Goal: Task Accomplishment & Management: Use online tool/utility

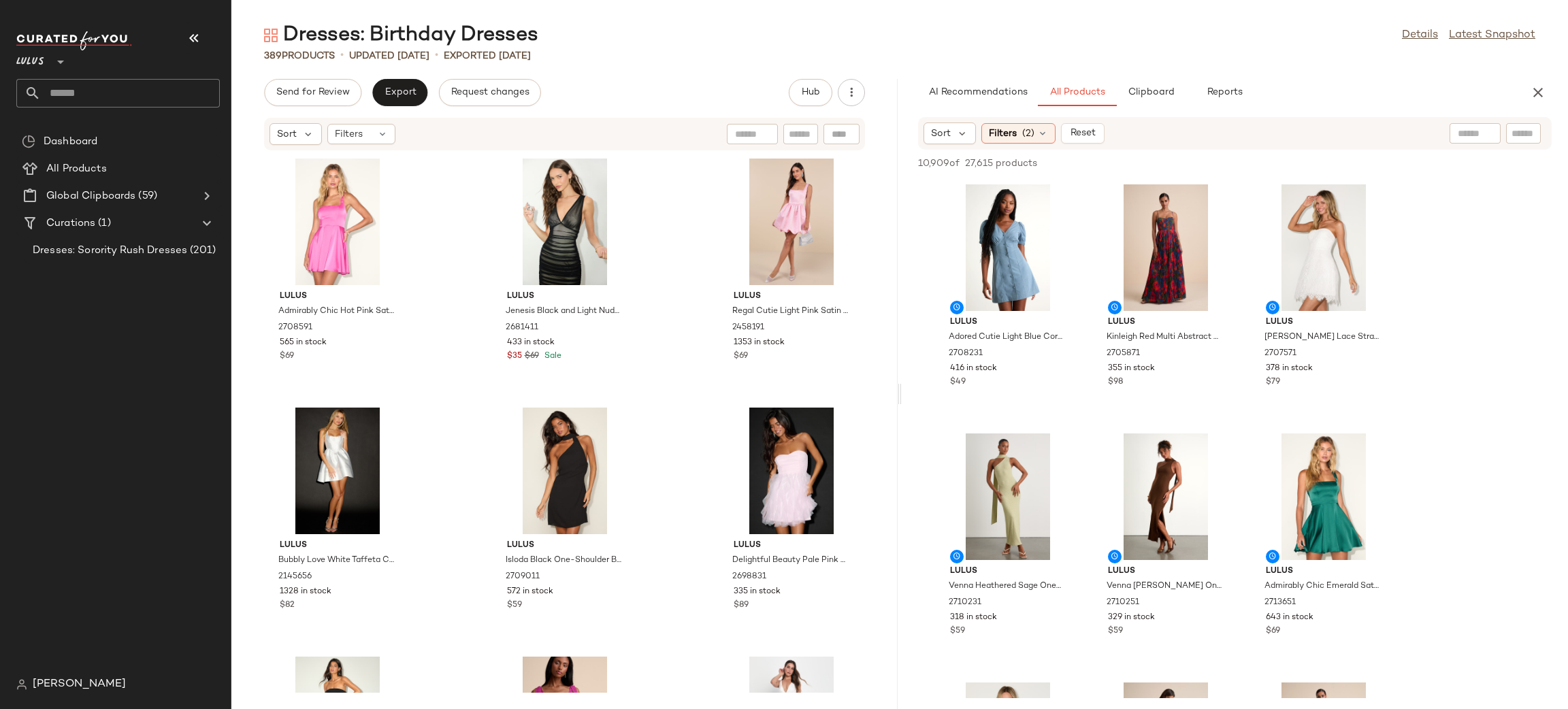
click at [1471, 141] on div at bounding box center [1475, 133] width 35 height 20
click at [1510, 131] on div at bounding box center [1477, 133] width 126 height 20
paste input "*******"
type input "*******"
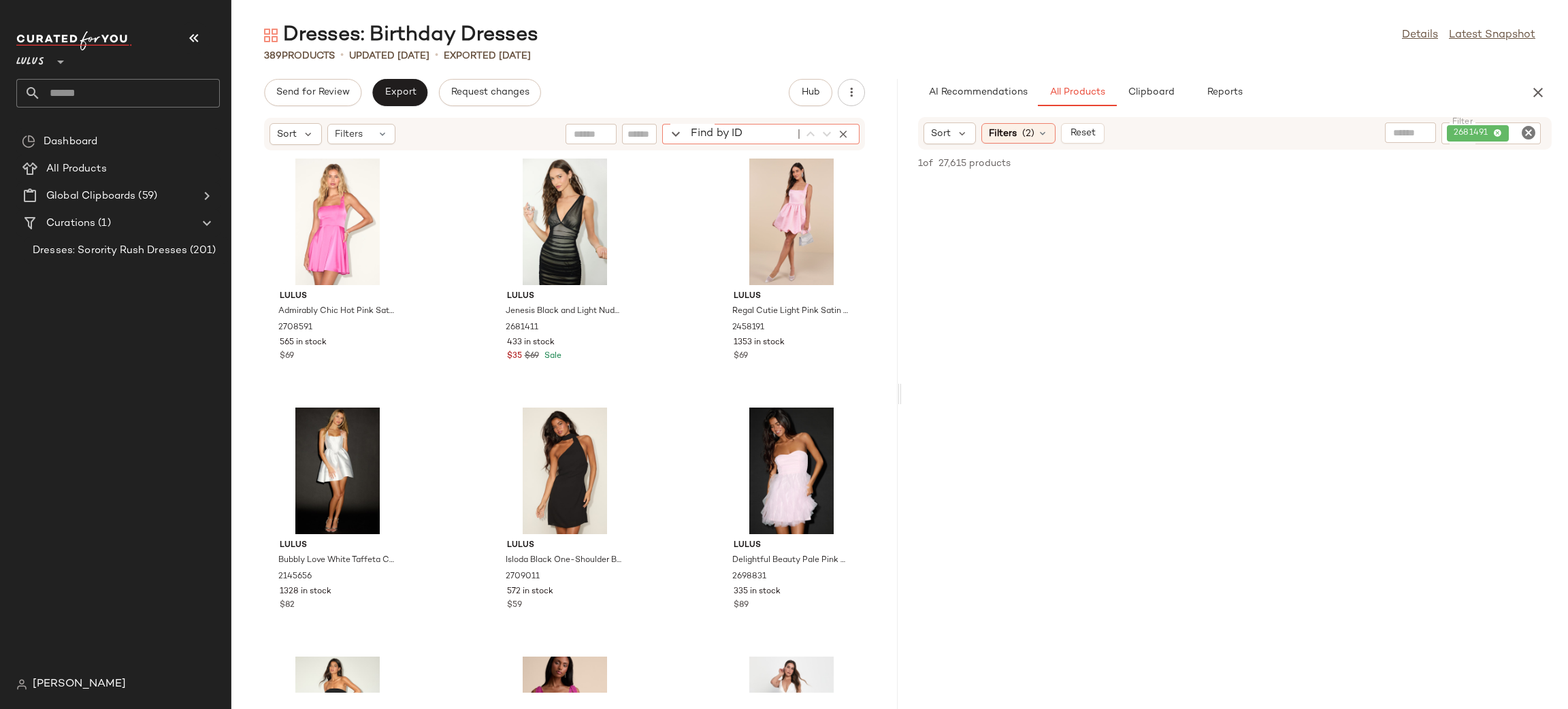
click at [833, 134] on div "Find by ID Find by ID" at bounding box center [760, 134] width 197 height 20
paste input "*******"
type input "*******"
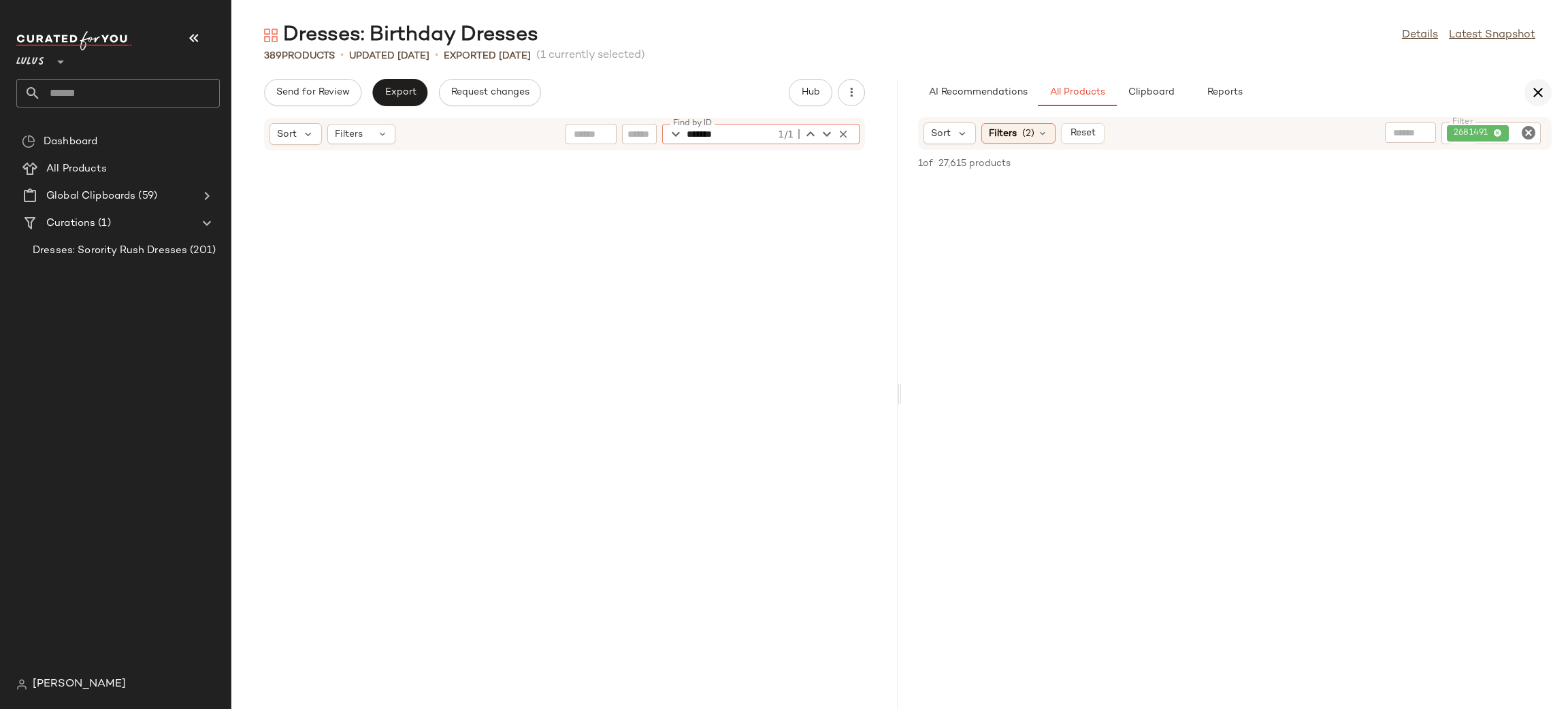
scroll to position [1245, 0]
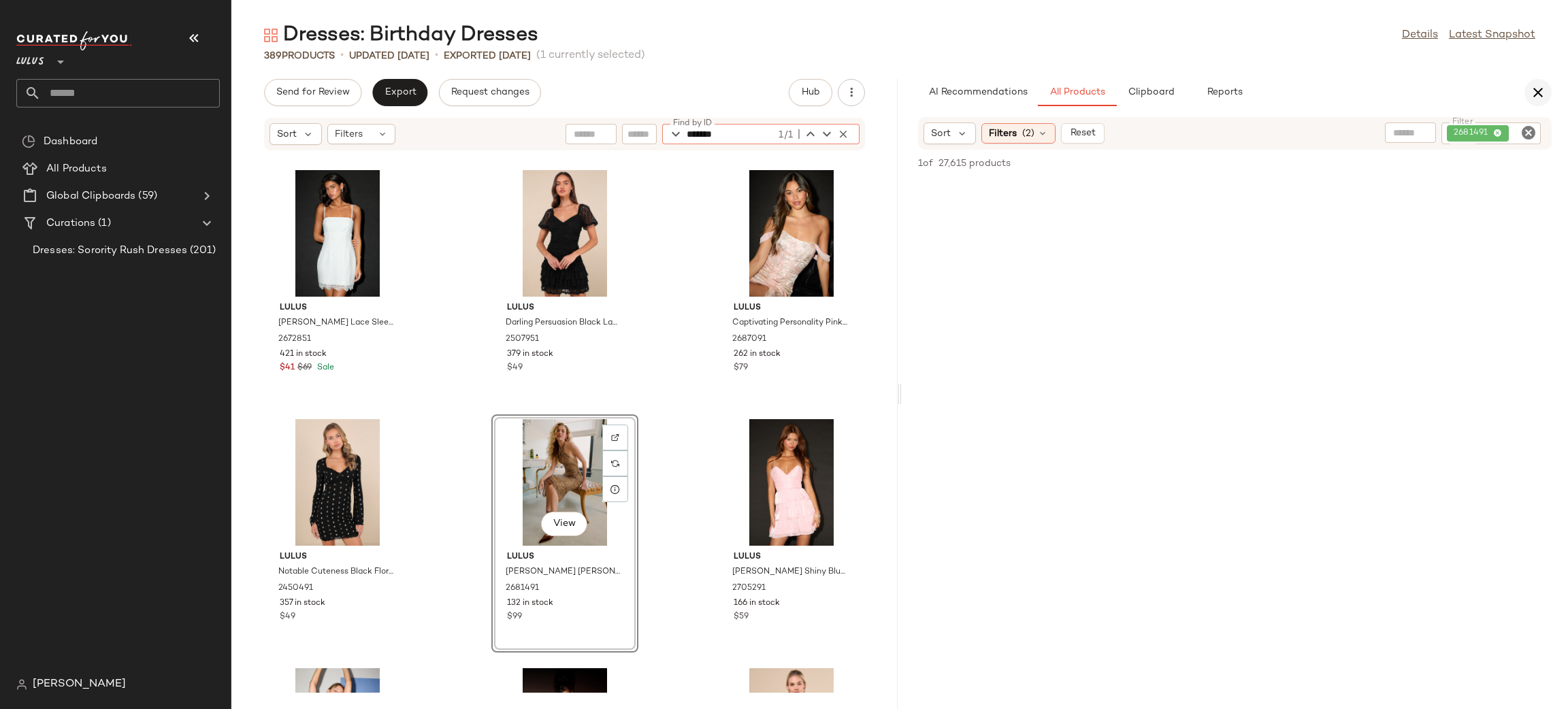
click at [1536, 93] on icon "button" at bounding box center [1538, 92] width 16 height 16
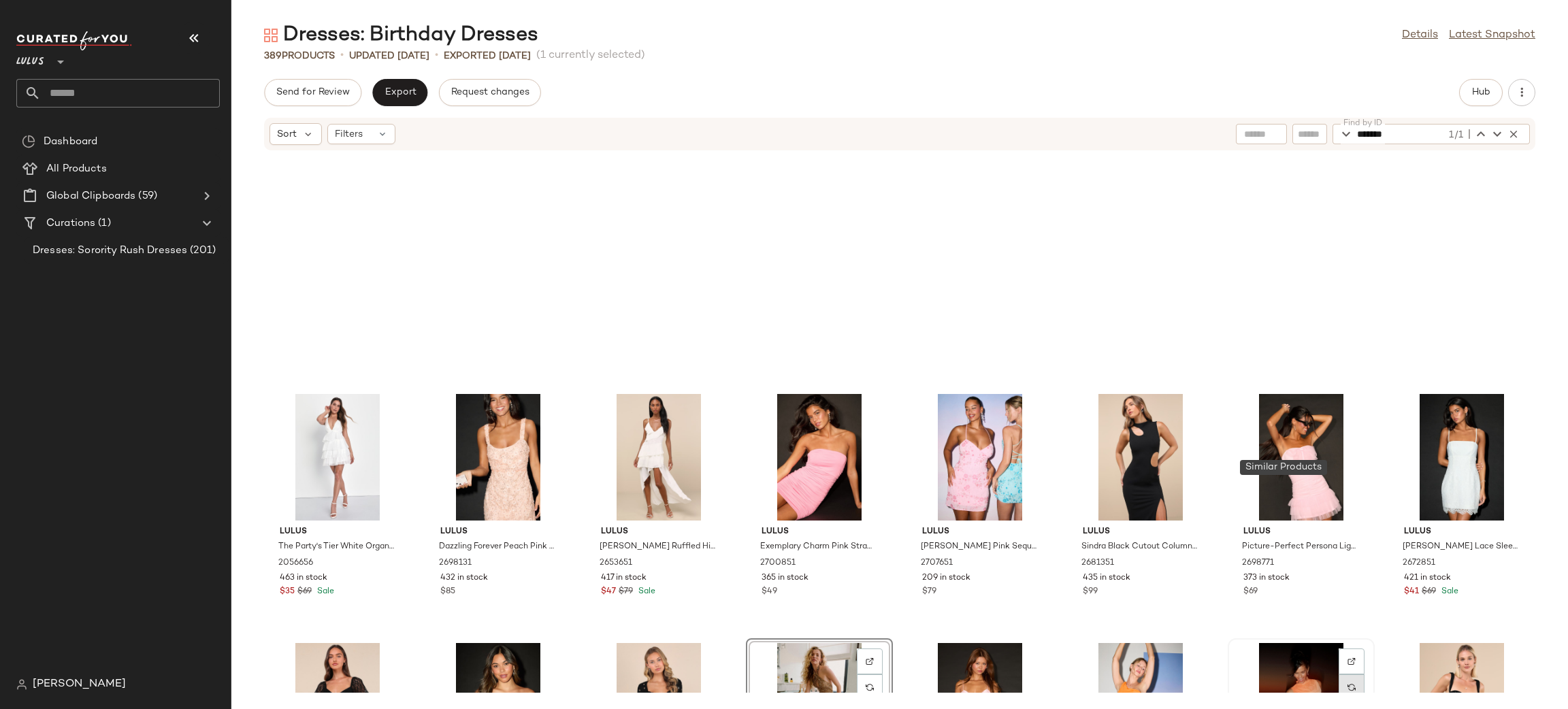
scroll to position [0, 0]
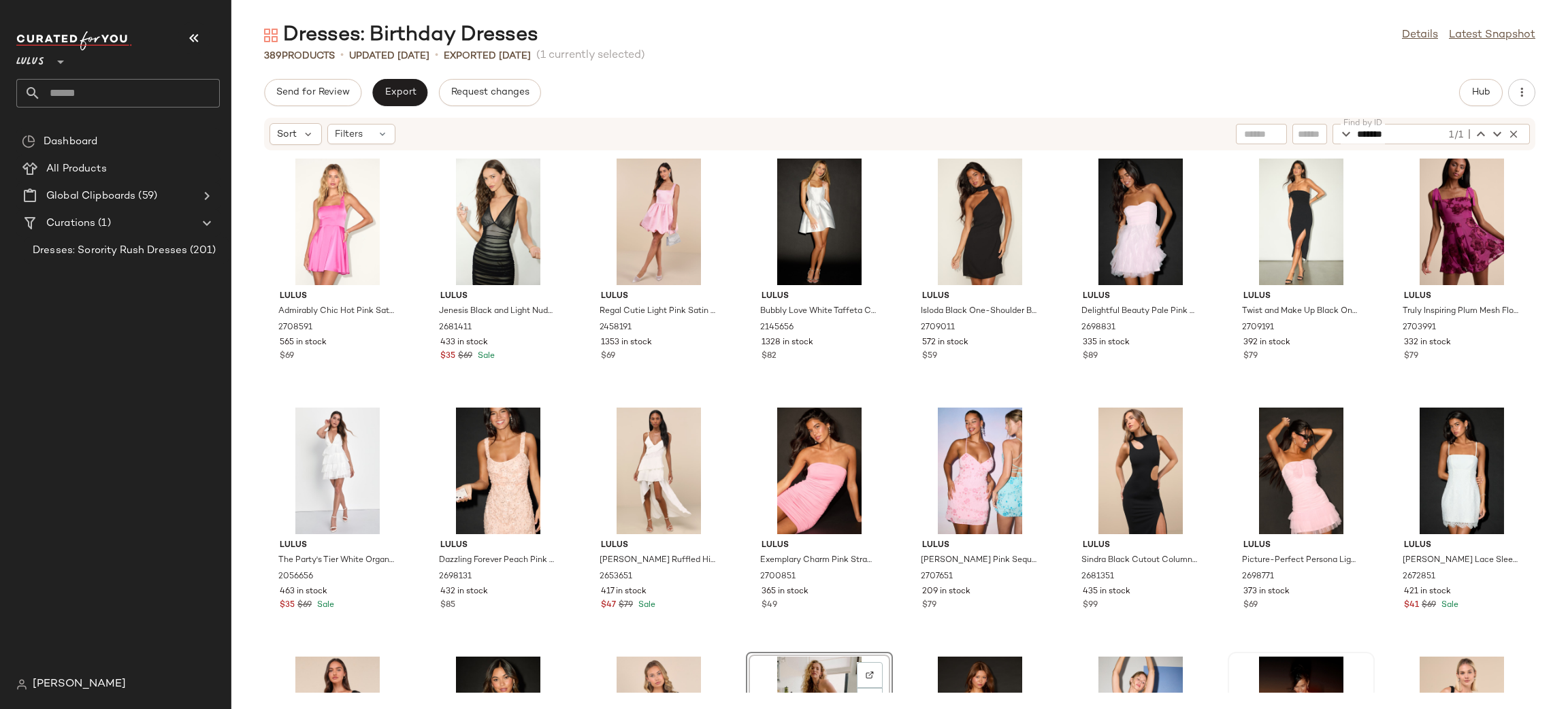
click at [1124, 70] on div "Dresses: Birthday Dresses Details Latest Snapshot 389 Products • updated Aug 20…" at bounding box center [900, 365] width 1337 height 687
click at [1510, 129] on icon "button" at bounding box center [1513, 134] width 12 height 12
click at [1084, 35] on div "Dresses: Birthday Dresses Details Latest Snapshot" at bounding box center [900, 35] width 1337 height 27
click at [410, 98] on button "Export" at bounding box center [400, 92] width 55 height 27
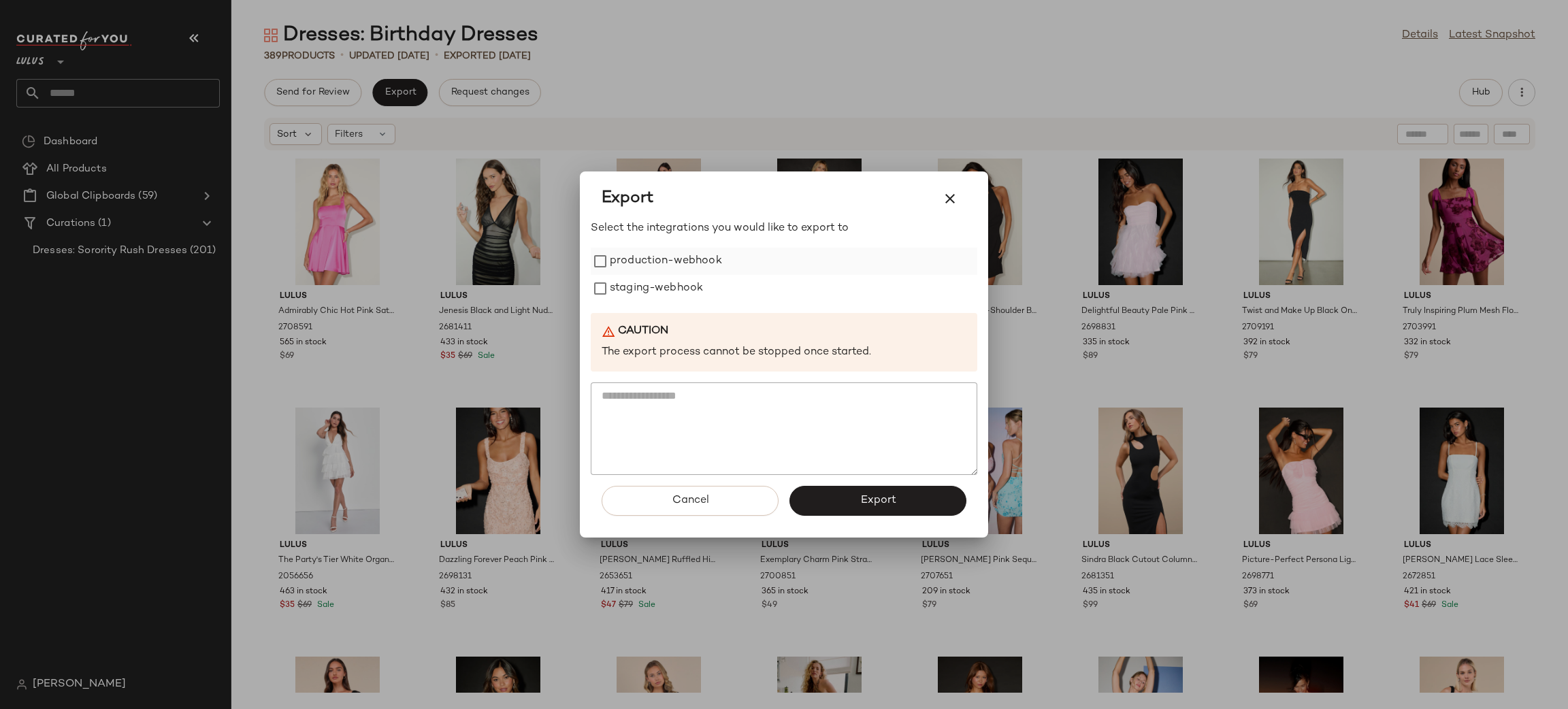
click at [669, 271] on label "production-webhook" at bounding box center [666, 261] width 112 height 27
click at [654, 284] on label "staging-webhook" at bounding box center [657, 288] width 93 height 27
click at [900, 499] on button "Export" at bounding box center [877, 501] width 177 height 30
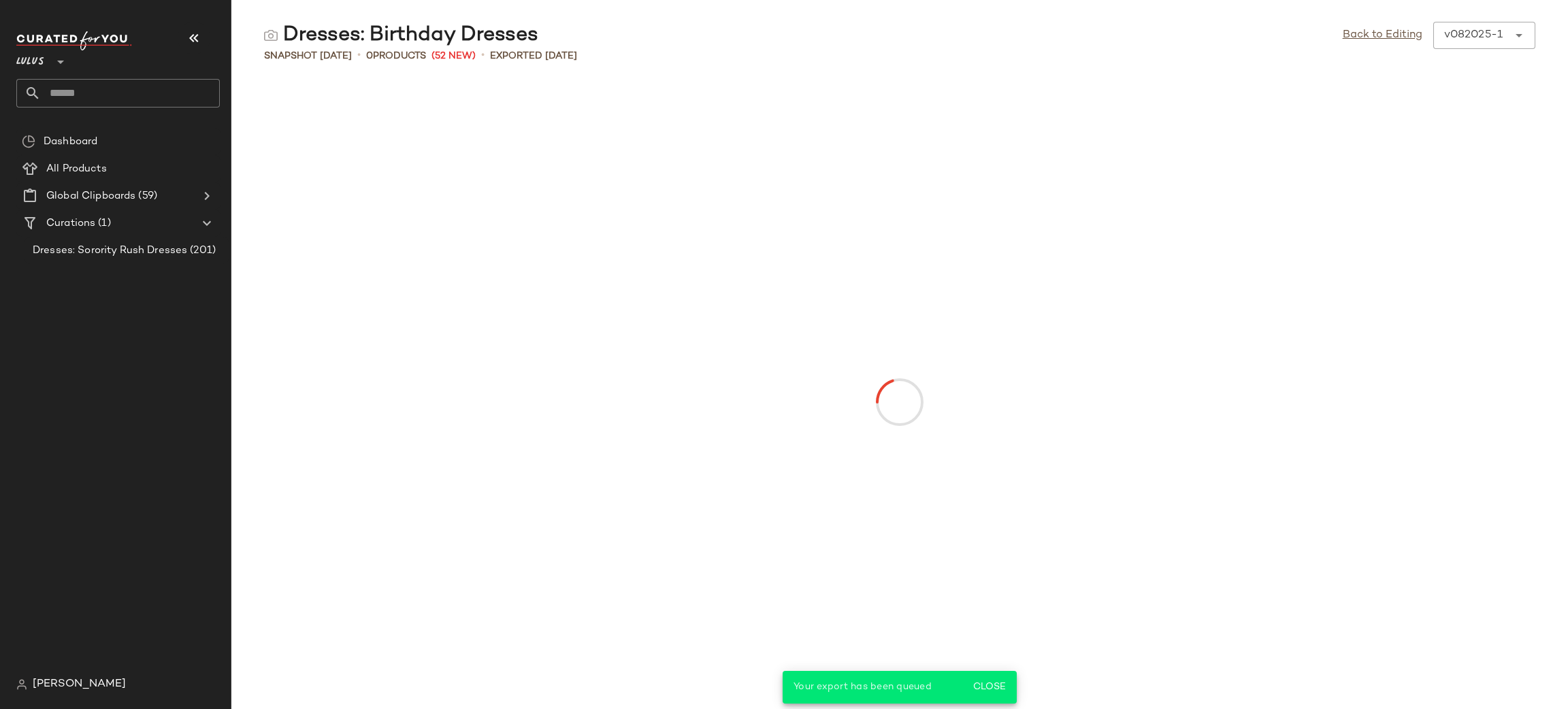
click at [103, 94] on input "text" at bounding box center [130, 93] width 179 height 29
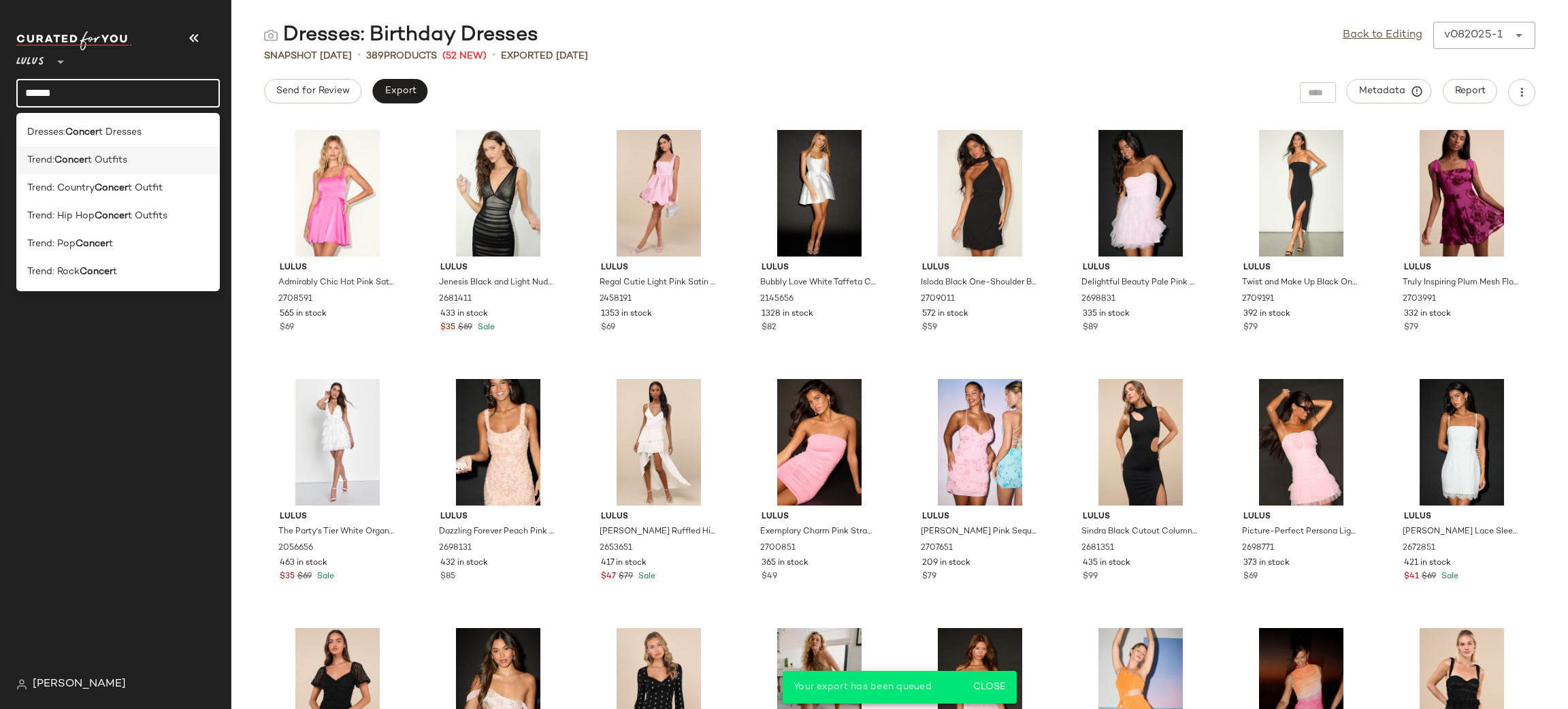
type input "******"
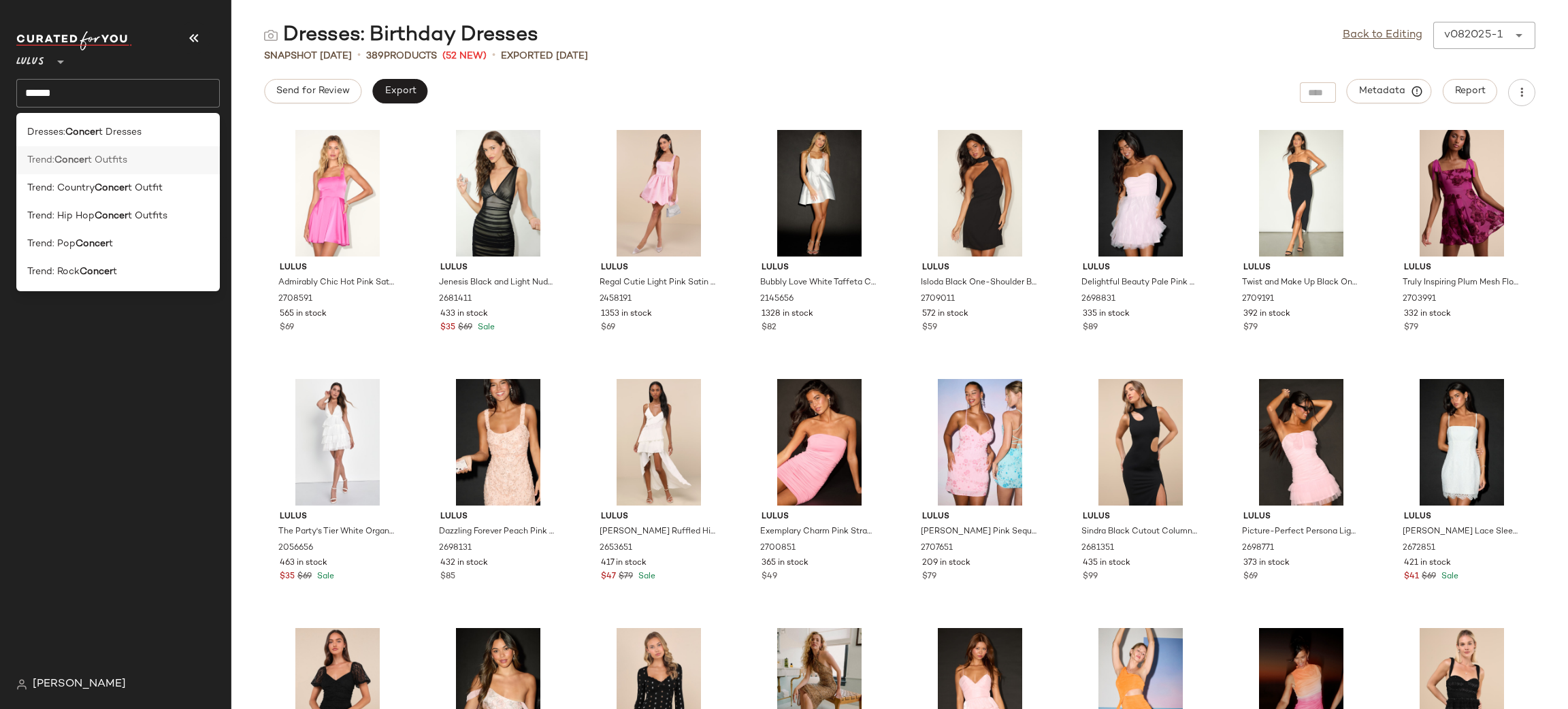
click at [104, 160] on span "t Outfits" at bounding box center [107, 160] width 40 height 14
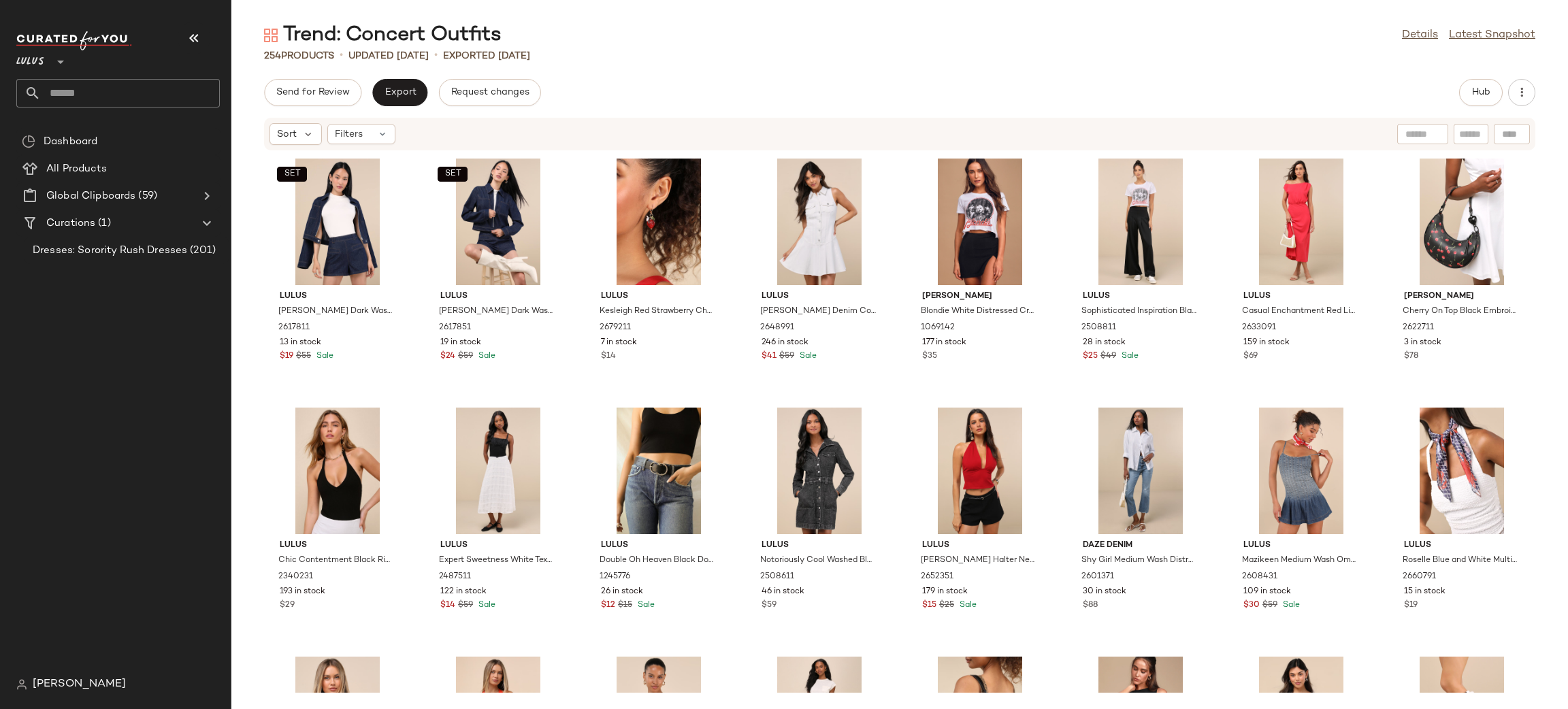
click at [1529, 137] on div "Sort Filters" at bounding box center [900, 134] width 1271 height 33
click at [1527, 137] on div at bounding box center [1512, 134] width 36 height 20
paste input "*******"
type input "*******"
click at [1513, 128] on icon "button" at bounding box center [1513, 134] width 12 height 12
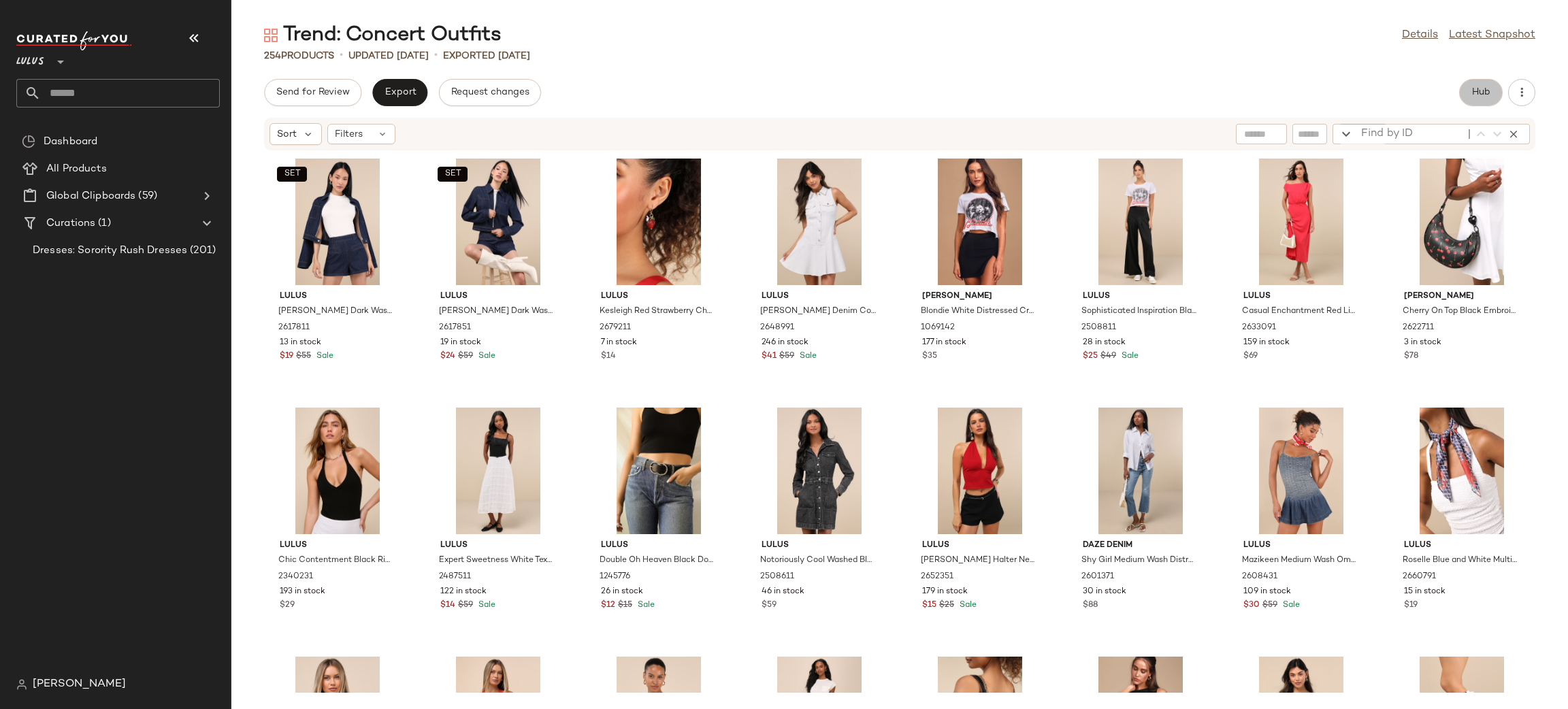
click at [1493, 101] on button "Hub" at bounding box center [1481, 92] width 44 height 27
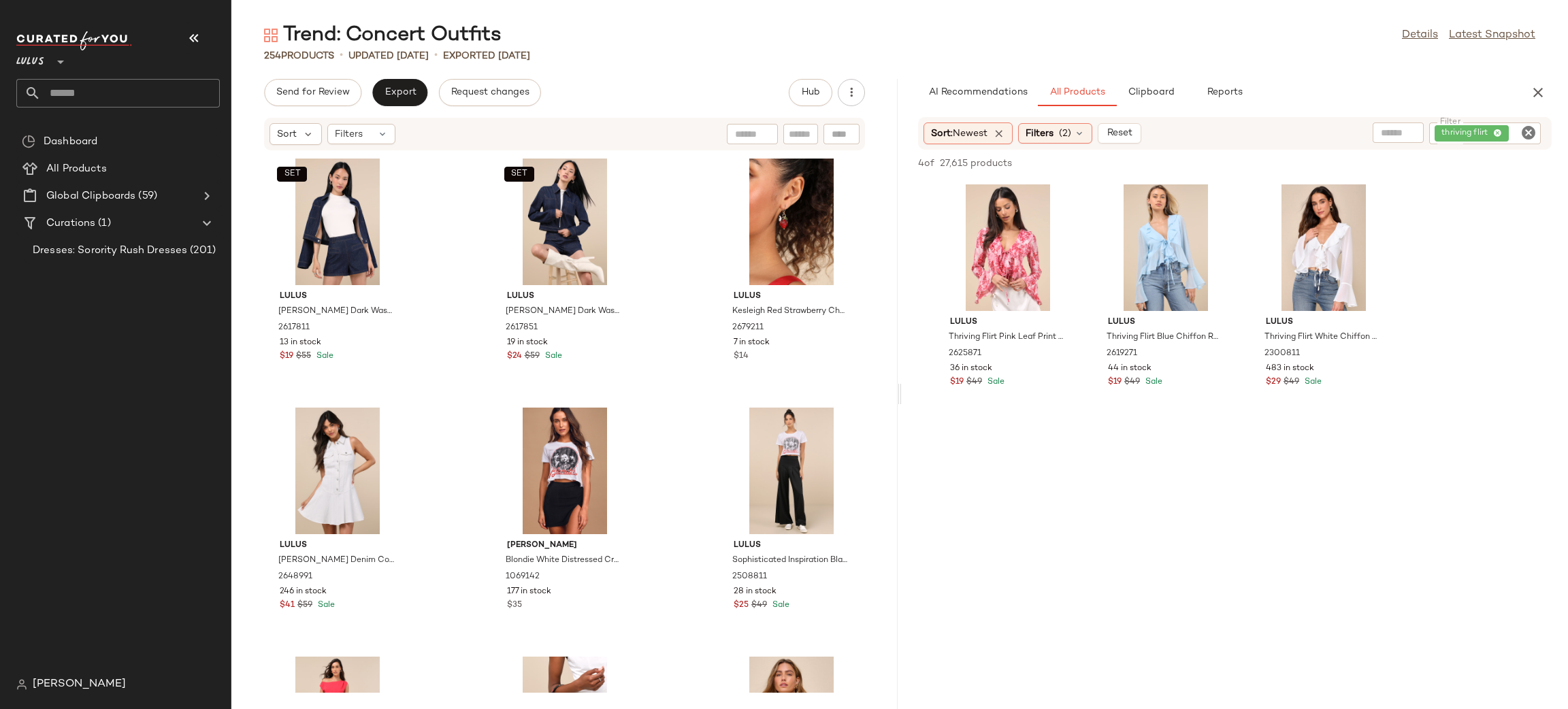
click at [1524, 128] on icon "Clear Filter" at bounding box center [1528, 132] width 16 height 16
click at [1512, 132] on input "Filter" at bounding box center [1477, 133] width 116 height 14
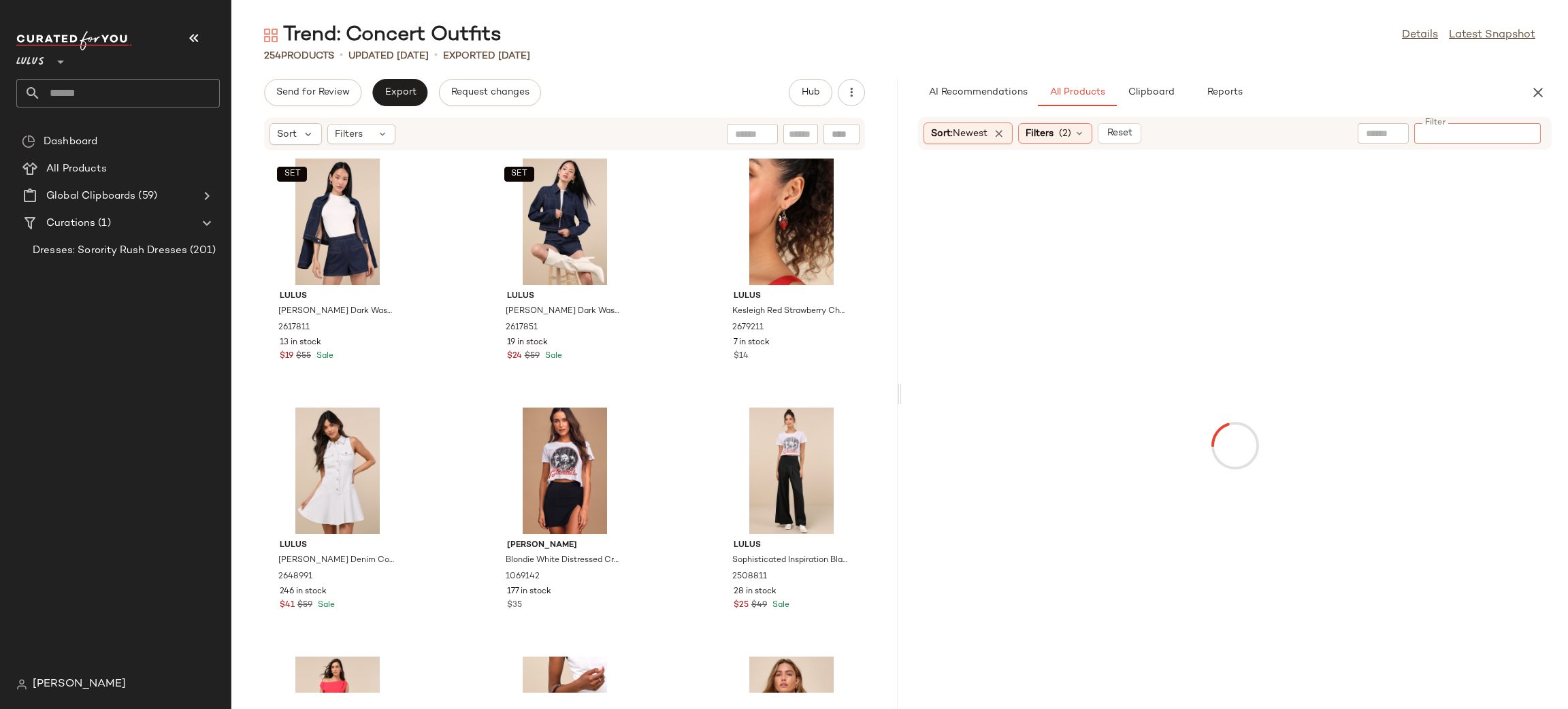
paste input "*******"
type input "*******"
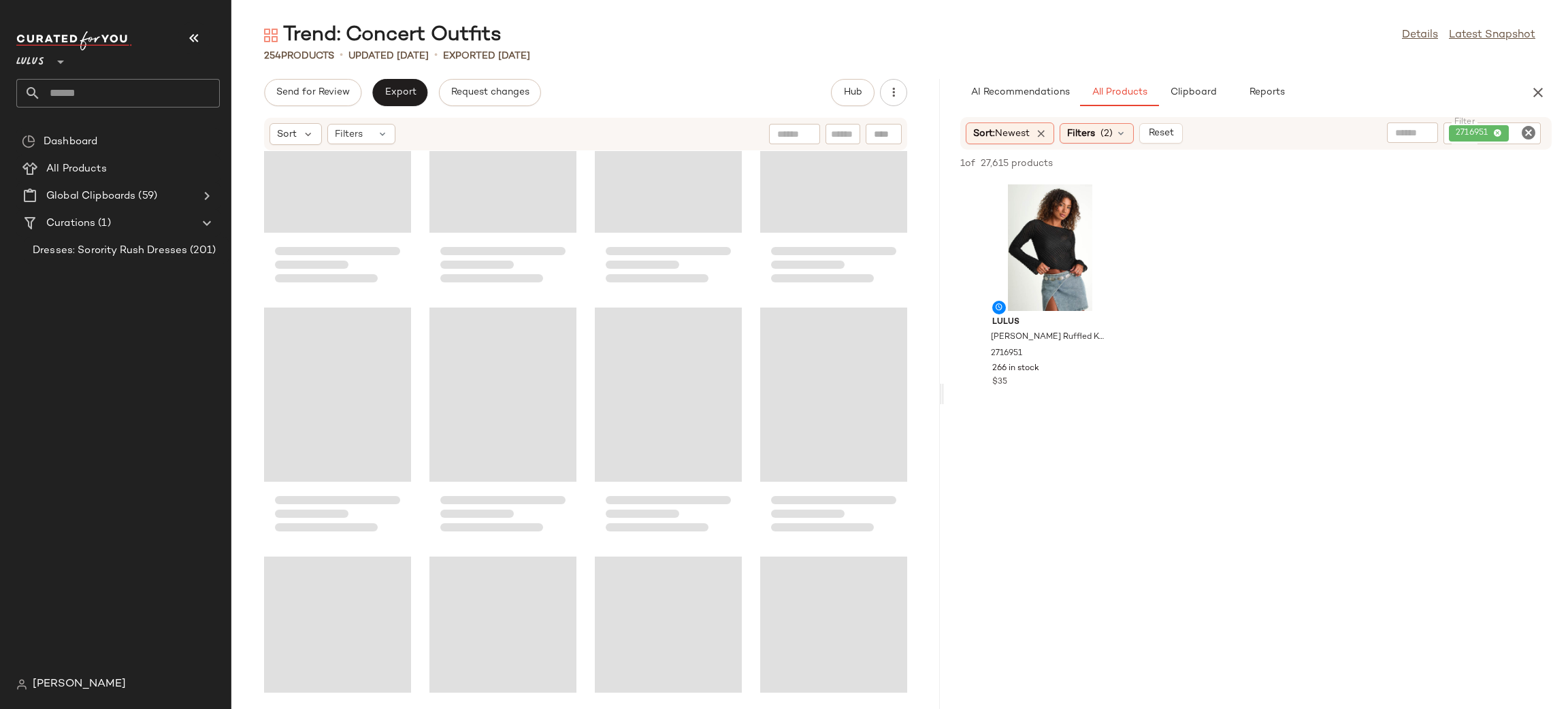
scroll to position [86, 0]
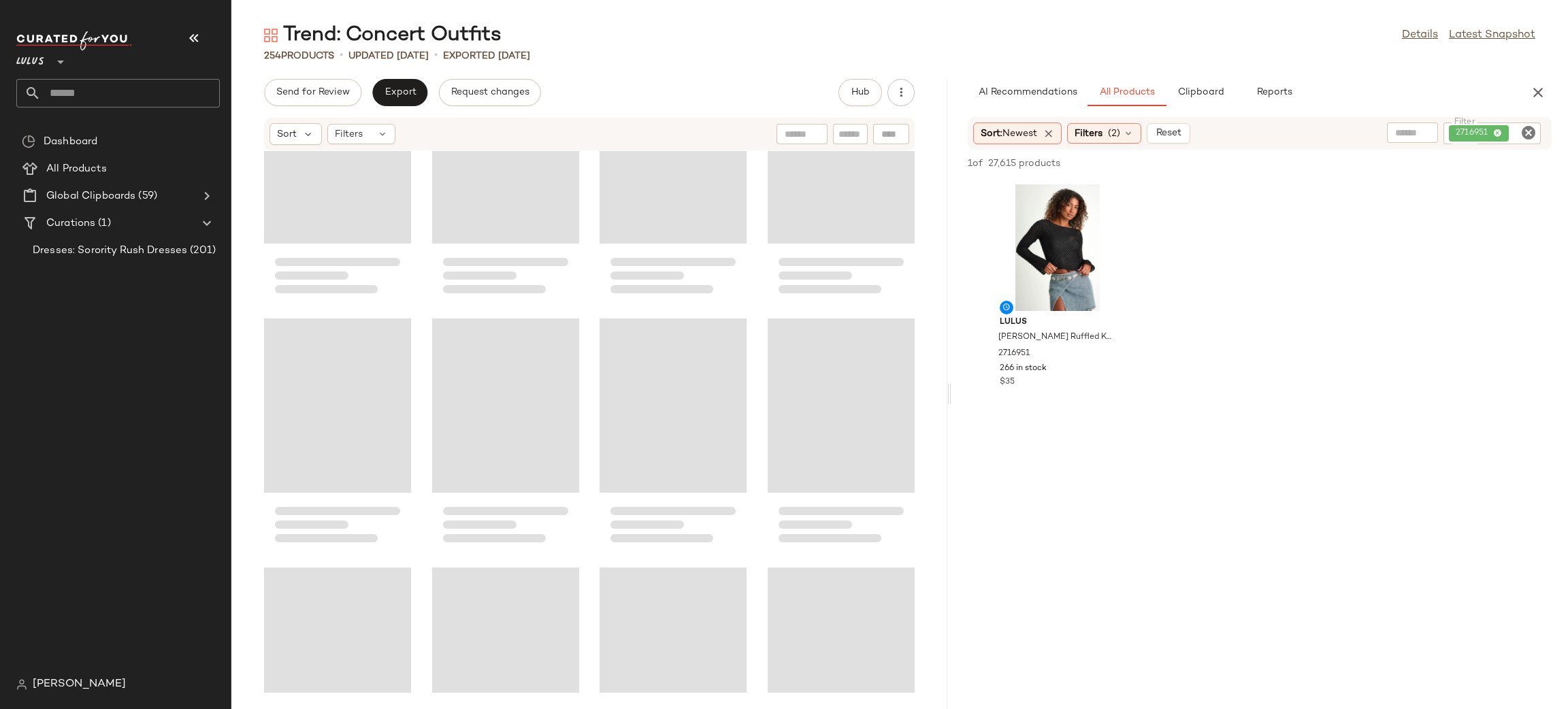
drag, startPoint x: 898, startPoint y: 392, endPoint x: 949, endPoint y: 388, distance: 51.2
click at [949, 388] on div "Trend: Concert Outfits Details Latest Snapshot 254 Products • updated Aug 22nd …" at bounding box center [900, 365] width 1337 height 687
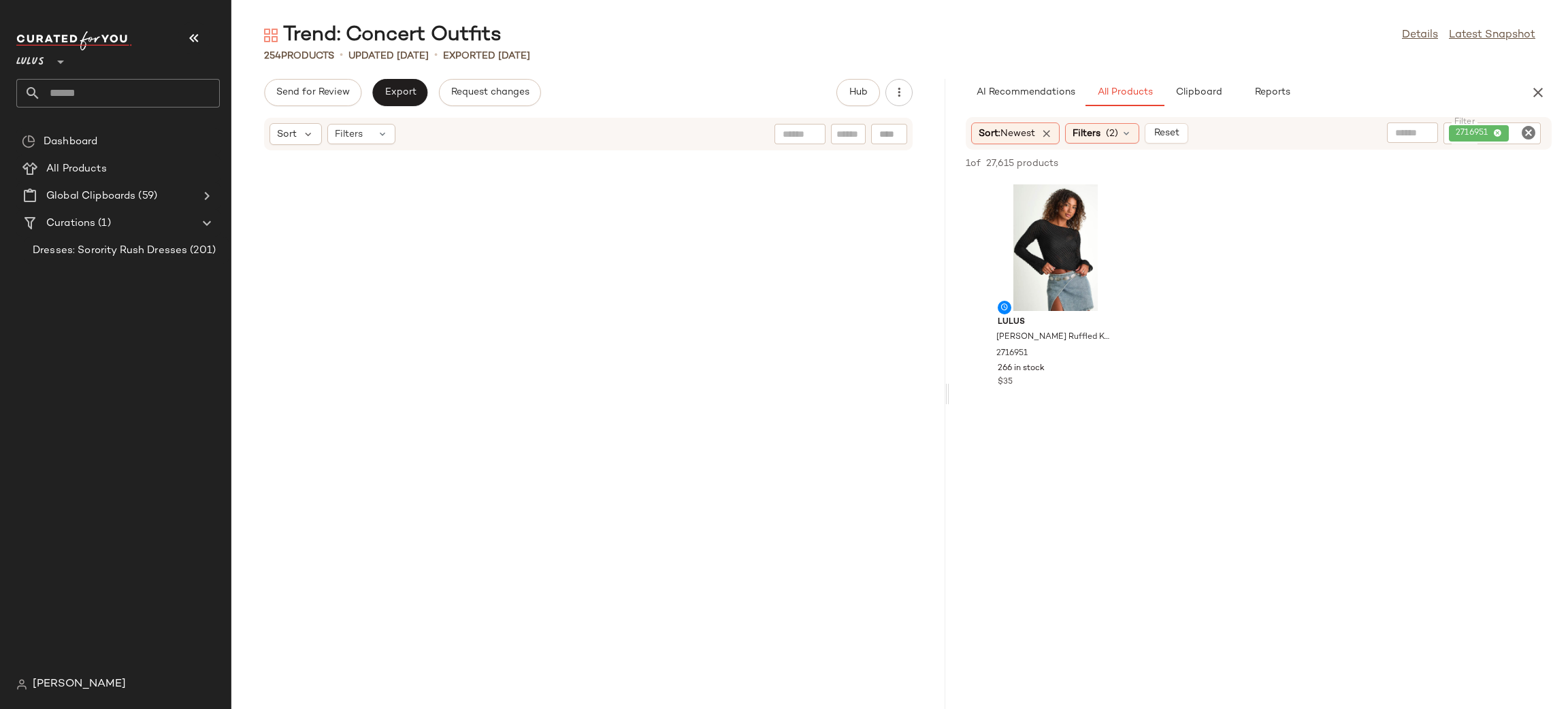
scroll to position [15402, 0]
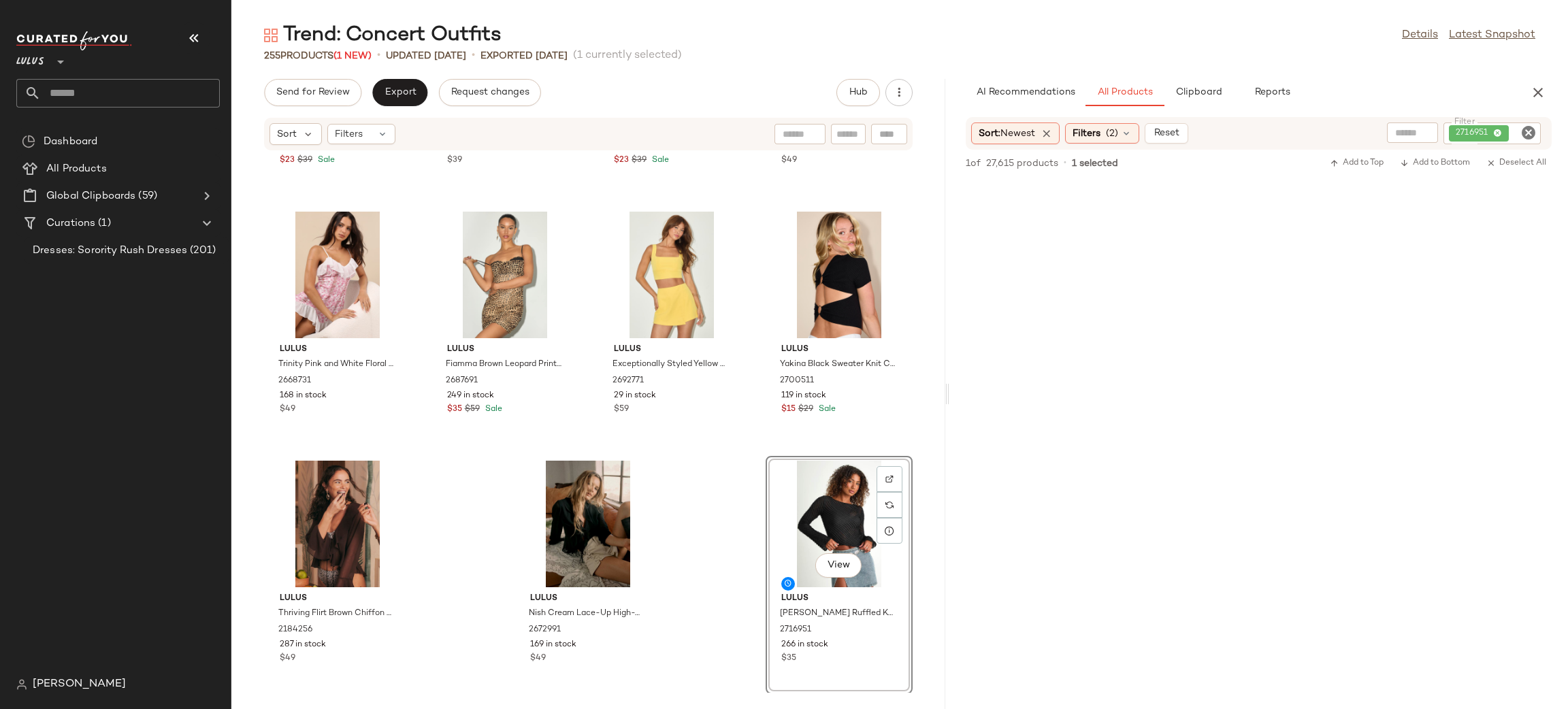
click at [1535, 137] on icon "Clear Filter" at bounding box center [1528, 132] width 16 height 16
click at [1391, 132] on input "text" at bounding box center [1415, 133] width 118 height 14
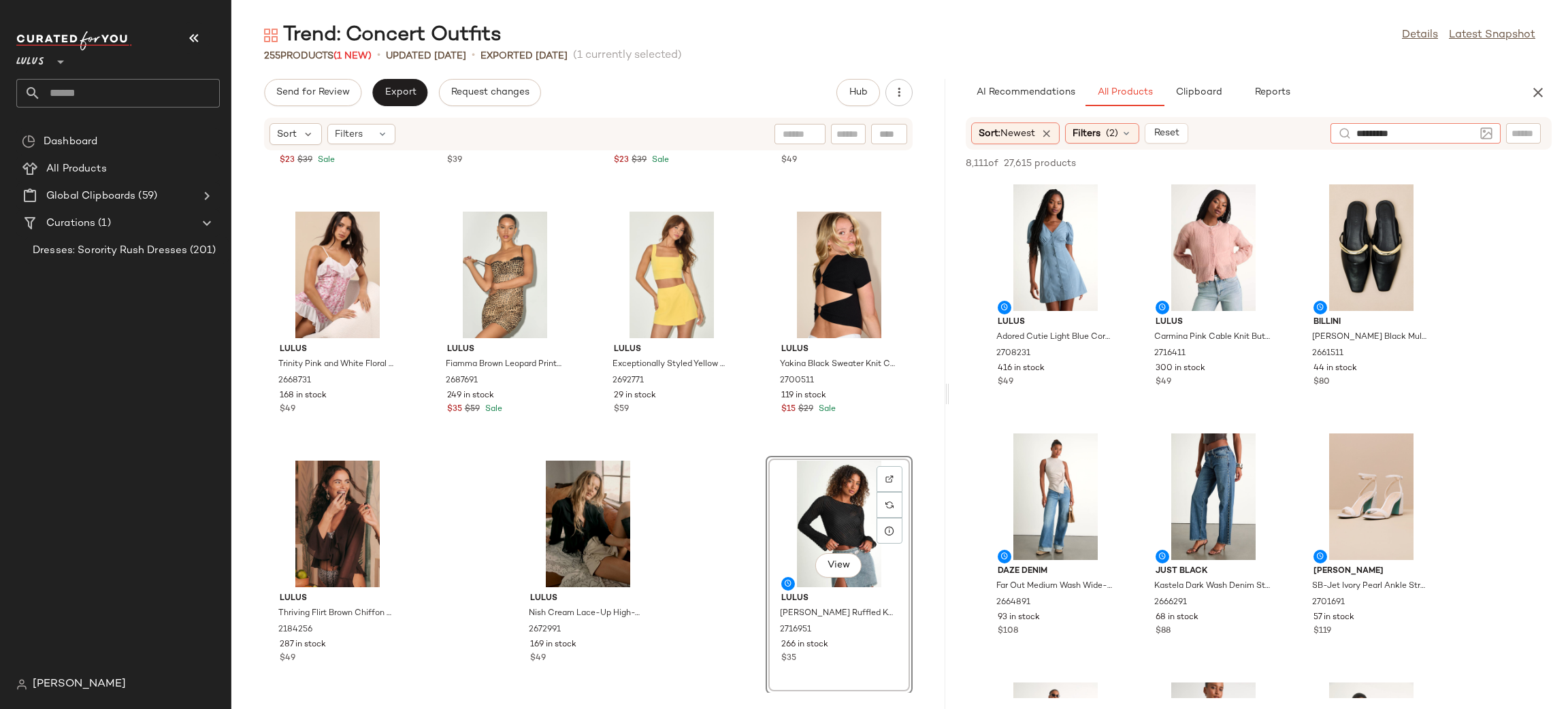
type input "**********"
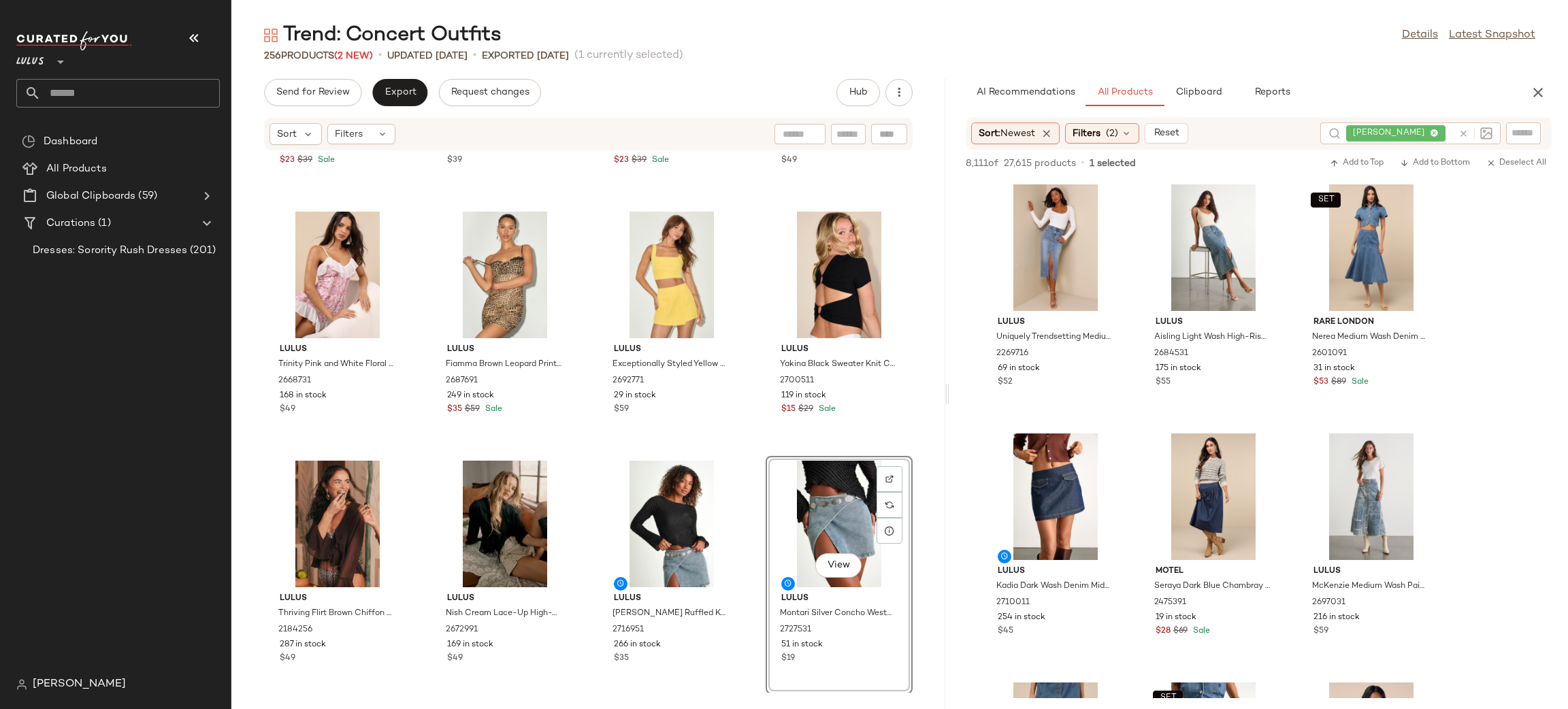
click at [1461, 132] on icon at bounding box center [1463, 133] width 10 height 10
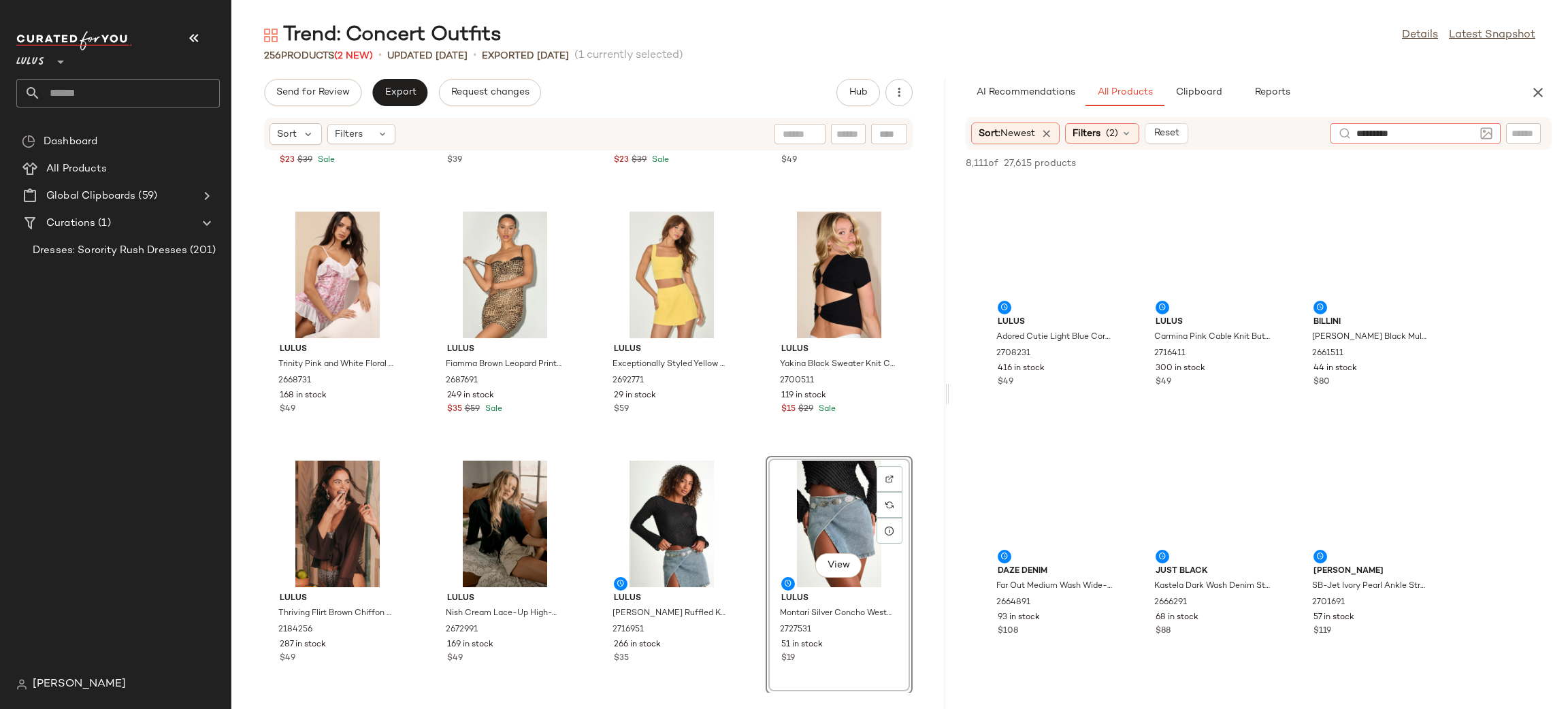
type input "**********"
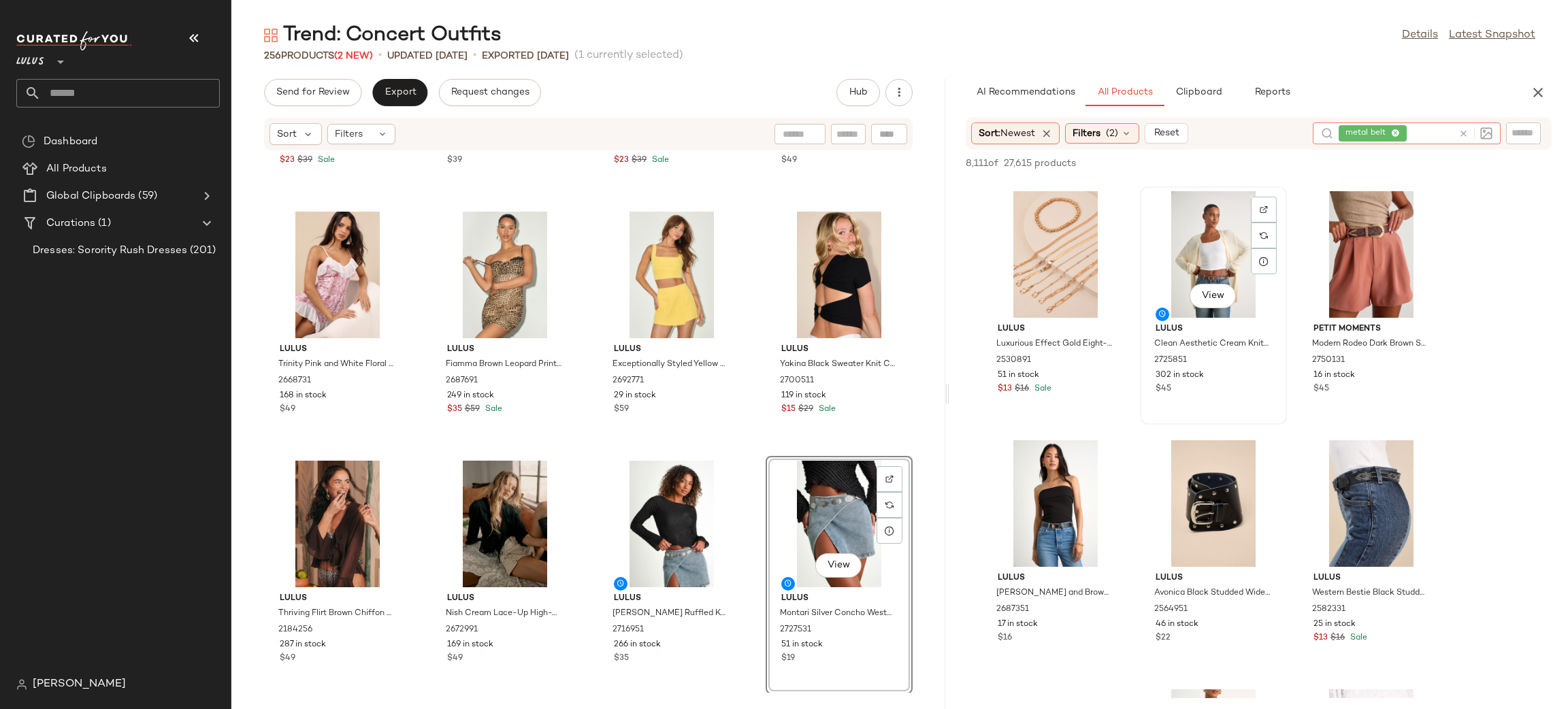
scroll to position [1374, 0]
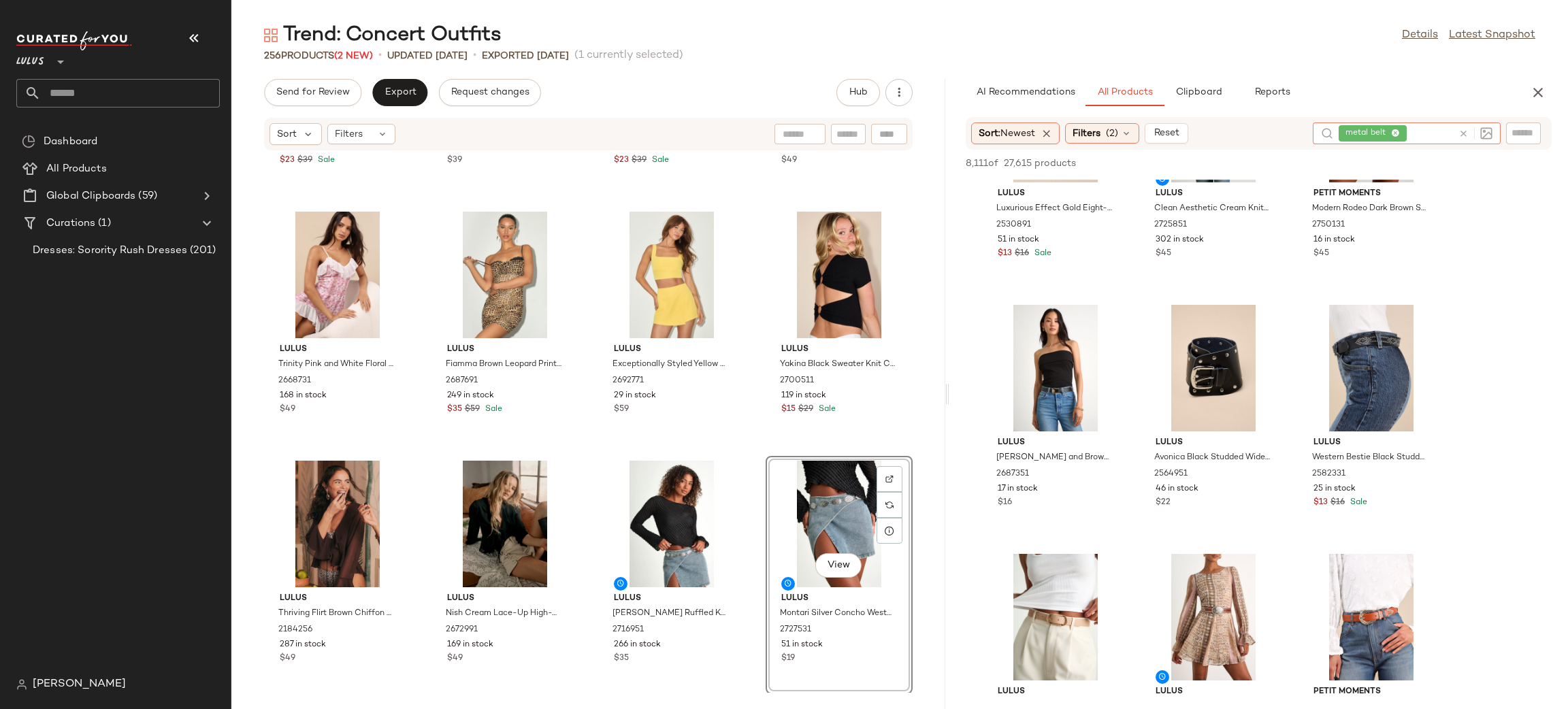
click at [1458, 125] on div at bounding box center [1472, 133] width 40 height 22
click at [1465, 133] on icon at bounding box center [1463, 133] width 10 height 10
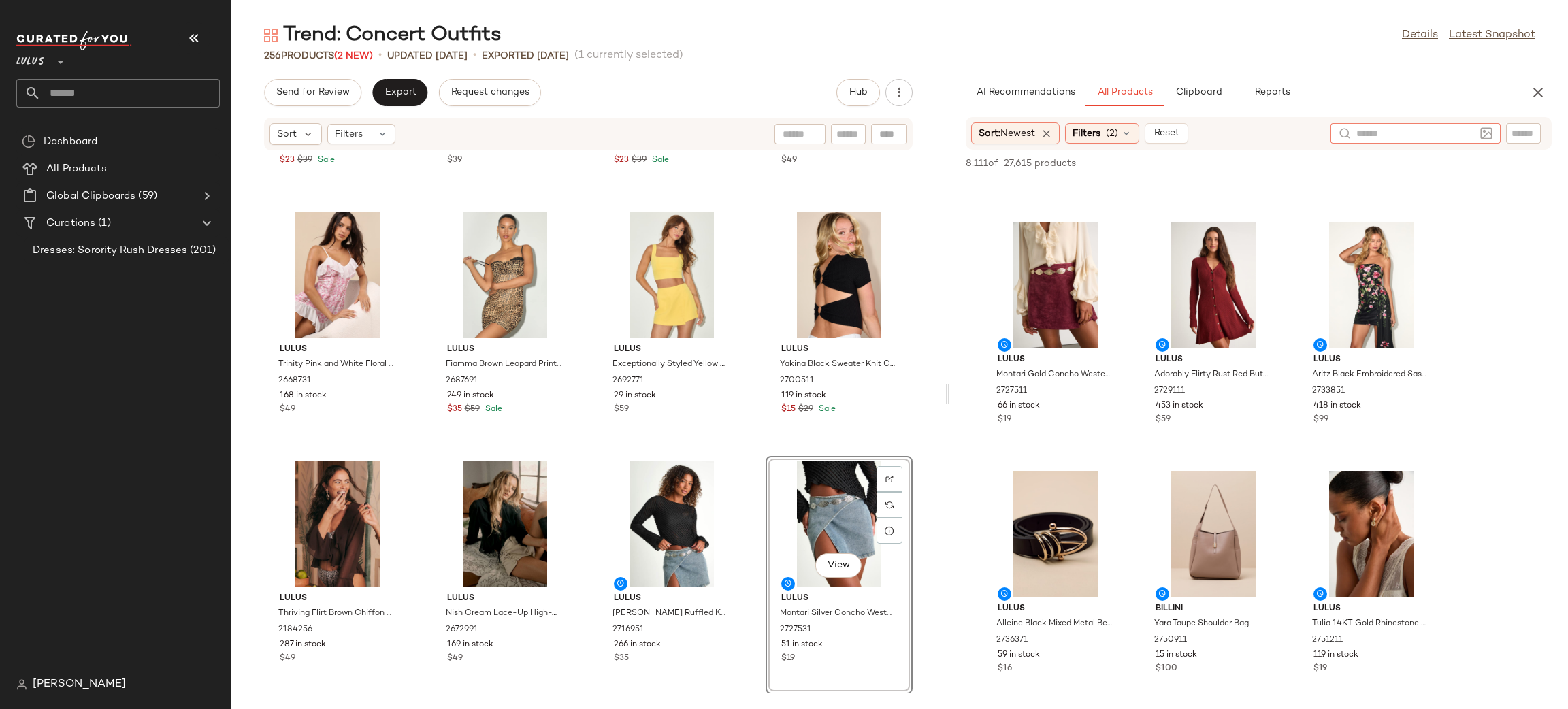
scroll to position [2708, 0]
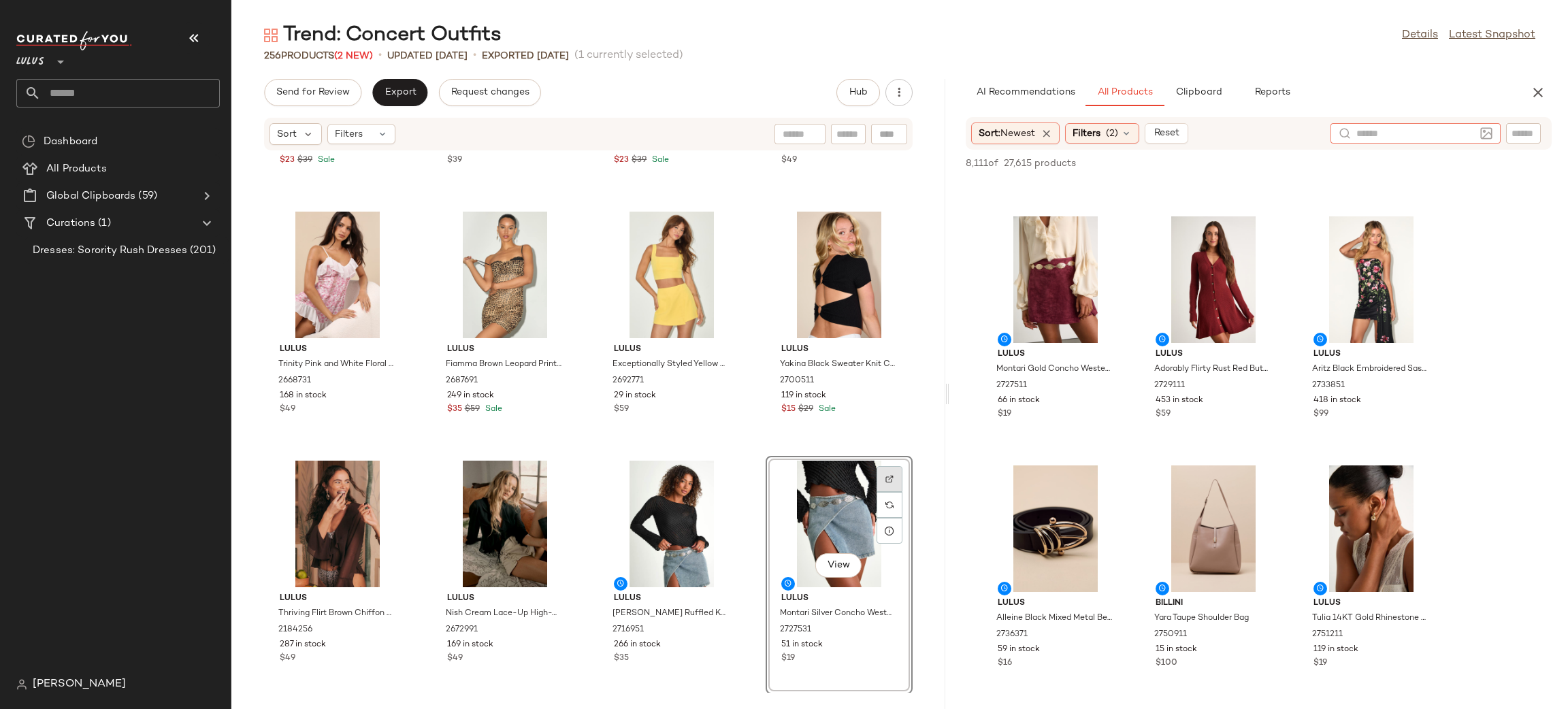
click at [876, 492] on div at bounding box center [889, 505] width 26 height 26
click at [1473, 132] on input "text" at bounding box center [1475, 133] width 35 height 14
type input "**********"
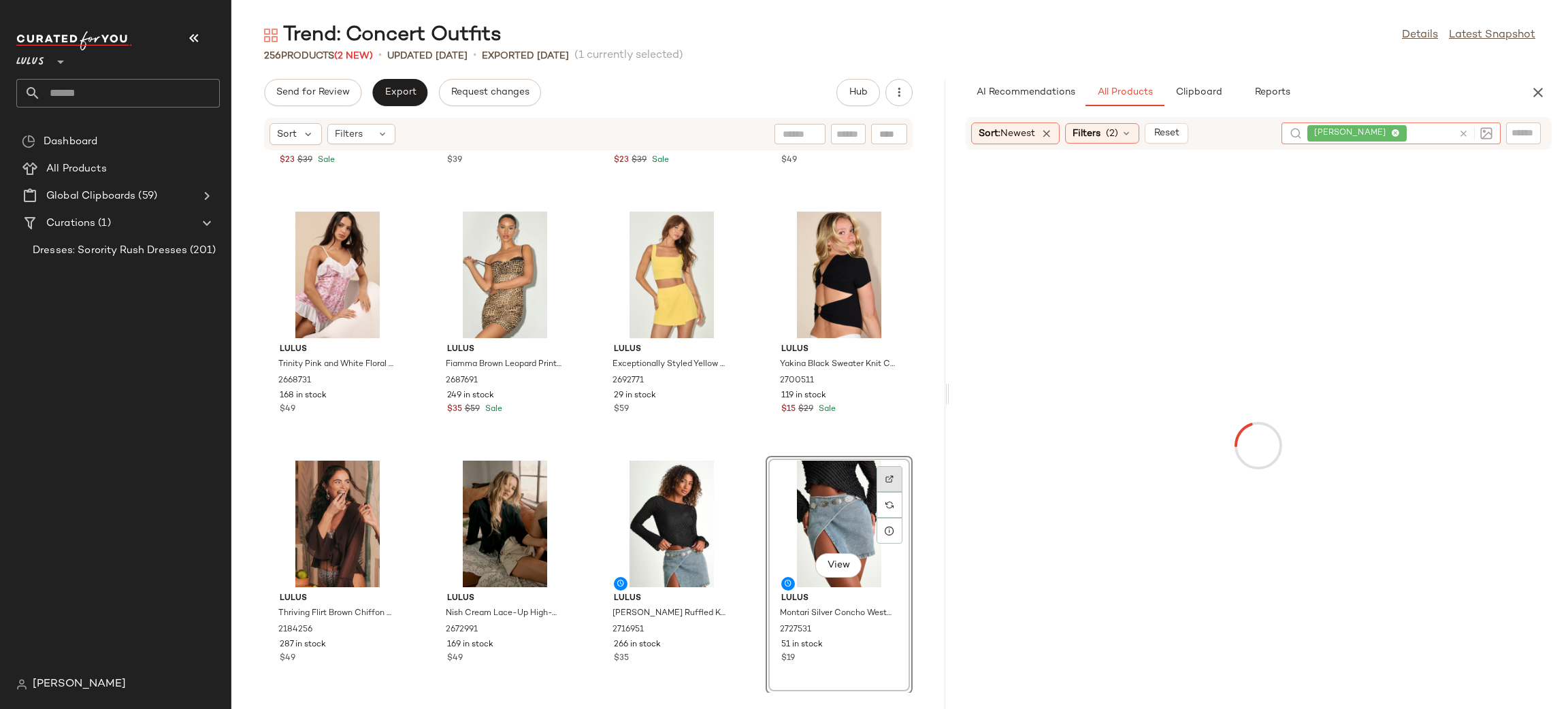
click at [879, 492] on div at bounding box center [889, 505] width 26 height 26
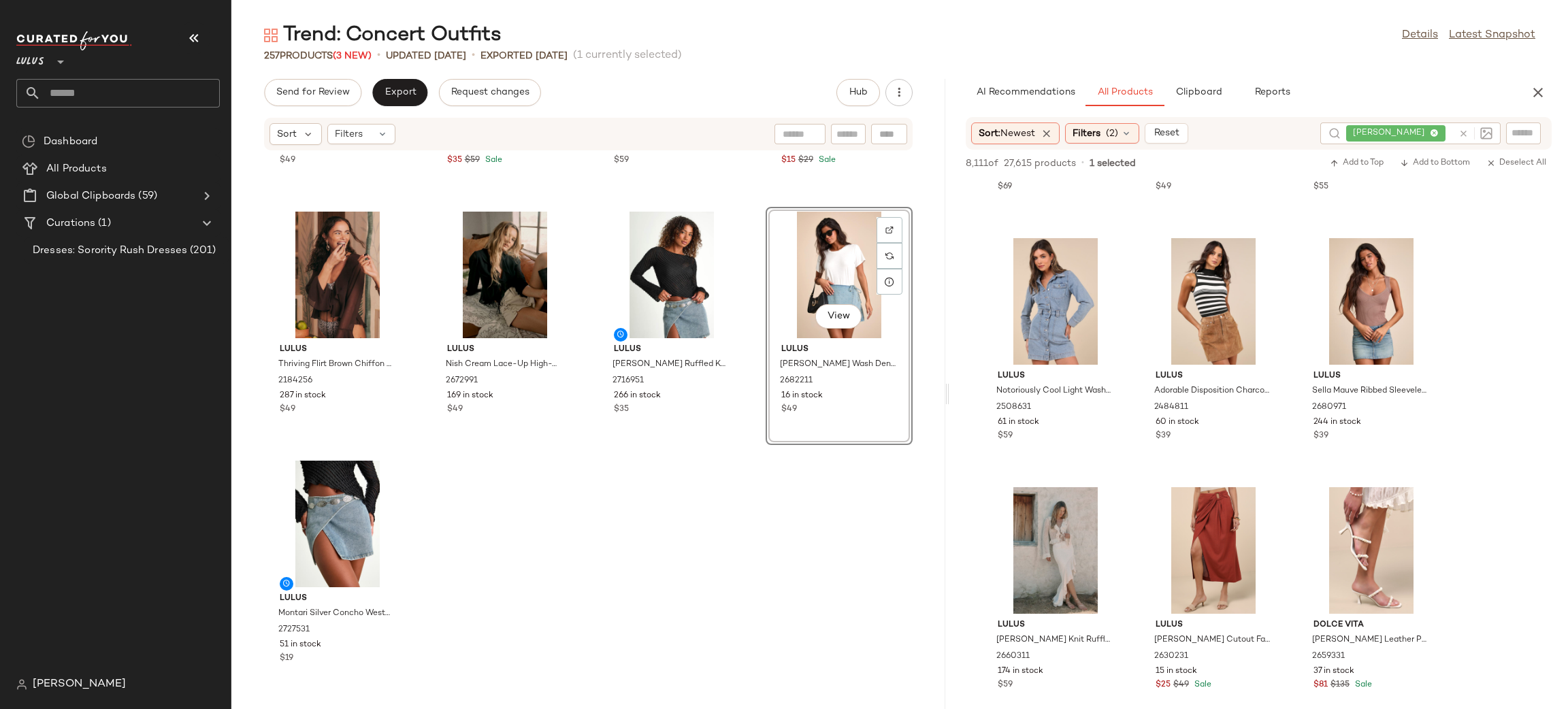
scroll to position [9771, 0]
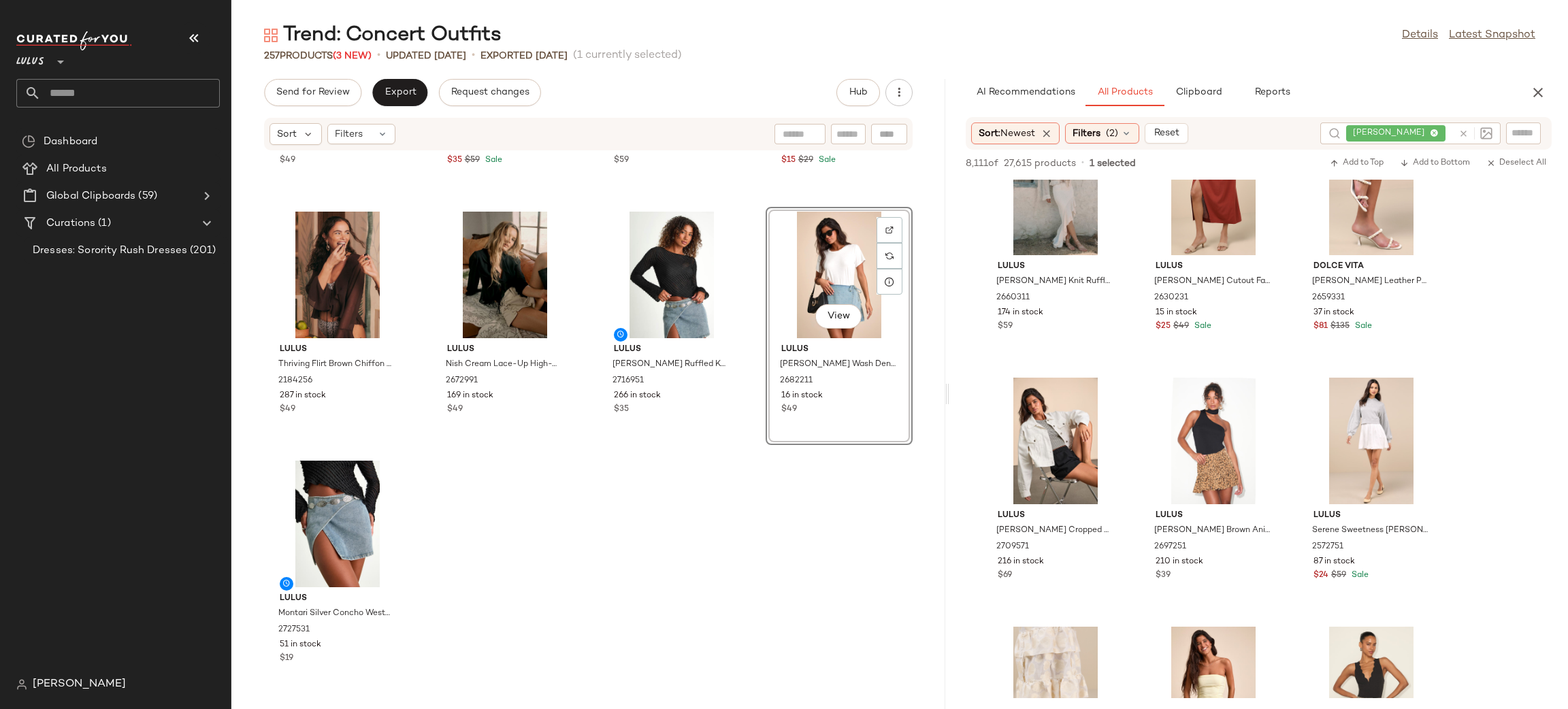
click at [1464, 136] on icon at bounding box center [1463, 133] width 10 height 10
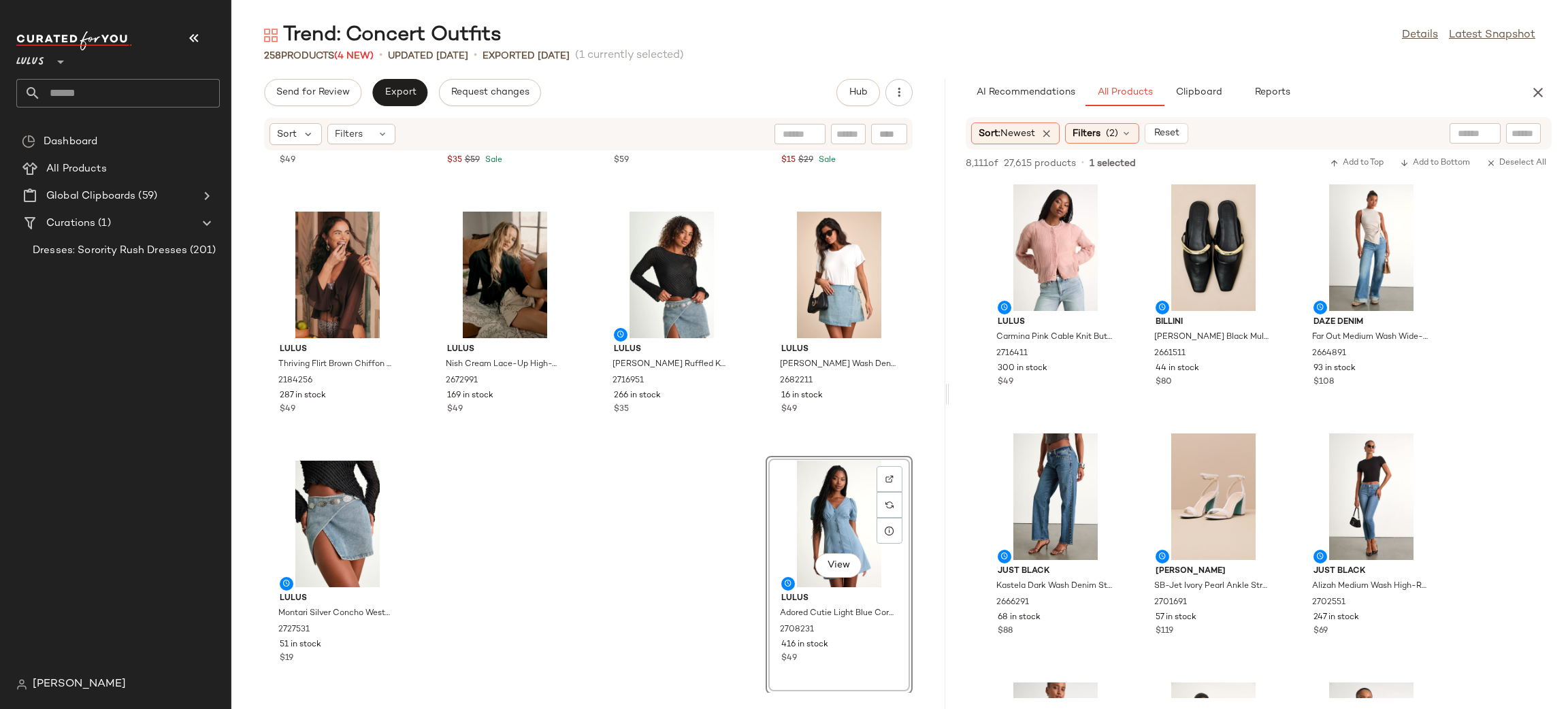
click at [590, 491] on div "Lulus Trinity Pink and White Floral Sheer Lace Ruffled Lingerie Slip 2668731 16…" at bounding box center [588, 422] width 714 height 541
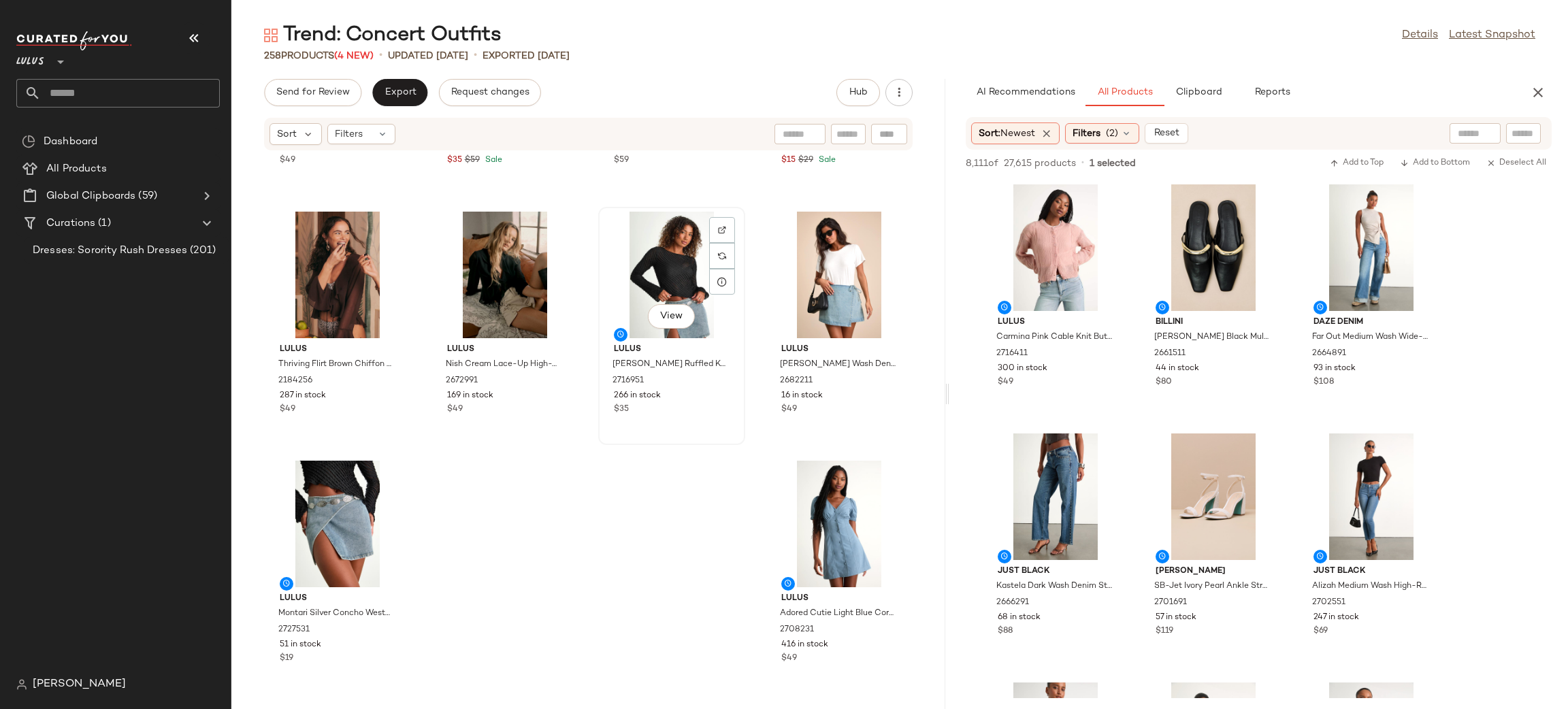
click at [632, 265] on div "View" at bounding box center [671, 275] width 137 height 126
click at [829, 502] on div "View" at bounding box center [839, 524] width 137 height 126
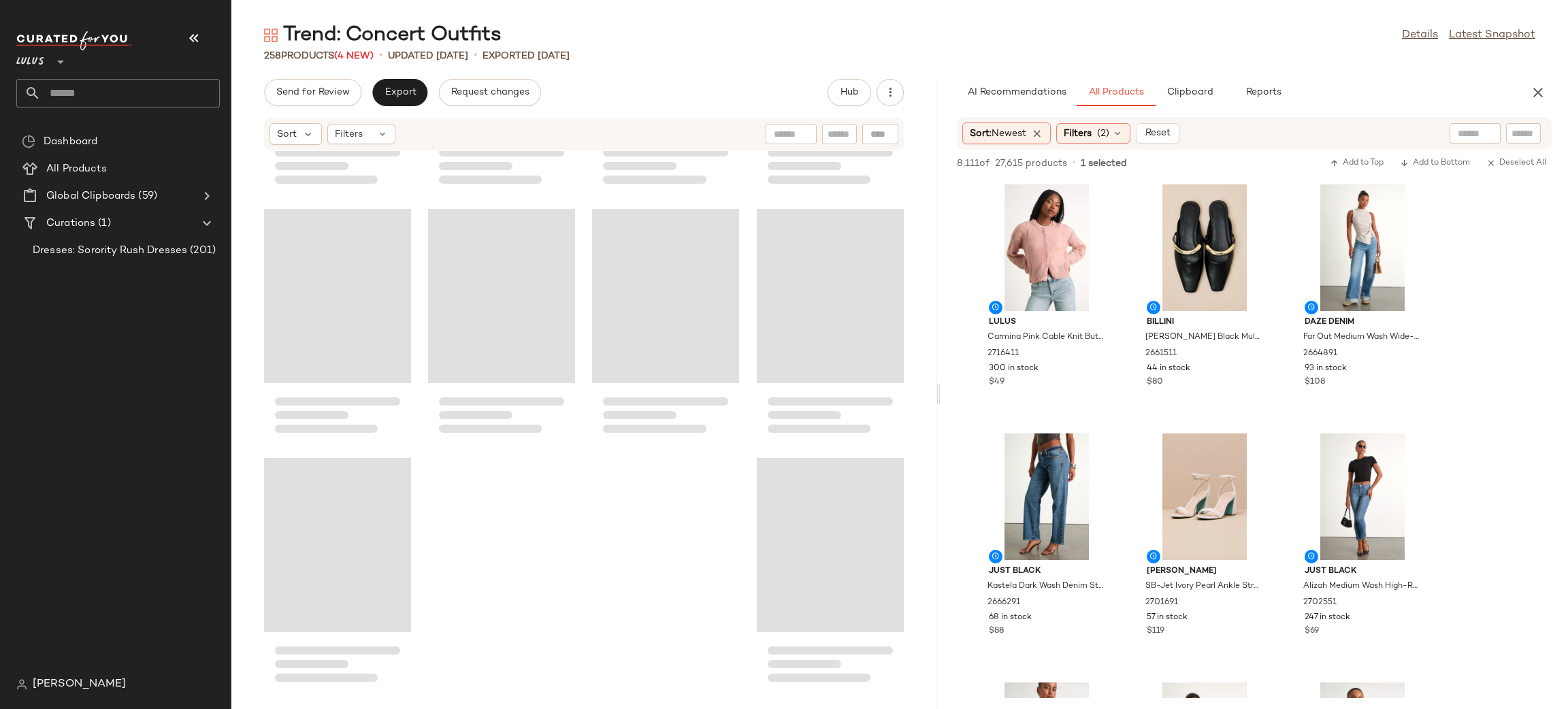
scroll to position [15652, 0]
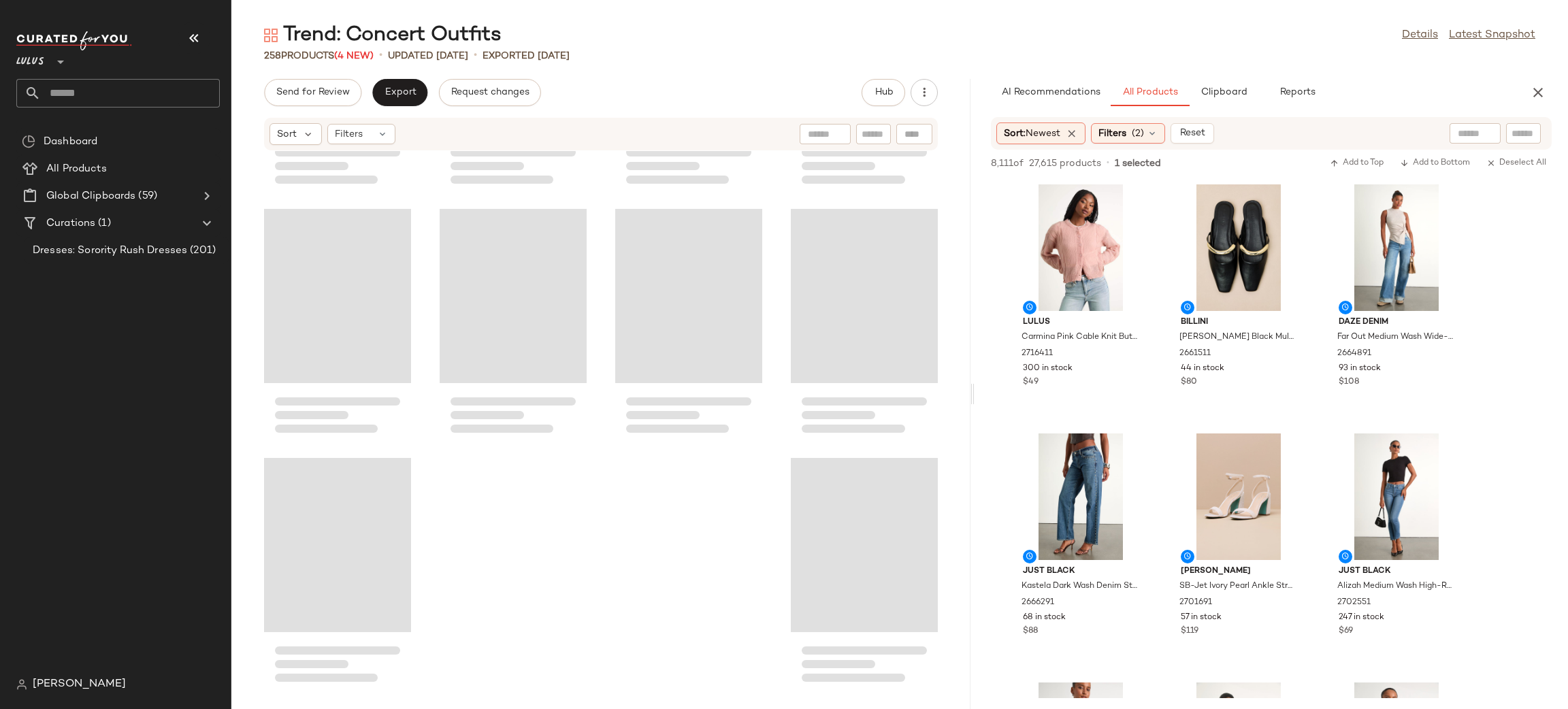
drag, startPoint x: 945, startPoint y: 686, endPoint x: 973, endPoint y: 348, distance: 339.2
click at [973, 348] on div "Trend: Concert Outfits Details Latest Snapshot 258 Products (4 New) • updated A…" at bounding box center [900, 365] width 1337 height 687
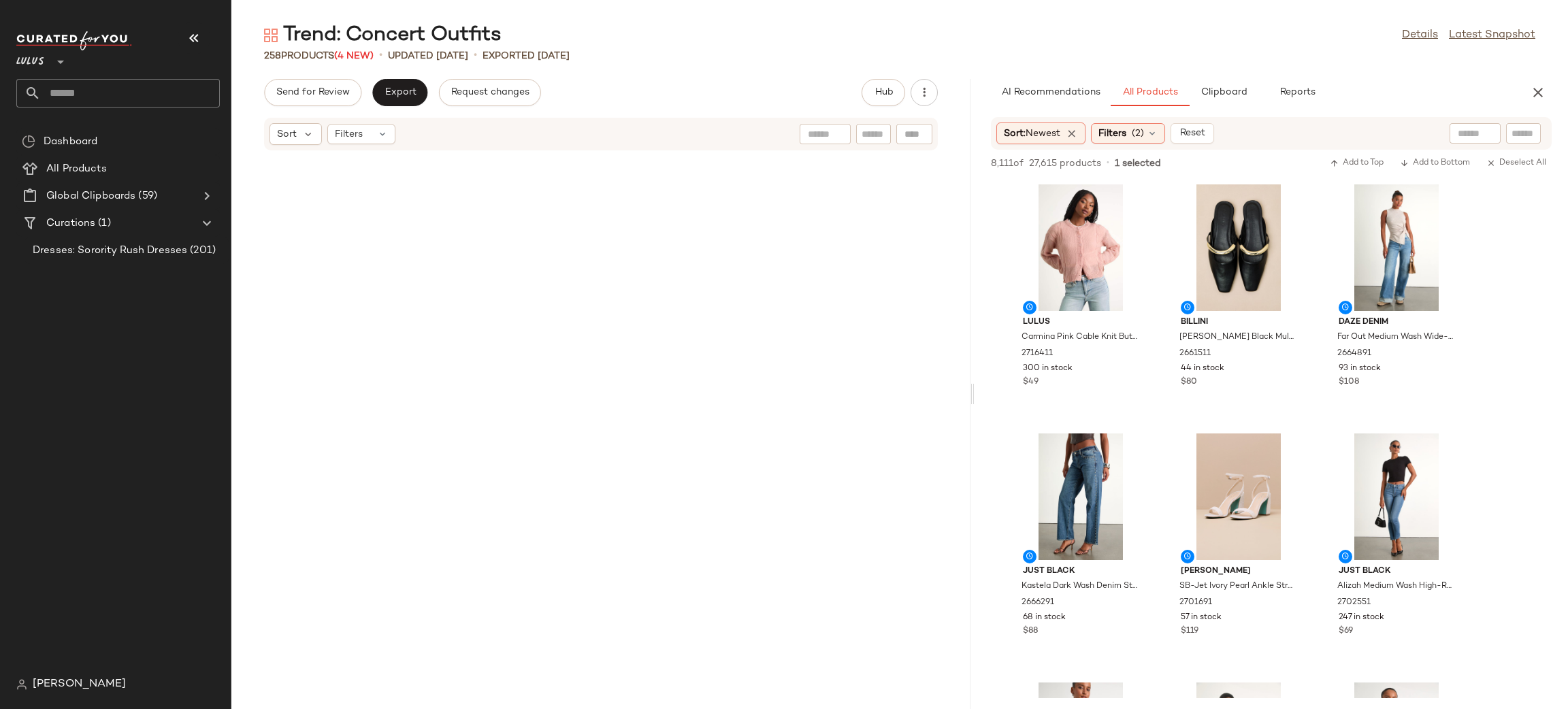
scroll to position [0, 0]
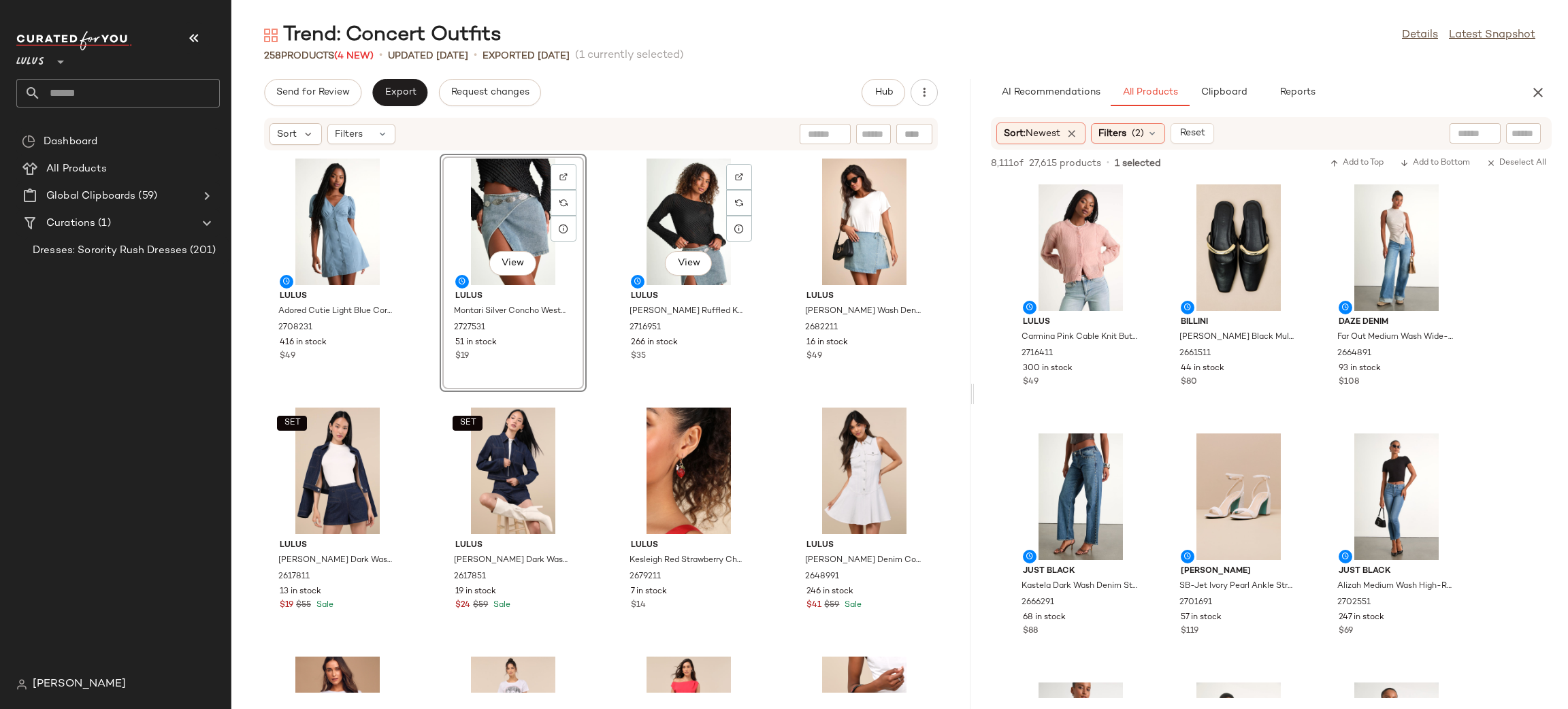
click at [757, 379] on div "Lulus Adored Cutie Light Blue Corduroy Button-Front Mini Dress 2708231 416 in s…" at bounding box center [601, 422] width 739 height 541
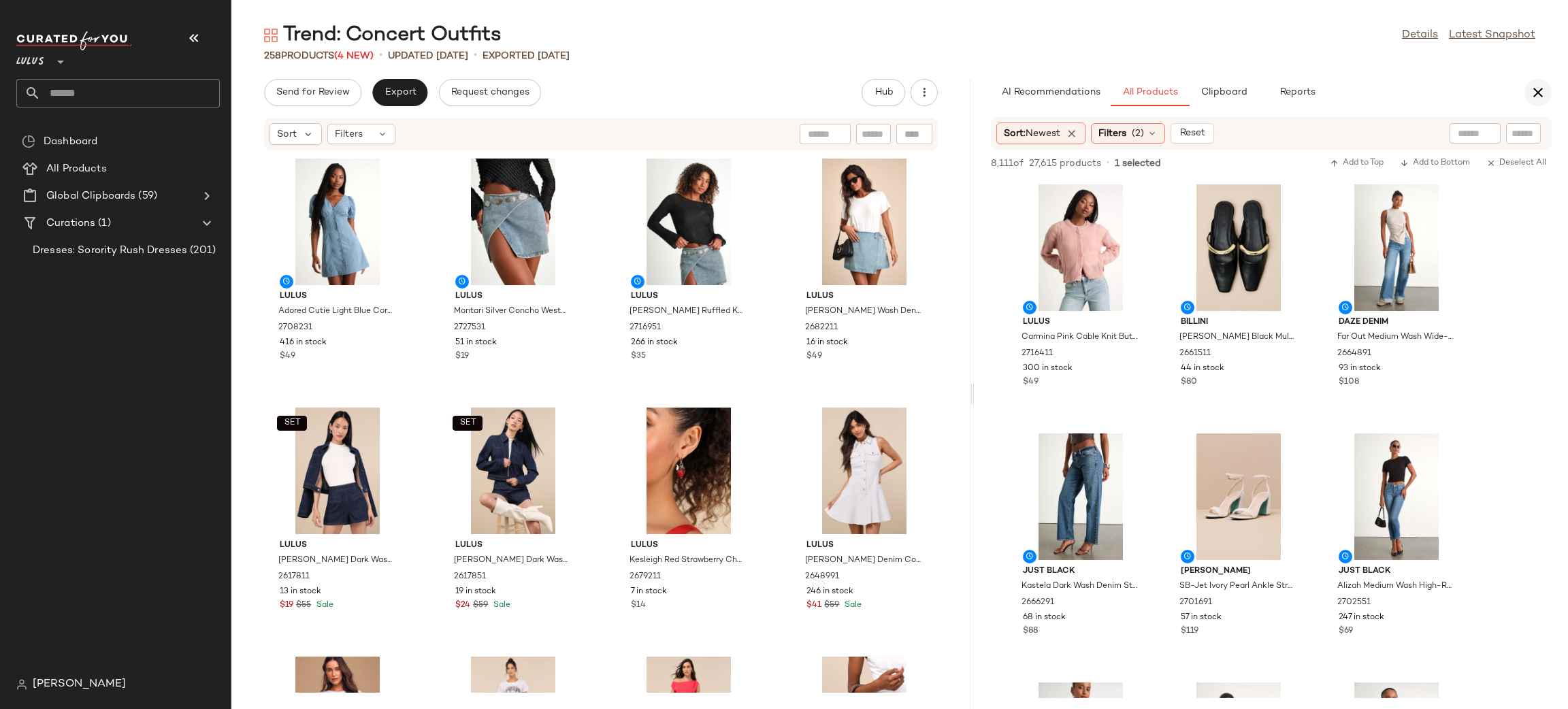
click at [1545, 94] on icon "button" at bounding box center [1538, 92] width 16 height 16
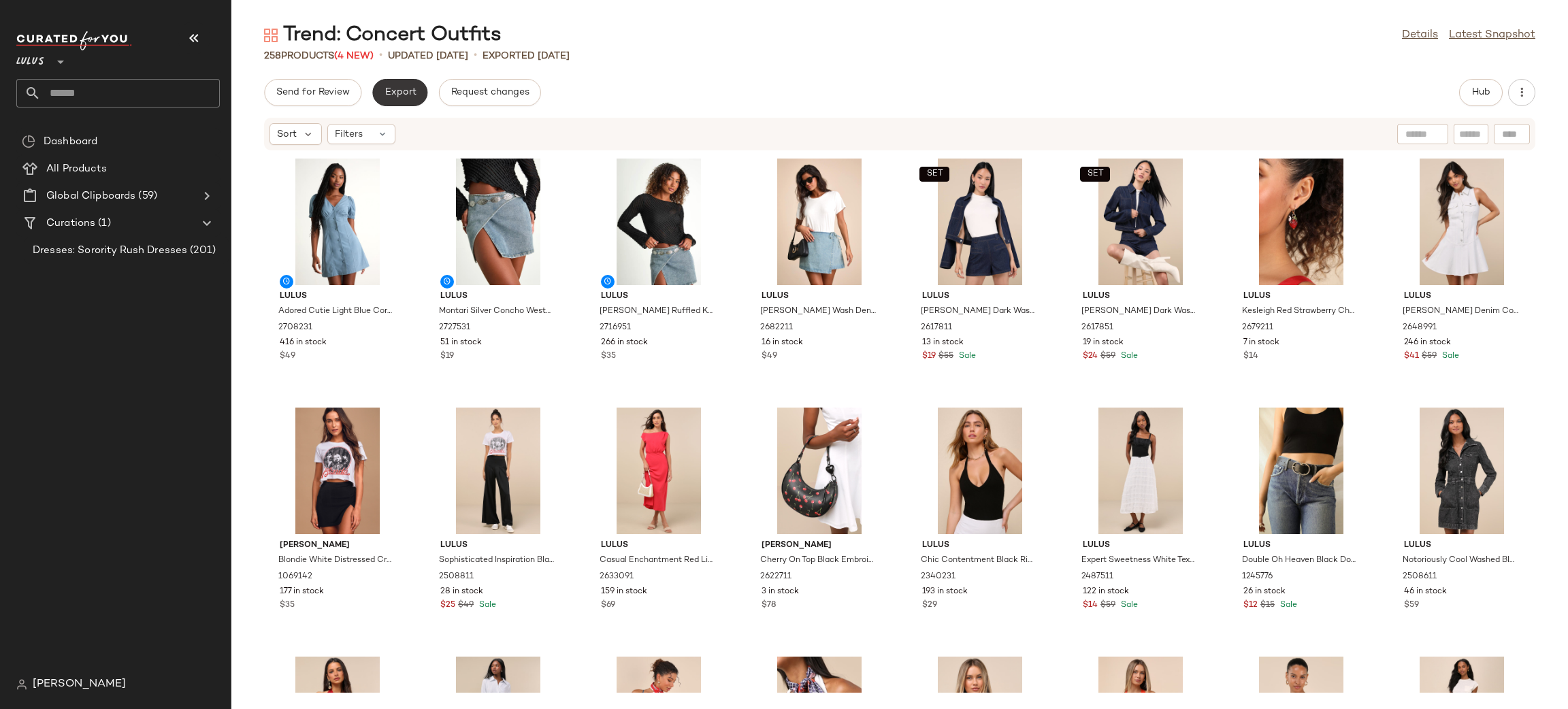
click at [416, 87] on button "Export" at bounding box center [400, 92] width 55 height 27
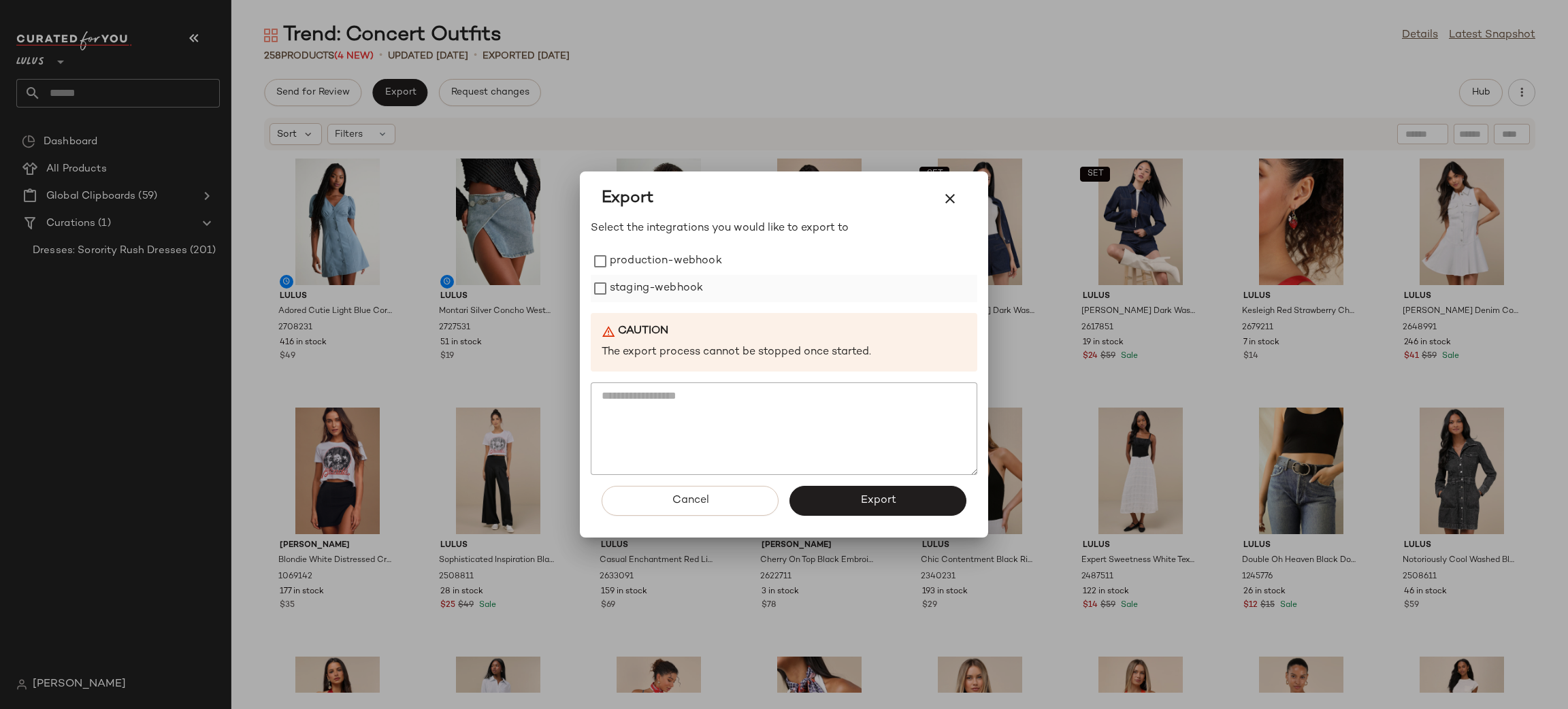
drag, startPoint x: 653, startPoint y: 272, endPoint x: 659, endPoint y: 280, distance: 10.0
click at [653, 270] on label "production-webhook" at bounding box center [666, 261] width 112 height 27
drag, startPoint x: 658, startPoint y: 291, endPoint x: 673, endPoint y: 306, distance: 21.2
click at [658, 290] on label "staging-webhook" at bounding box center [657, 288] width 93 height 27
click at [872, 508] on button "Export" at bounding box center [877, 501] width 177 height 30
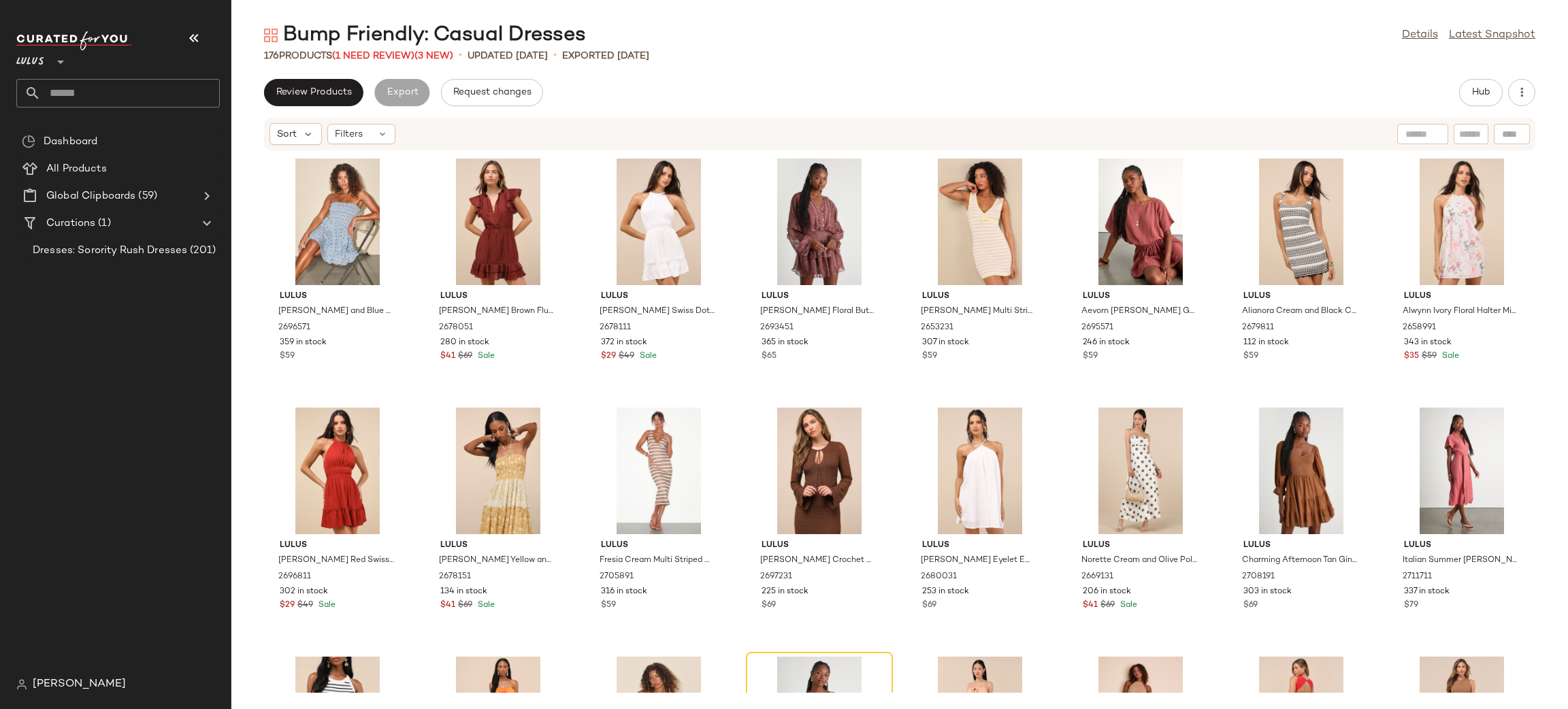
click at [103, 98] on input "text" at bounding box center [130, 93] width 179 height 29
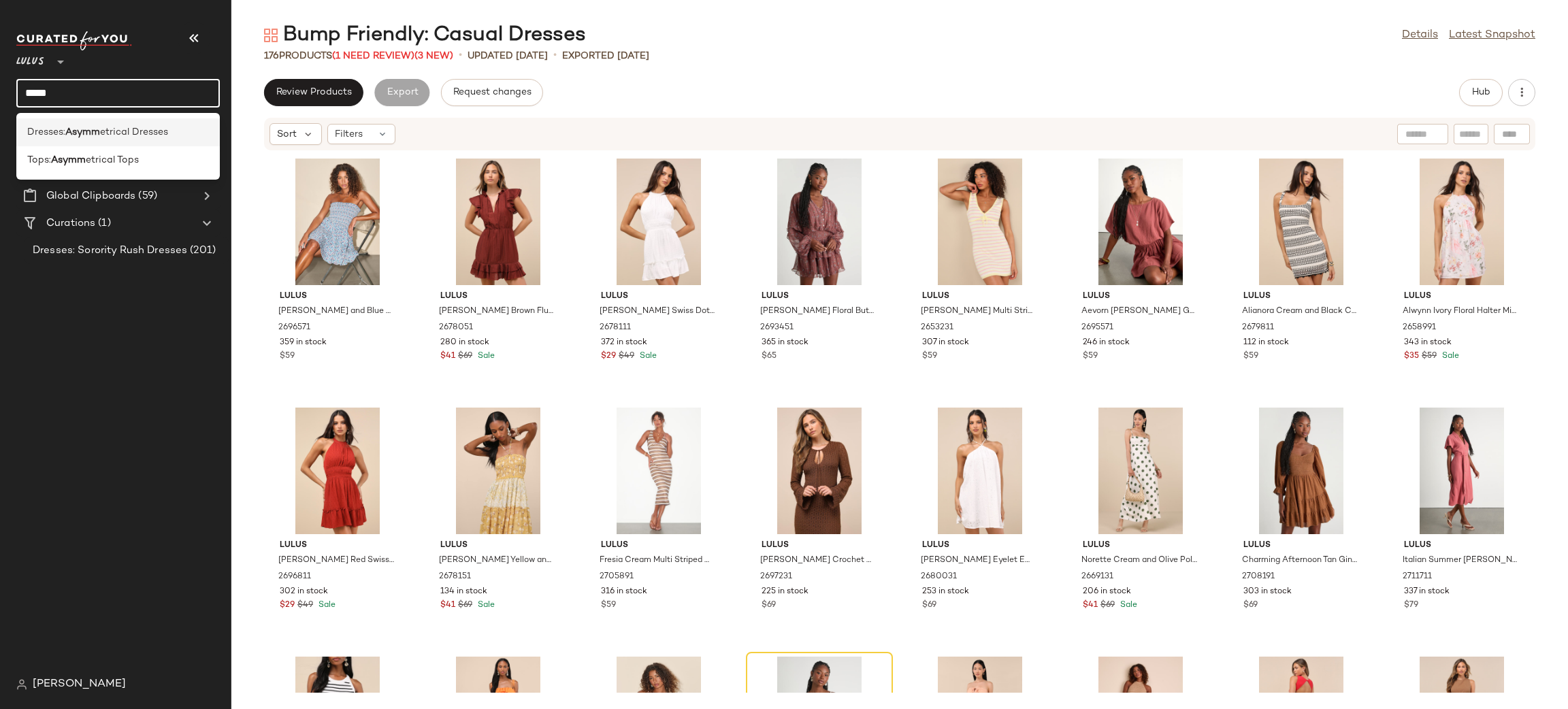
type input "*****"
click at [138, 137] on span "etrical Dresses" at bounding box center [133, 132] width 68 height 14
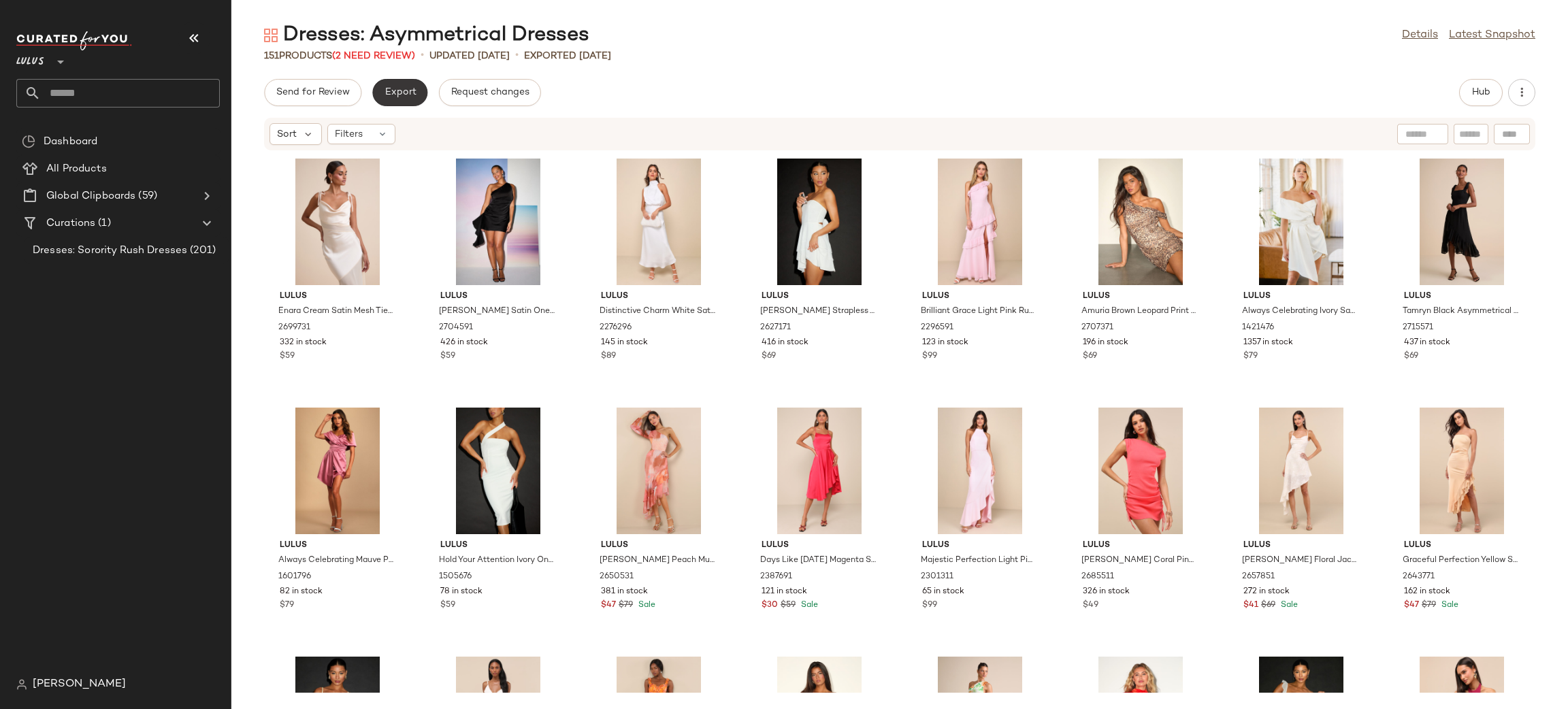
click at [401, 95] on span "Export" at bounding box center [400, 93] width 32 height 11
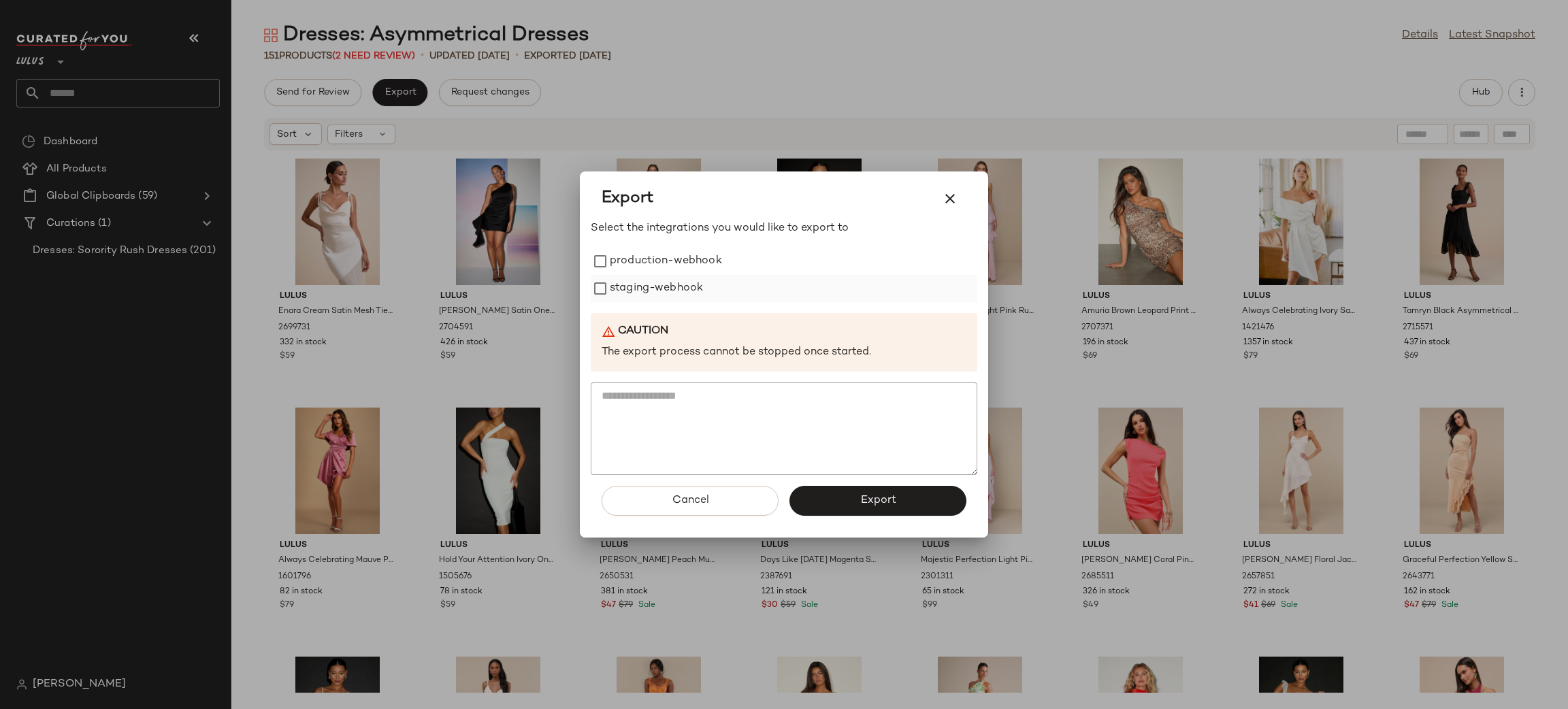
drag, startPoint x: 633, startPoint y: 266, endPoint x: 646, endPoint y: 290, distance: 27.3
click at [637, 274] on label "production-webhook" at bounding box center [666, 261] width 112 height 27
click at [646, 290] on label "staging-webhook" at bounding box center [657, 288] width 93 height 27
click at [897, 501] on button "Export" at bounding box center [877, 501] width 177 height 30
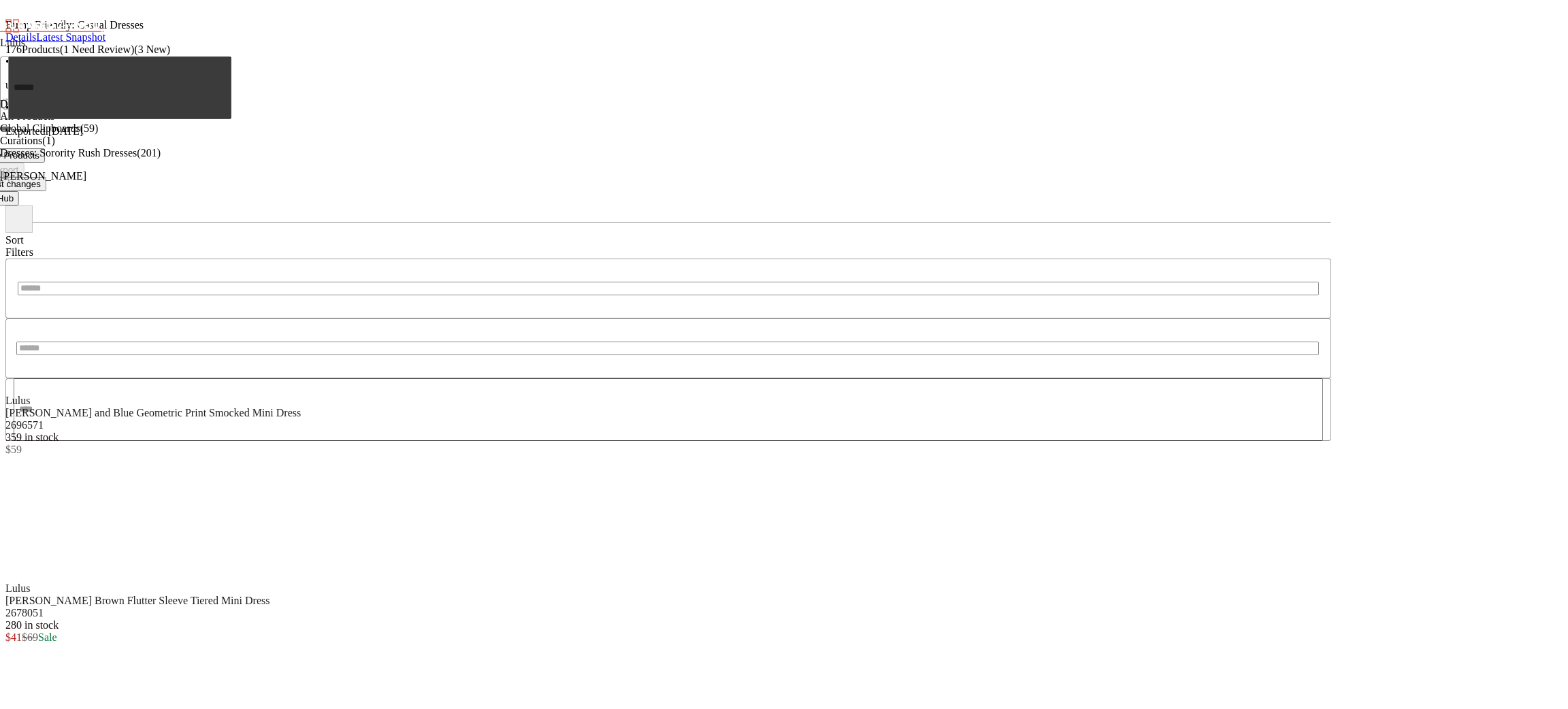
click at [40, 150] on span "Review Products" at bounding box center [5, 155] width 68 height 10
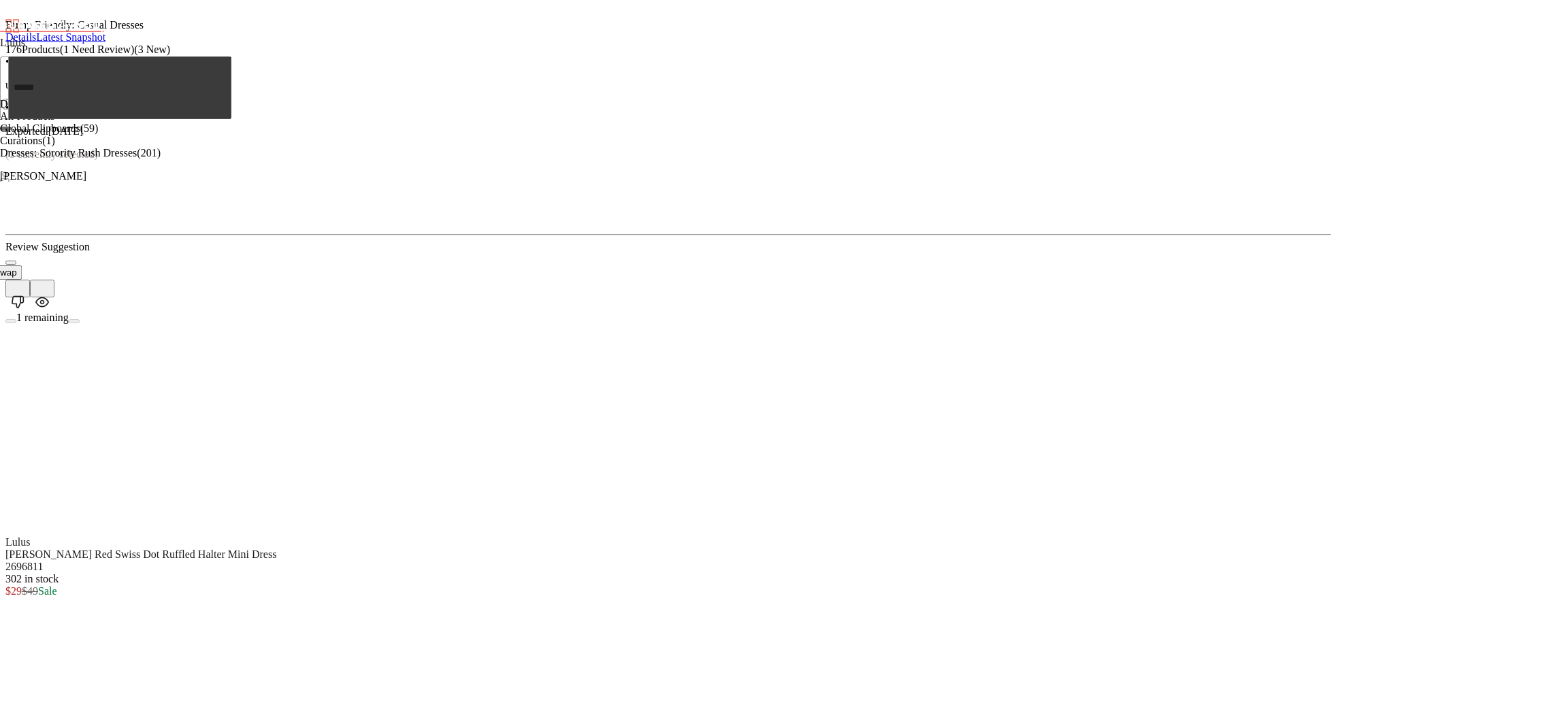
scroll to position [260, 0]
click at [22, 280] on button "Swap" at bounding box center [5, 273] width 33 height 14
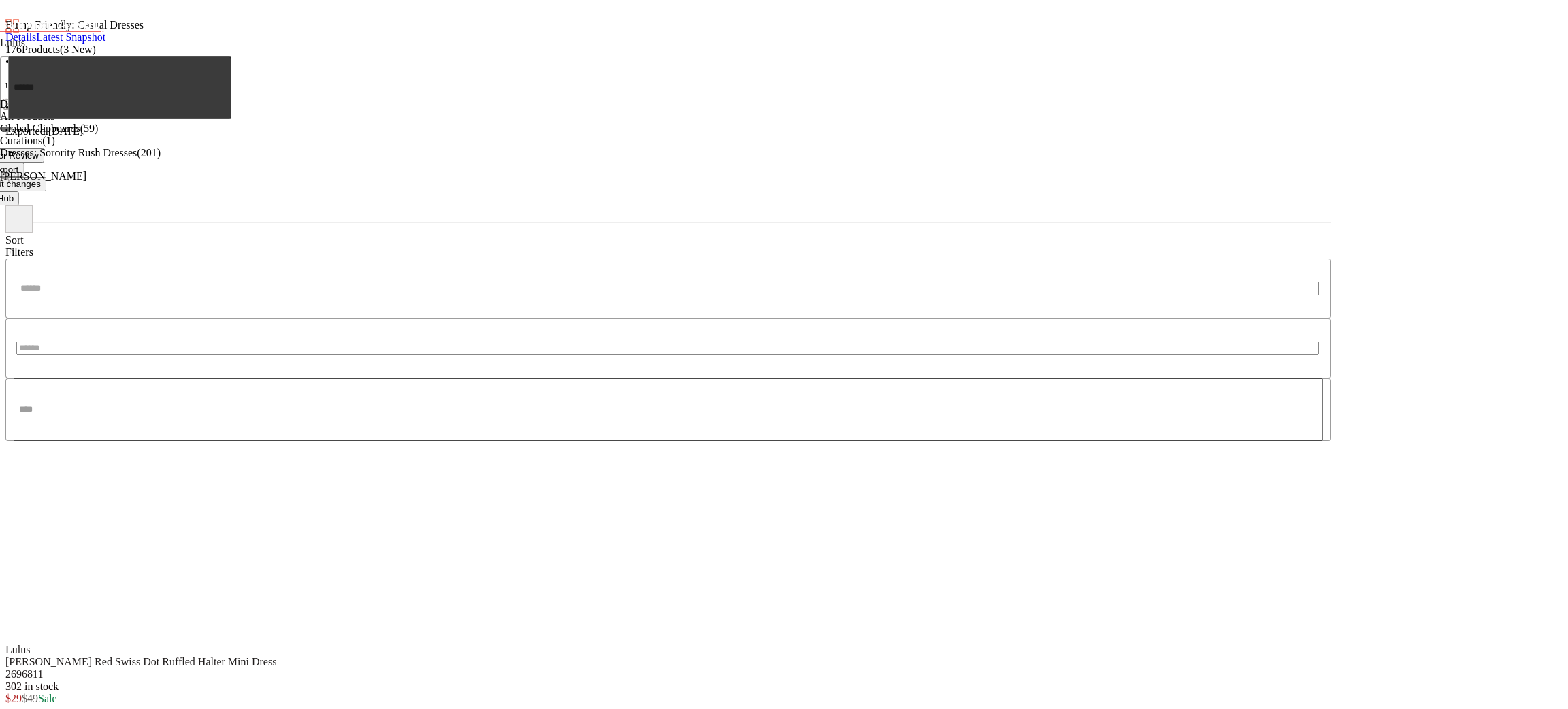
click at [19, 164] on span "Export" at bounding box center [5, 169] width 26 height 10
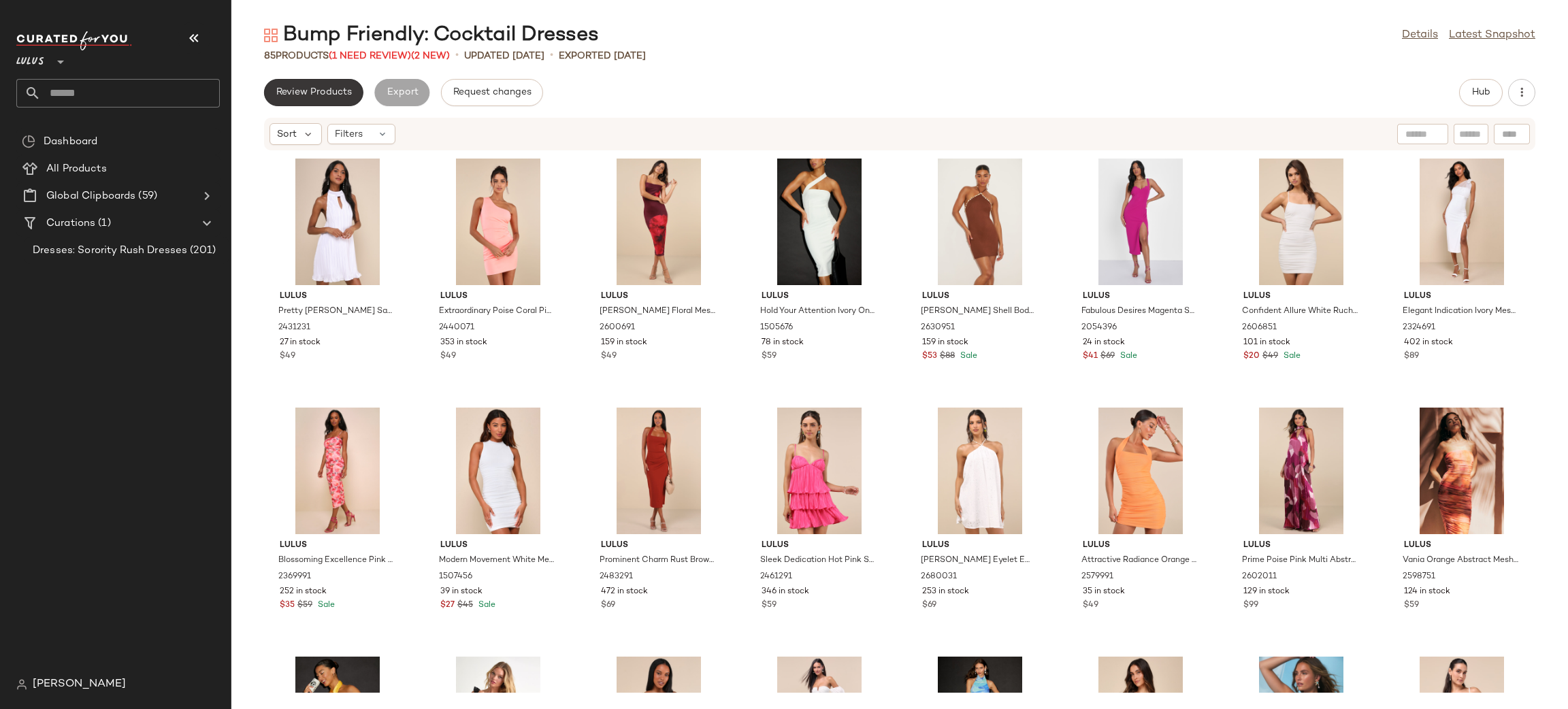
click at [318, 88] on span "Review Products" at bounding box center [314, 93] width 76 height 11
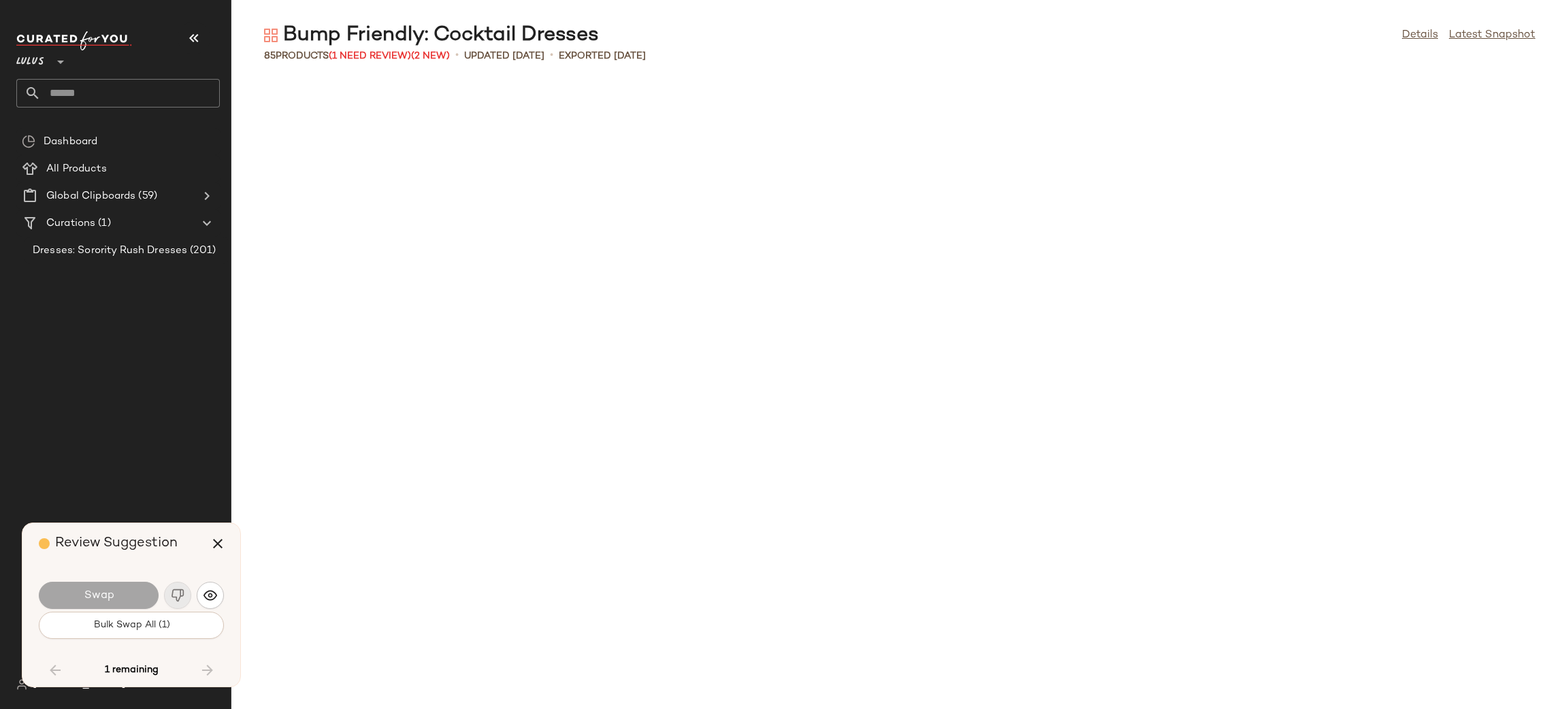
scroll to position [1992, 0]
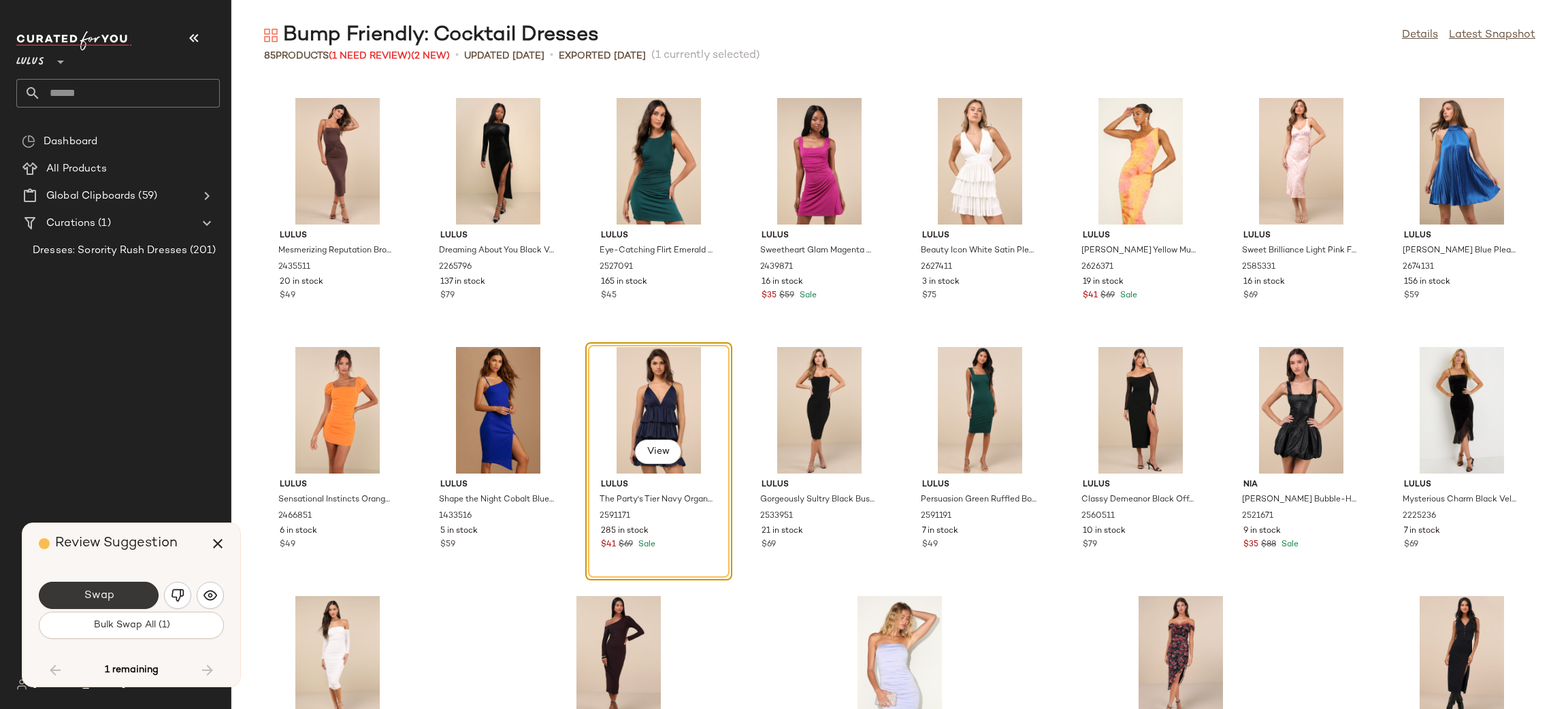
click at [126, 597] on button "Swap" at bounding box center [99, 595] width 120 height 27
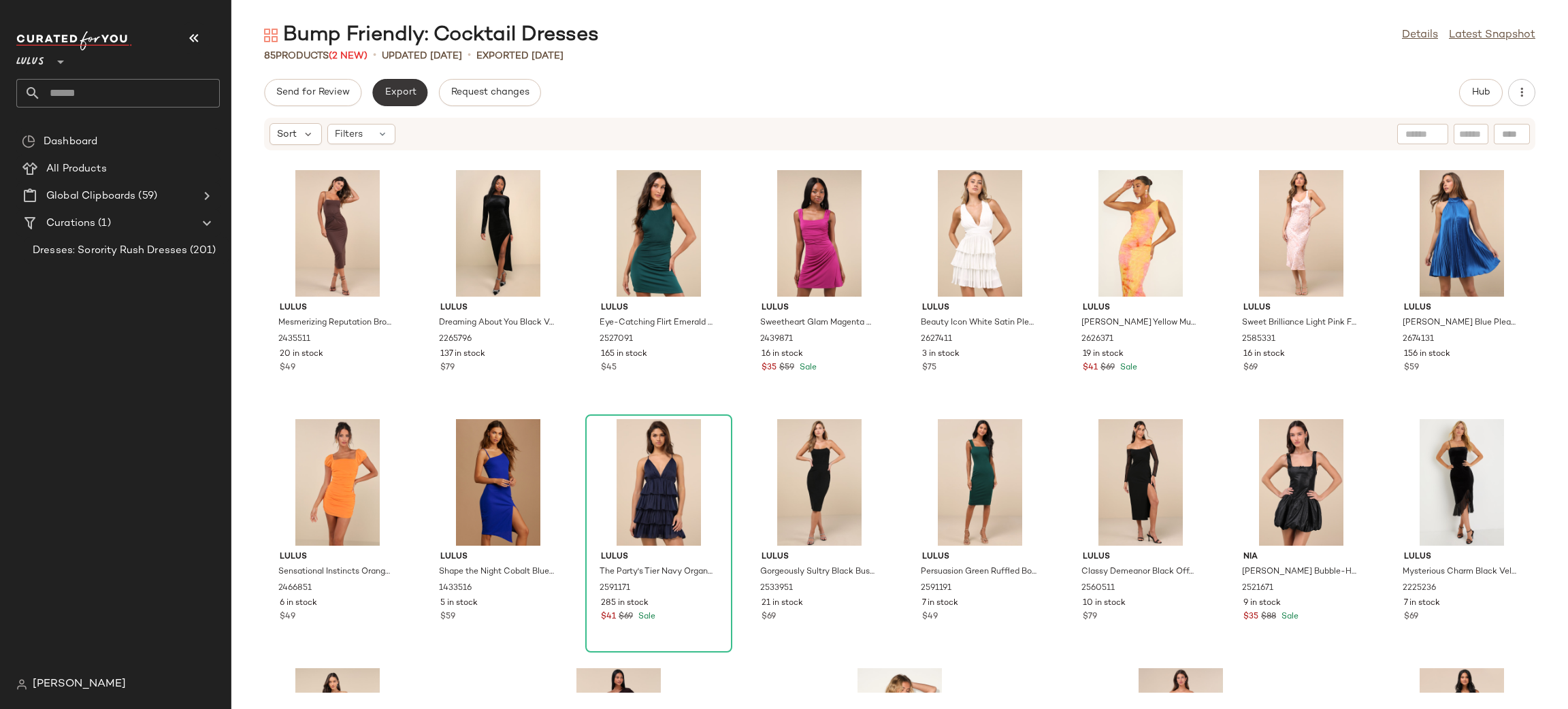
click at [410, 94] on span "Export" at bounding box center [400, 93] width 32 height 11
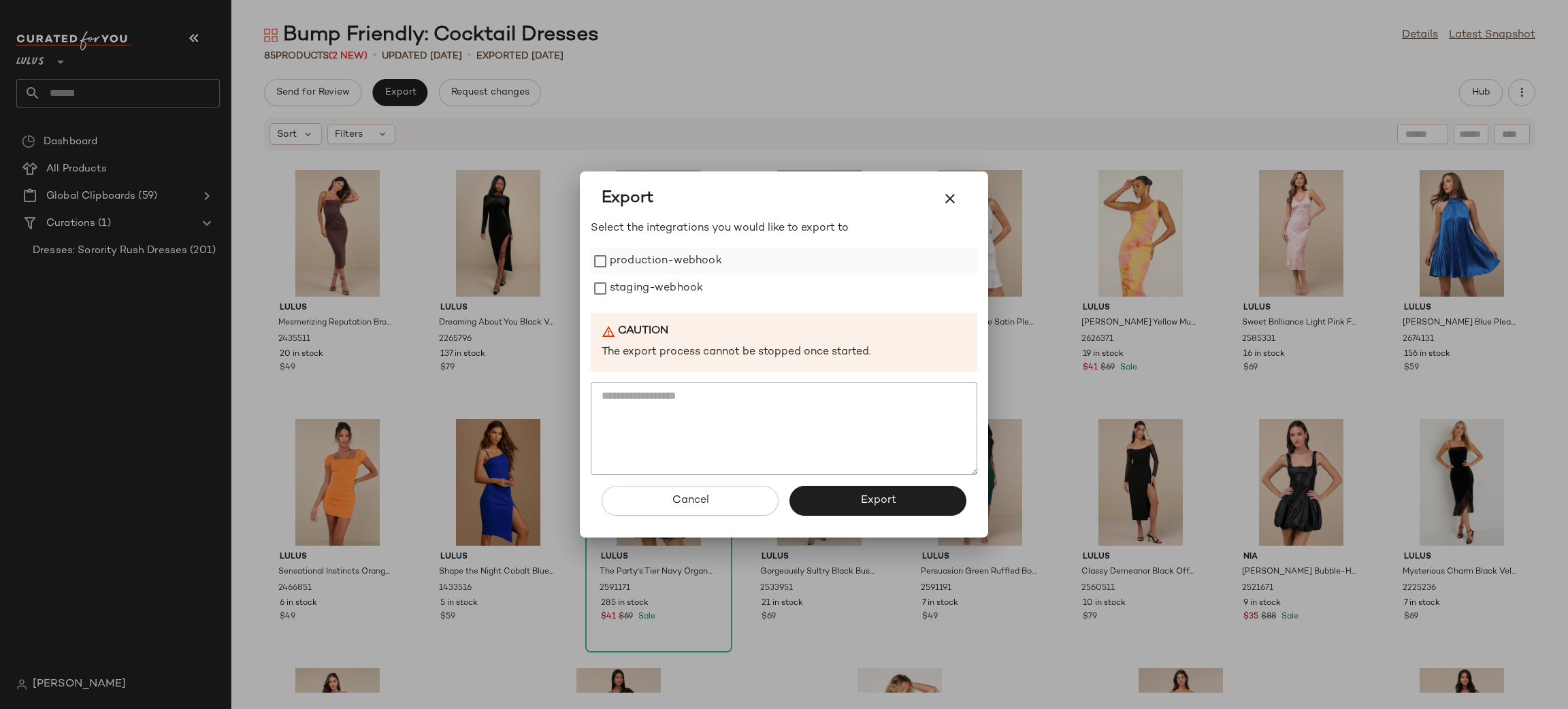
click at [686, 262] on label "production-webhook" at bounding box center [666, 261] width 112 height 27
drag, startPoint x: 689, startPoint y: 277, endPoint x: 696, endPoint y: 291, distance: 15.7
click at [690, 277] on label "staging-webhook" at bounding box center [657, 288] width 93 height 27
click button "Export"
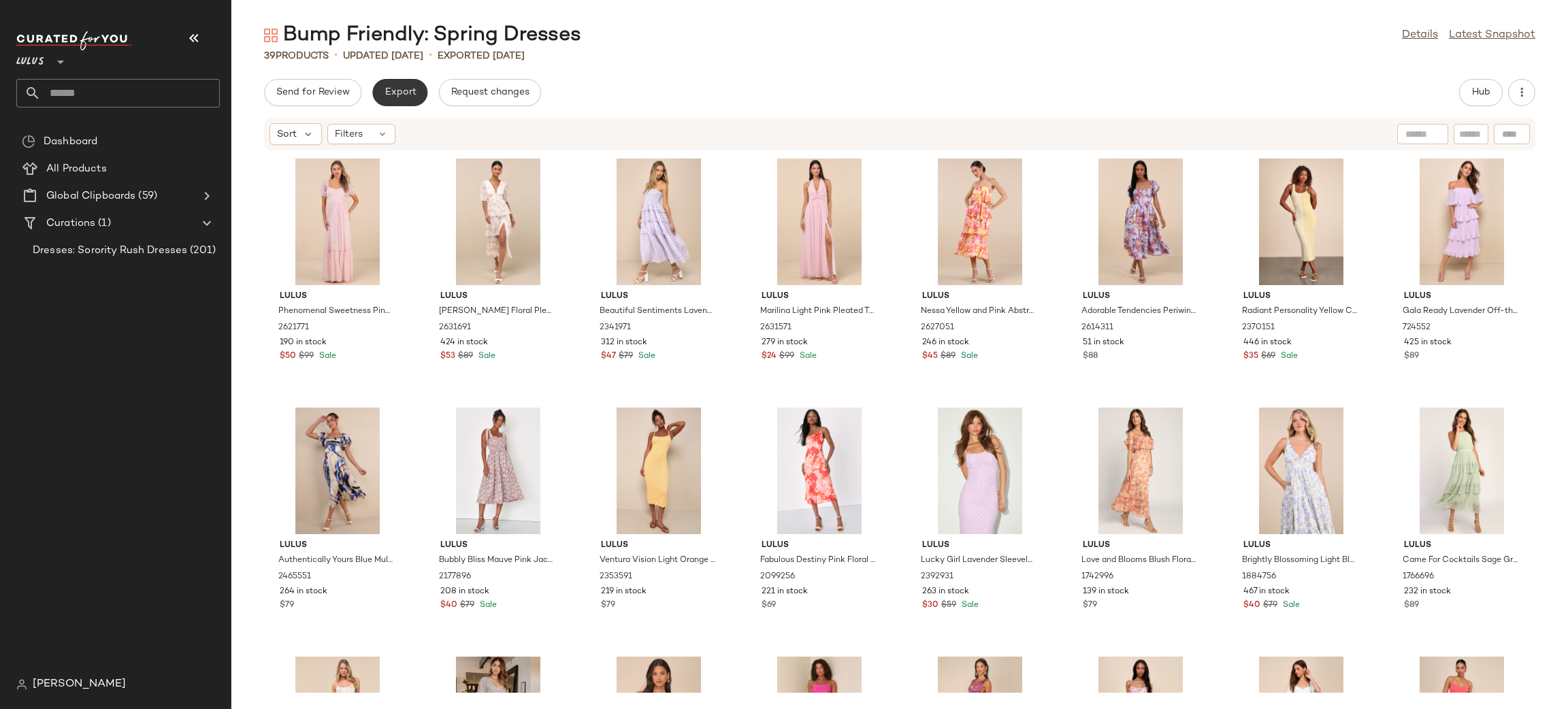
click at [396, 92] on span "Export" at bounding box center [400, 93] width 32 height 11
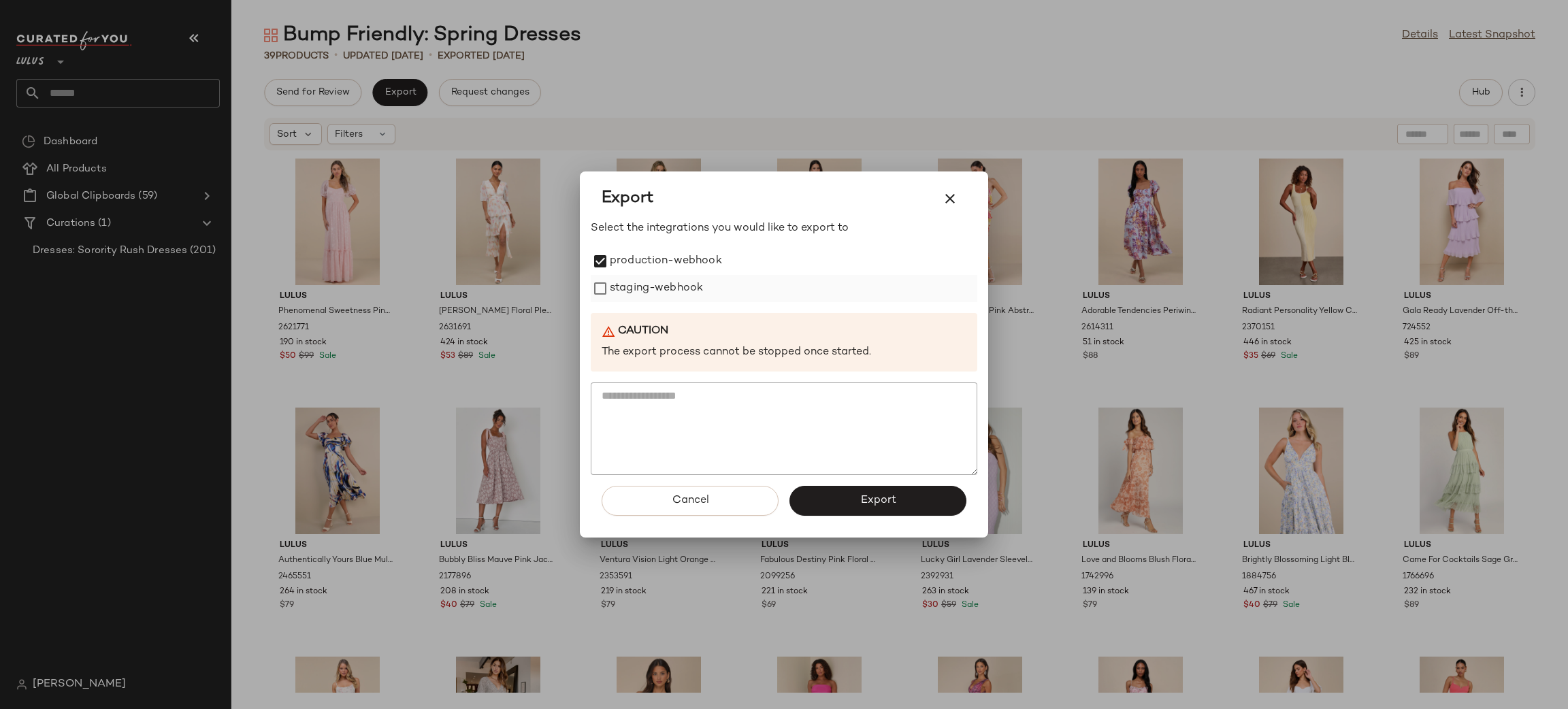
click at [616, 294] on label "staging-webhook" at bounding box center [657, 288] width 93 height 27
click at [826, 506] on button "Export" at bounding box center [877, 501] width 177 height 30
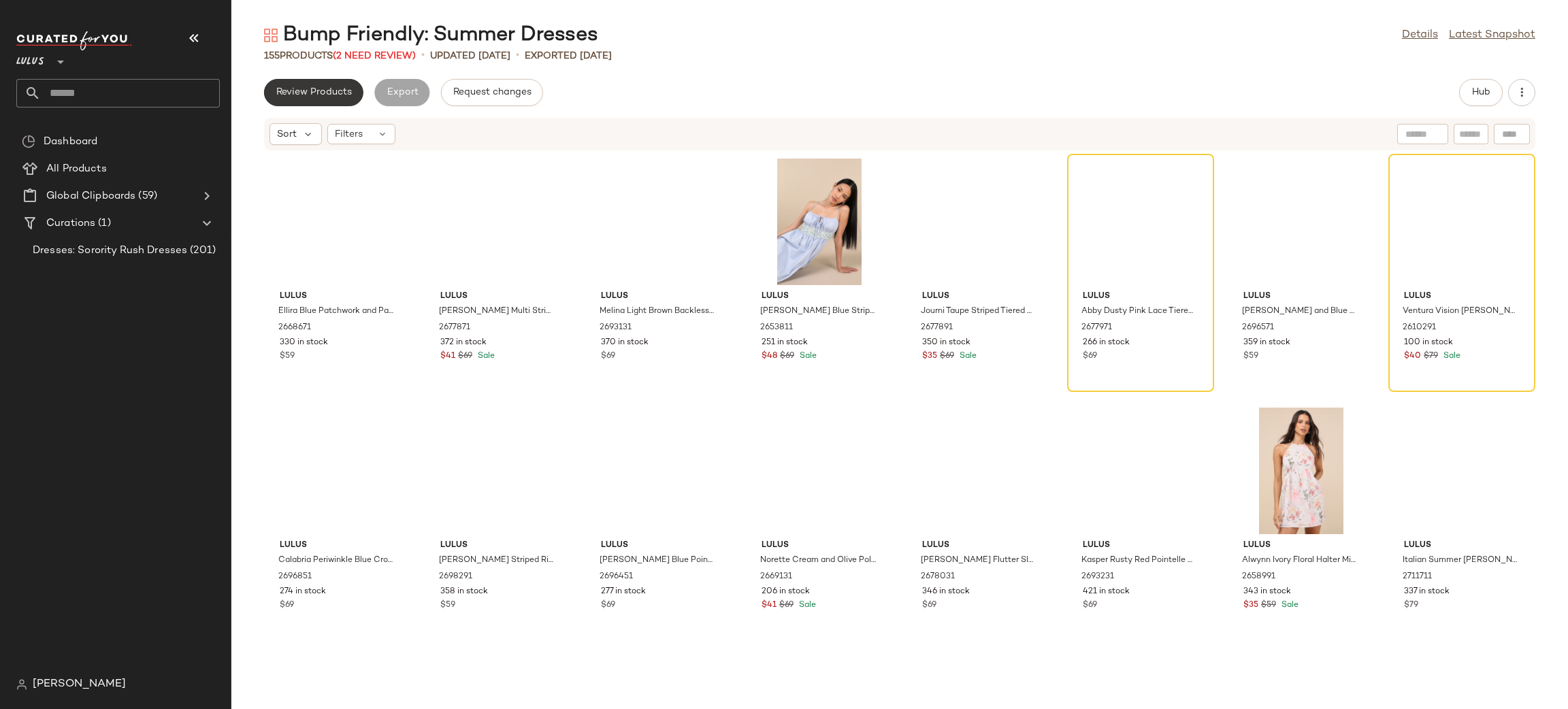
click at [319, 94] on span "Review Products" at bounding box center [314, 93] width 76 height 11
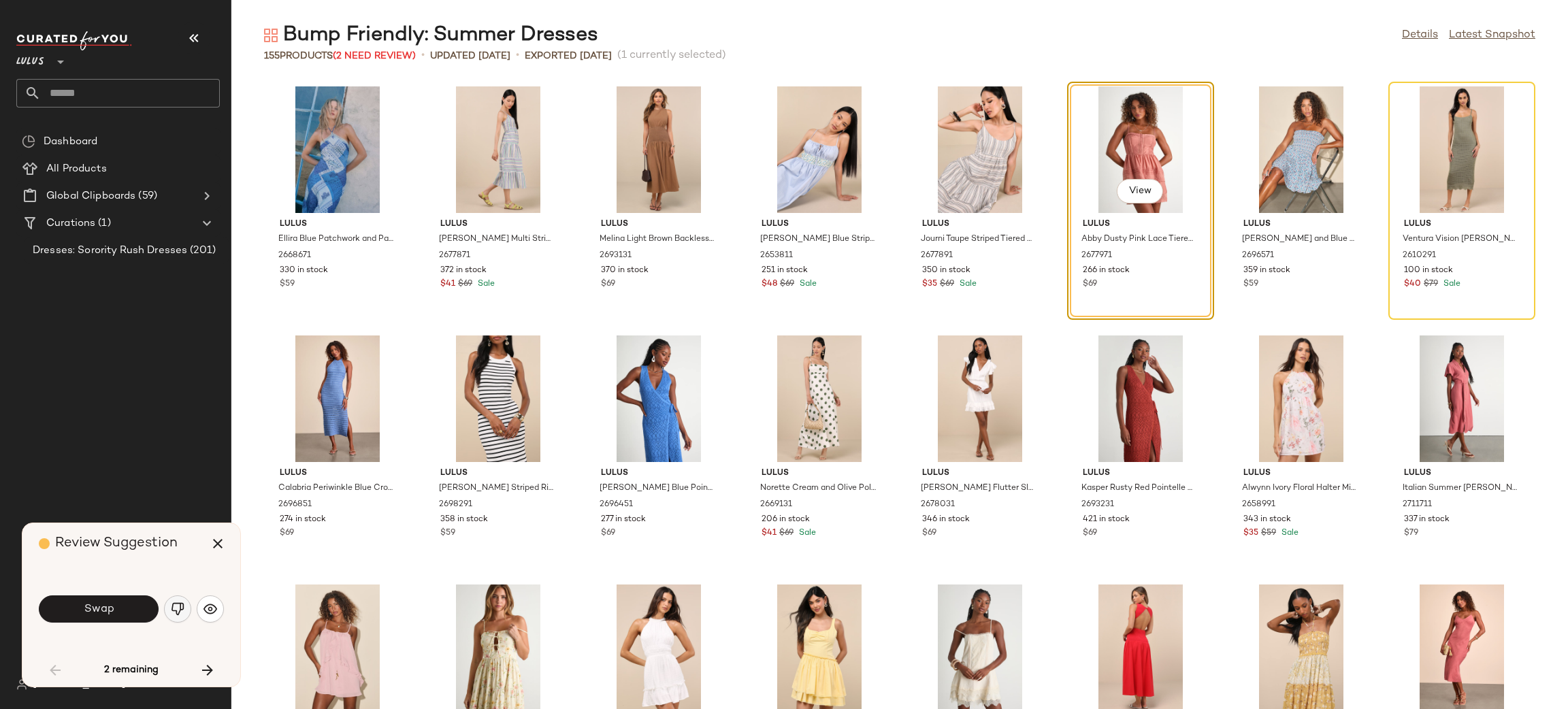
click at [180, 613] on img "button" at bounding box center [177, 608] width 13 height 13
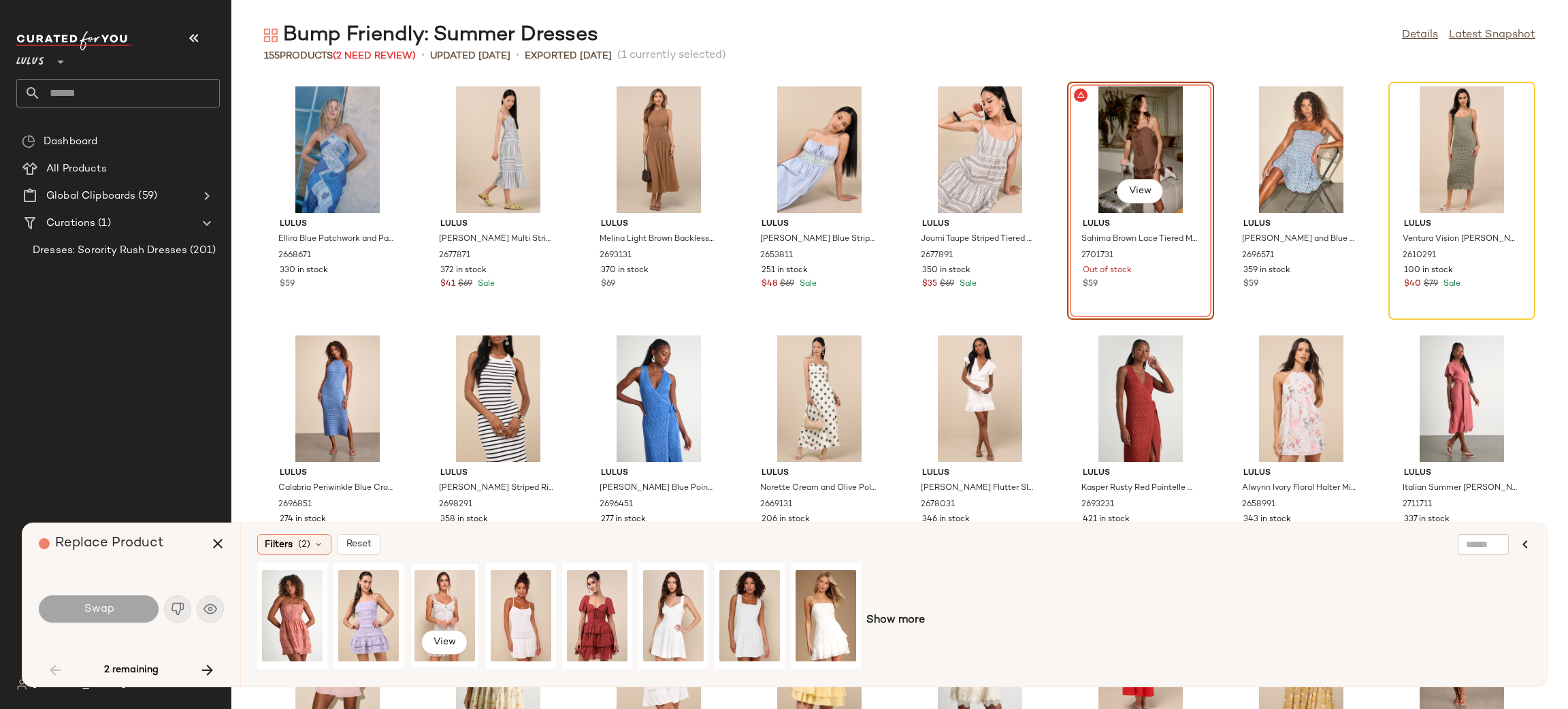
click at [449, 601] on div "View" at bounding box center [445, 616] width 61 height 97
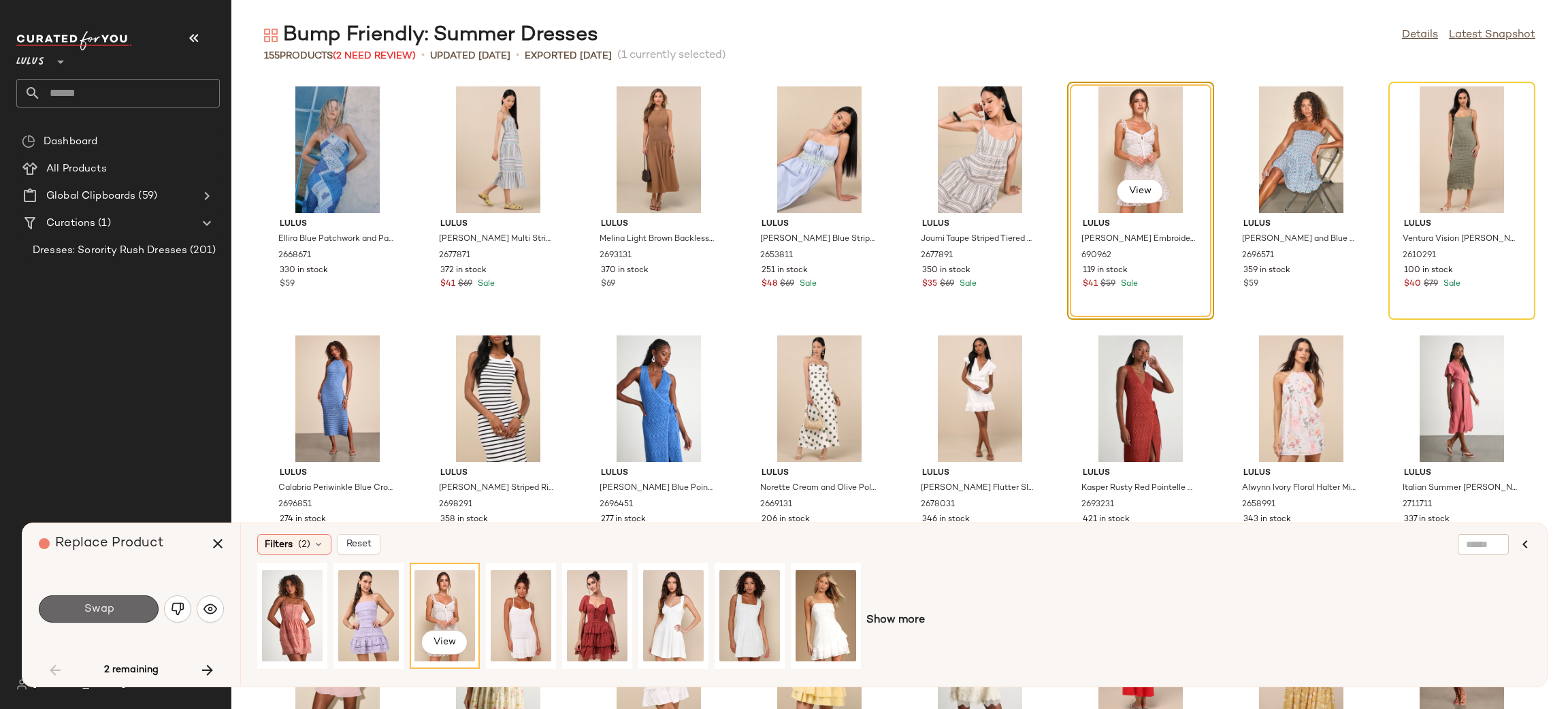
click at [98, 610] on span "Swap" at bounding box center [98, 609] width 30 height 13
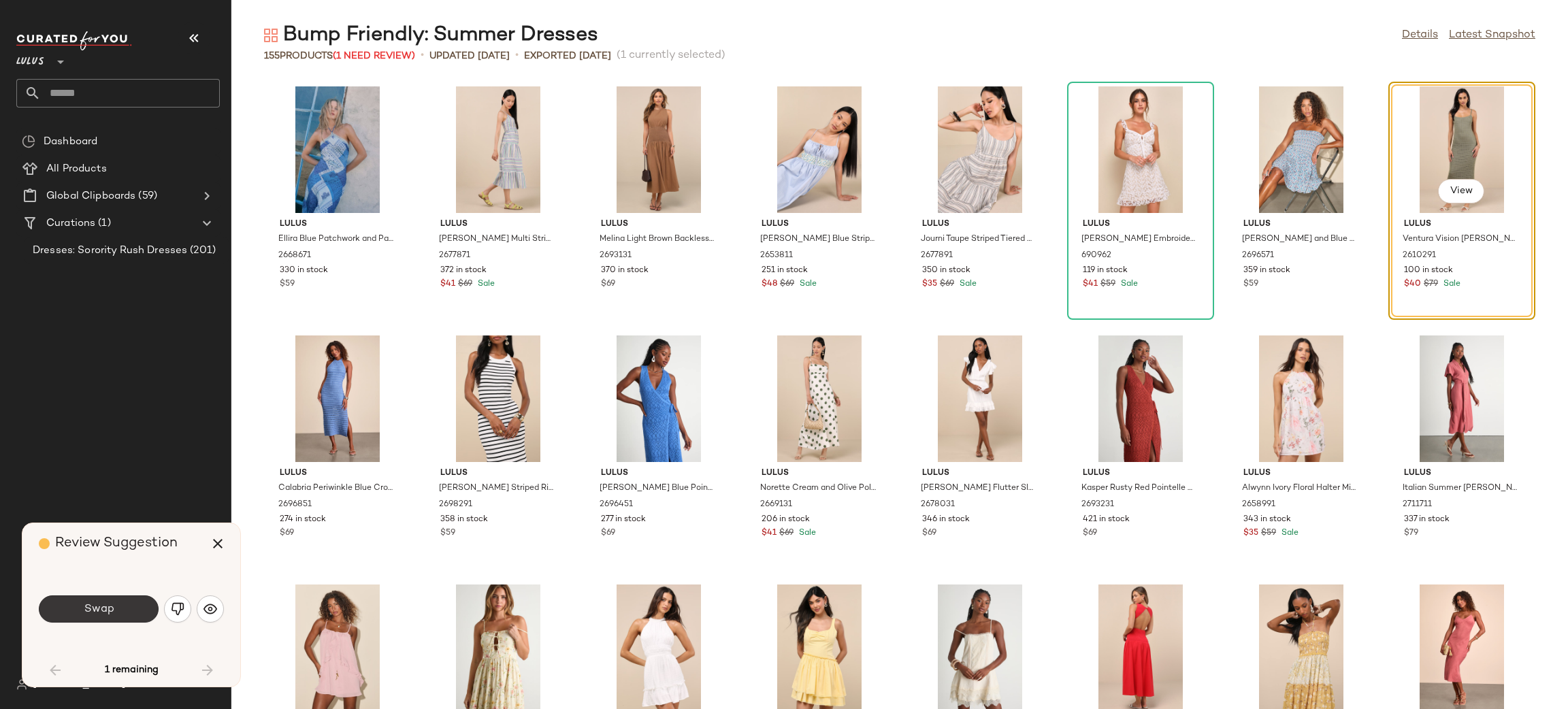
click at [83, 613] on span "Swap" at bounding box center [98, 609] width 30 height 13
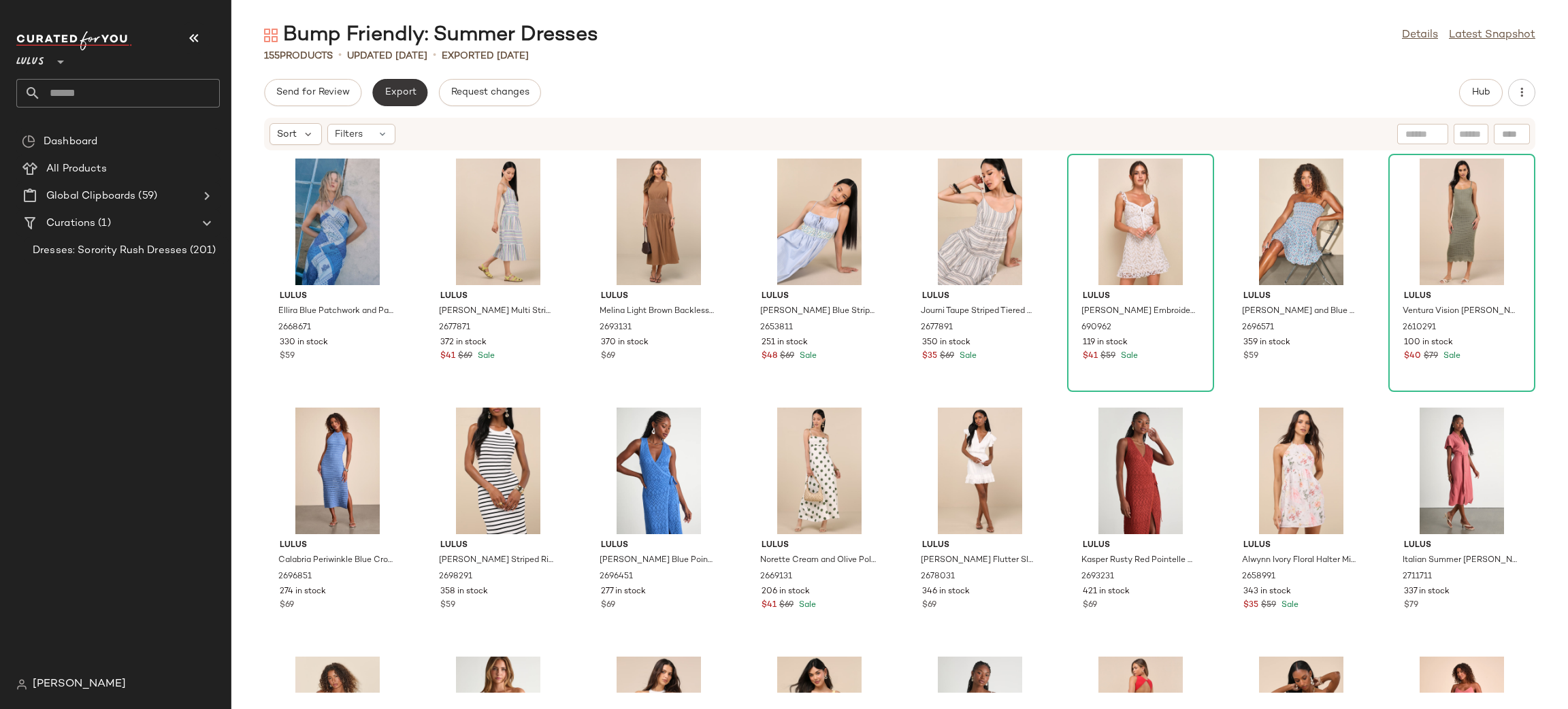
click at [393, 89] on span "Export" at bounding box center [400, 93] width 32 height 11
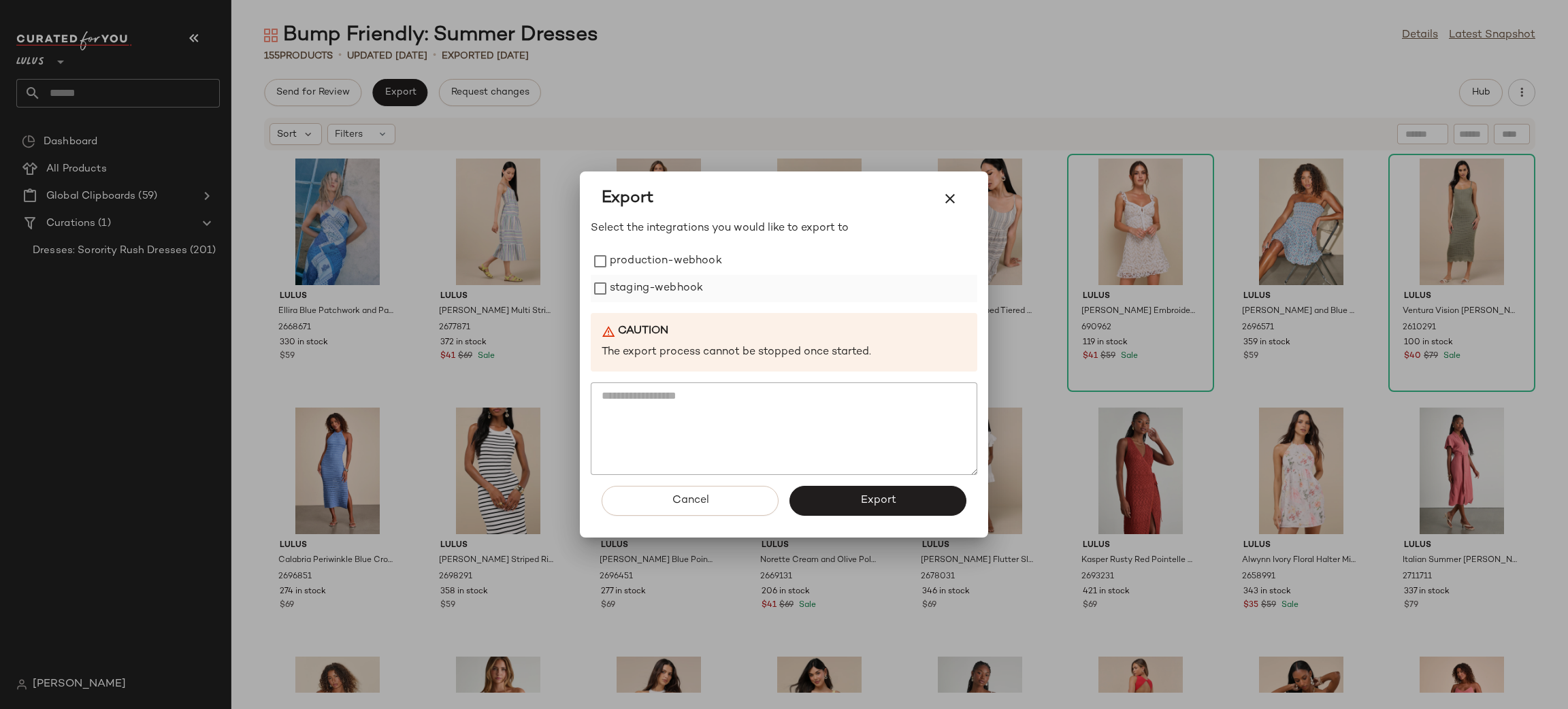
drag, startPoint x: 657, startPoint y: 271, endPoint x: 668, endPoint y: 293, distance: 24.6
click at [659, 277] on div "production-webhook staging-webhook" at bounding box center [784, 275] width 386 height 55
click at [670, 291] on label "staging-webhook" at bounding box center [657, 288] width 93 height 27
click at [670, 268] on label "production-webhook" at bounding box center [666, 261] width 112 height 27
click at [911, 513] on button "Export" at bounding box center [877, 501] width 177 height 30
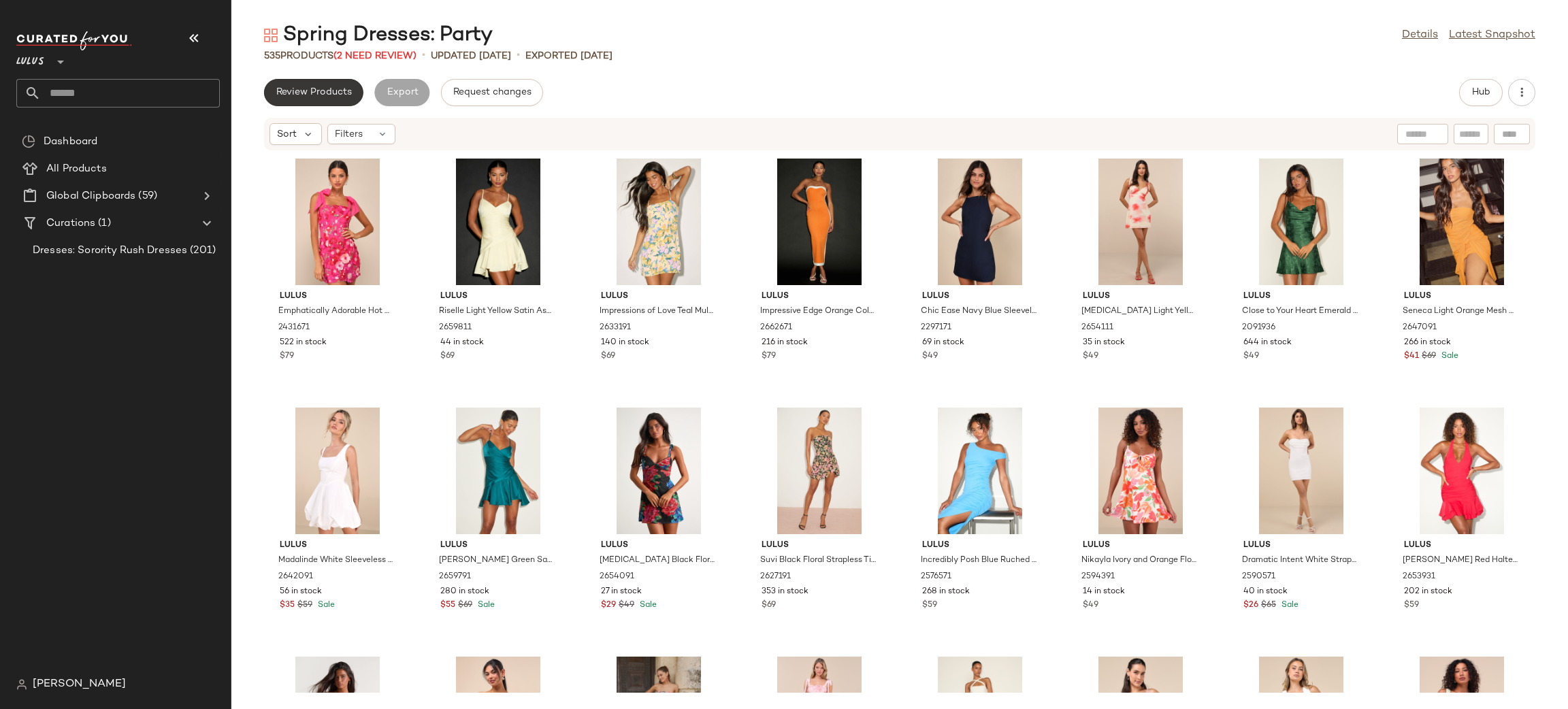
click at [314, 90] on span "Review Products" at bounding box center [314, 93] width 76 height 11
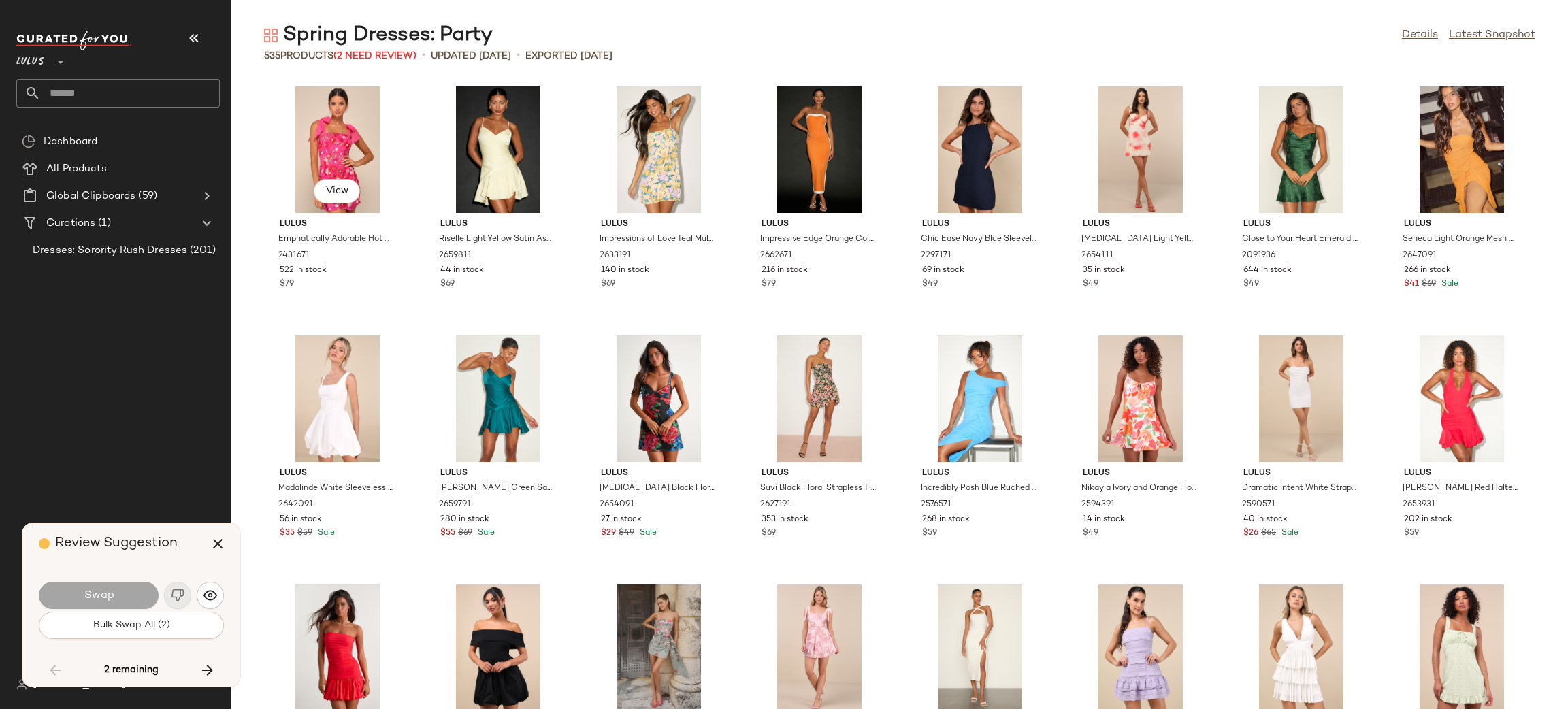
scroll to position [9963, 0]
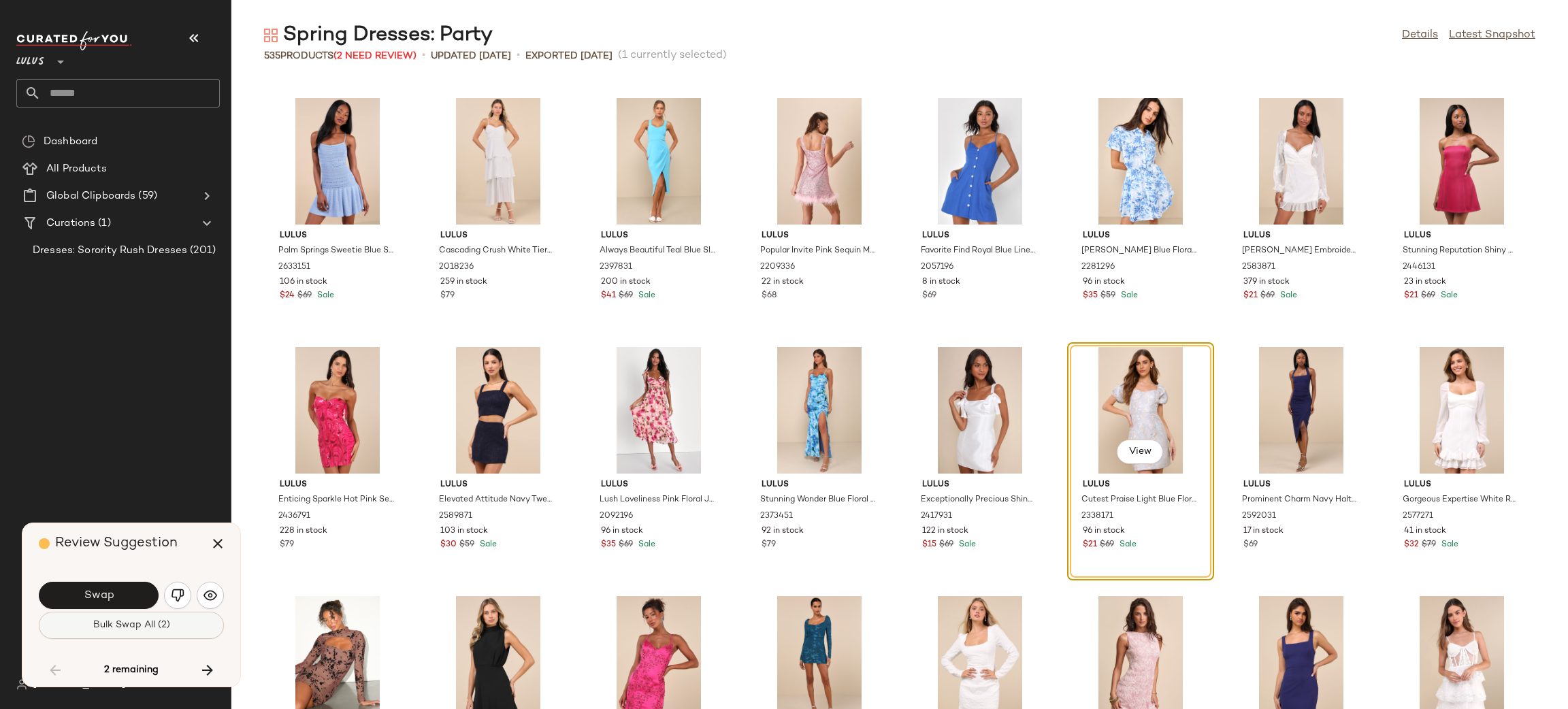
click at [152, 626] on span "Bulk Swap All (2)" at bounding box center [132, 626] width 78 height 11
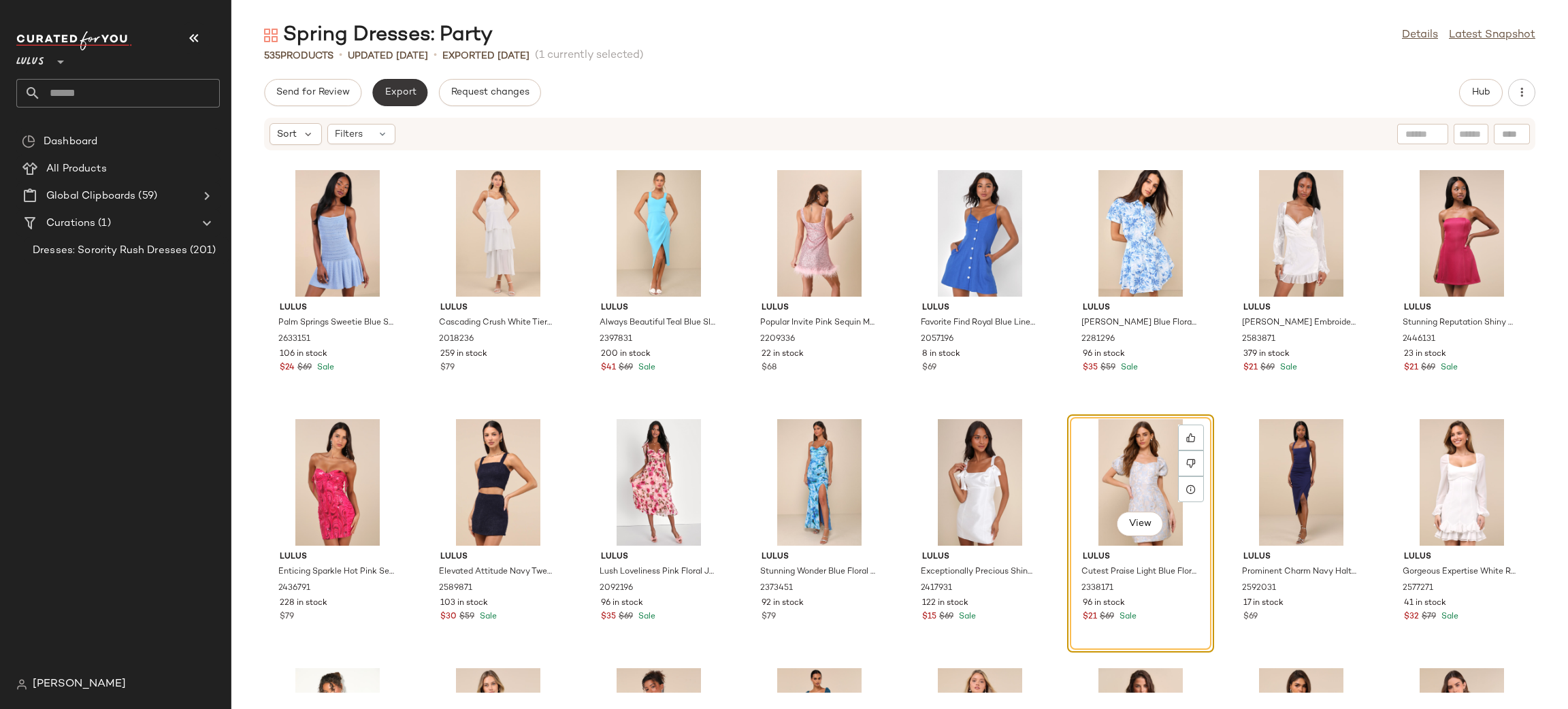
click at [394, 98] on button "Export" at bounding box center [400, 92] width 55 height 27
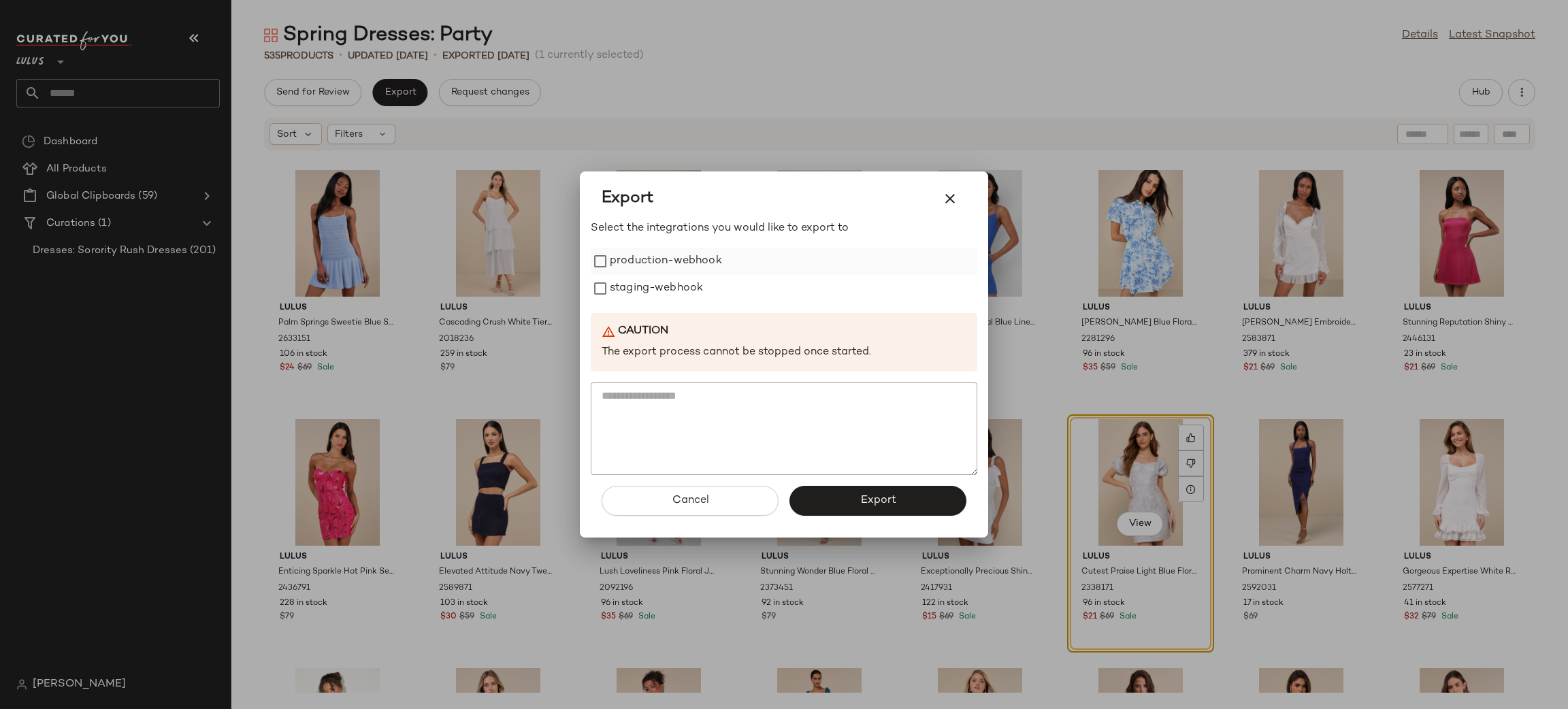
click at [659, 268] on label "production-webhook" at bounding box center [666, 261] width 112 height 27
click at [665, 287] on label "staging-webhook" at bounding box center [657, 288] width 93 height 27
click at [878, 495] on span "Export" at bounding box center [877, 500] width 36 height 13
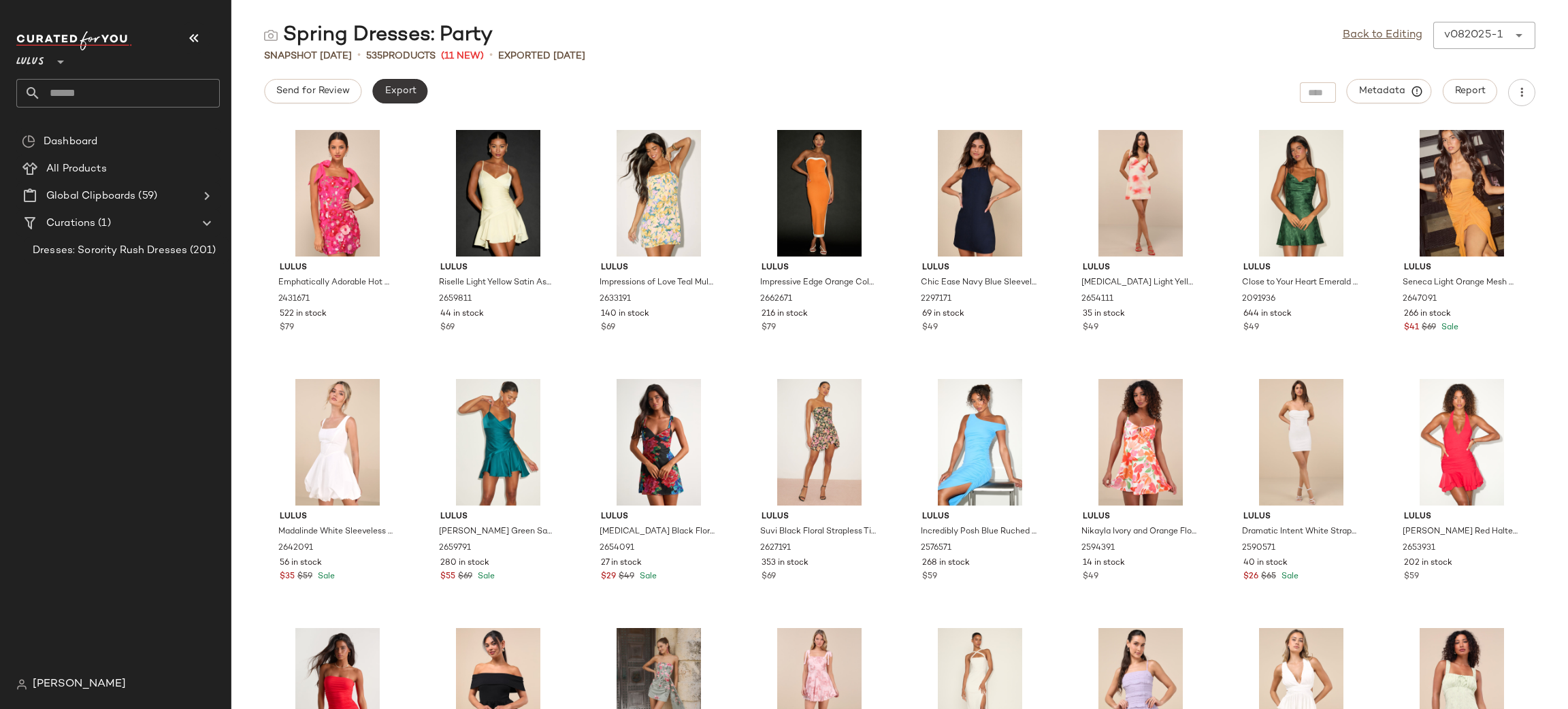
click at [396, 81] on button "Export" at bounding box center [400, 90] width 55 height 24
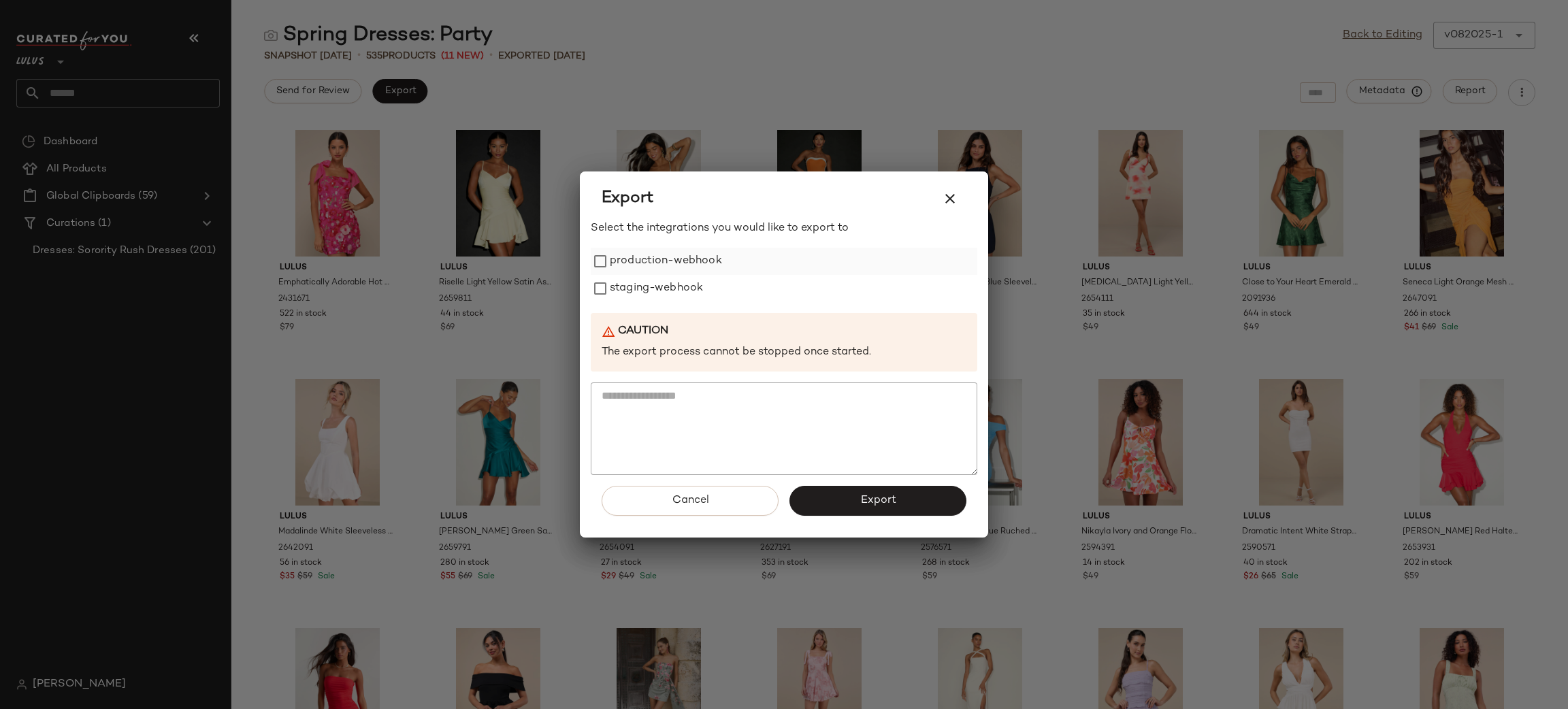
click at [650, 263] on label "production-webhook" at bounding box center [666, 261] width 112 height 27
click at [655, 294] on label "staging-webhook" at bounding box center [657, 288] width 93 height 27
click at [879, 500] on span "Export" at bounding box center [877, 500] width 36 height 13
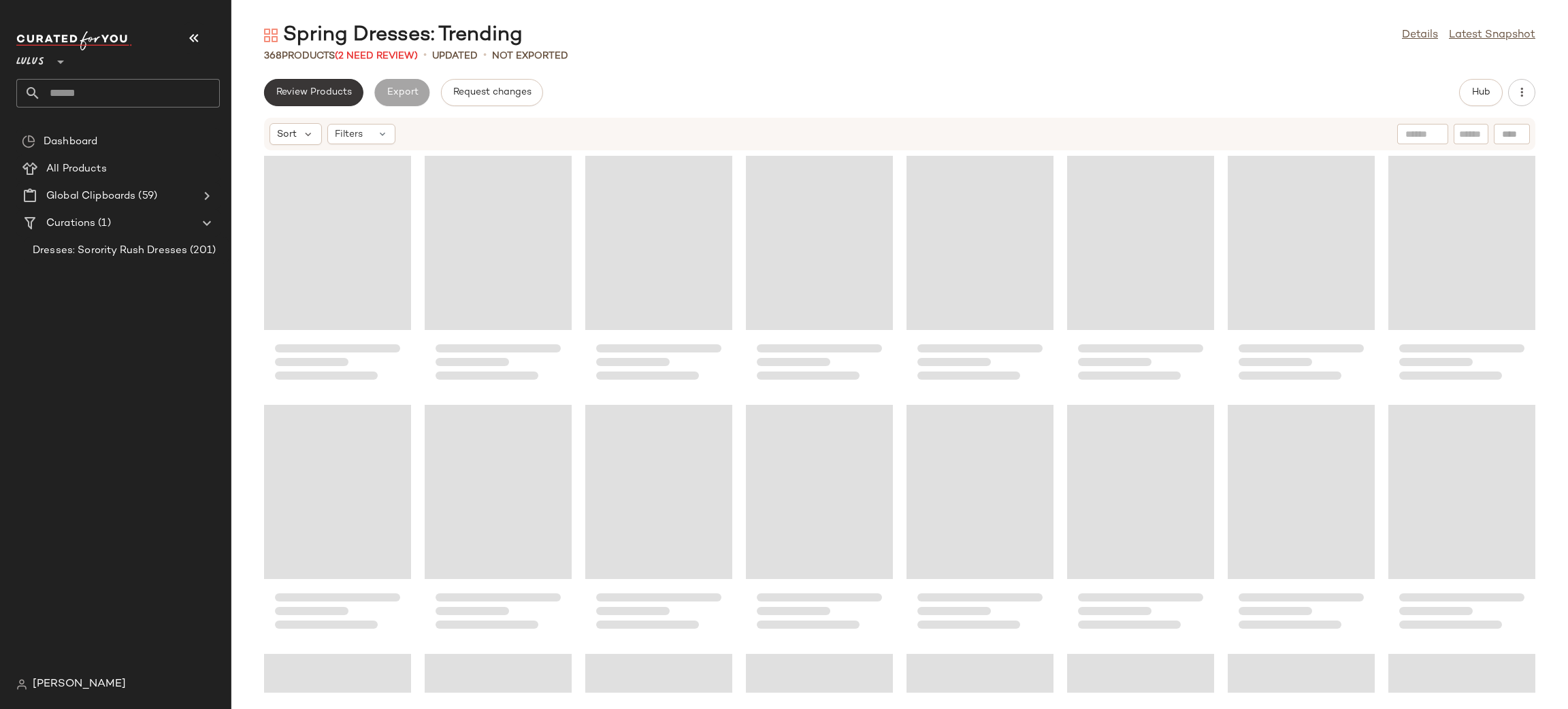
click at [335, 83] on button "Review Products" at bounding box center [314, 92] width 100 height 27
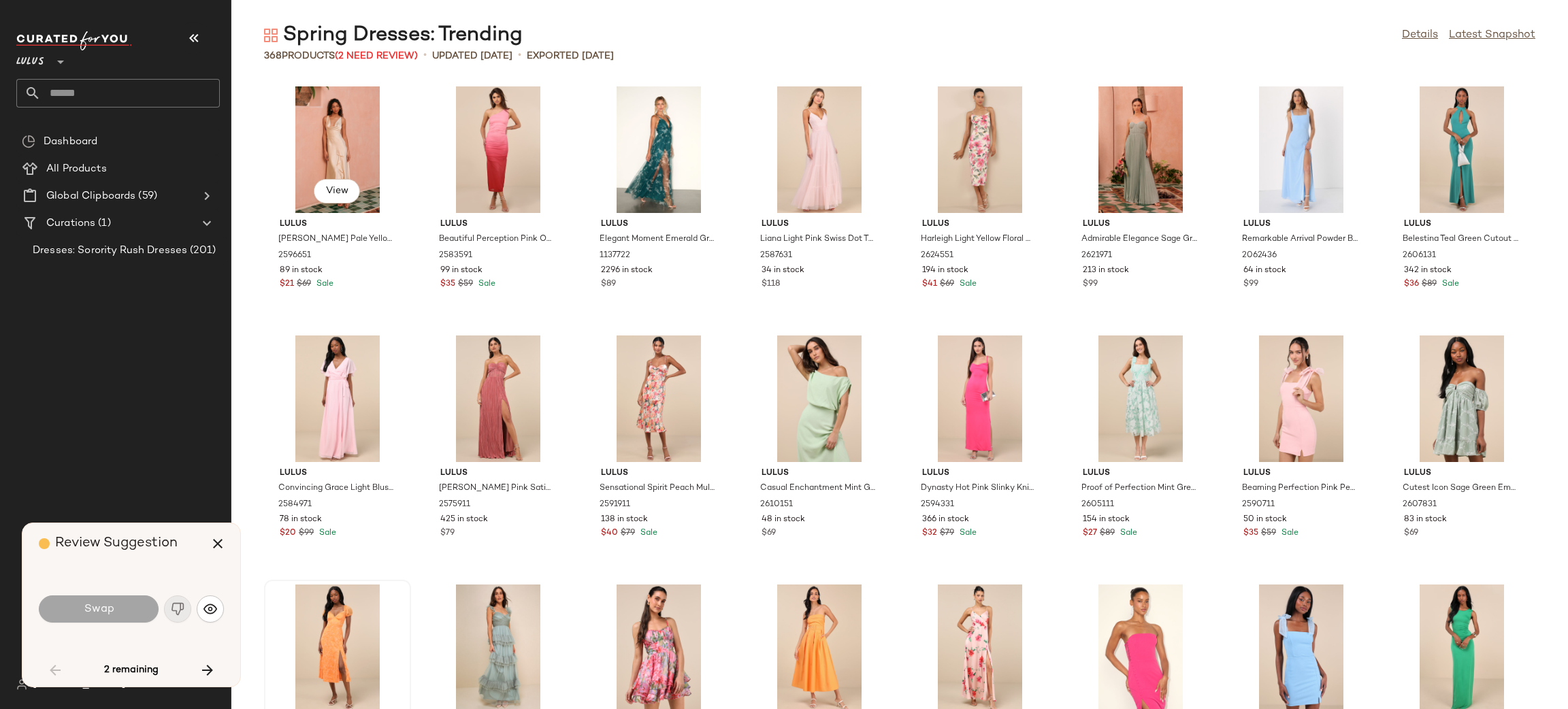
scroll to position [509, 0]
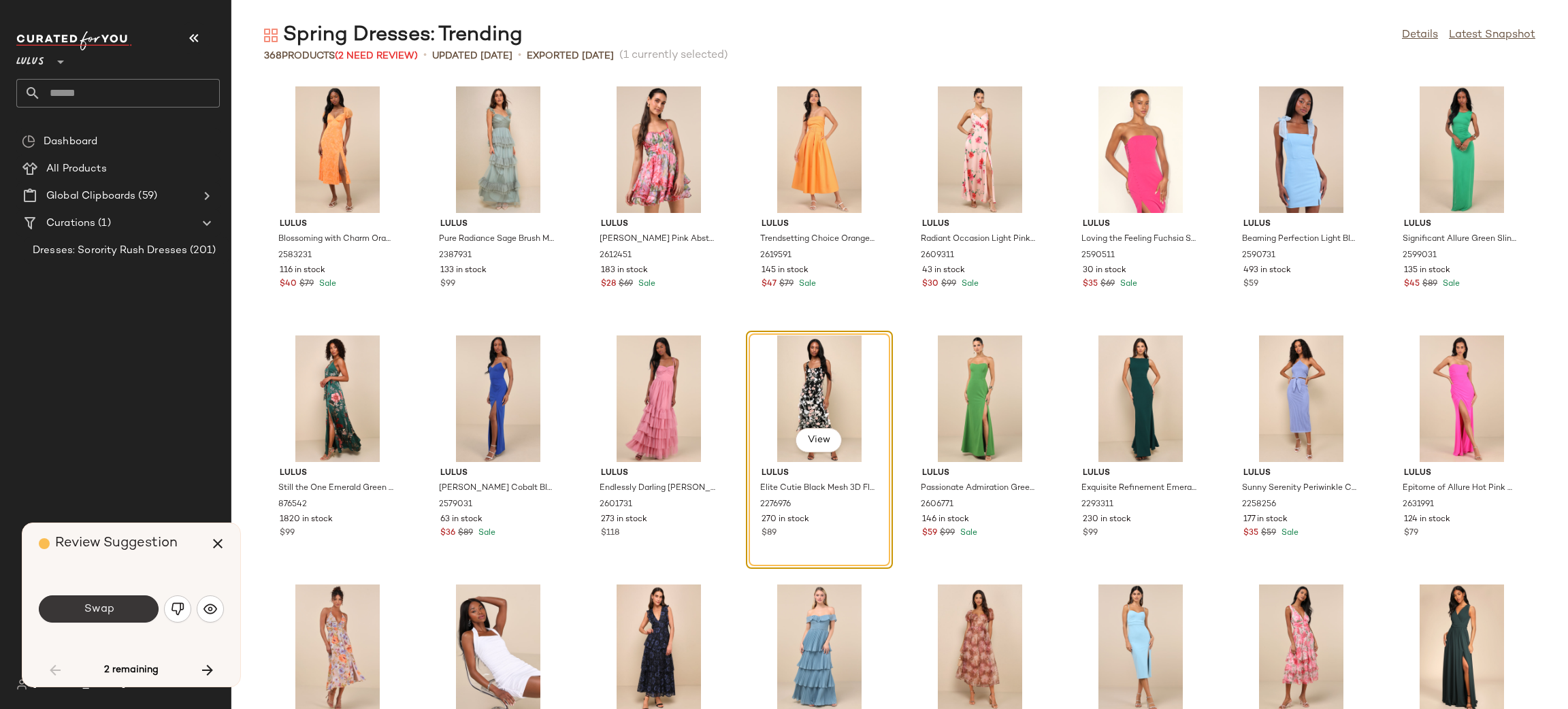
click at [114, 599] on button "Swap" at bounding box center [99, 608] width 120 height 27
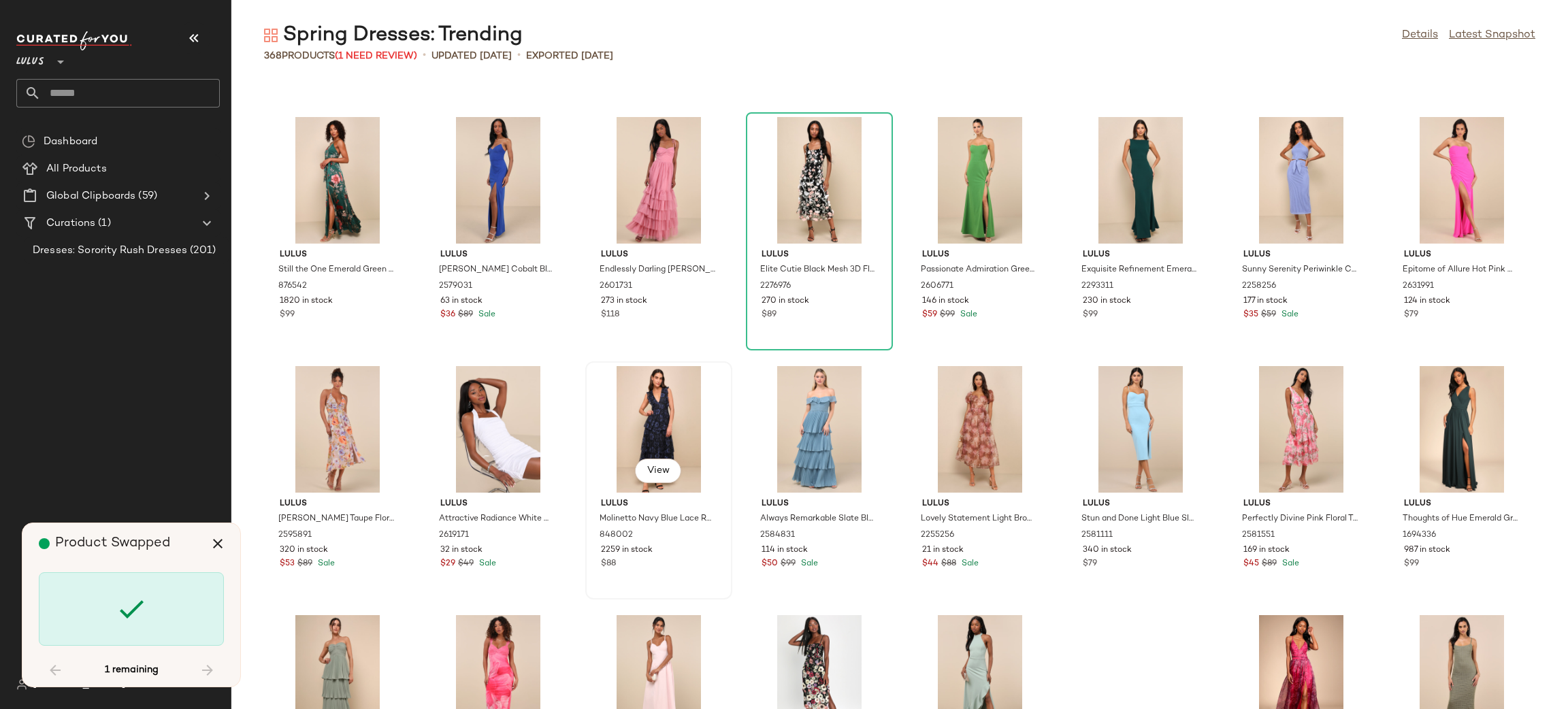
scroll to position [1245, 0]
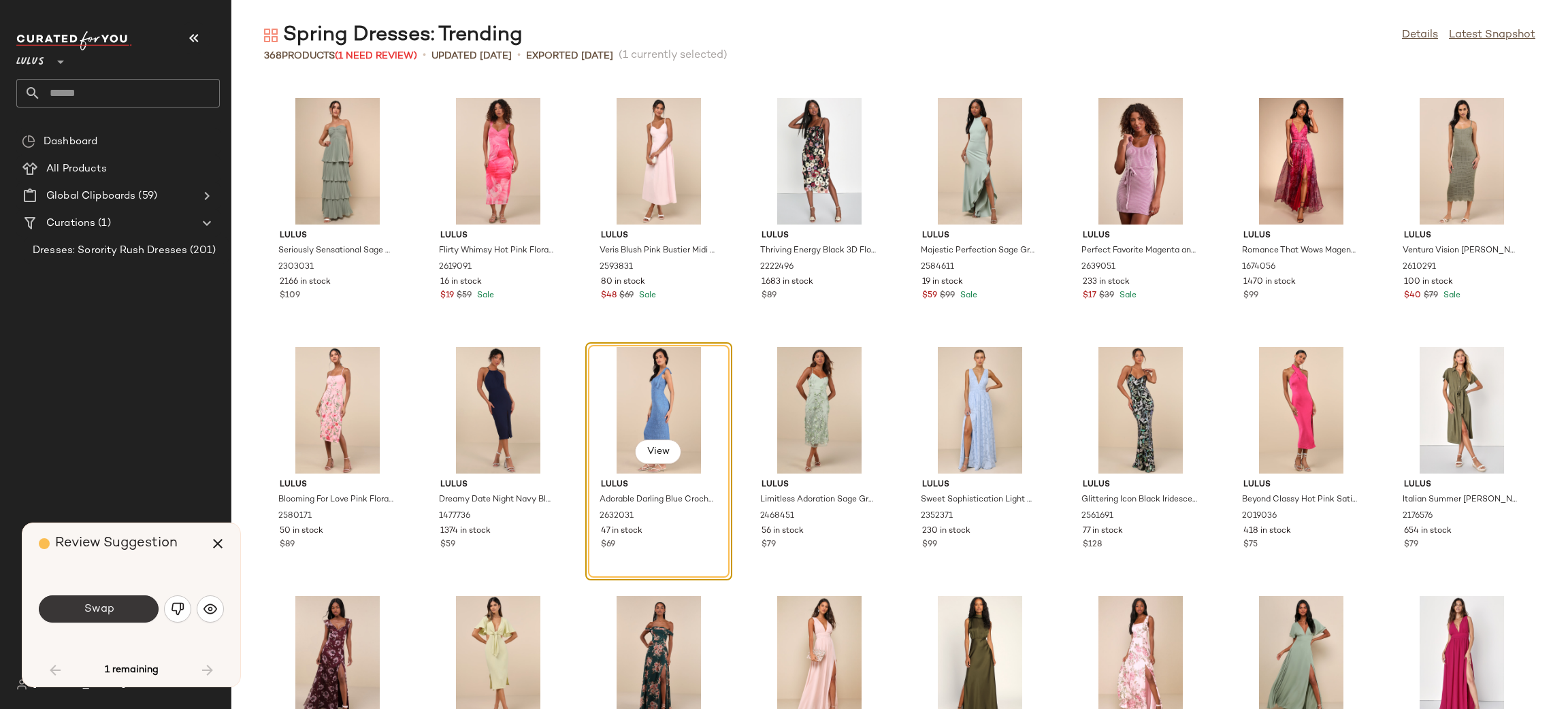
click at [105, 601] on button "Swap" at bounding box center [99, 608] width 120 height 27
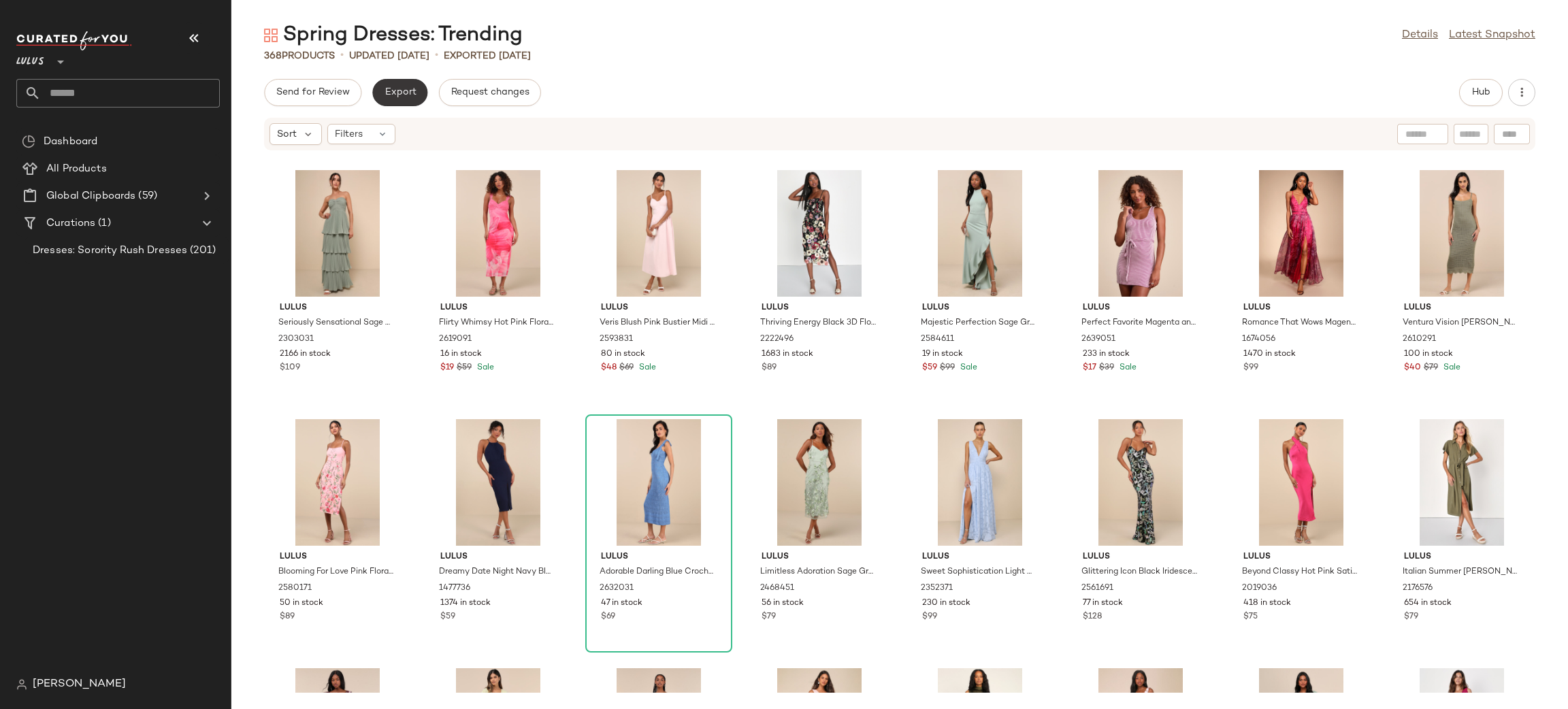
click at [398, 99] on button "Export" at bounding box center [400, 92] width 55 height 27
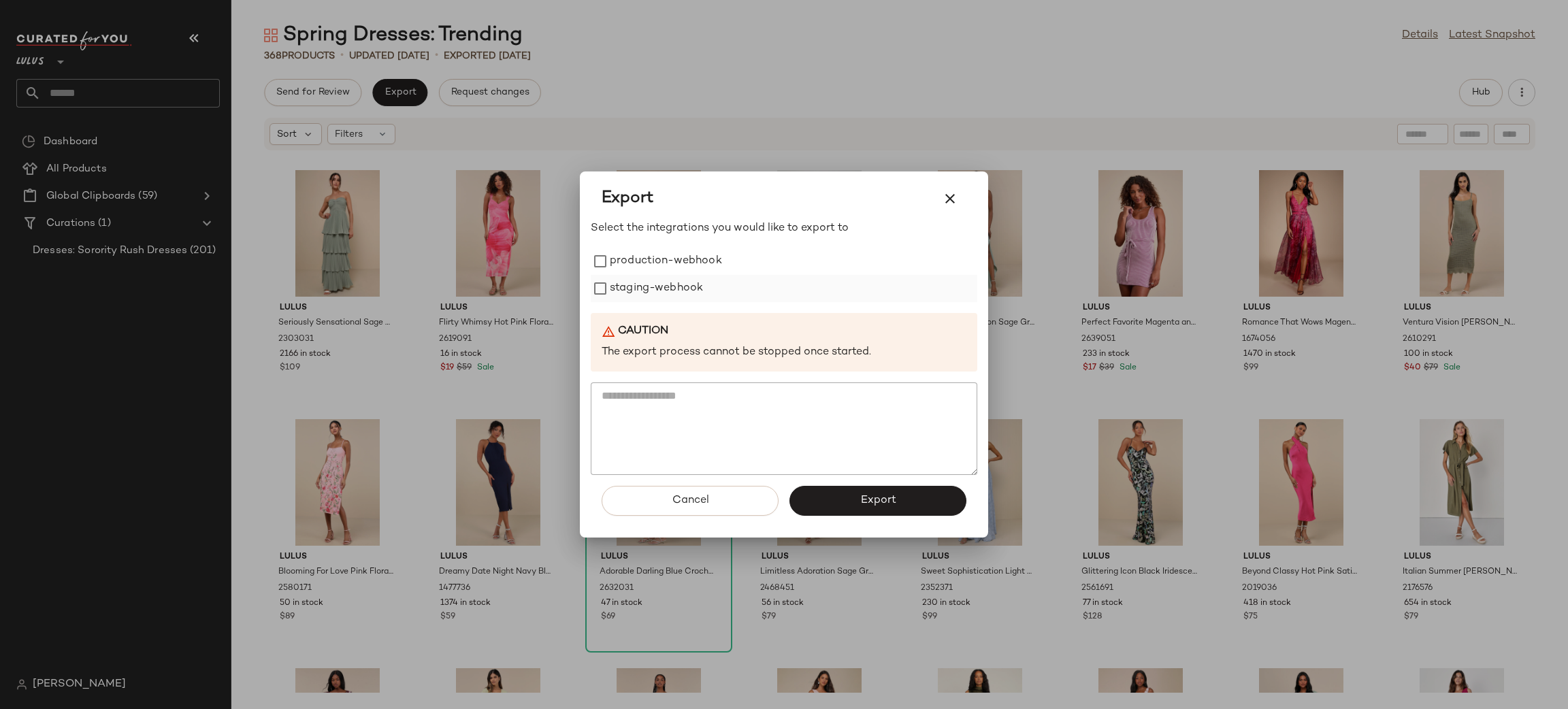
drag, startPoint x: 681, startPoint y: 247, endPoint x: 673, endPoint y: 280, distance: 34.0
click at [679, 249] on label "production-webhook" at bounding box center [666, 261] width 112 height 27
click at [673, 280] on label "staging-webhook" at bounding box center [657, 288] width 93 height 27
click at [869, 501] on span "Export" at bounding box center [877, 500] width 36 height 13
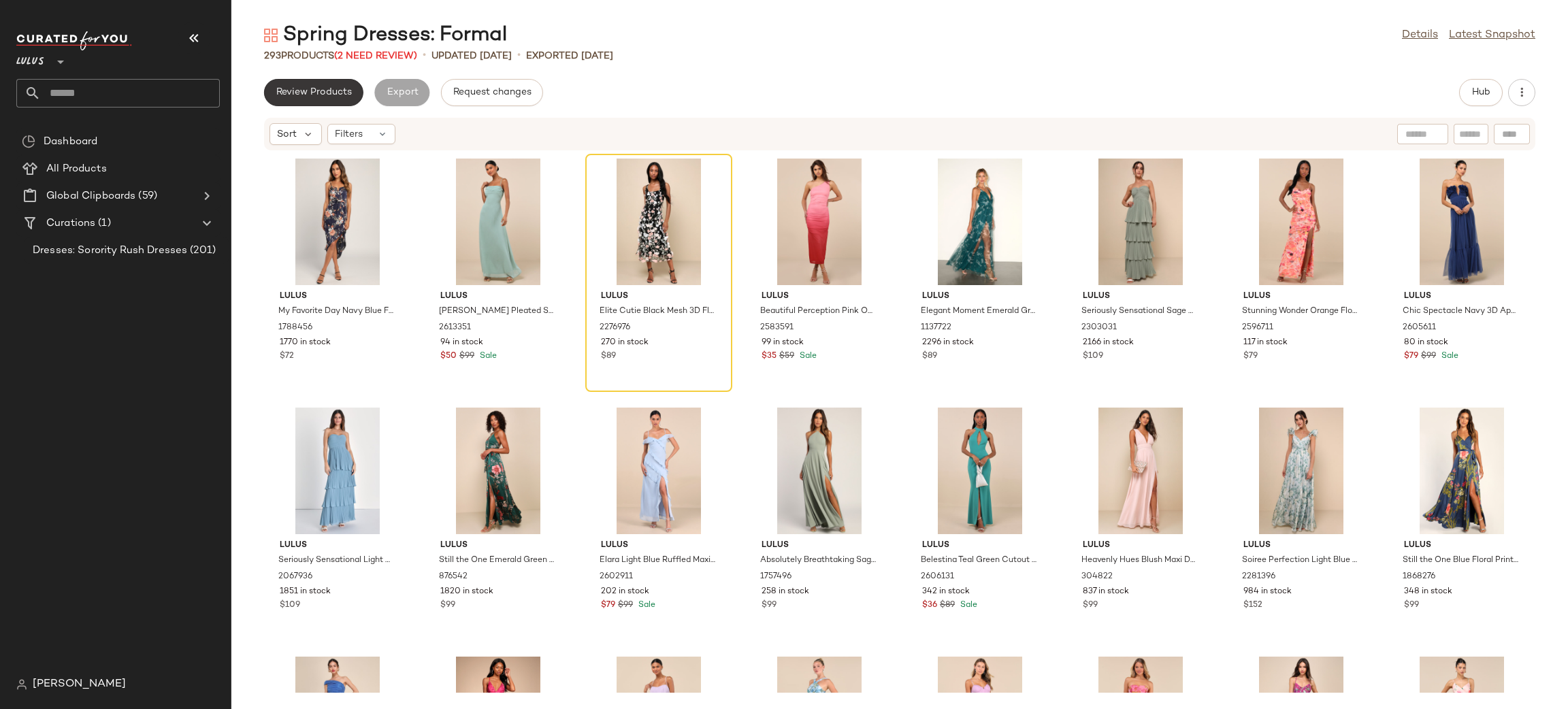
click at [321, 100] on button "Review Products" at bounding box center [314, 92] width 100 height 27
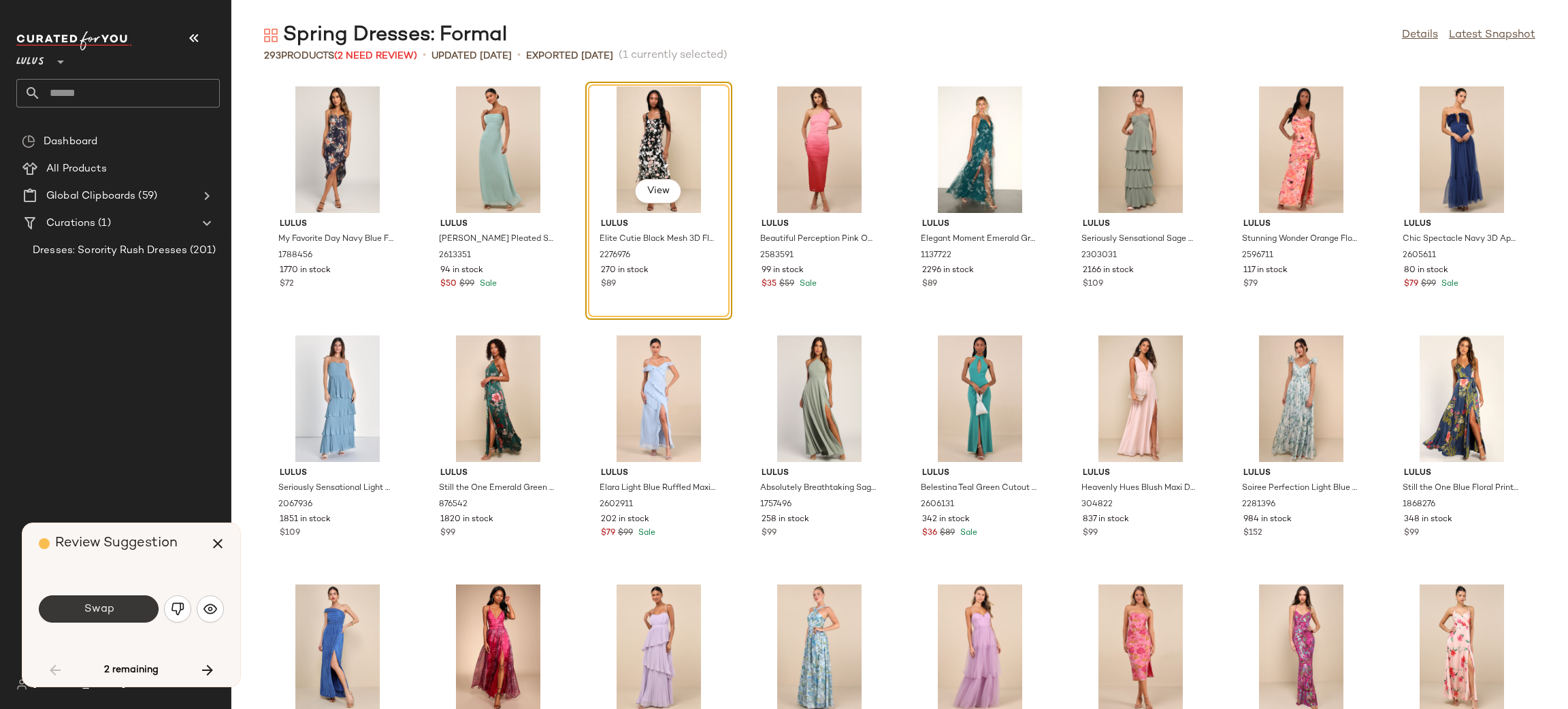
click at [122, 605] on button "Swap" at bounding box center [99, 608] width 120 height 27
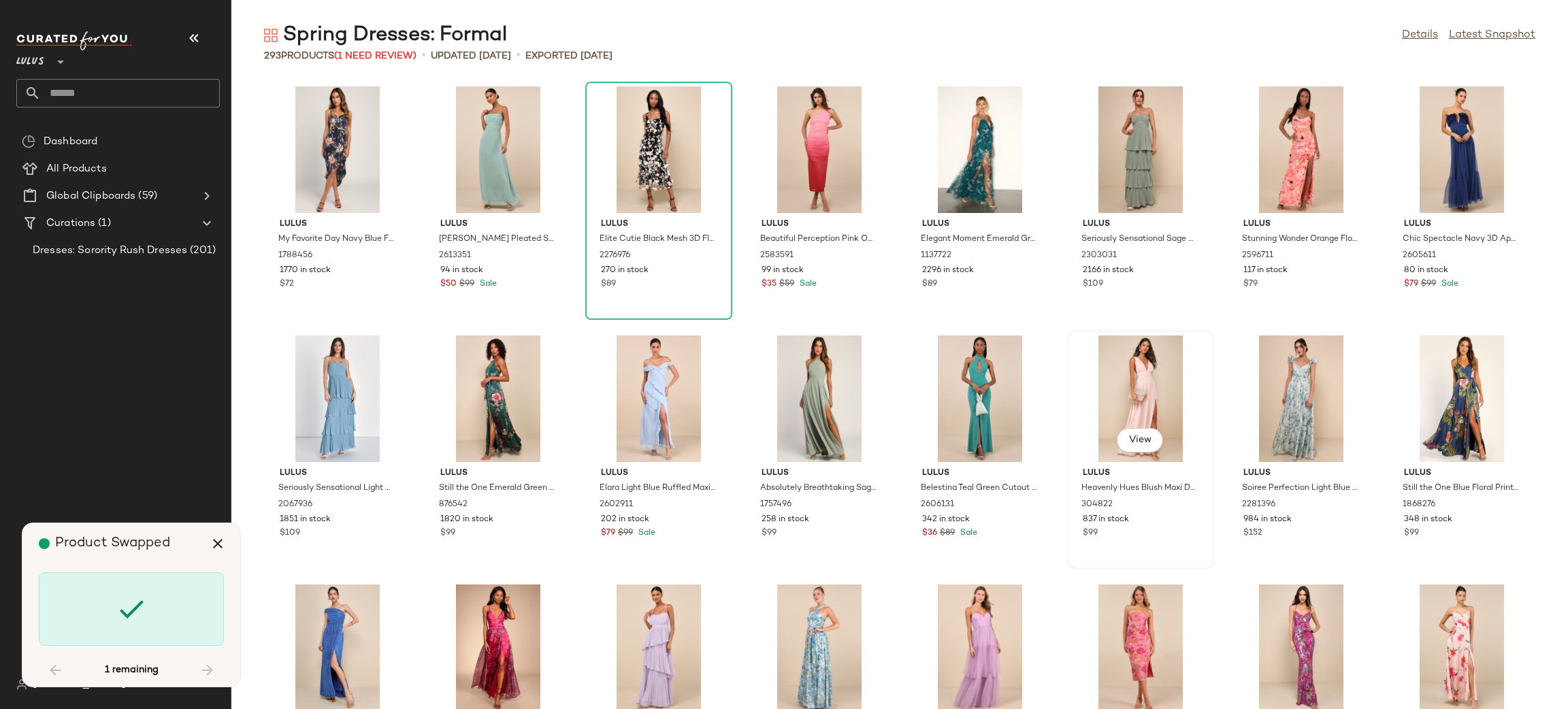
scroll to position [8589, 0]
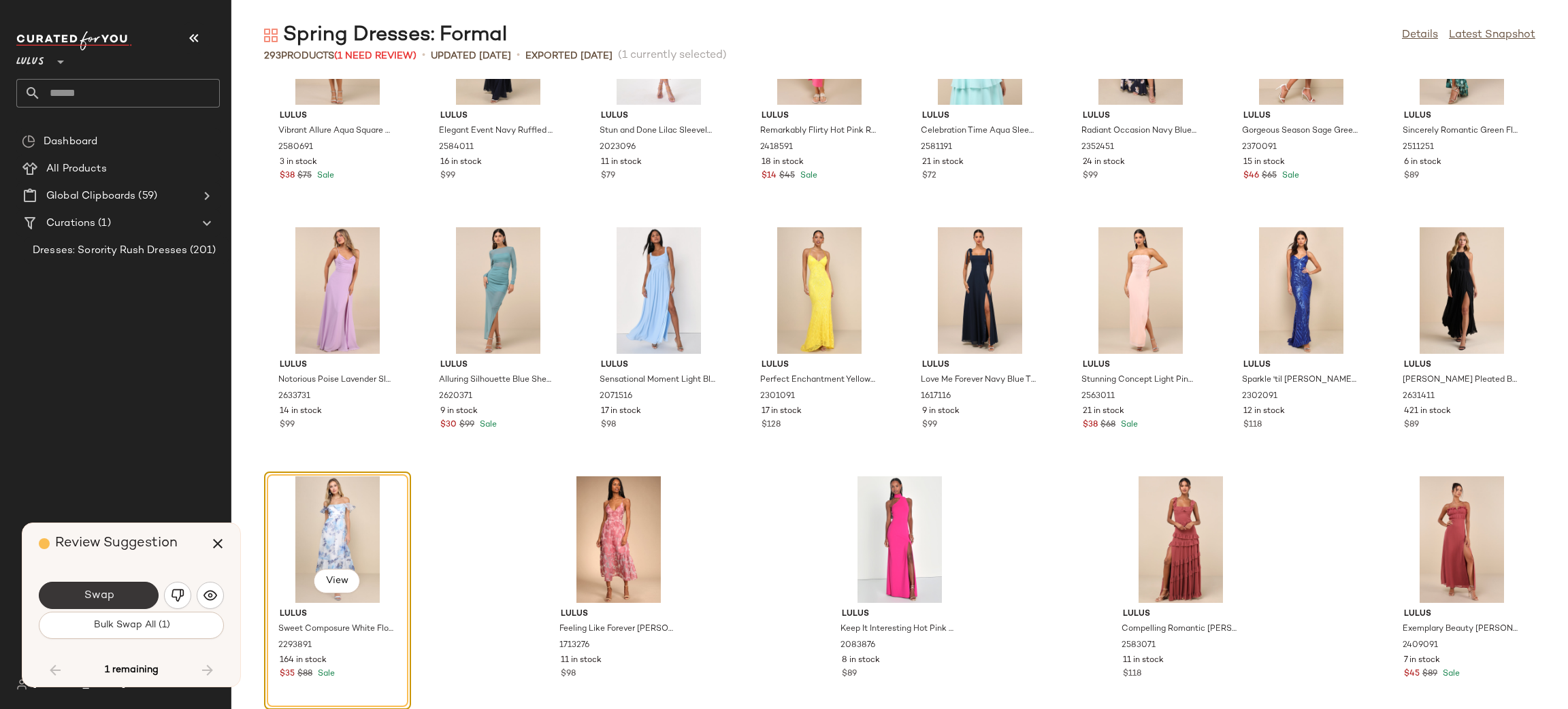
click at [143, 598] on button "Swap" at bounding box center [99, 595] width 120 height 27
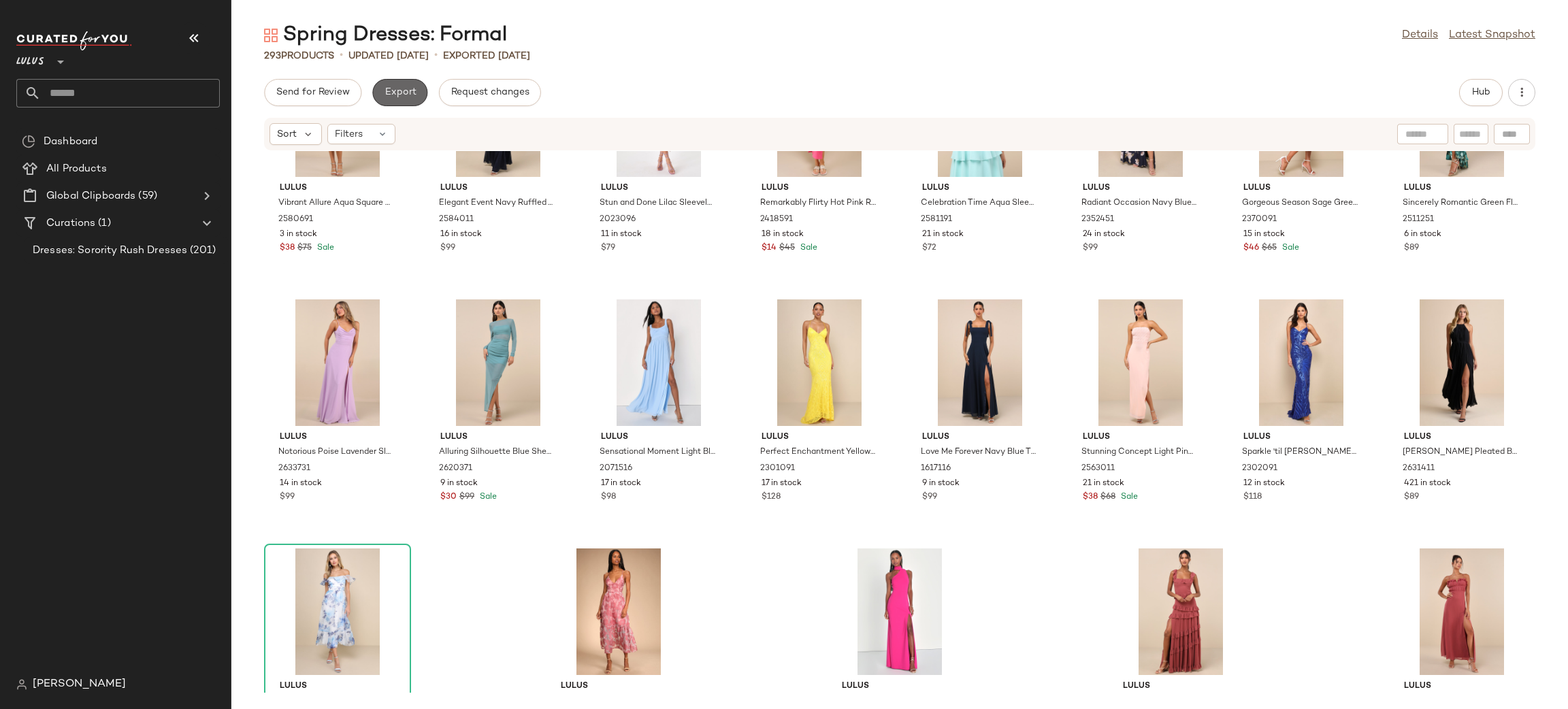
click at [398, 99] on button "Export" at bounding box center [400, 92] width 55 height 27
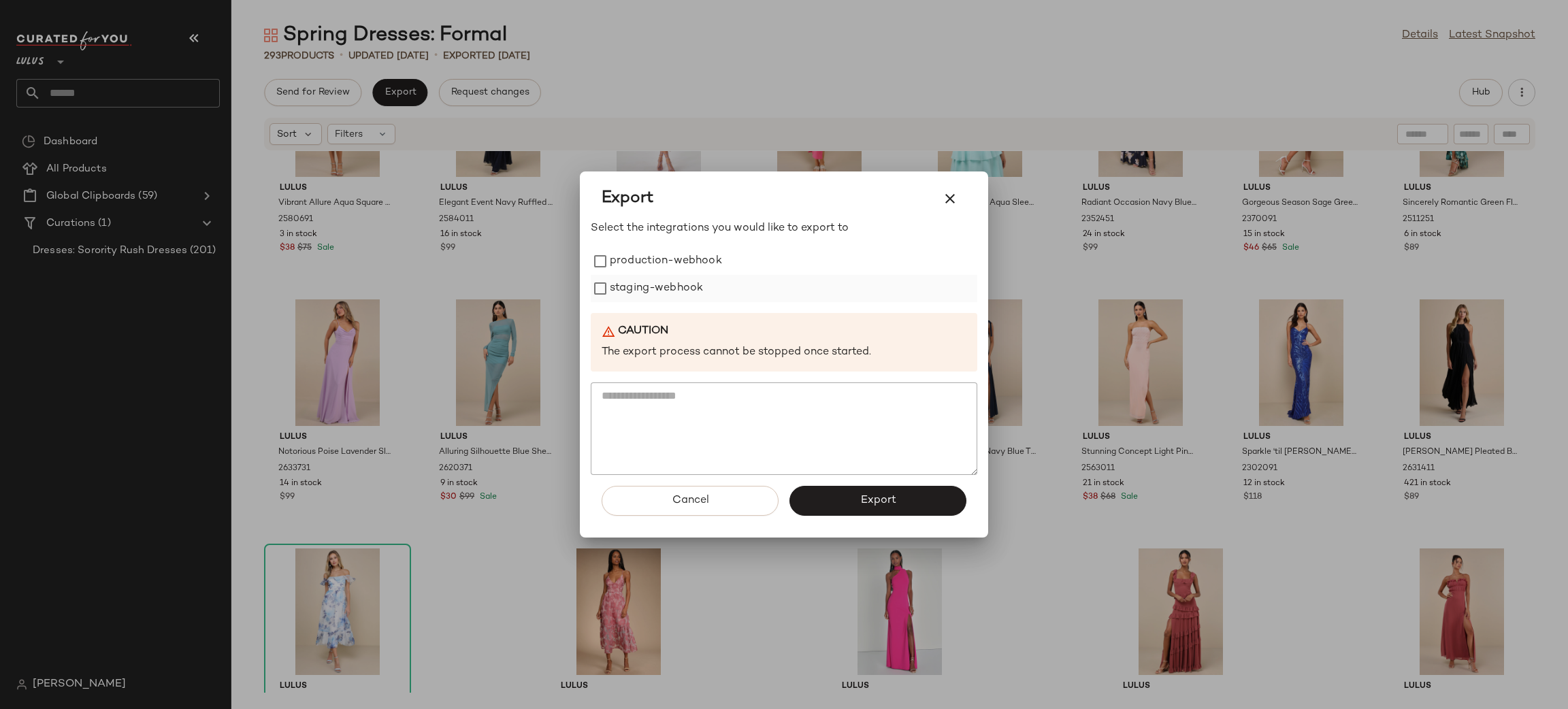
drag, startPoint x: 661, startPoint y: 258, endPoint x: 663, endPoint y: 280, distance: 22.1
click at [662, 261] on label "production-webhook" at bounding box center [666, 261] width 112 height 27
click at [663, 280] on label "staging-webhook" at bounding box center [657, 288] width 93 height 27
click at [867, 495] on span "Export" at bounding box center [877, 500] width 36 height 13
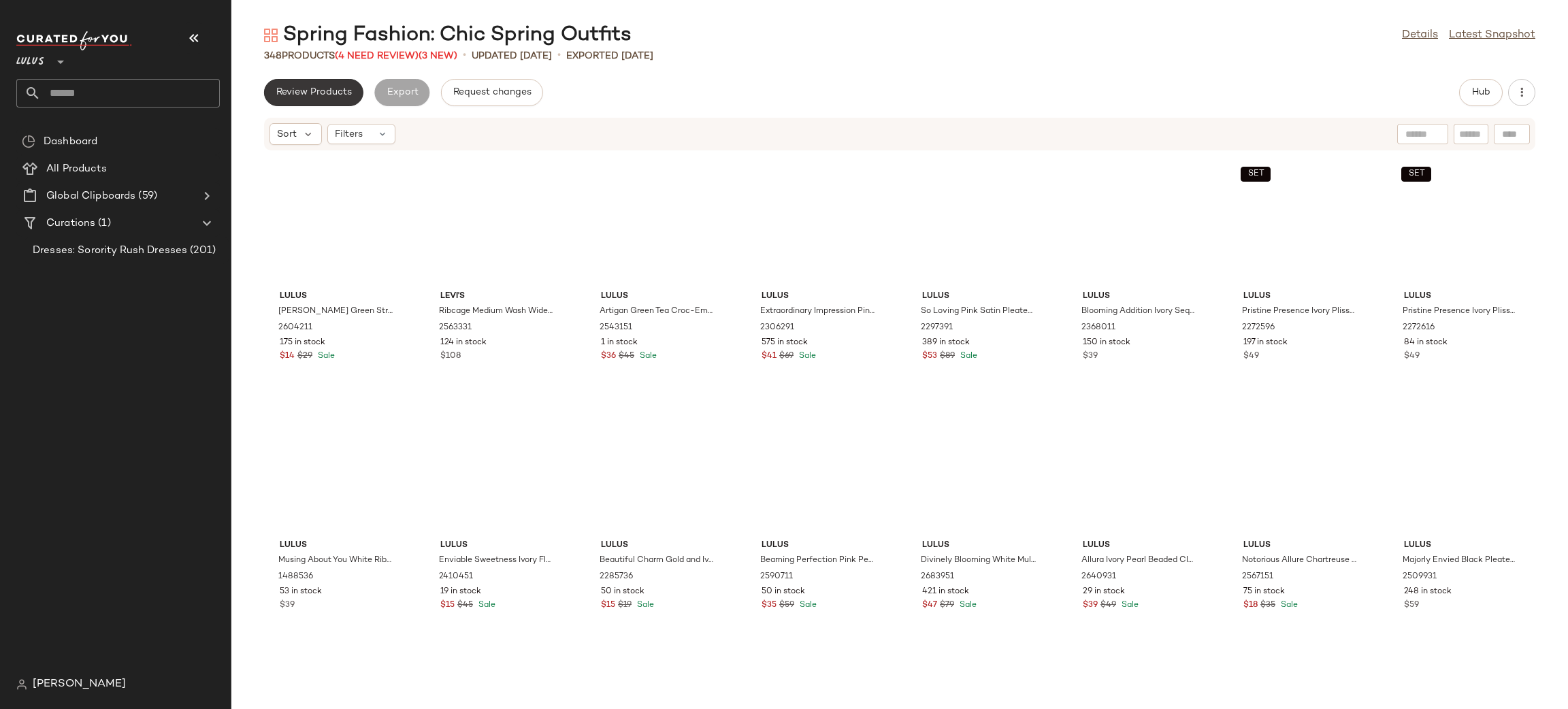
click at [326, 94] on span "Review Products" at bounding box center [314, 93] width 76 height 11
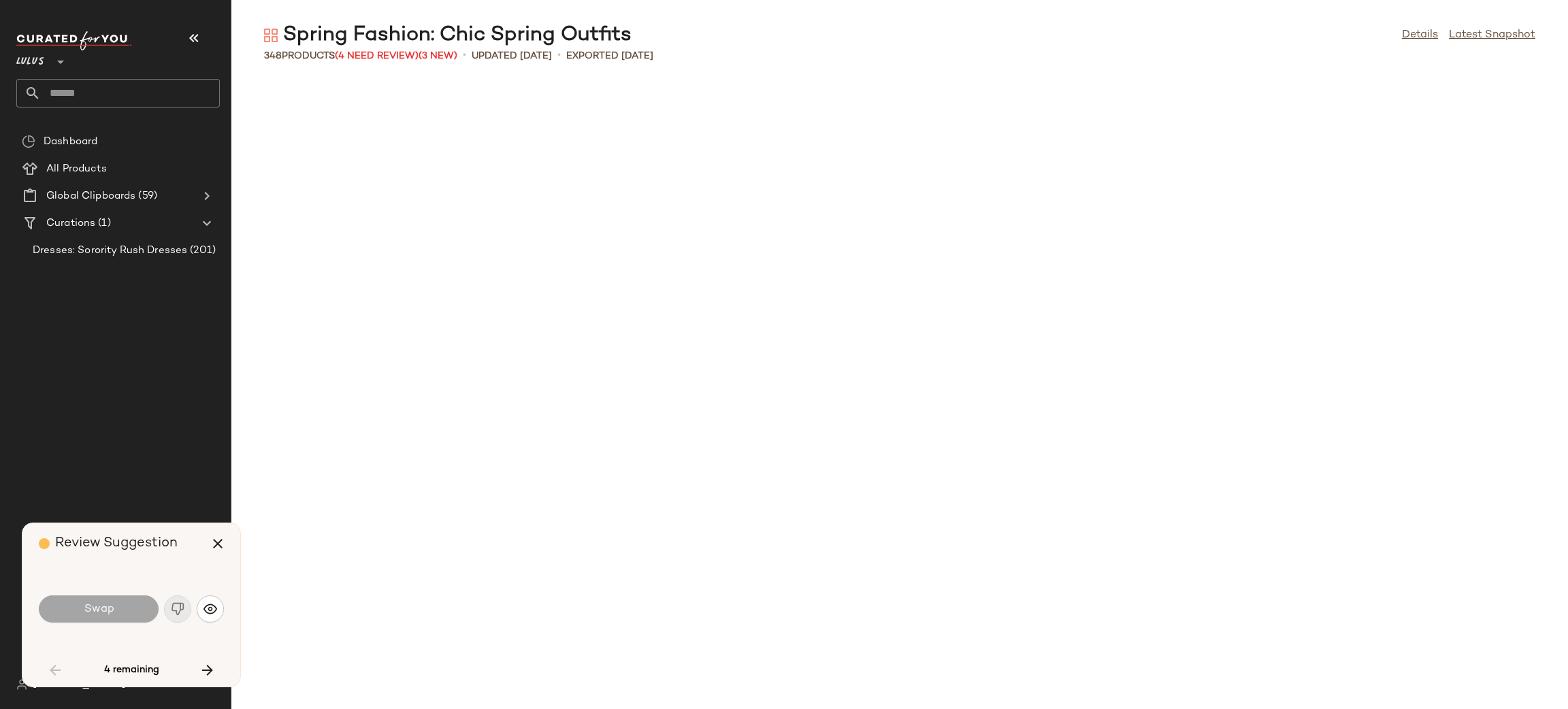
scroll to position [1992, 0]
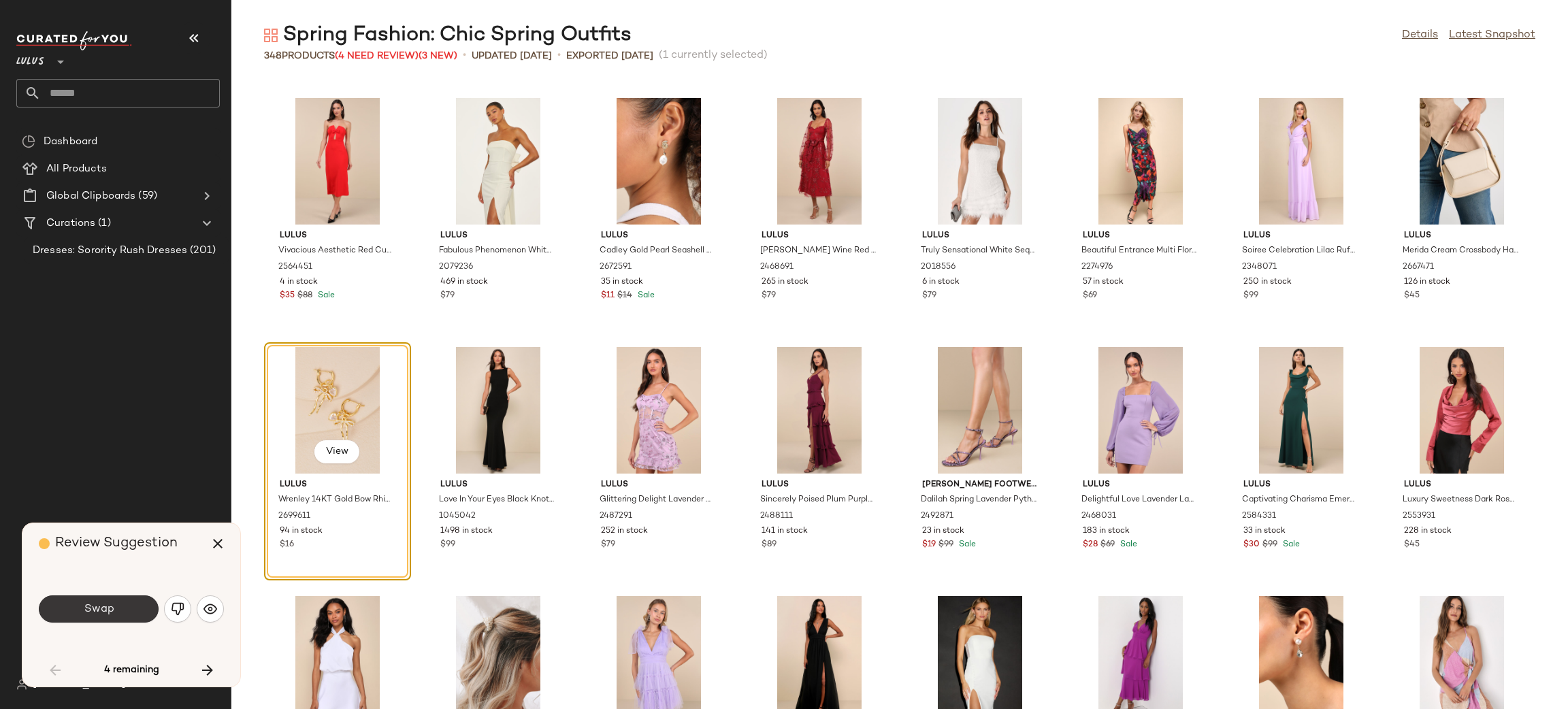
click at [139, 610] on button "Swap" at bounding box center [99, 608] width 120 height 27
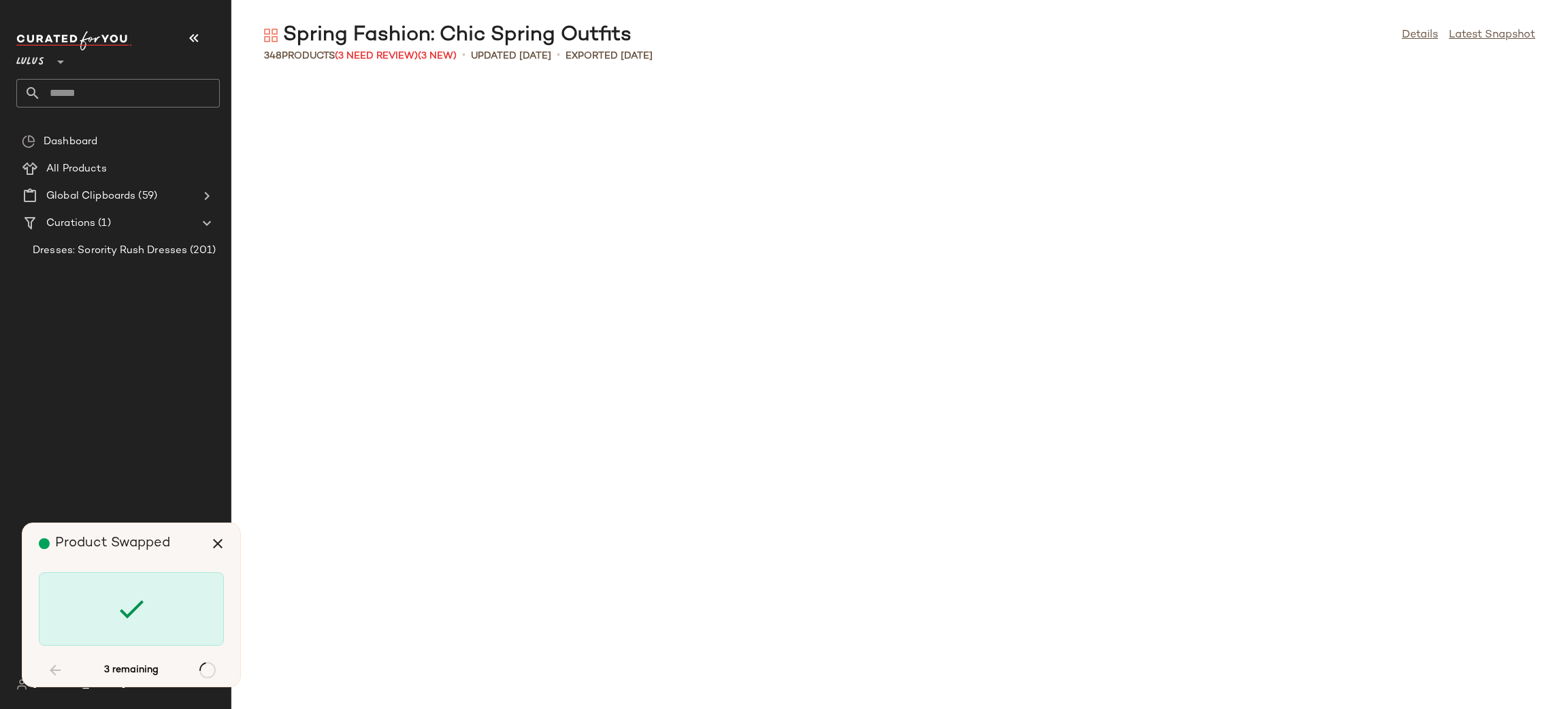
scroll to position [5730, 0]
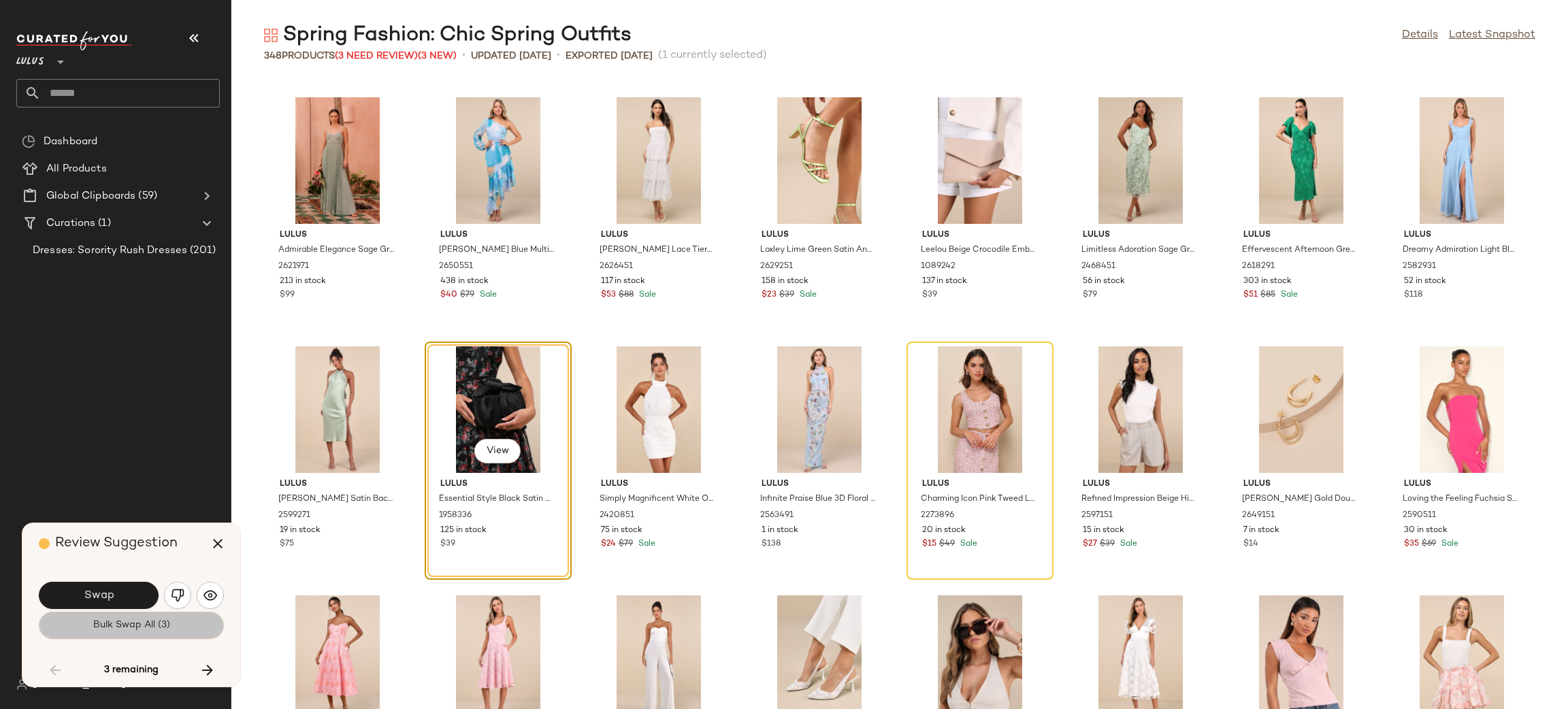
click at [96, 620] on span "Bulk Swap All (3)" at bounding box center [132, 626] width 78 height 11
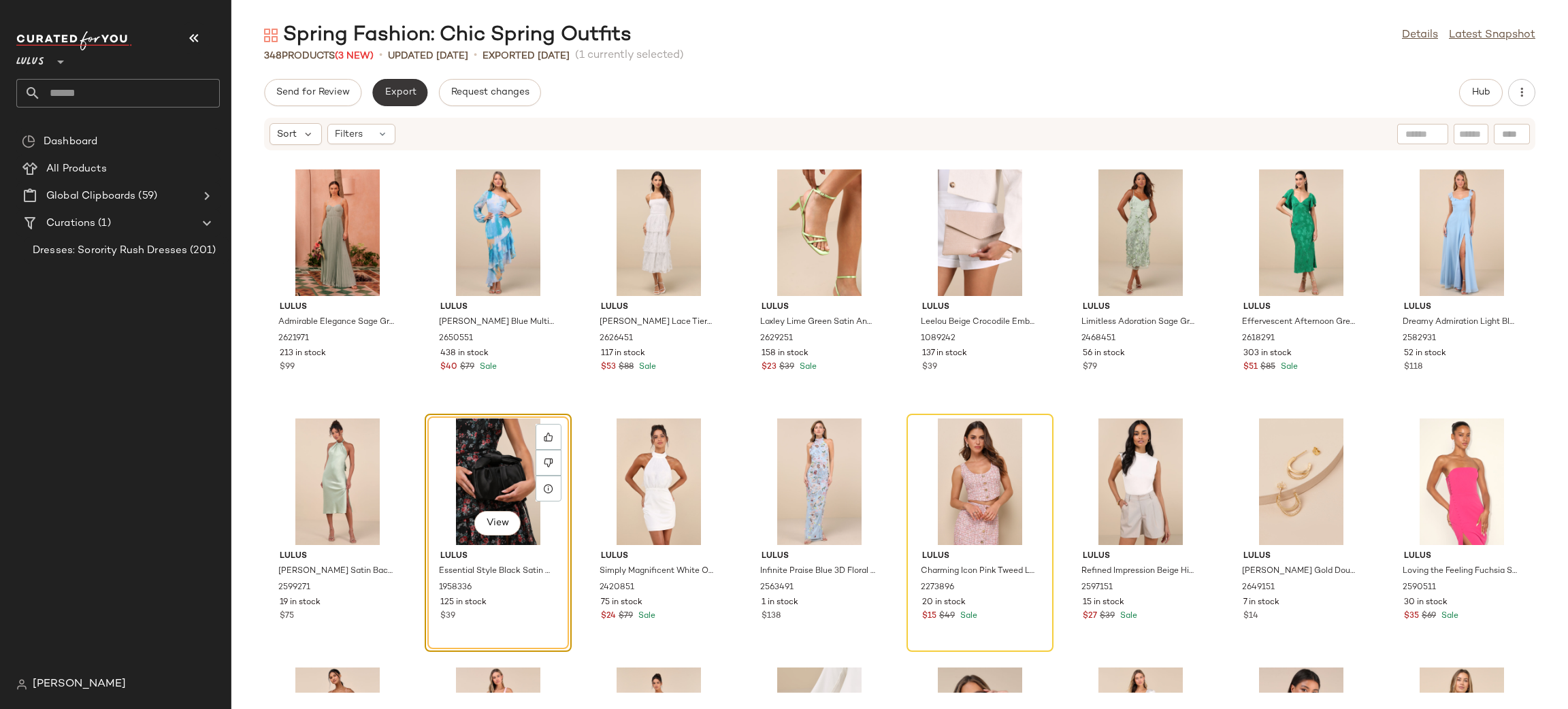
click at [402, 97] on span "Export" at bounding box center [400, 93] width 32 height 11
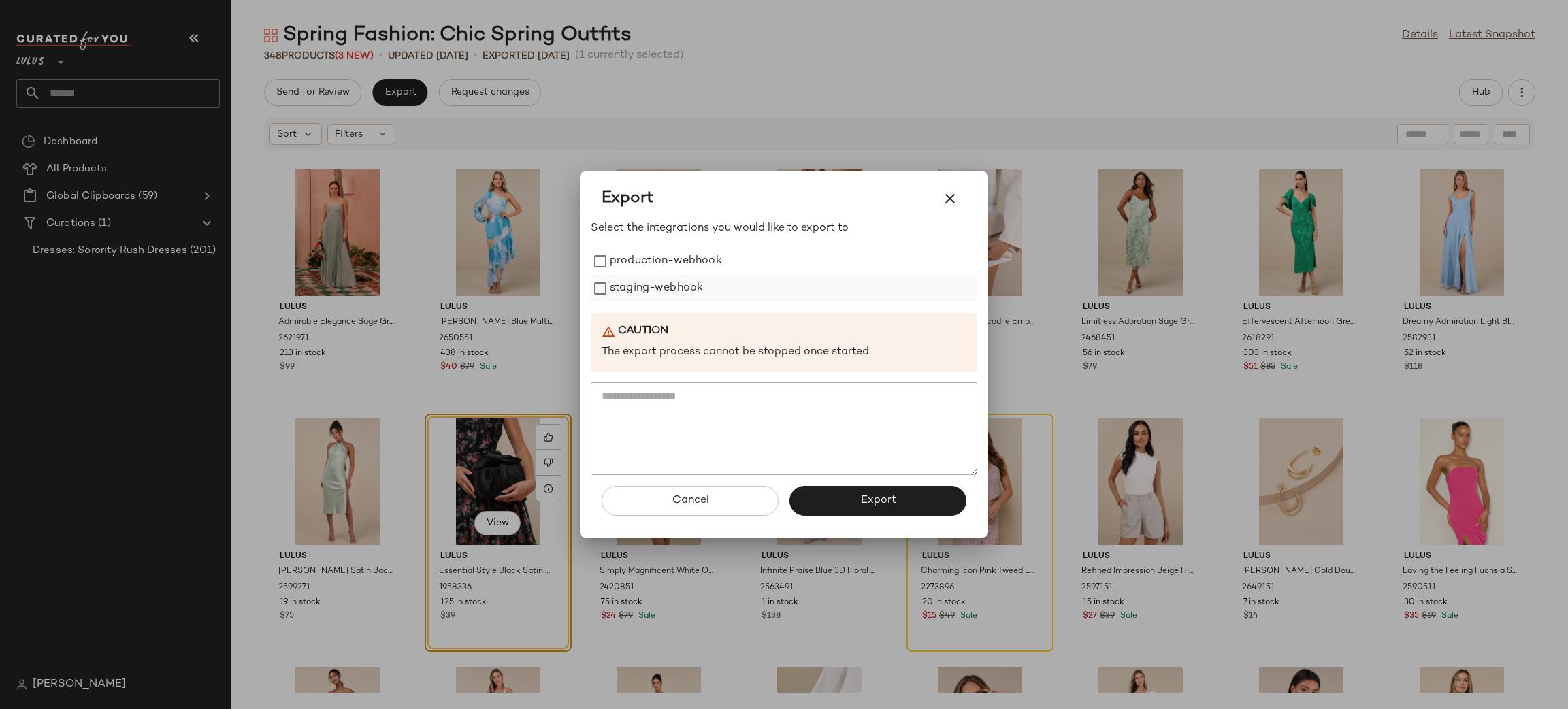
drag, startPoint x: 683, startPoint y: 271, endPoint x: 669, endPoint y: 290, distance: 23.6
click at [680, 272] on label "production-webhook" at bounding box center [666, 261] width 112 height 27
click at [669, 291] on label "staging-webhook" at bounding box center [657, 288] width 93 height 27
click at [947, 494] on button "Export" at bounding box center [877, 501] width 177 height 30
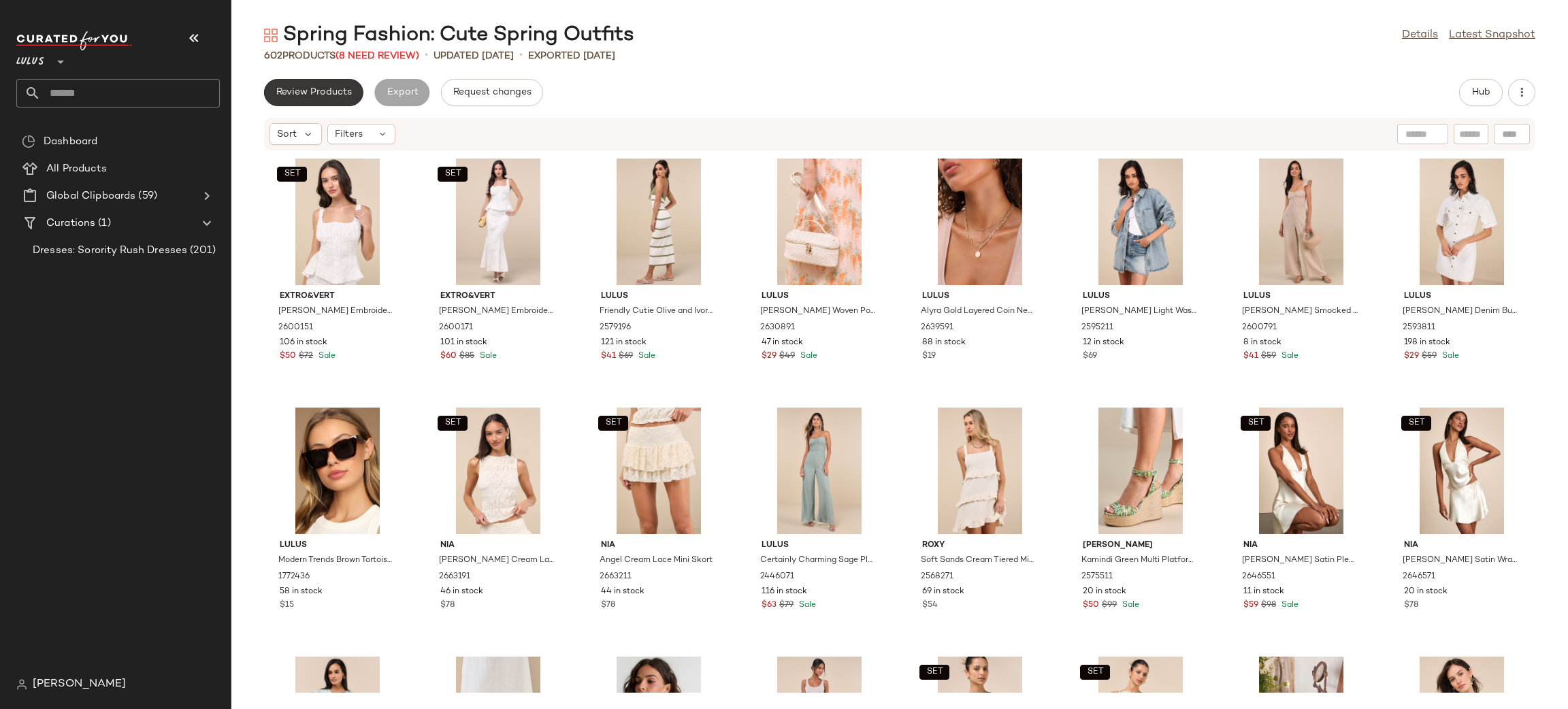
click at [335, 81] on button "Review Products" at bounding box center [314, 92] width 100 height 27
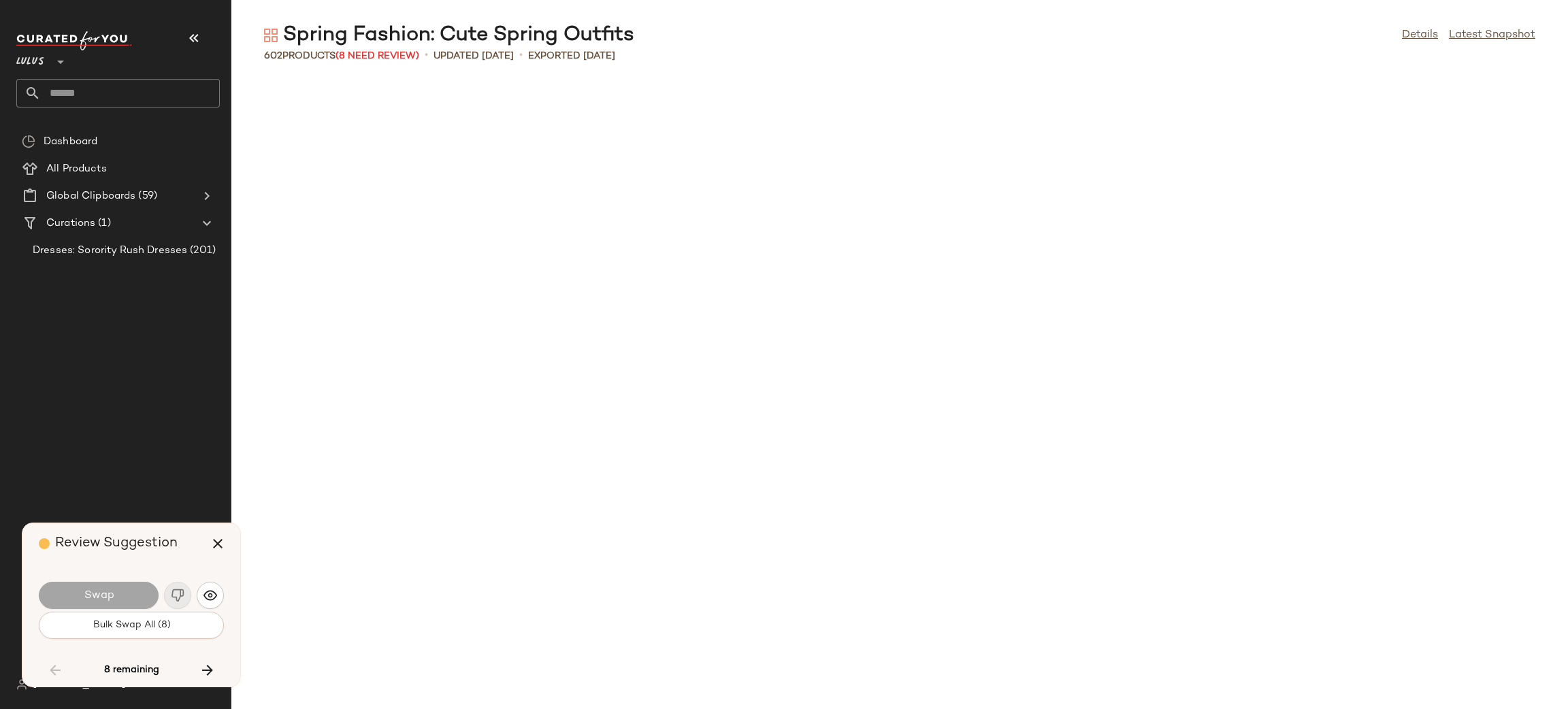
scroll to position [5230, 0]
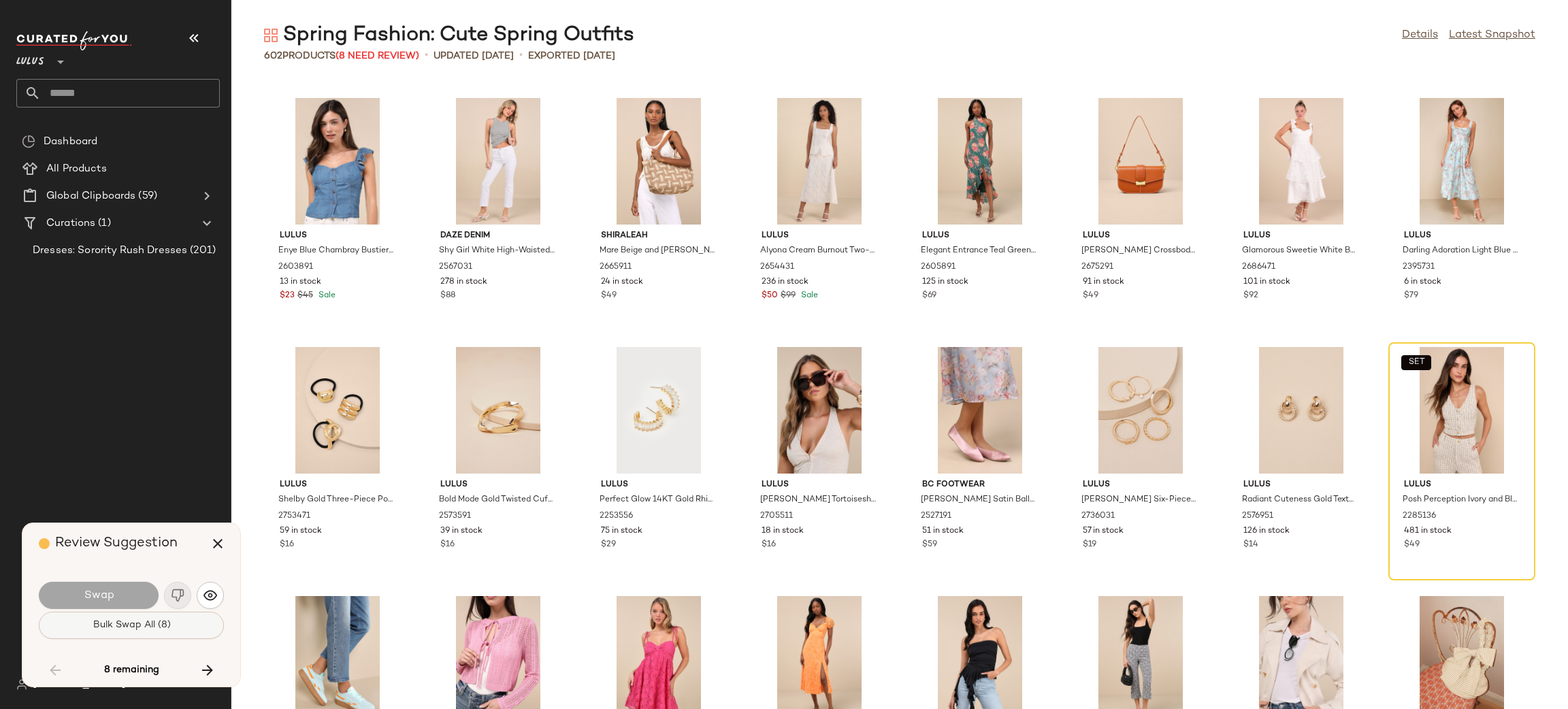
click at [141, 622] on span "Bulk Swap All (8)" at bounding box center [131, 626] width 78 height 11
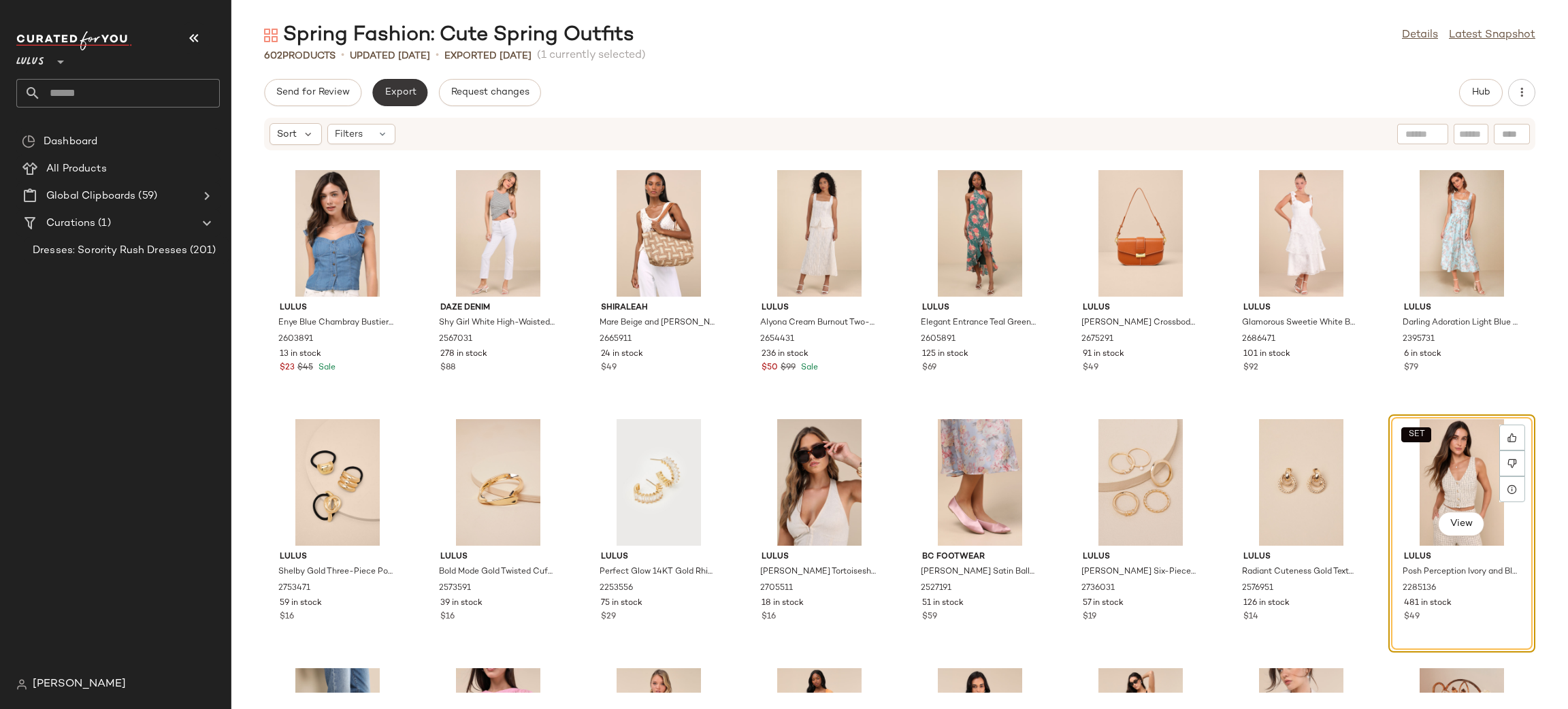
click at [384, 93] on span "Export" at bounding box center [400, 93] width 32 height 11
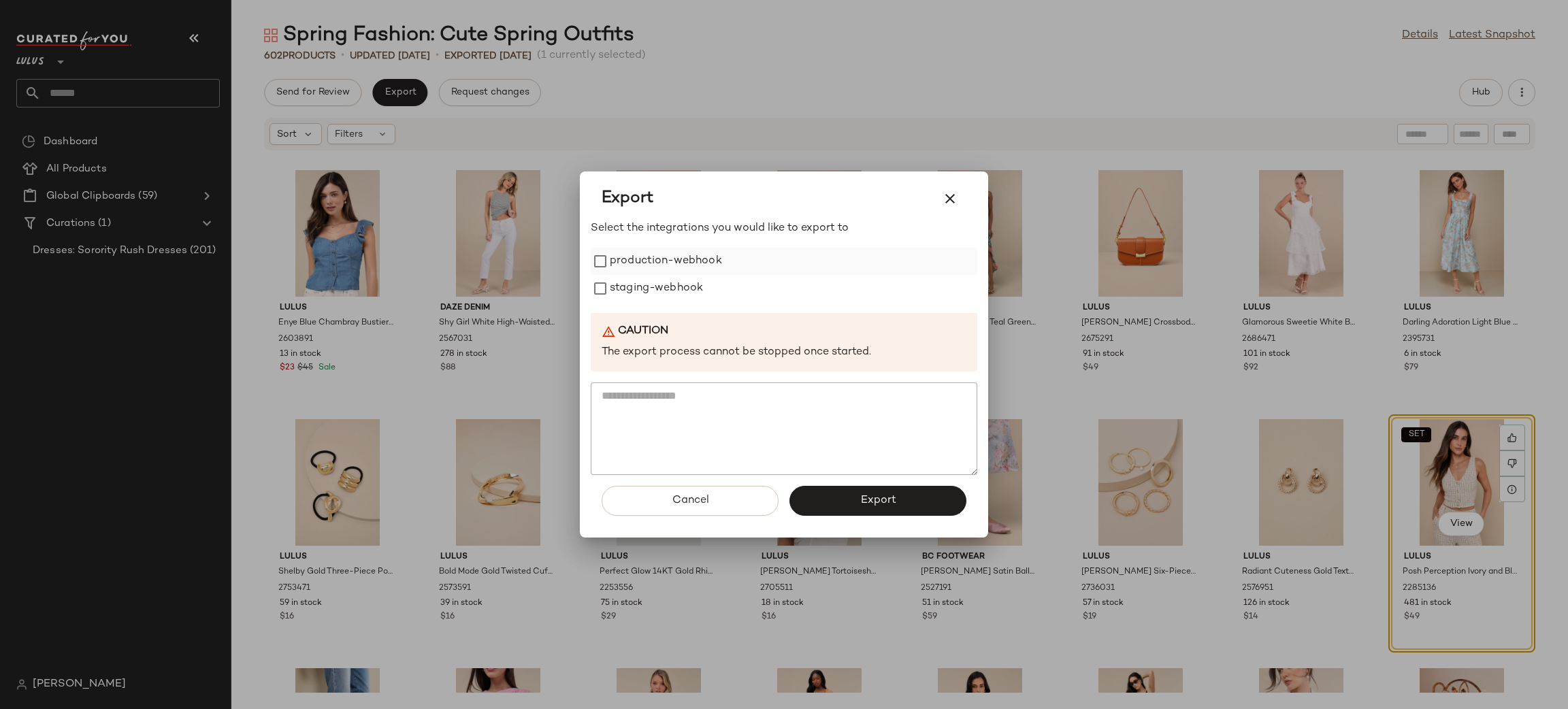
click at [648, 257] on label "production-webhook" at bounding box center [666, 261] width 112 height 27
click at [650, 284] on label "staging-webhook" at bounding box center [657, 288] width 93 height 27
click at [897, 494] on button "Export" at bounding box center [877, 501] width 177 height 30
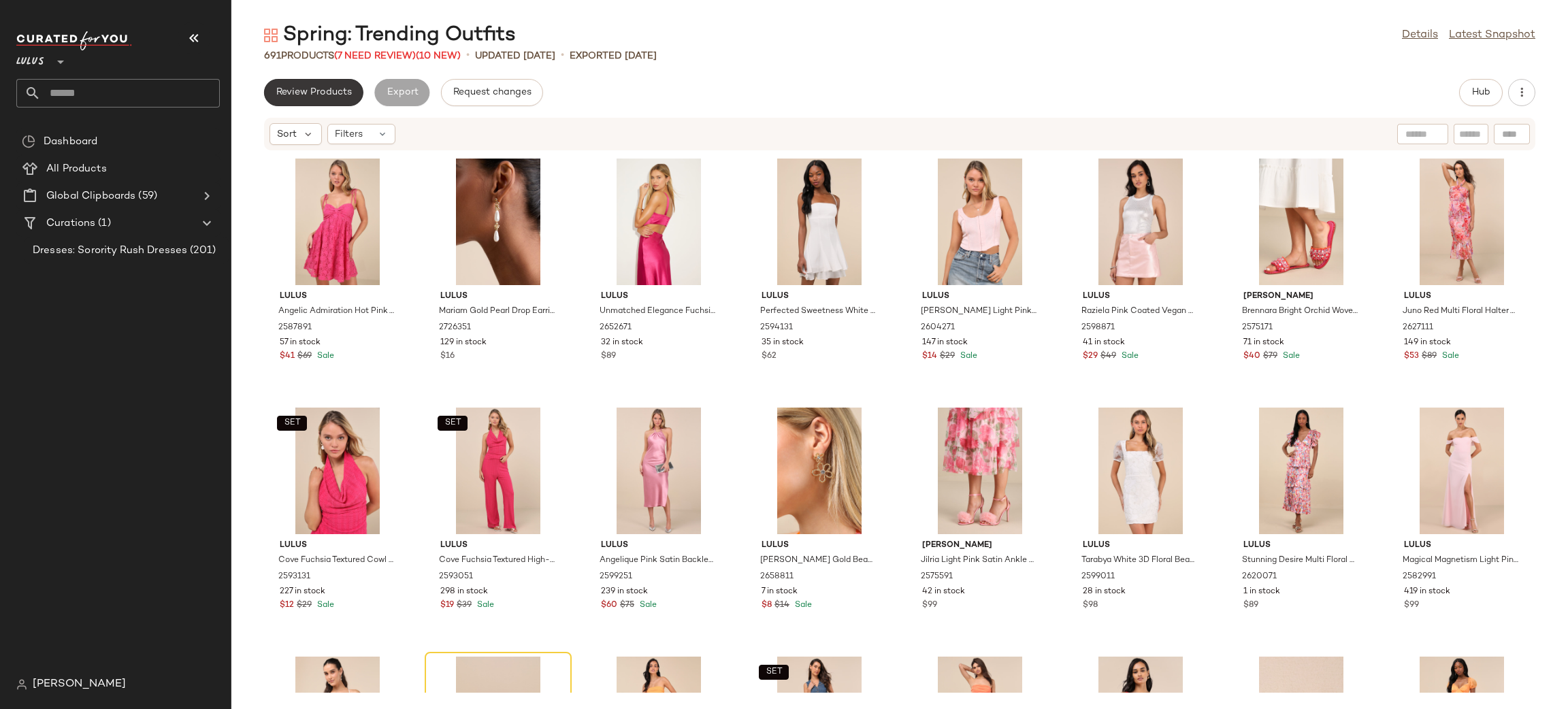
click at [308, 89] on span "Review Products" at bounding box center [314, 93] width 76 height 11
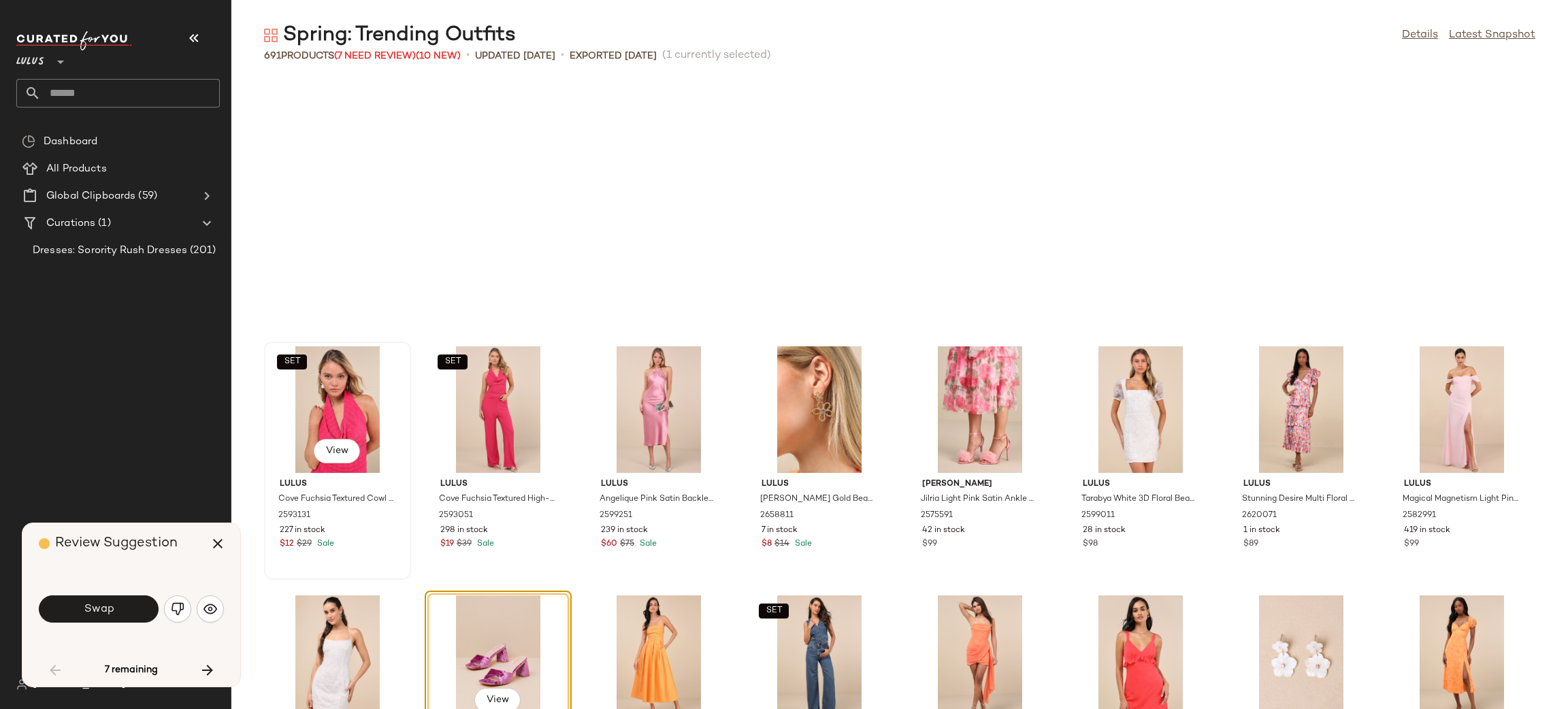
scroll to position [260, 0]
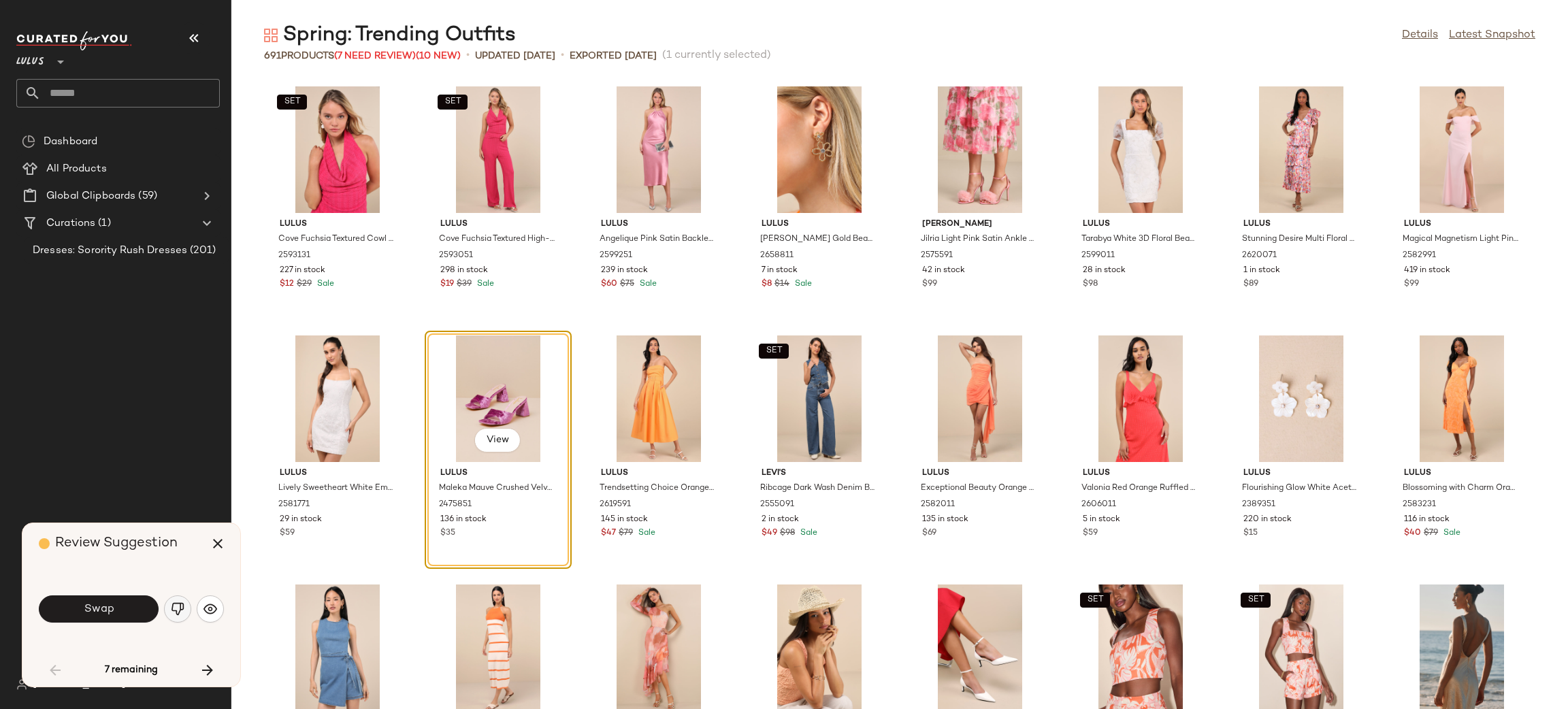
click at [175, 611] on img "button" at bounding box center [177, 608] width 13 height 13
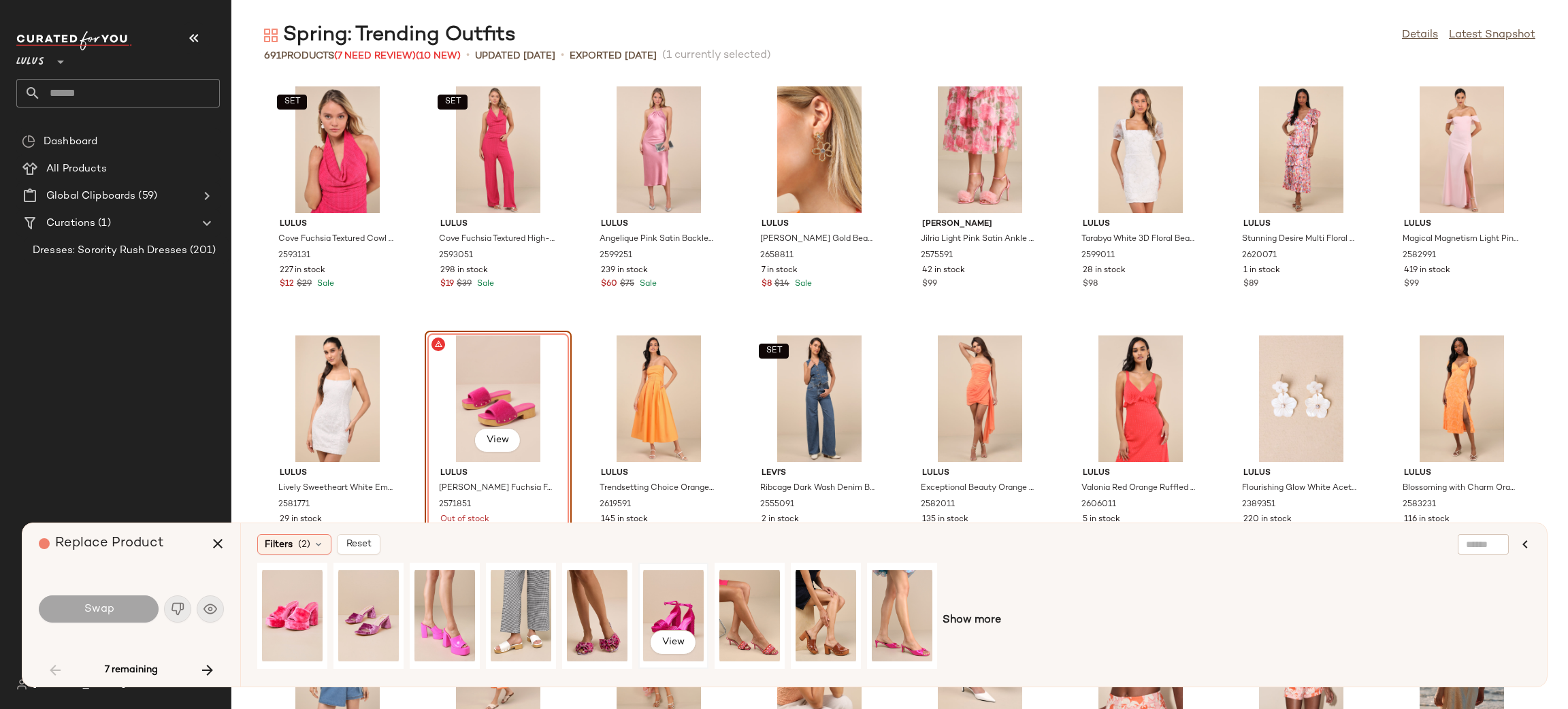
click at [680, 627] on div "View" at bounding box center [674, 616] width 61 height 97
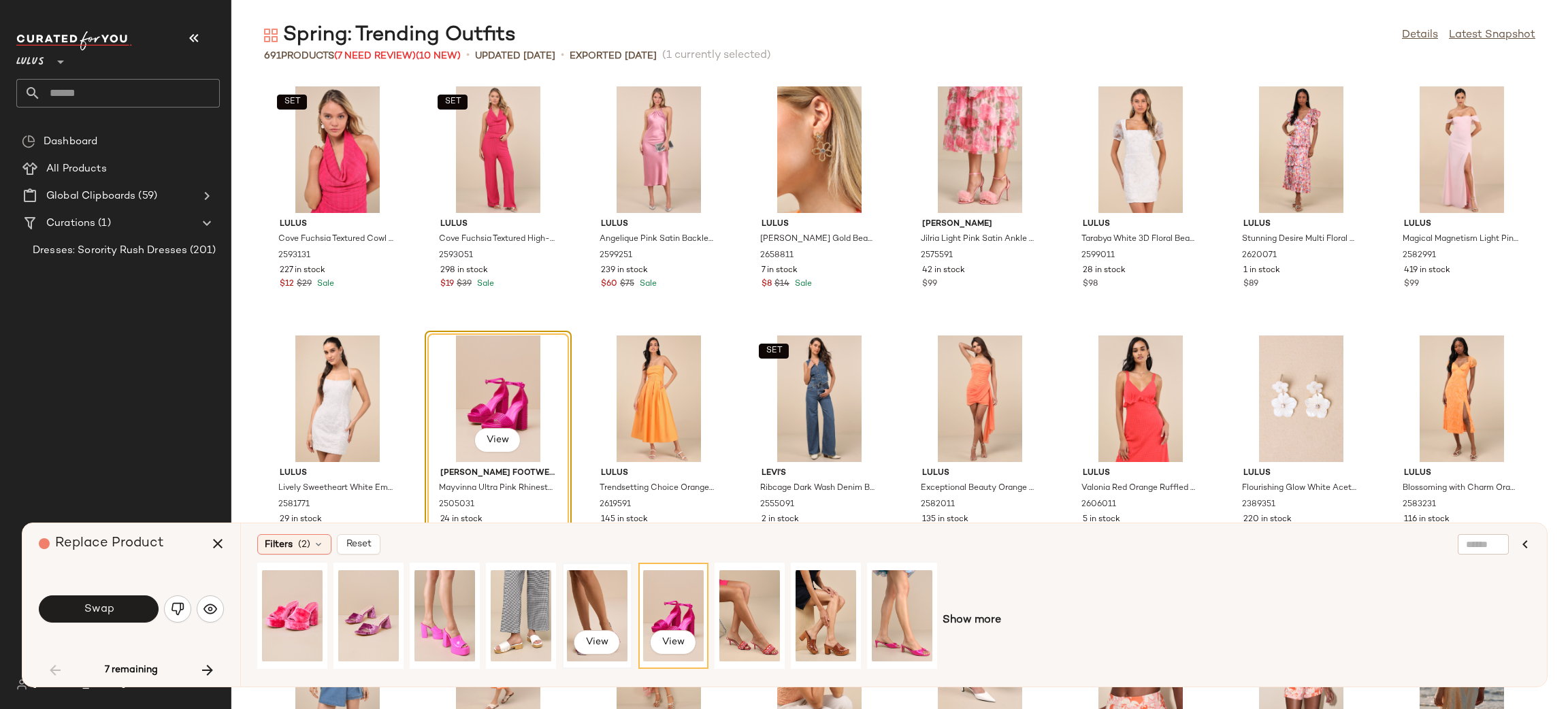
click at [592, 608] on div "View" at bounding box center [597, 616] width 61 height 97
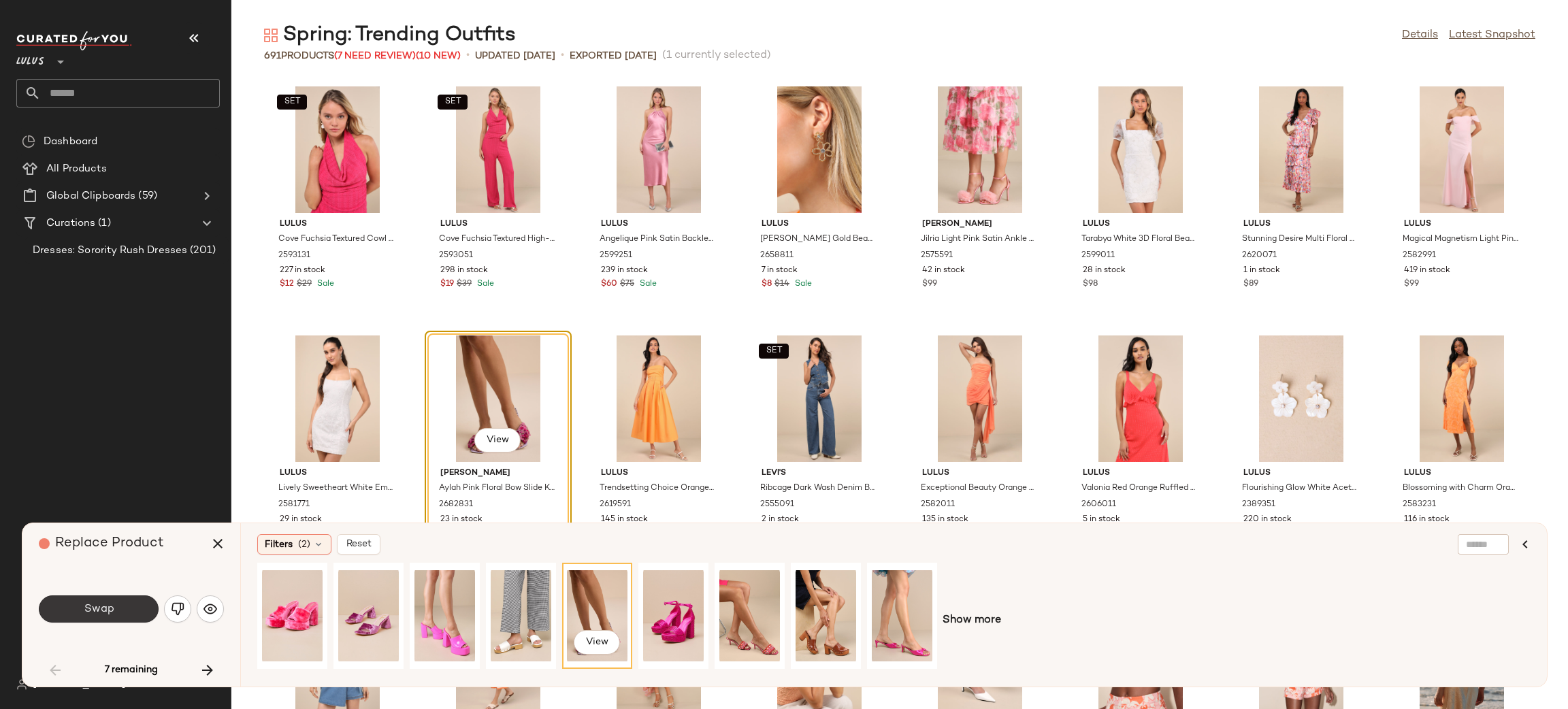
click at [139, 614] on button "Swap" at bounding box center [99, 608] width 120 height 27
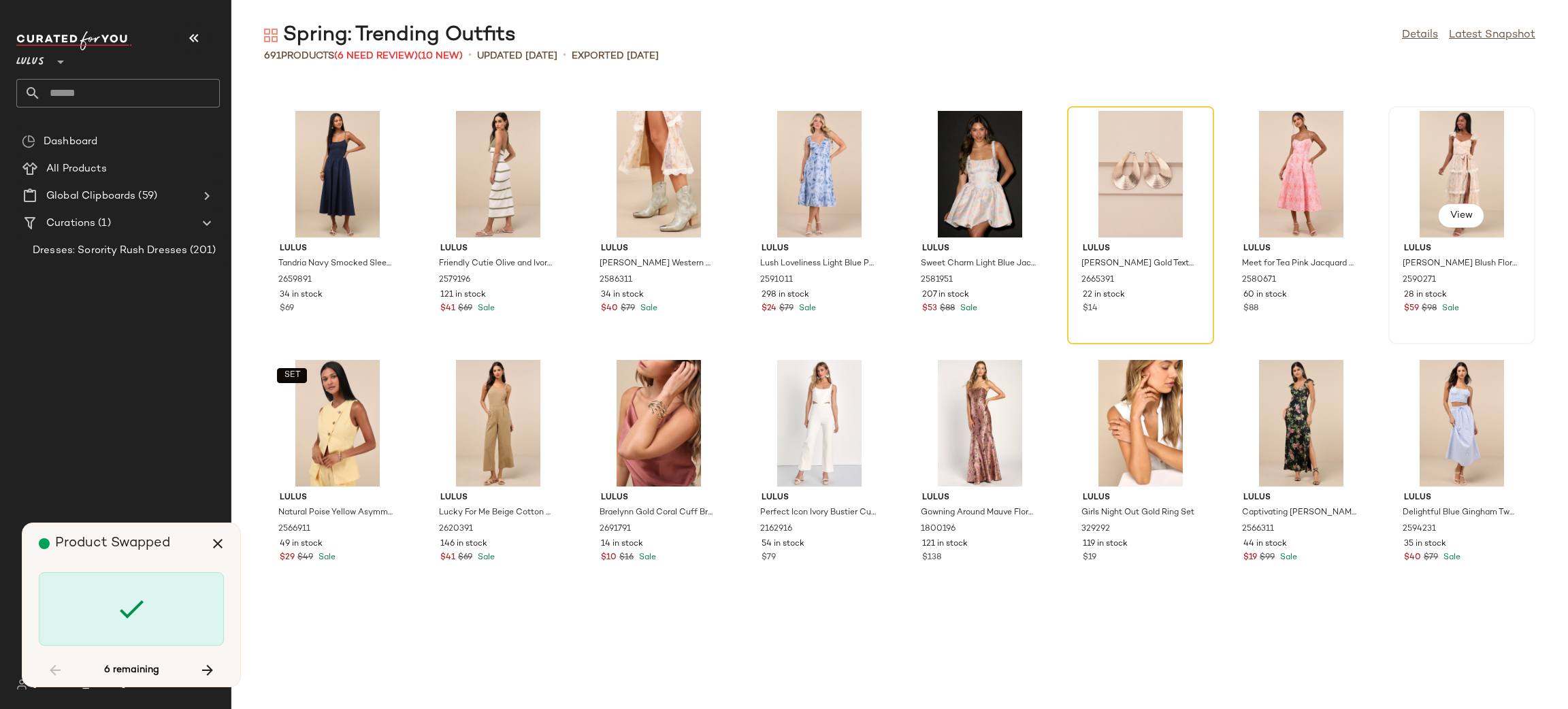
scroll to position [1744, 0]
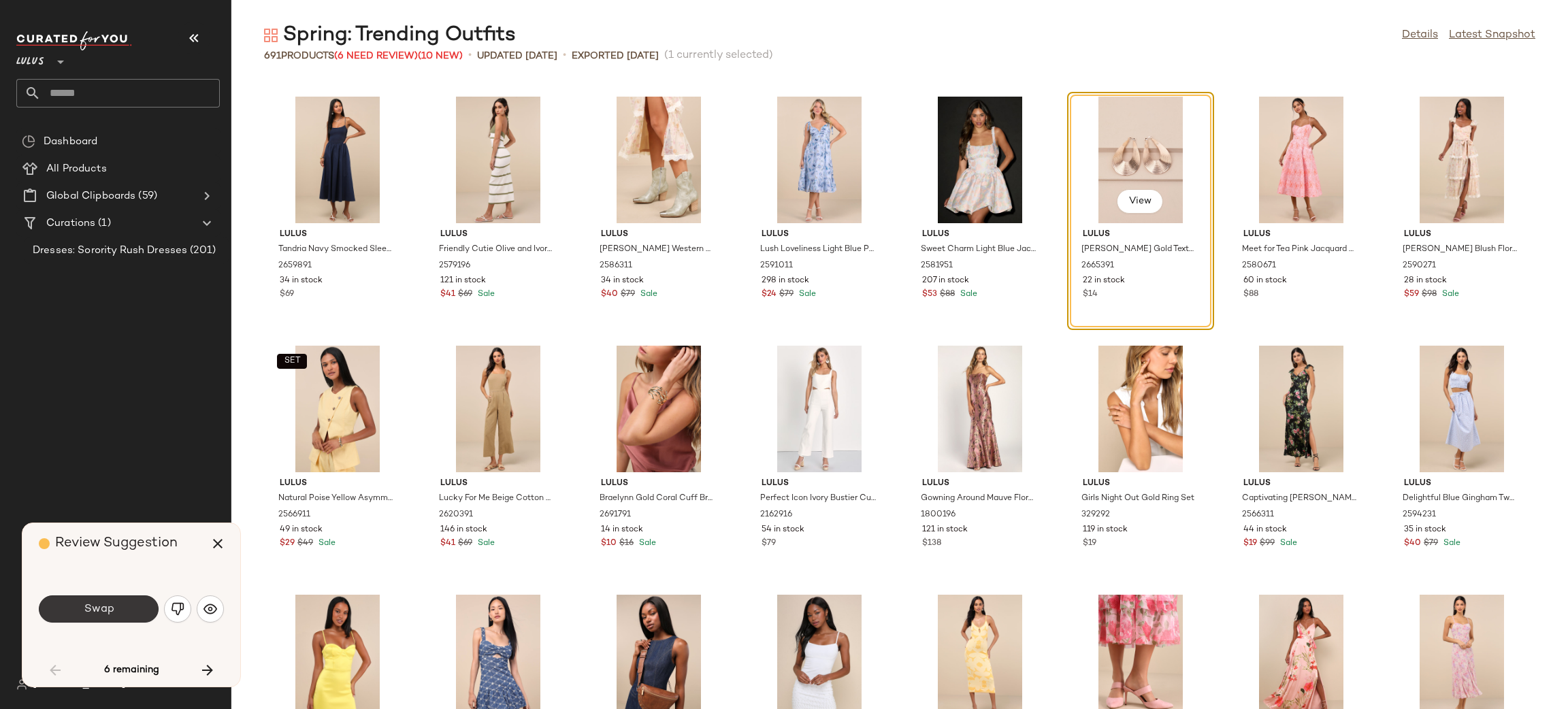
click at [118, 602] on button "Swap" at bounding box center [99, 608] width 120 height 27
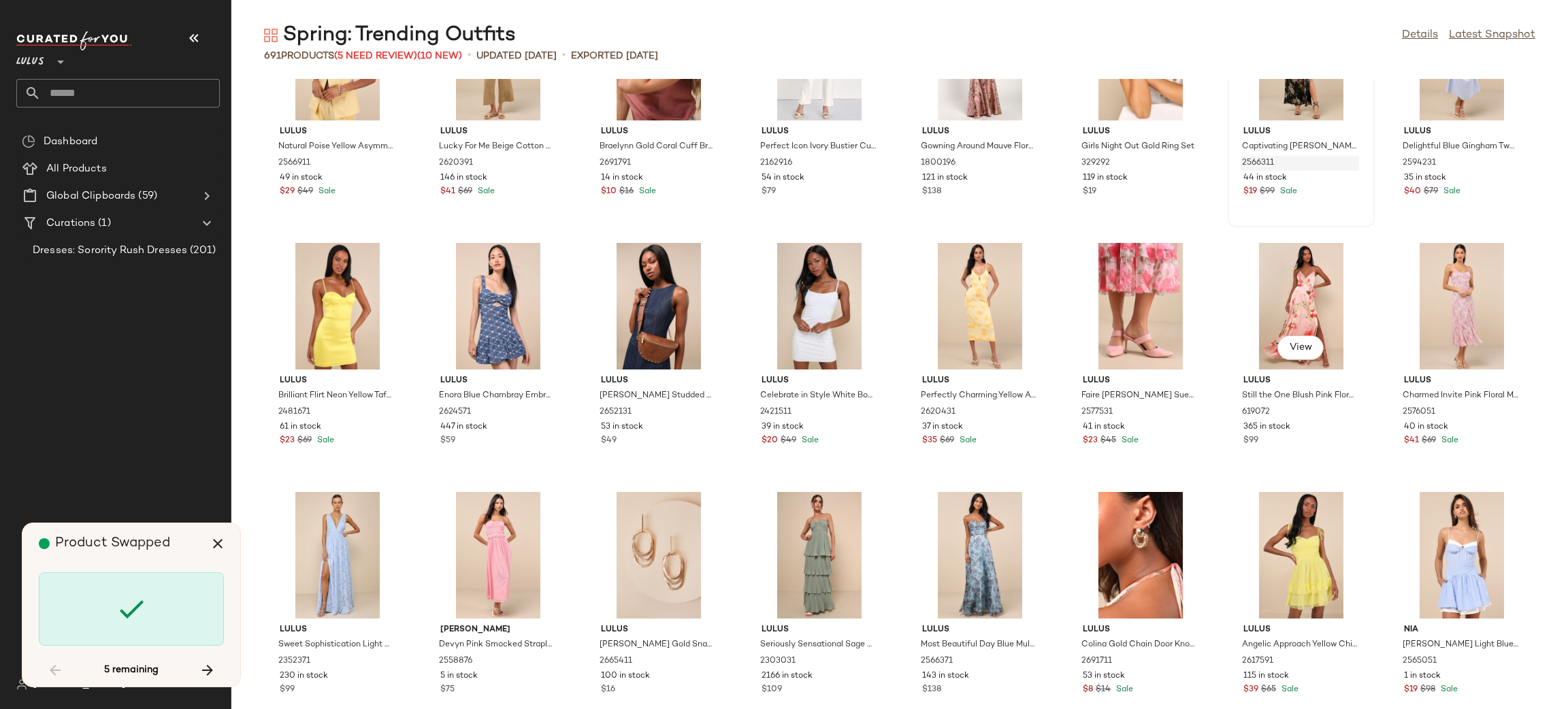
scroll to position [2143, 0]
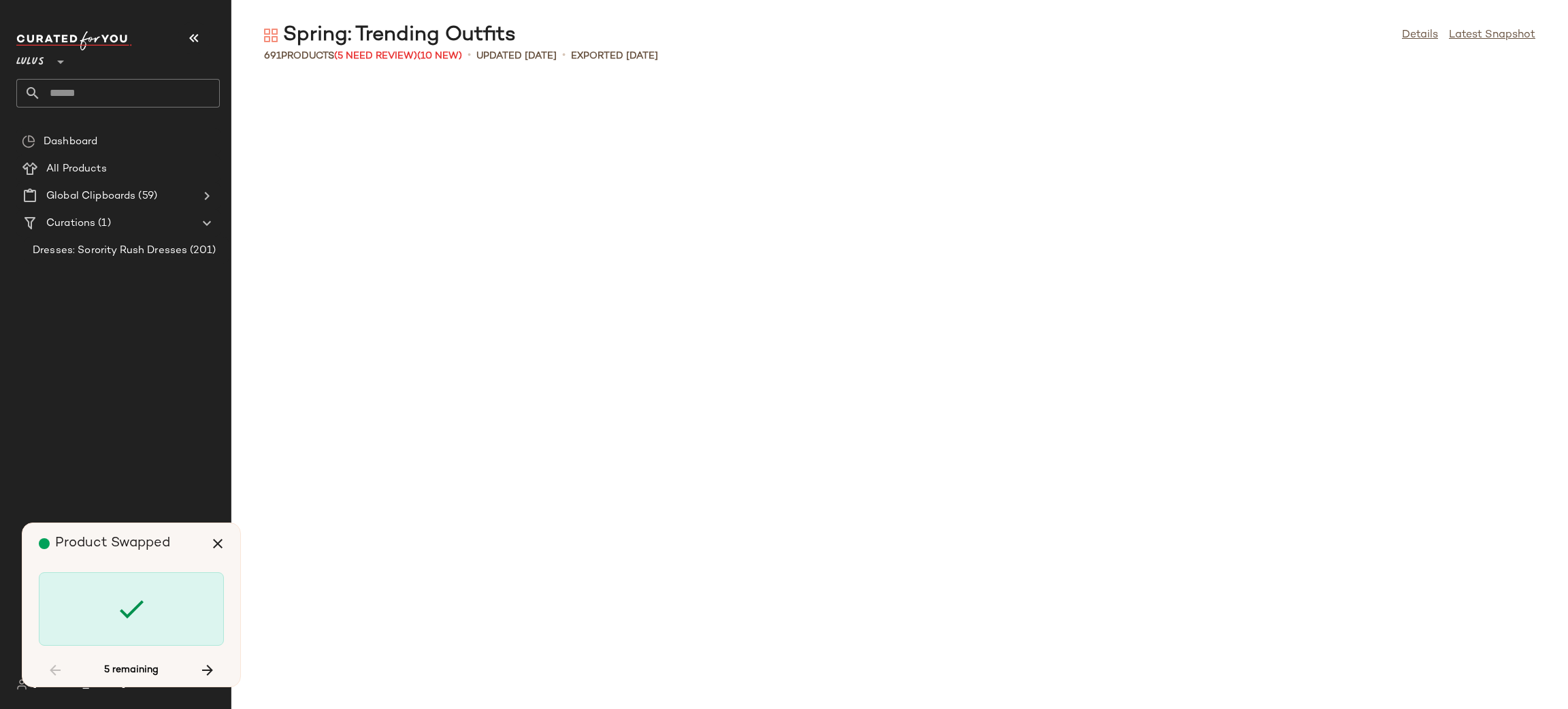
scroll to position [3736, 0]
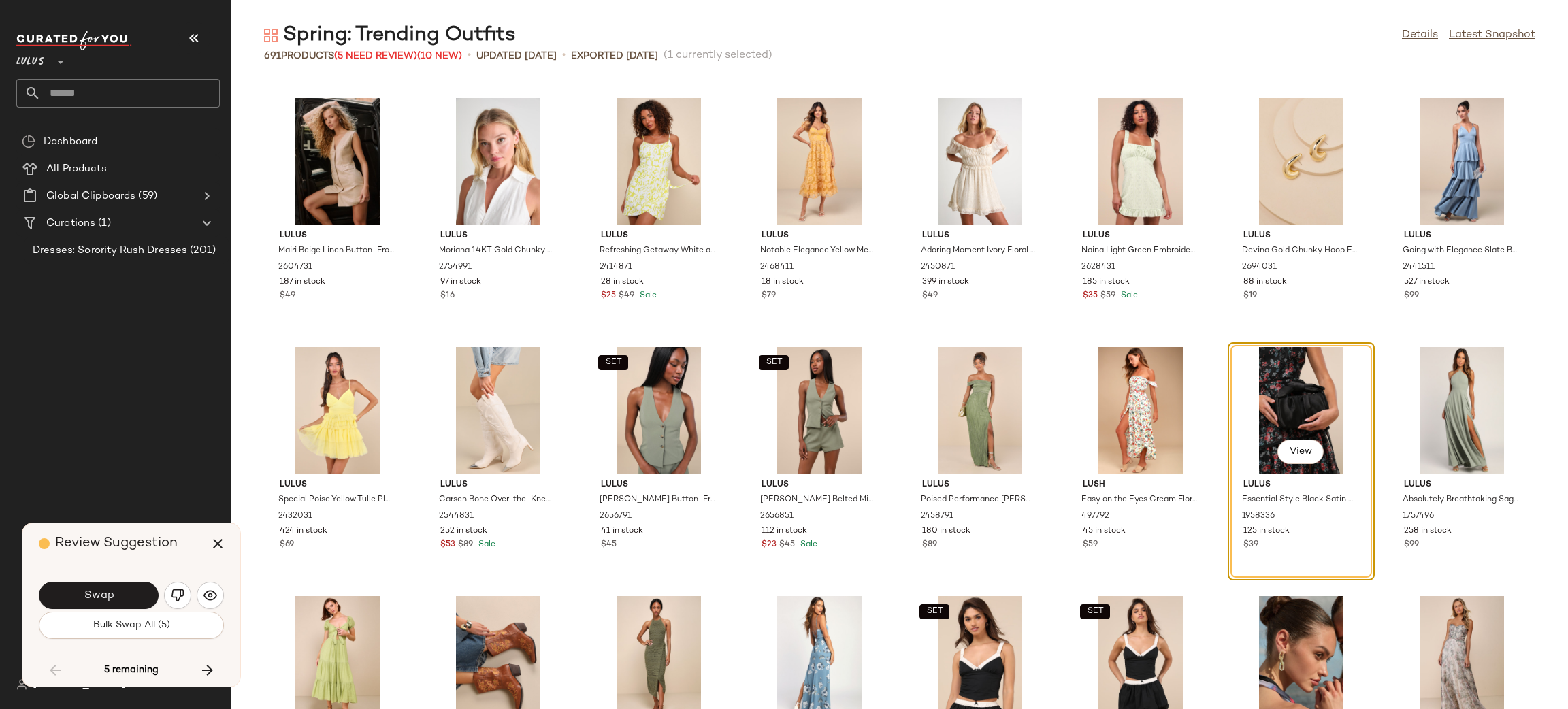
click at [120, 627] on span "Bulk Swap All (5)" at bounding box center [132, 626] width 78 height 11
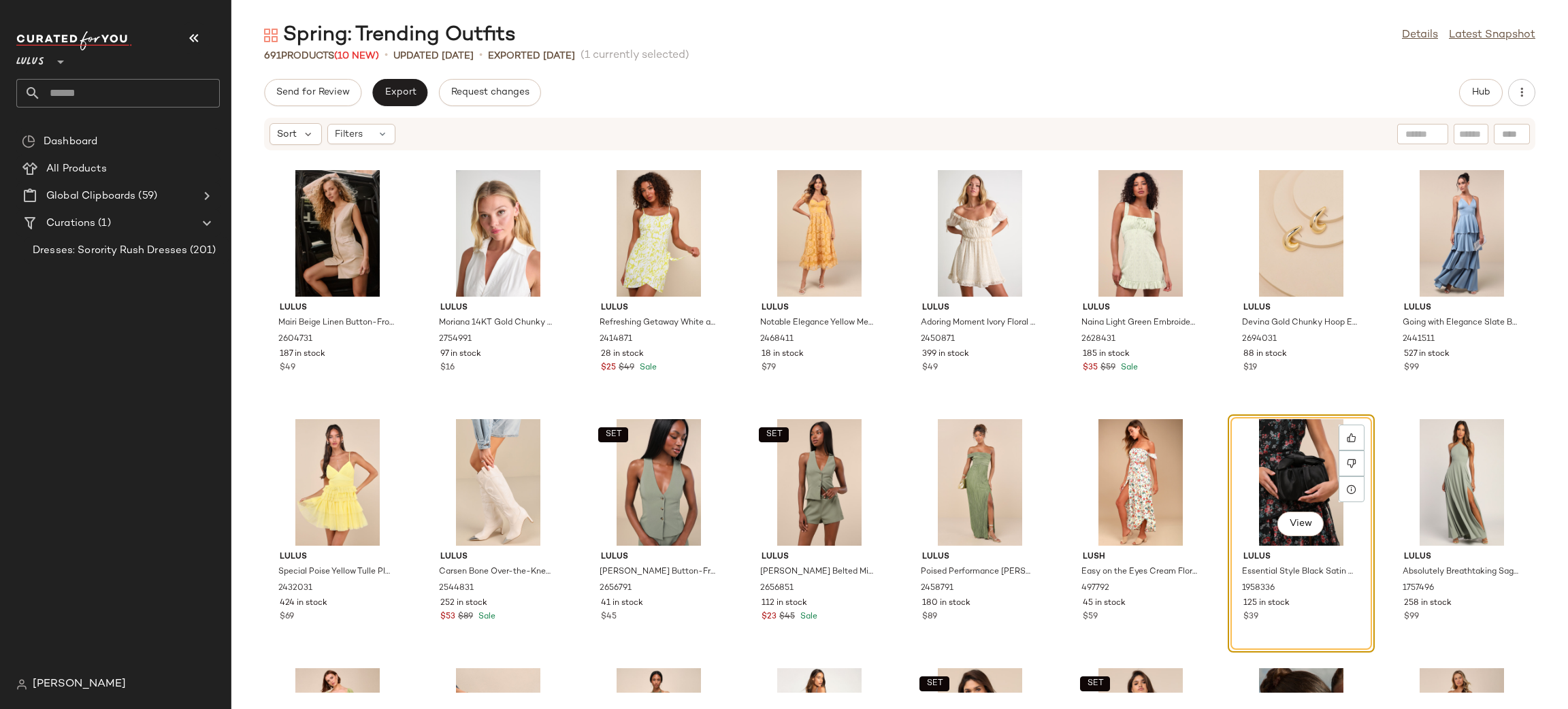
click at [401, 107] on div "Send for Review Export Request changes Hub Sort Filters Lulus Mairi Beige Linen…" at bounding box center [900, 393] width 1337 height 630
click at [408, 94] on span "Export" at bounding box center [400, 93] width 32 height 11
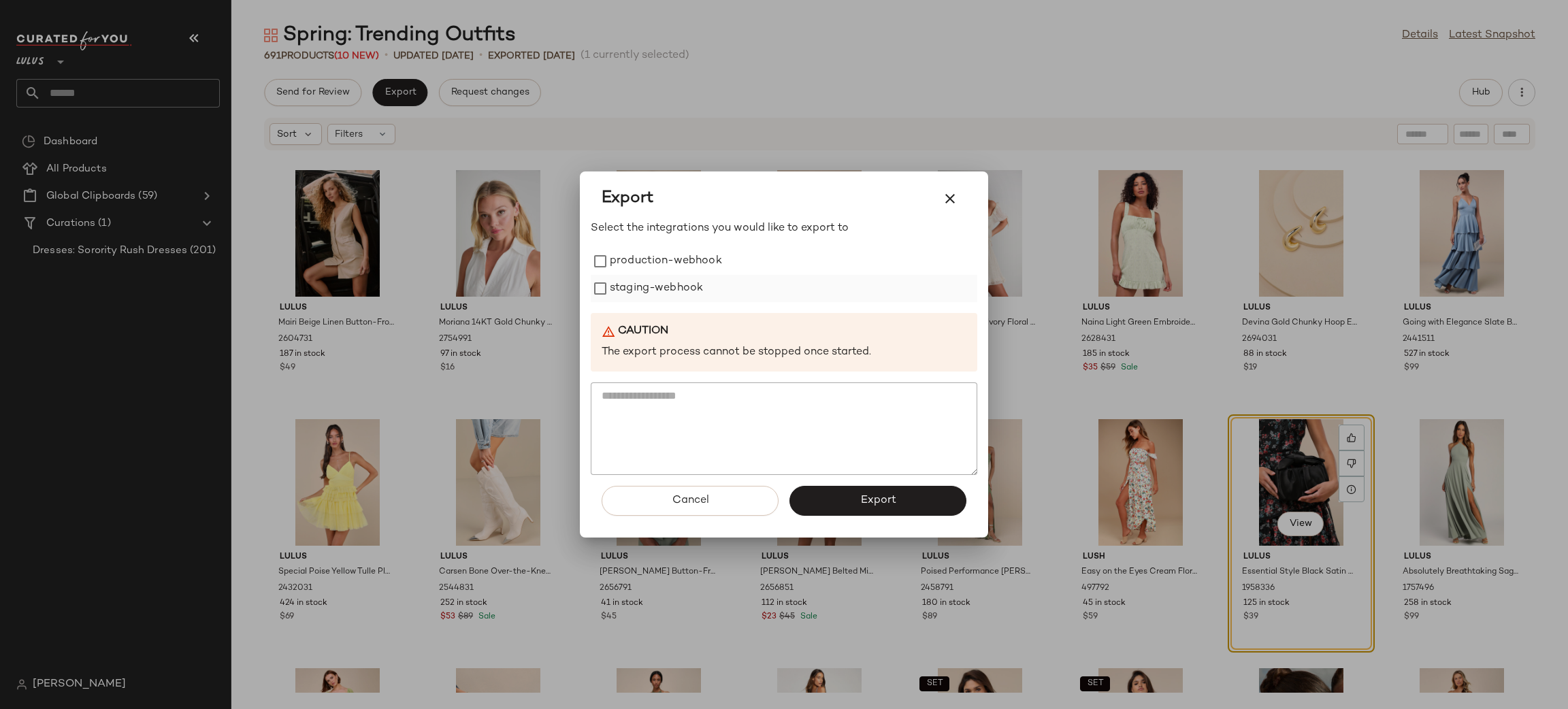
drag, startPoint x: 688, startPoint y: 263, endPoint x: 696, endPoint y: 287, distance: 25.3
click at [688, 264] on label "production-webhook" at bounding box center [666, 261] width 112 height 27
click at [696, 287] on label "staging-webhook" at bounding box center [657, 288] width 93 height 27
click at [921, 503] on button "Export" at bounding box center [877, 501] width 177 height 30
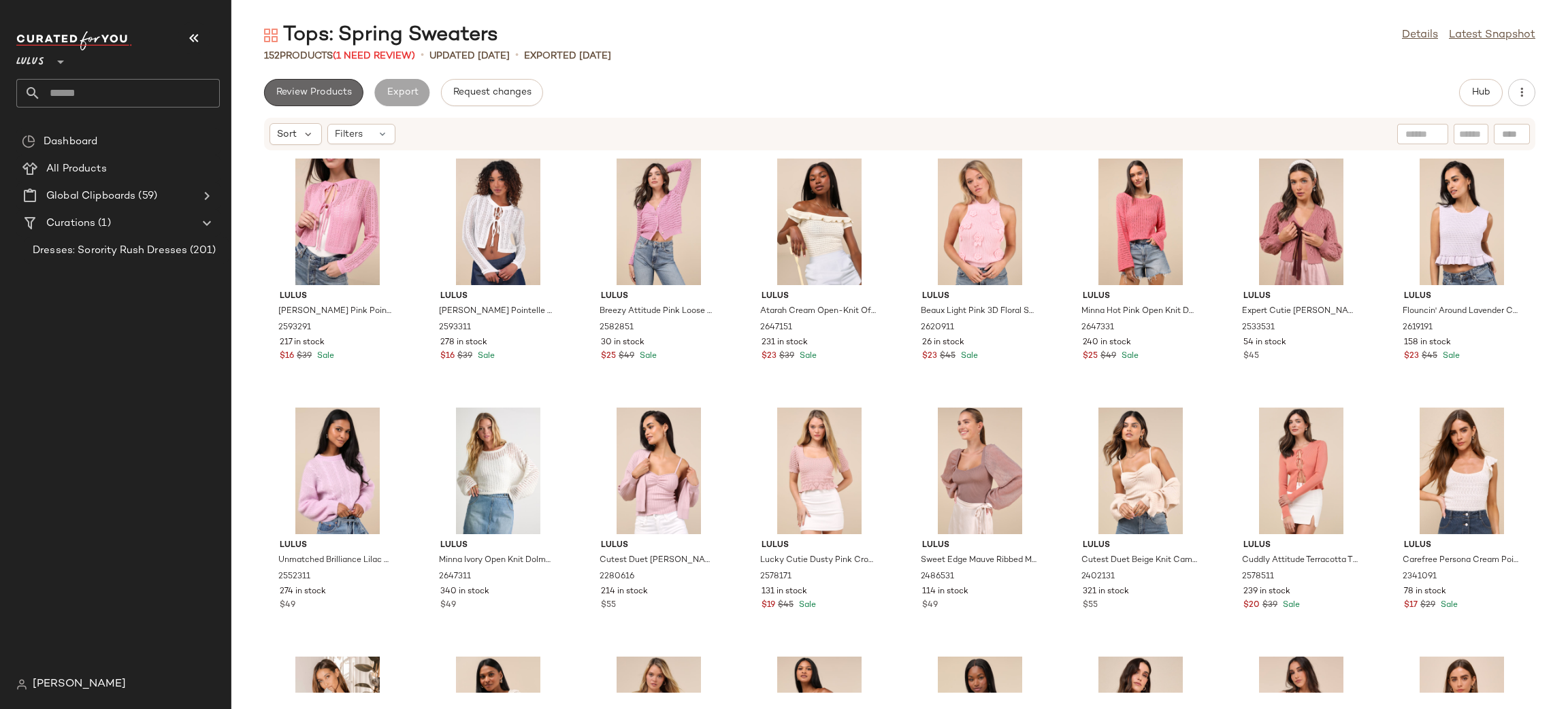
click at [335, 90] on span "Review Products" at bounding box center [314, 93] width 76 height 11
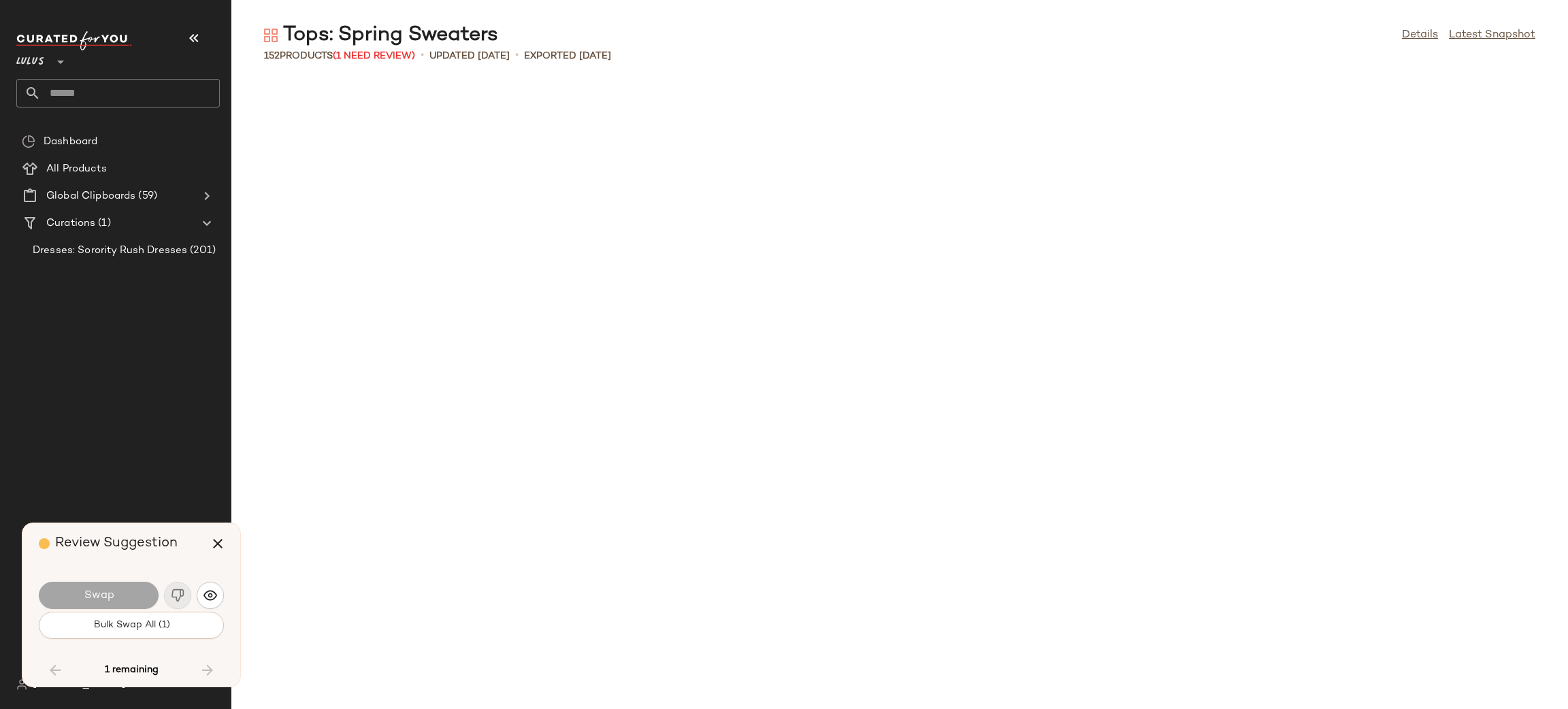
scroll to position [3238, 0]
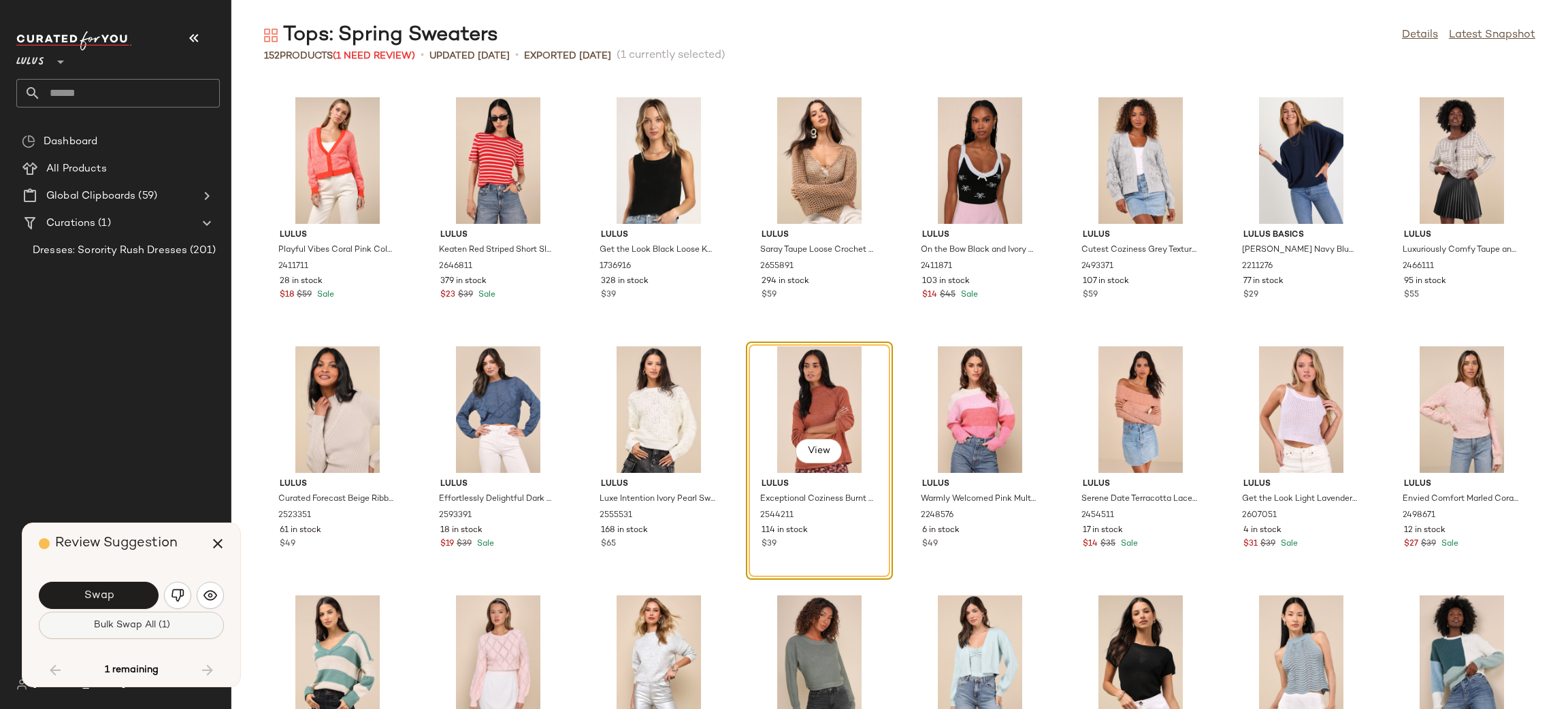
click at [202, 622] on button "Bulk Swap All (1)" at bounding box center [132, 625] width 185 height 27
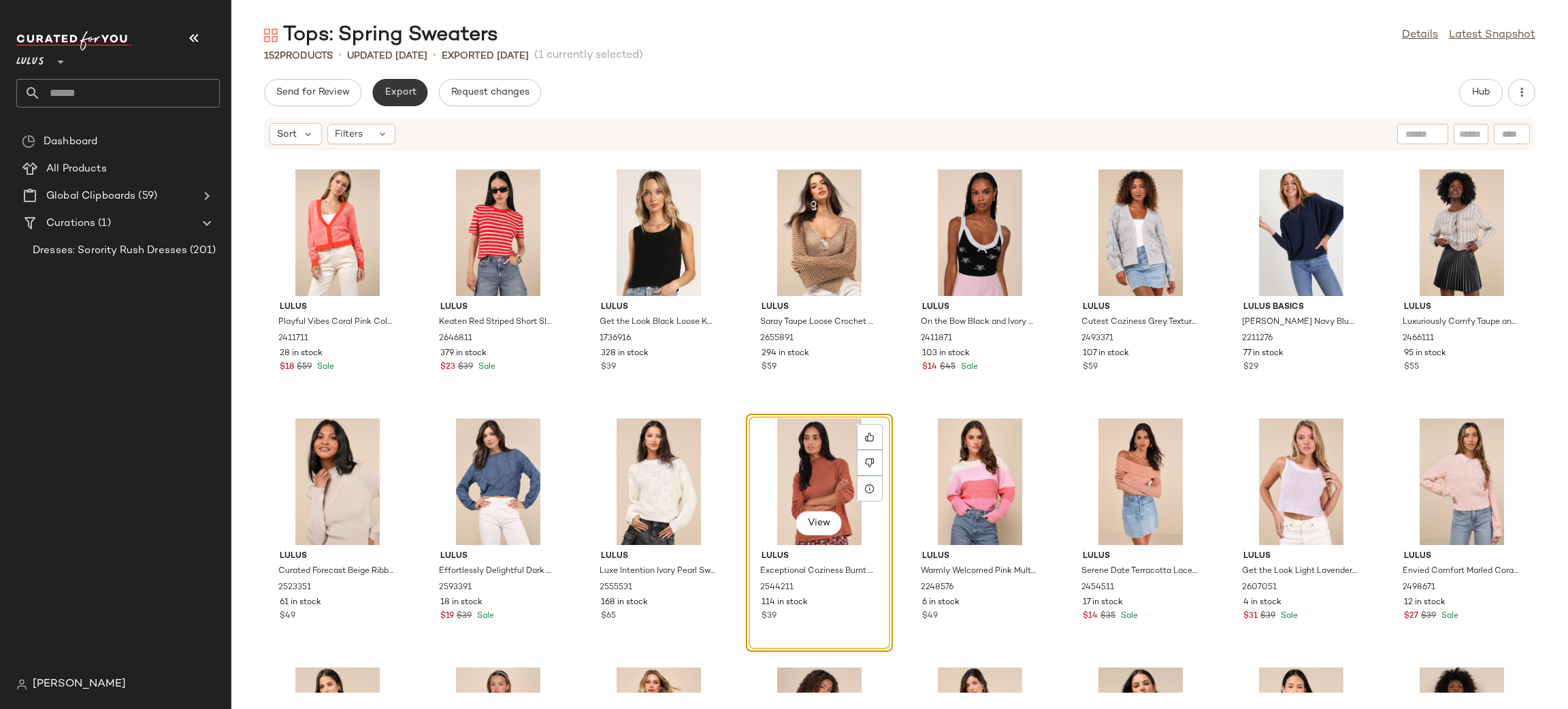
click at [399, 94] on span "Export" at bounding box center [400, 93] width 32 height 11
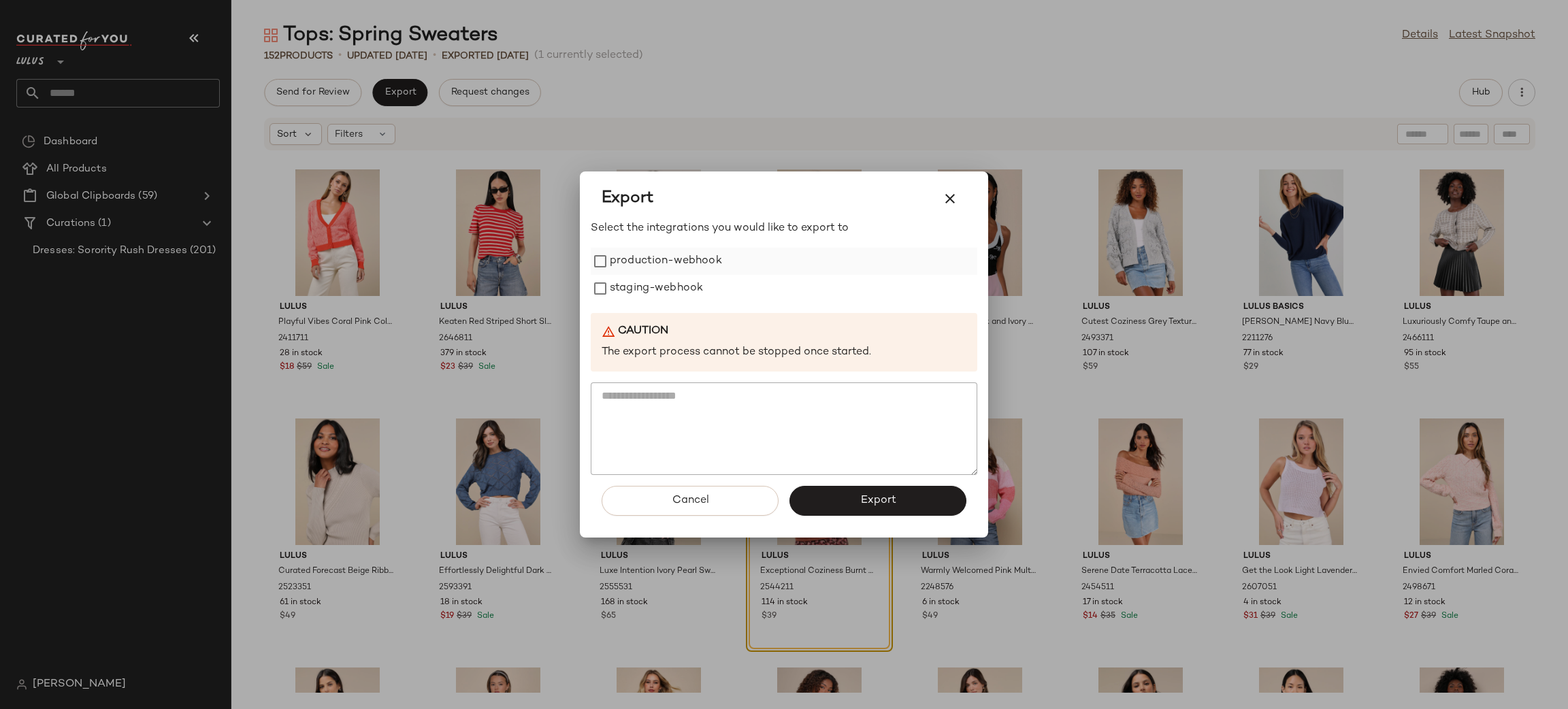
click at [671, 273] on label "production-webhook" at bounding box center [666, 261] width 112 height 27
click at [675, 284] on label "staging-webhook" at bounding box center [657, 288] width 93 height 27
click at [879, 515] on button "Export" at bounding box center [877, 501] width 177 height 30
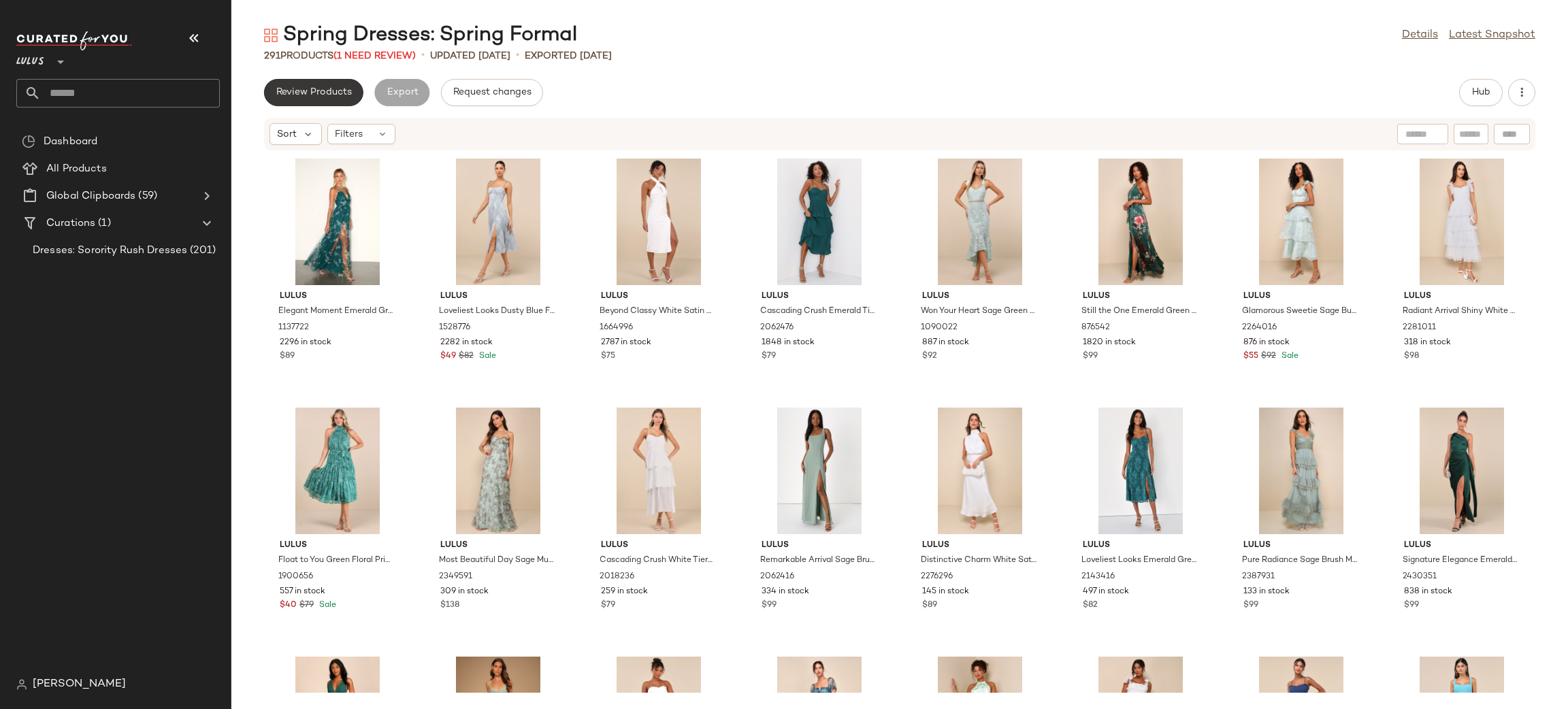
click at [322, 90] on span "Review Products" at bounding box center [314, 93] width 76 height 11
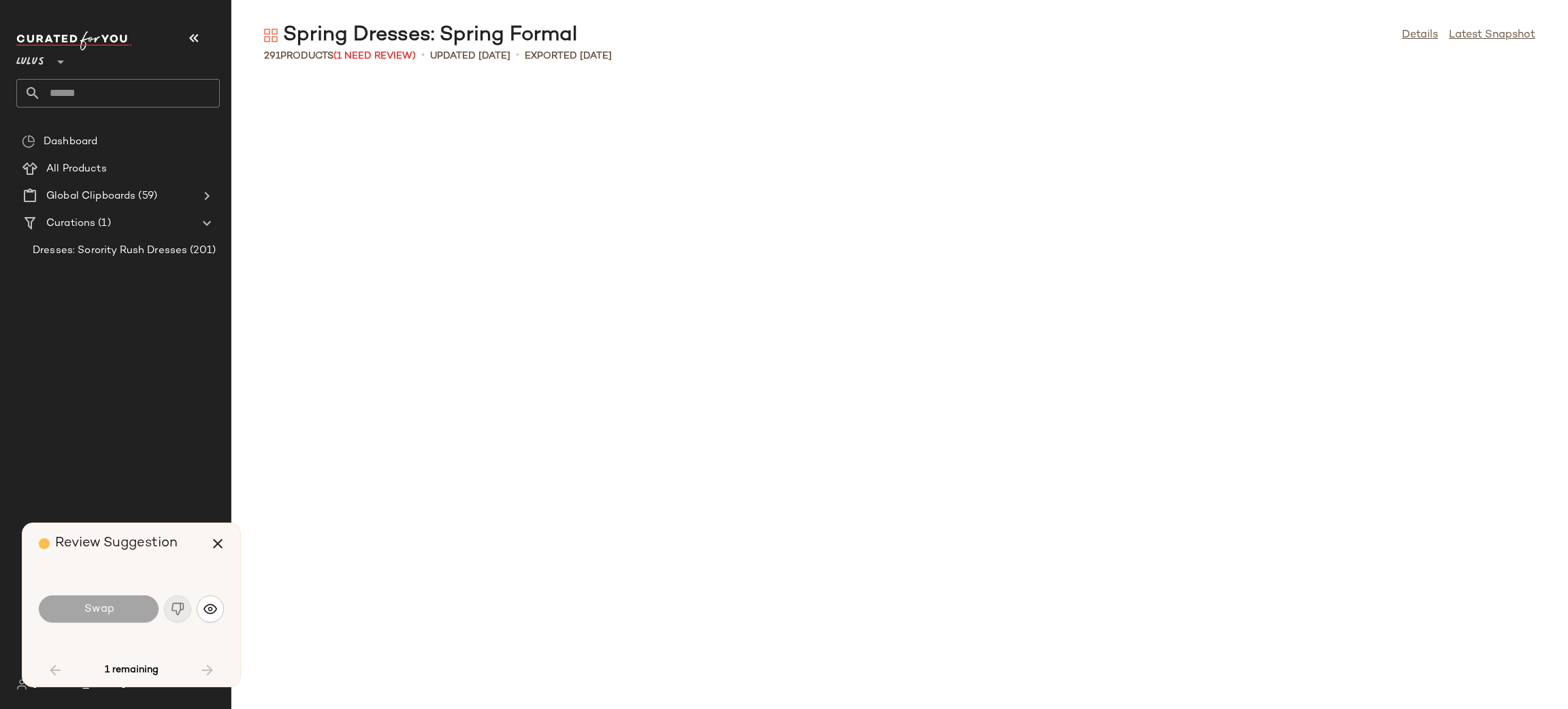
scroll to position [1245, 0]
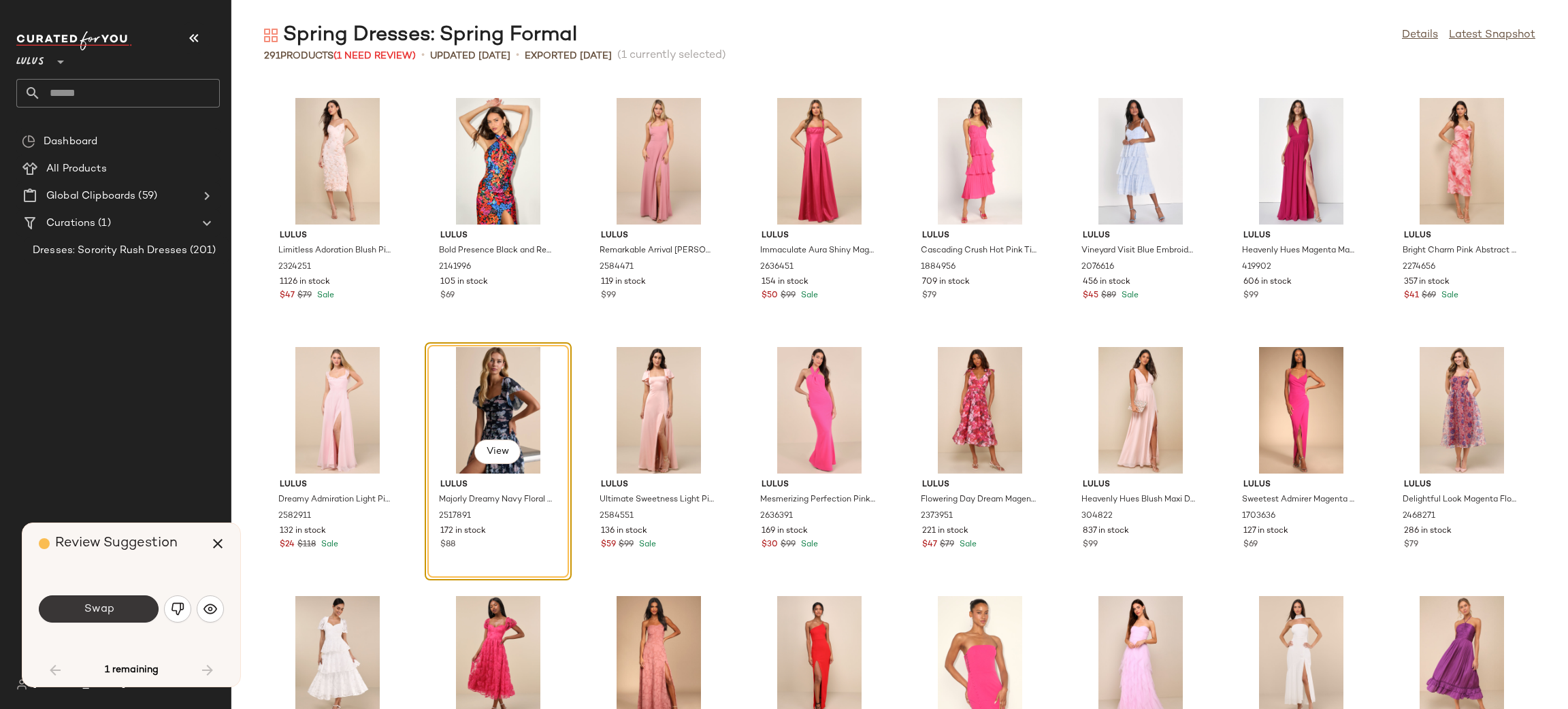
click at [145, 616] on button "Swap" at bounding box center [99, 608] width 120 height 27
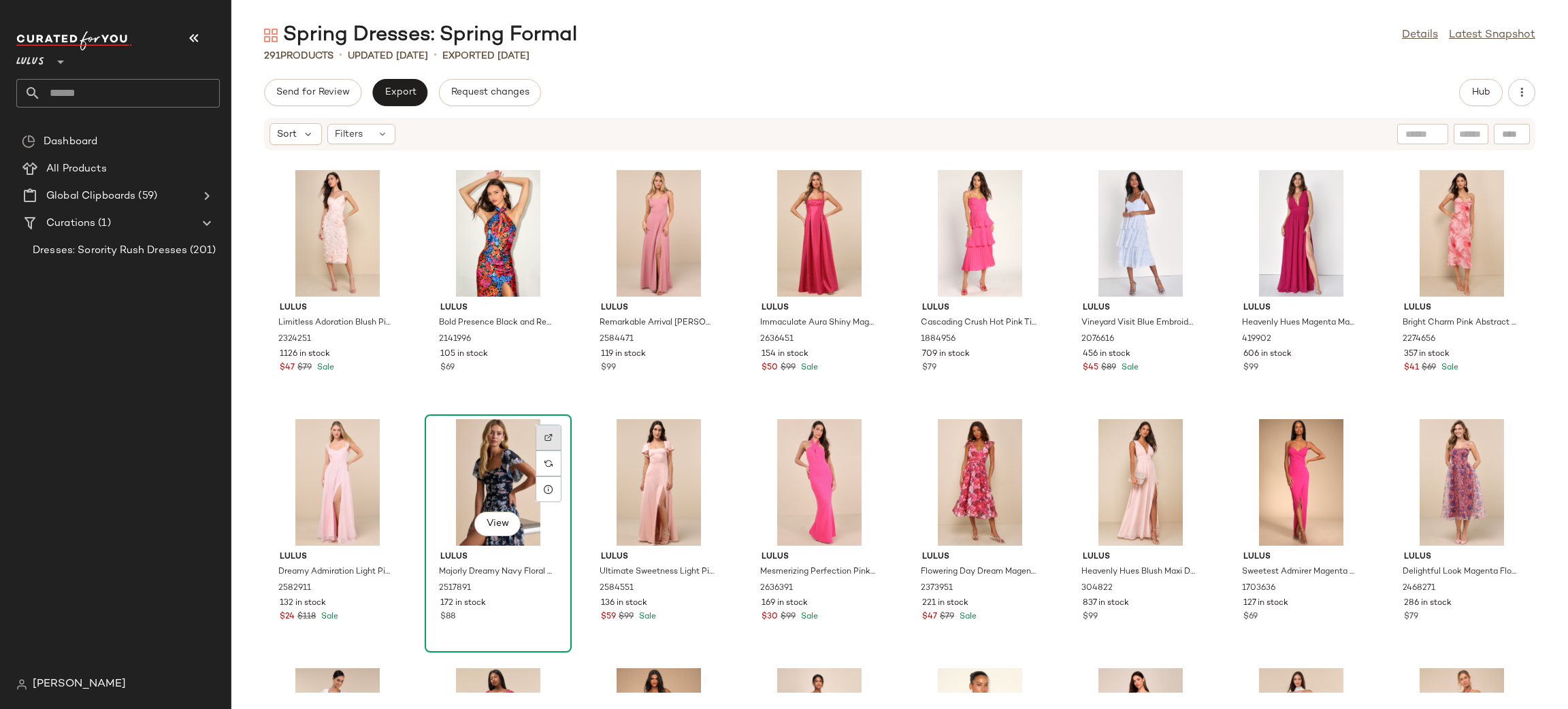
click at [547, 439] on img at bounding box center [548, 437] width 8 height 8
click at [407, 90] on span "Export" at bounding box center [400, 93] width 32 height 11
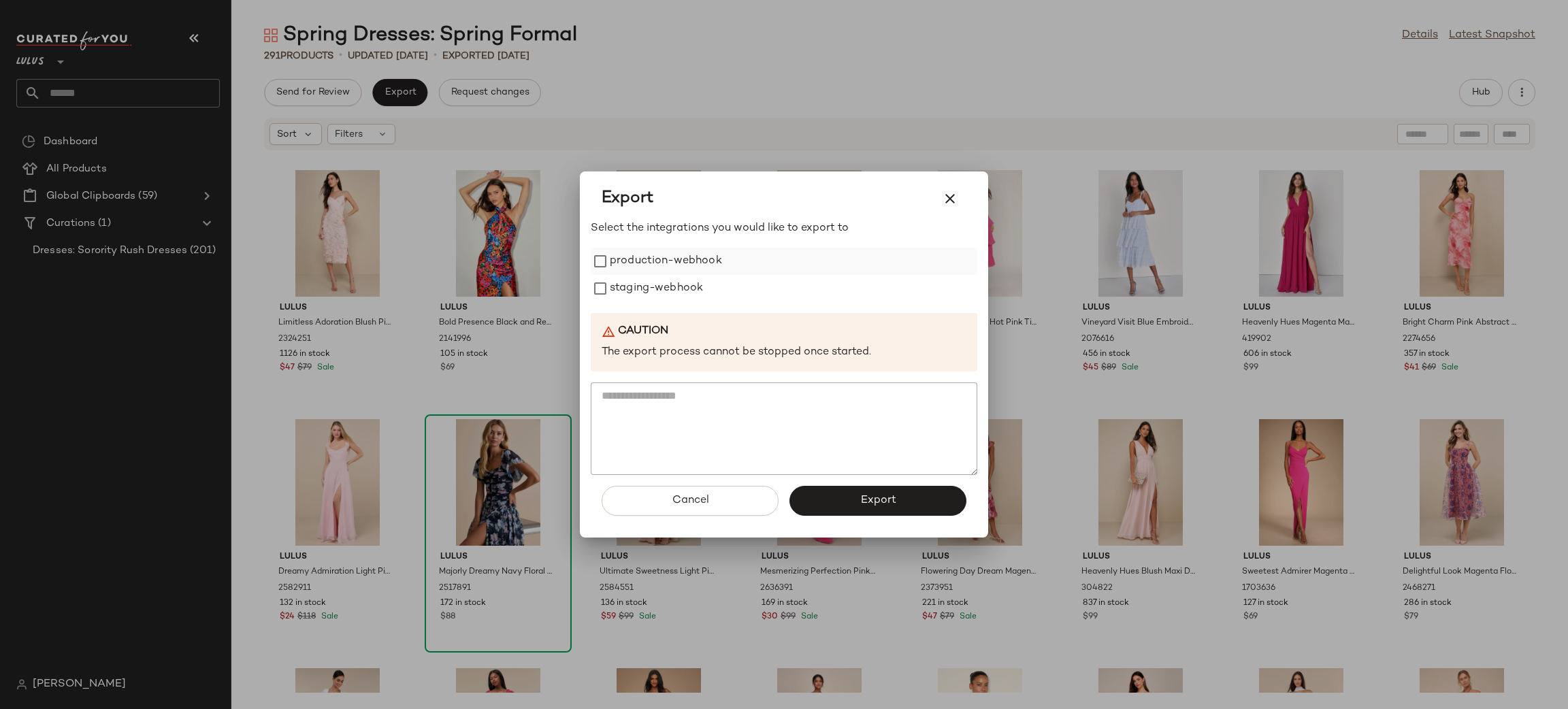
drag, startPoint x: 629, startPoint y: 246, endPoint x: 653, endPoint y: 274, distance: 36.9
click at [631, 247] on div "Select the integrations you would like to export to production-webhook staging-…" at bounding box center [784, 347] width 386 height 255
click at [655, 277] on label "staging-webhook" at bounding box center [657, 288] width 93 height 27
click at [640, 256] on label "production-webhook" at bounding box center [666, 261] width 112 height 27
click at [844, 506] on button "Export" at bounding box center [877, 501] width 177 height 30
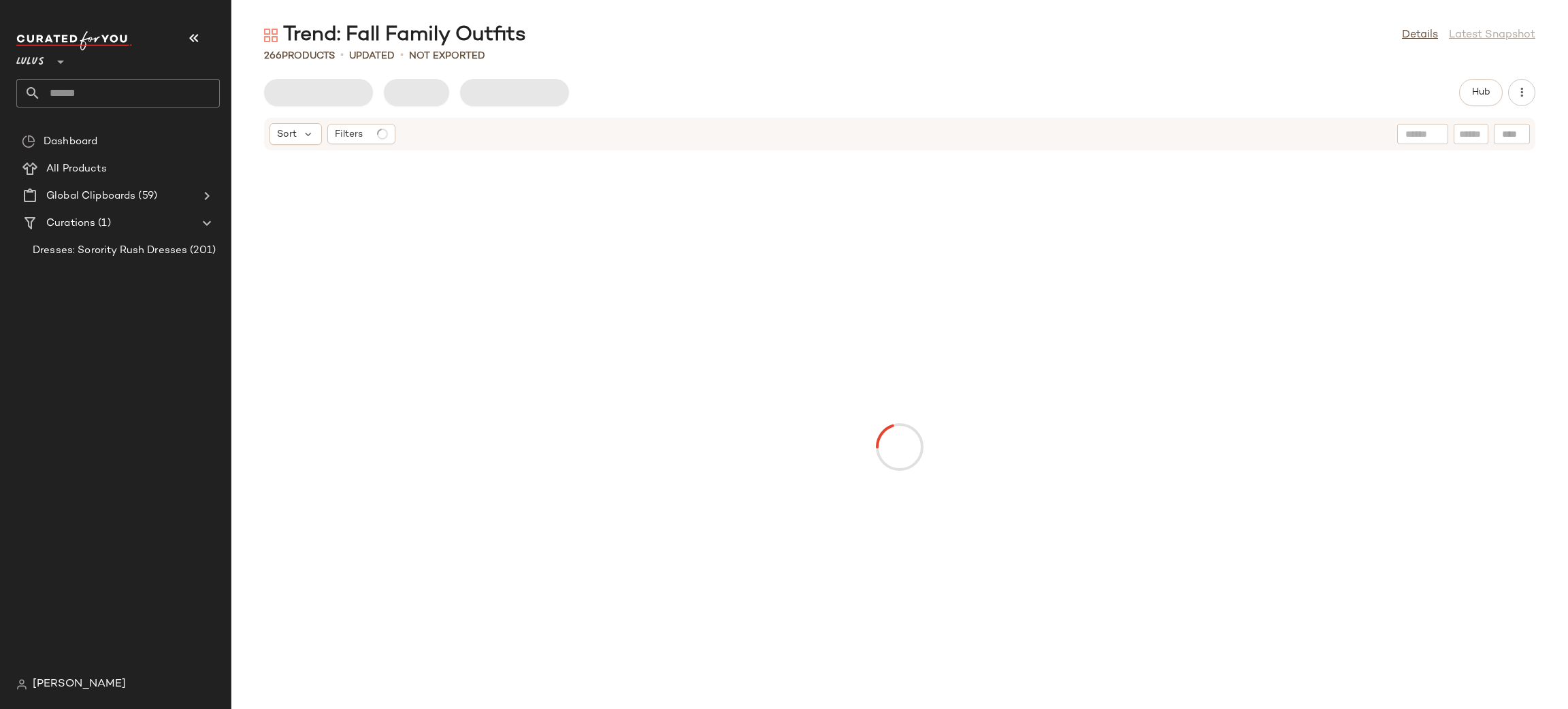
click at [167, 102] on input "text" at bounding box center [130, 93] width 179 height 29
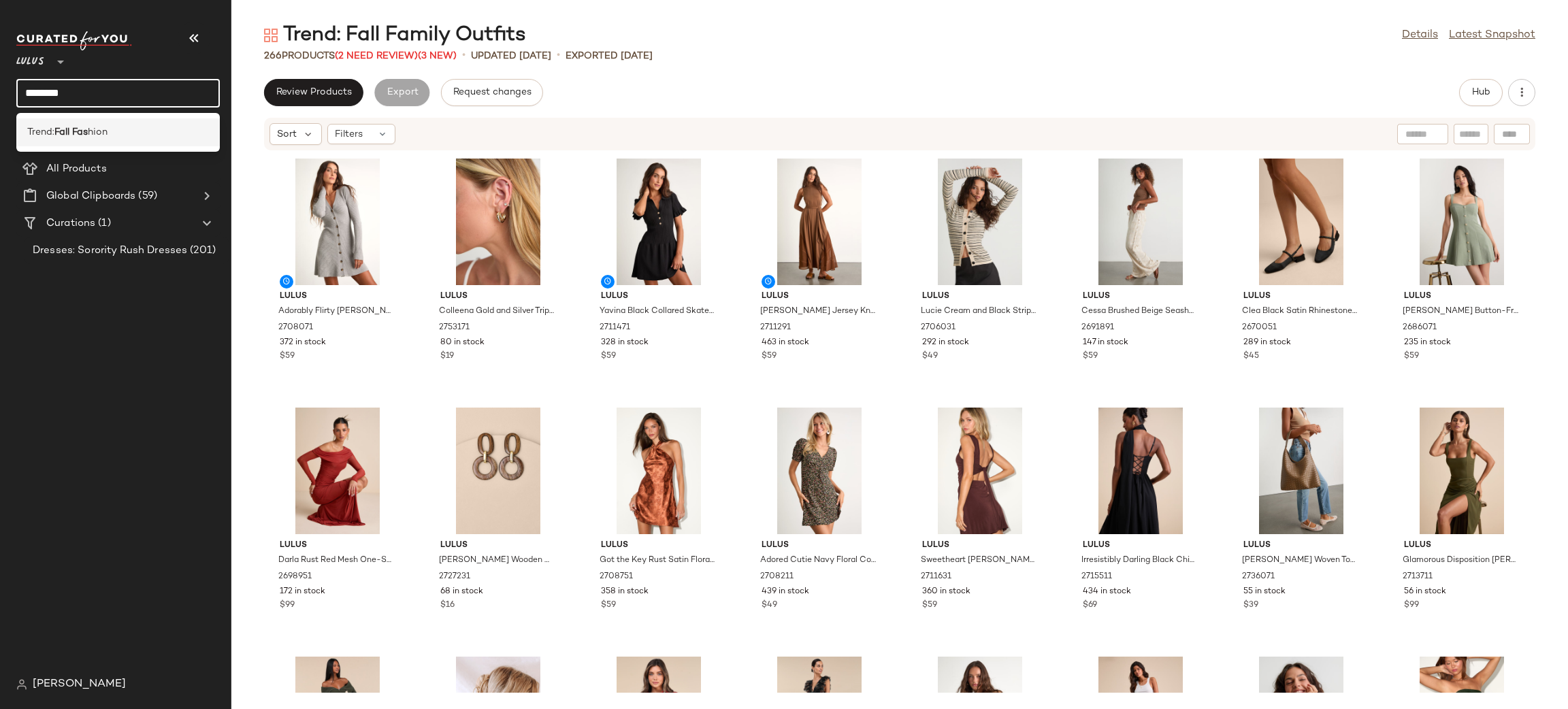
type input "********"
click at [83, 131] on b "Fall Fas" at bounding box center [71, 132] width 33 height 14
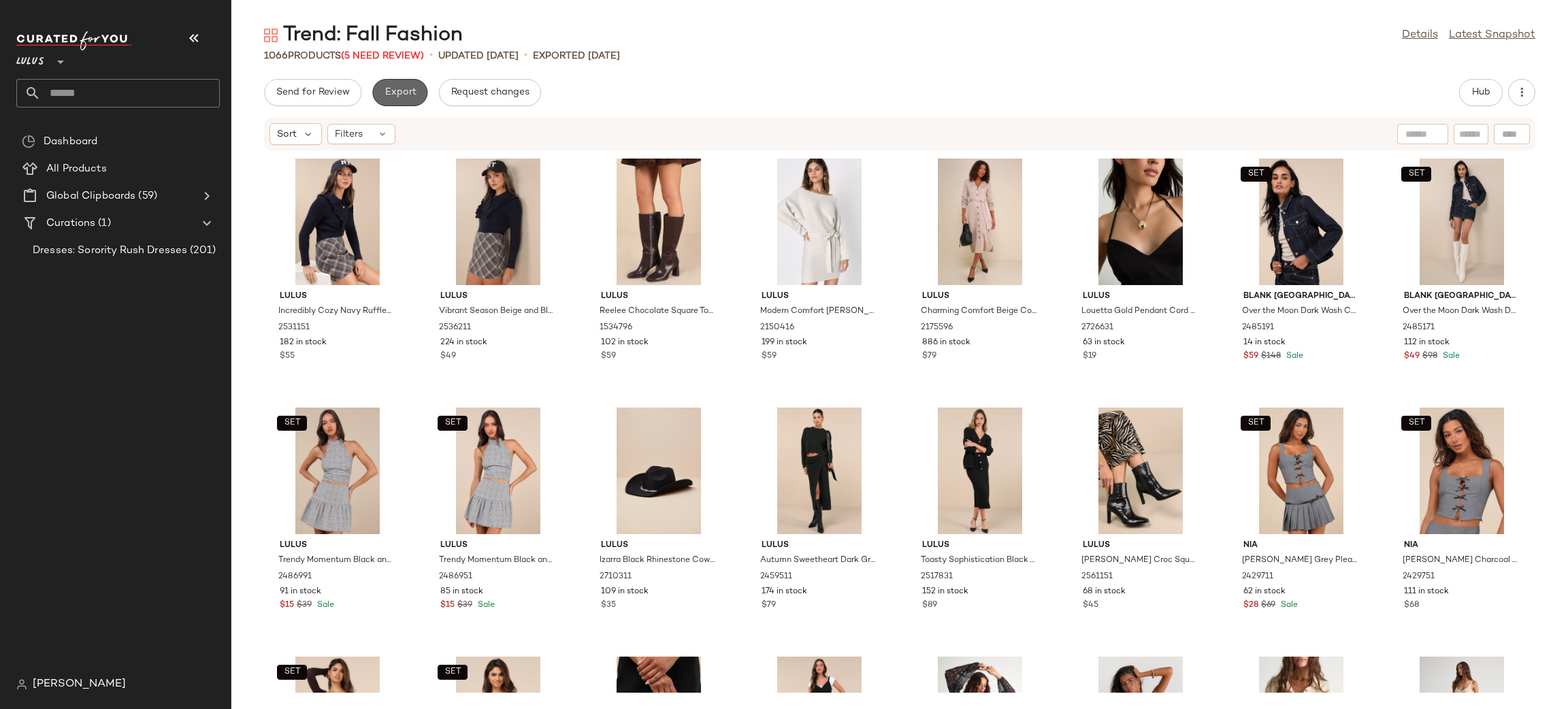
click at [386, 89] on span "Export" at bounding box center [400, 93] width 32 height 11
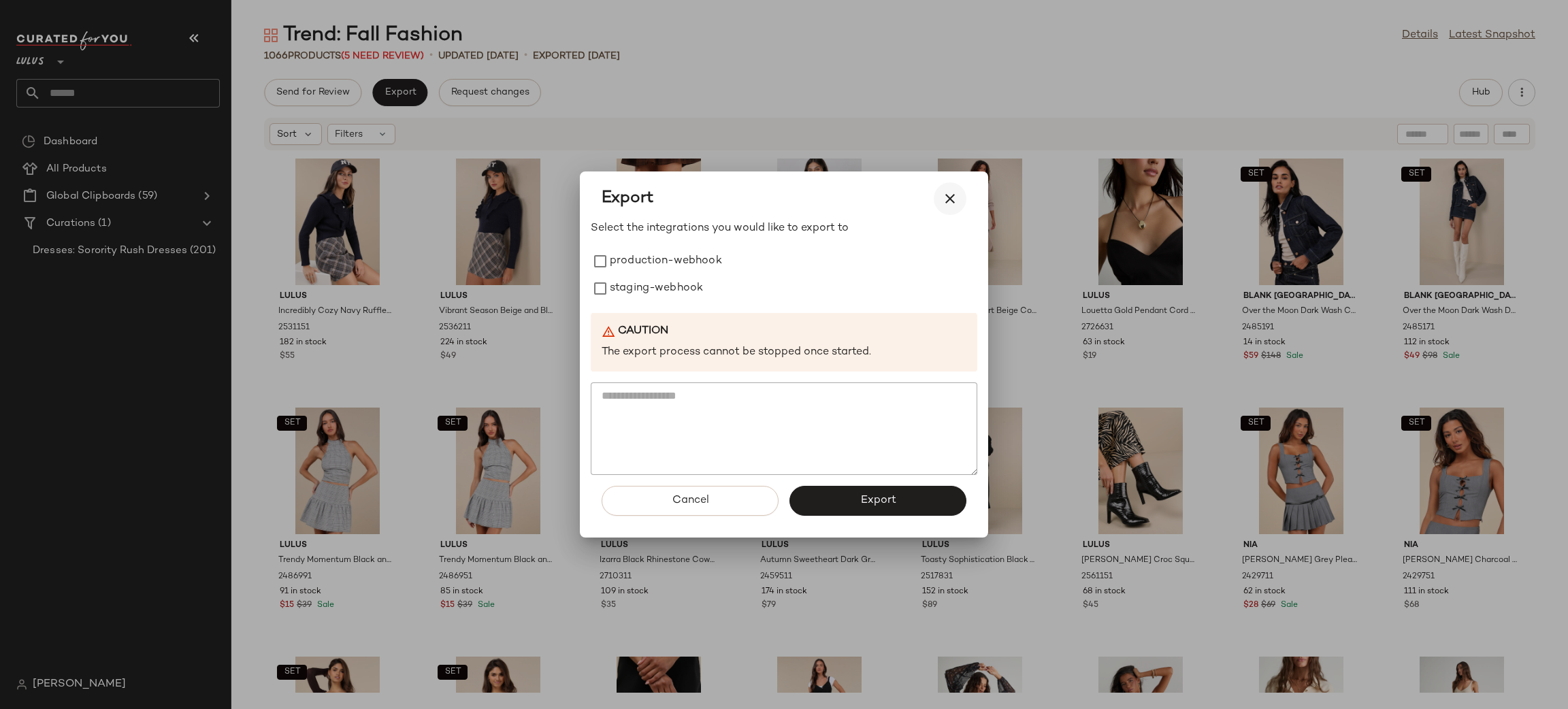
click at [948, 191] on icon "button" at bounding box center [950, 199] width 16 height 16
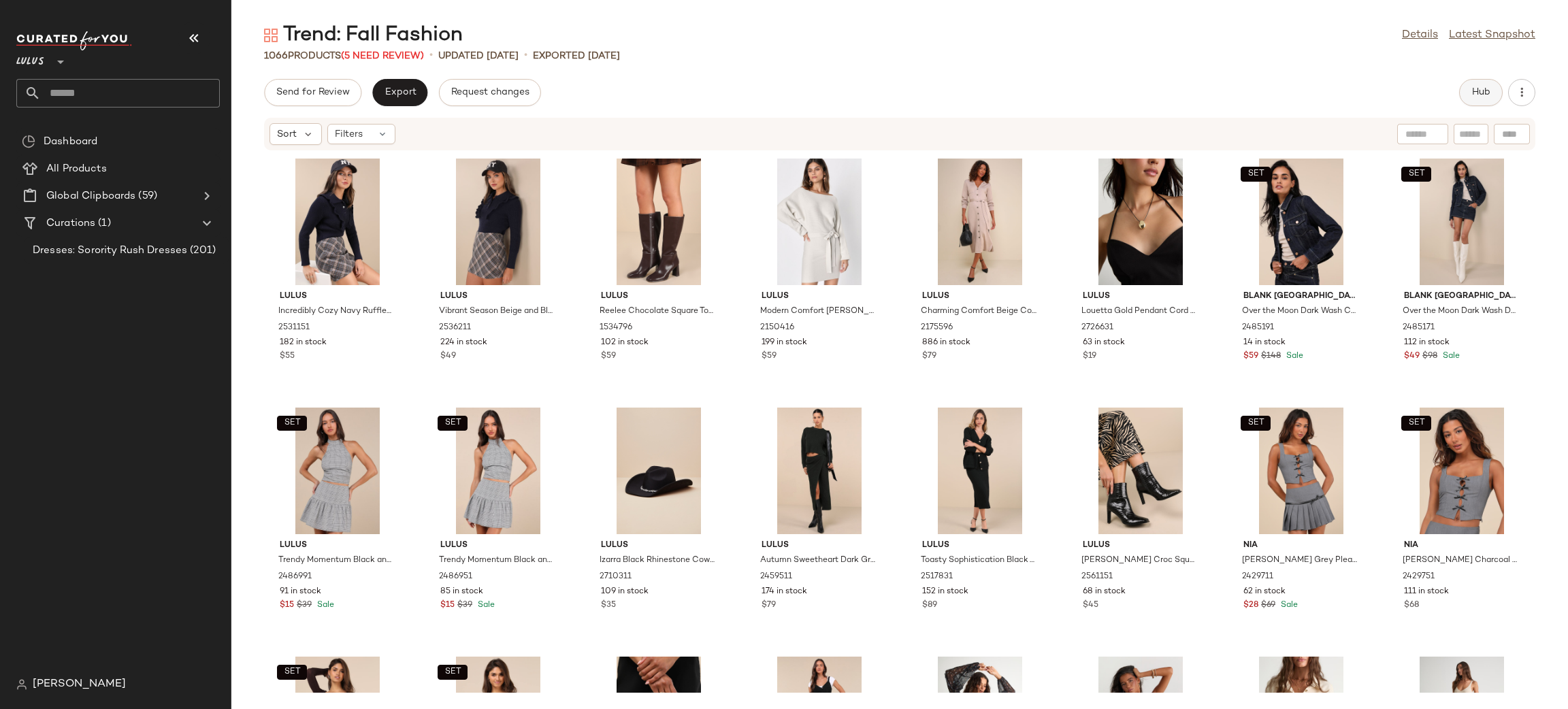
click at [1470, 100] on button "Hub" at bounding box center [1481, 92] width 44 height 27
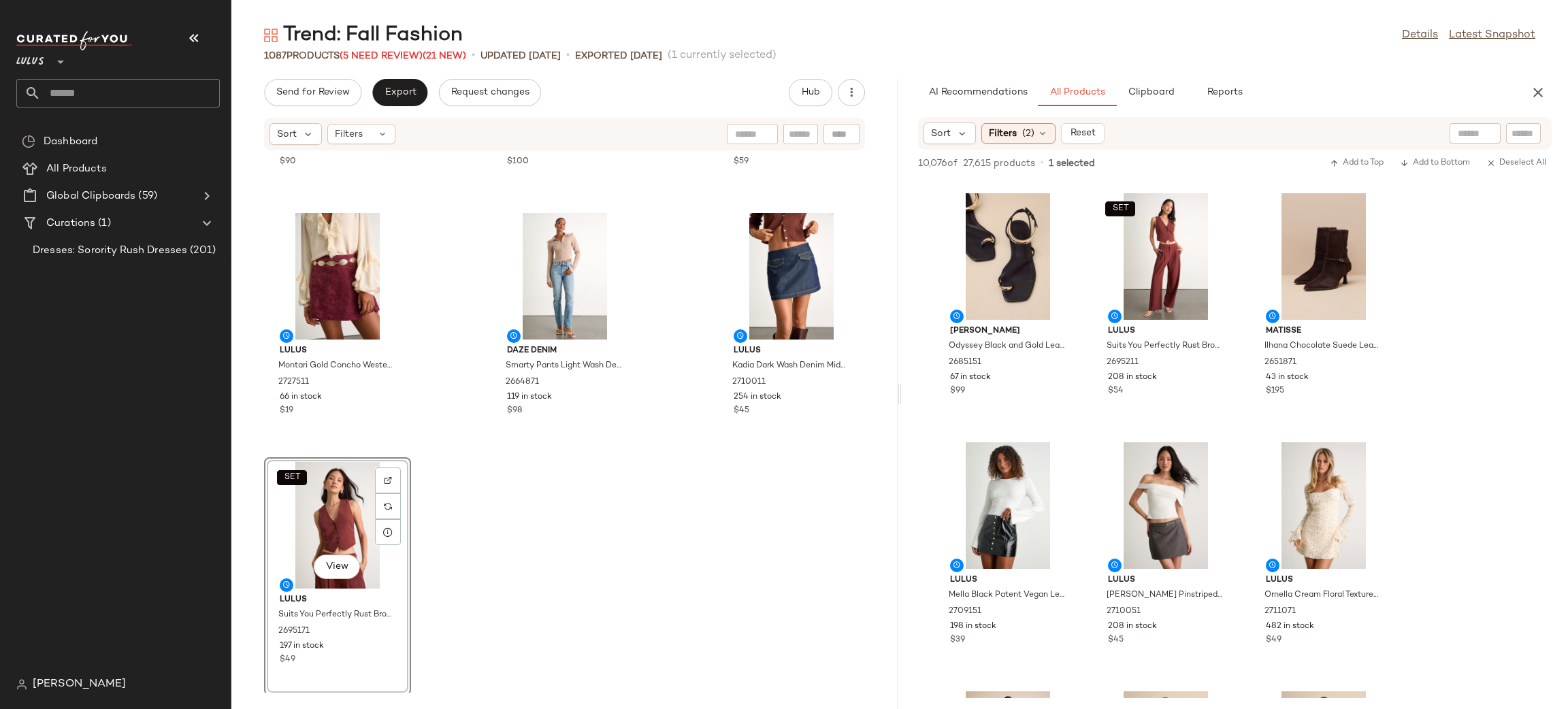
scroll to position [89886, 0]
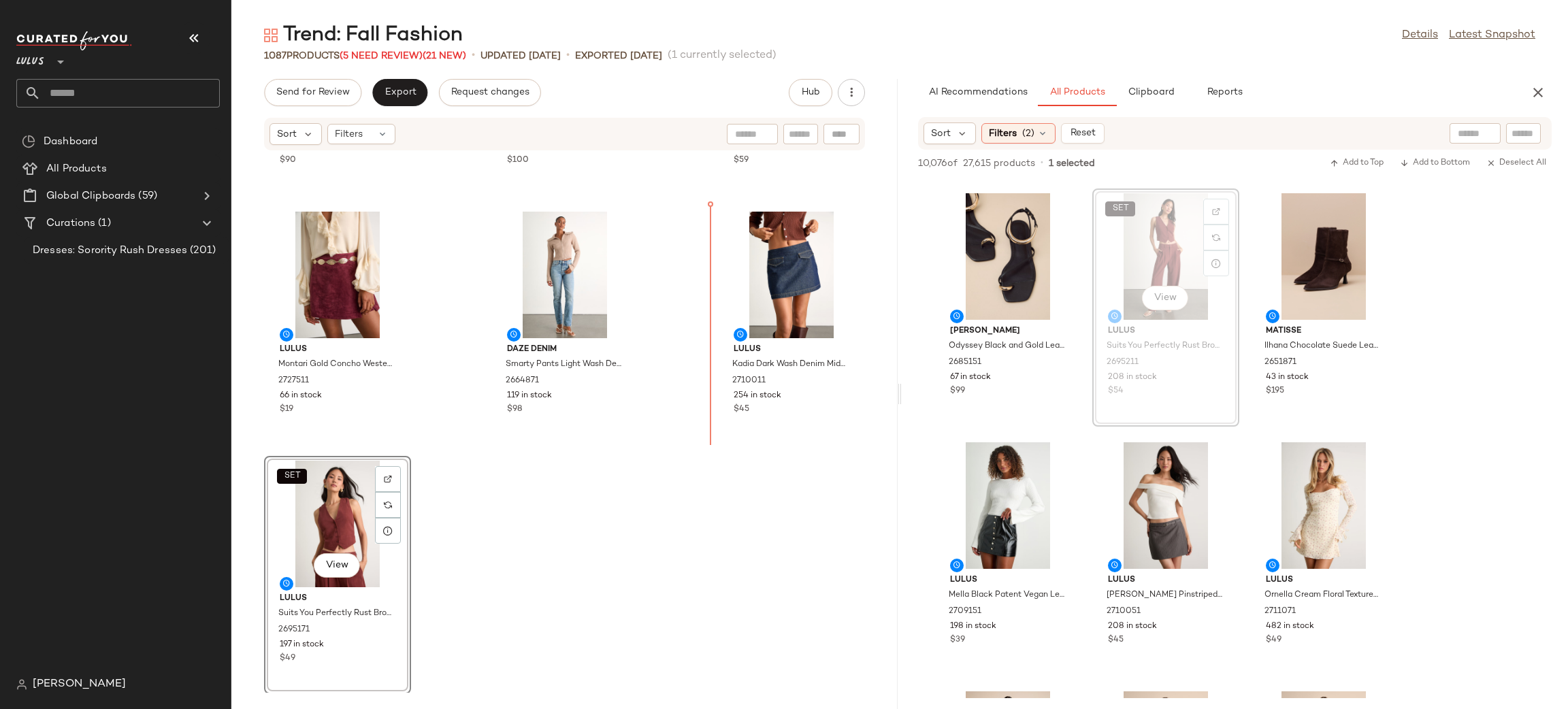
click at [588, 573] on div "Billini Tammy Chocolate Brown Suede Shoulder Bag 2750871 13 in stock $90 Billin…" at bounding box center [564, 422] width 666 height 541
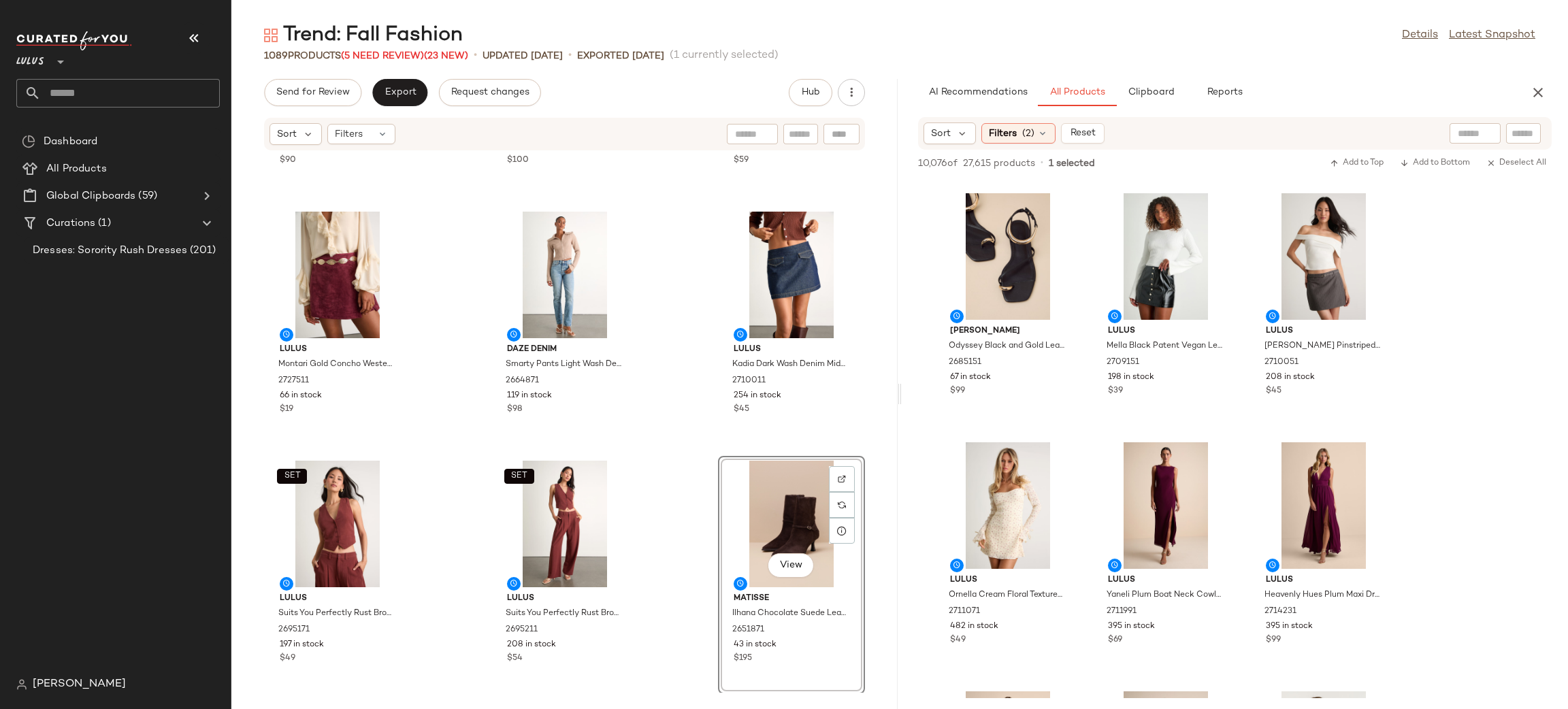
click at [680, 450] on div "Billini Tammy Chocolate Brown Suede Shoulder Bag 2750871 13 in stock $90 Billin…" at bounding box center [564, 422] width 666 height 541
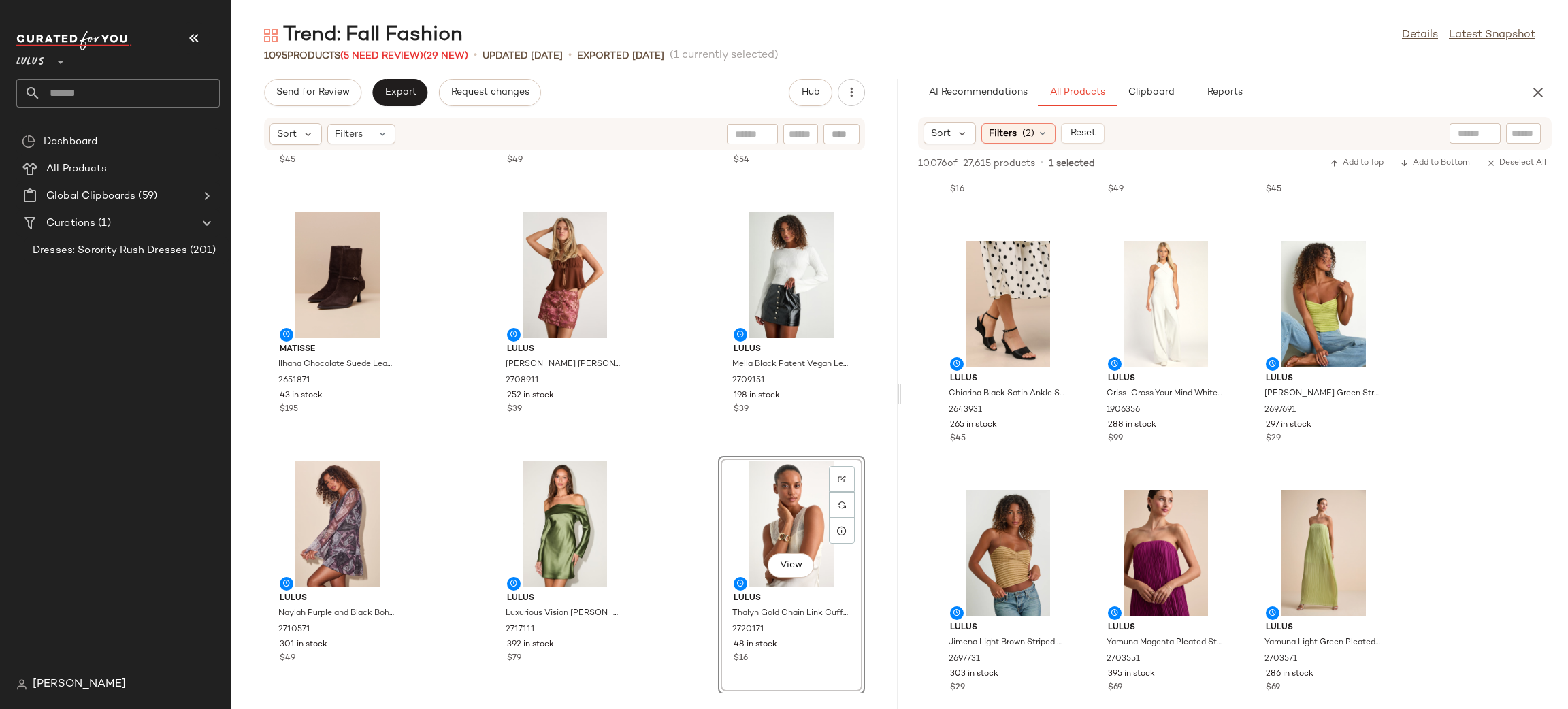
scroll to position [7642, 0]
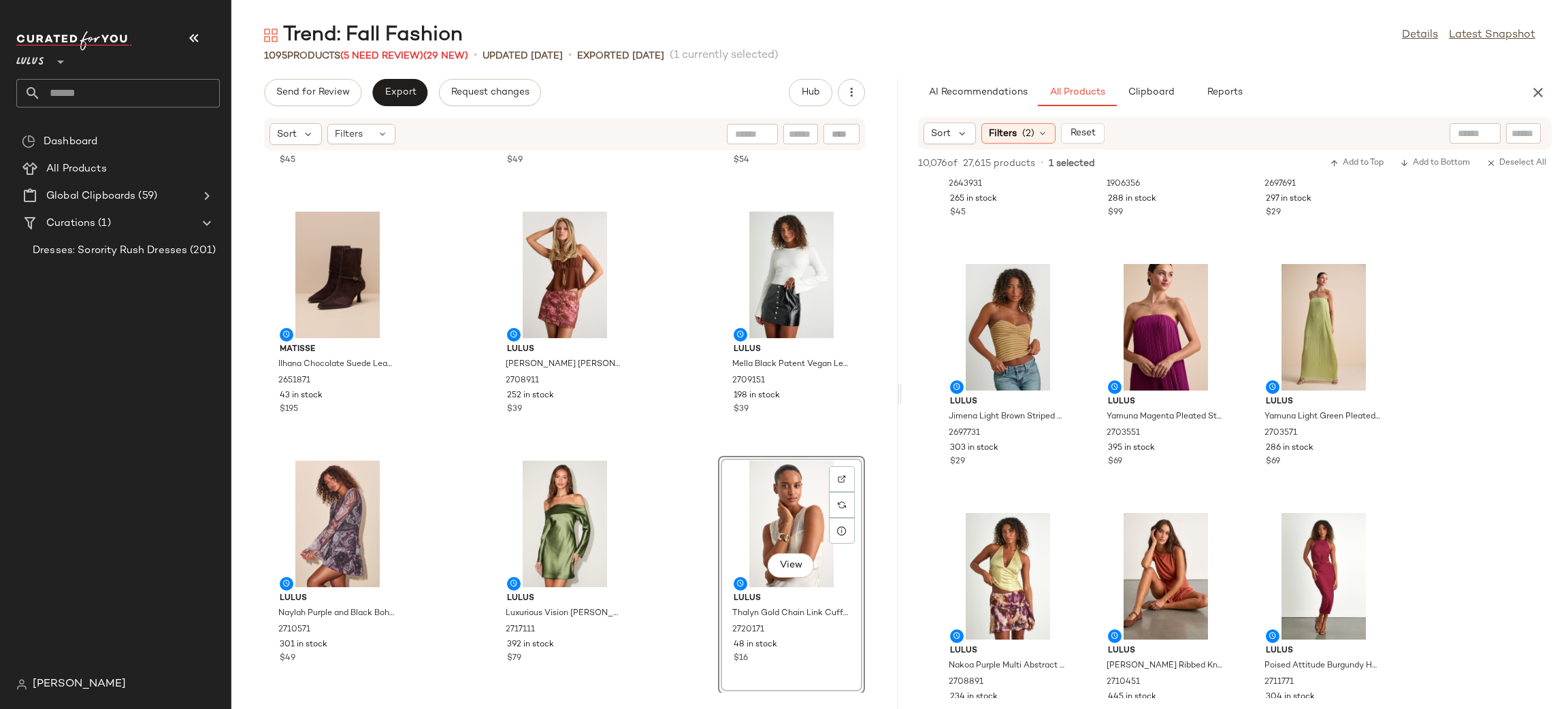
click at [1535, 94] on icon "button" at bounding box center [1538, 92] width 16 height 16
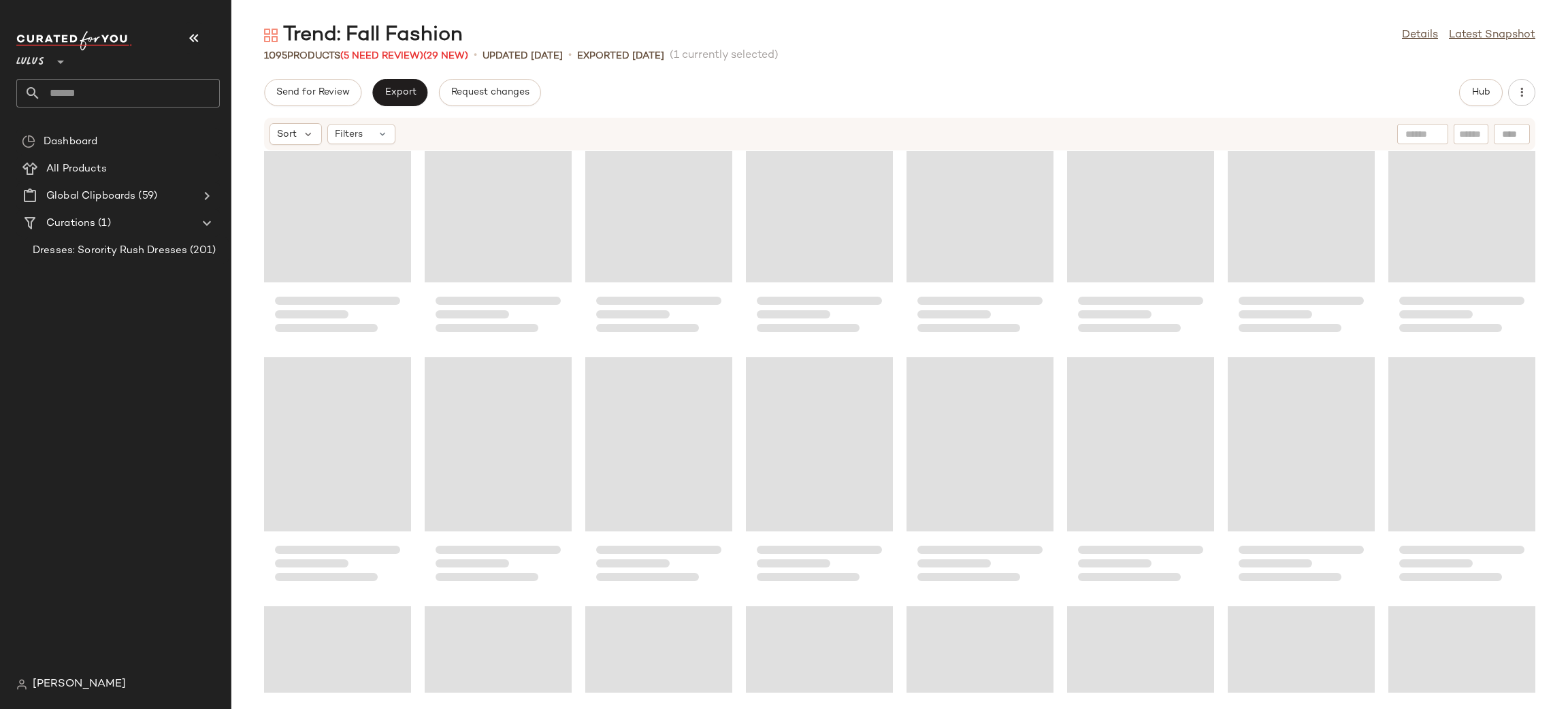
scroll to position [29629, 0]
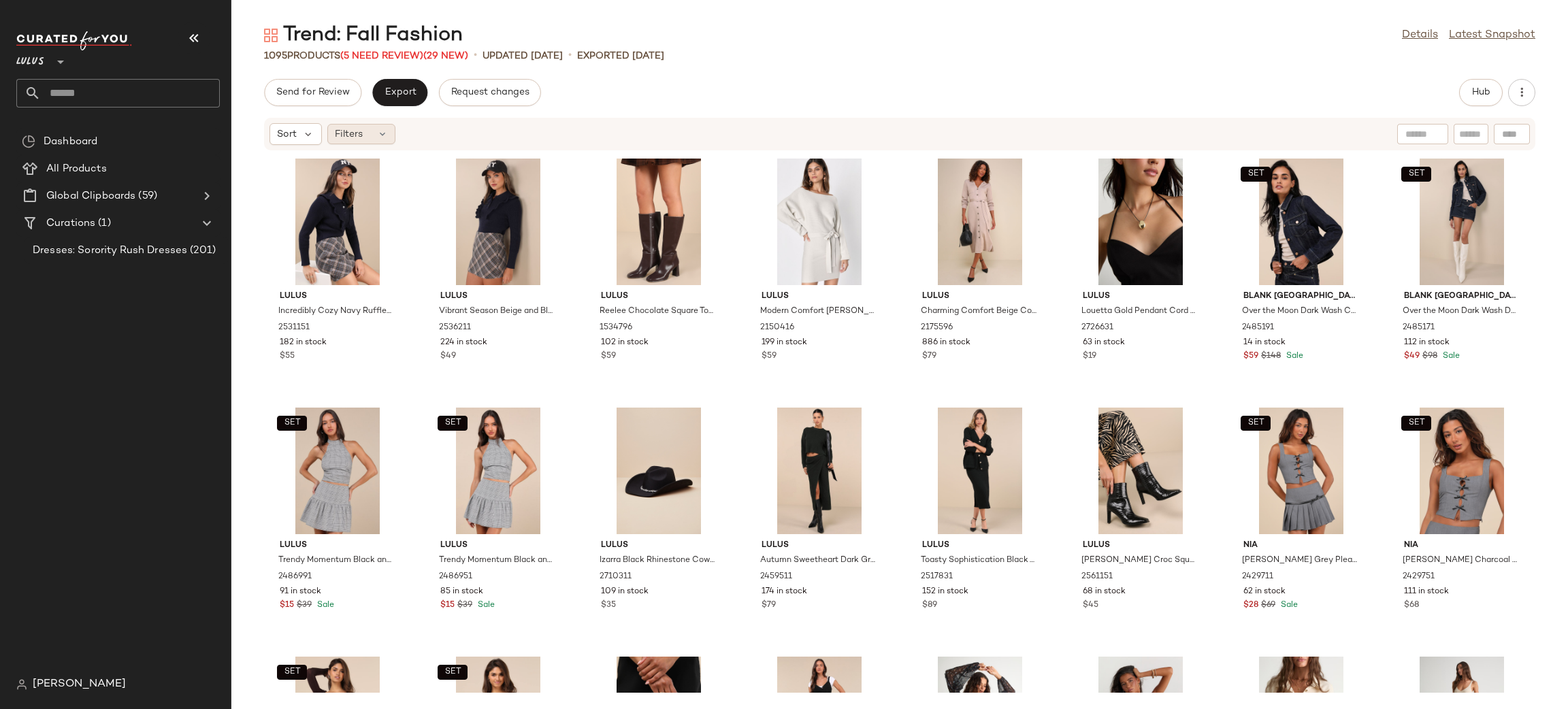
click at [369, 132] on div "Filters" at bounding box center [361, 134] width 68 height 20
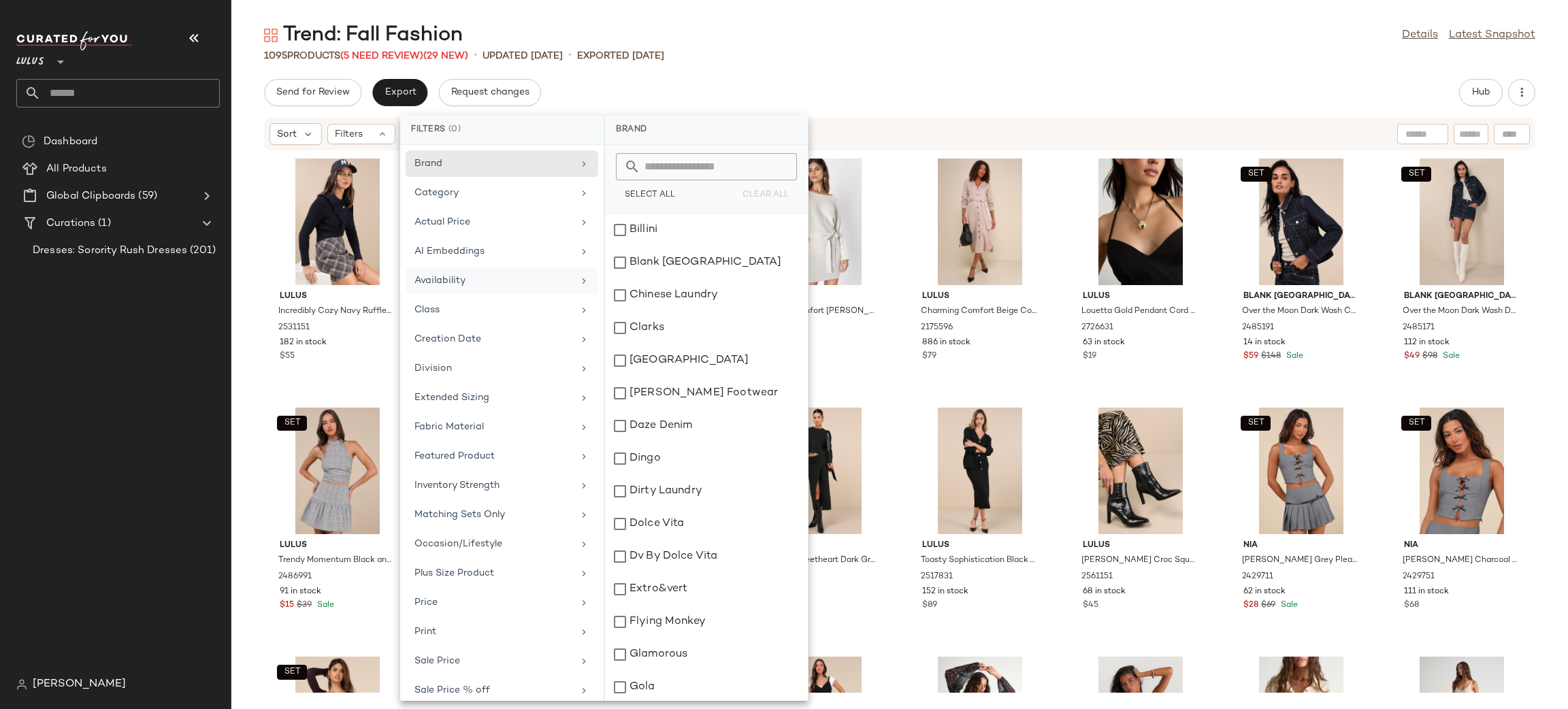
click at [503, 277] on div "Availability" at bounding box center [494, 280] width 159 height 14
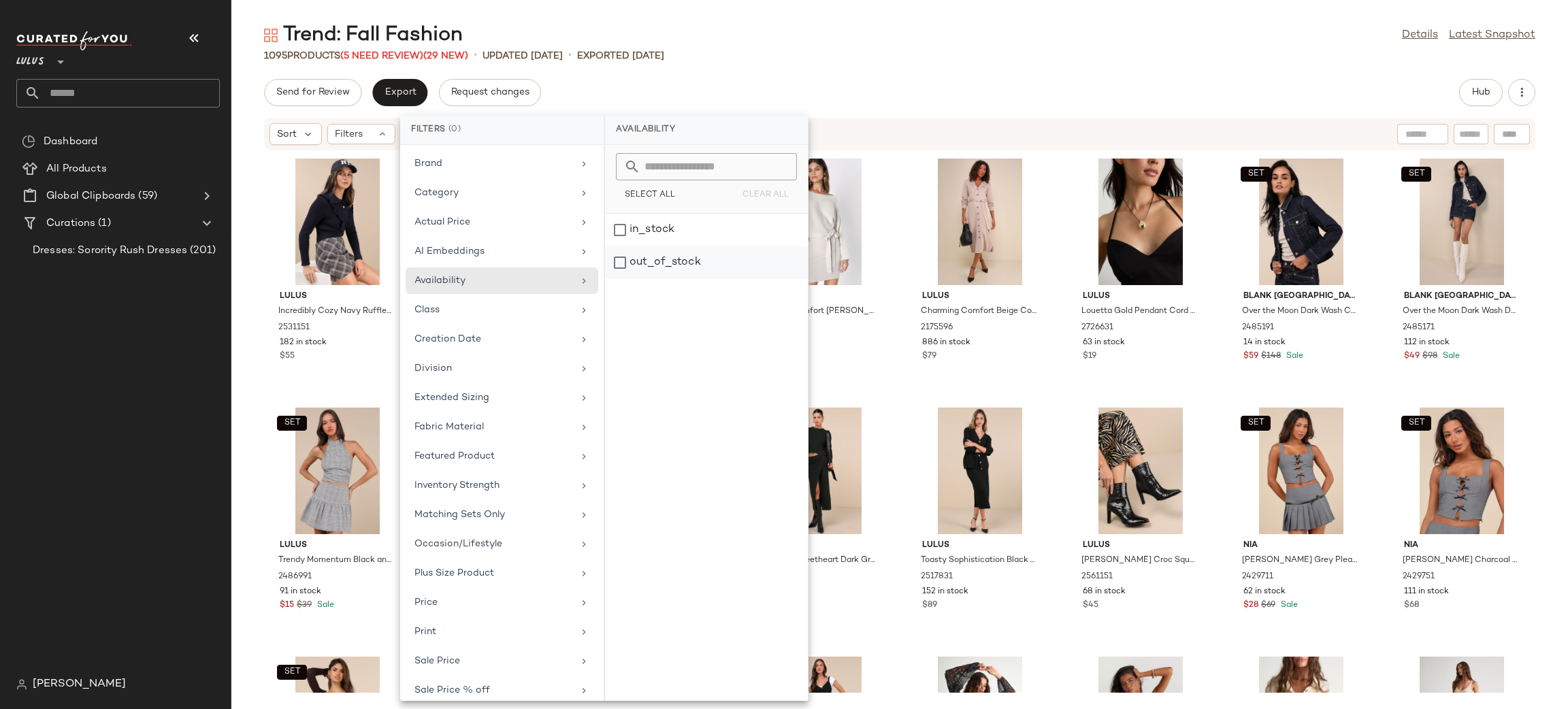
click at [703, 263] on div "out_of_stock" at bounding box center [706, 263] width 203 height 33
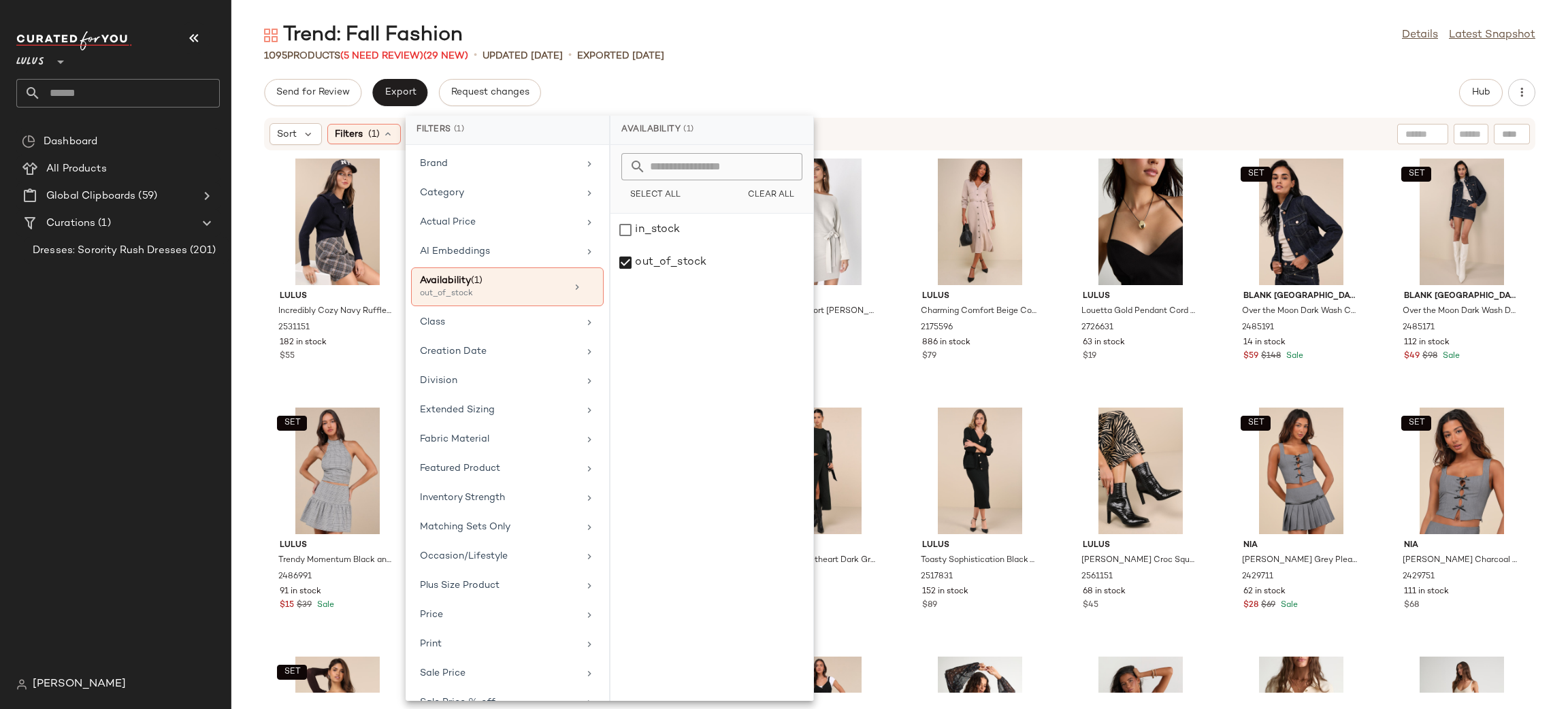
click at [1015, 60] on div "1095 Products (5 Need Review) (29 New) • updated Aug 22nd • Exported Aug 20th" at bounding box center [900, 55] width 1337 height 13
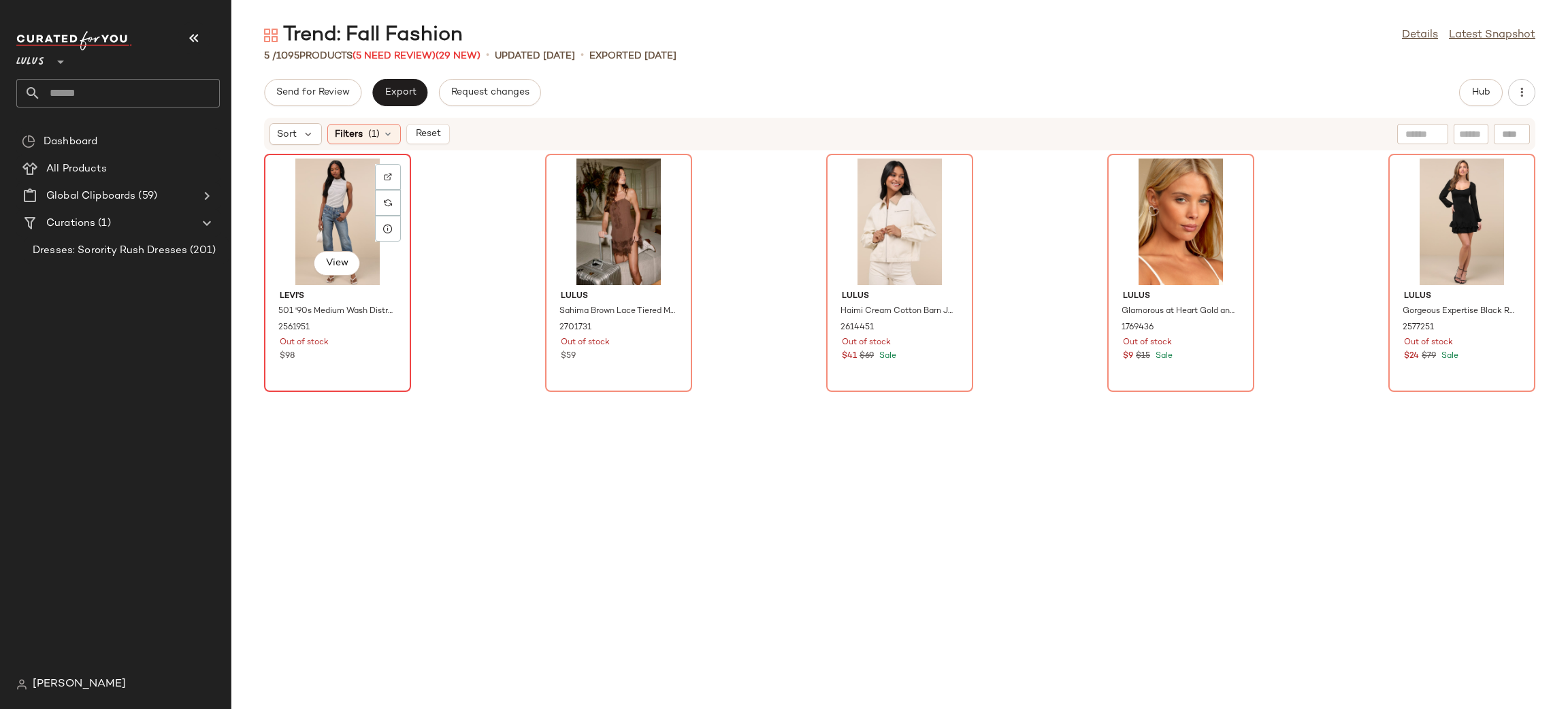
click at [308, 208] on div "View" at bounding box center [337, 222] width 137 height 126
click at [1409, 196] on div "View" at bounding box center [1461, 222] width 137 height 126
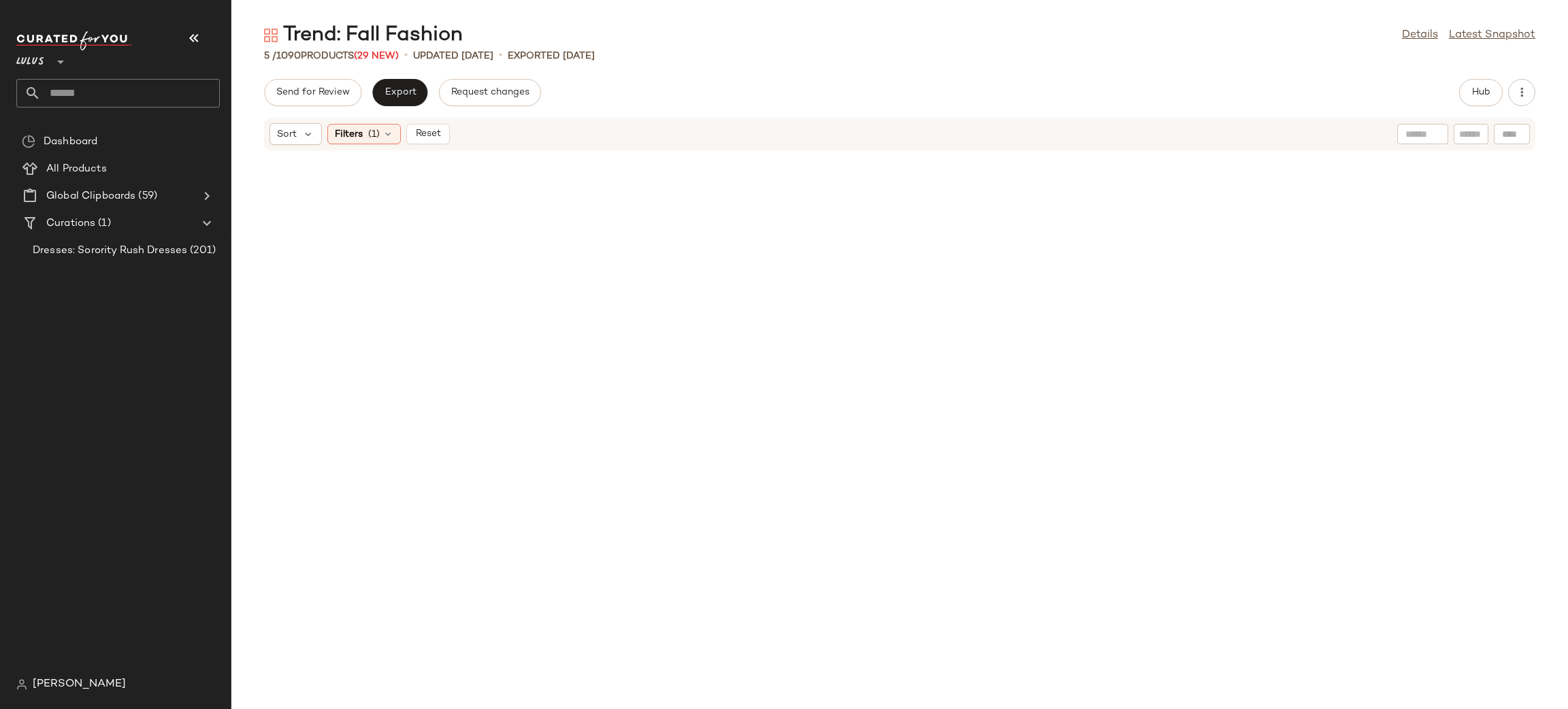
click at [776, 71] on div "Trend: Fall Fashion Details Latest Snapshot 5 / 1090 Products (29 New) • update…" at bounding box center [900, 365] width 1337 height 687
click at [343, 142] on div "Filters (1)" at bounding box center [364, 134] width 73 height 20
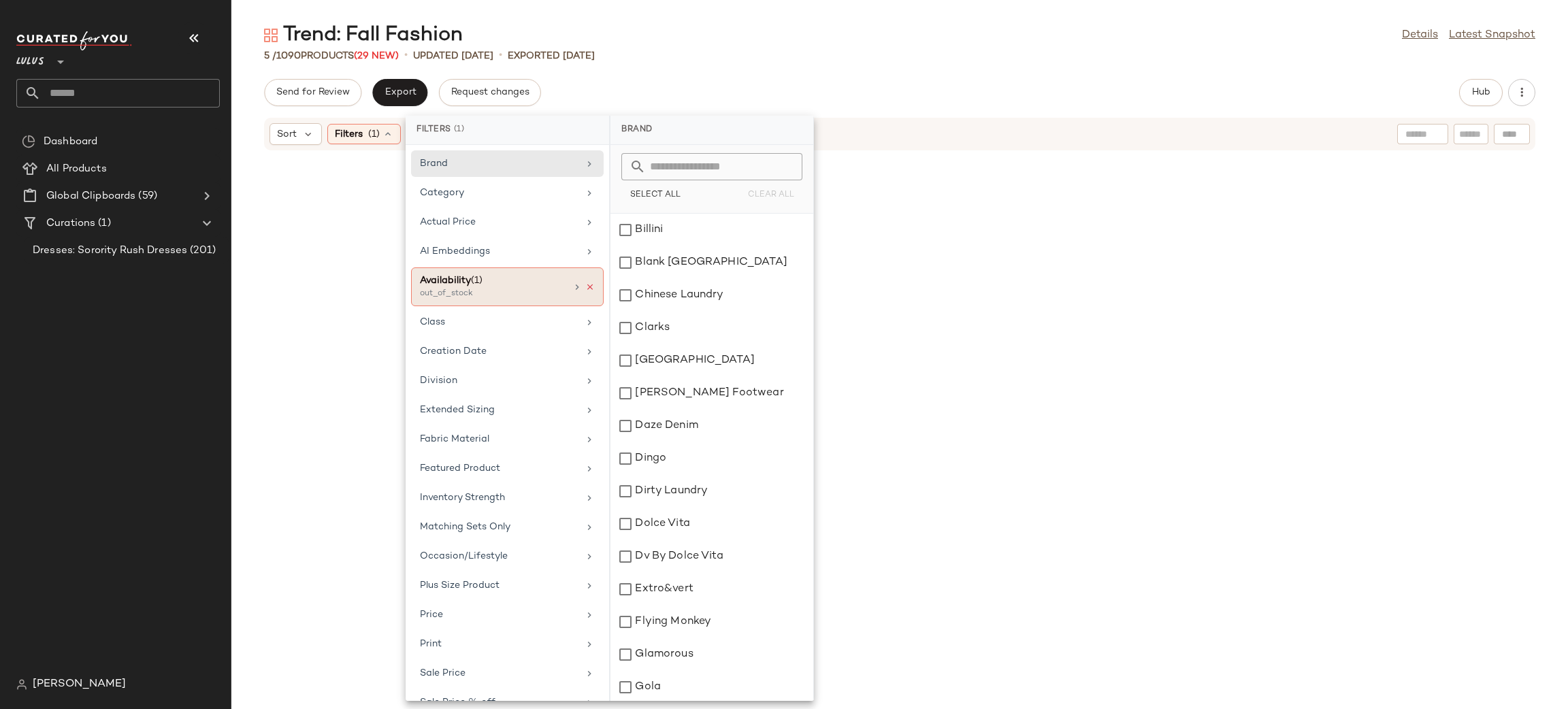
click at [585, 290] on icon at bounding box center [590, 287] width 9 height 9
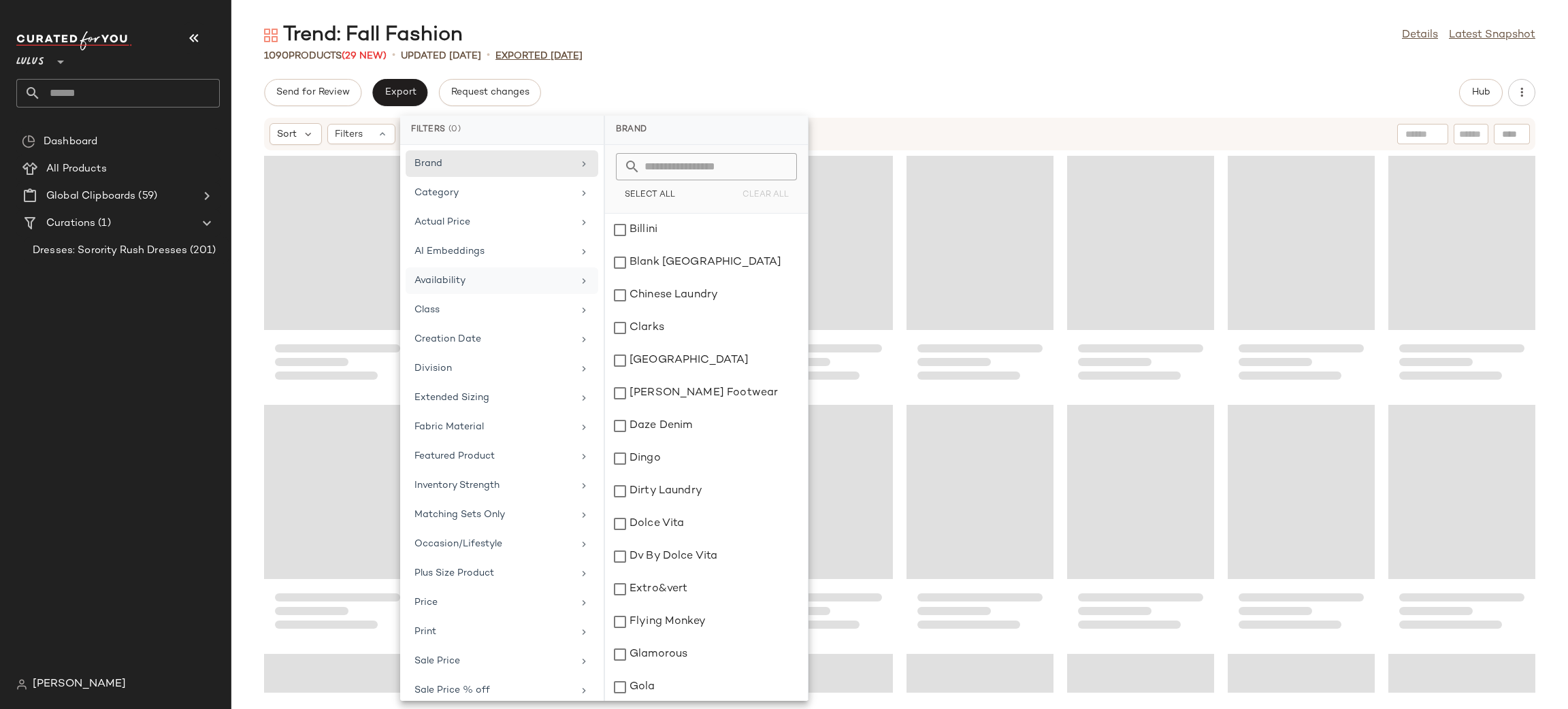
drag, startPoint x: 705, startPoint y: 78, endPoint x: 555, endPoint y: 59, distance: 151.2
click at [706, 79] on div "Send for Review Export Request changes Hub" at bounding box center [900, 92] width 1271 height 27
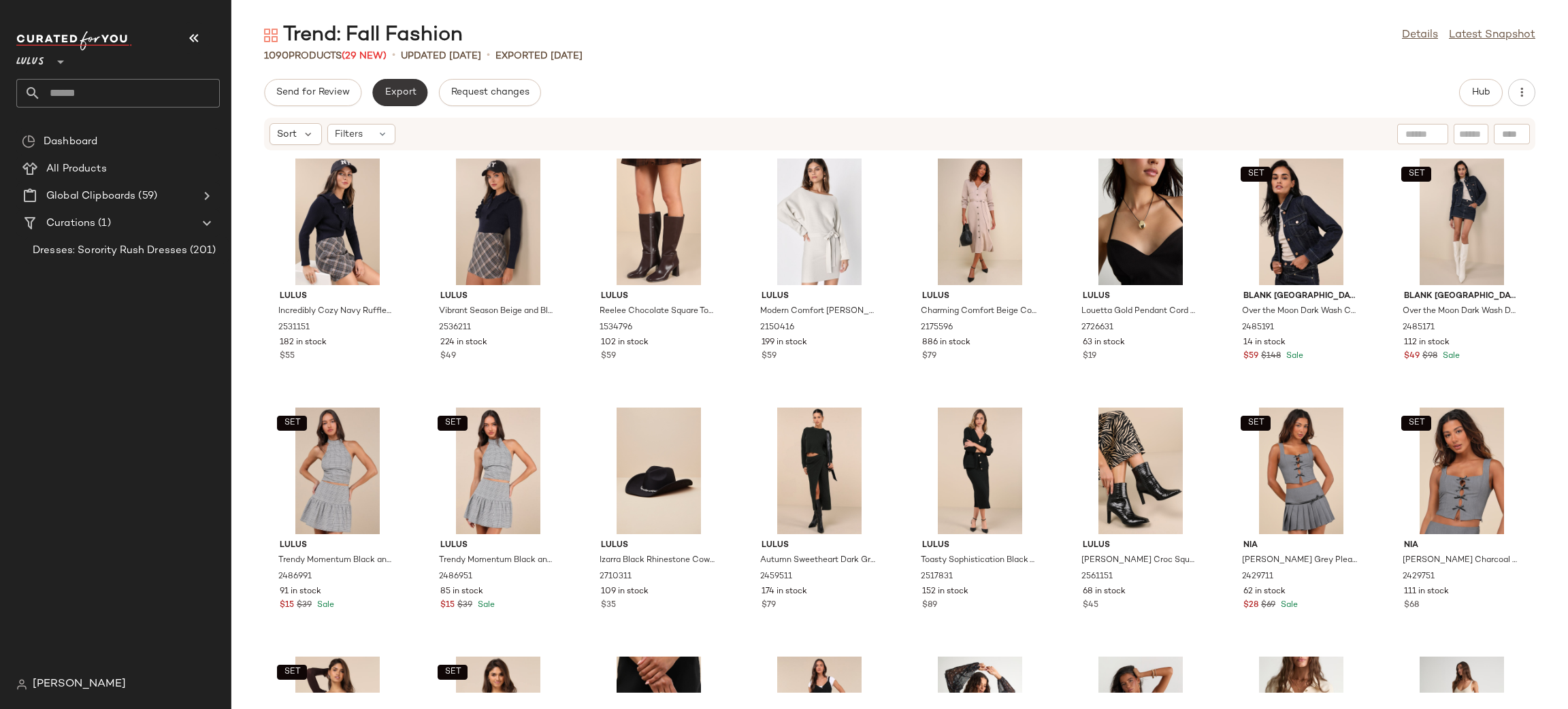
click at [419, 93] on button "Export" at bounding box center [400, 92] width 55 height 27
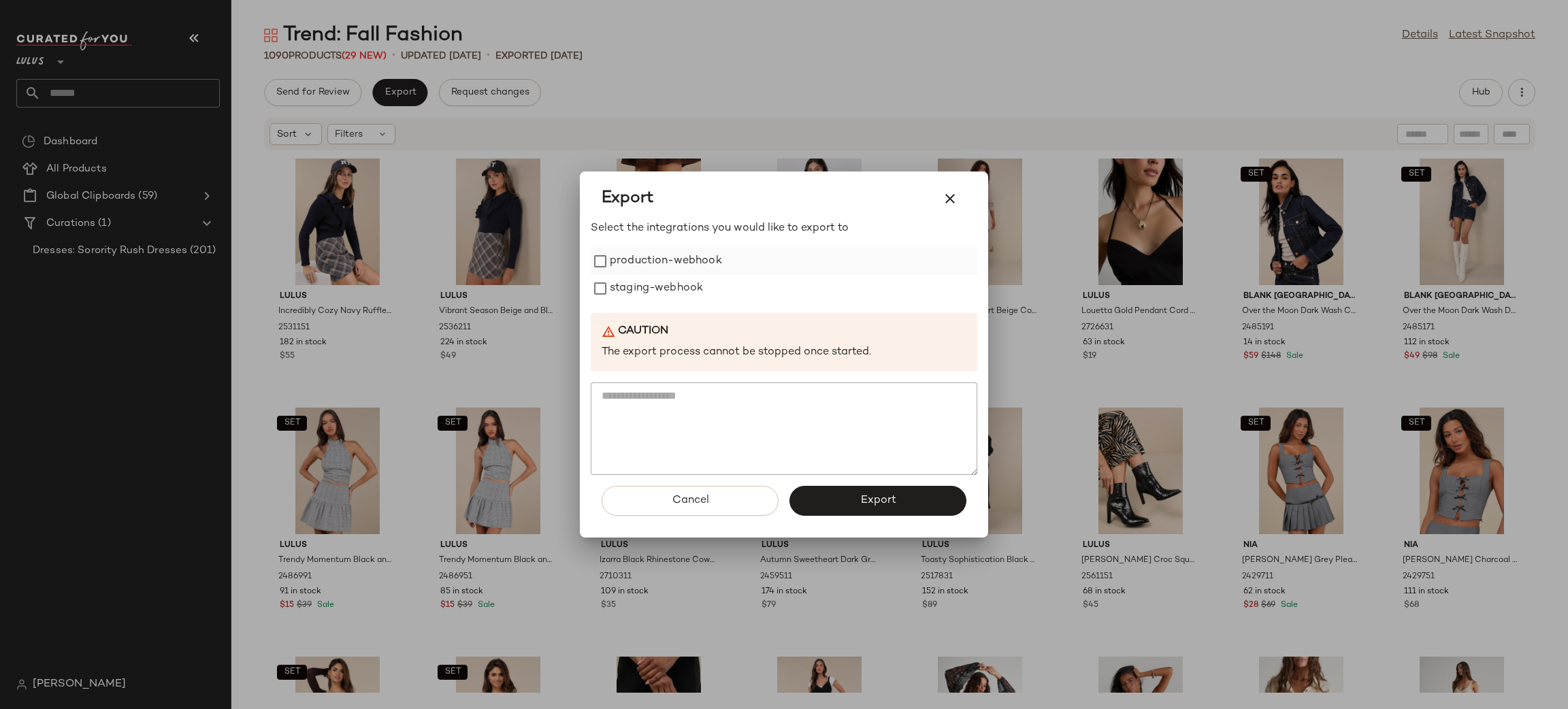
drag, startPoint x: 704, startPoint y: 262, endPoint x: 686, endPoint y: 283, distance: 27.7
click at [703, 263] on label "production-webhook" at bounding box center [666, 261] width 112 height 27
click at [686, 283] on label "staging-webhook" at bounding box center [657, 288] width 93 height 27
click at [900, 510] on button "Export" at bounding box center [877, 501] width 177 height 30
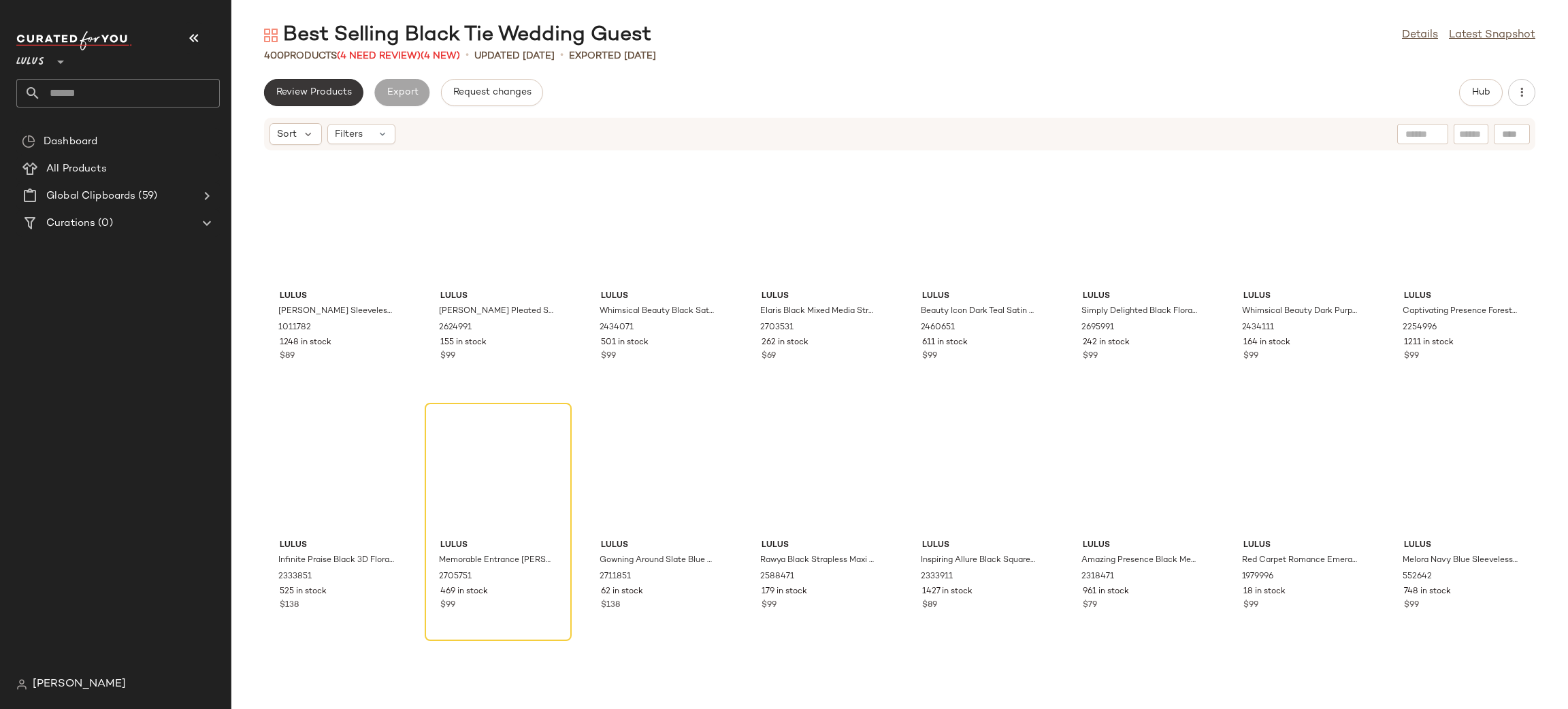
click at [317, 94] on span "Review Products" at bounding box center [314, 93] width 76 height 11
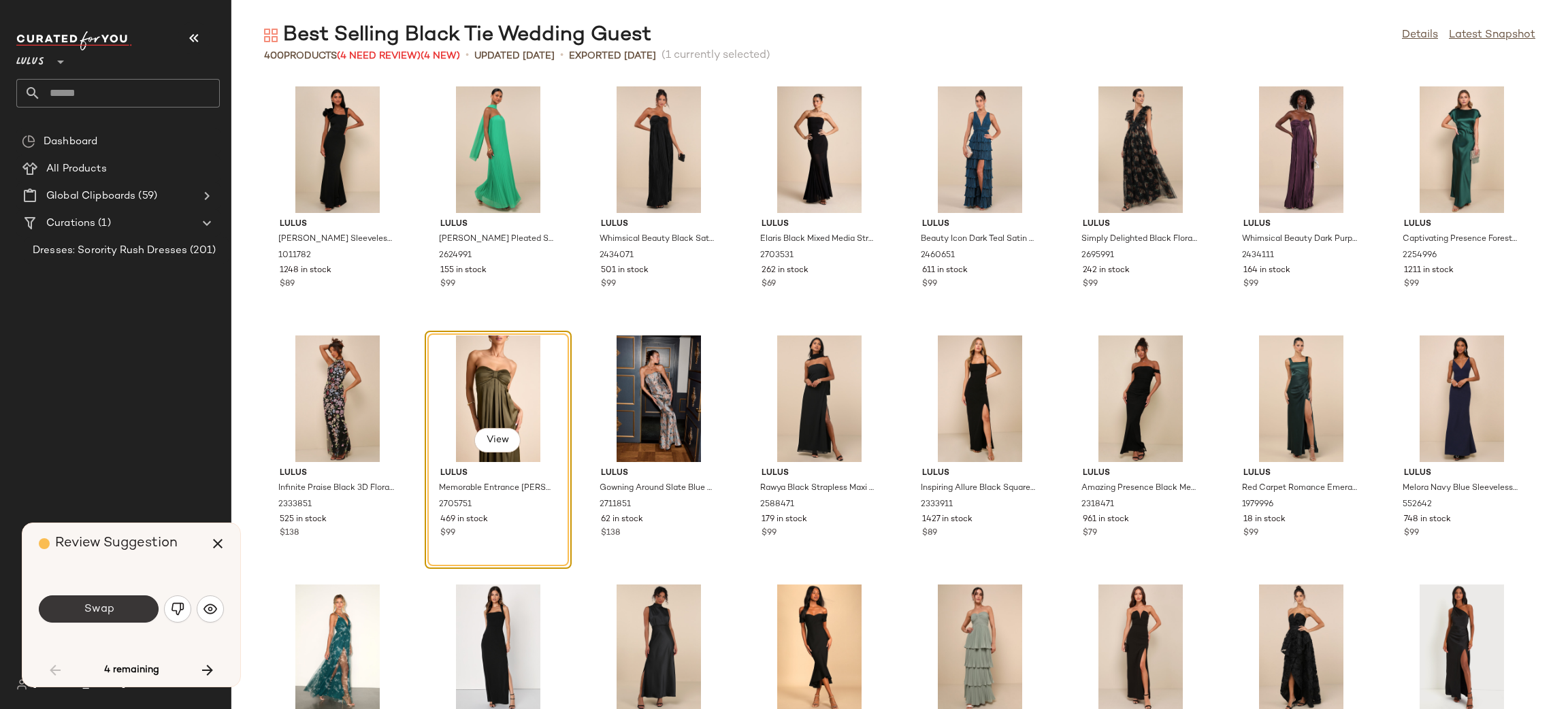
click at [148, 601] on button "Swap" at bounding box center [99, 608] width 120 height 27
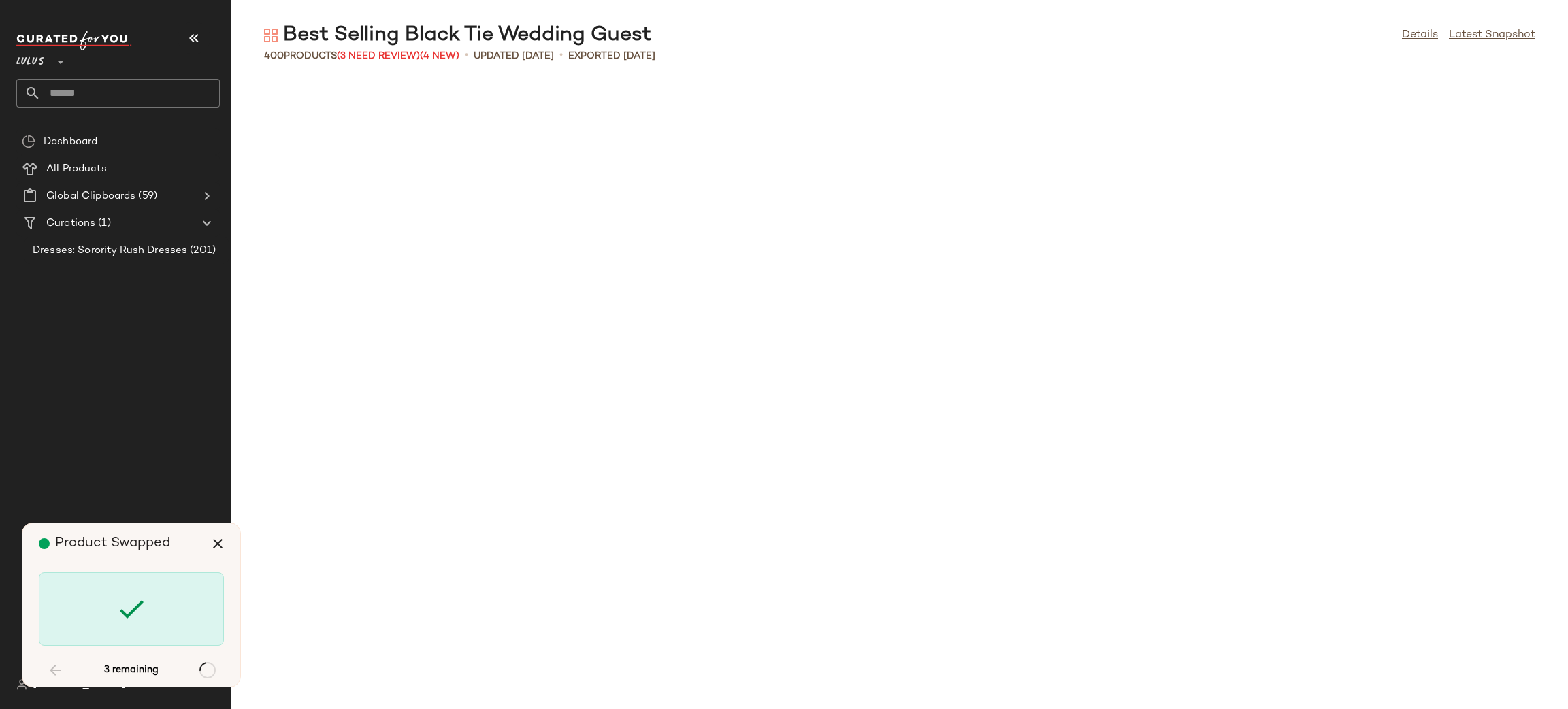
scroll to position [1007, 0]
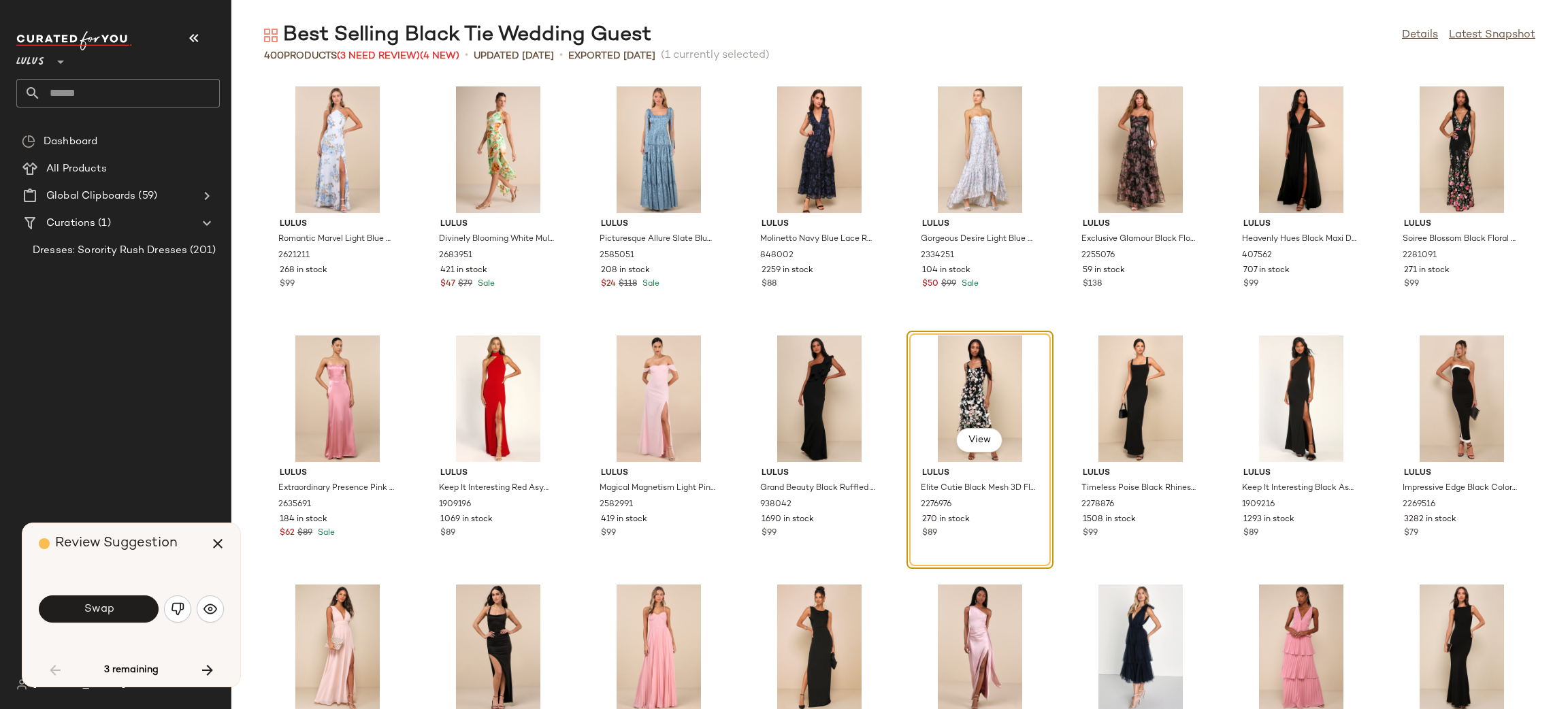
click at [74, 625] on div "Swap" at bounding box center [132, 609] width 185 height 33
click at [90, 610] on span "Swap" at bounding box center [98, 609] width 30 height 13
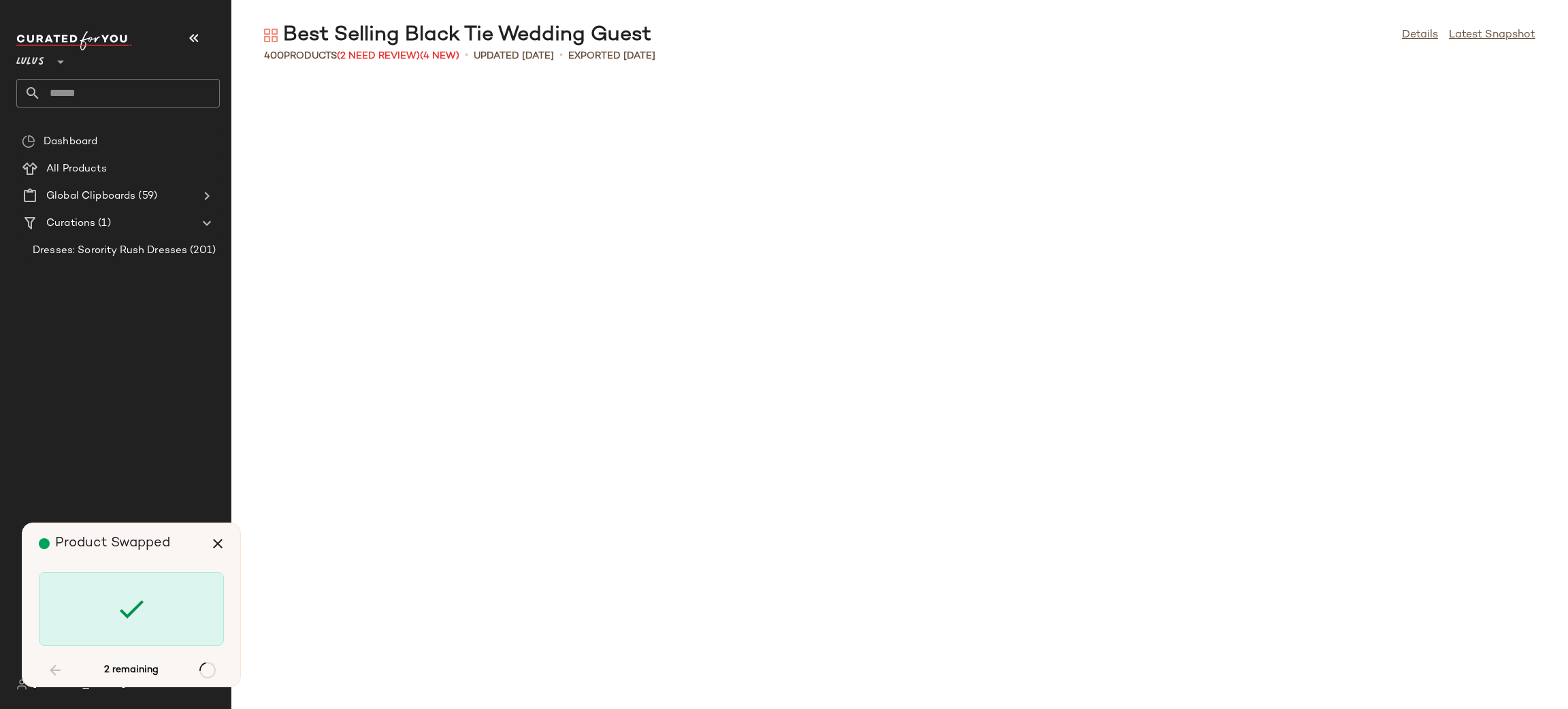
scroll to position [7970, 0]
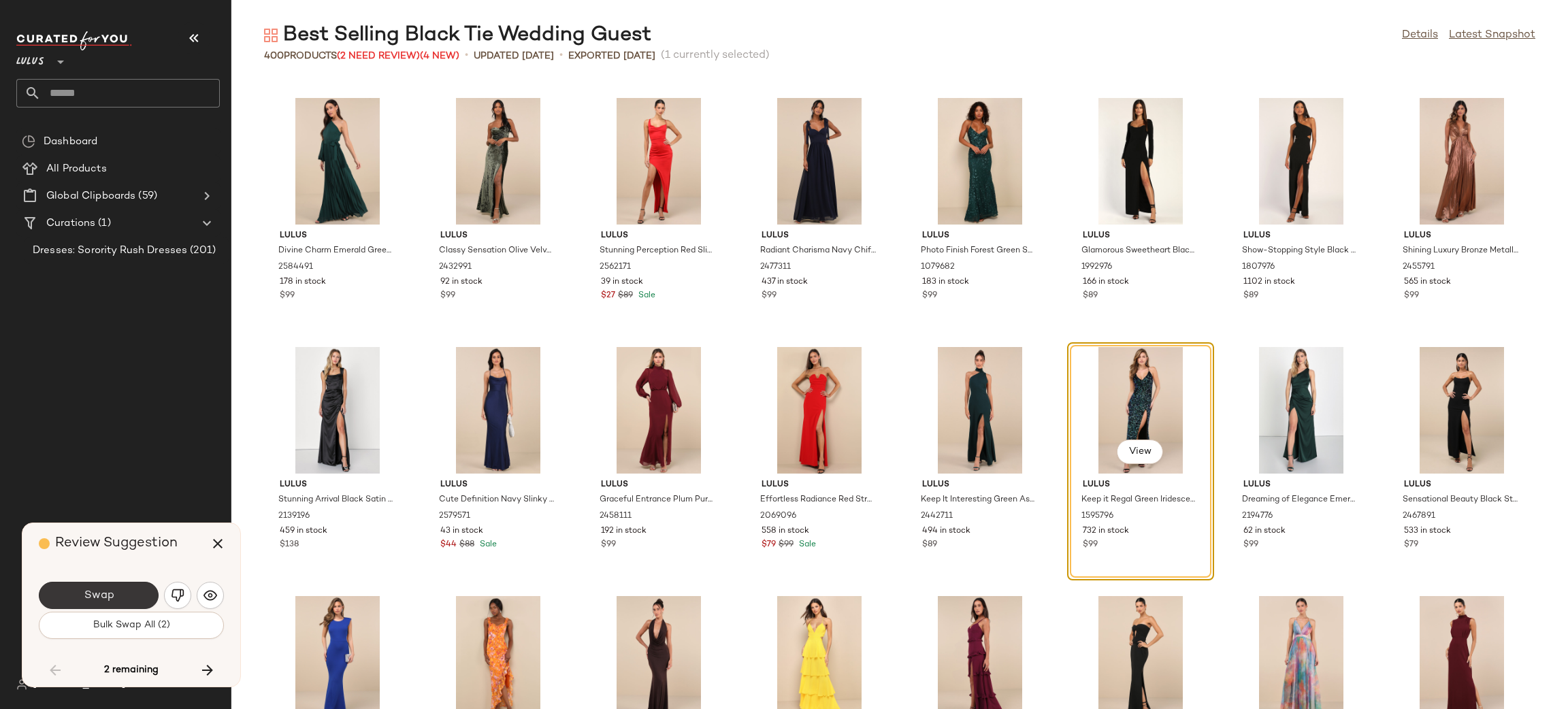
click at [126, 594] on button "Swap" at bounding box center [99, 595] width 120 height 27
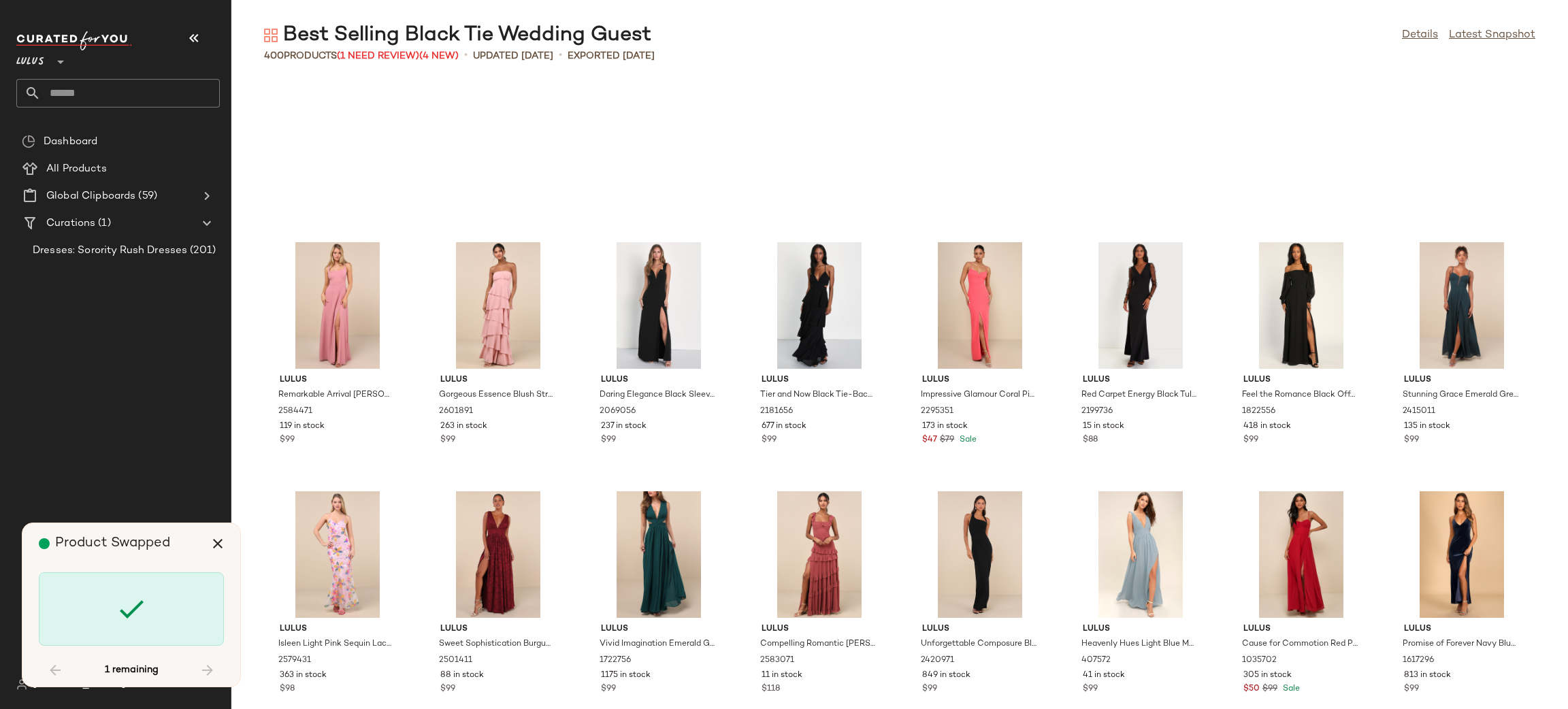
scroll to position [11827, 0]
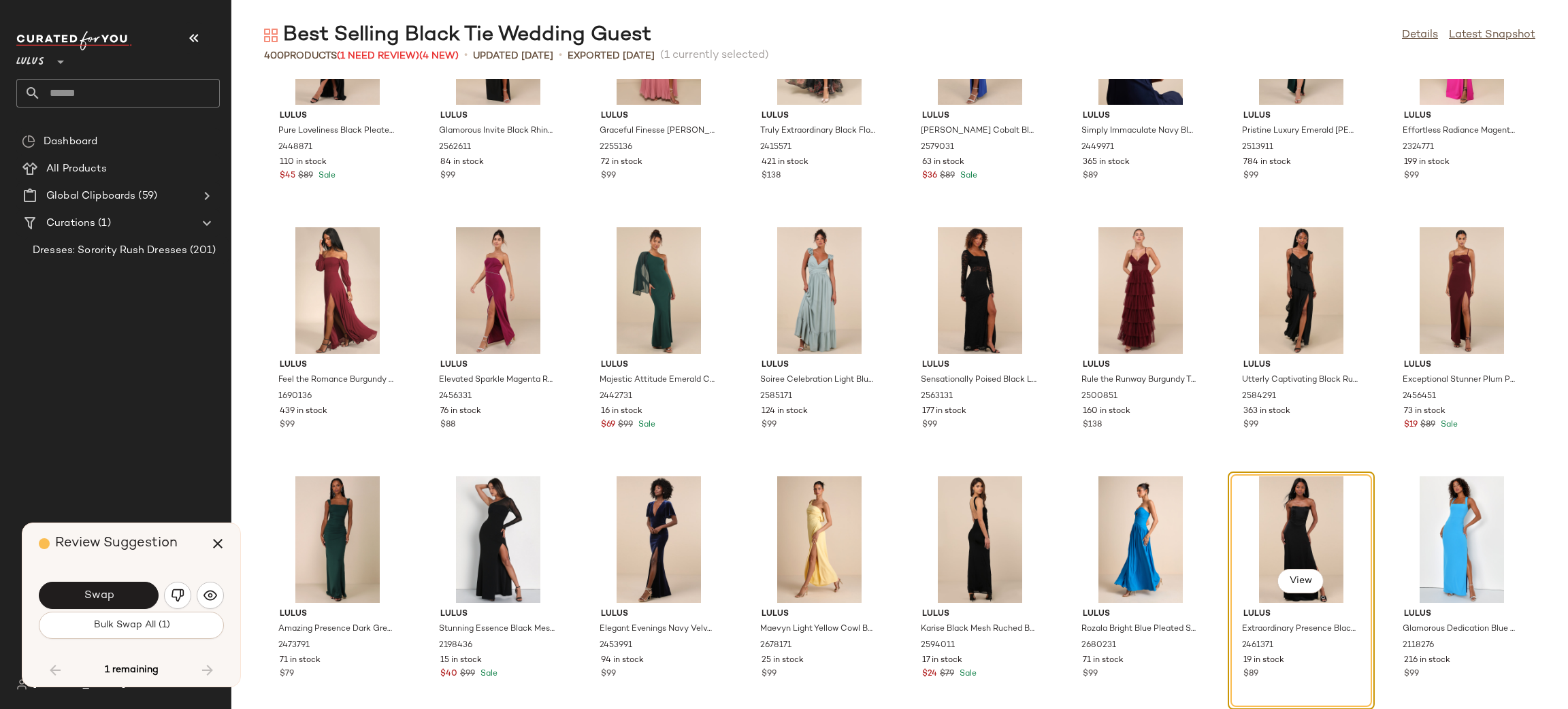
click at [104, 598] on span "Swap" at bounding box center [98, 596] width 30 height 13
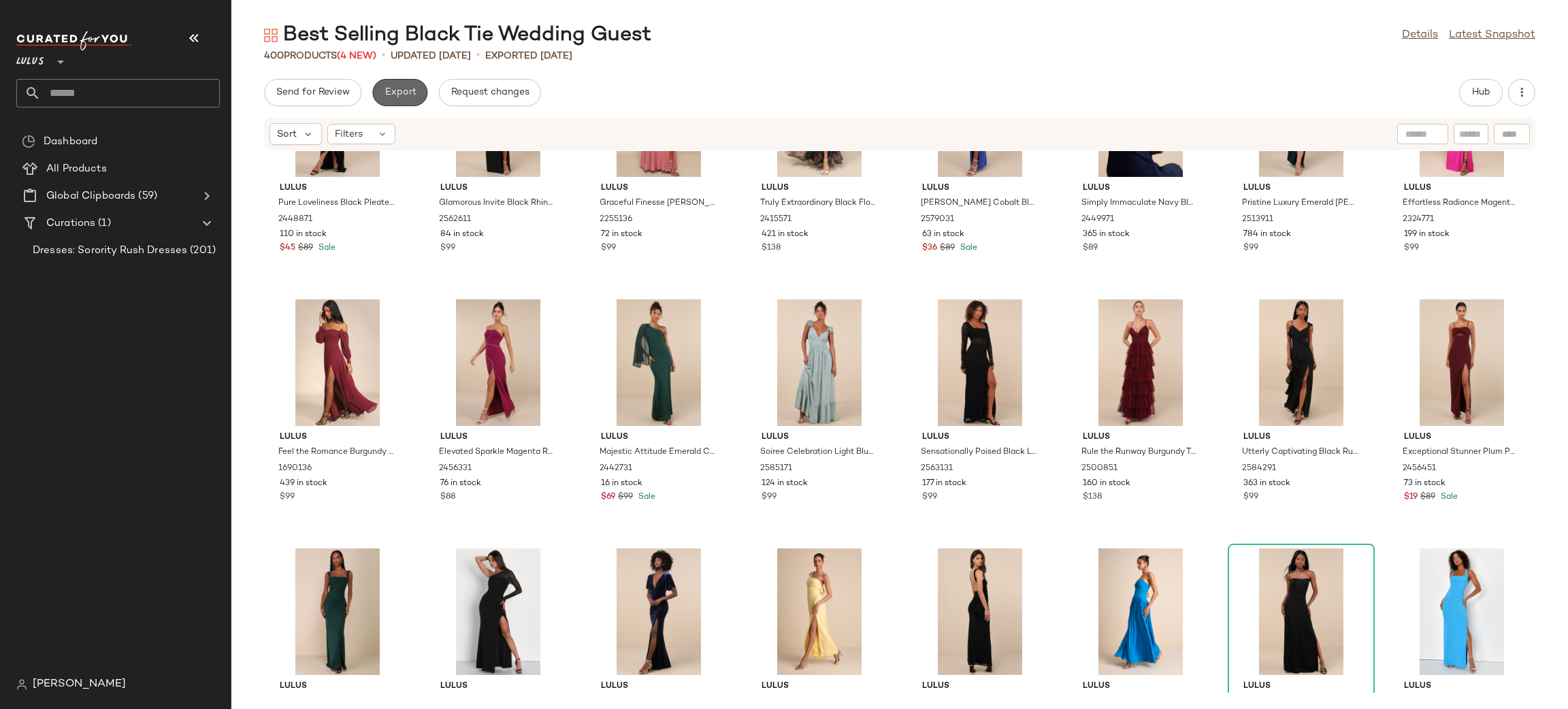
click at [397, 94] on span "Export" at bounding box center [400, 93] width 32 height 11
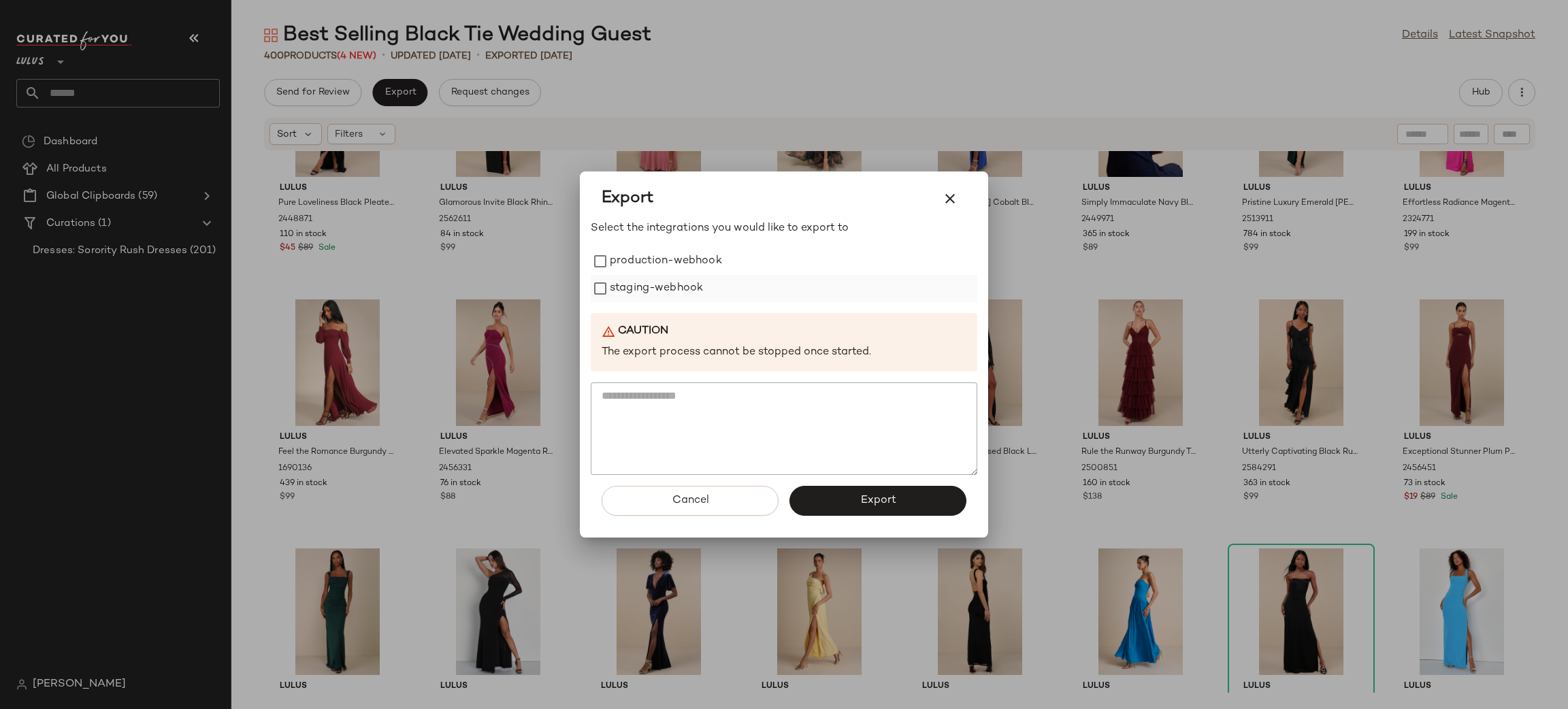
drag, startPoint x: 670, startPoint y: 270, endPoint x: 681, endPoint y: 296, distance: 28.2
click at [670, 269] on label "production-webhook" at bounding box center [666, 261] width 112 height 27
click at [683, 298] on label "staging-webhook" at bounding box center [657, 288] width 93 height 27
click at [864, 498] on span "Export" at bounding box center [877, 500] width 36 height 13
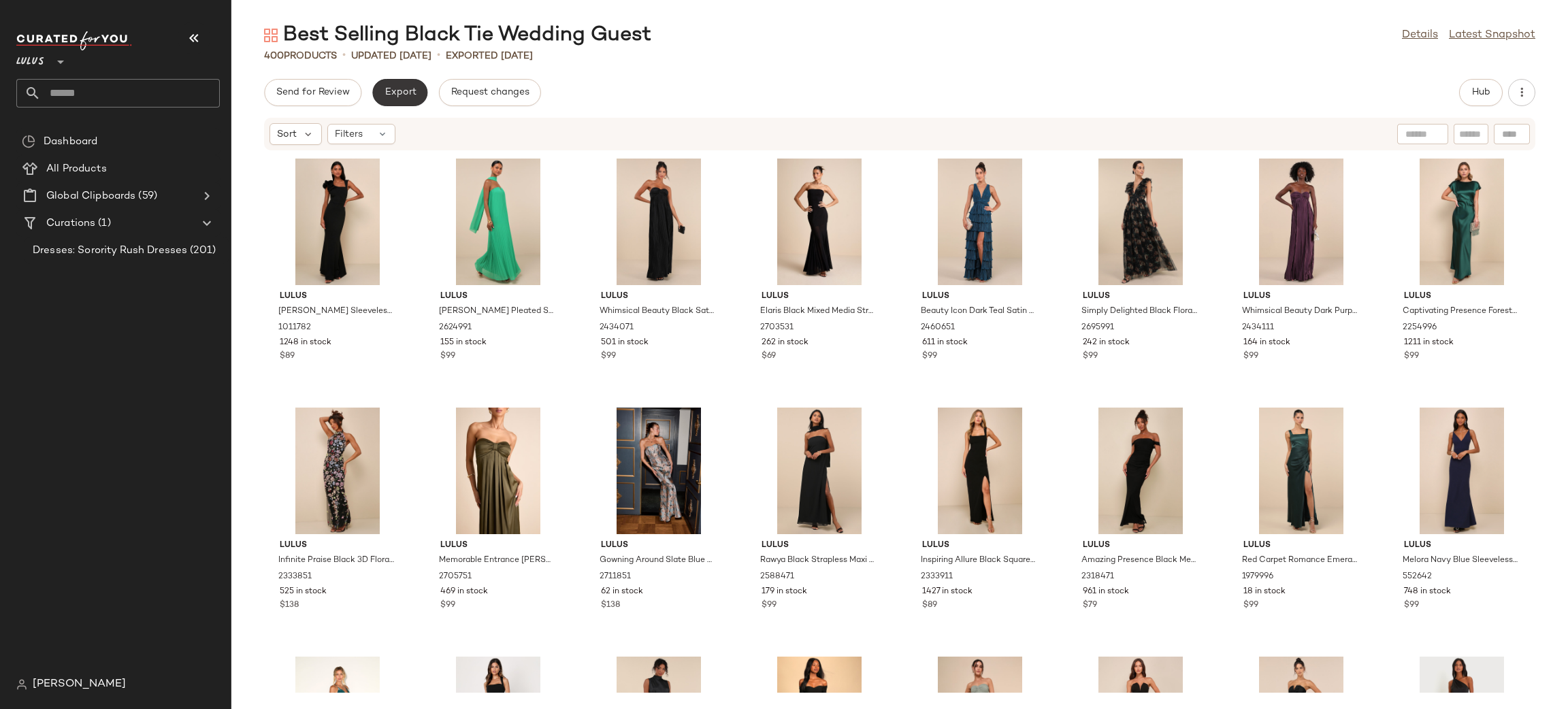
click at [396, 92] on span "Export" at bounding box center [400, 93] width 32 height 11
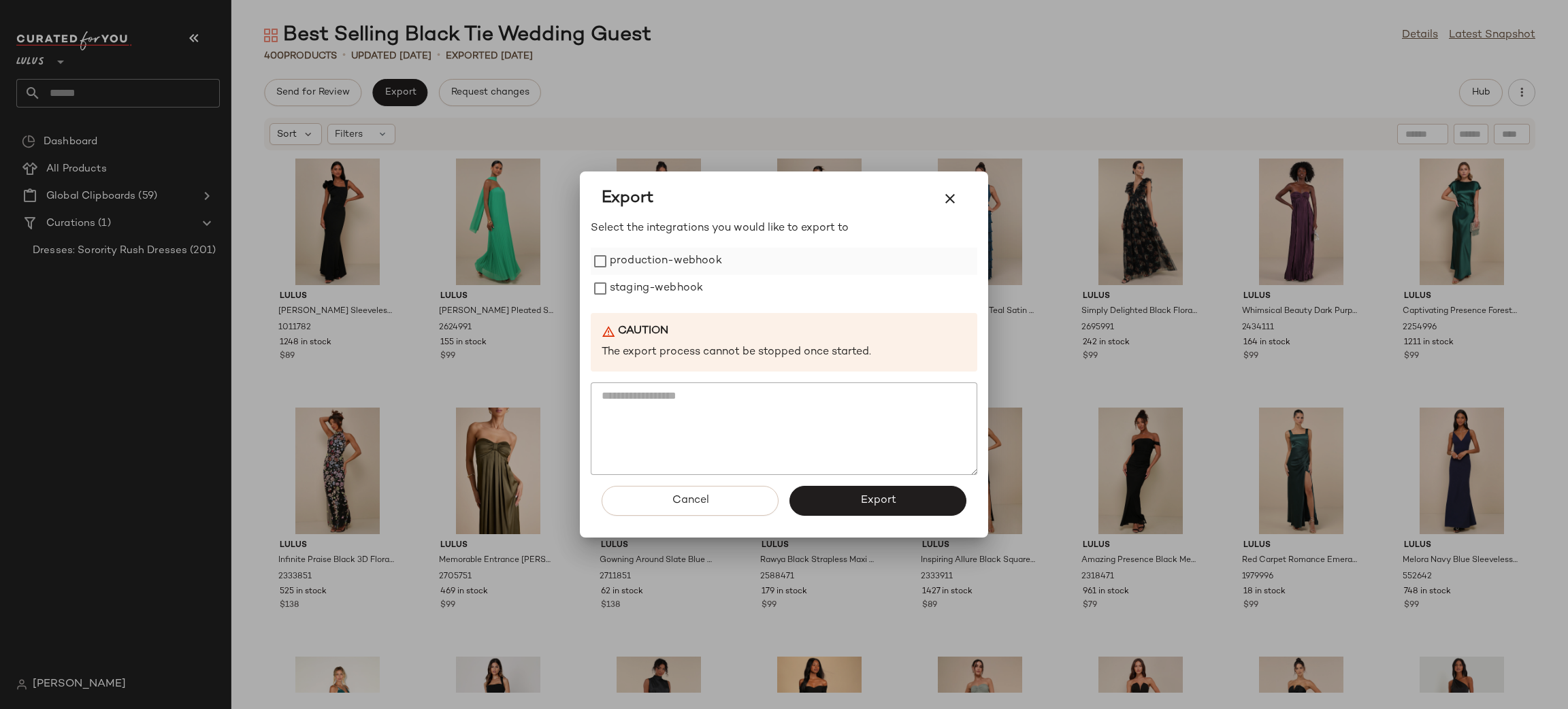
click at [659, 266] on label "production-webhook" at bounding box center [666, 261] width 112 height 27
drag, startPoint x: 662, startPoint y: 277, endPoint x: 684, endPoint y: 303, distance: 34.1
click at [664, 278] on label "staging-webhook" at bounding box center [657, 288] width 93 height 27
click at [867, 491] on button "Export" at bounding box center [877, 501] width 177 height 30
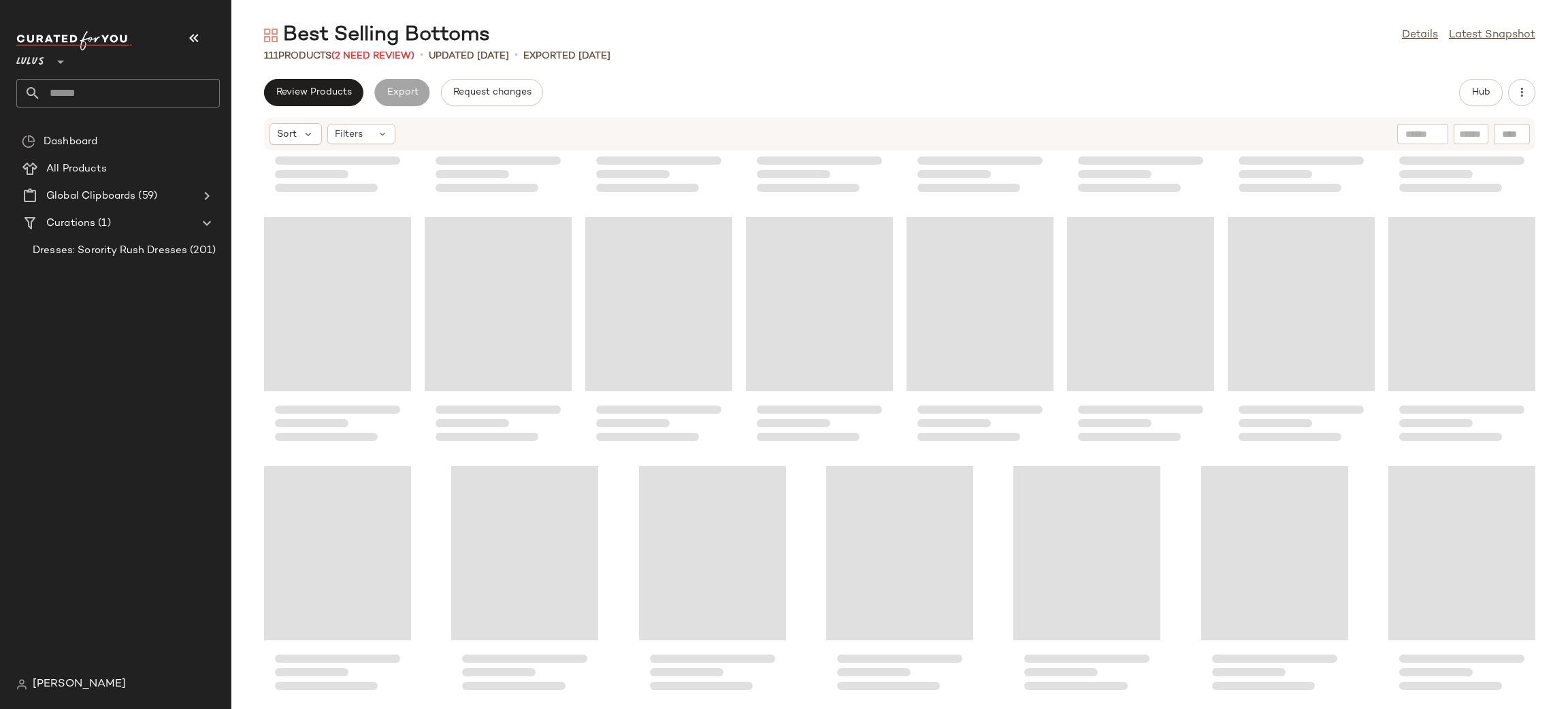
scroll to position [2947, 0]
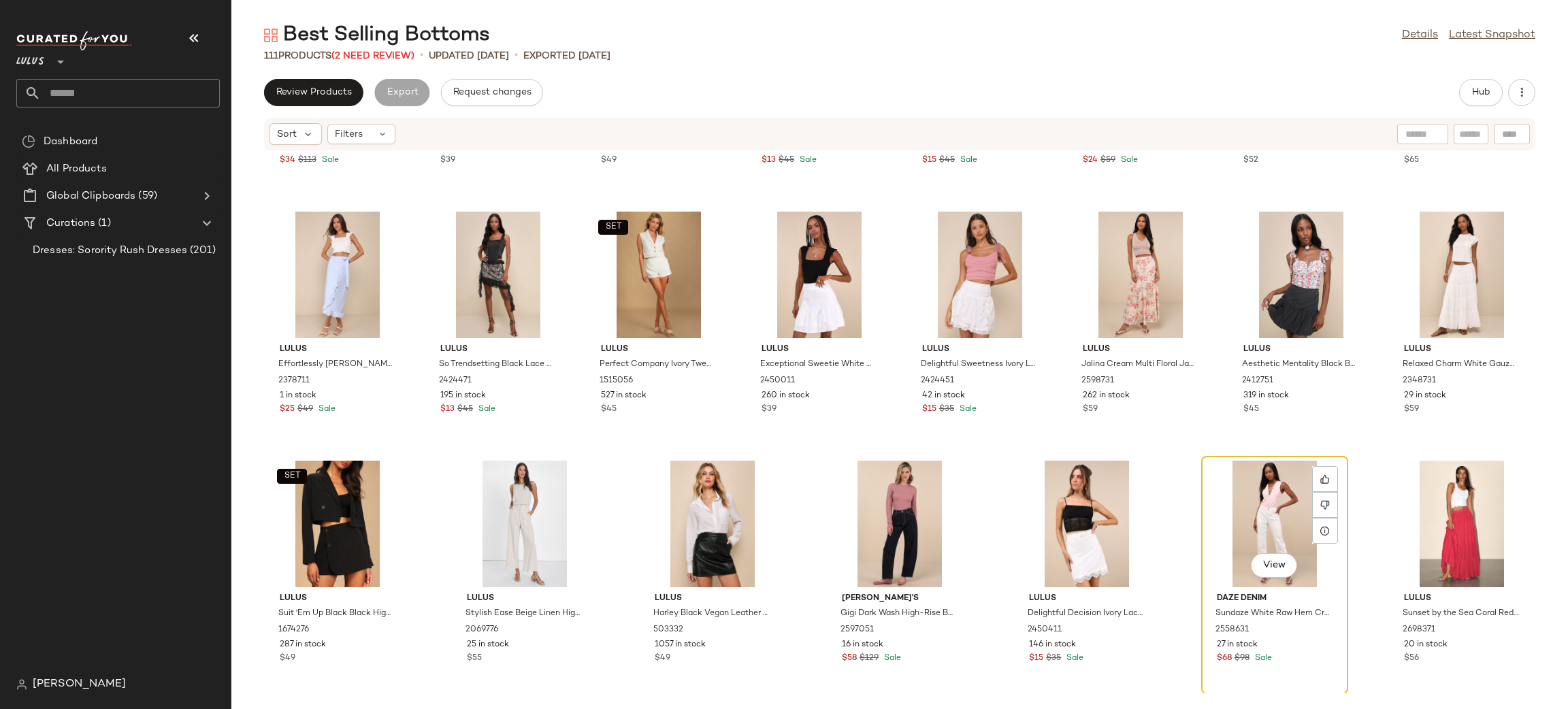
click at [1249, 503] on div "View" at bounding box center [1274, 524] width 137 height 126
click at [1312, 474] on div at bounding box center [1324, 478] width 26 height 26
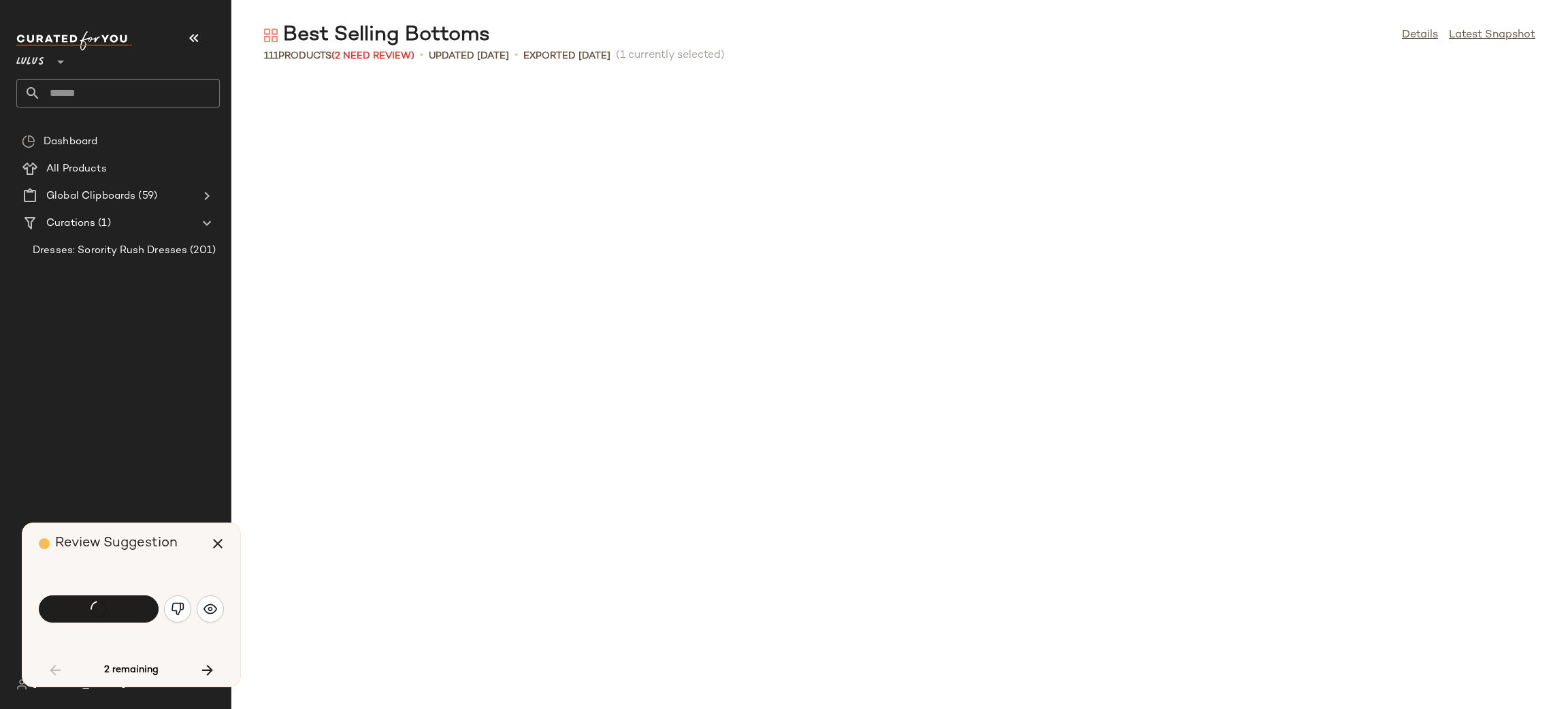
scroll to position [249, 0]
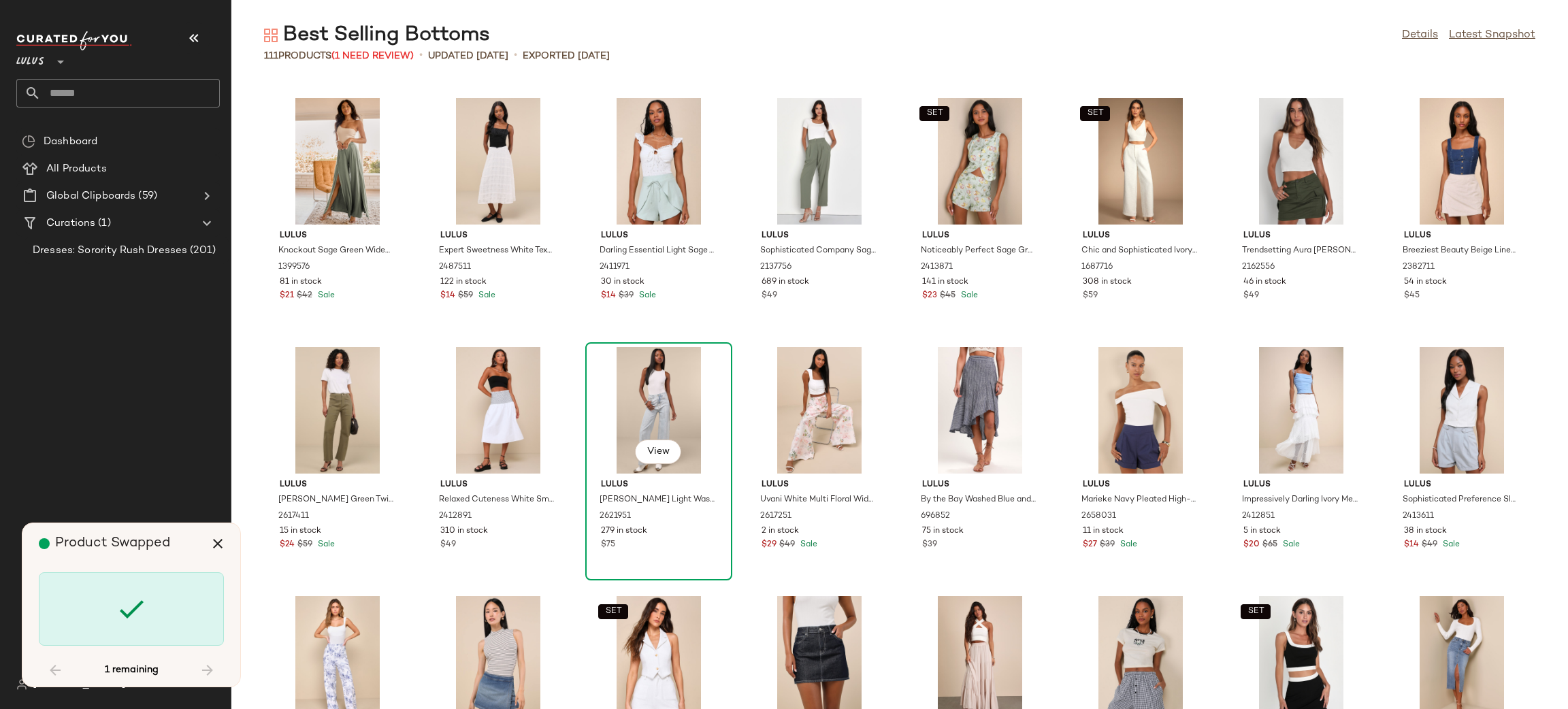
click at [673, 385] on div "View" at bounding box center [658, 411] width 137 height 126
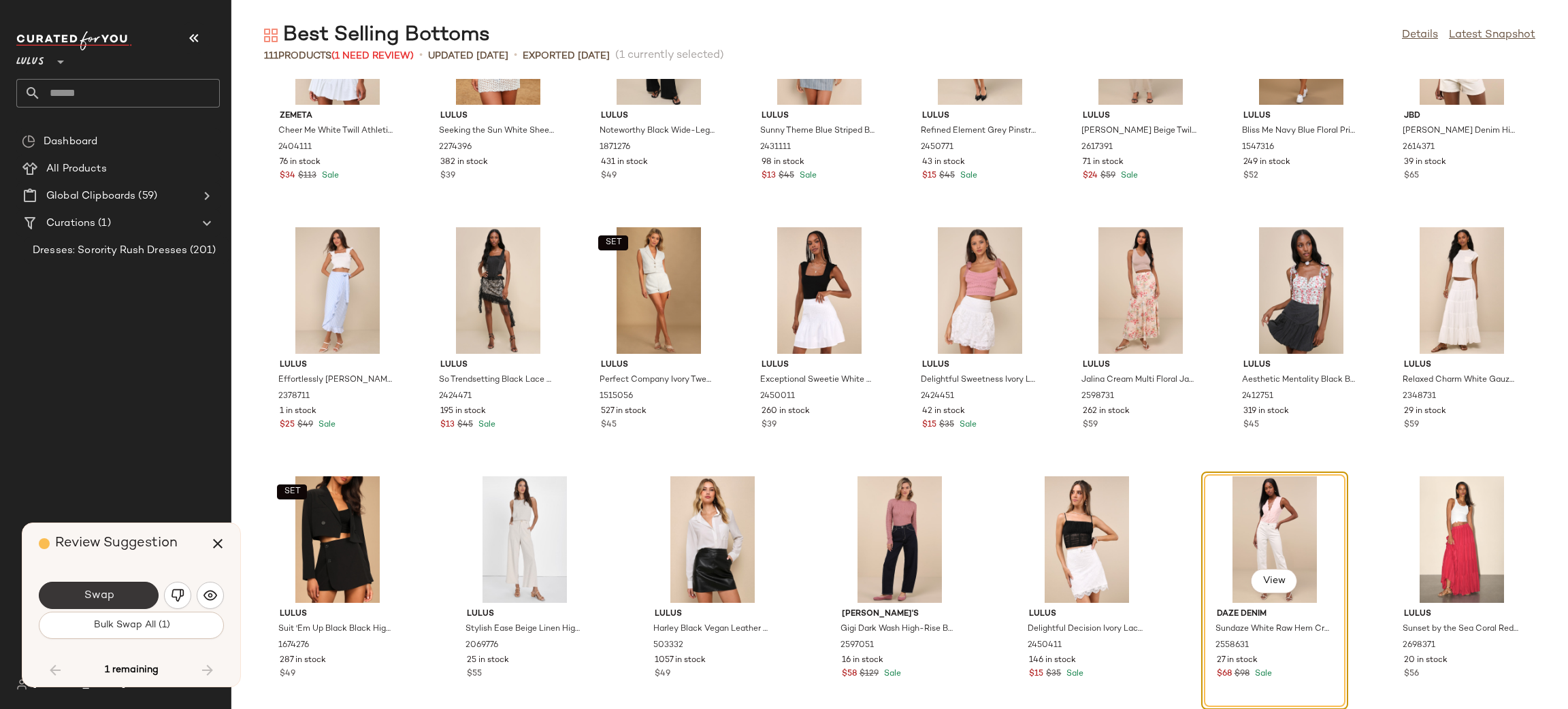
click at [139, 593] on button "Swap" at bounding box center [99, 595] width 120 height 27
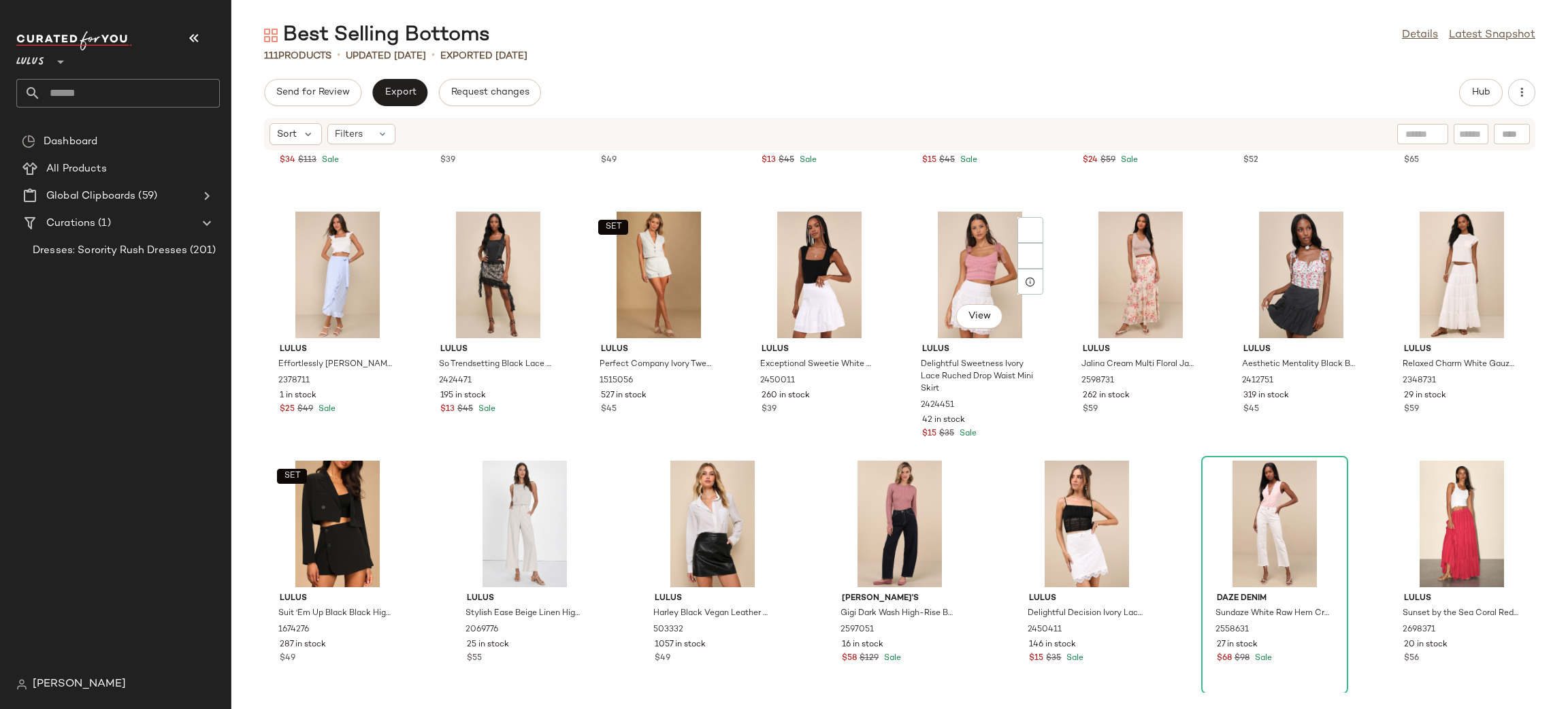
scroll to position [612, 0]
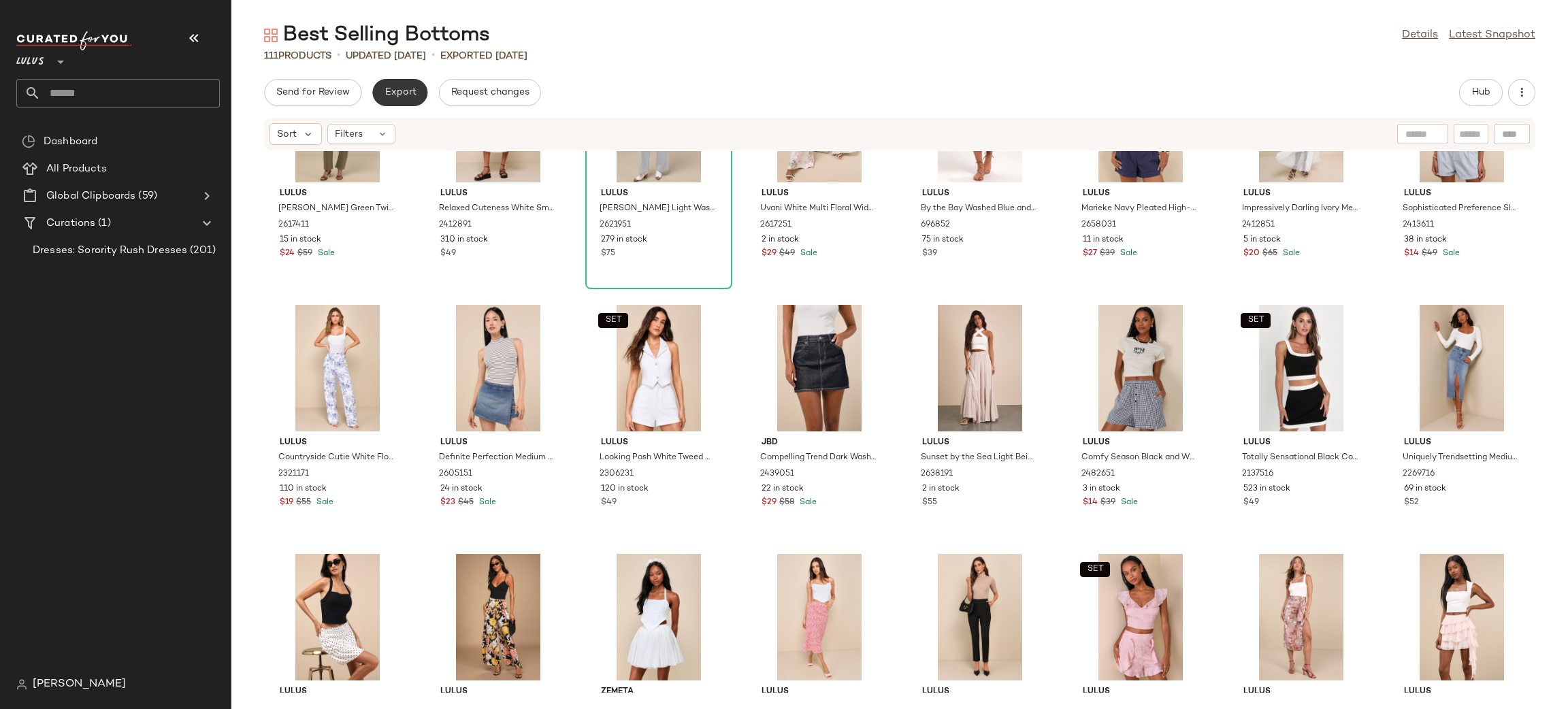
click at [411, 100] on button "Export" at bounding box center [400, 92] width 55 height 27
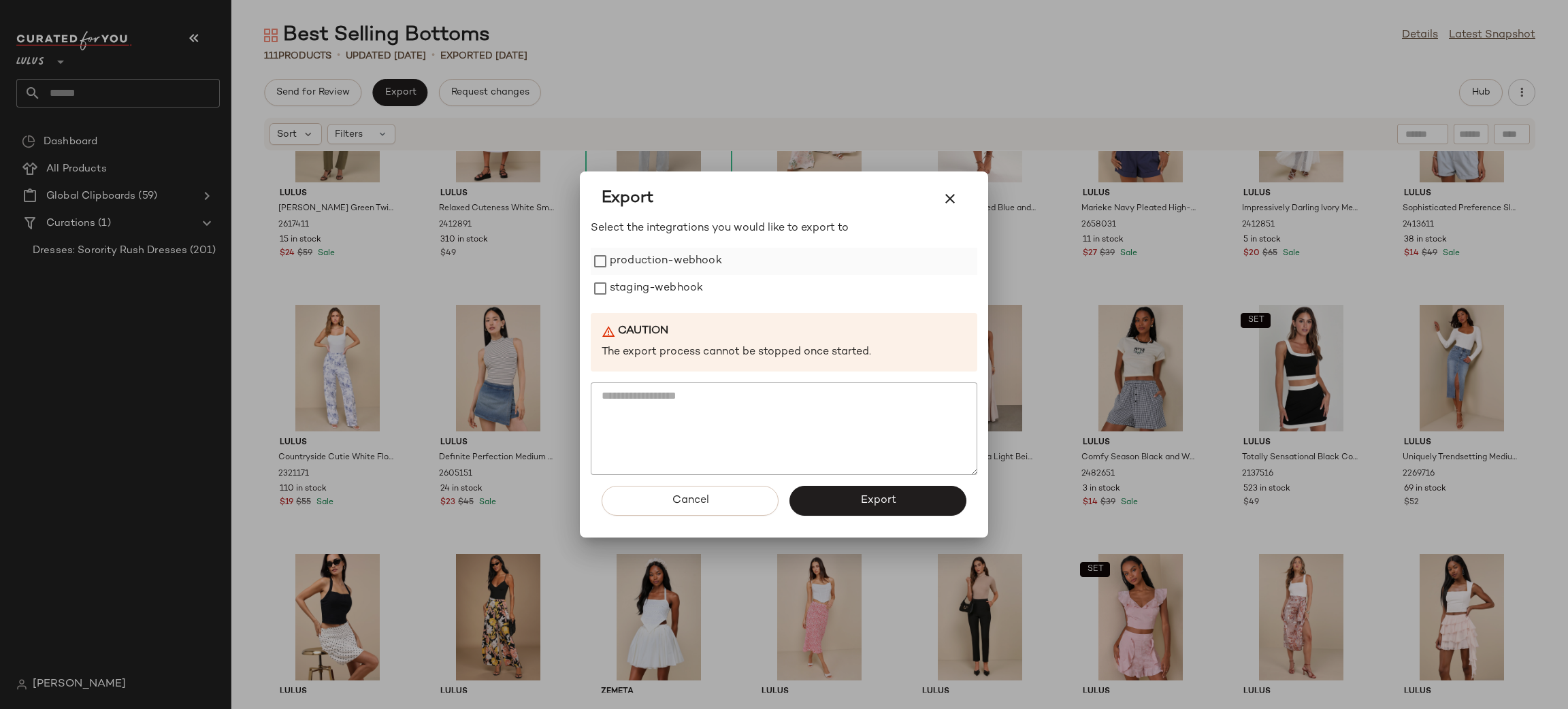
click at [708, 262] on label "production-webhook" at bounding box center [666, 261] width 112 height 27
click at [702, 285] on label "staging-webhook" at bounding box center [657, 288] width 93 height 27
click at [878, 511] on button "Export" at bounding box center [877, 501] width 177 height 30
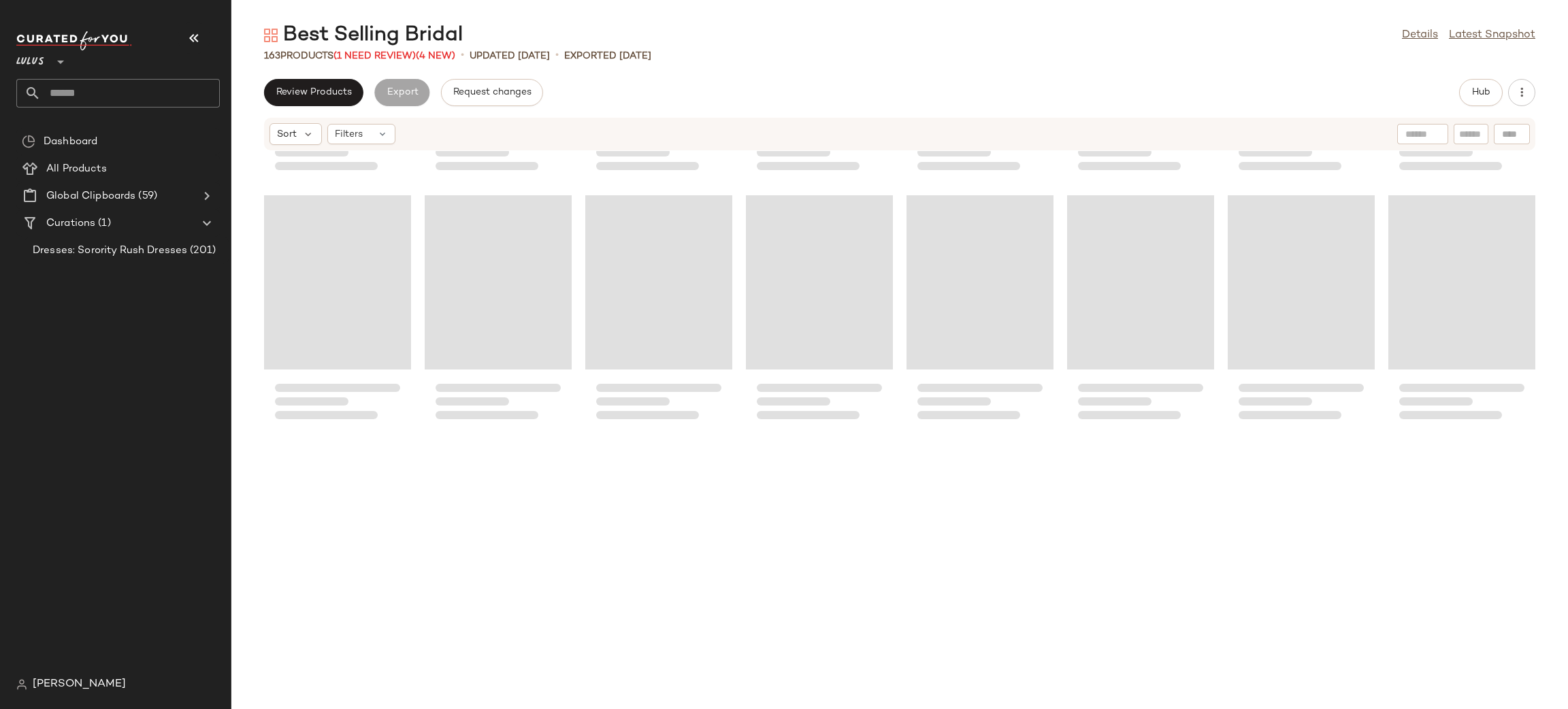
scroll to position [4691, 0]
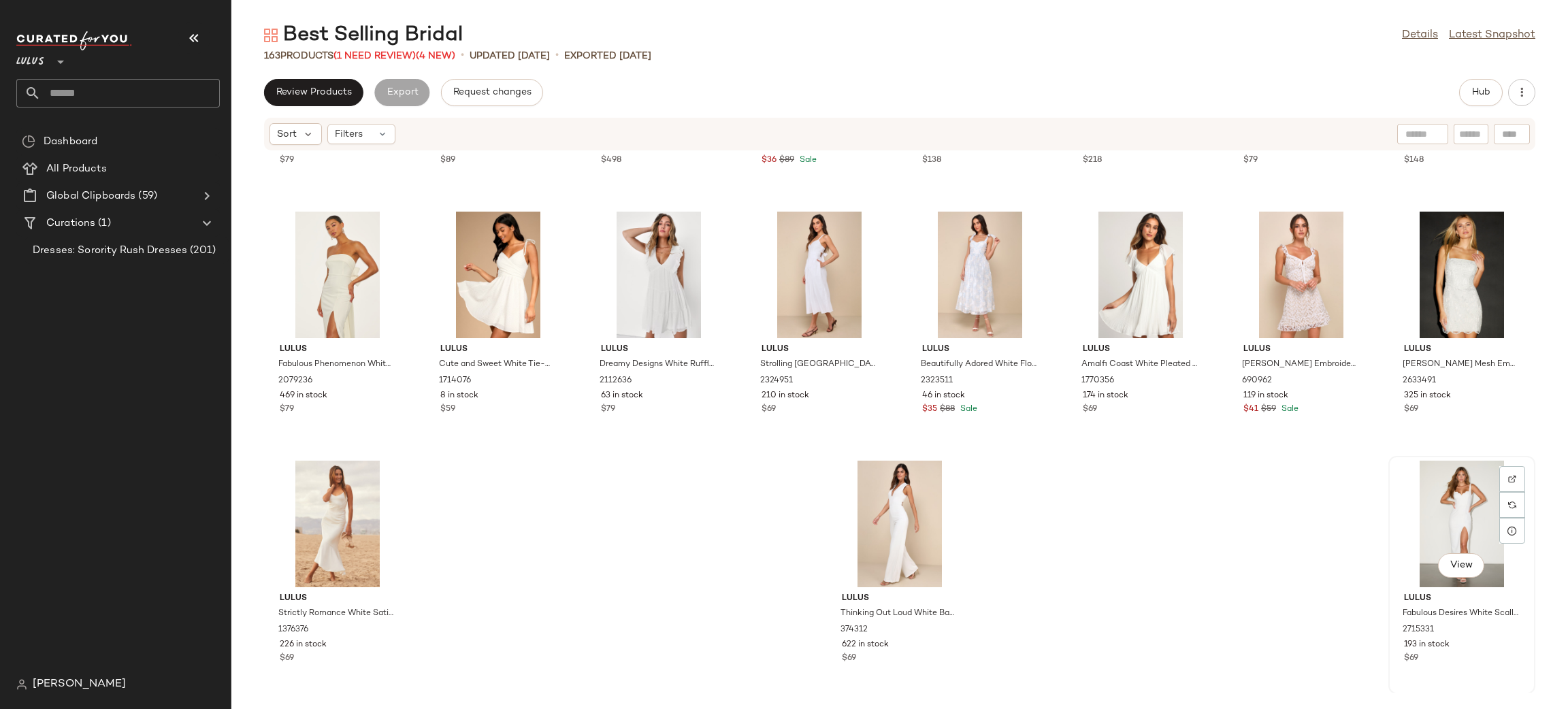
click at [1454, 510] on div "View" at bounding box center [1461, 524] width 137 height 126
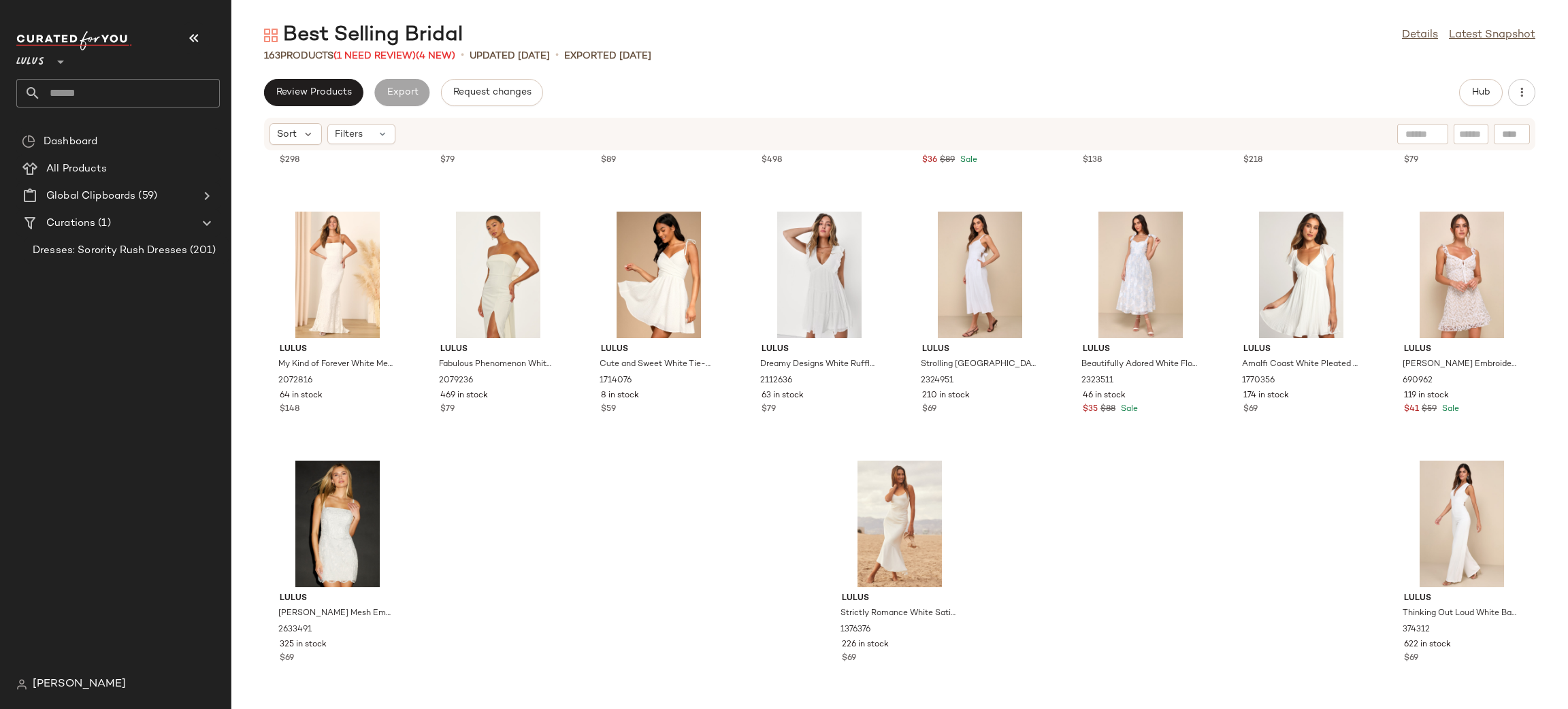
click at [1271, 501] on div "Lulus [PERSON_NAME] and Silver Beaded Mermaid Maxi Dress 2651311 209 in stock $…" at bounding box center [900, 422] width 1337 height 541
click at [892, 506] on div "View" at bounding box center [900, 524] width 137 height 126
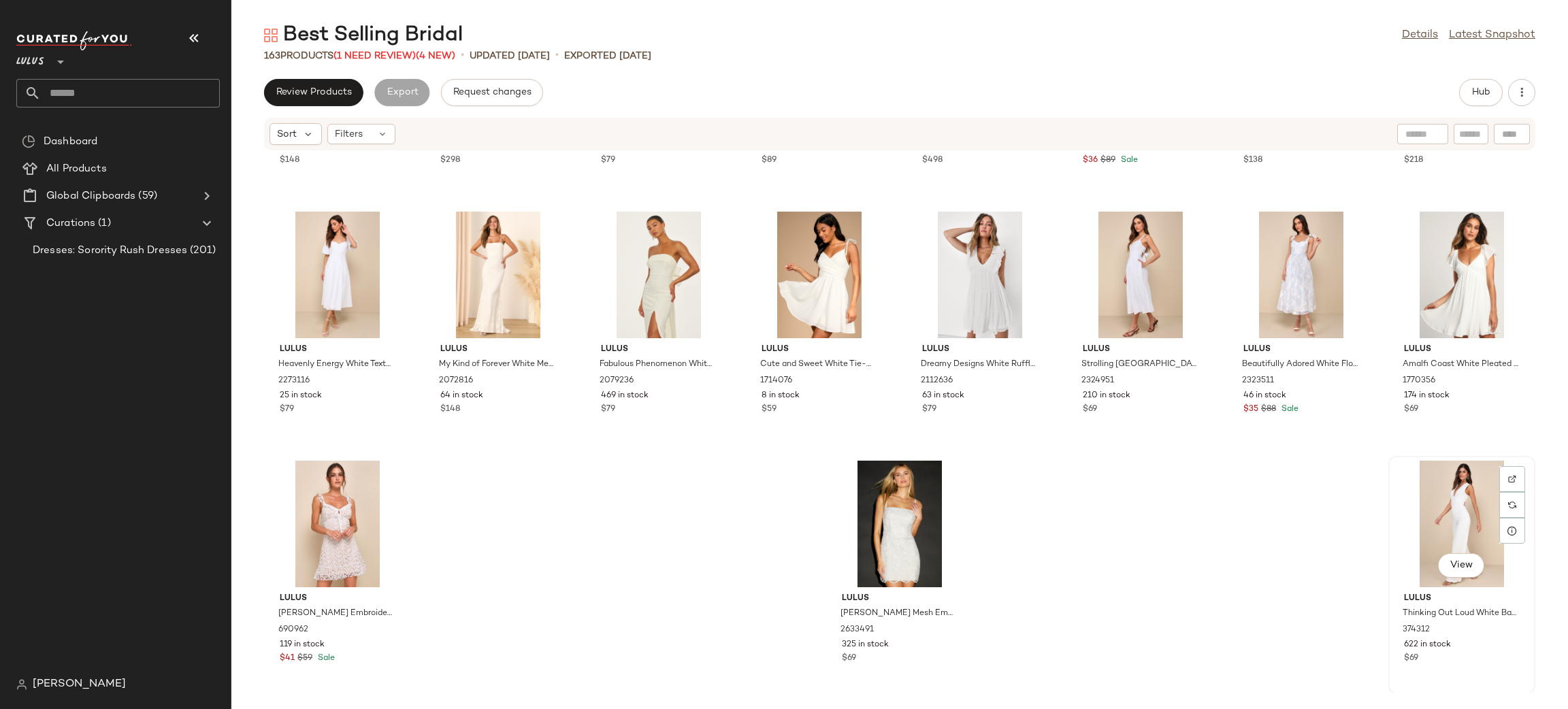
click at [1450, 507] on div "View" at bounding box center [1461, 524] width 137 height 126
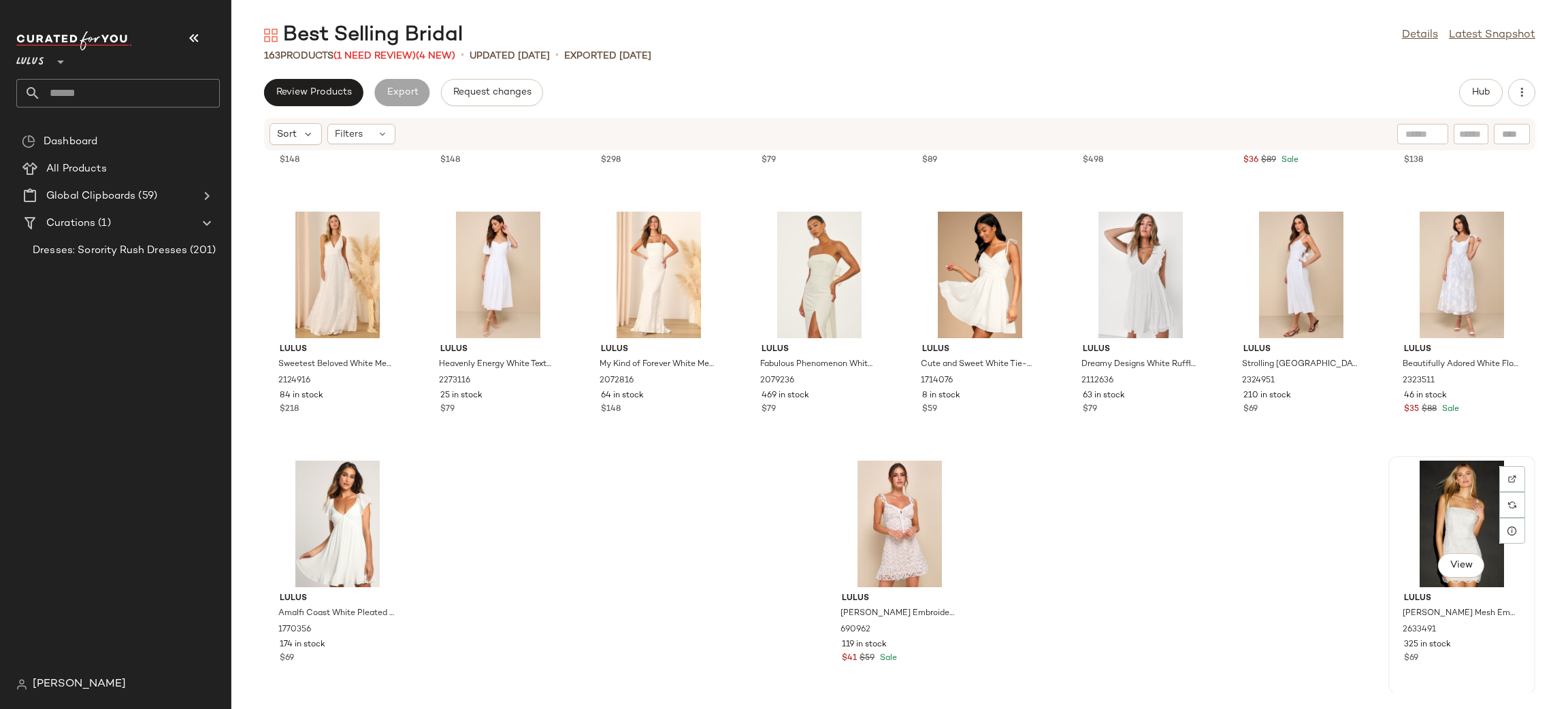
click at [1451, 512] on div "View" at bounding box center [1461, 524] width 137 height 126
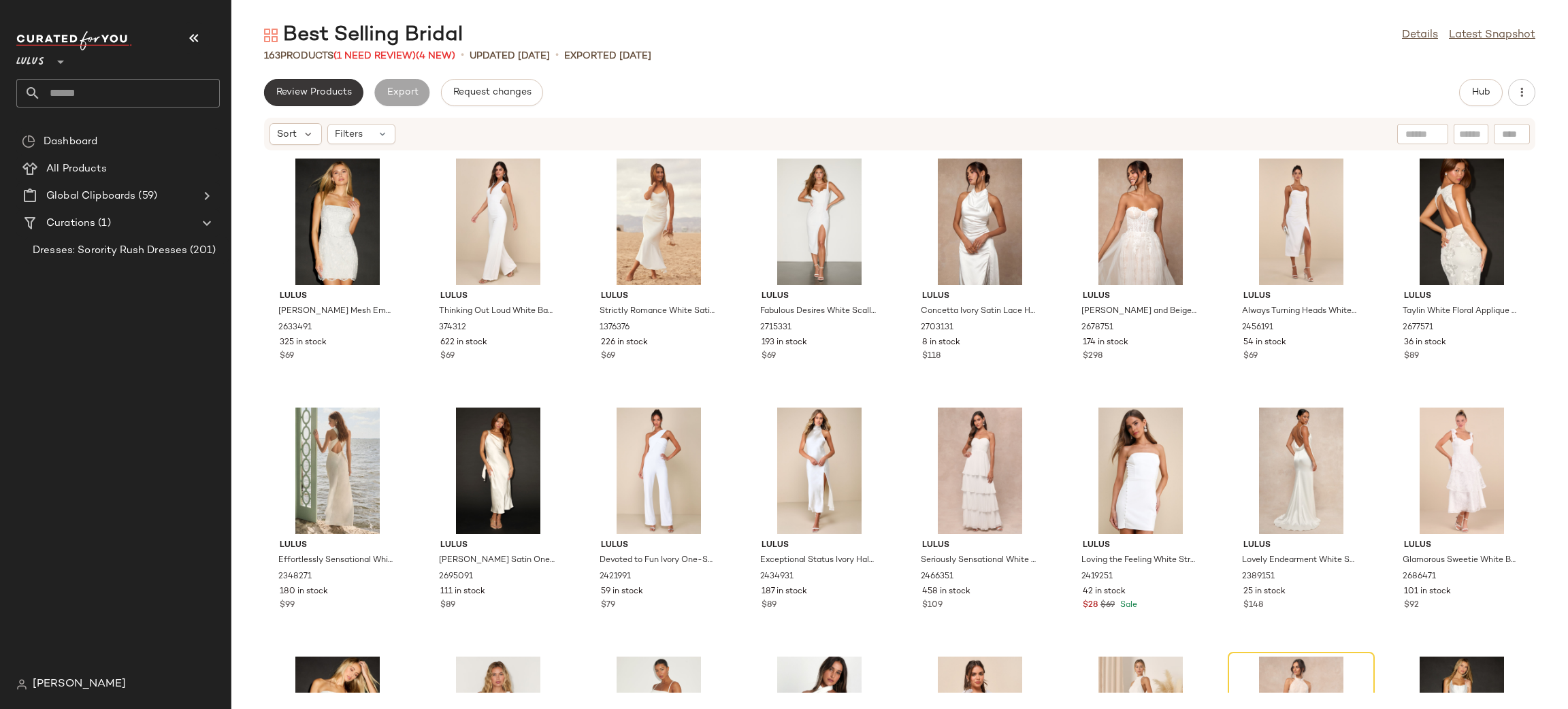
click at [327, 88] on span "Review Products" at bounding box center [314, 93] width 76 height 11
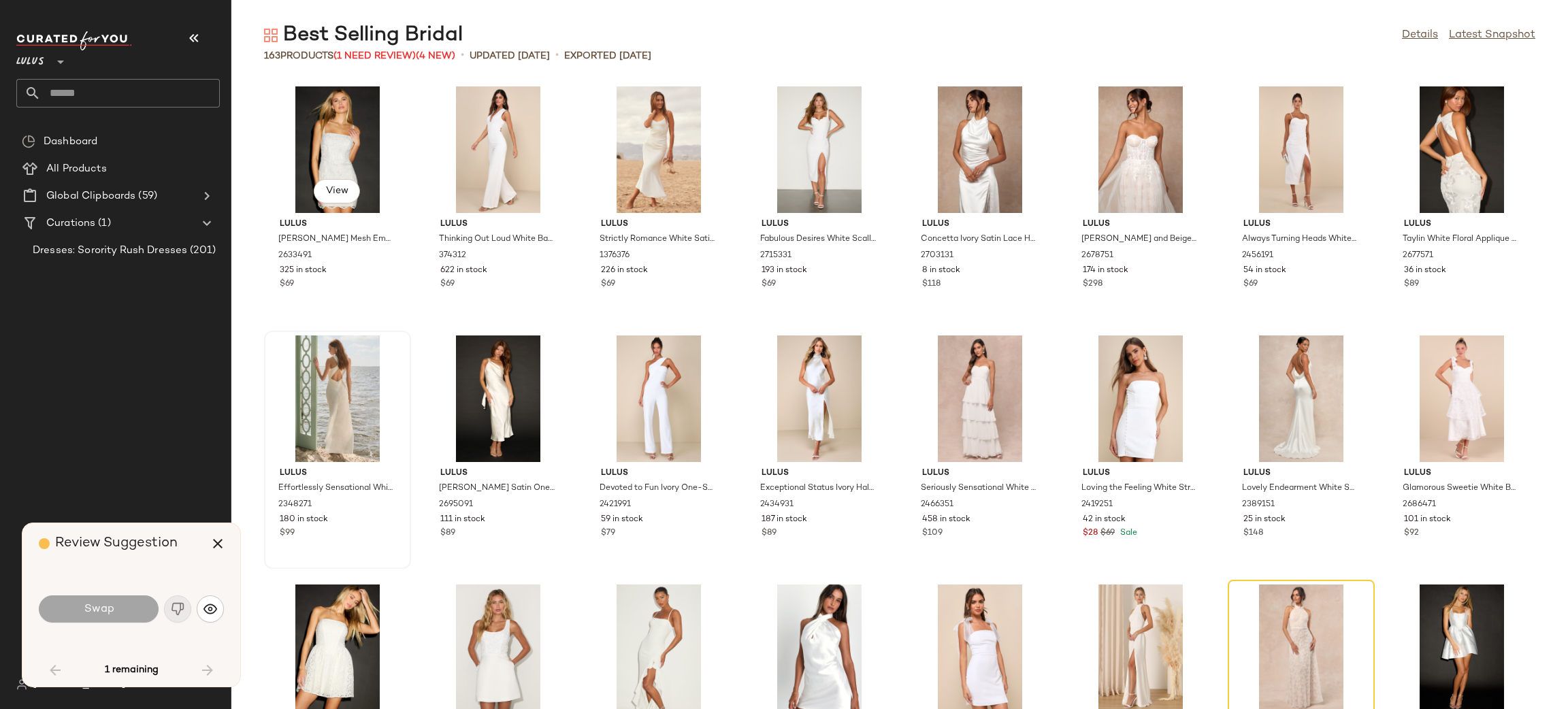
scroll to position [260, 0]
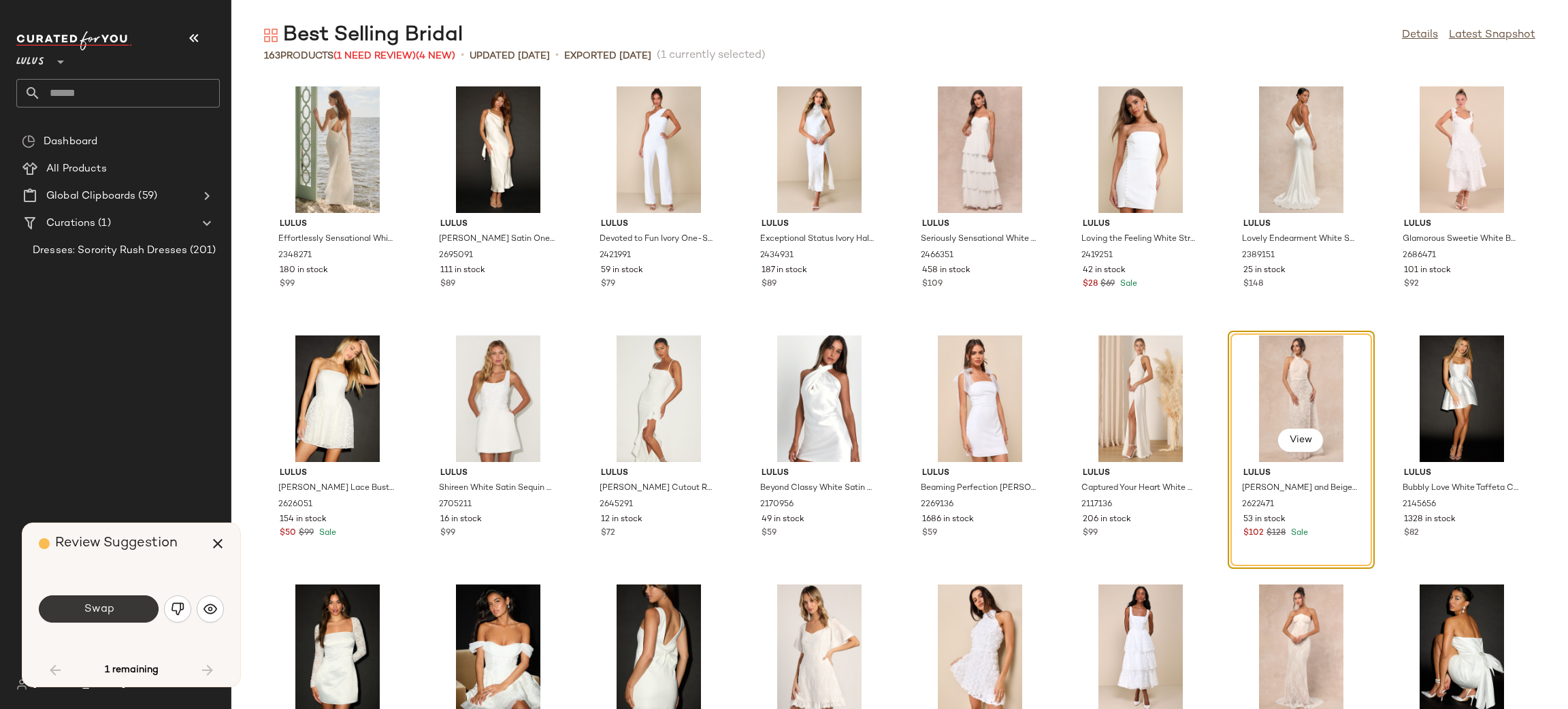
click at [100, 598] on button "Swap" at bounding box center [99, 608] width 120 height 27
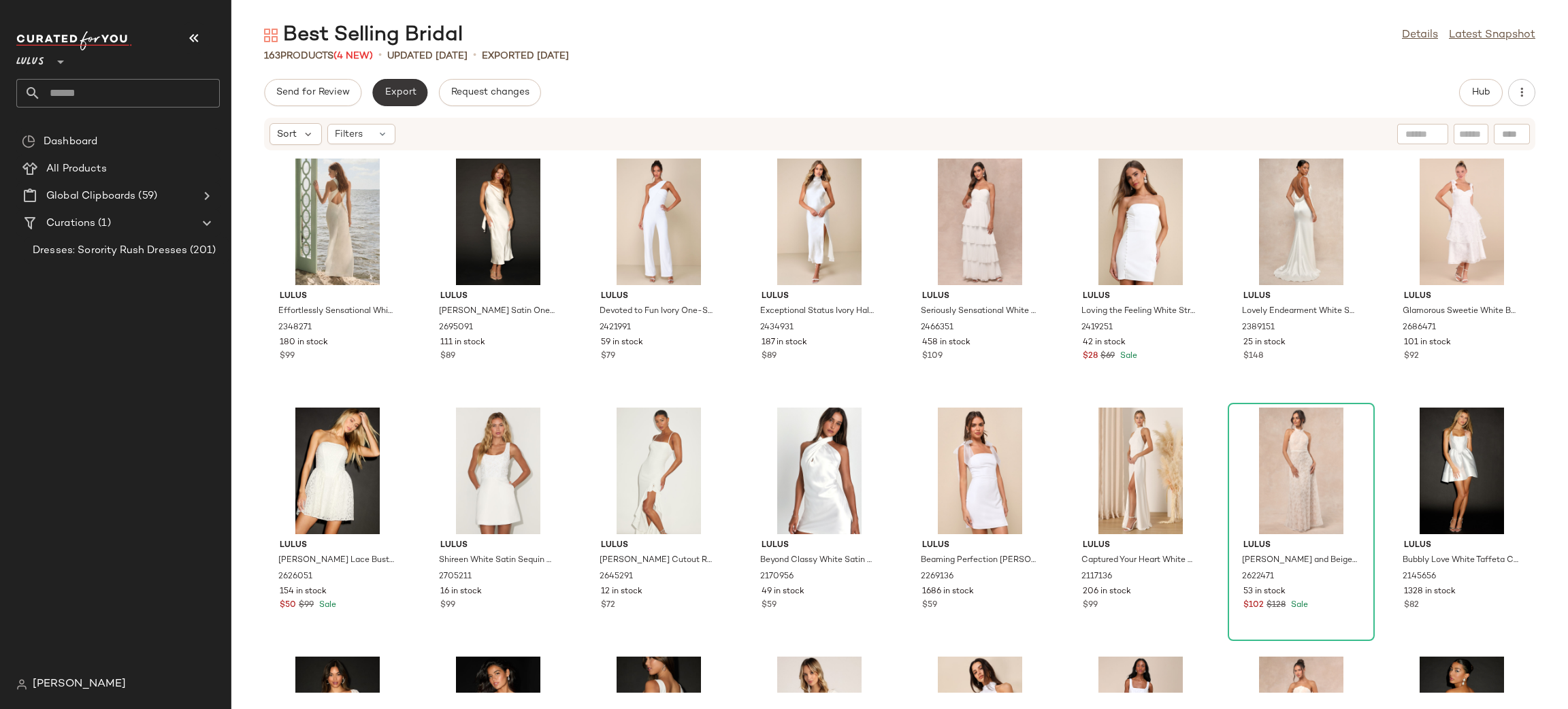
click at [401, 93] on span "Export" at bounding box center [400, 93] width 32 height 11
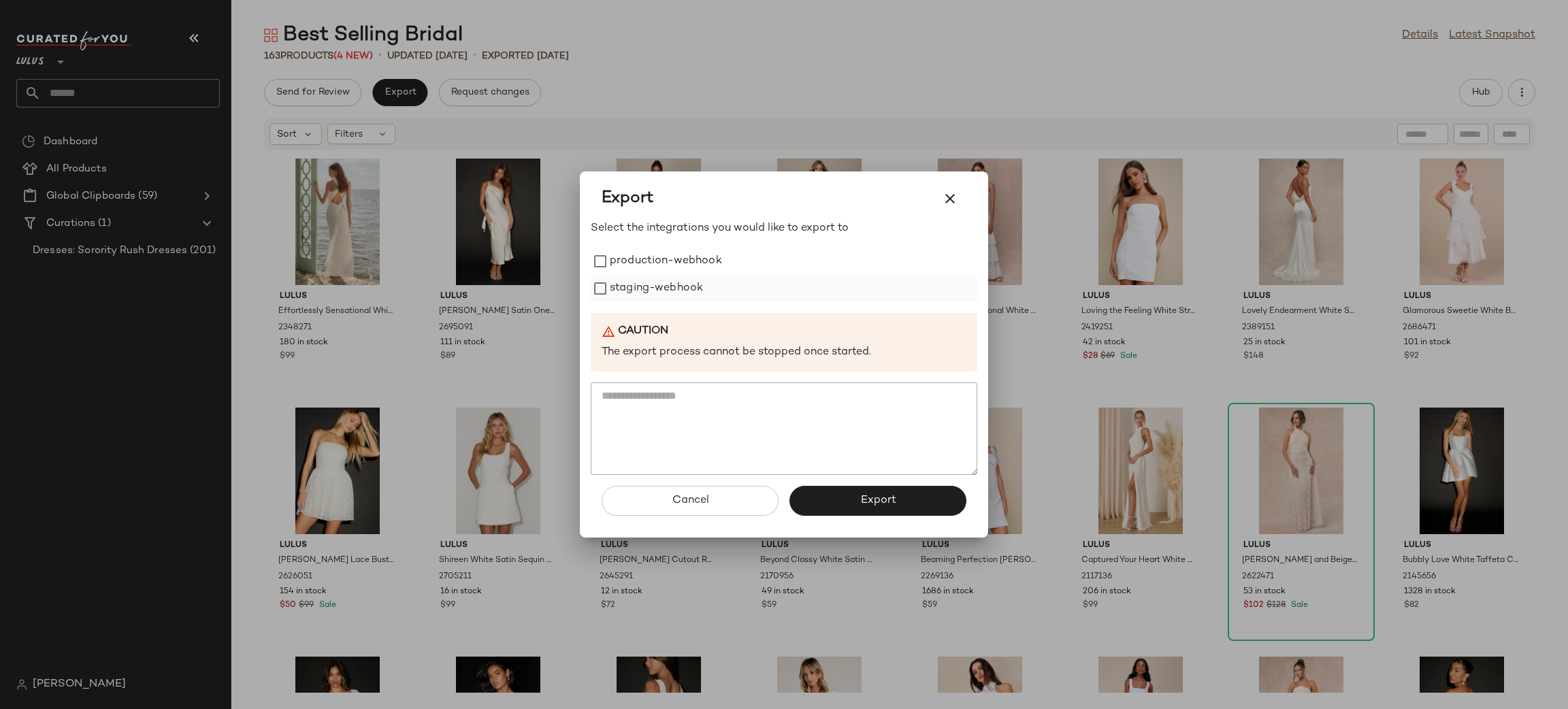
drag, startPoint x: 654, startPoint y: 263, endPoint x: 660, endPoint y: 295, distance: 32.6
click at [654, 266] on label "production-webhook" at bounding box center [666, 261] width 112 height 27
drag, startPoint x: 662, startPoint y: 298, endPoint x: 681, endPoint y: 312, distance: 23.6
click at [662, 295] on label "staging-webhook" at bounding box center [657, 288] width 93 height 27
click at [844, 502] on button "Export" at bounding box center [877, 501] width 177 height 30
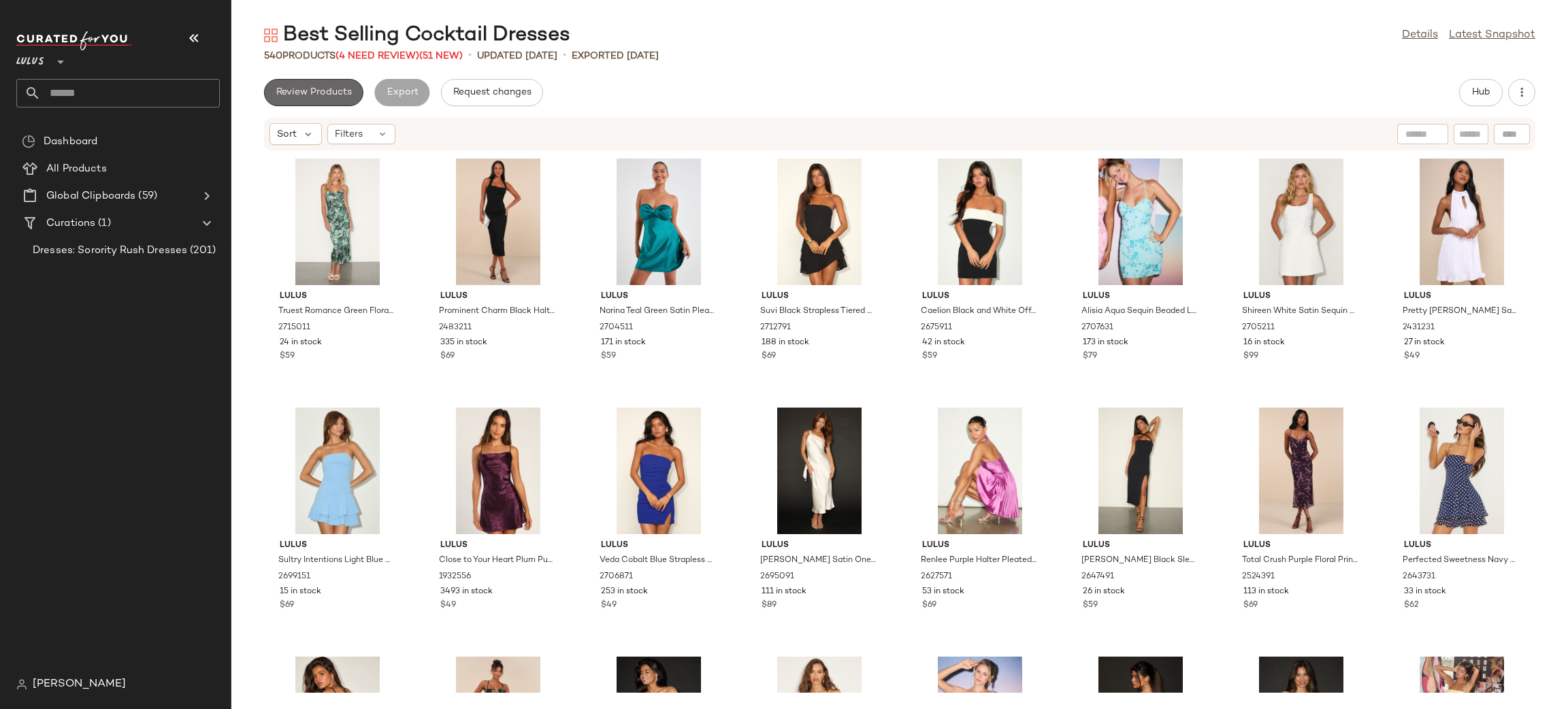
click at [346, 93] on span "Review Products" at bounding box center [314, 93] width 76 height 11
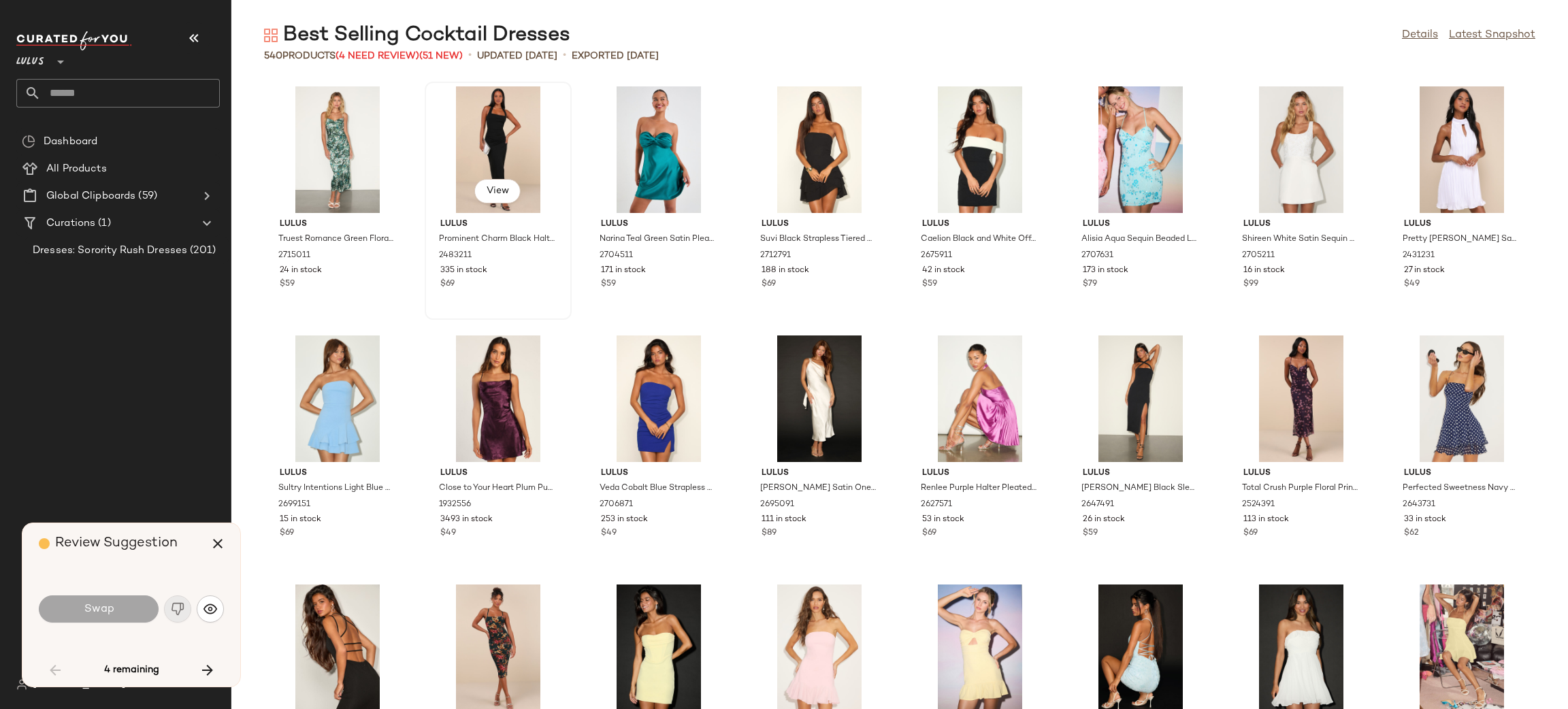
scroll to position [509, 0]
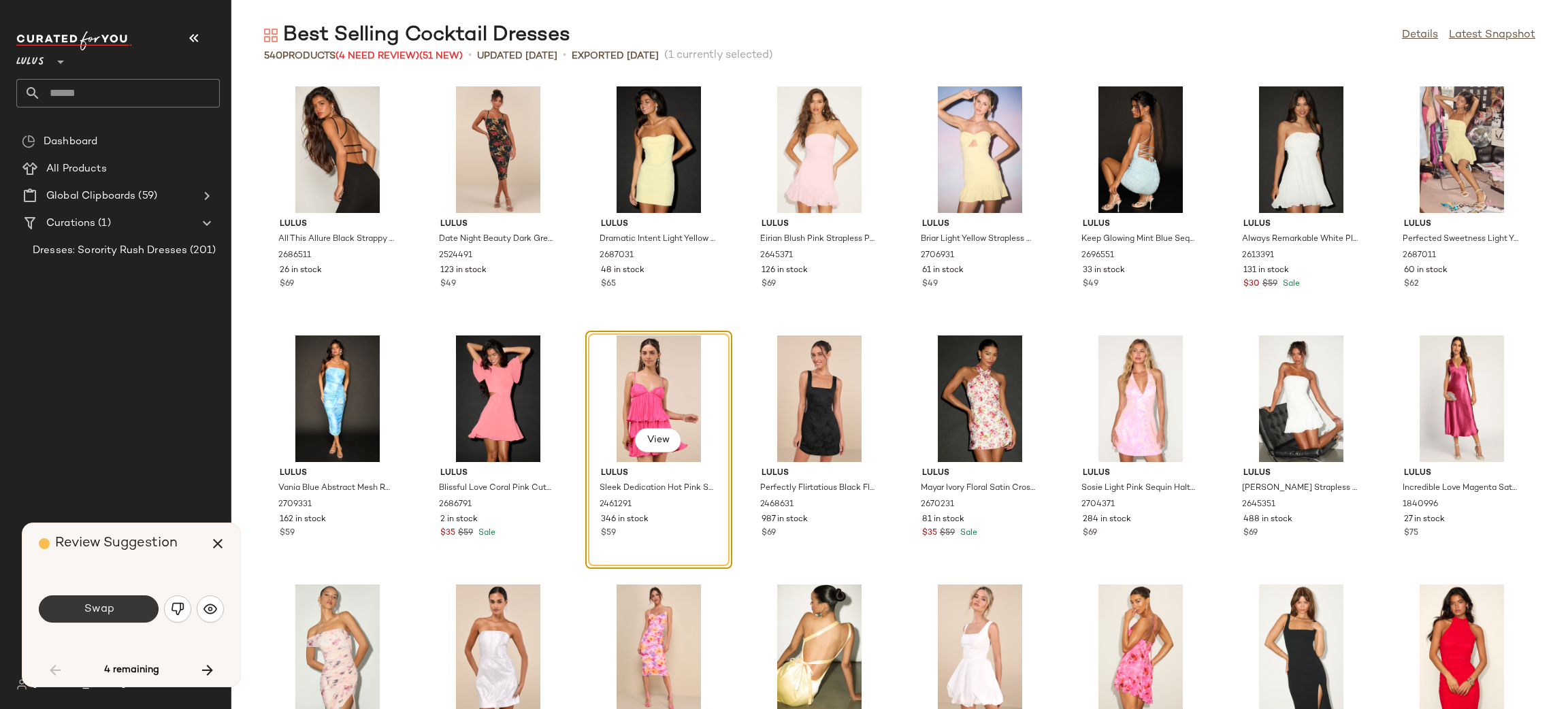
click at [121, 608] on button "Swap" at bounding box center [99, 608] width 120 height 27
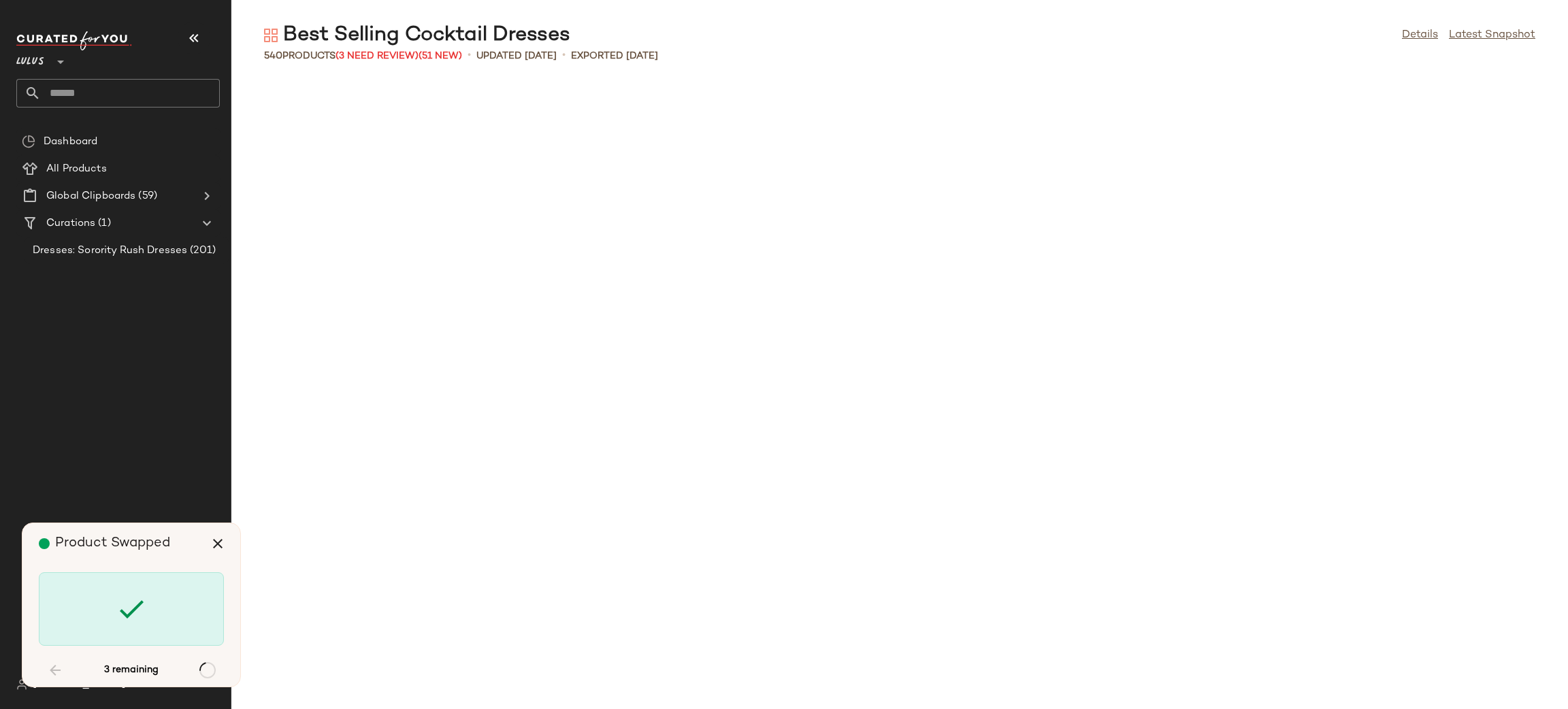
scroll to position [8469, 0]
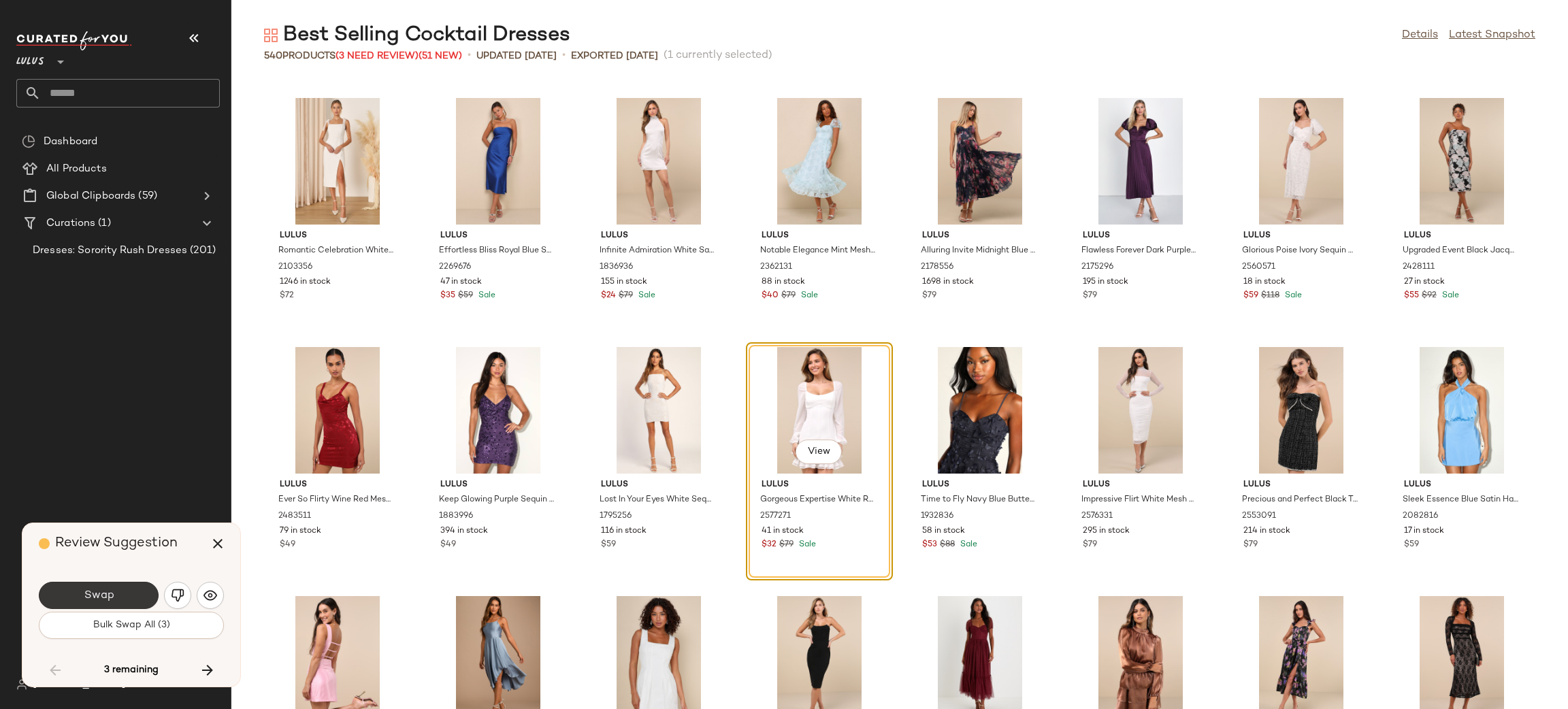
click at [111, 595] on span "Swap" at bounding box center [98, 596] width 30 height 13
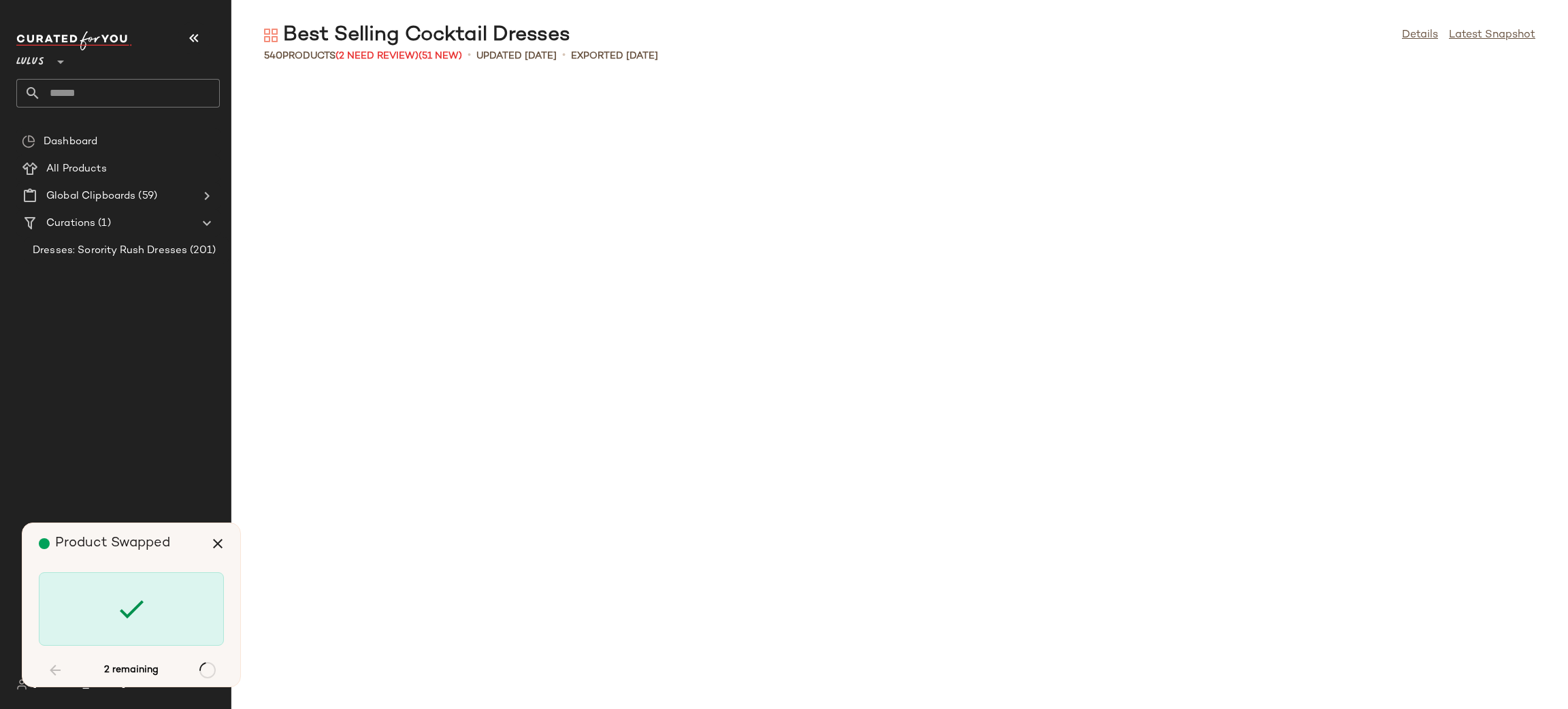
scroll to position [13701, 0]
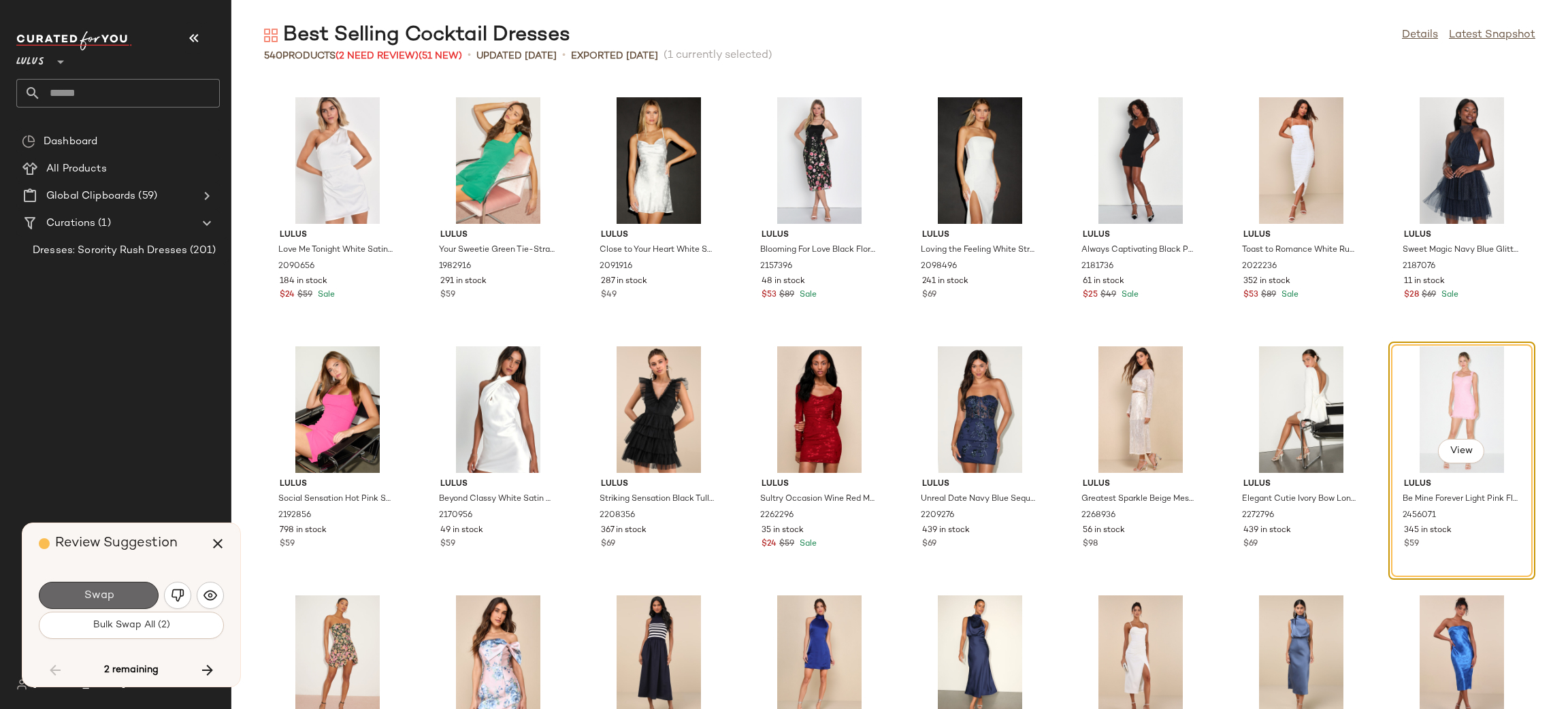
click at [104, 593] on span "Swap" at bounding box center [98, 596] width 30 height 13
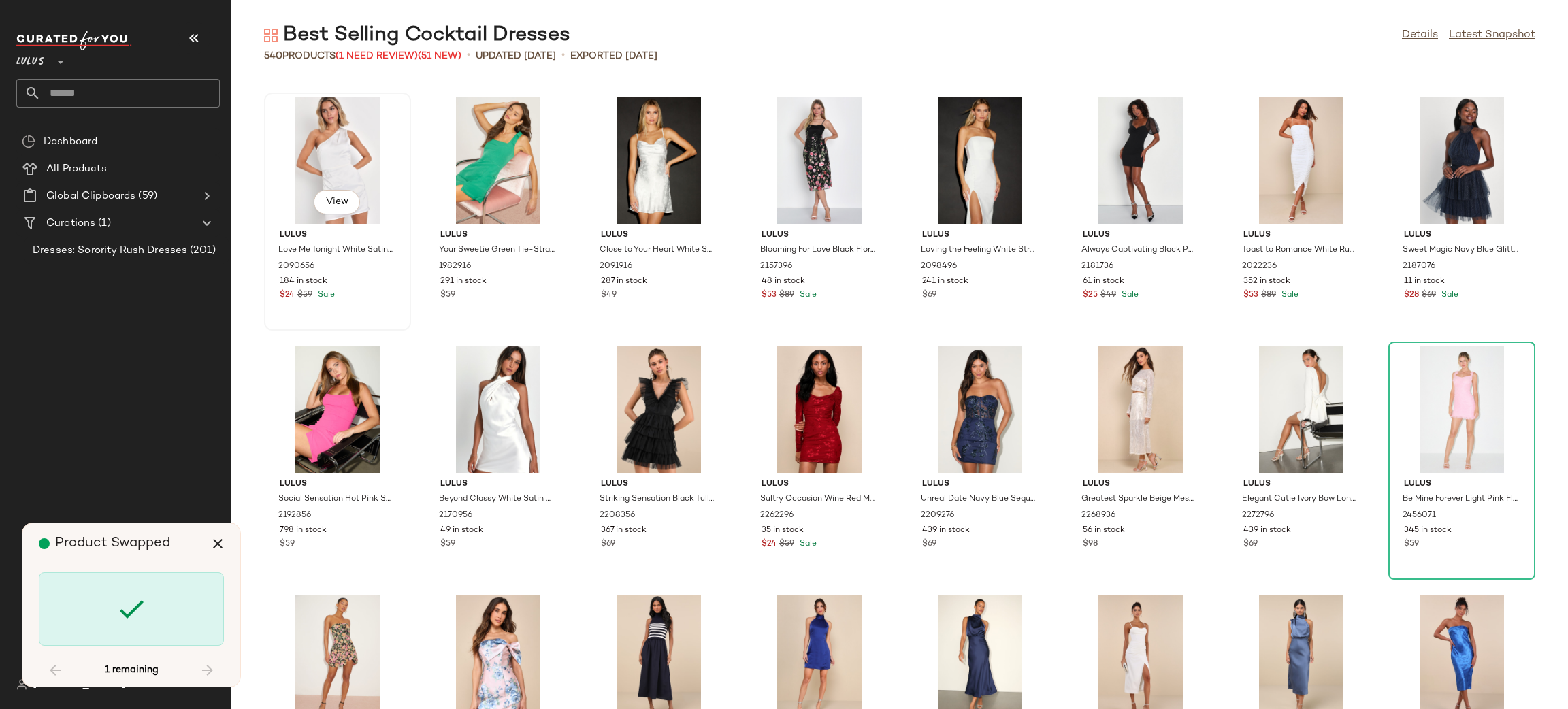
scroll to position [15444, 0]
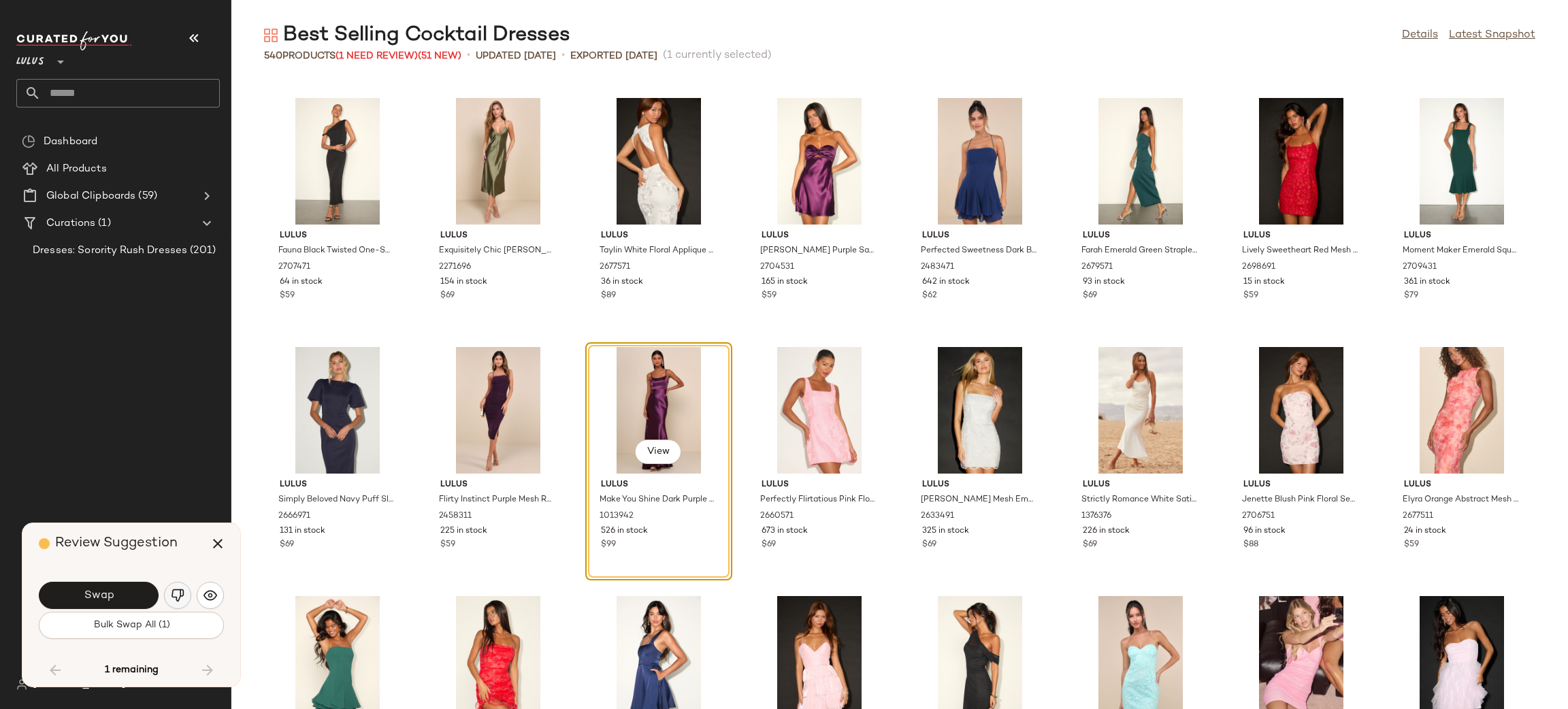
click at [178, 590] on img "button" at bounding box center [177, 595] width 13 height 13
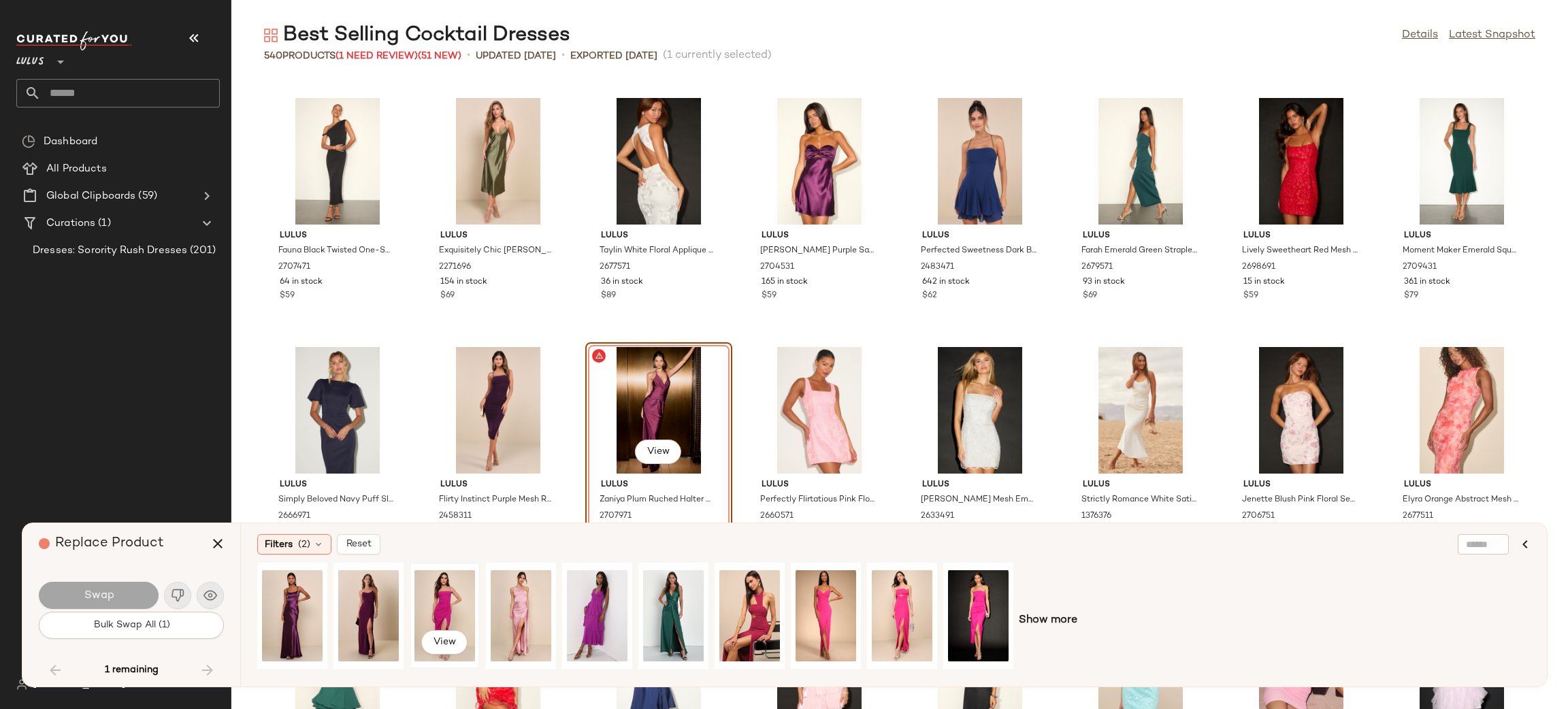
click at [435, 600] on div "View" at bounding box center [445, 616] width 61 height 97
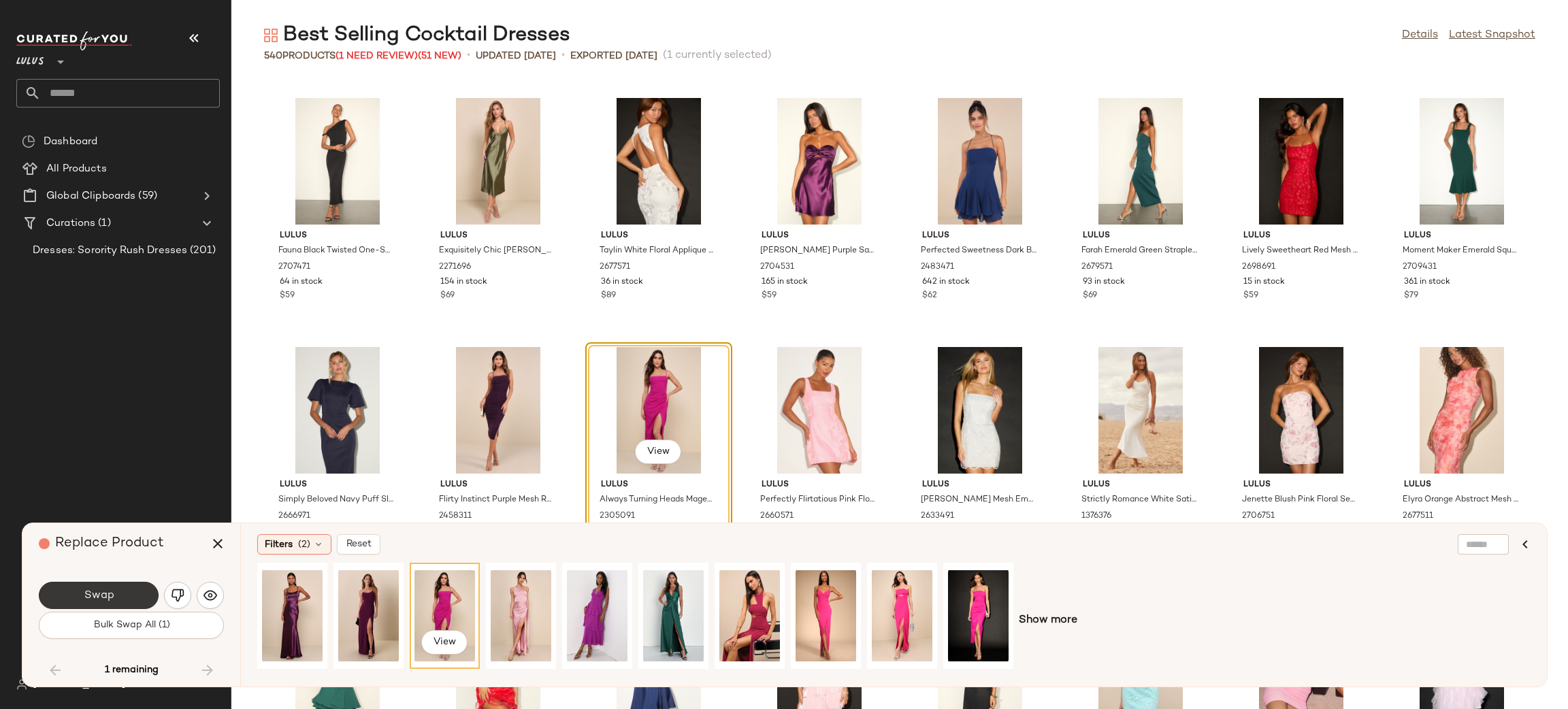
click at [100, 602] on button "Swap" at bounding box center [99, 595] width 120 height 27
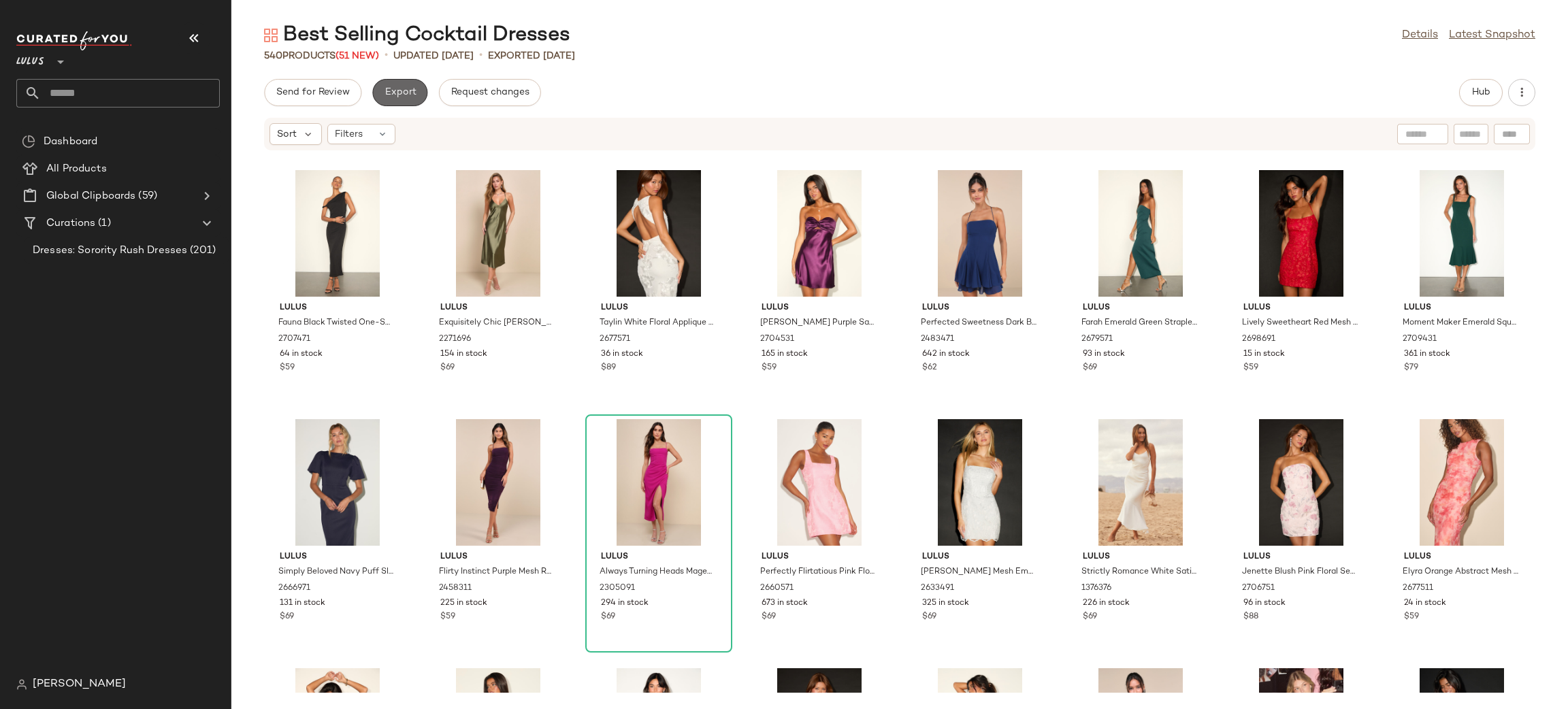
click at [384, 90] on span "Export" at bounding box center [400, 93] width 32 height 11
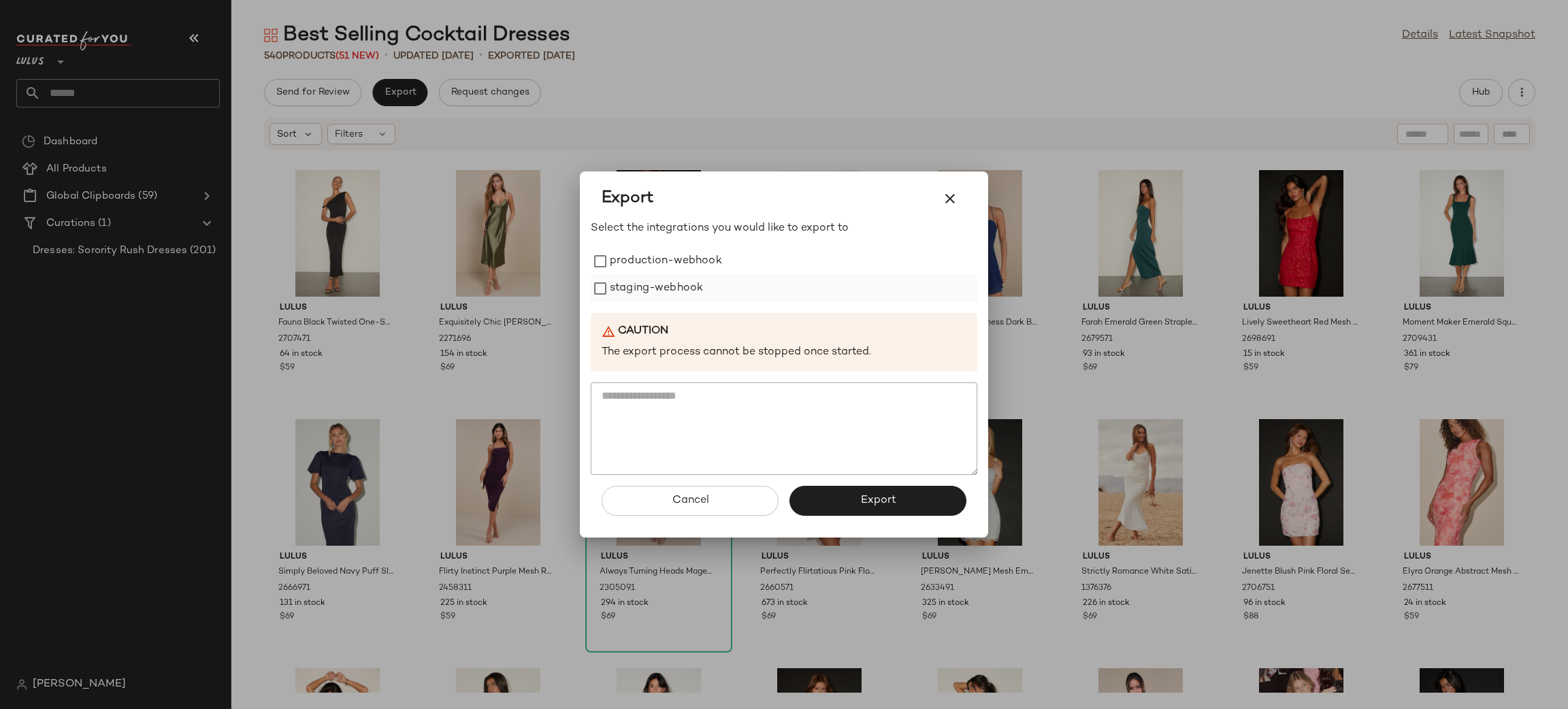
drag, startPoint x: 643, startPoint y: 273, endPoint x: 649, endPoint y: 291, distance: 19.0
click at [643, 275] on div "production-webhook staging-webhook" at bounding box center [784, 275] width 386 height 55
click at [649, 291] on label "staging-webhook" at bounding box center [657, 288] width 93 height 27
click at [685, 261] on label "production-webhook" at bounding box center [666, 261] width 112 height 27
click at [844, 501] on button "Export" at bounding box center [877, 501] width 177 height 30
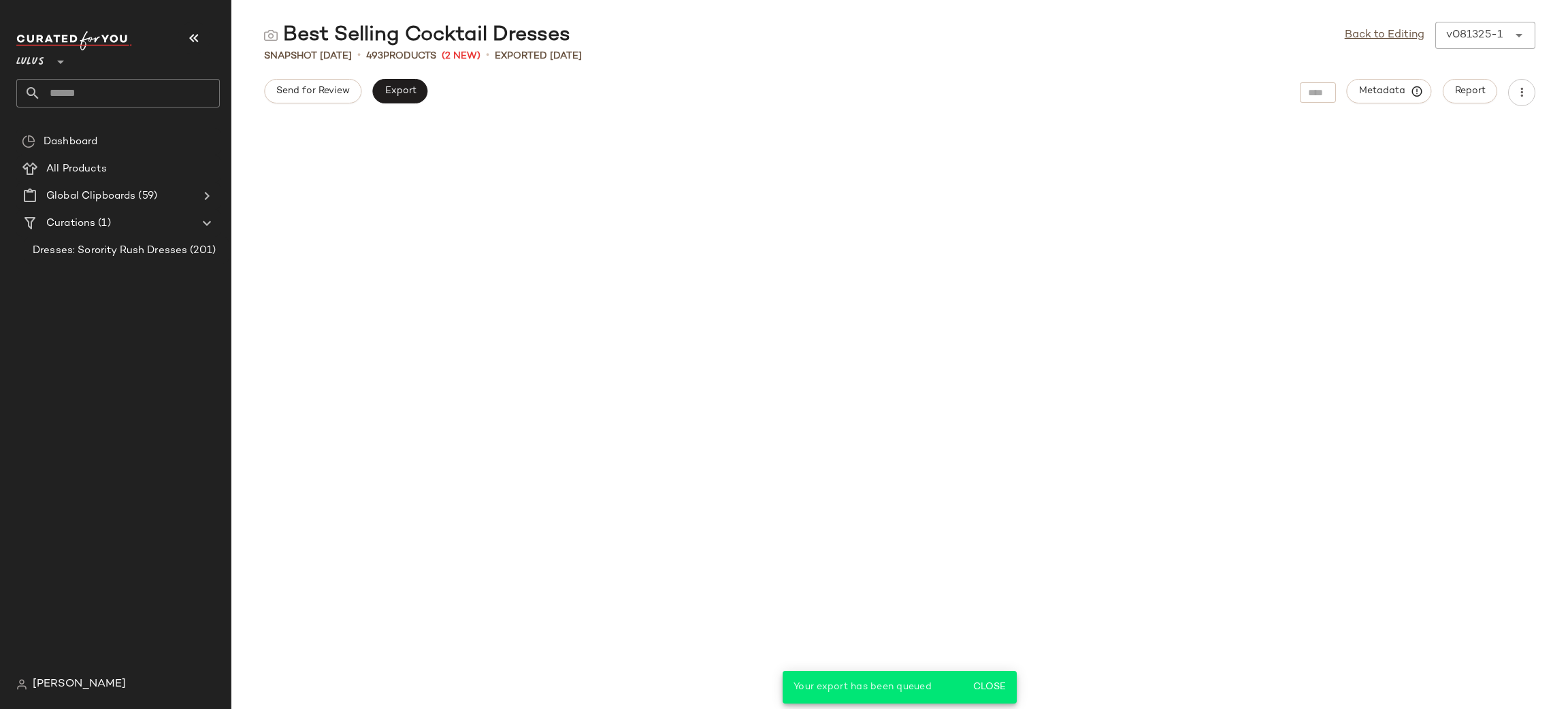
scroll to position [14859, 0]
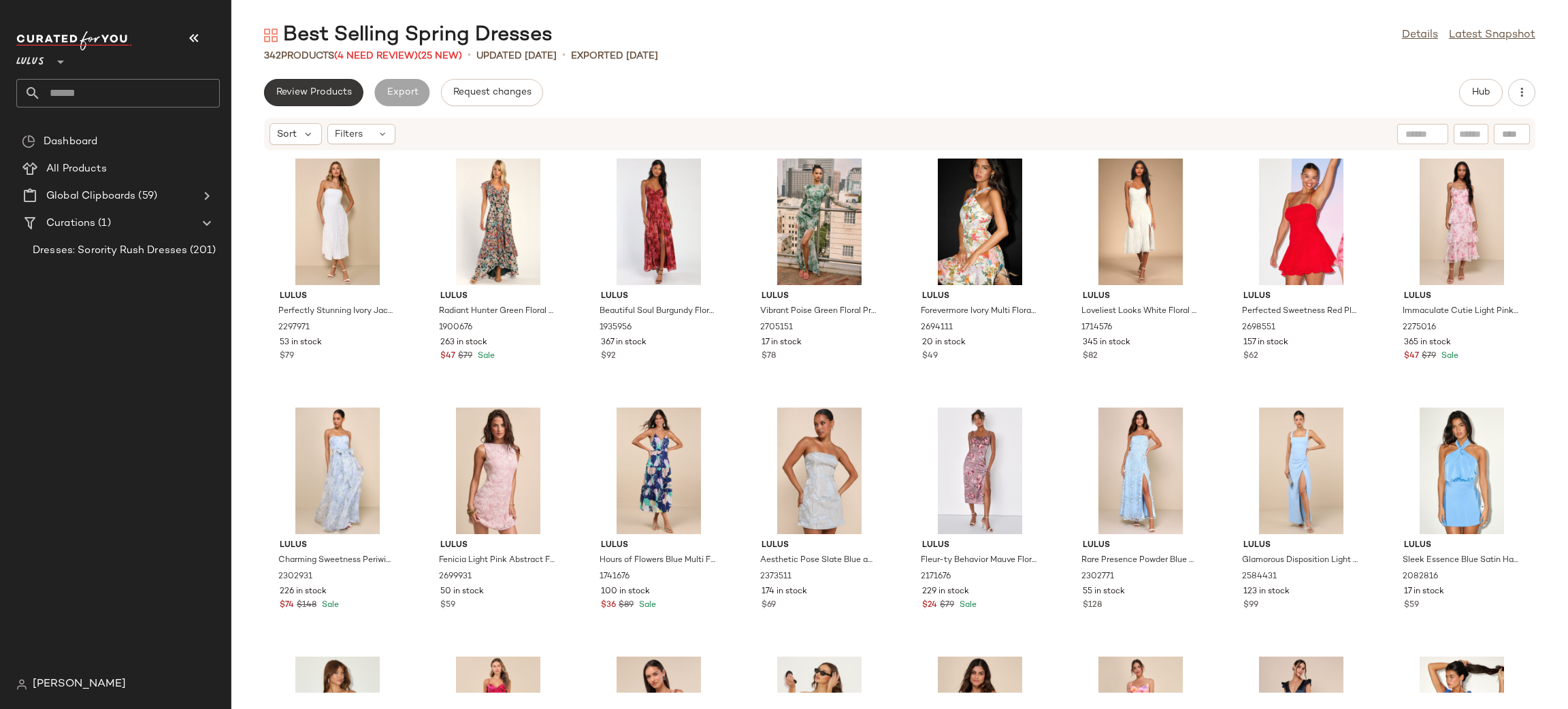
click at [332, 90] on span "Review Products" at bounding box center [314, 93] width 76 height 11
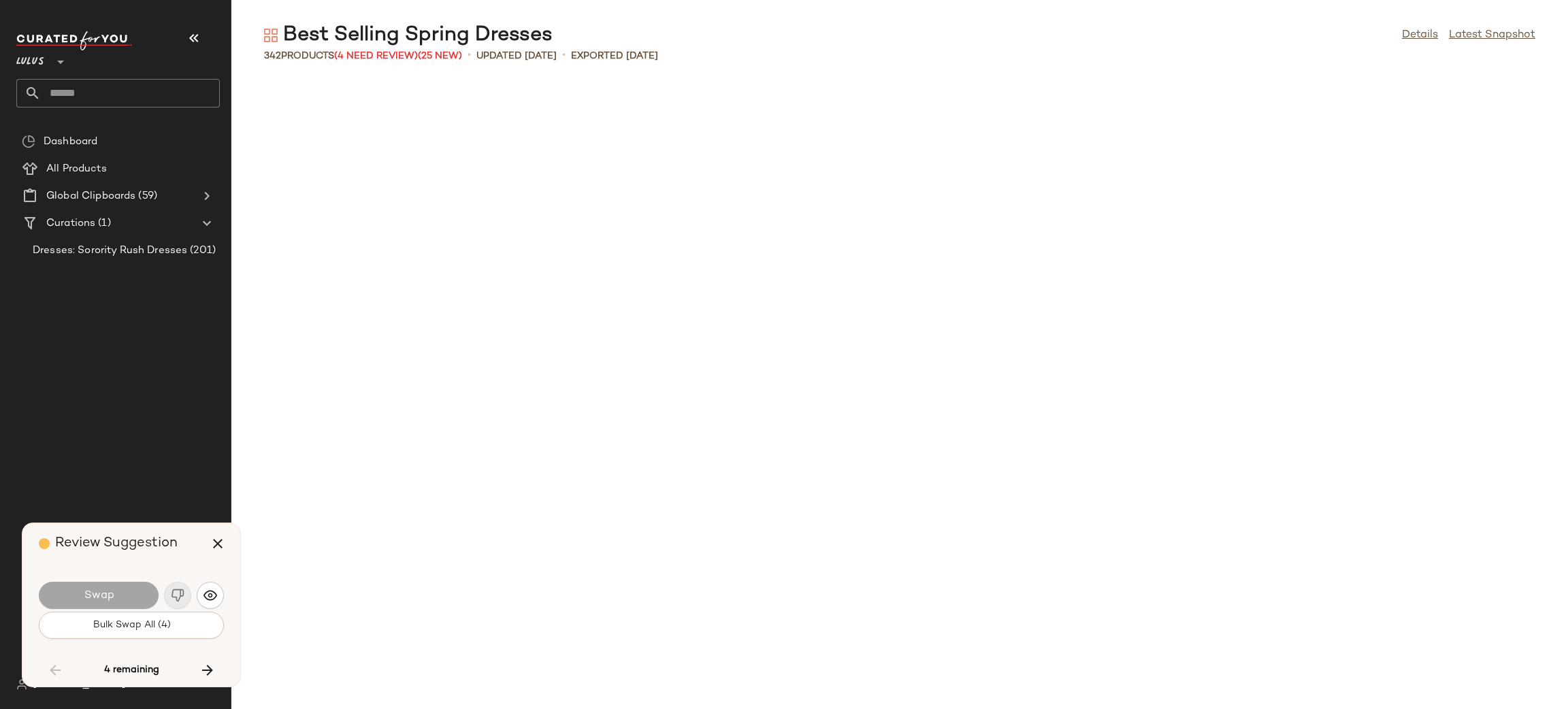
scroll to position [1992, 0]
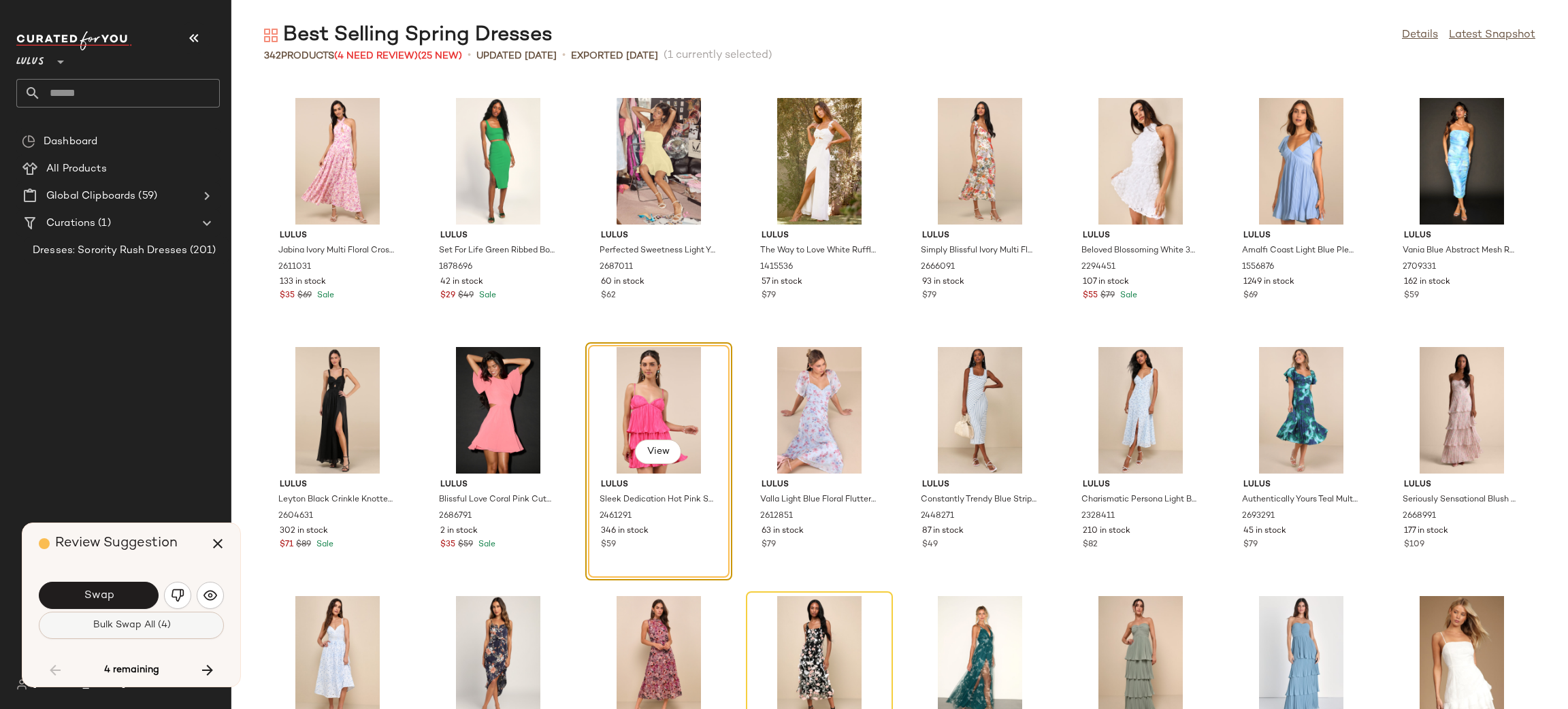
click at [128, 630] on span "Bulk Swap All (4)" at bounding box center [131, 626] width 78 height 11
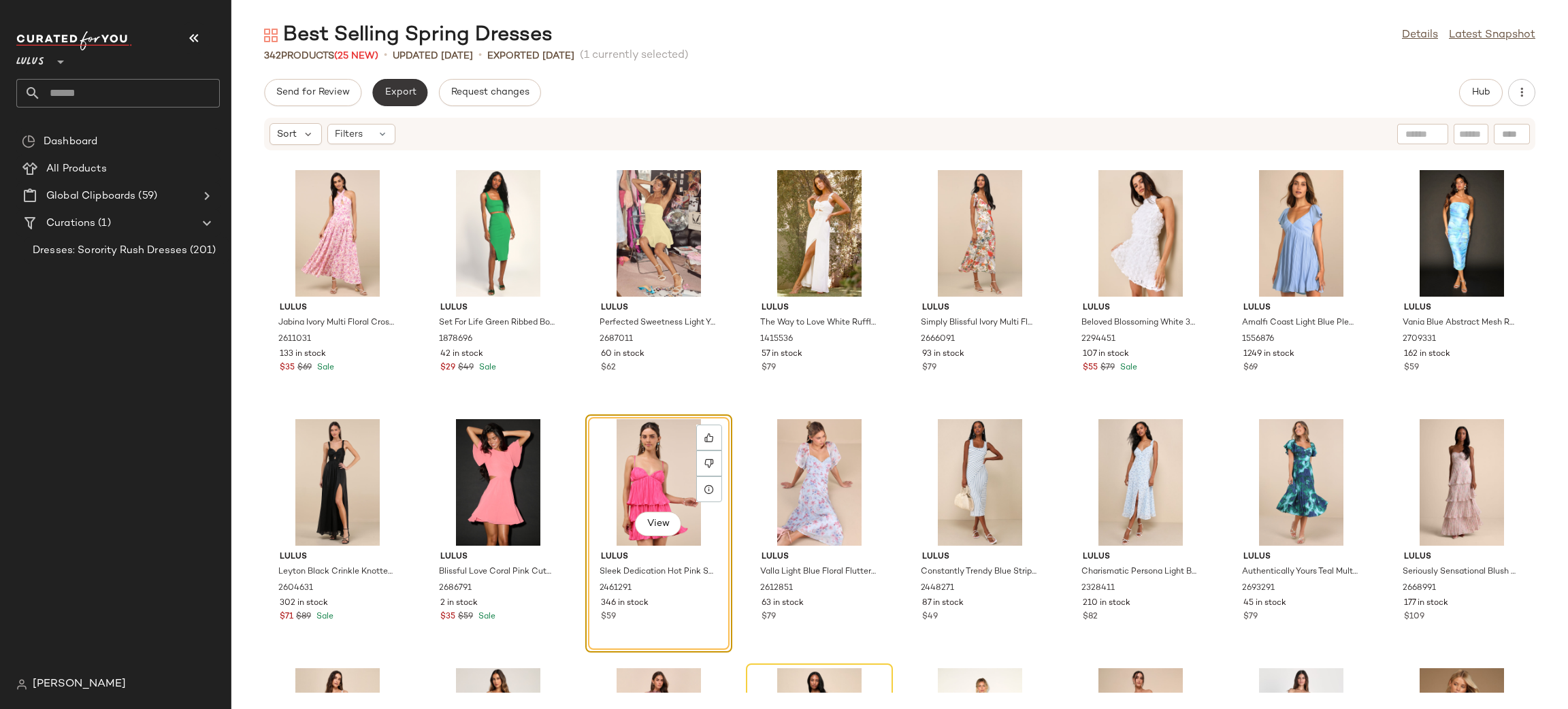
click at [393, 79] on button "Export" at bounding box center [400, 92] width 55 height 27
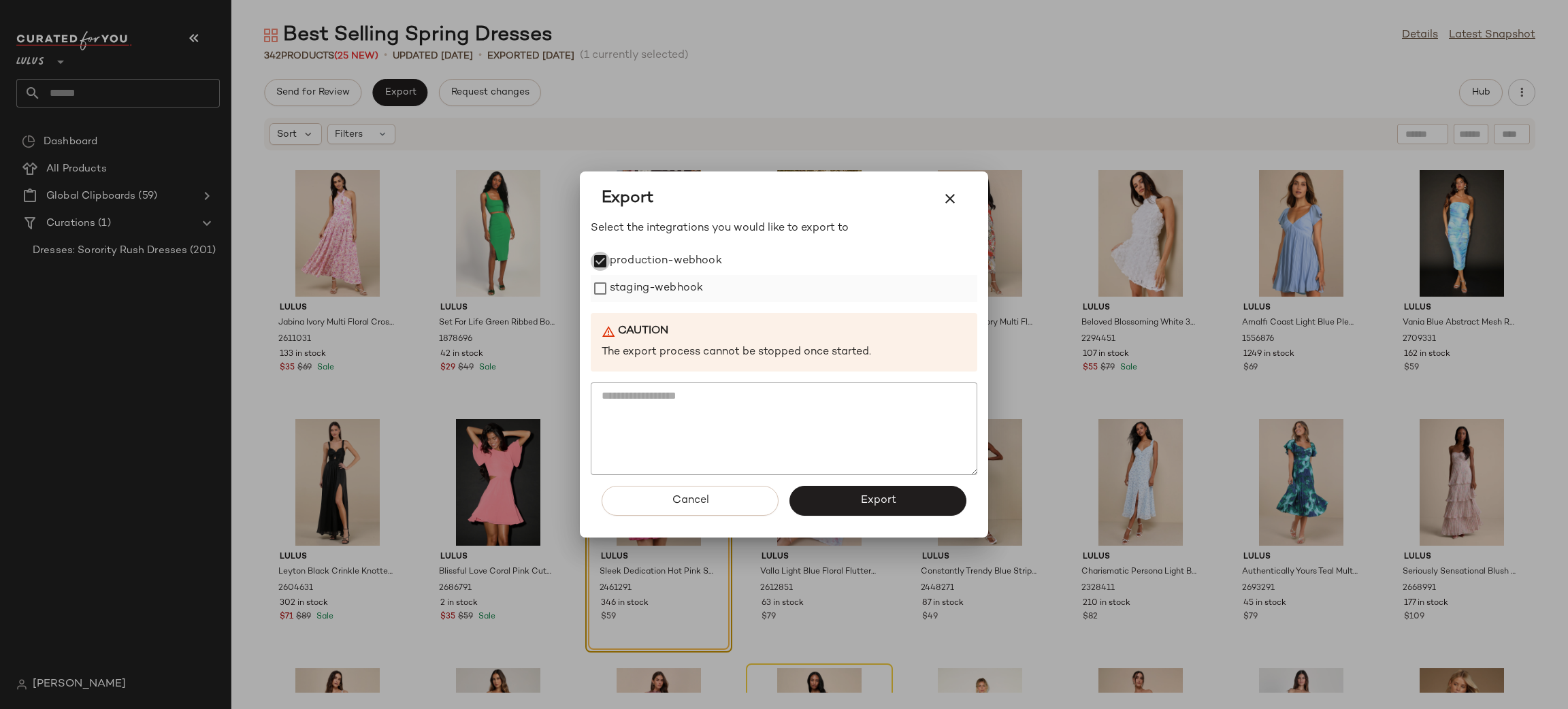
click at [626, 286] on label "staging-webhook" at bounding box center [657, 288] width 93 height 27
click at [853, 512] on button "Export" at bounding box center [877, 501] width 177 height 30
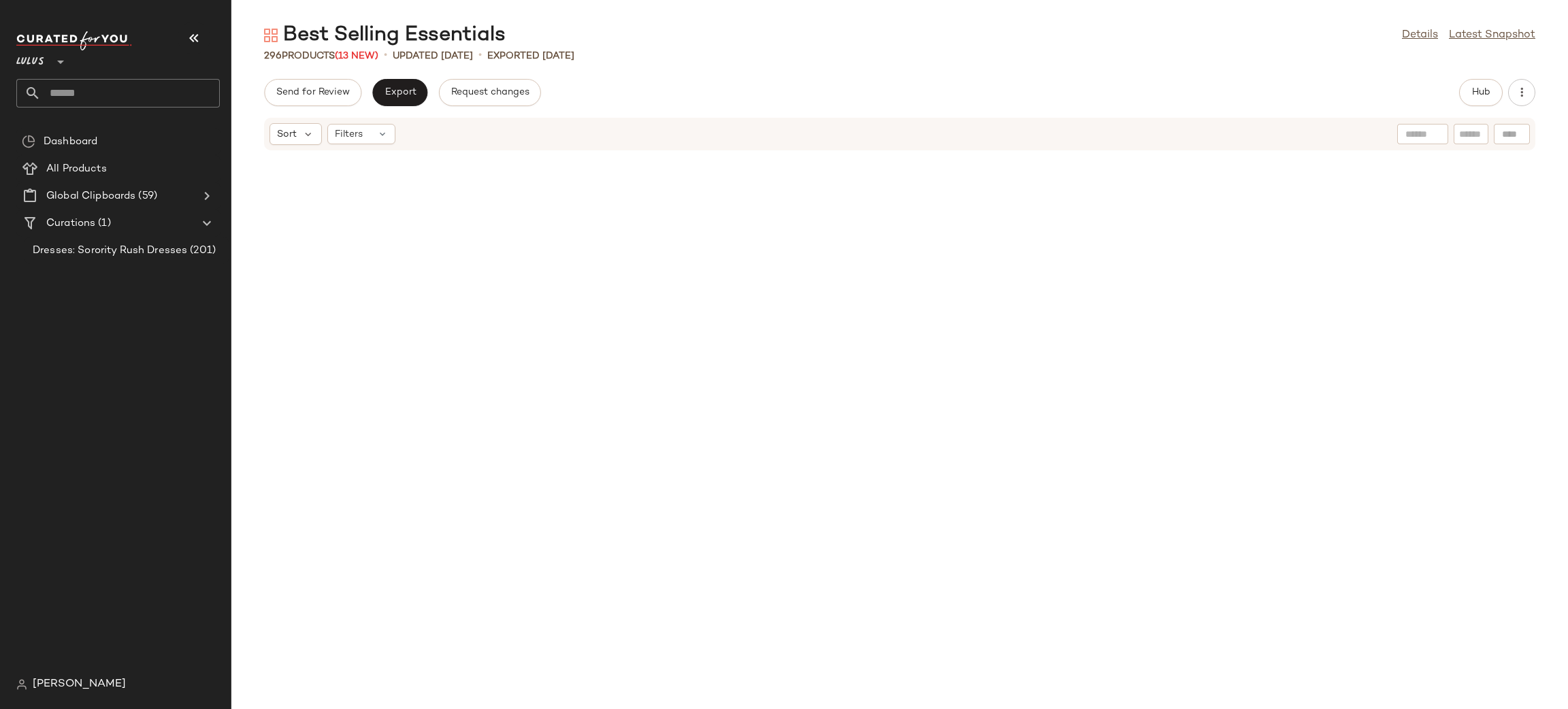
scroll to position [8676, 0]
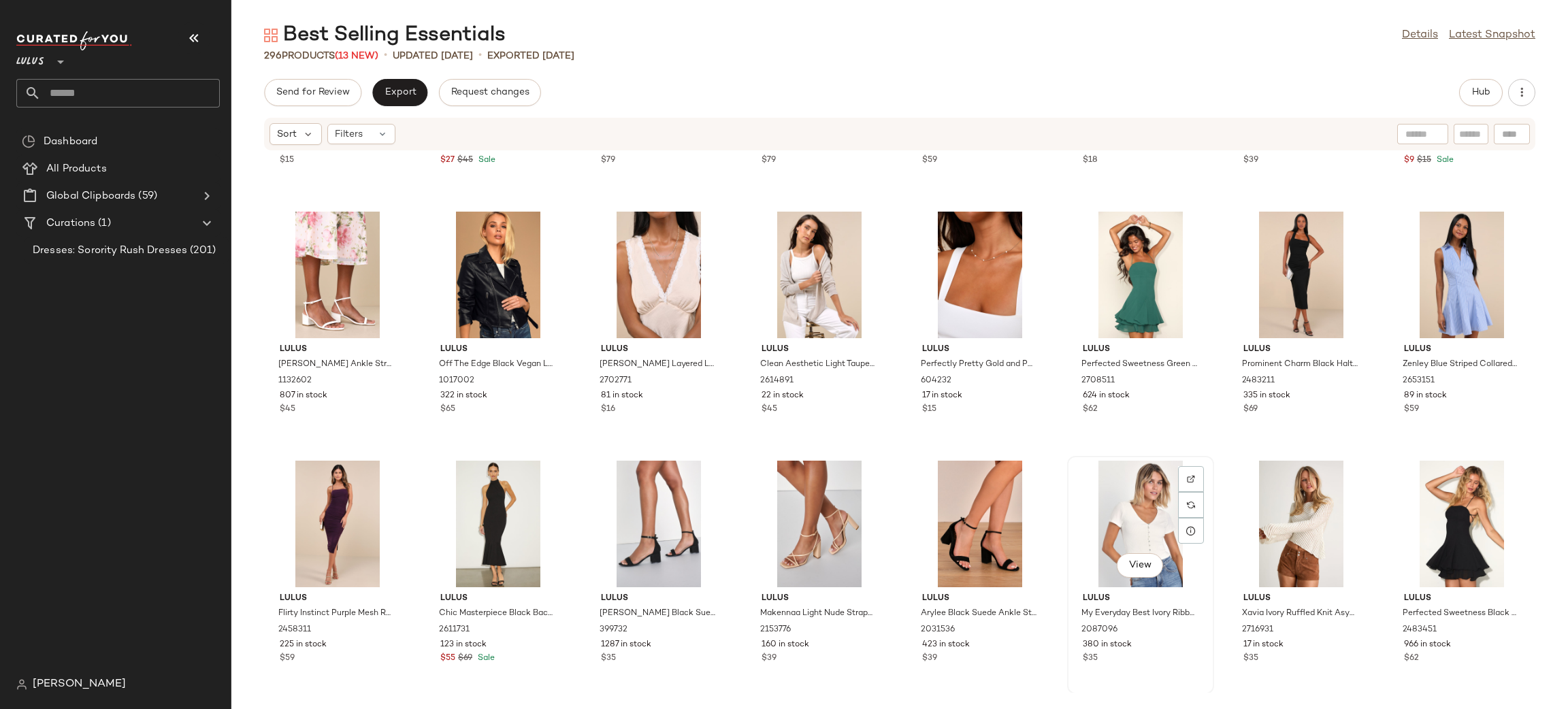
click at [1148, 517] on div "View" at bounding box center [1140, 524] width 137 height 126
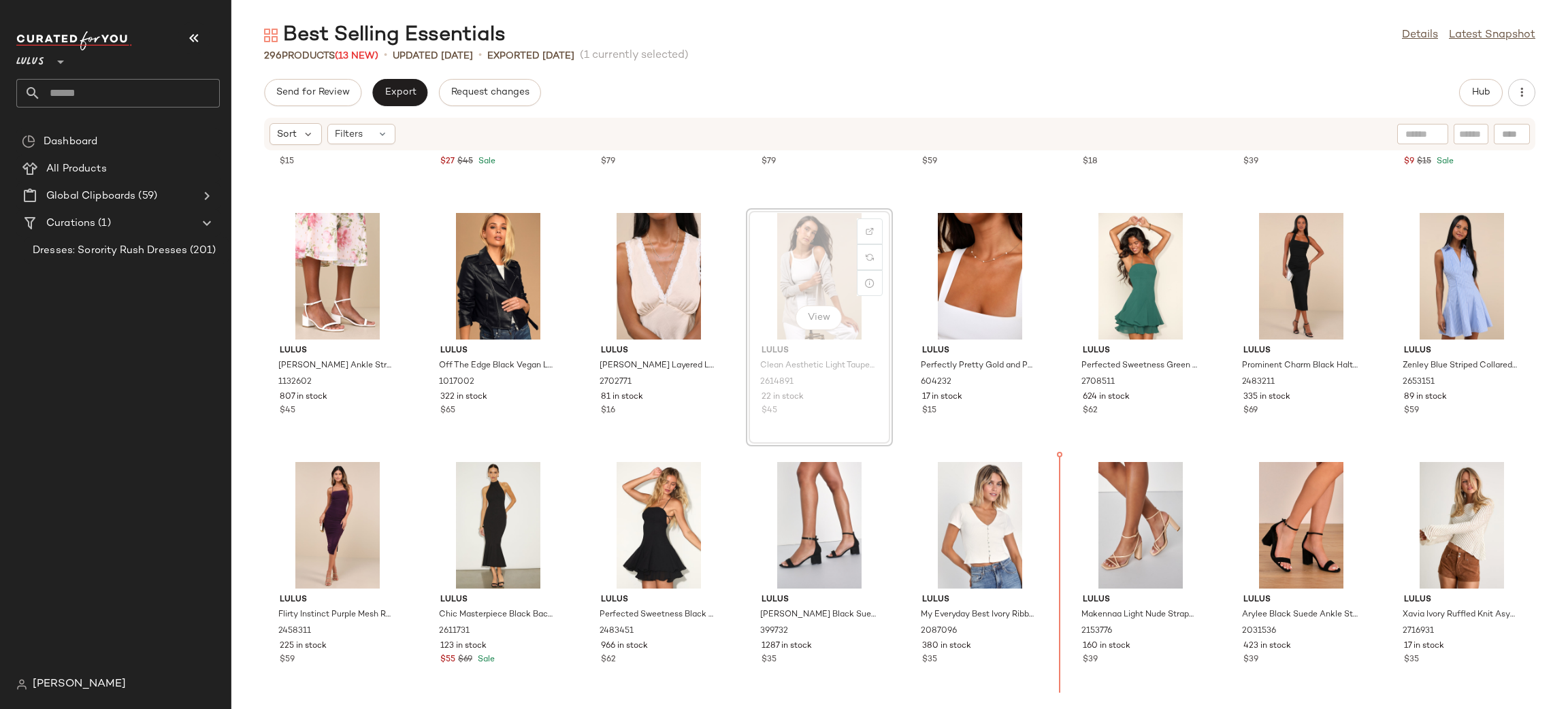
scroll to position [8676, 0]
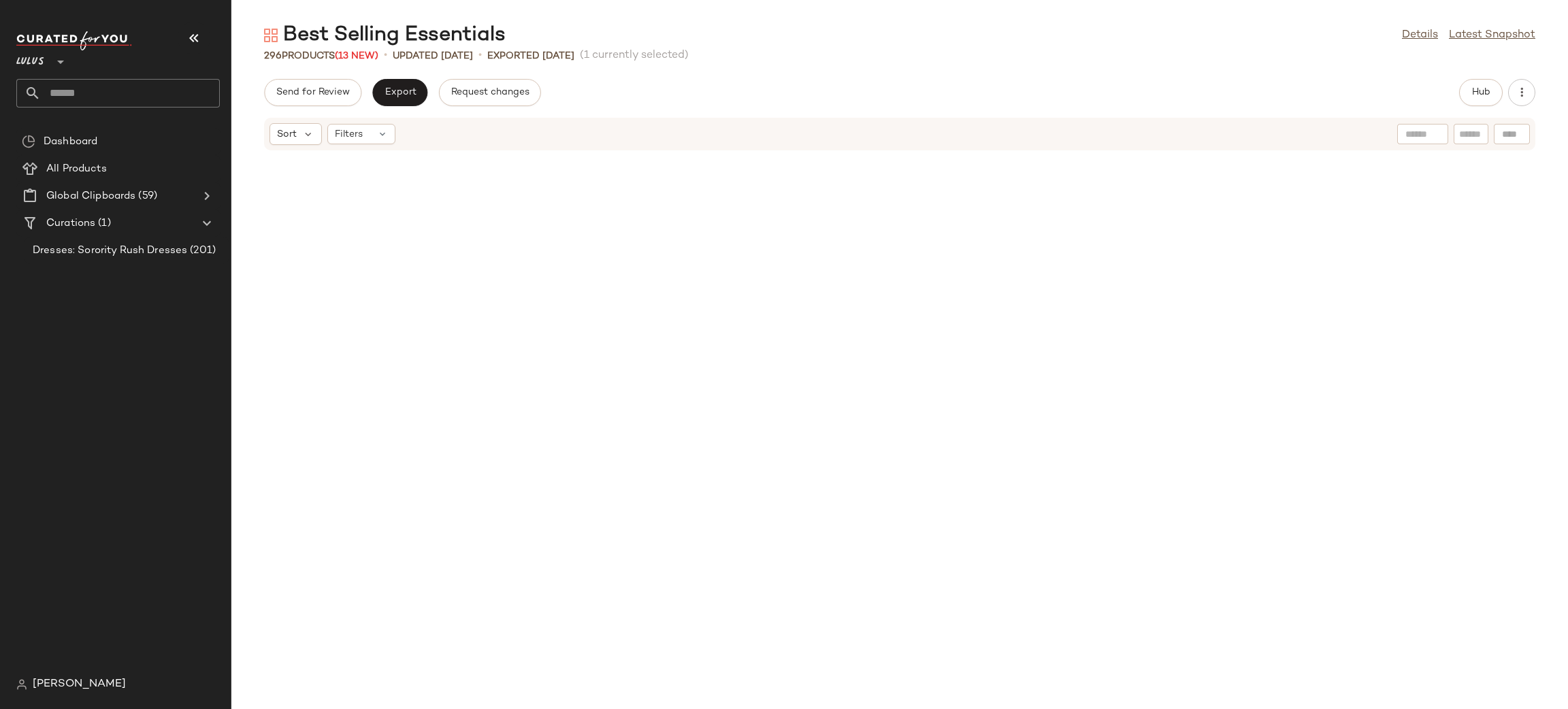
scroll to position [8676, 0]
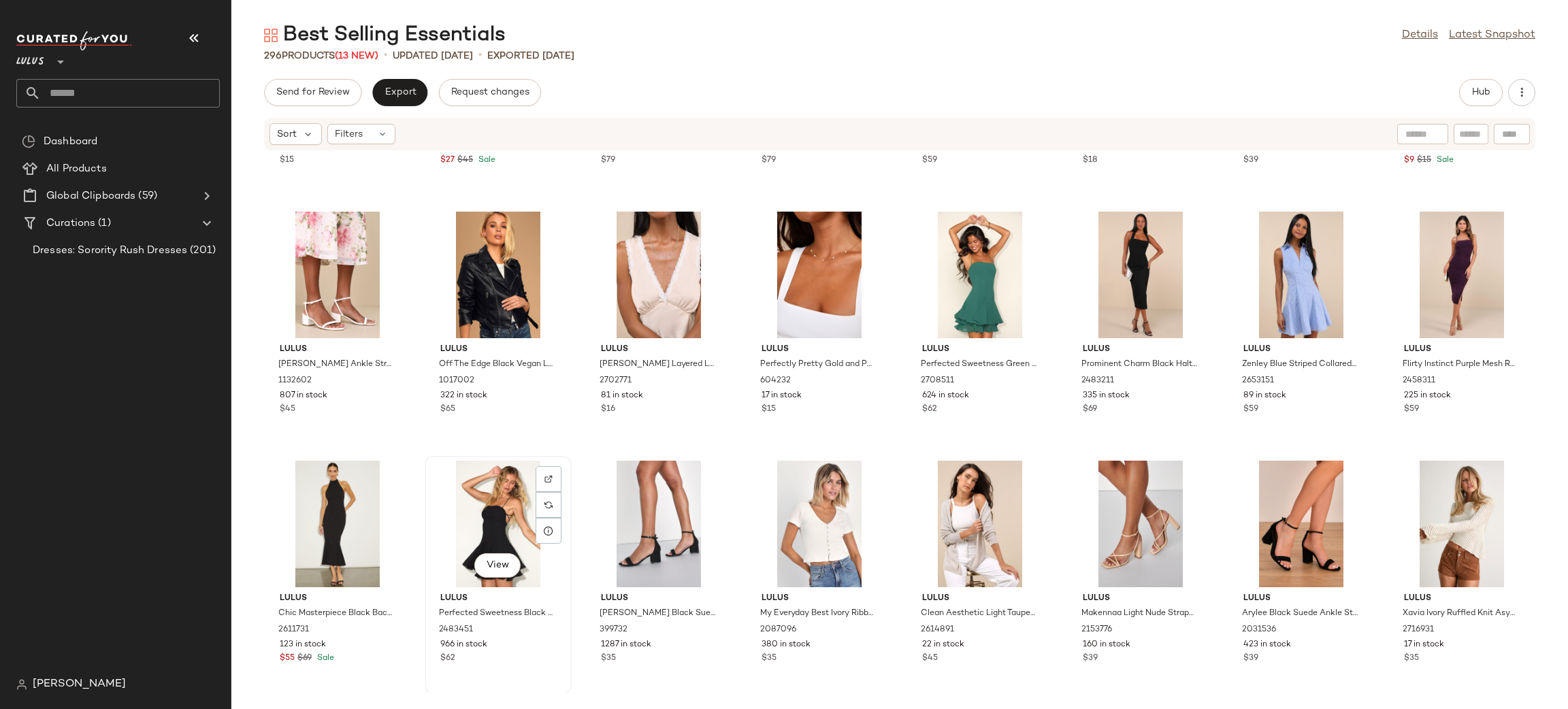
click at [488, 510] on div "View" at bounding box center [498, 524] width 137 height 126
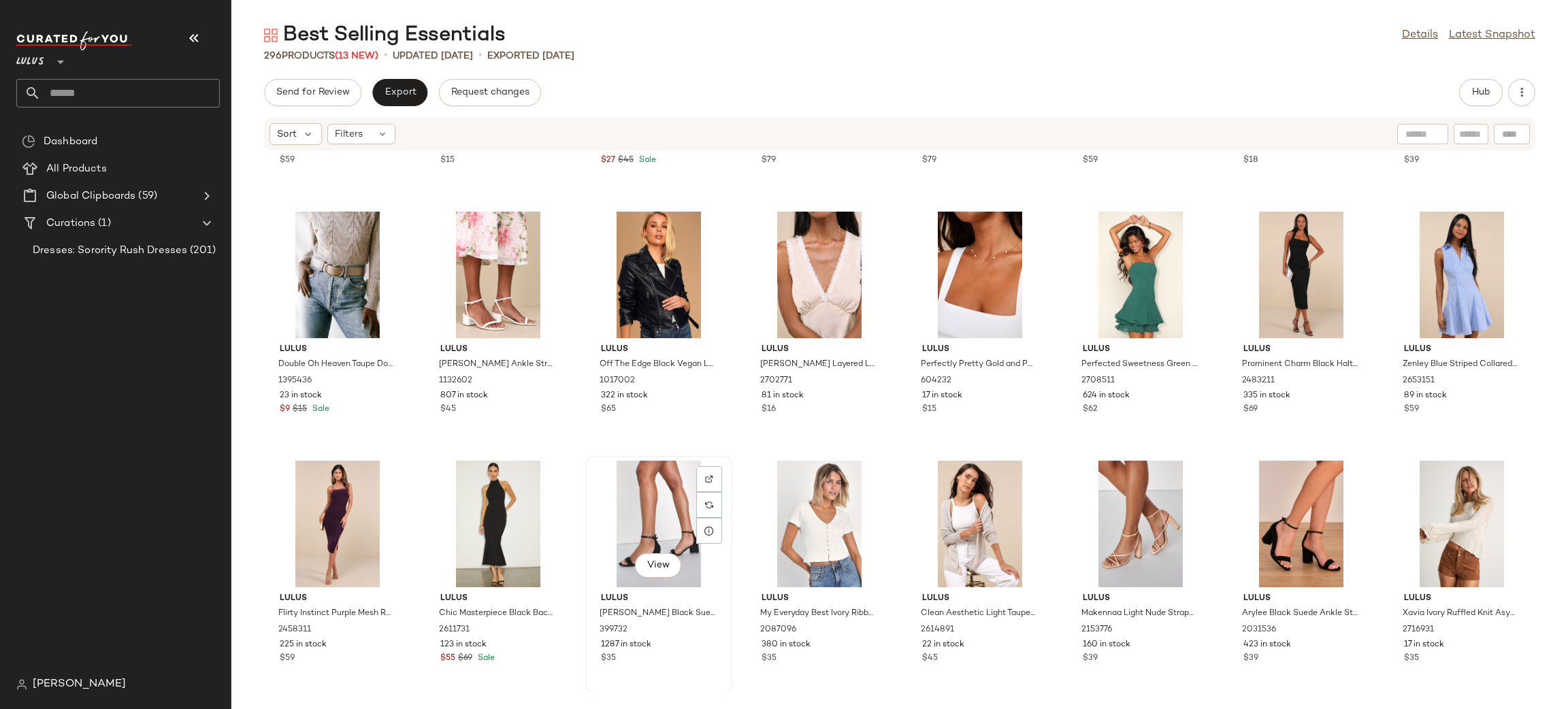
click at [678, 505] on div "View" at bounding box center [658, 524] width 137 height 126
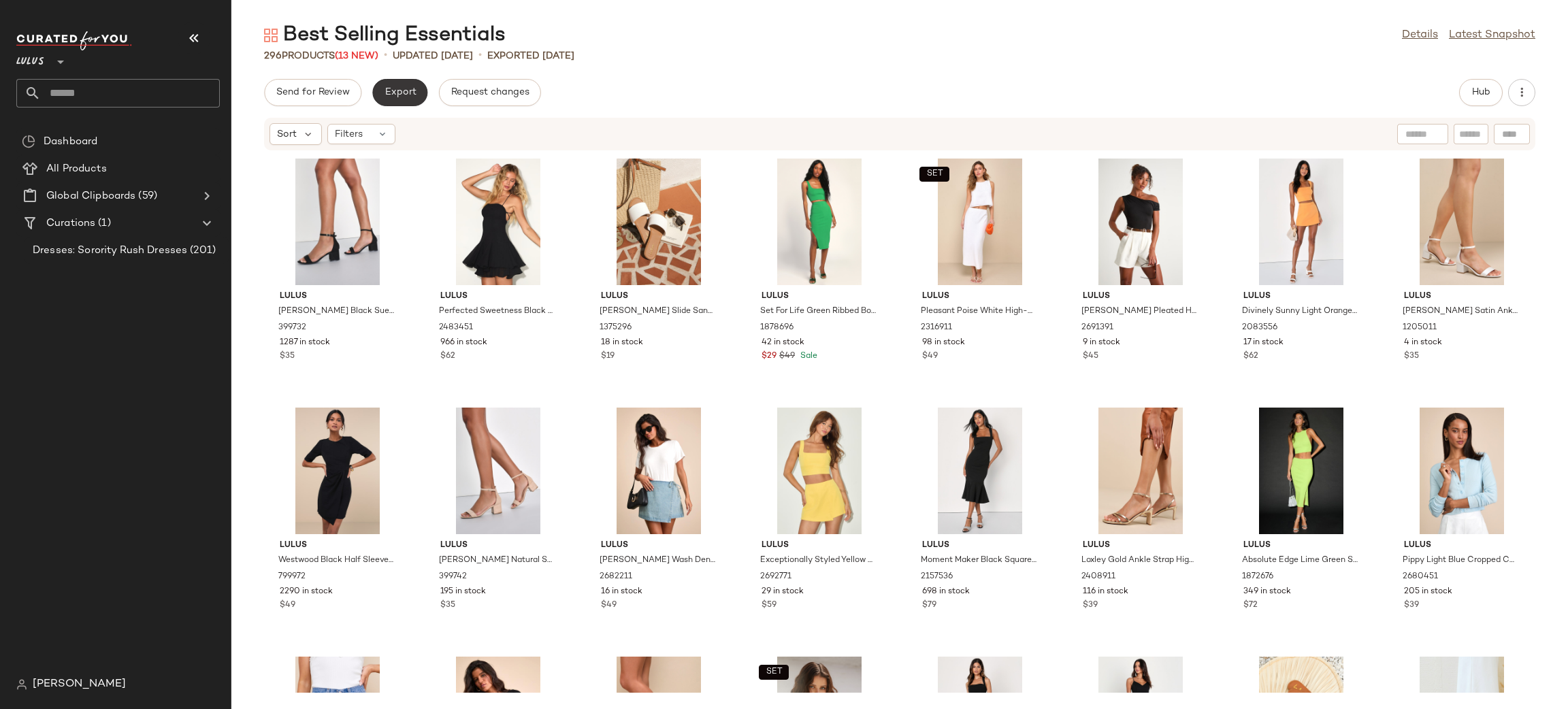
click at [391, 89] on span "Export" at bounding box center [400, 93] width 32 height 11
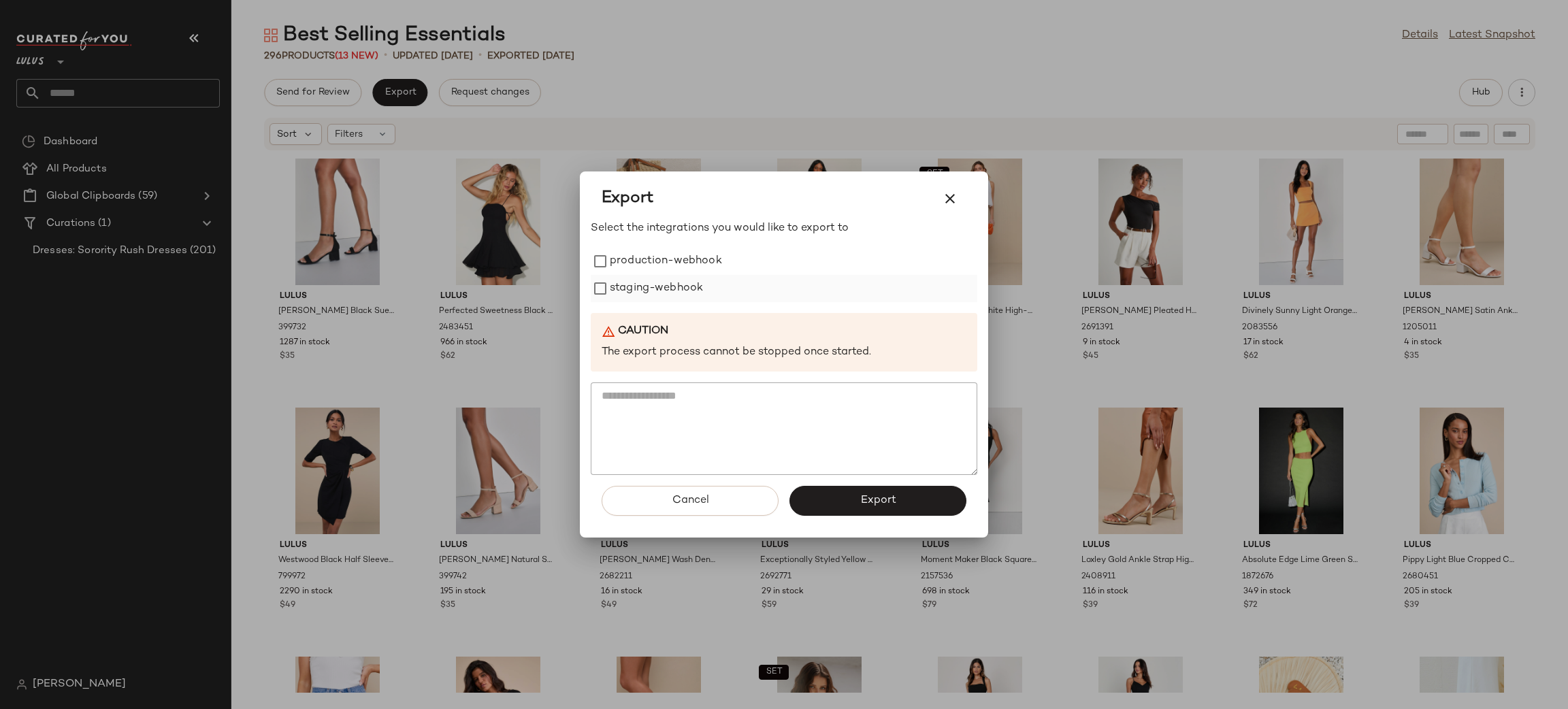
drag, startPoint x: 667, startPoint y: 267, endPoint x: 674, endPoint y: 282, distance: 16.6
click at [667, 267] on label "production-webhook" at bounding box center [666, 261] width 112 height 27
click at [678, 285] on label "staging-webhook" at bounding box center [657, 288] width 93 height 27
click at [872, 501] on span "Export" at bounding box center [877, 500] width 36 height 13
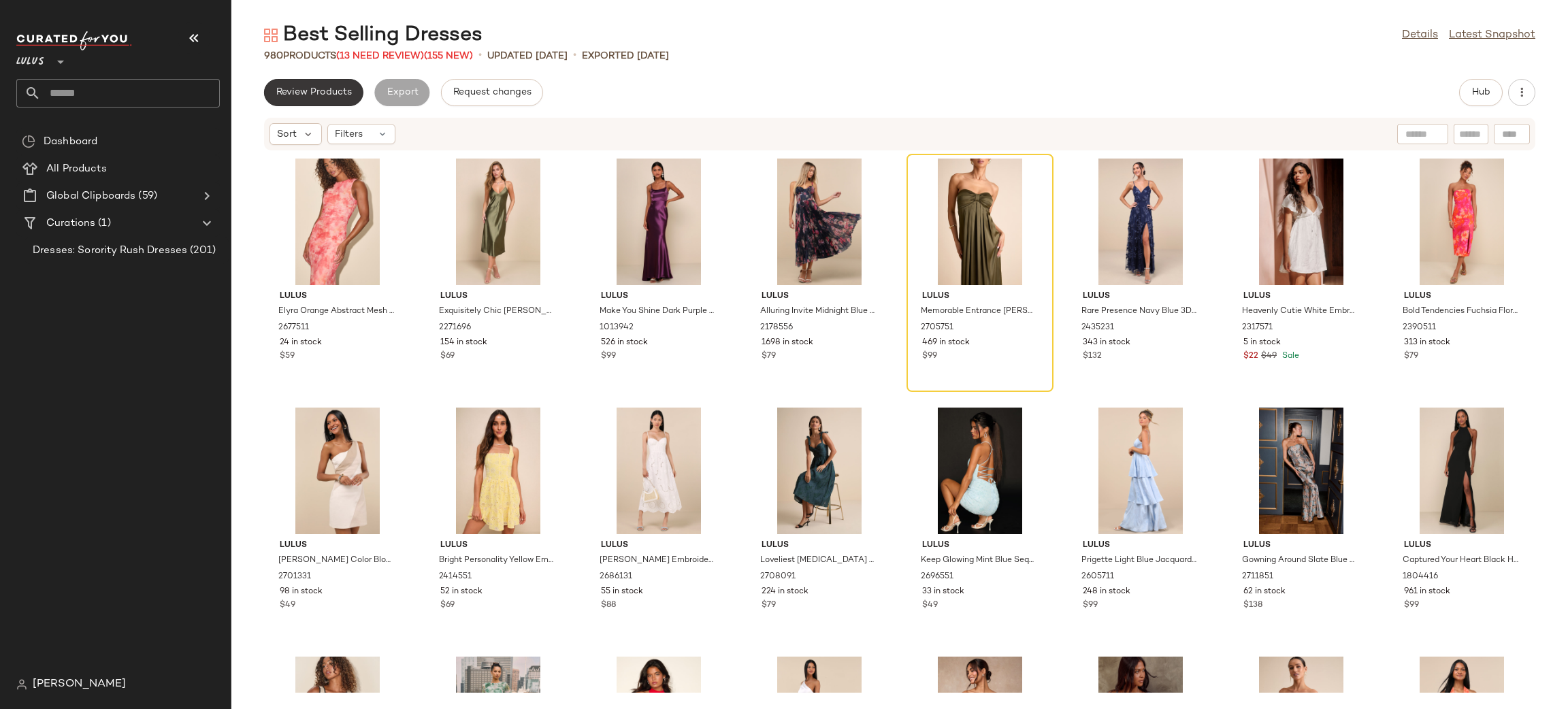
click at [344, 92] on span "Review Products" at bounding box center [314, 93] width 76 height 11
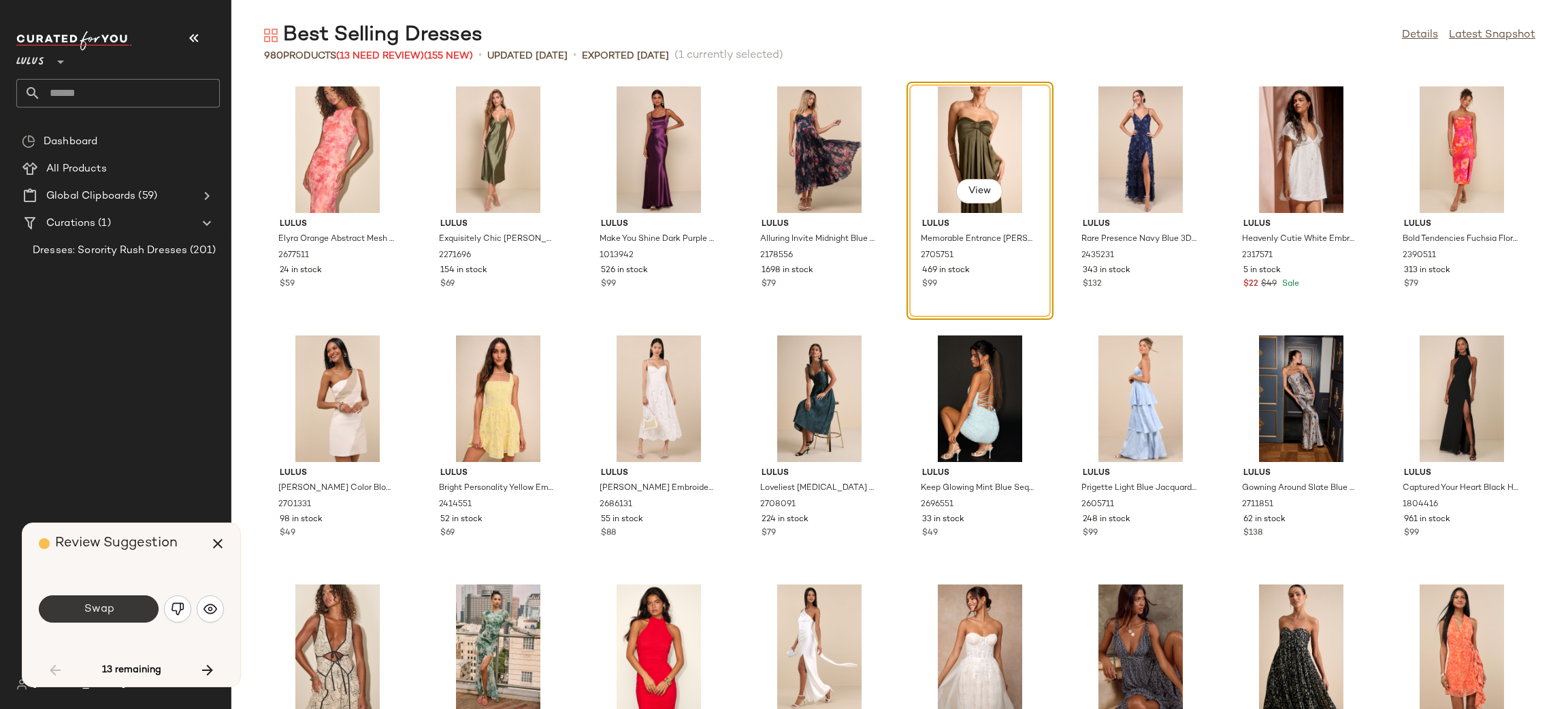
click at [144, 607] on button "Swap" at bounding box center [99, 608] width 120 height 27
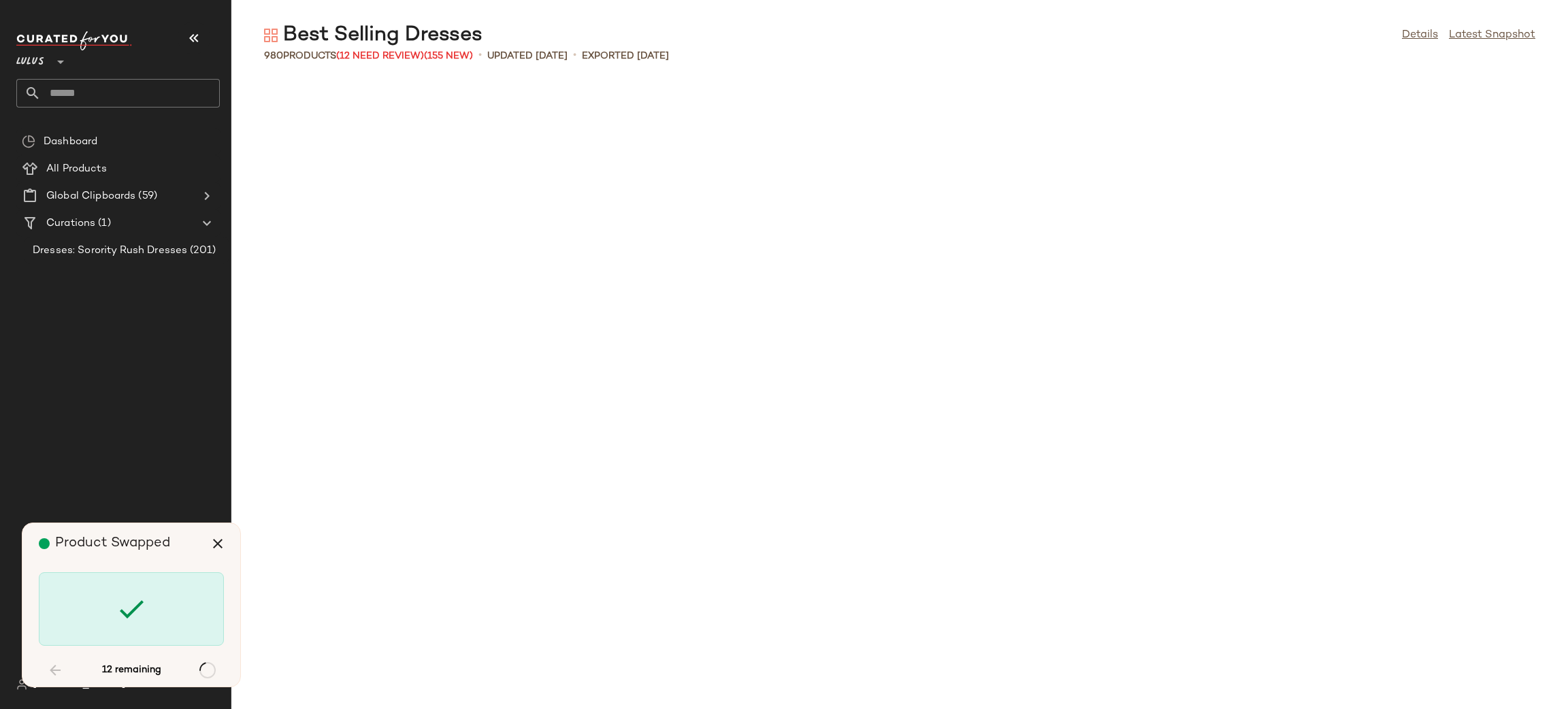
scroll to position [1743, 0]
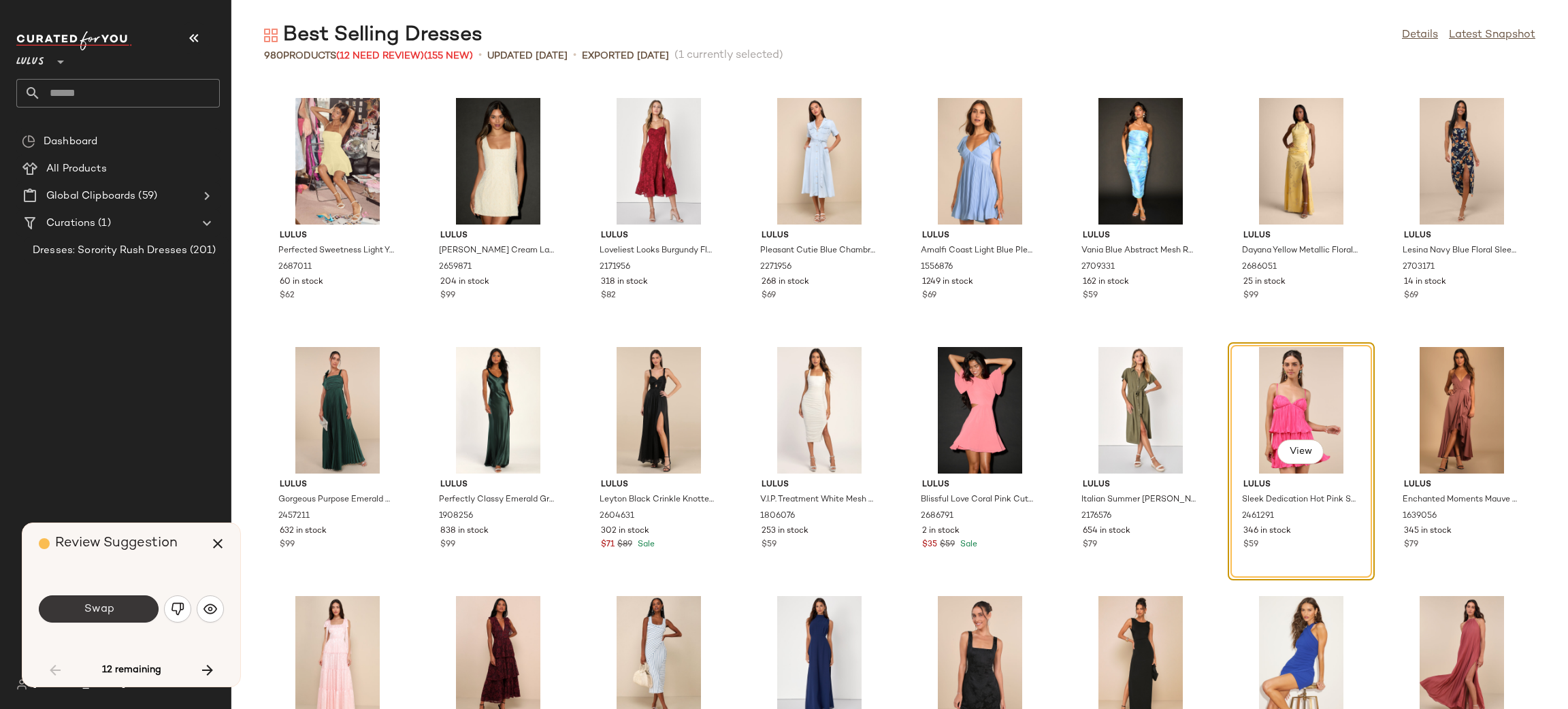
click at [128, 613] on button "Swap" at bounding box center [99, 608] width 120 height 27
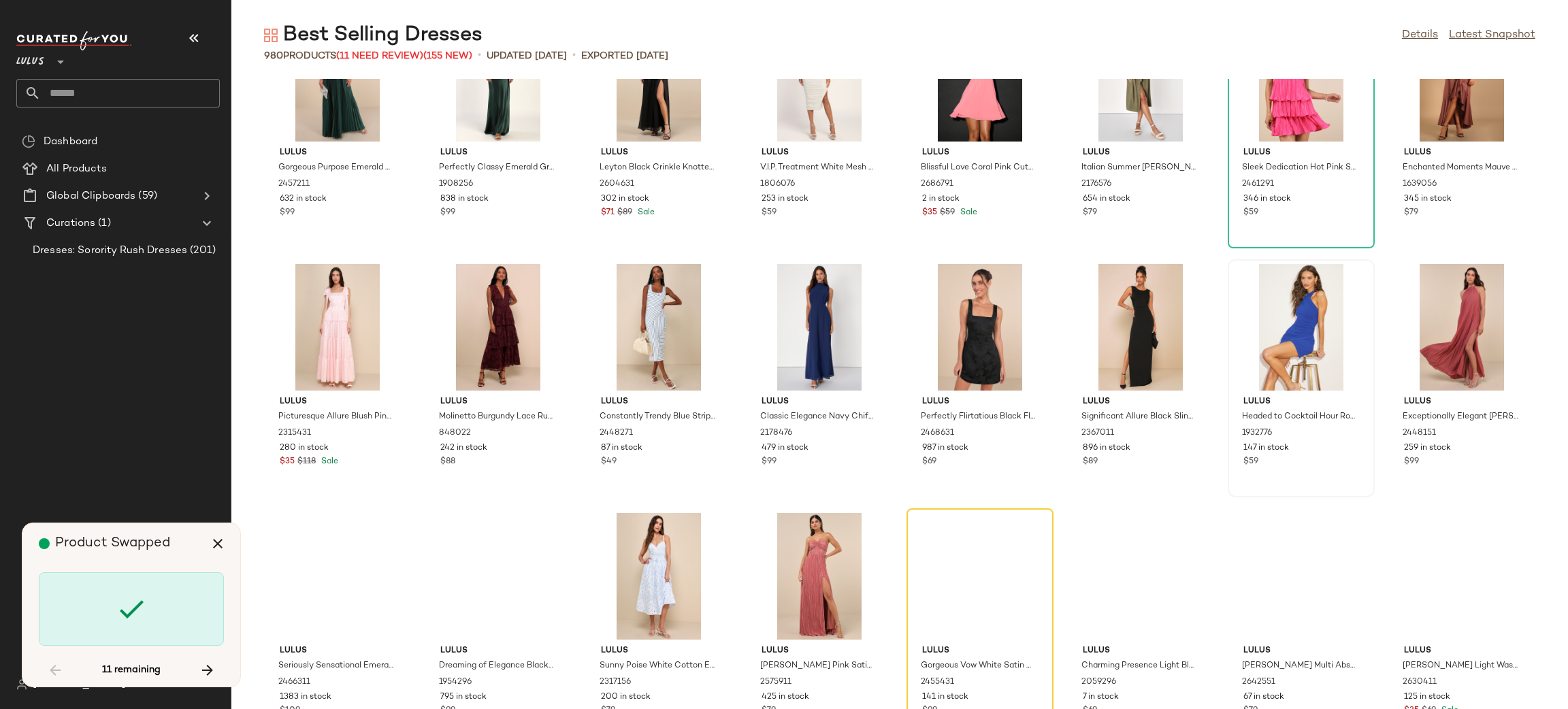
scroll to position [2157, 0]
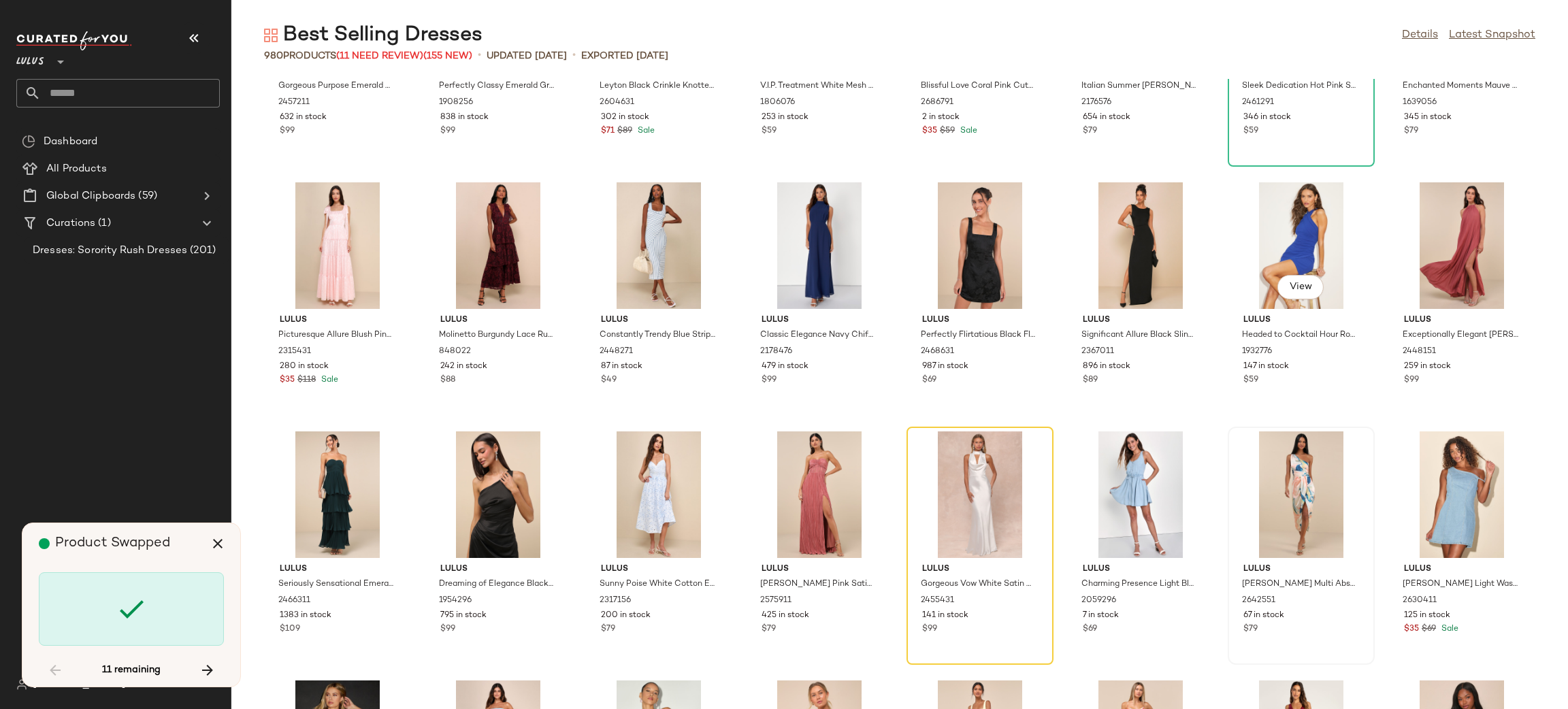
scroll to position [2242, 0]
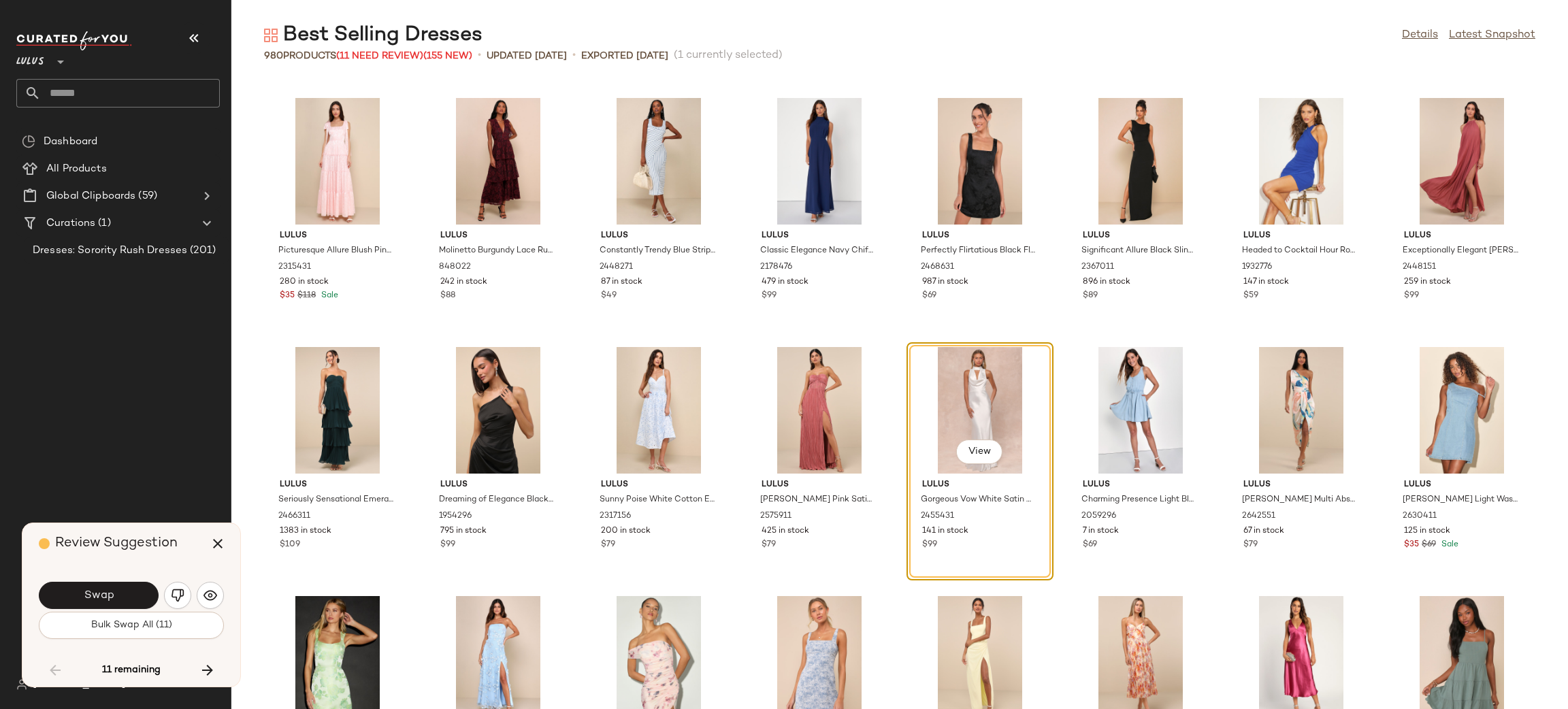
click at [199, 626] on button "Bulk Swap All (11)" at bounding box center [132, 625] width 185 height 27
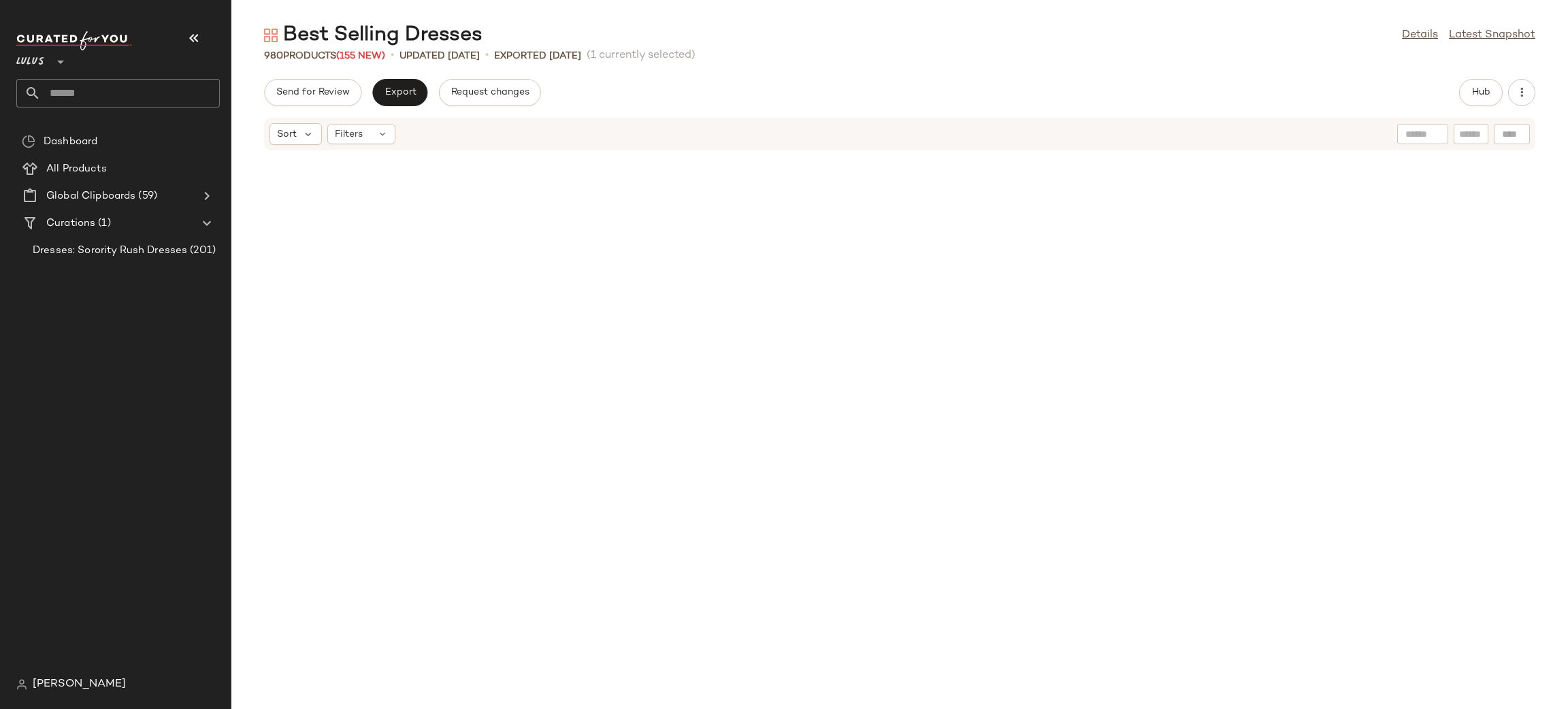
scroll to position [30100, 0]
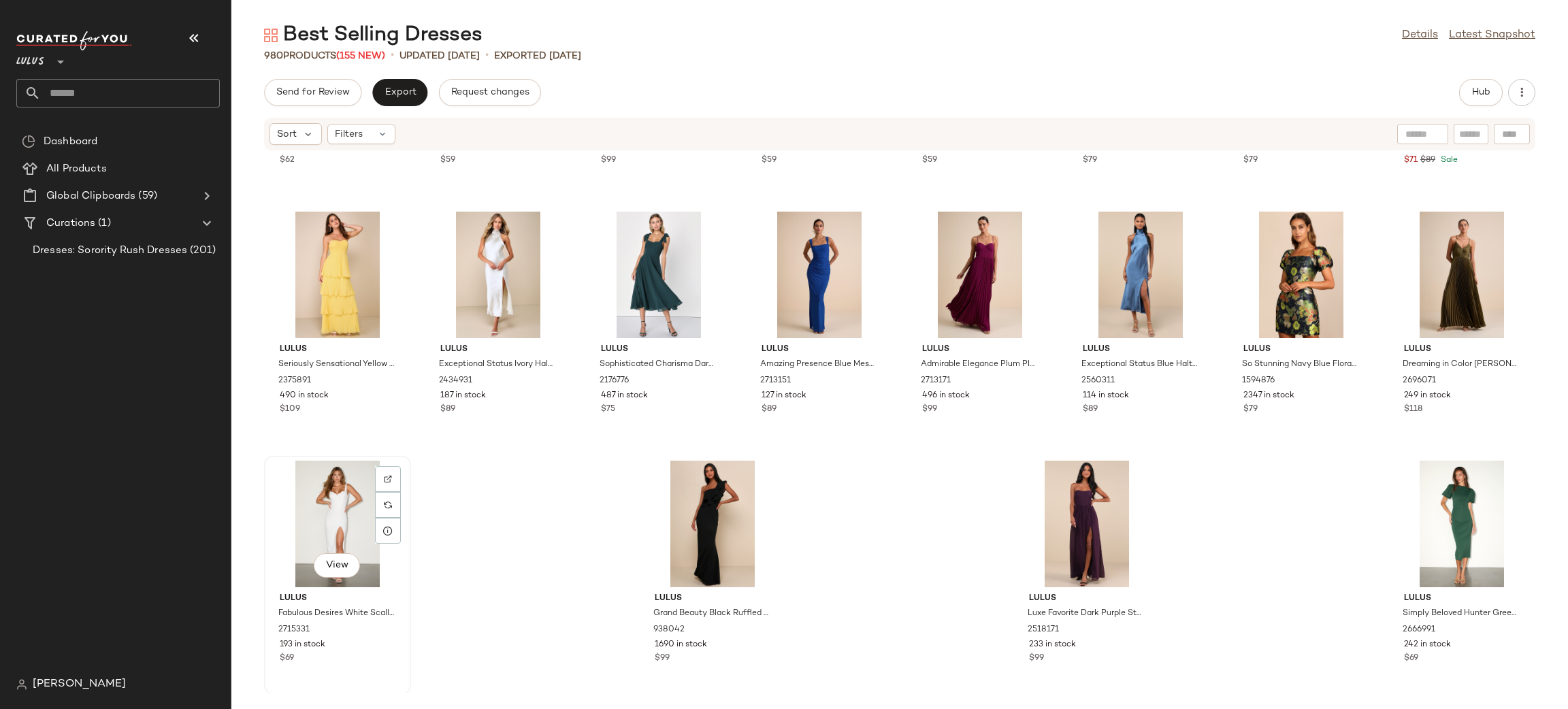
click at [281, 503] on div "View" at bounding box center [337, 524] width 137 height 126
click at [506, 263] on div "View" at bounding box center [498, 275] width 137 height 126
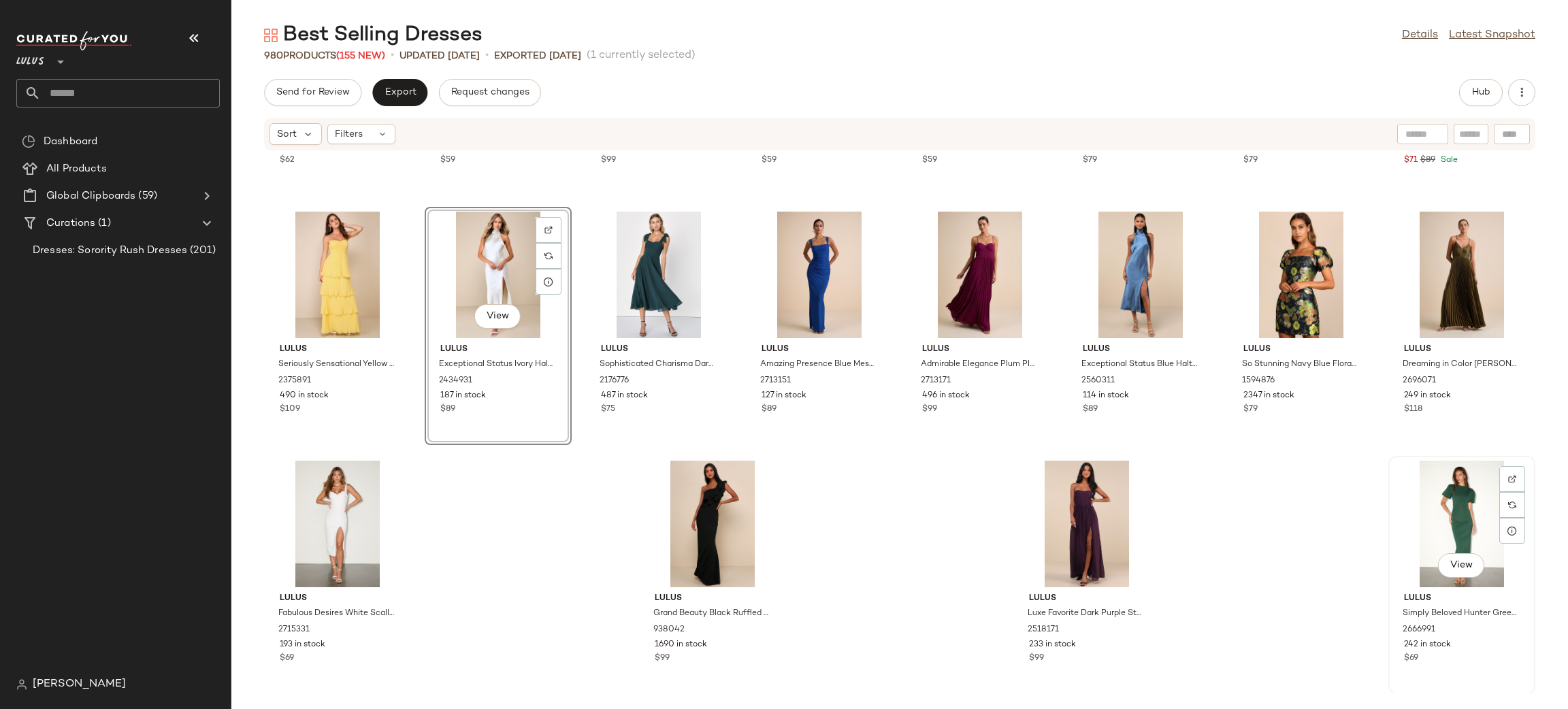
click at [1472, 498] on div "View" at bounding box center [1461, 524] width 137 height 126
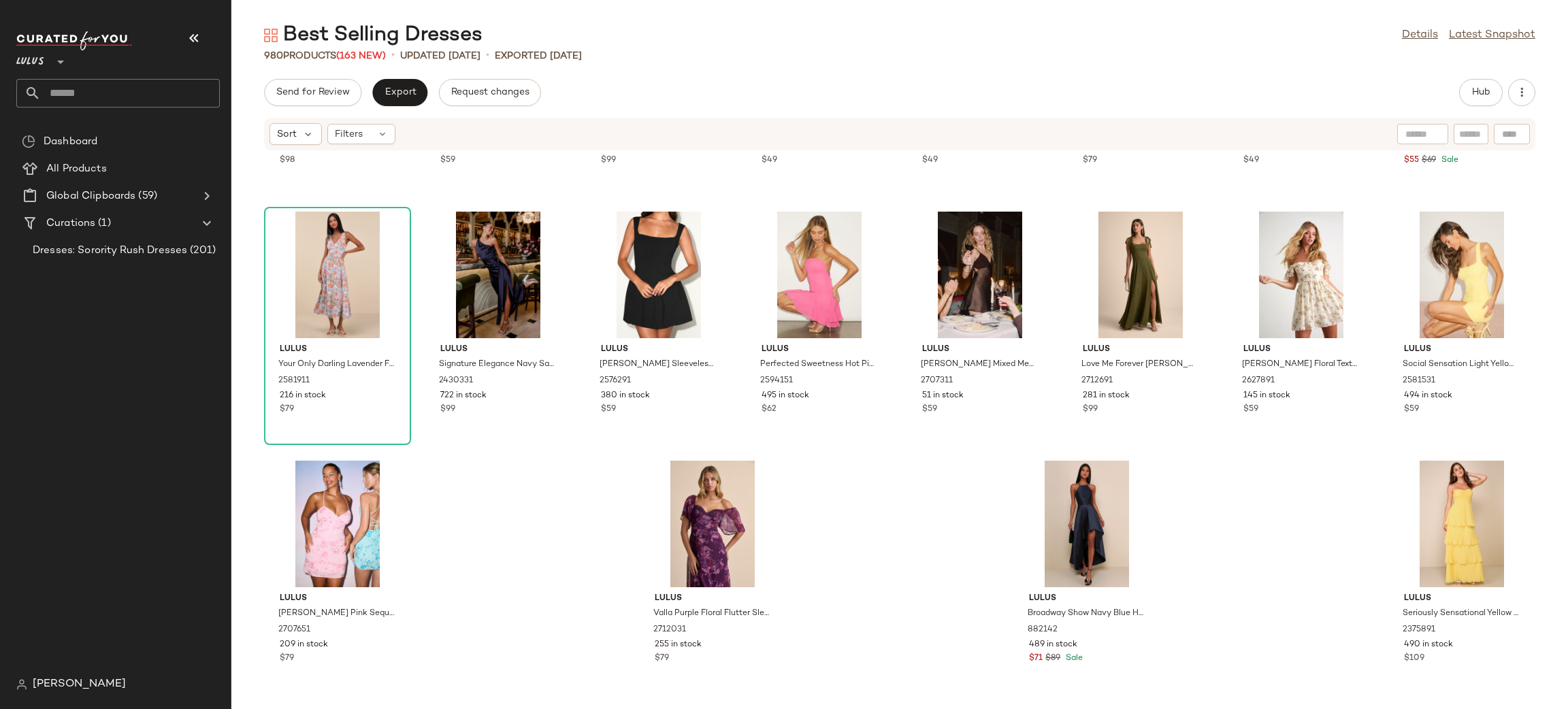
click at [1257, 563] on div "Lulus Kylin Navy Satin Basque Waist Maxi Dress 2703631 187 in stock $98 Lulus C…" at bounding box center [900, 422] width 1337 height 541
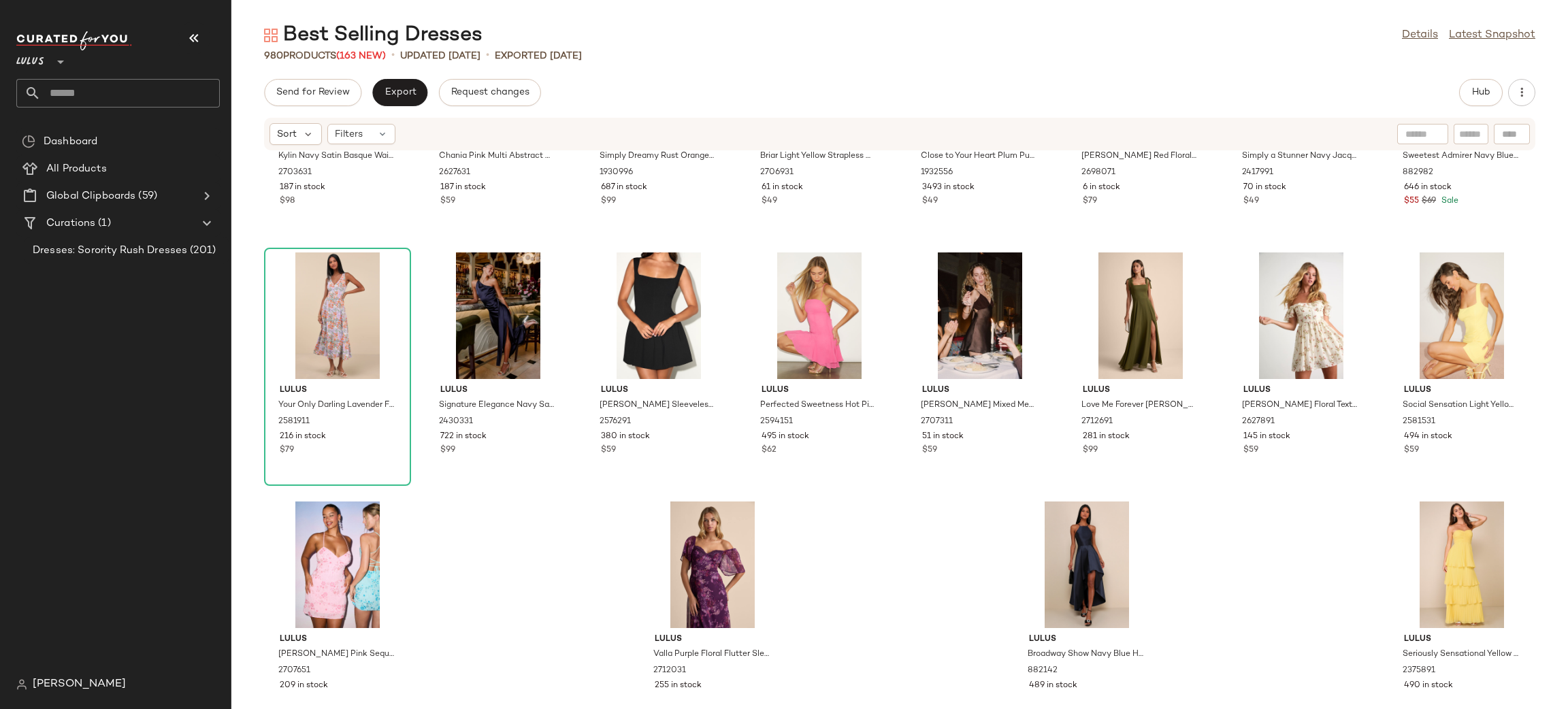
scroll to position [30025, 0]
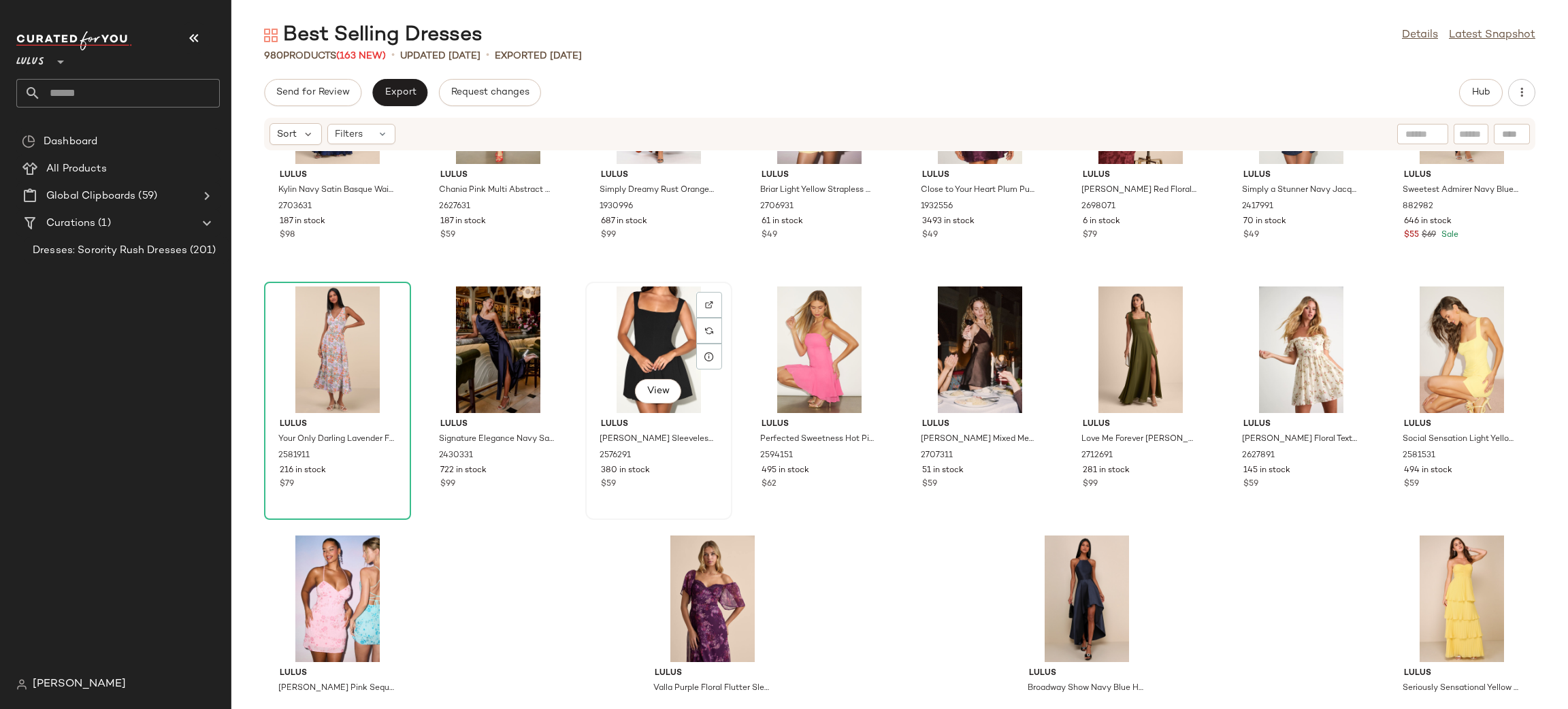
click at [647, 336] on div "View" at bounding box center [658, 350] width 137 height 126
click at [1063, 621] on div "View" at bounding box center [1087, 599] width 137 height 126
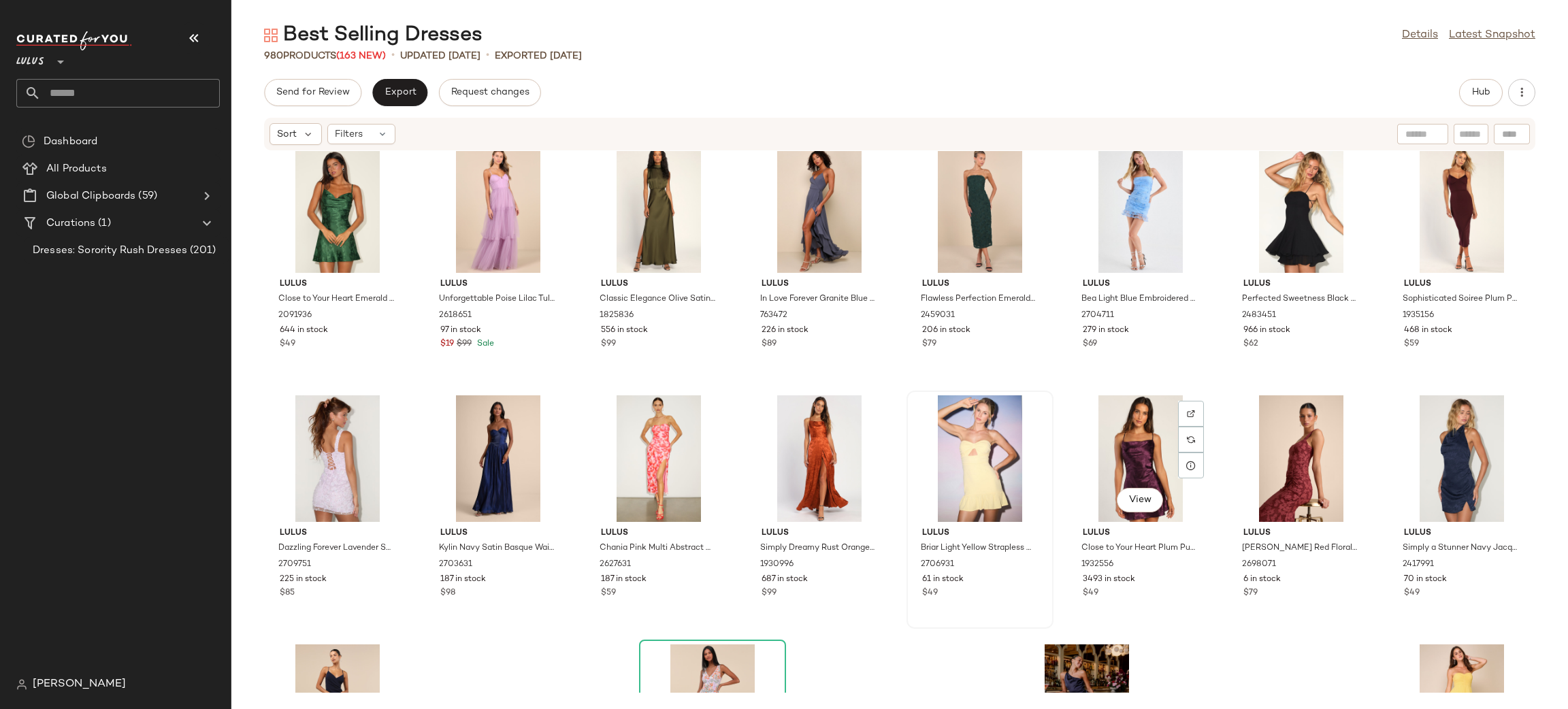
scroll to position [29915, 0]
click at [967, 443] on div "View" at bounding box center [980, 460] width 137 height 126
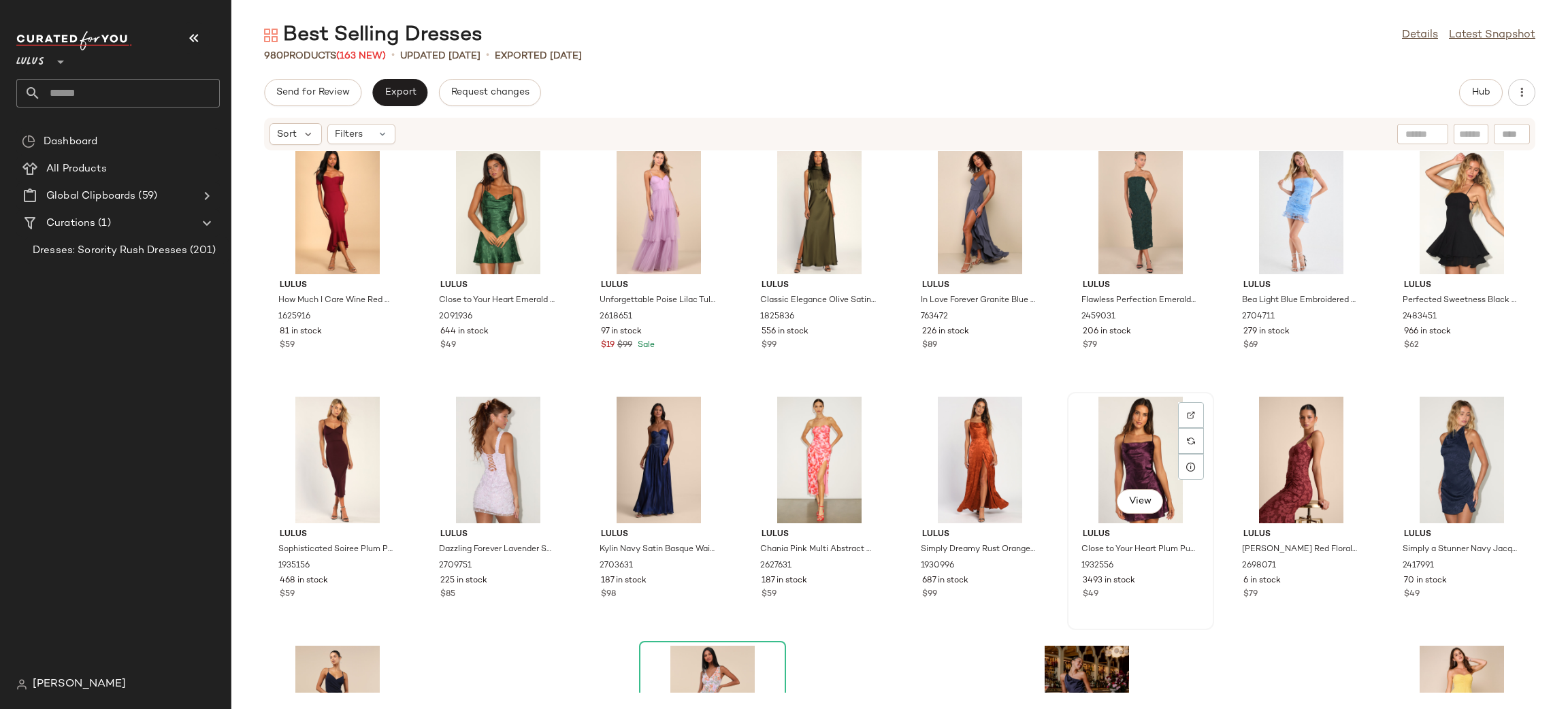
click at [1128, 448] on div "View" at bounding box center [1140, 460] width 137 height 126
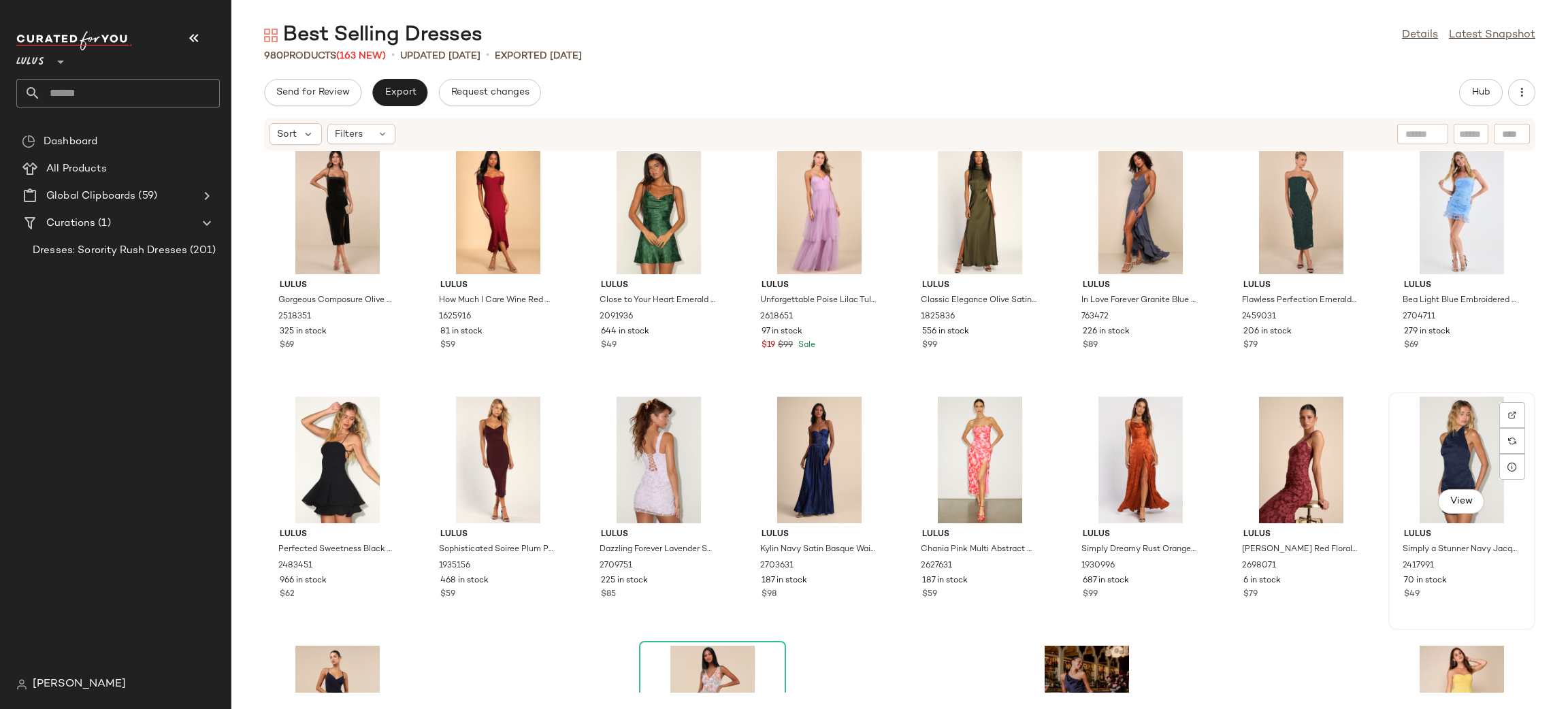
click at [1453, 445] on div "View" at bounding box center [1461, 460] width 137 height 126
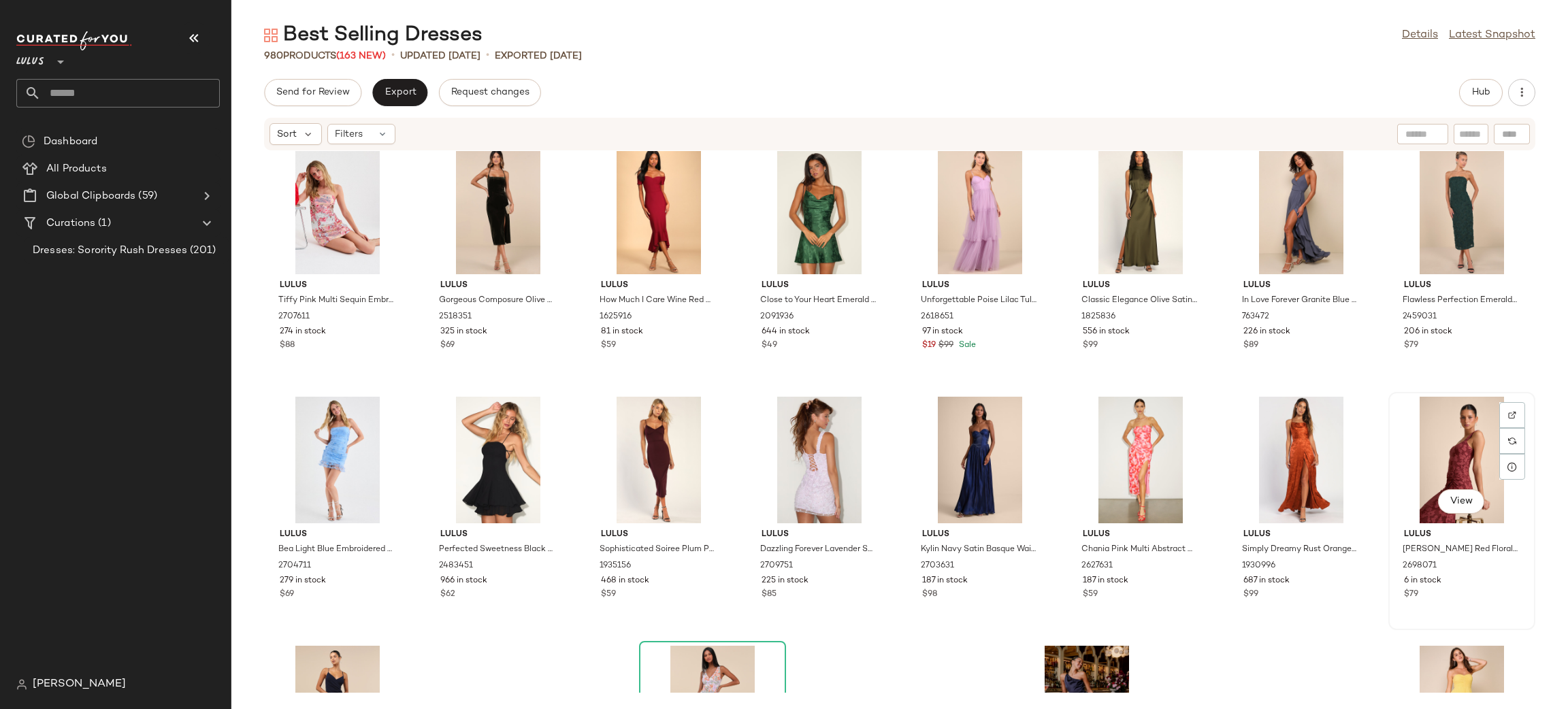
click at [1441, 455] on div "View" at bounding box center [1461, 460] width 137 height 126
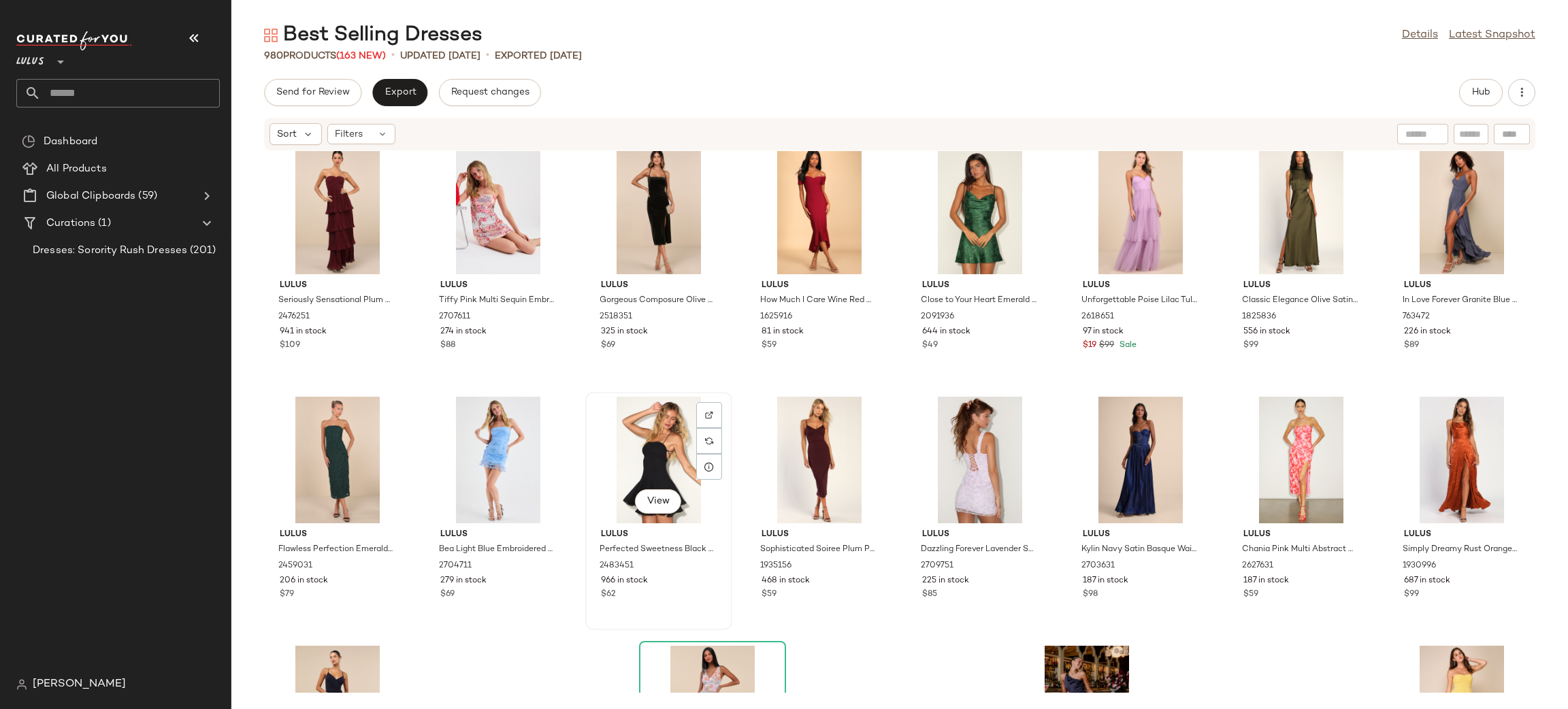
click at [675, 447] on div "View" at bounding box center [658, 460] width 137 height 126
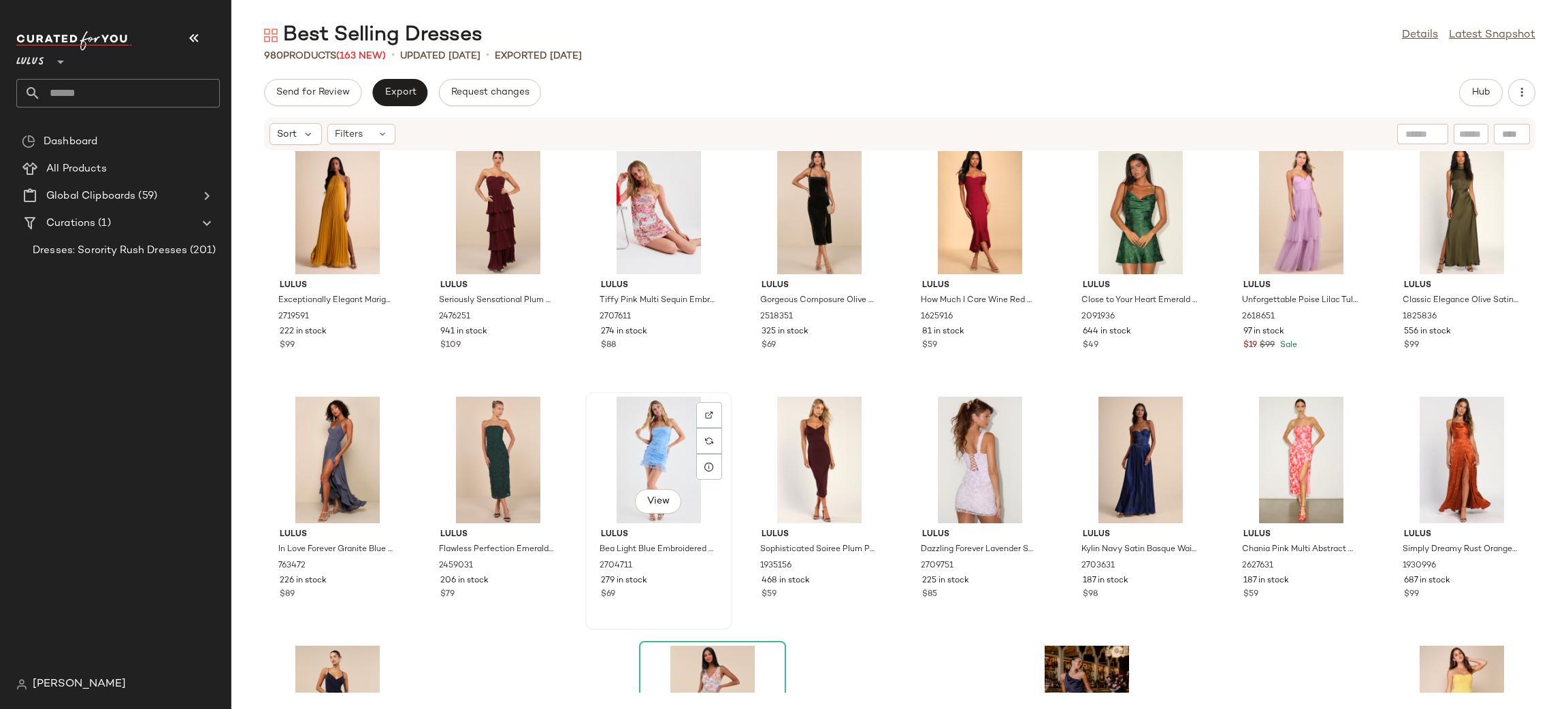
click at [632, 450] on div "View" at bounding box center [658, 460] width 137 height 126
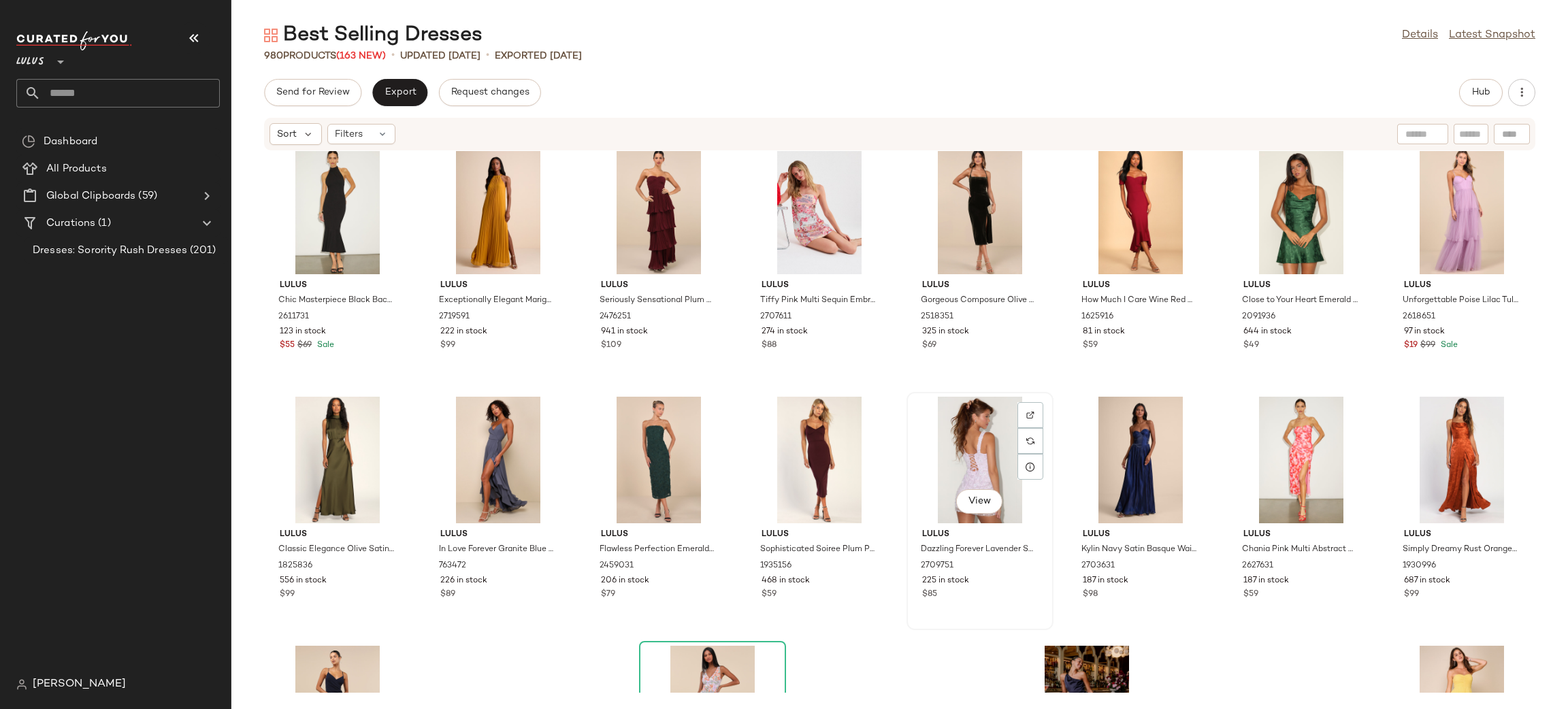
click at [982, 457] on div "View" at bounding box center [980, 460] width 137 height 126
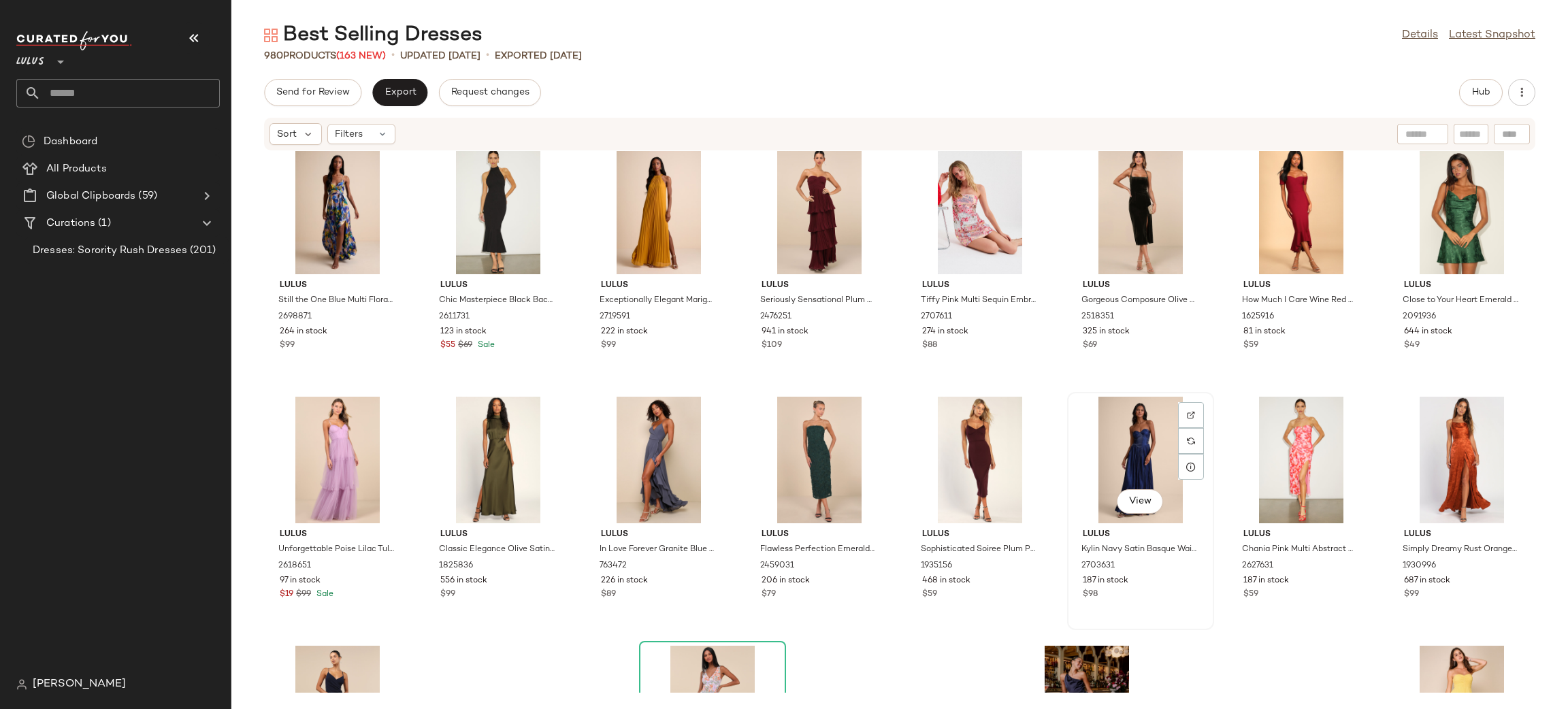
click at [1098, 434] on div "View" at bounding box center [1140, 460] width 137 height 126
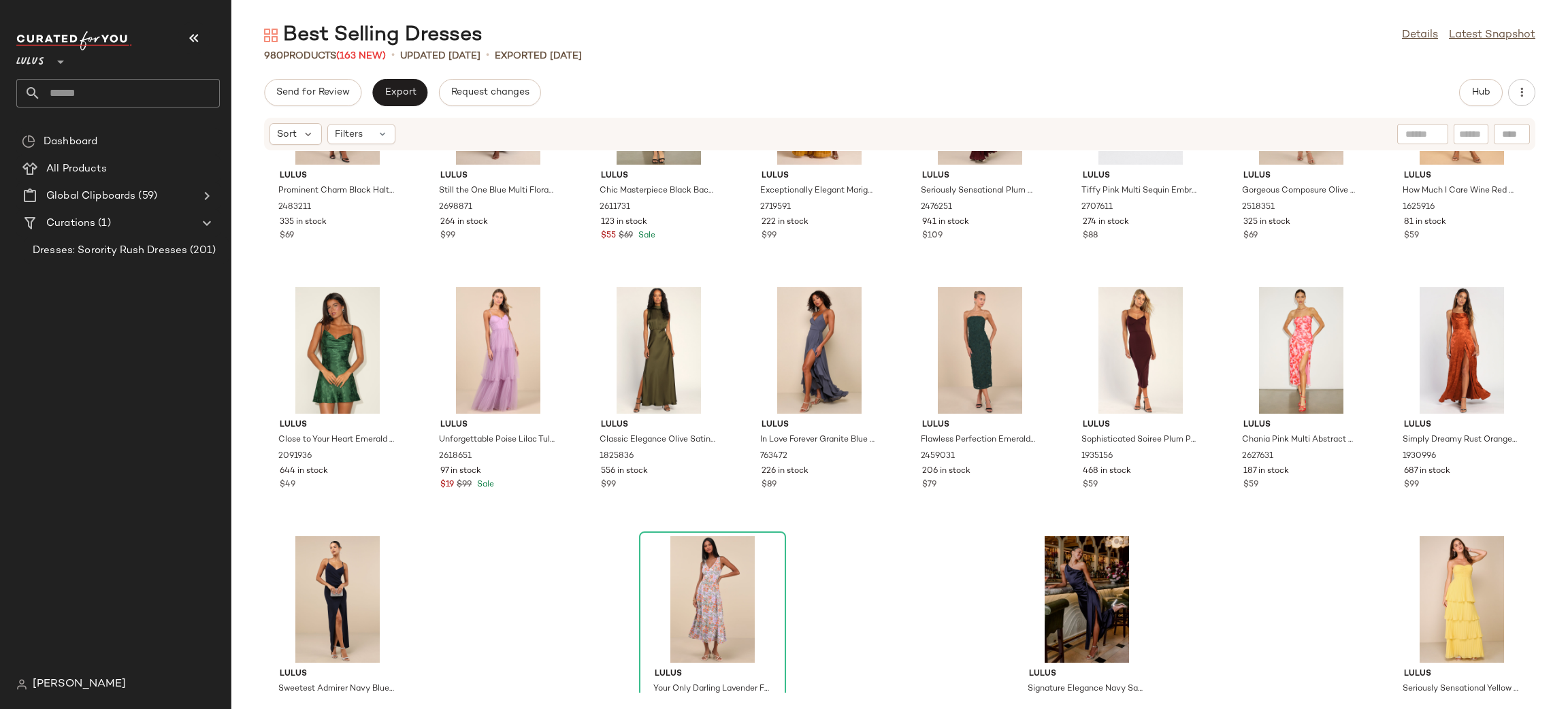
scroll to position [29915, 0]
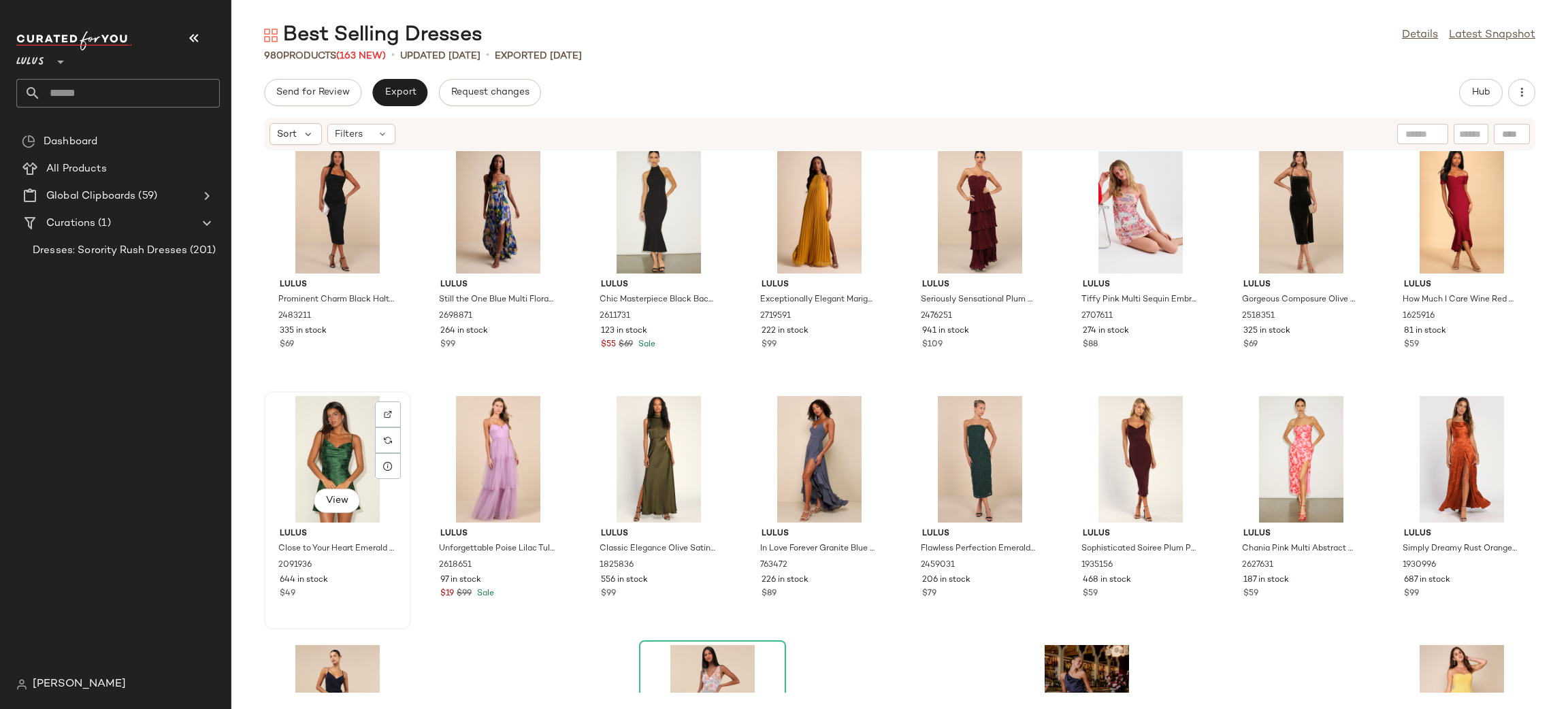
click at [311, 428] on div "View" at bounding box center [337, 459] width 137 height 126
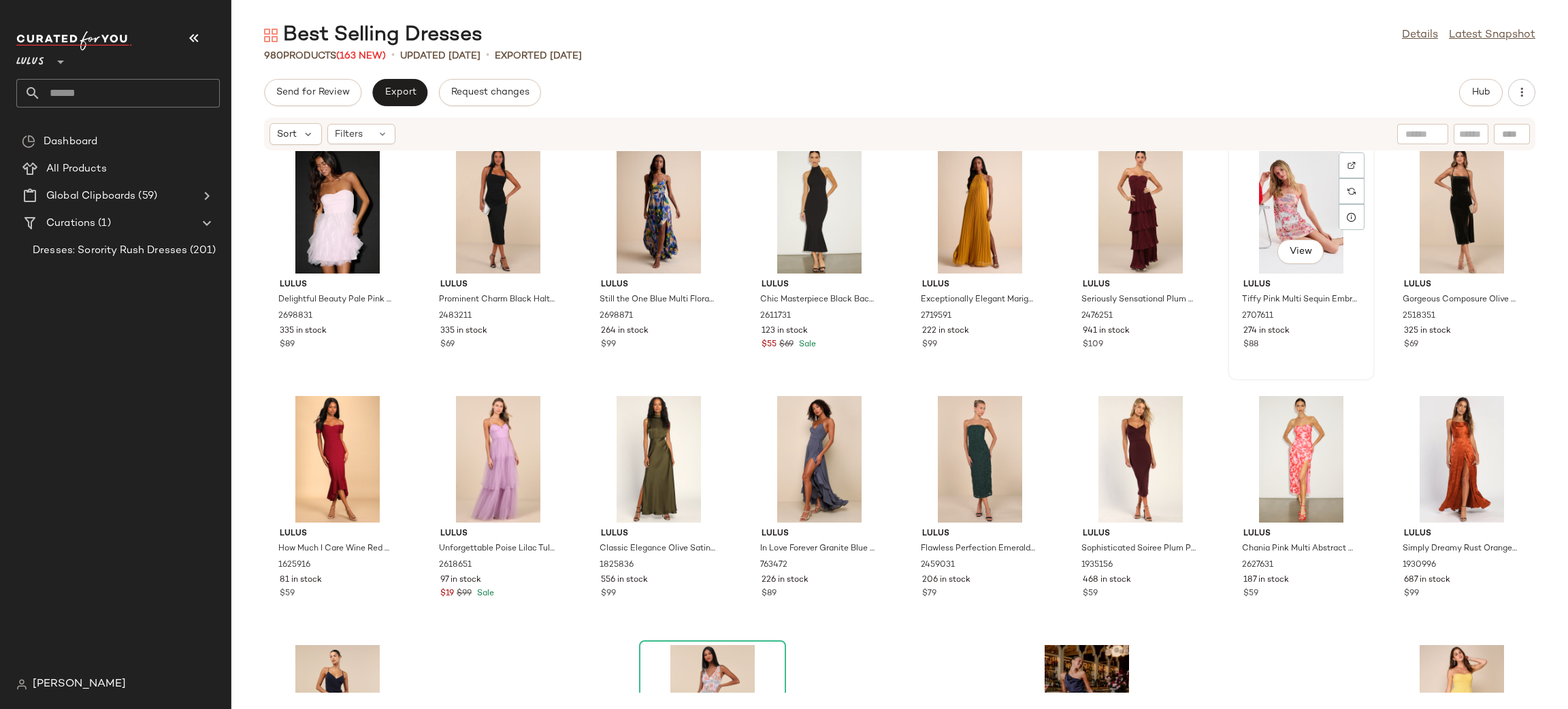
click at [1269, 212] on div "View" at bounding box center [1301, 210] width 137 height 126
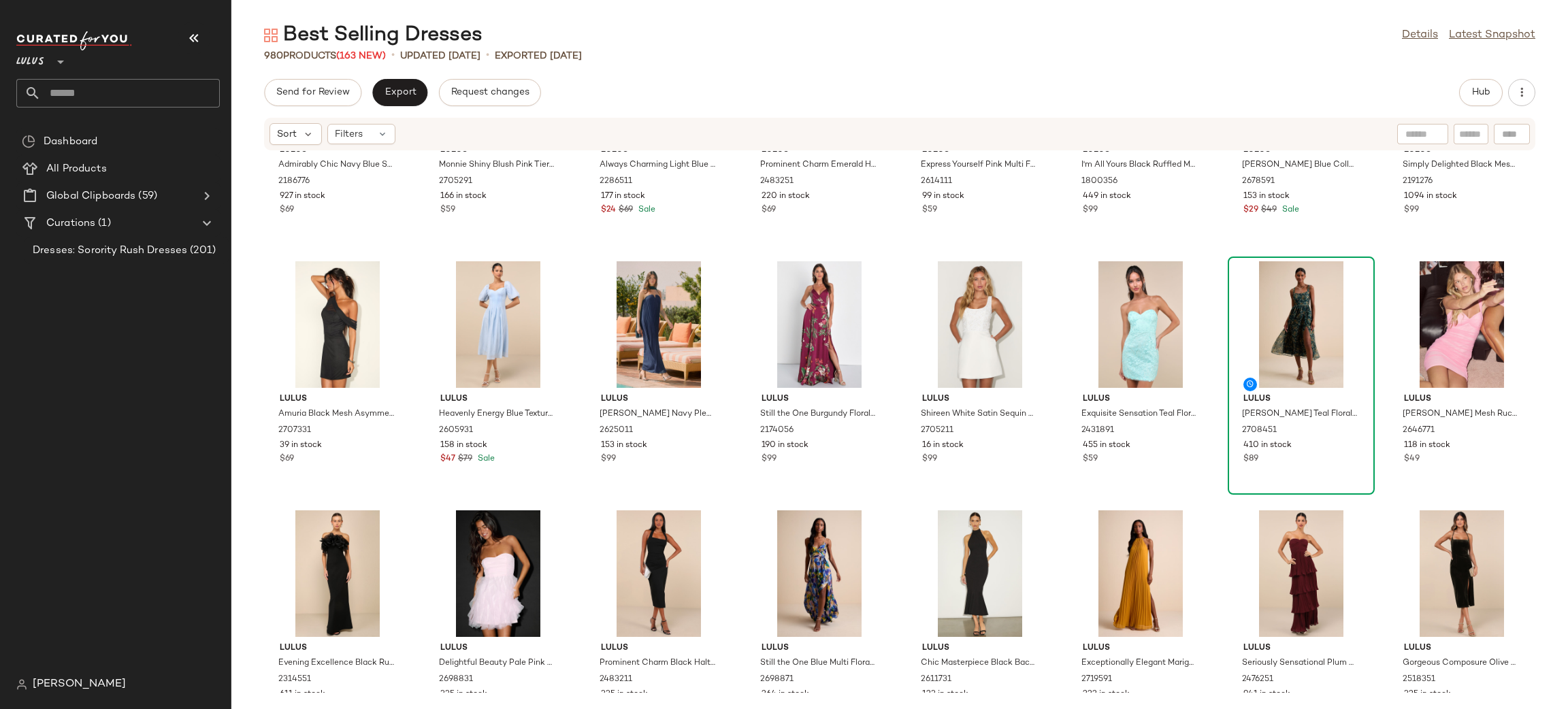
scroll to position [29547, 0]
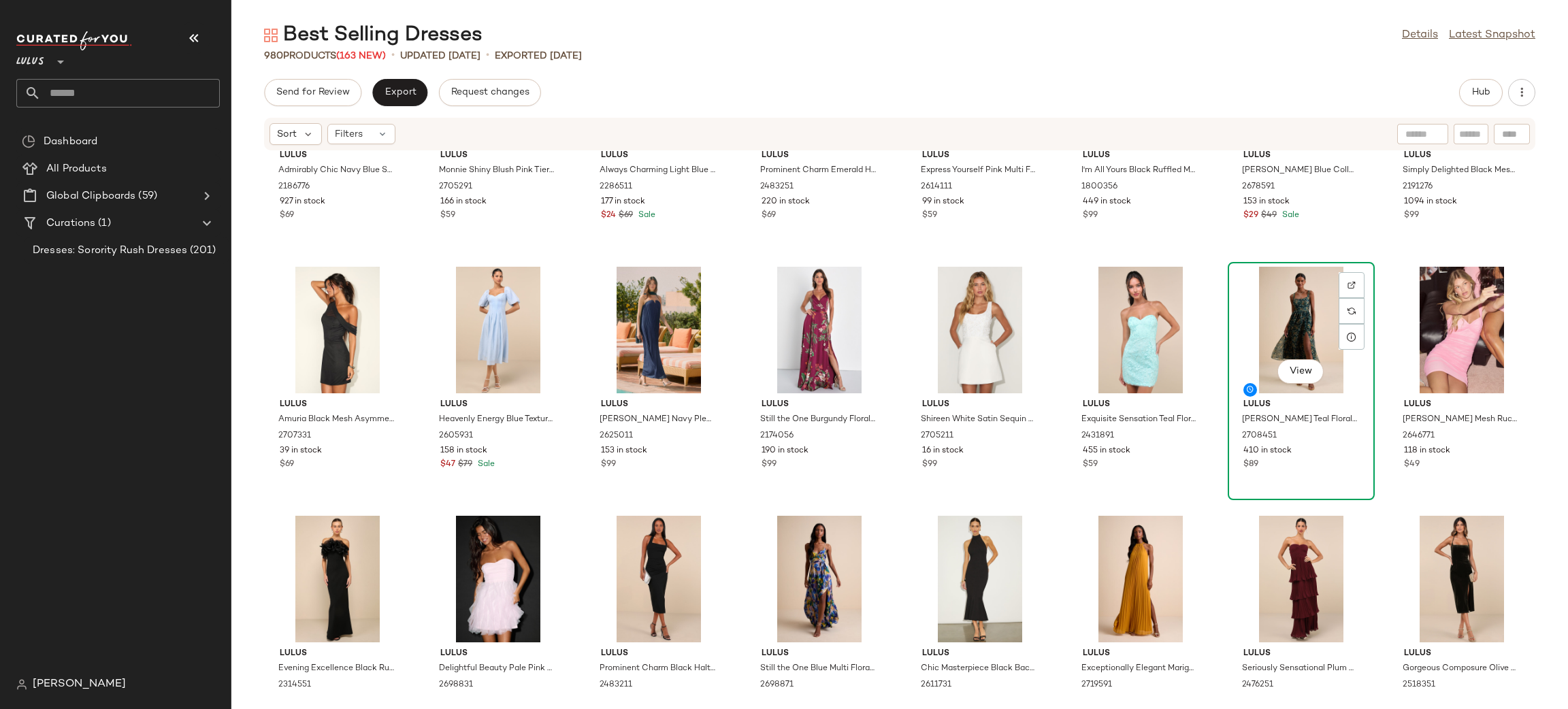
click at [1290, 315] on div "View" at bounding box center [1301, 330] width 137 height 126
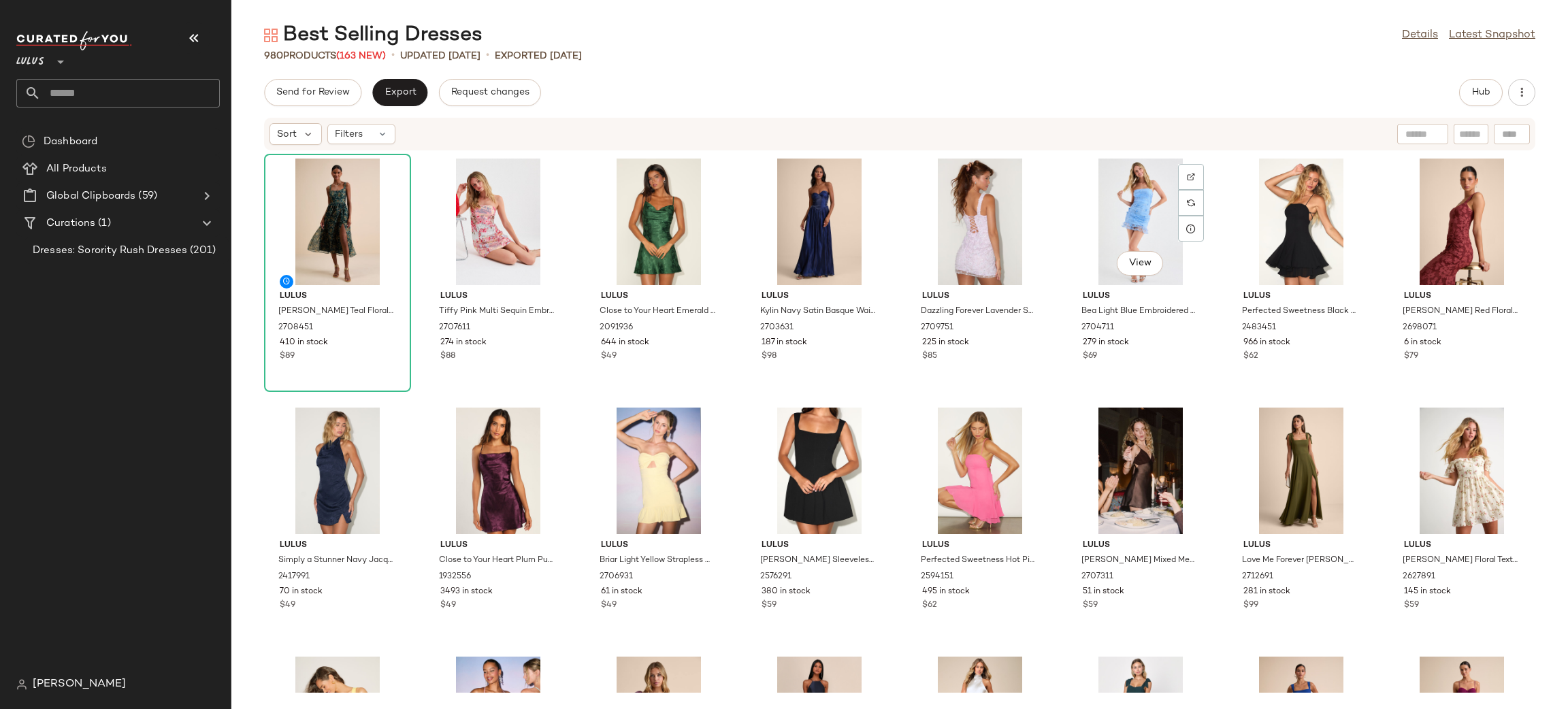
click at [1067, 398] on div "Lulus Francesca Dark Teal Floral Sleeveless Midi Dress 2708451 410 in stock $89…" at bounding box center [900, 422] width 1337 height 541
click at [403, 89] on span "Export" at bounding box center [400, 93] width 32 height 11
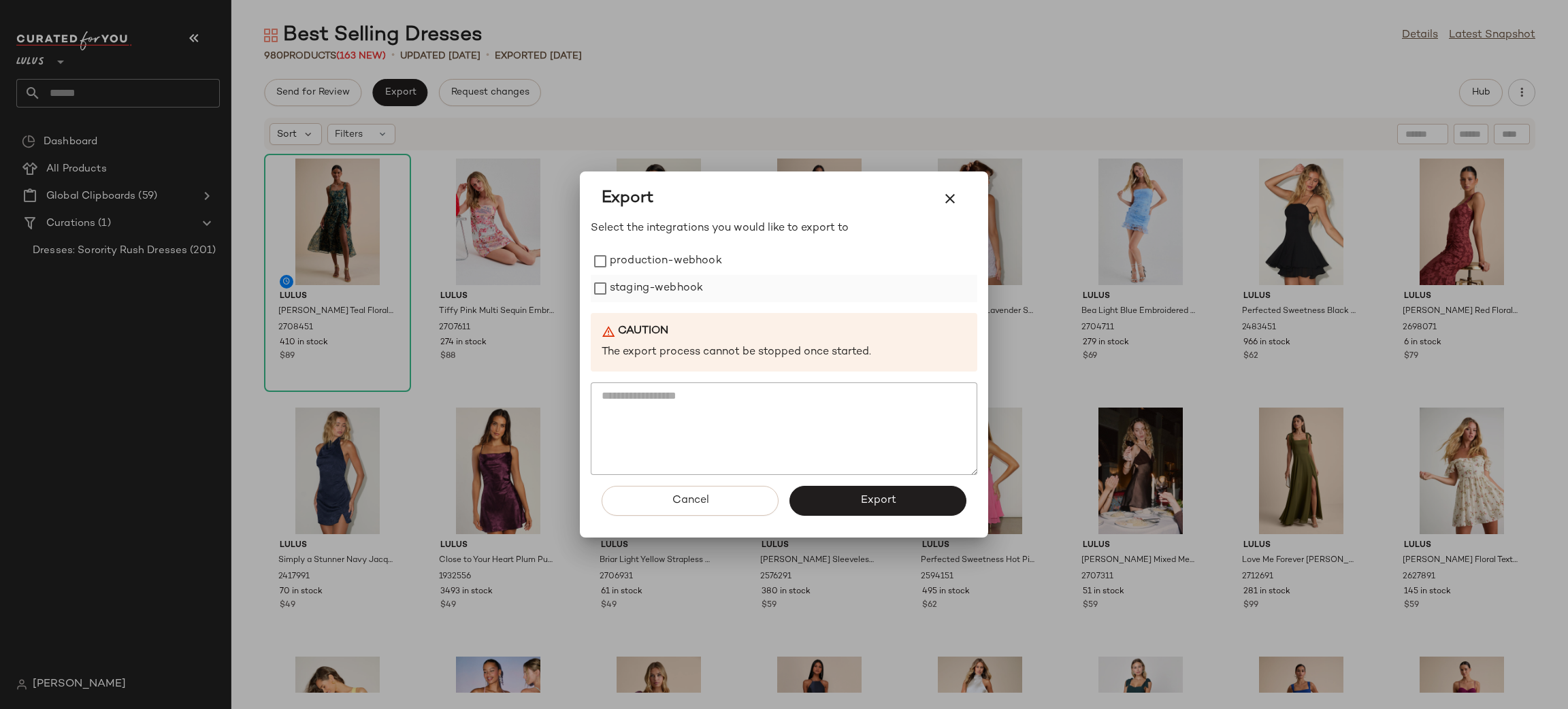
drag, startPoint x: 664, startPoint y: 258, endPoint x: 676, endPoint y: 277, distance: 22.5
click at [664, 256] on label "production-webhook" at bounding box center [666, 261] width 112 height 27
click at [689, 287] on label "staging-webhook" at bounding box center [657, 288] width 93 height 27
click at [939, 498] on button "Export" at bounding box center [877, 501] width 177 height 30
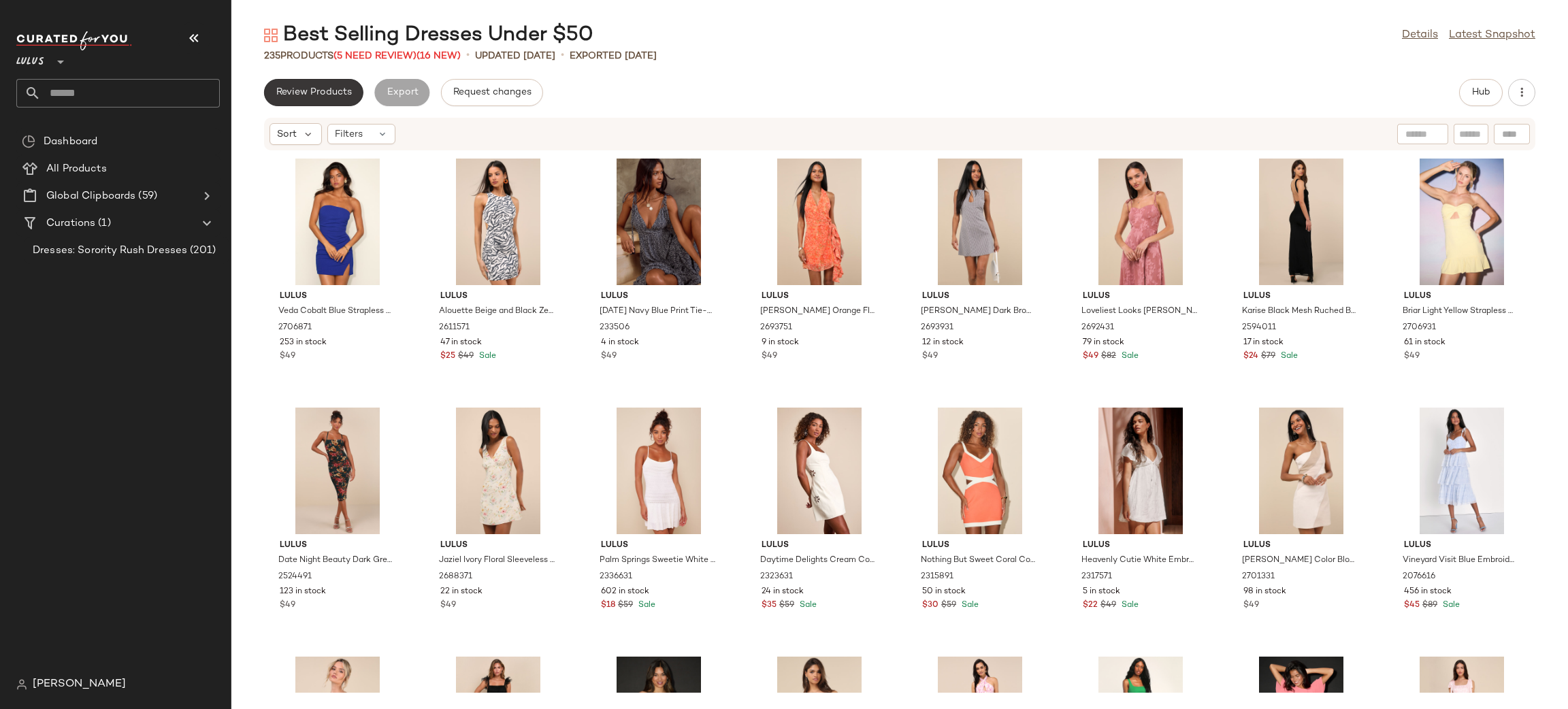
click at [328, 78] on div "Best Selling Dresses Under $50 Details Latest Snapshot 235 Products (5 Need Rev…" at bounding box center [900, 365] width 1337 height 687
click at [326, 92] on span "Review Products" at bounding box center [314, 93] width 76 height 11
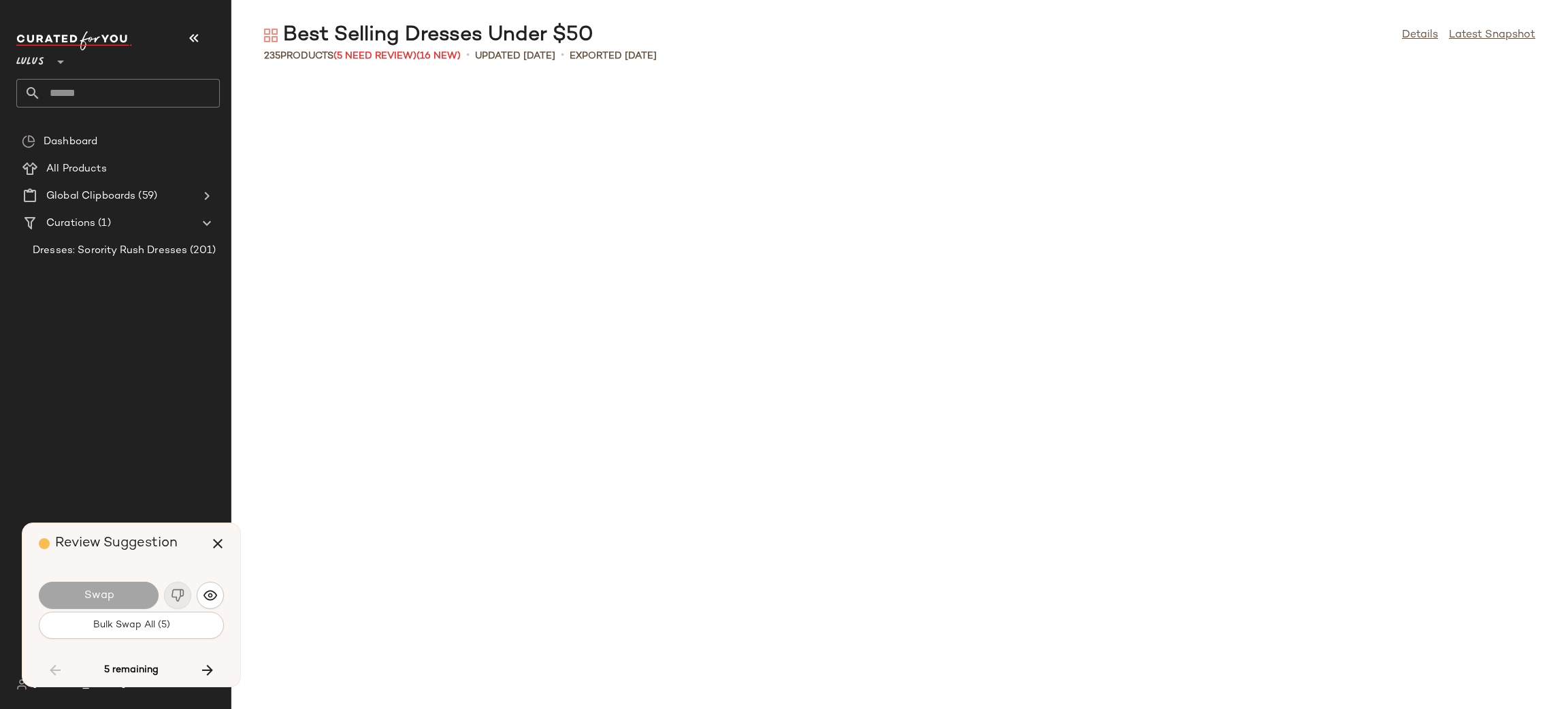
scroll to position [3487, 0]
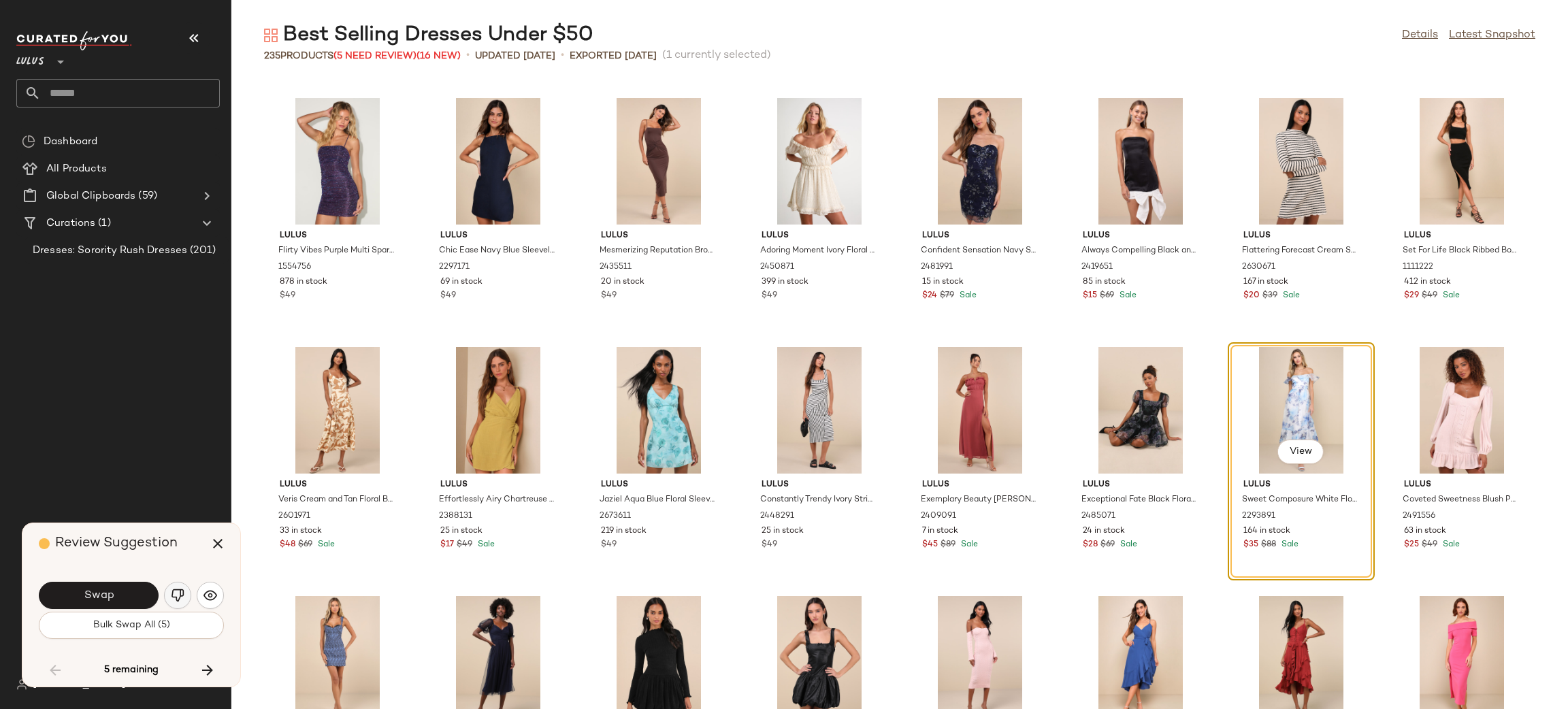
click at [182, 587] on button "button" at bounding box center [178, 595] width 27 height 27
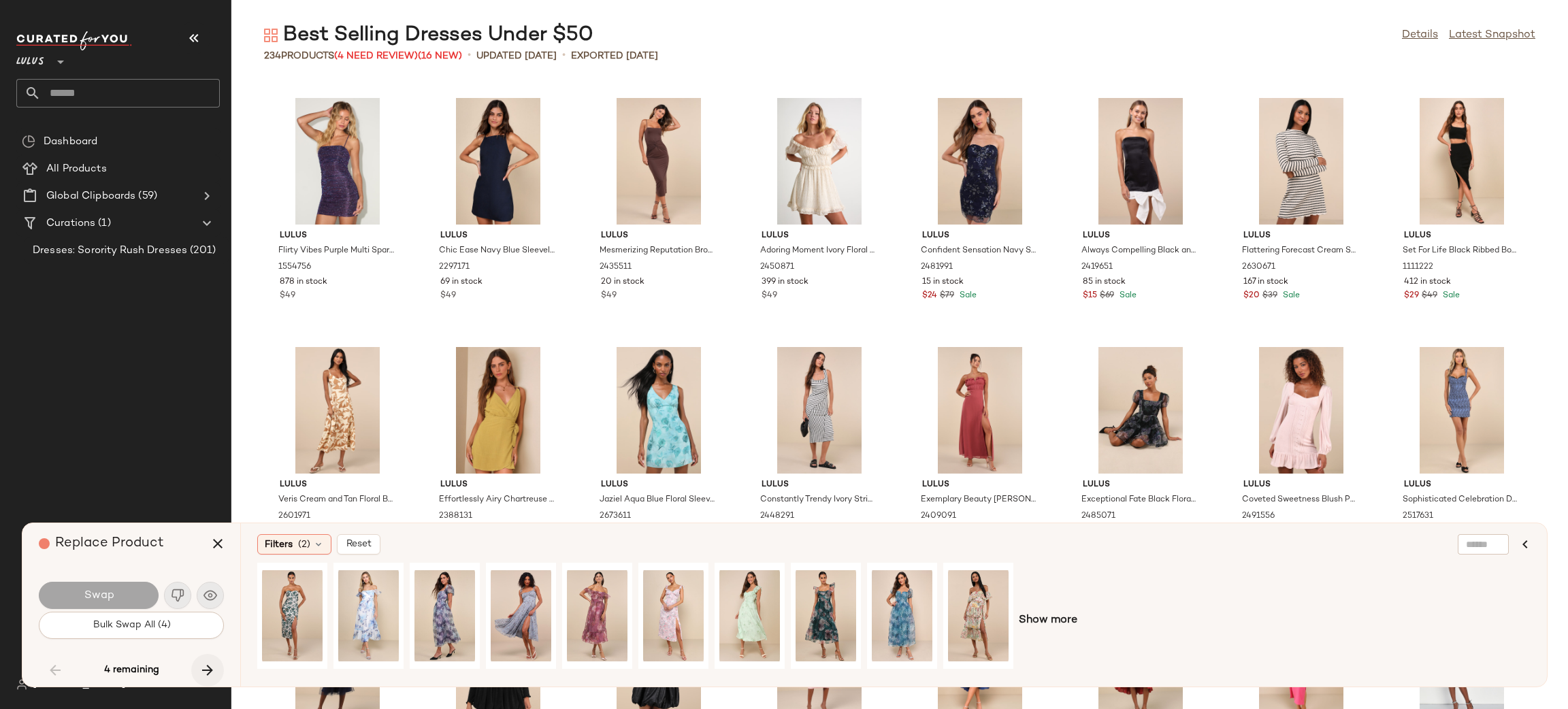
click at [205, 675] on icon "button" at bounding box center [207, 670] width 16 height 16
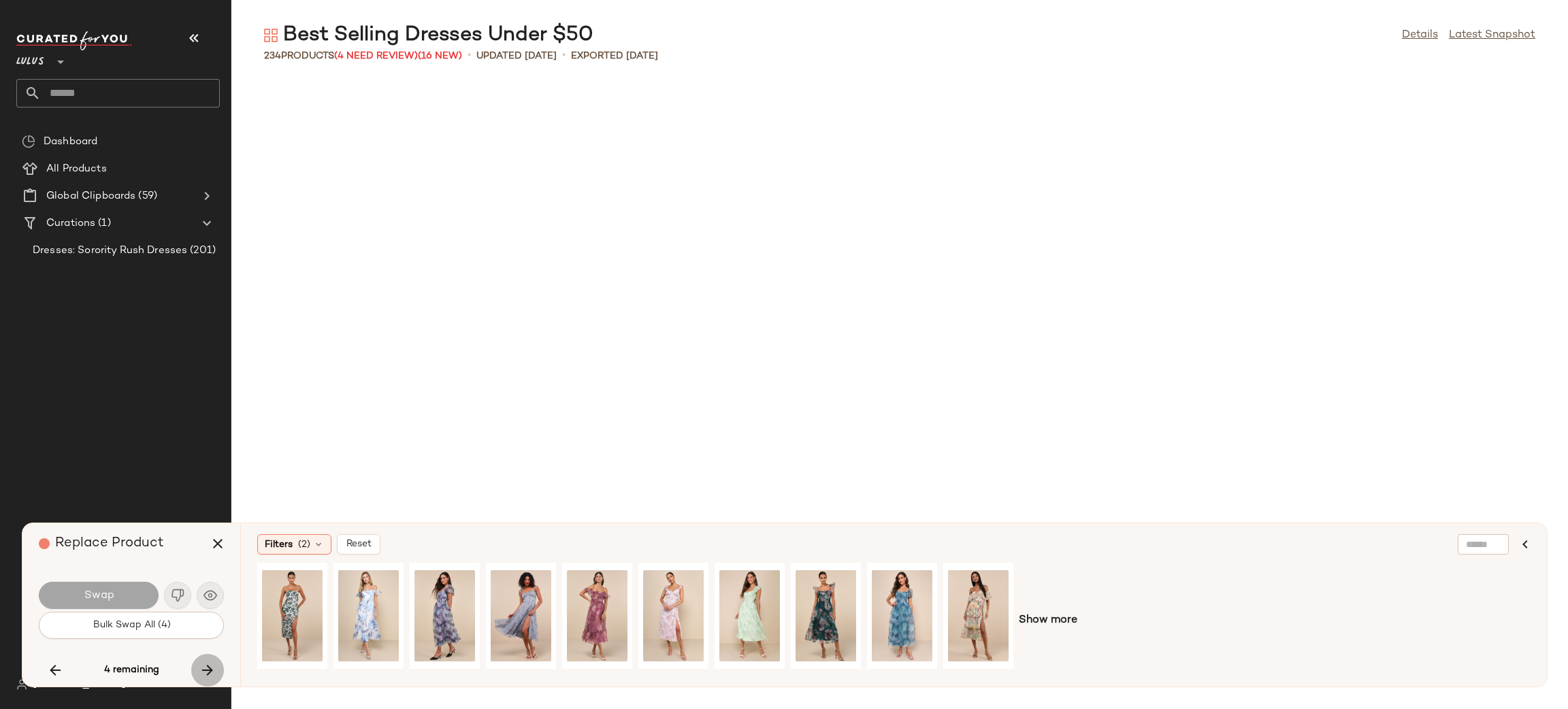
scroll to position [5979, 0]
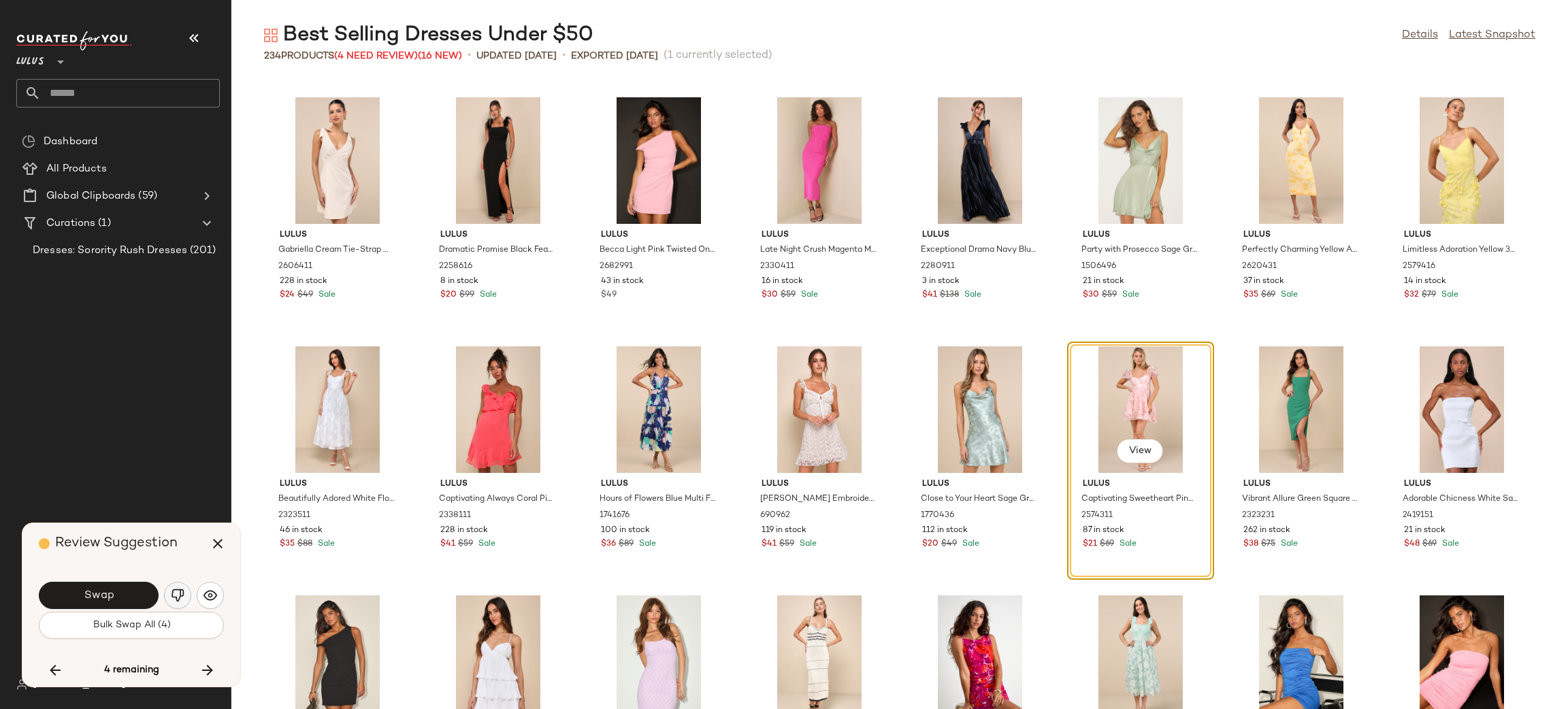
click at [187, 597] on button "button" at bounding box center [178, 595] width 27 height 27
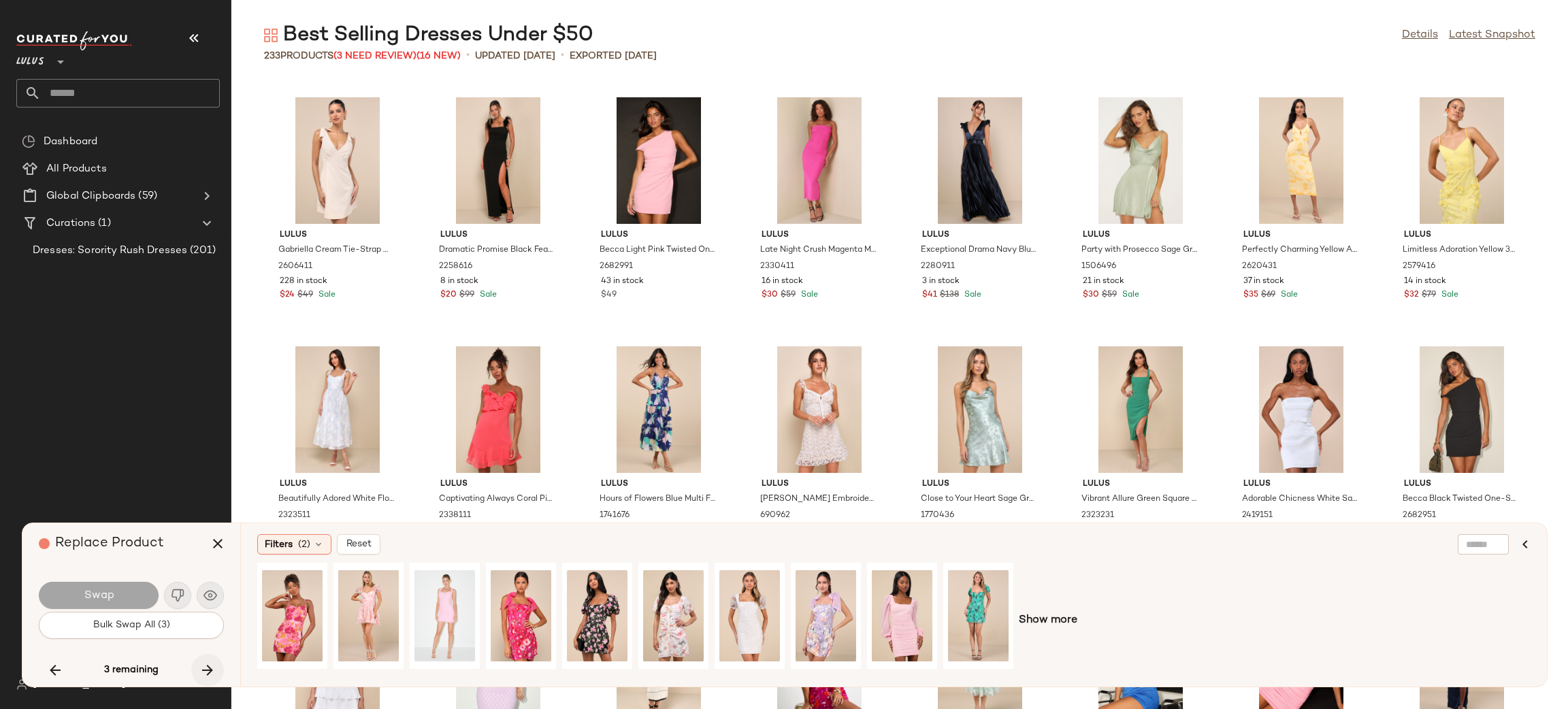
click at [205, 670] on icon "button" at bounding box center [207, 670] width 16 height 16
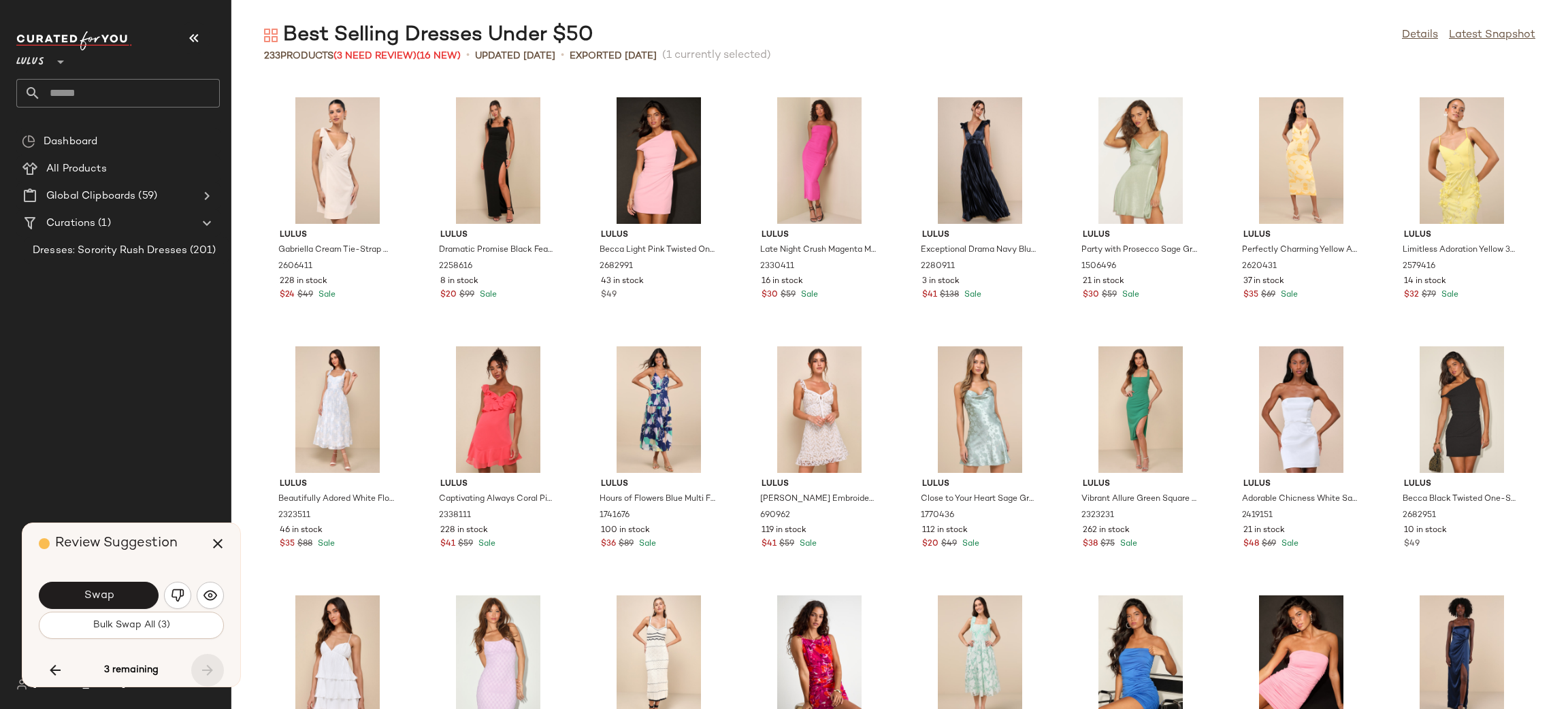
scroll to position [6726, 0]
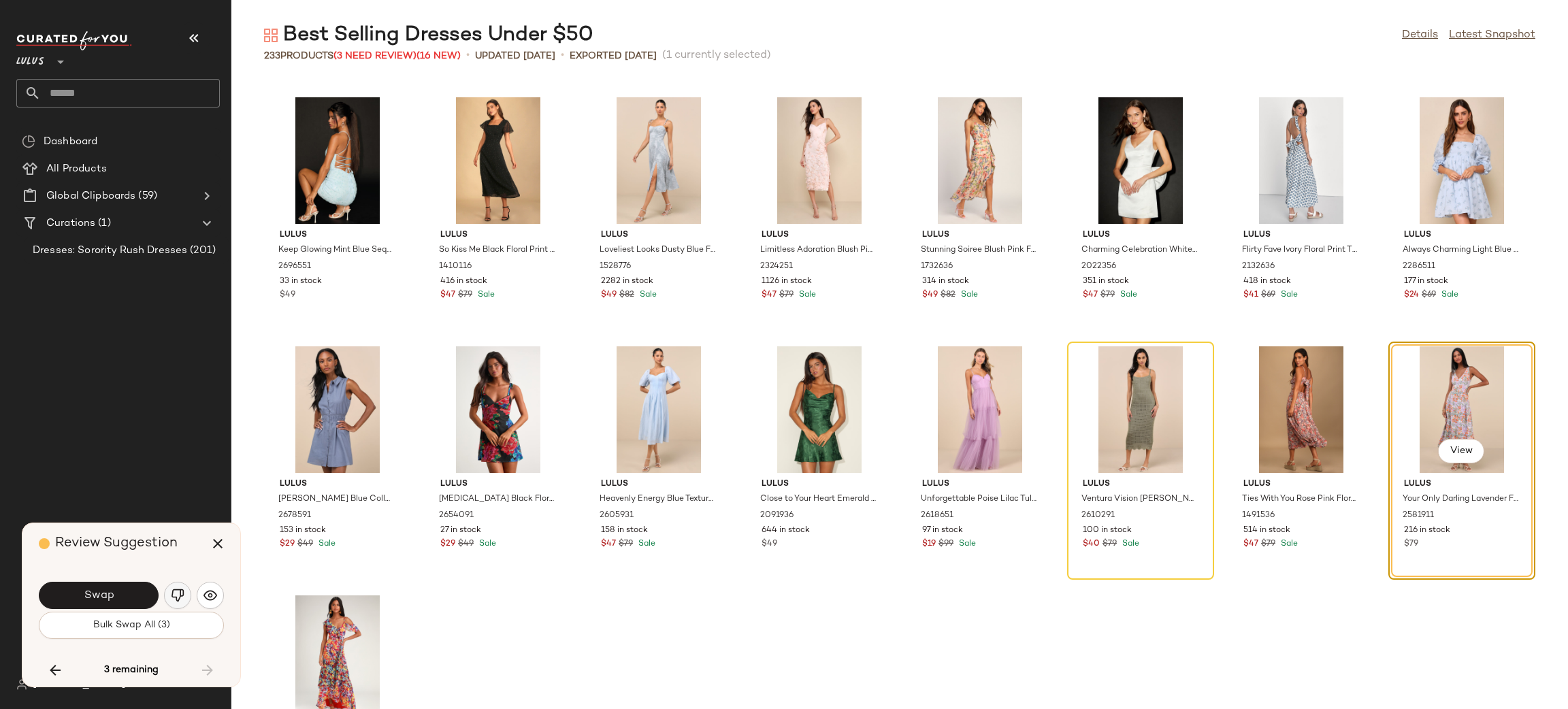
click at [178, 594] on img "button" at bounding box center [177, 595] width 13 height 13
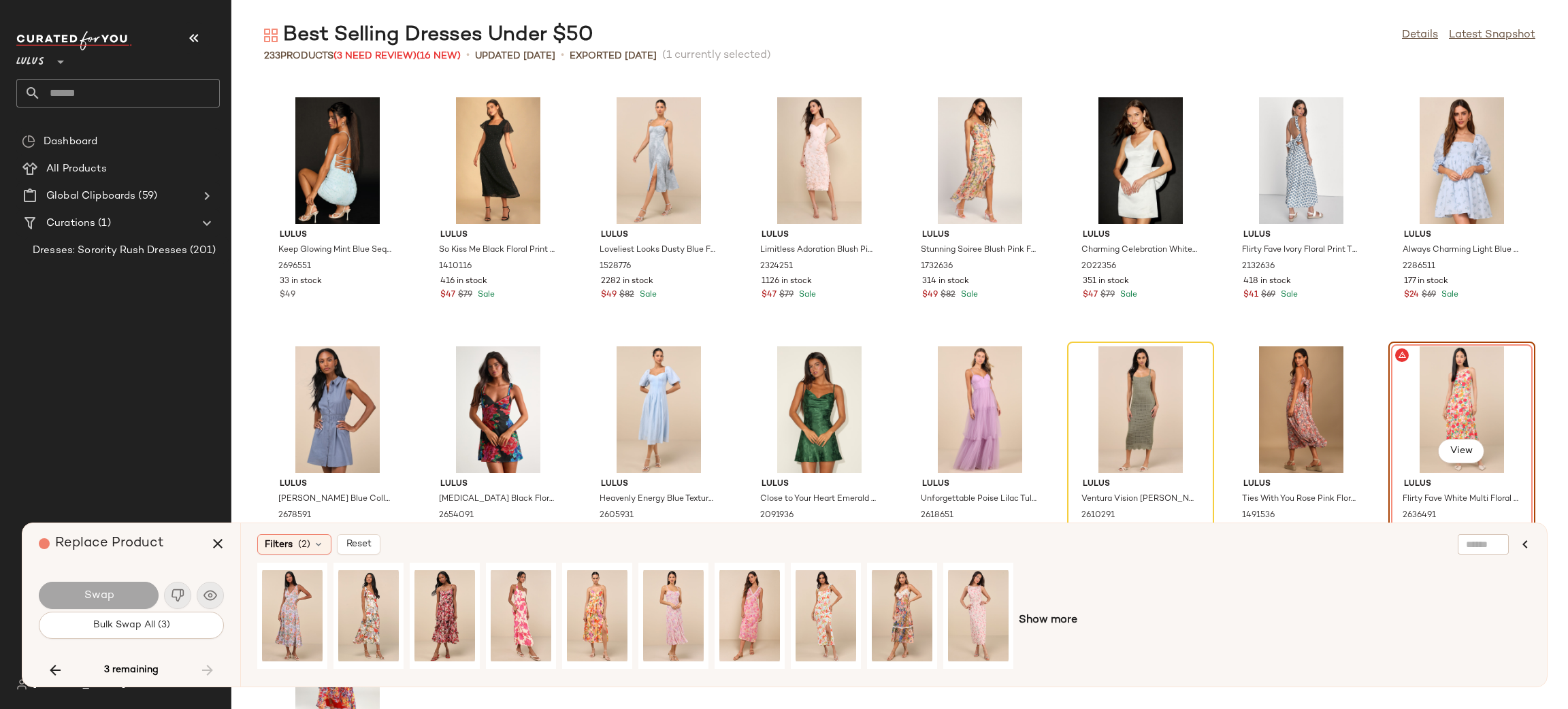
scroll to position [6596, 0]
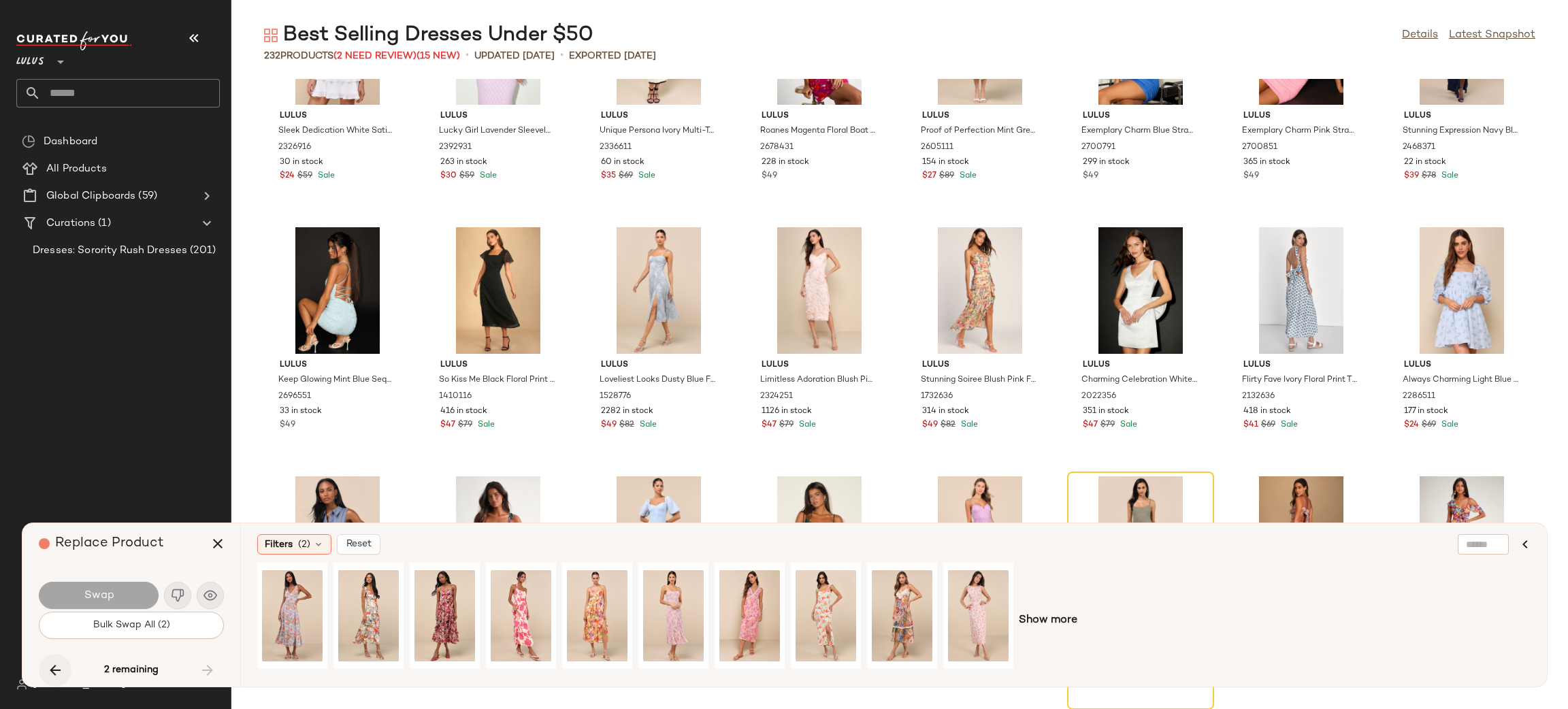
click at [53, 671] on icon "button" at bounding box center [55, 670] width 16 height 16
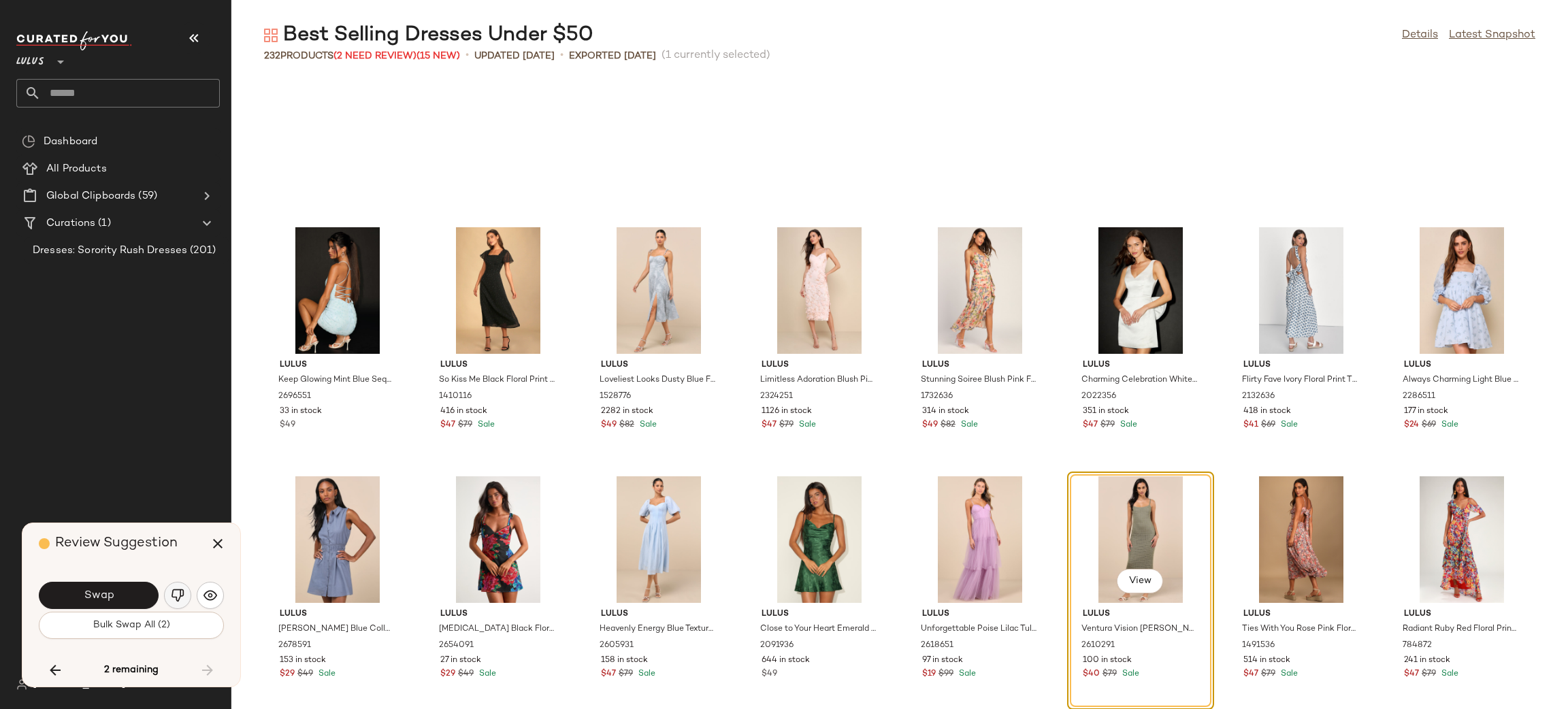
click at [181, 594] on img "button" at bounding box center [177, 595] width 13 height 13
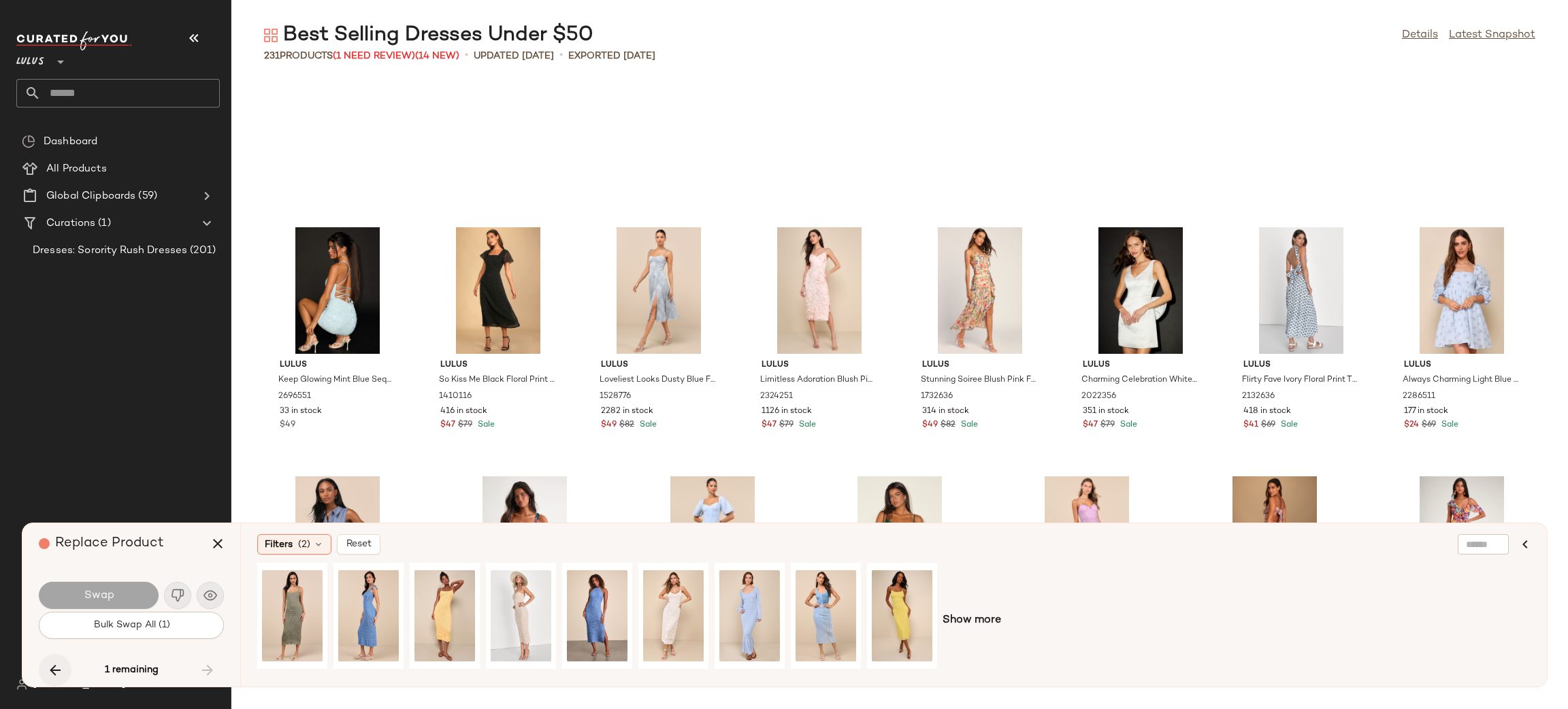
click at [46, 670] on button "button" at bounding box center [55, 671] width 33 height 33
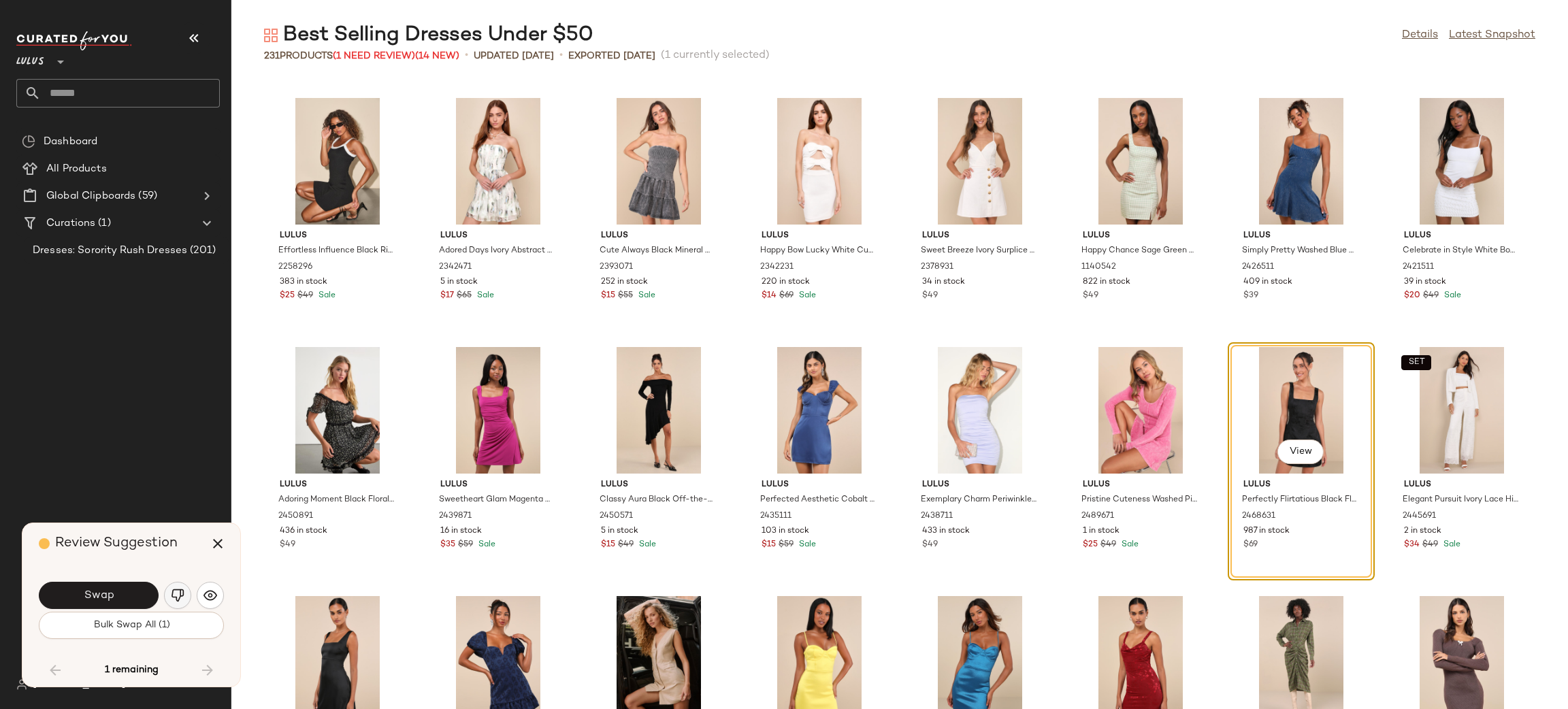
click at [174, 598] on img "button" at bounding box center [177, 595] width 13 height 13
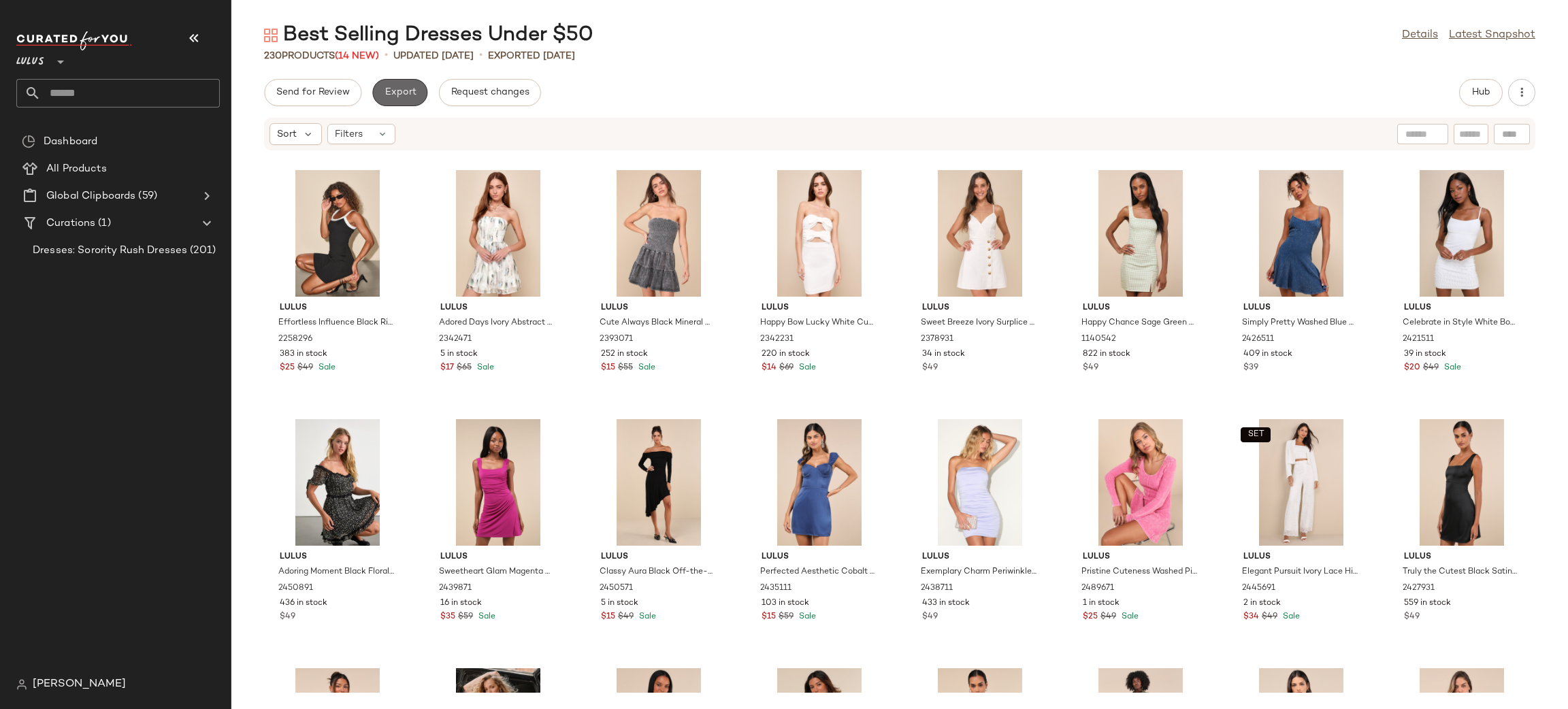
click at [410, 91] on span "Export" at bounding box center [400, 93] width 32 height 11
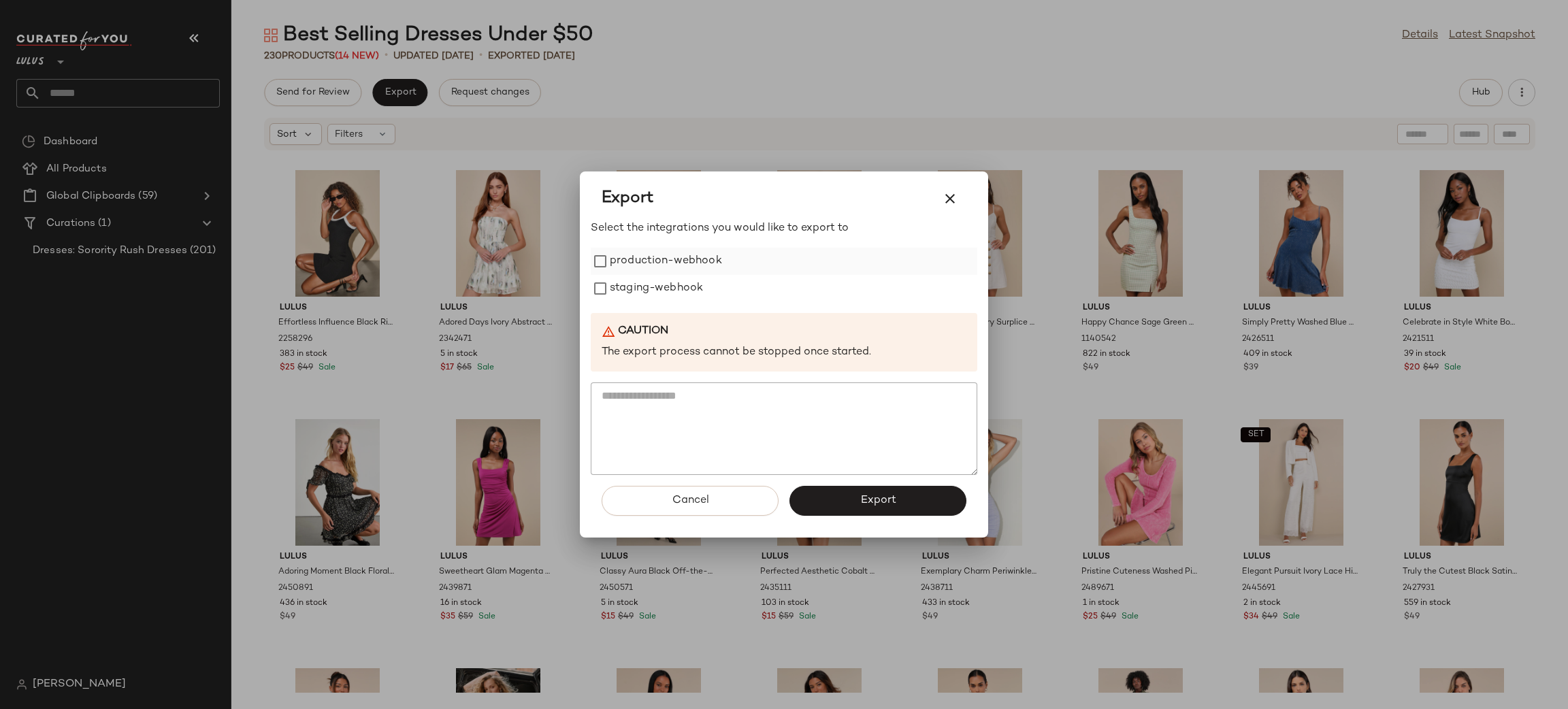
click at [643, 264] on label "production-webhook" at bounding box center [666, 261] width 112 height 27
click at [647, 283] on label "staging-webhook" at bounding box center [657, 288] width 93 height 27
click at [880, 506] on button "Export" at bounding box center [877, 501] width 177 height 30
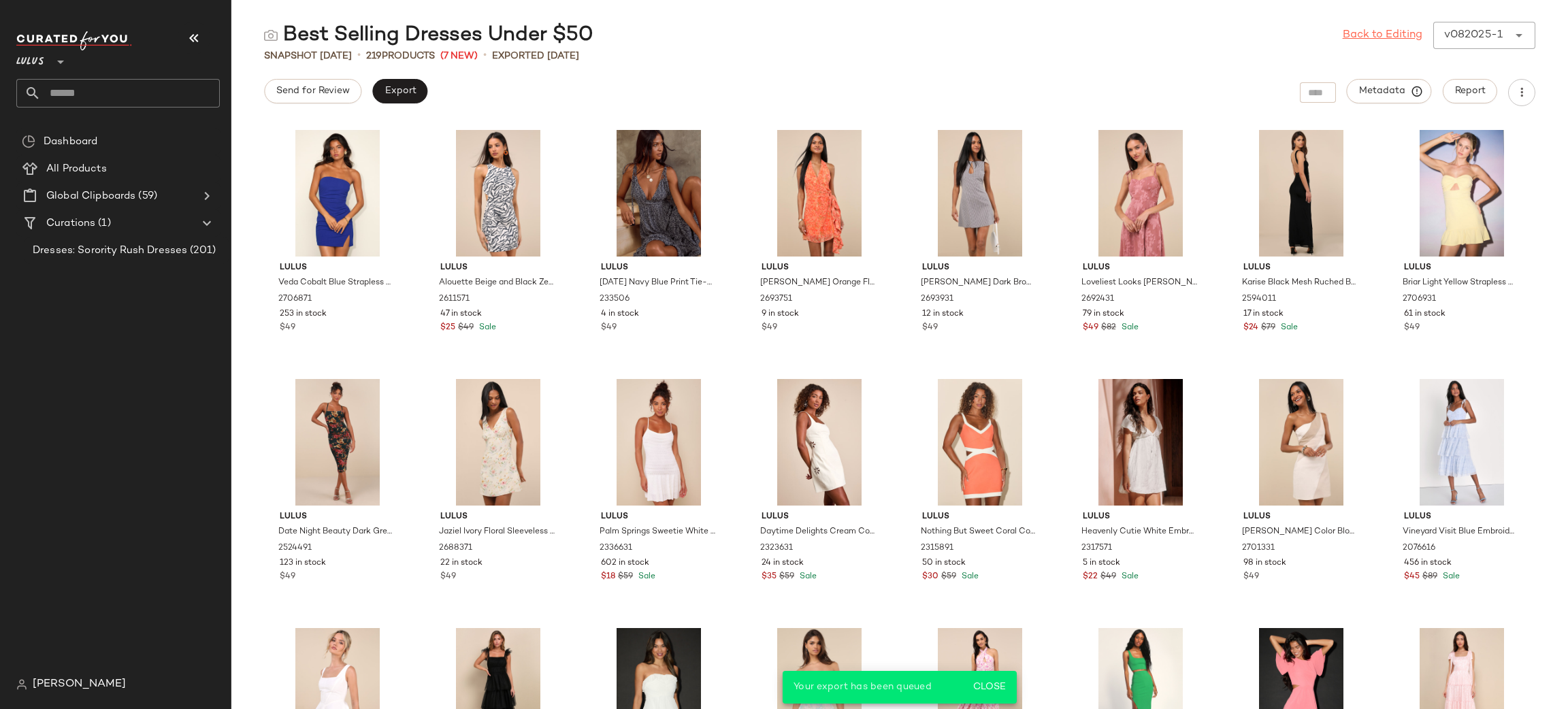
click at [1409, 39] on link "Back to Editing" at bounding box center [1383, 35] width 79 height 16
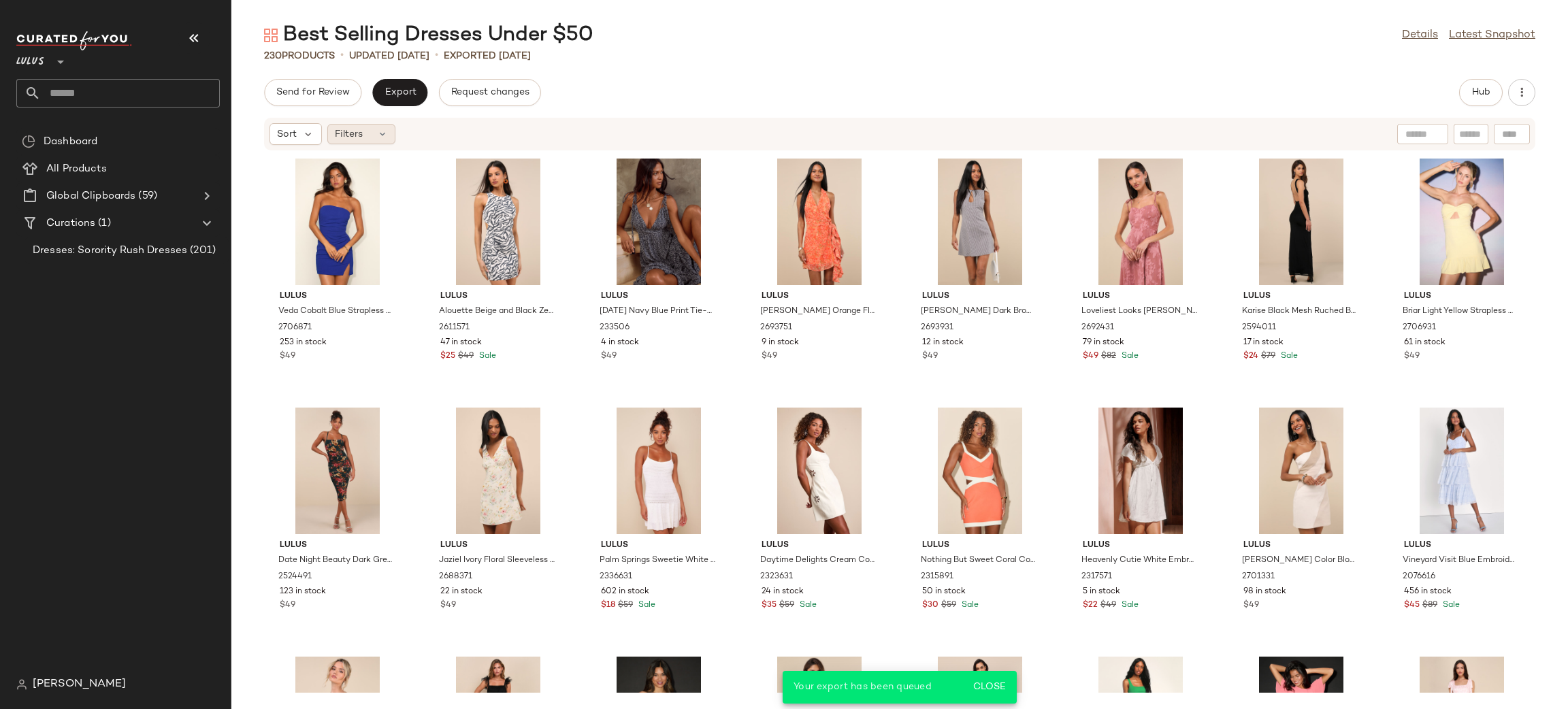
click at [386, 131] on icon at bounding box center [382, 134] width 11 height 11
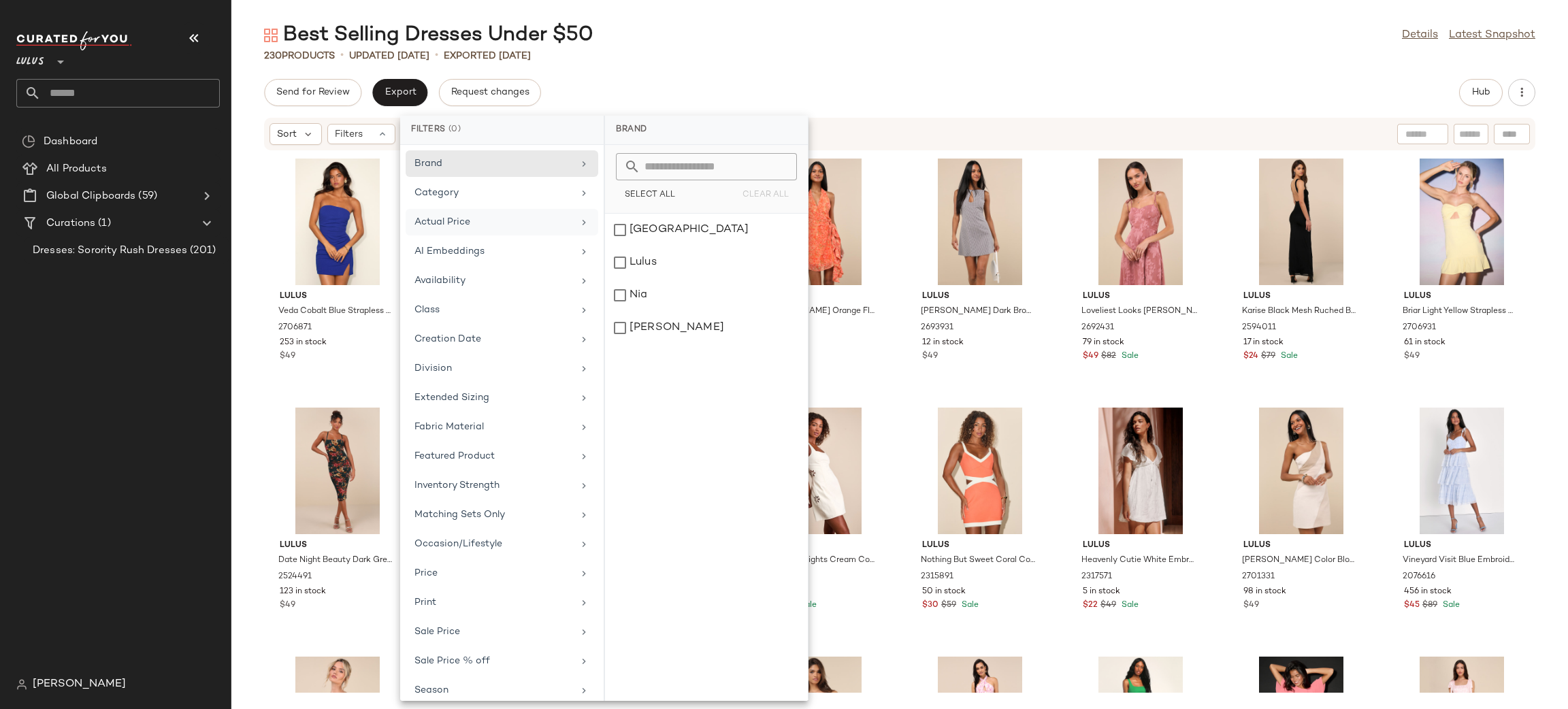
click at [477, 224] on div "Actual Price" at bounding box center [494, 222] width 159 height 14
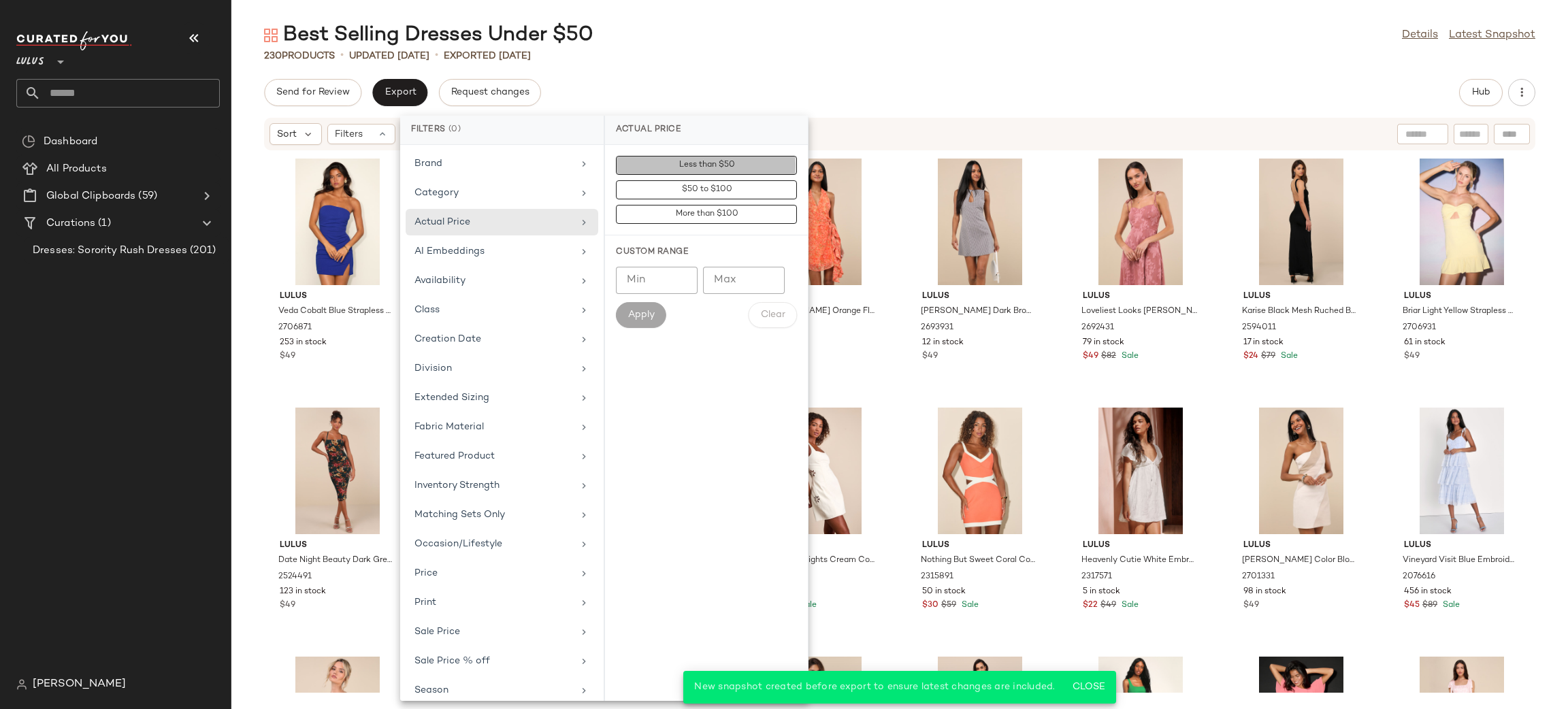
click at [643, 180] on button "Less than $50" at bounding box center [706, 189] width 181 height 19
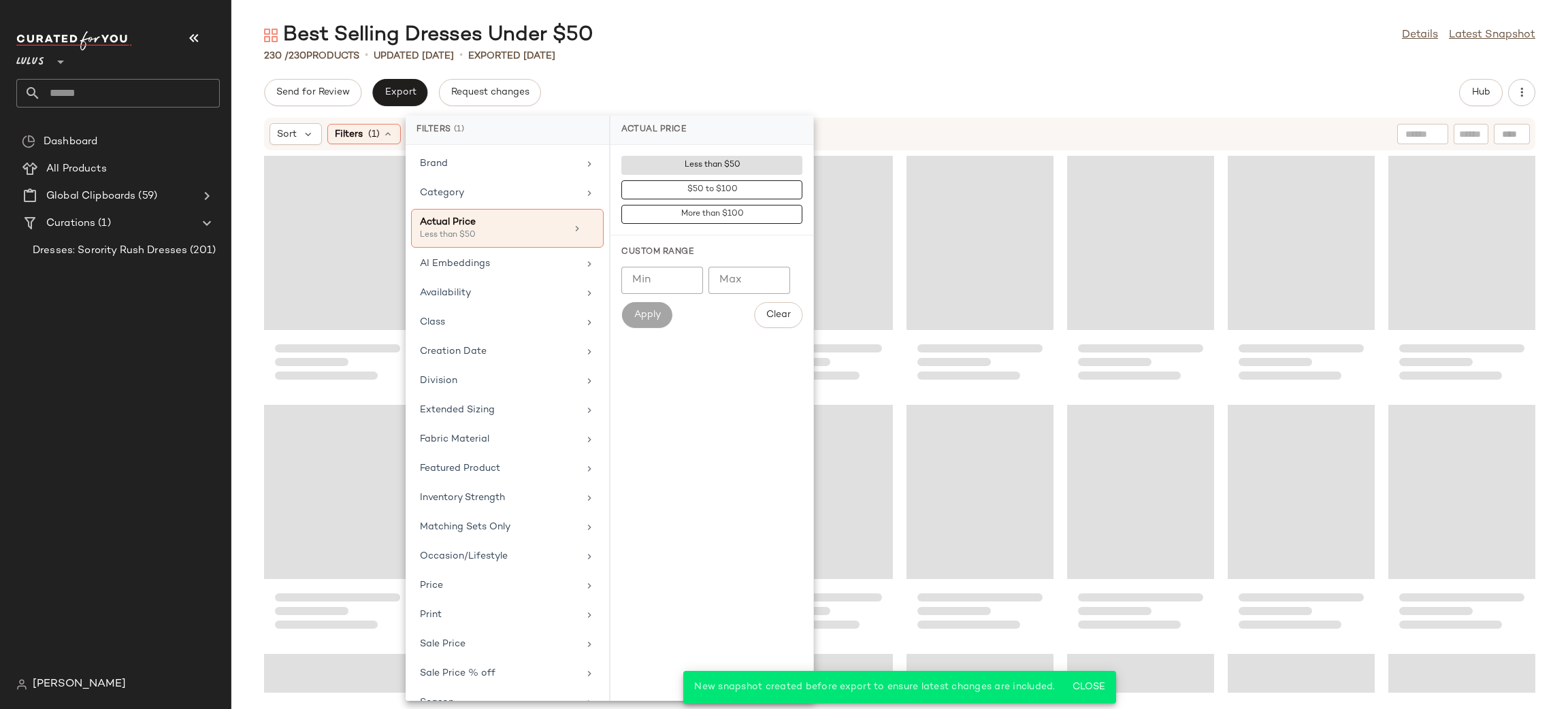
click at [957, 97] on div "Send for Review Export Request changes Hub" at bounding box center [900, 92] width 1271 height 27
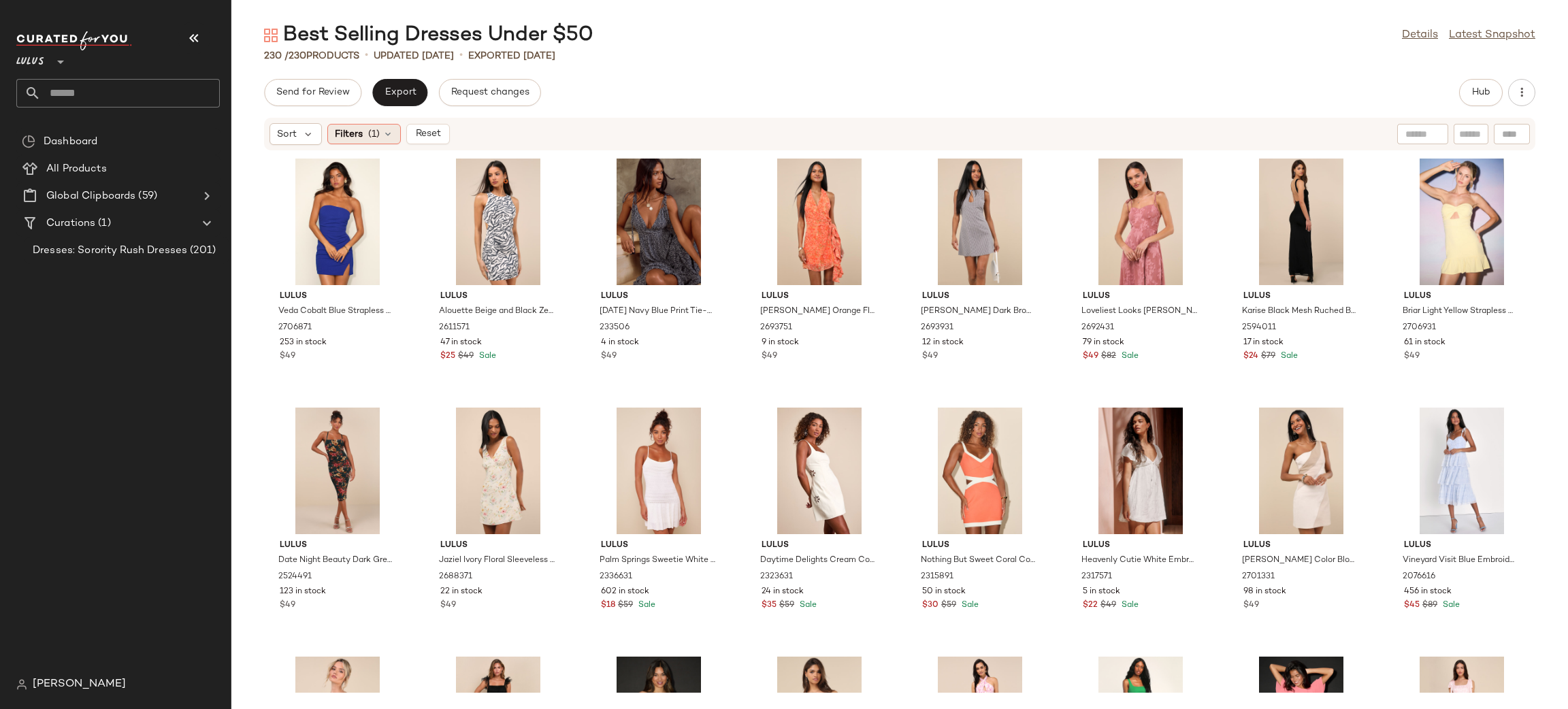
click at [351, 136] on span "Filters" at bounding box center [349, 134] width 28 height 14
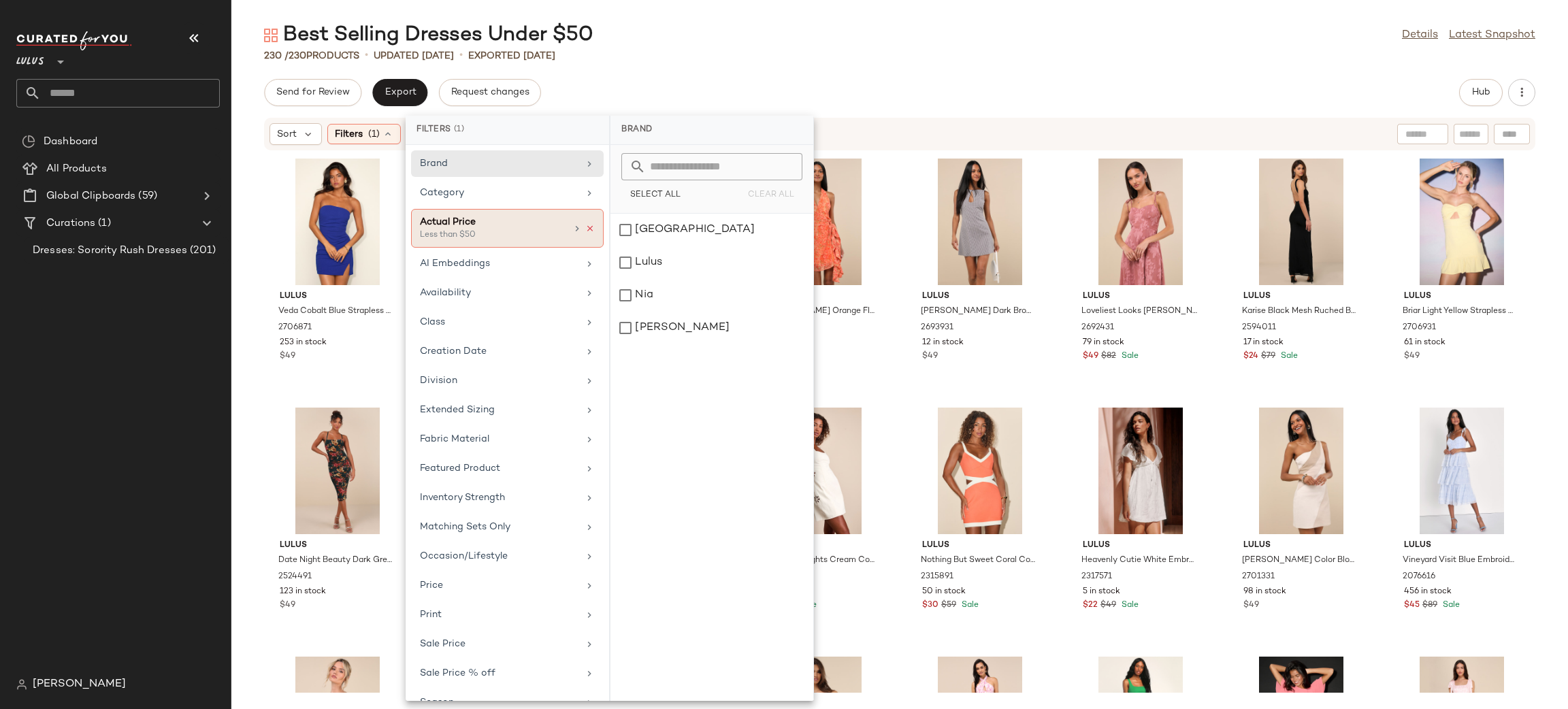
click at [585, 228] on icon at bounding box center [590, 228] width 9 height 9
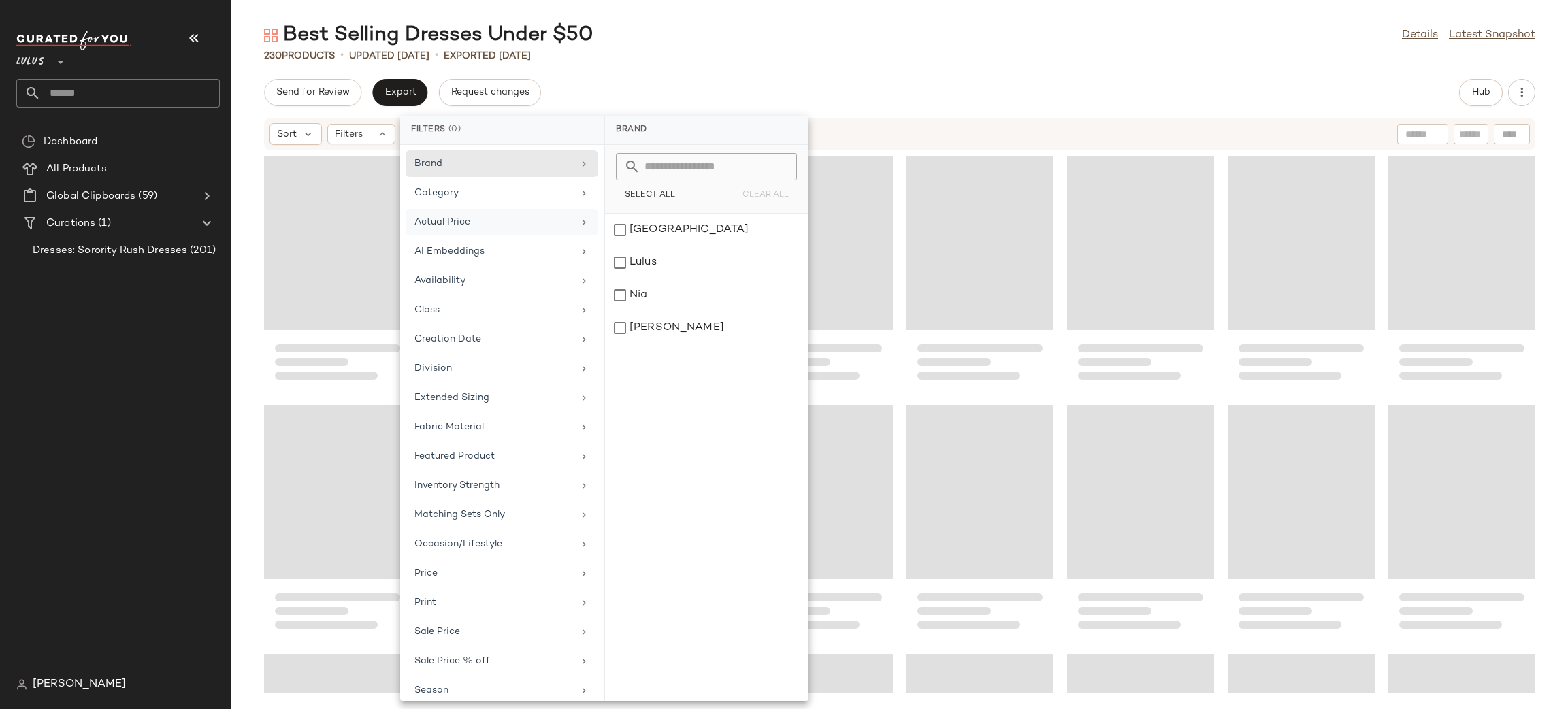
click at [661, 84] on div "Send for Review Export Request changes Hub" at bounding box center [900, 92] width 1271 height 27
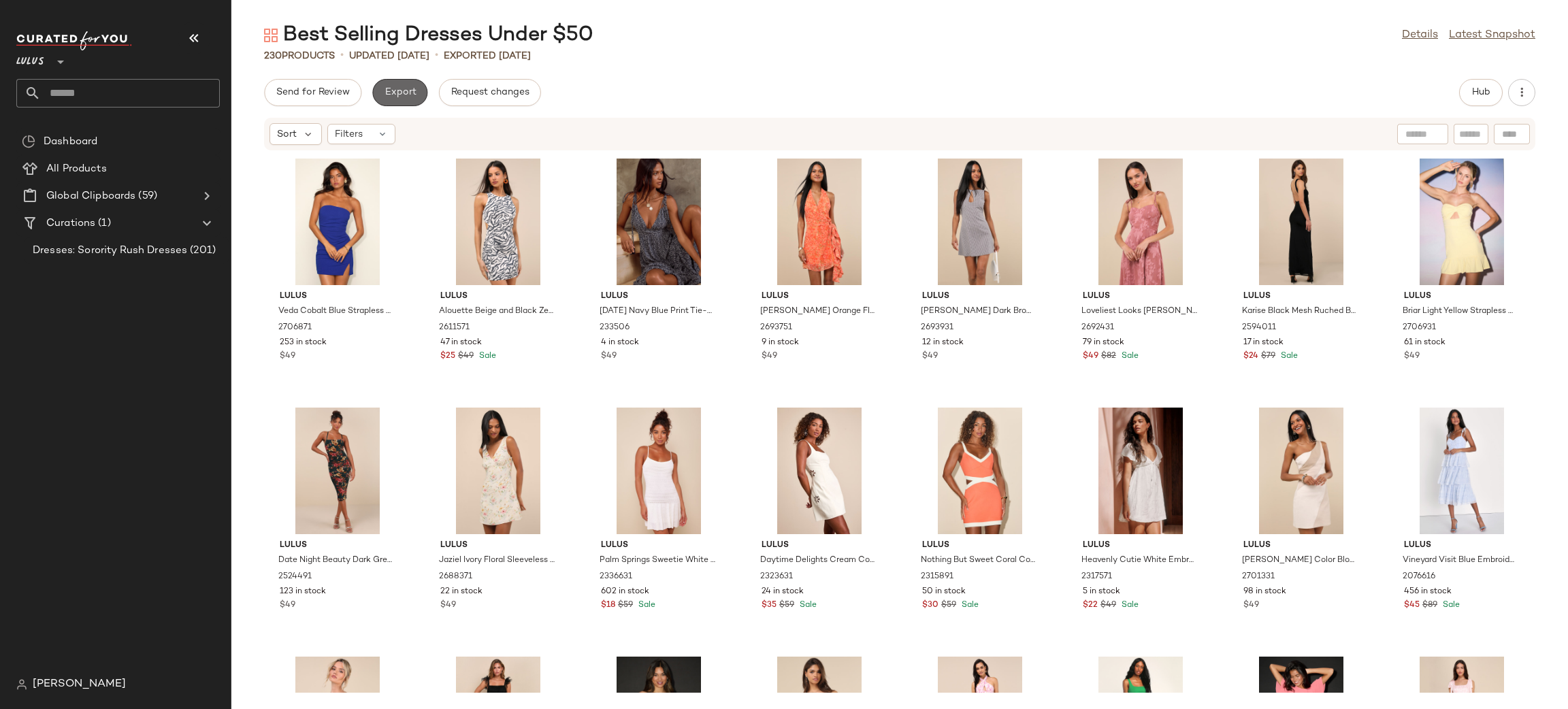
click at [406, 100] on button "Export" at bounding box center [400, 92] width 55 height 27
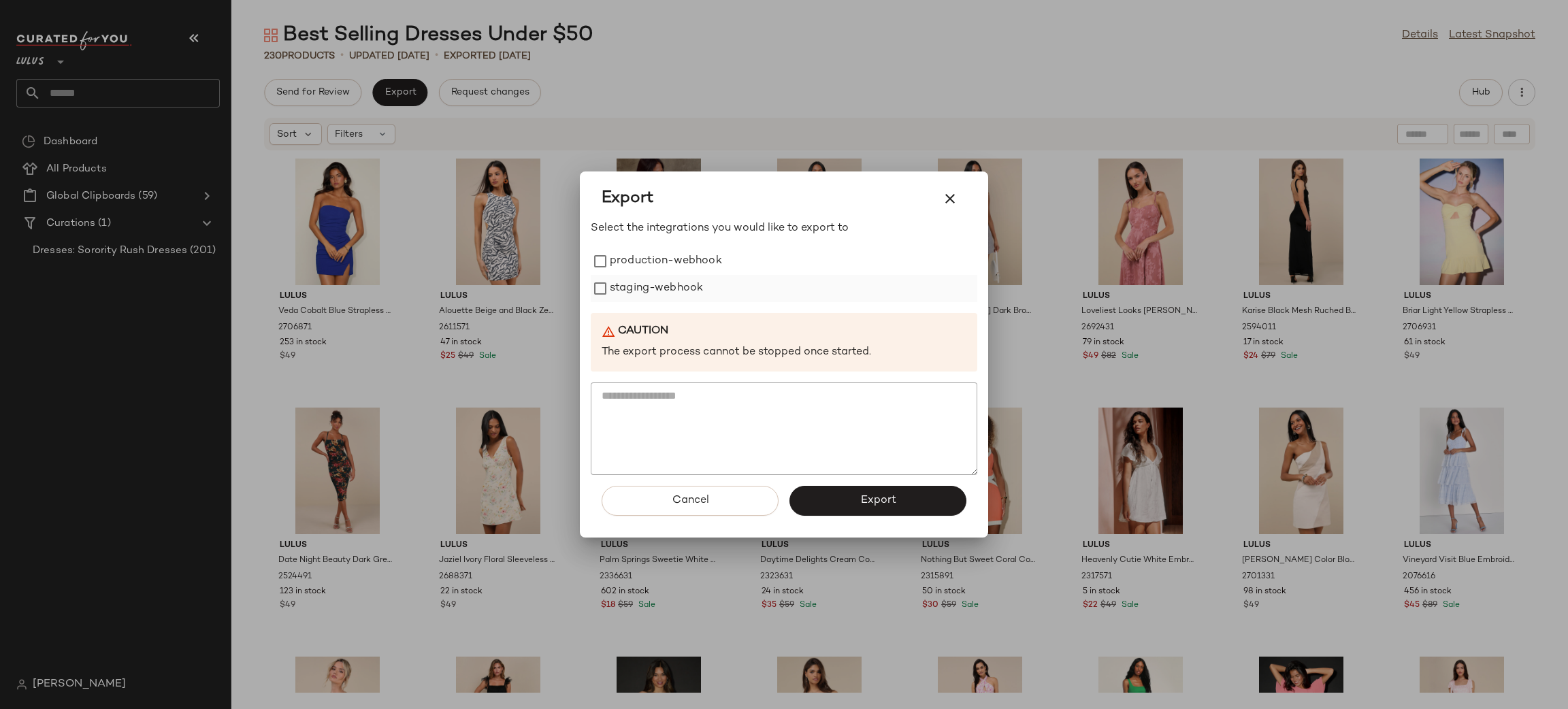
drag, startPoint x: 639, startPoint y: 265, endPoint x: 659, endPoint y: 288, distance: 30.5
click at [644, 271] on label "production-webhook" at bounding box center [666, 261] width 112 height 27
click at [661, 288] on label "staging-webhook" at bounding box center [657, 288] width 93 height 27
click at [875, 500] on span "Export" at bounding box center [877, 500] width 36 height 13
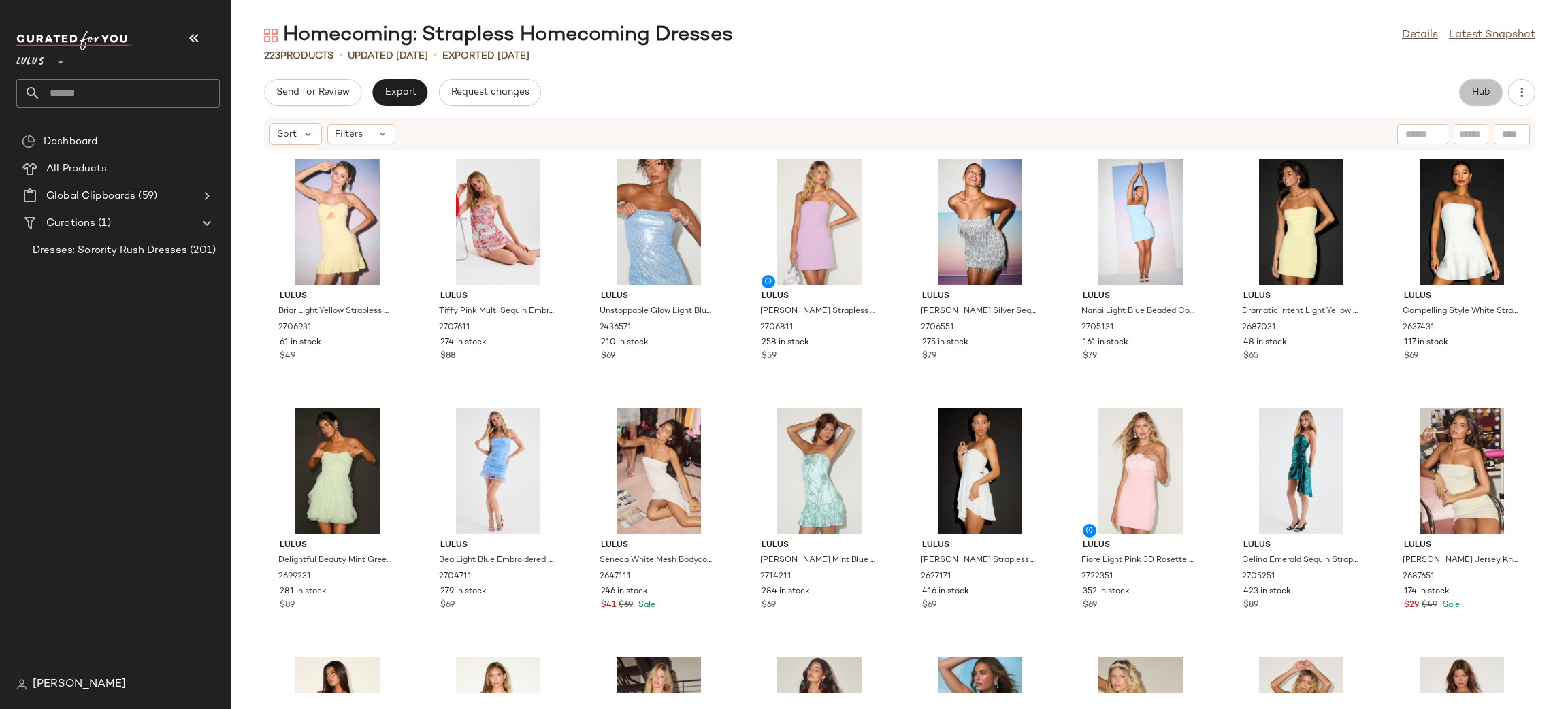
click at [1475, 90] on span "Hub" at bounding box center [1481, 93] width 19 height 11
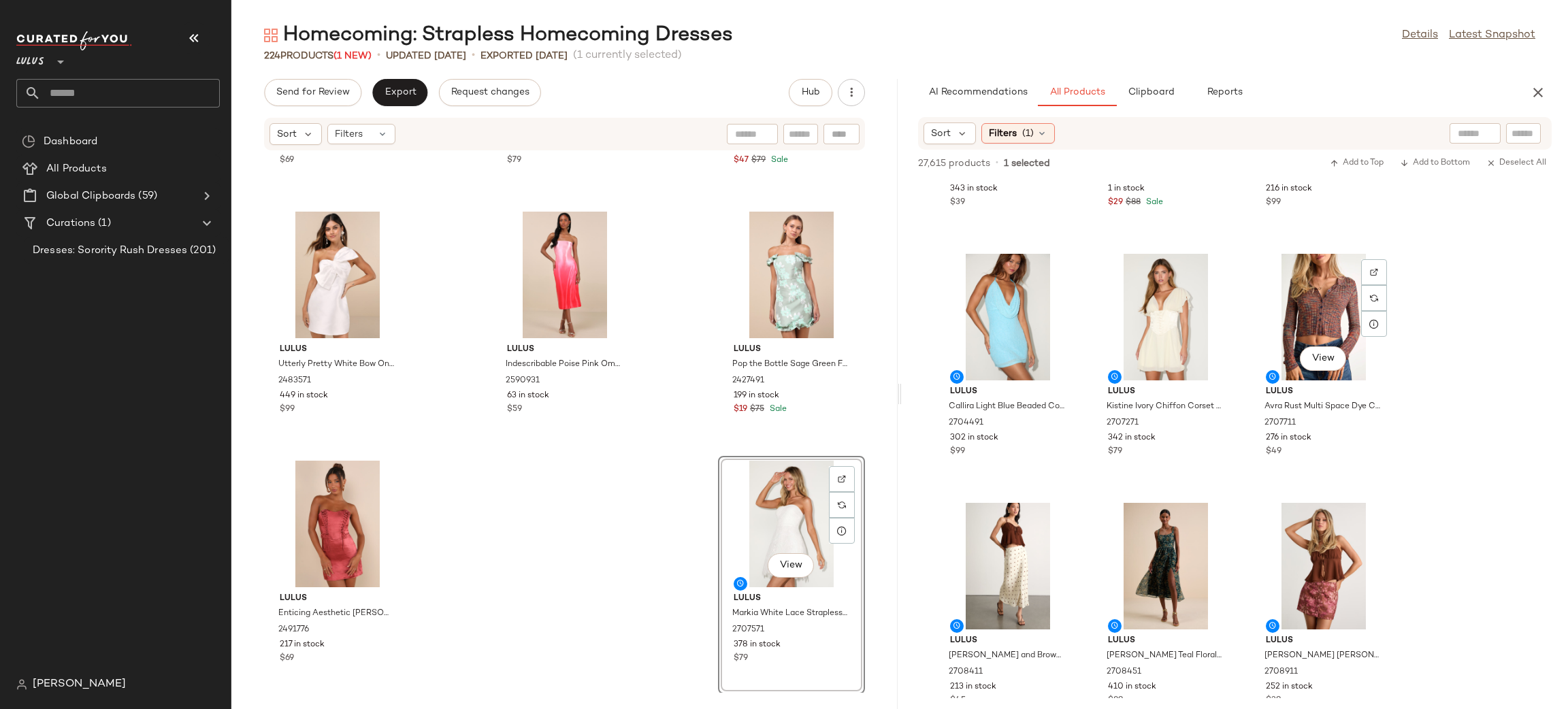
scroll to position [5930, 0]
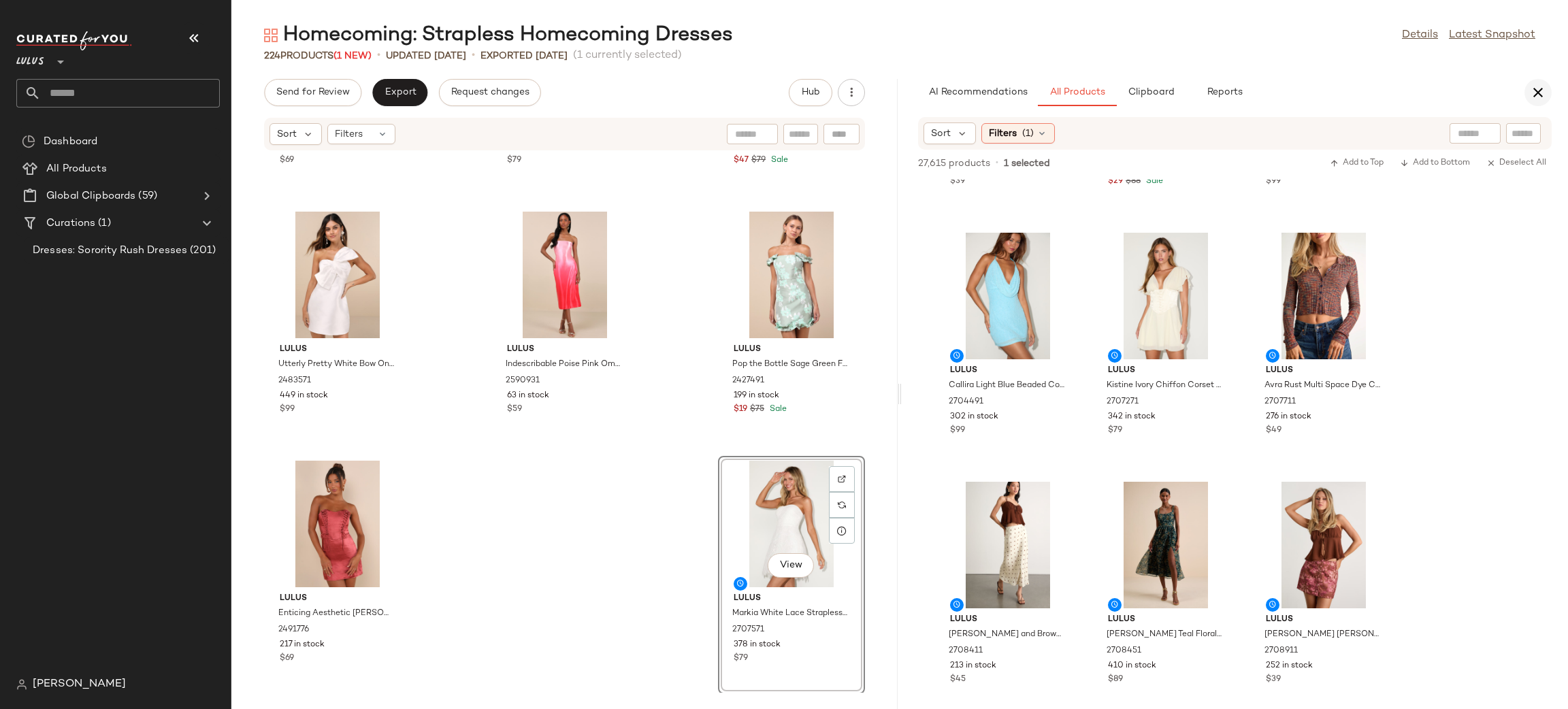
click at [1535, 93] on icon "button" at bounding box center [1538, 92] width 16 height 16
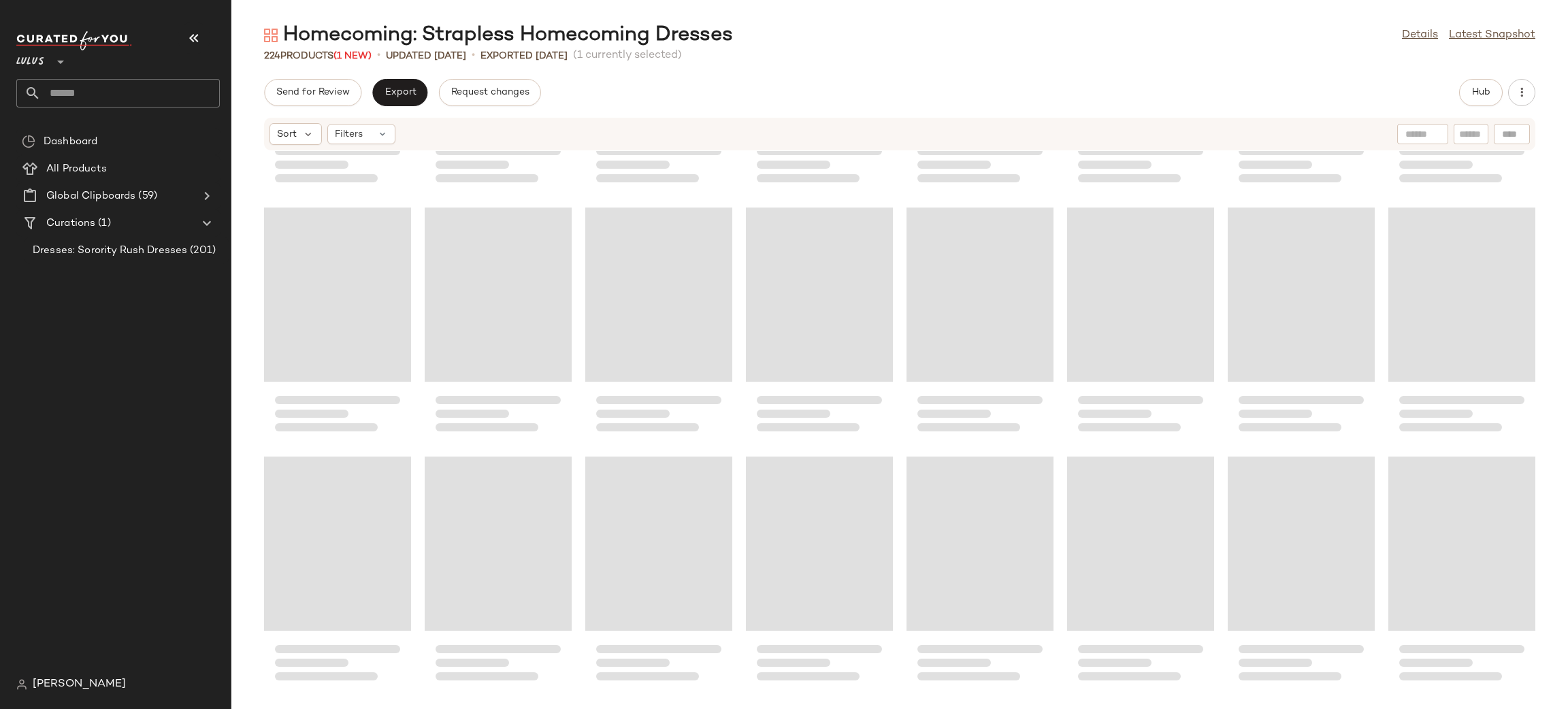
scroll to position [6435, 0]
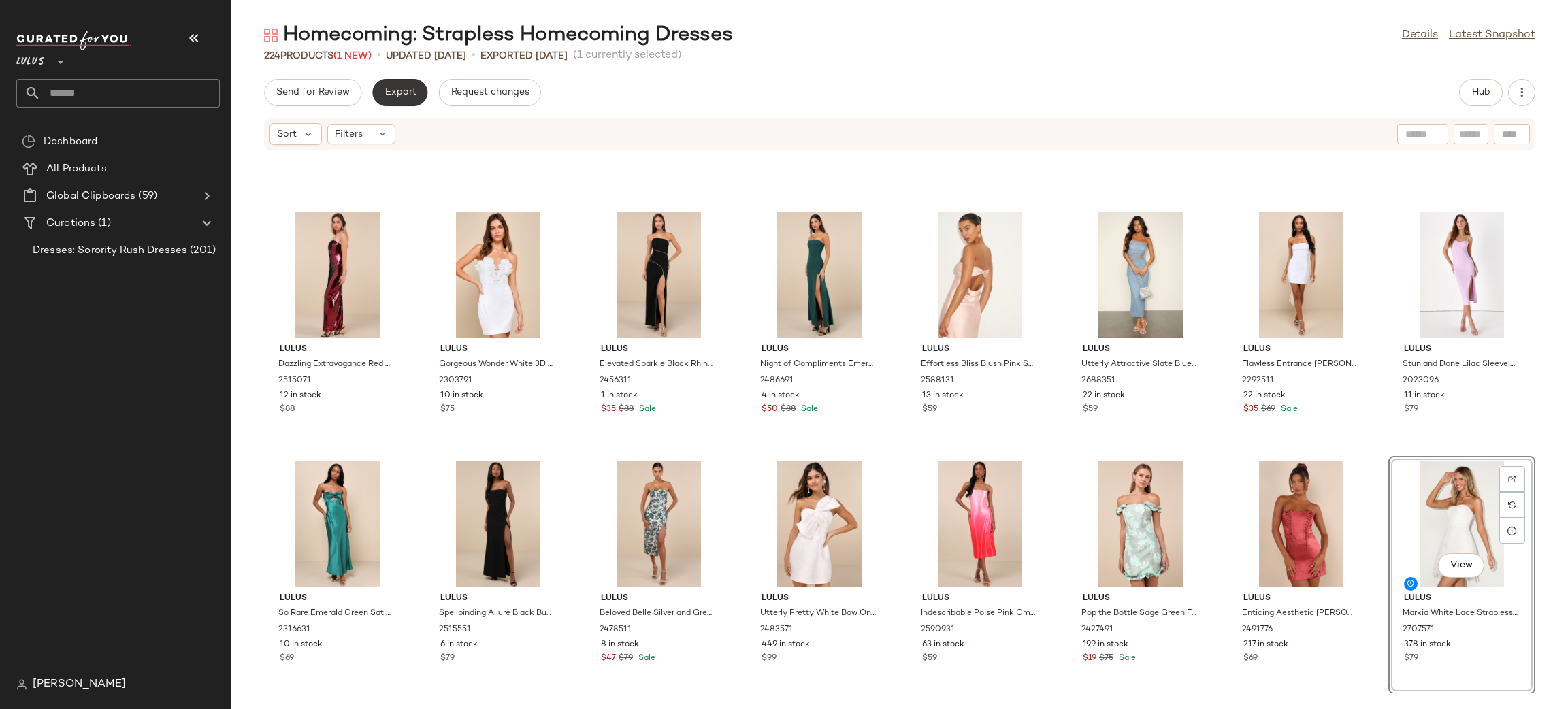
click at [399, 94] on span "Export" at bounding box center [400, 93] width 32 height 11
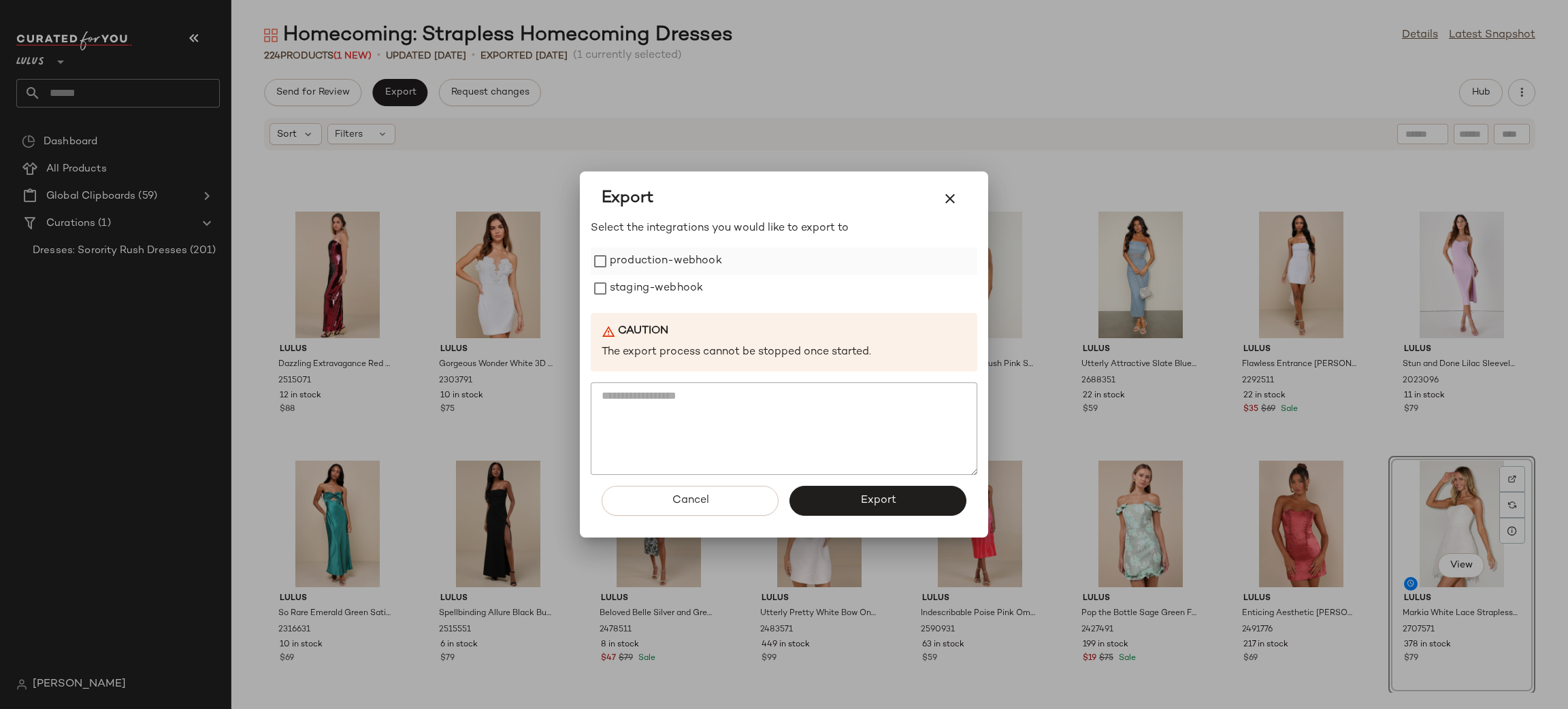
click at [664, 258] on label "production-webhook" at bounding box center [666, 261] width 112 height 27
click at [681, 287] on label "staging-webhook" at bounding box center [657, 288] width 93 height 27
click at [845, 485] on div "Cancel Export" at bounding box center [784, 506] width 386 height 62
click at [849, 490] on button "Export" at bounding box center [877, 501] width 177 height 30
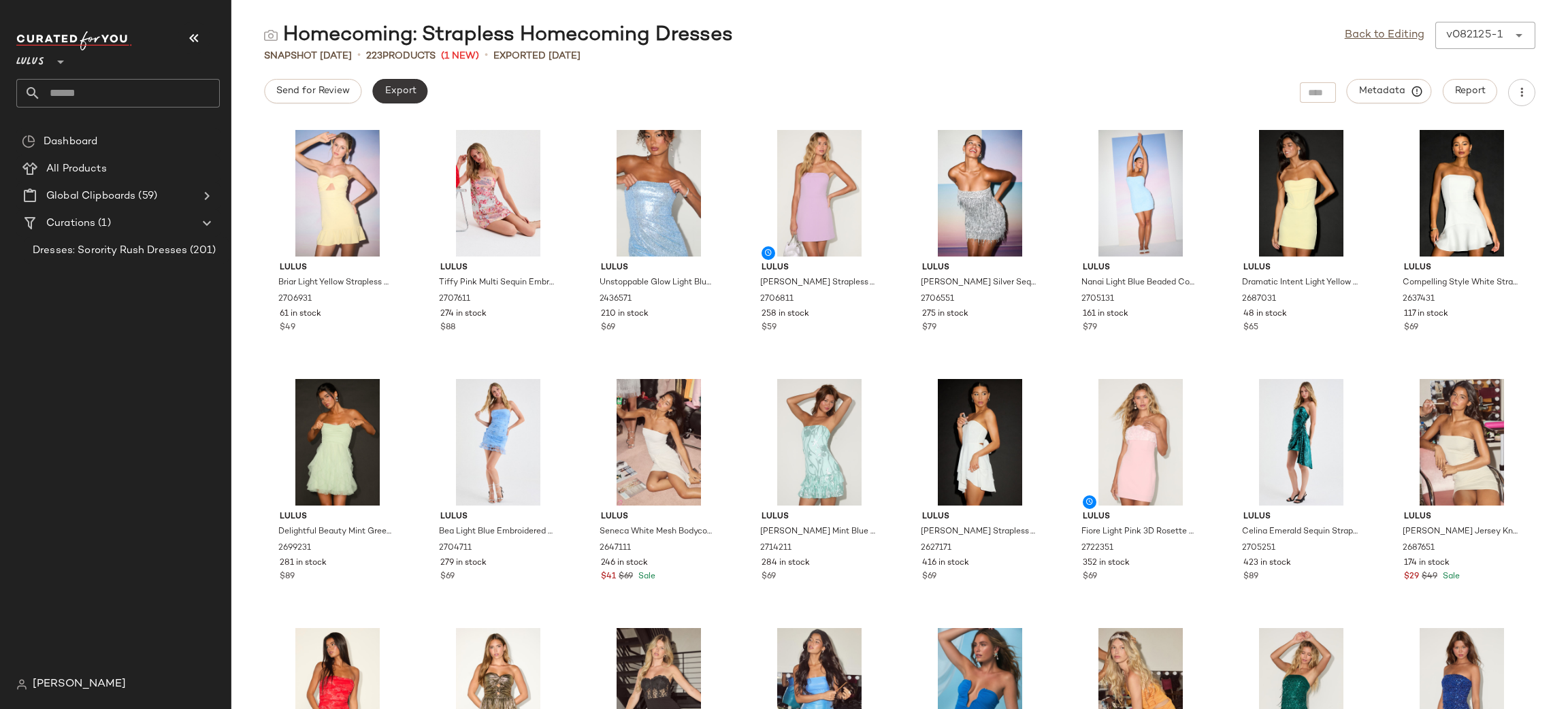
click at [401, 97] on button "Export" at bounding box center [400, 90] width 55 height 24
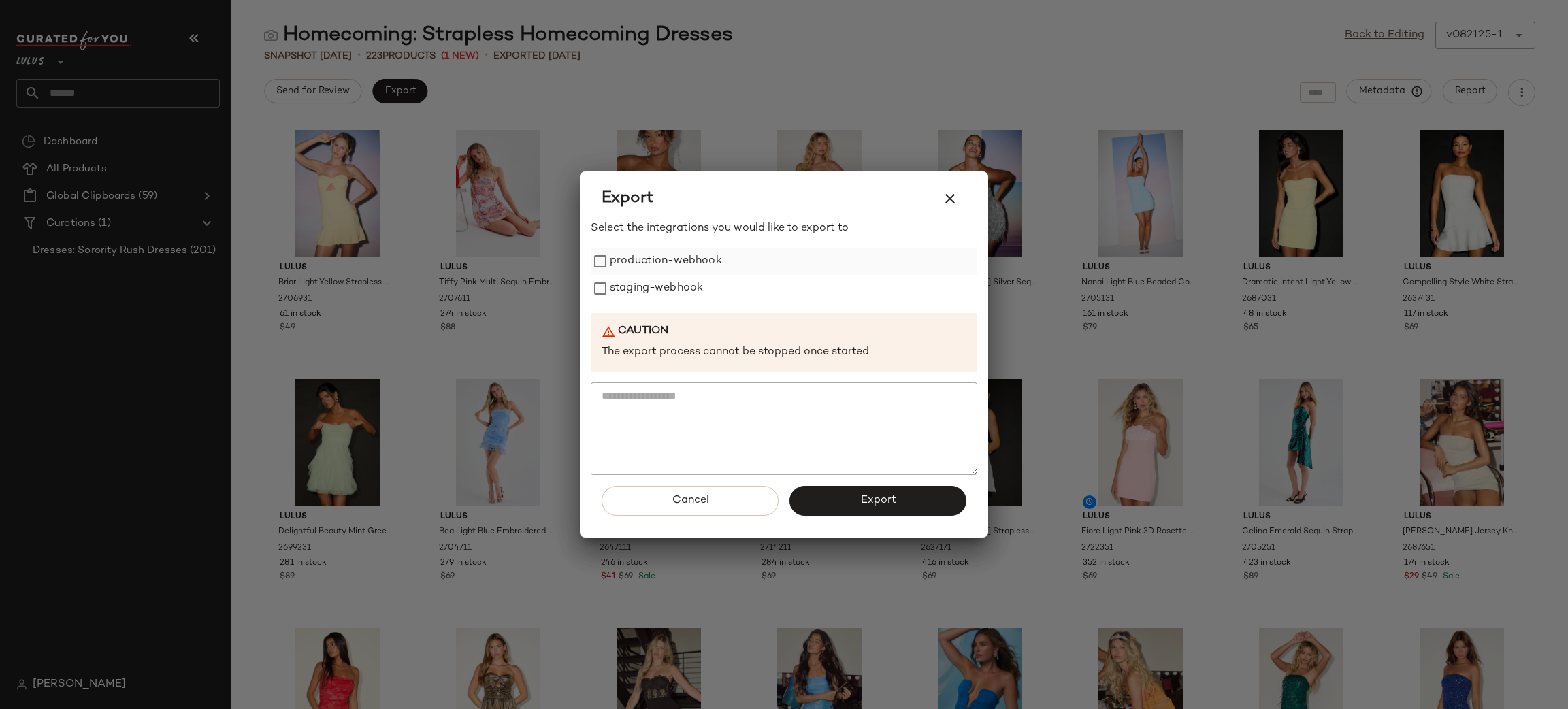
click at [686, 266] on label "production-webhook" at bounding box center [666, 261] width 112 height 27
click at [669, 292] on label "staging-webhook" at bounding box center [657, 288] width 93 height 27
click at [886, 498] on span "Export" at bounding box center [877, 500] width 36 height 13
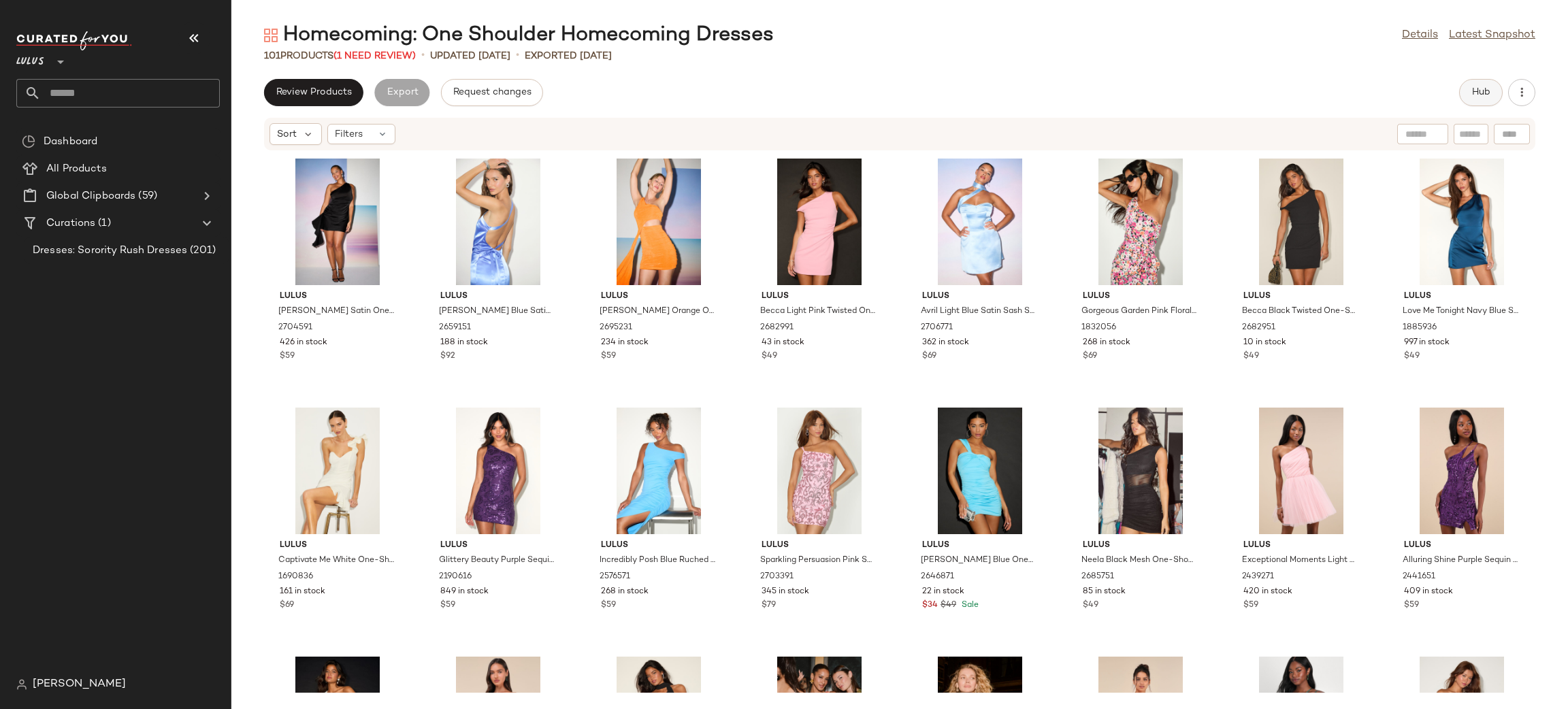
click at [1478, 93] on span "Hub" at bounding box center [1481, 93] width 19 height 11
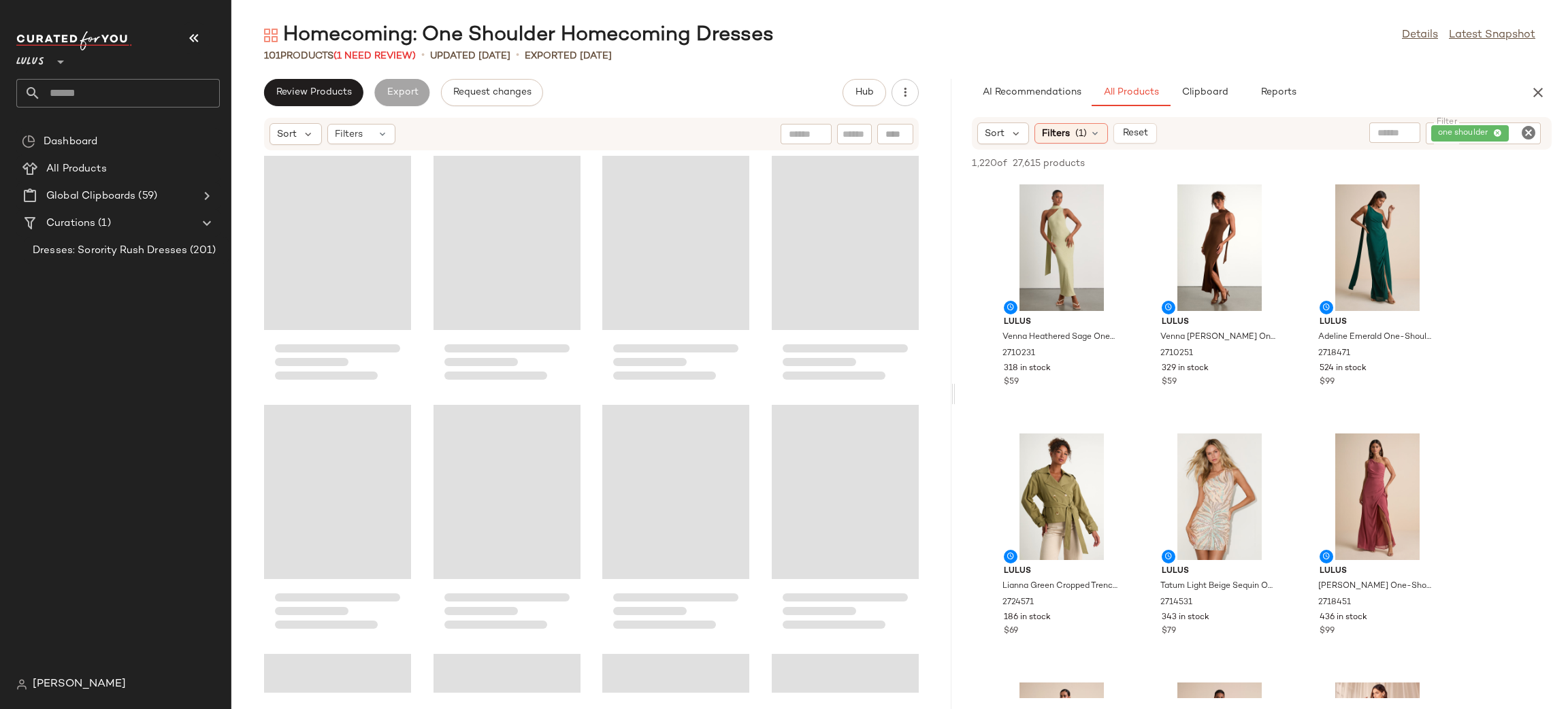
drag, startPoint x: 901, startPoint y: 397, endPoint x: 957, endPoint y: 422, distance: 61.3
click at [957, 422] on div "Homecoming: One Shoulder Homecoming Dresses Details Latest Snapshot 101 Product…" at bounding box center [900, 365] width 1337 height 687
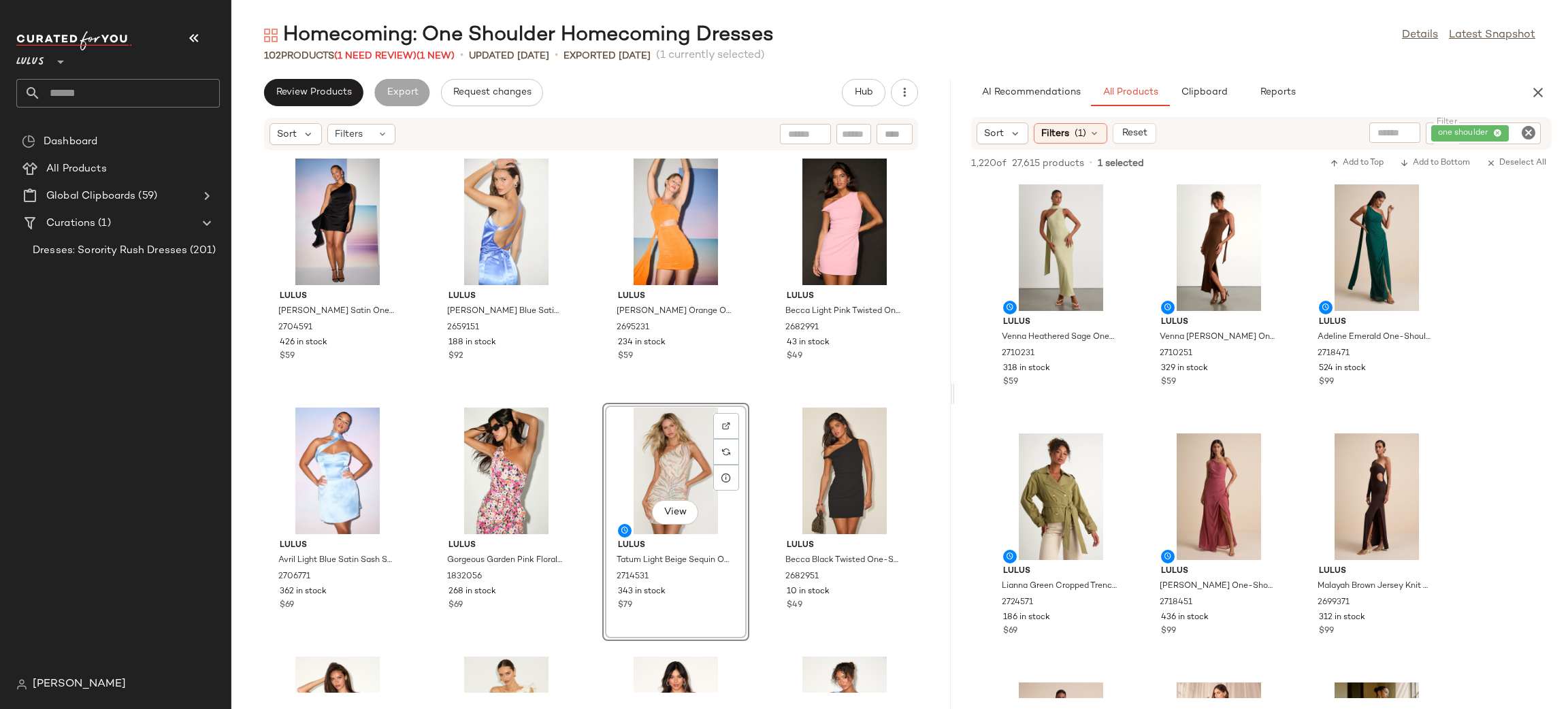
click at [751, 402] on div "Lulus Bonnie Black Satin One-Shoulder Sash Mini Dress 2704591 426 in stock $59 …" at bounding box center [590, 422] width 719 height 541
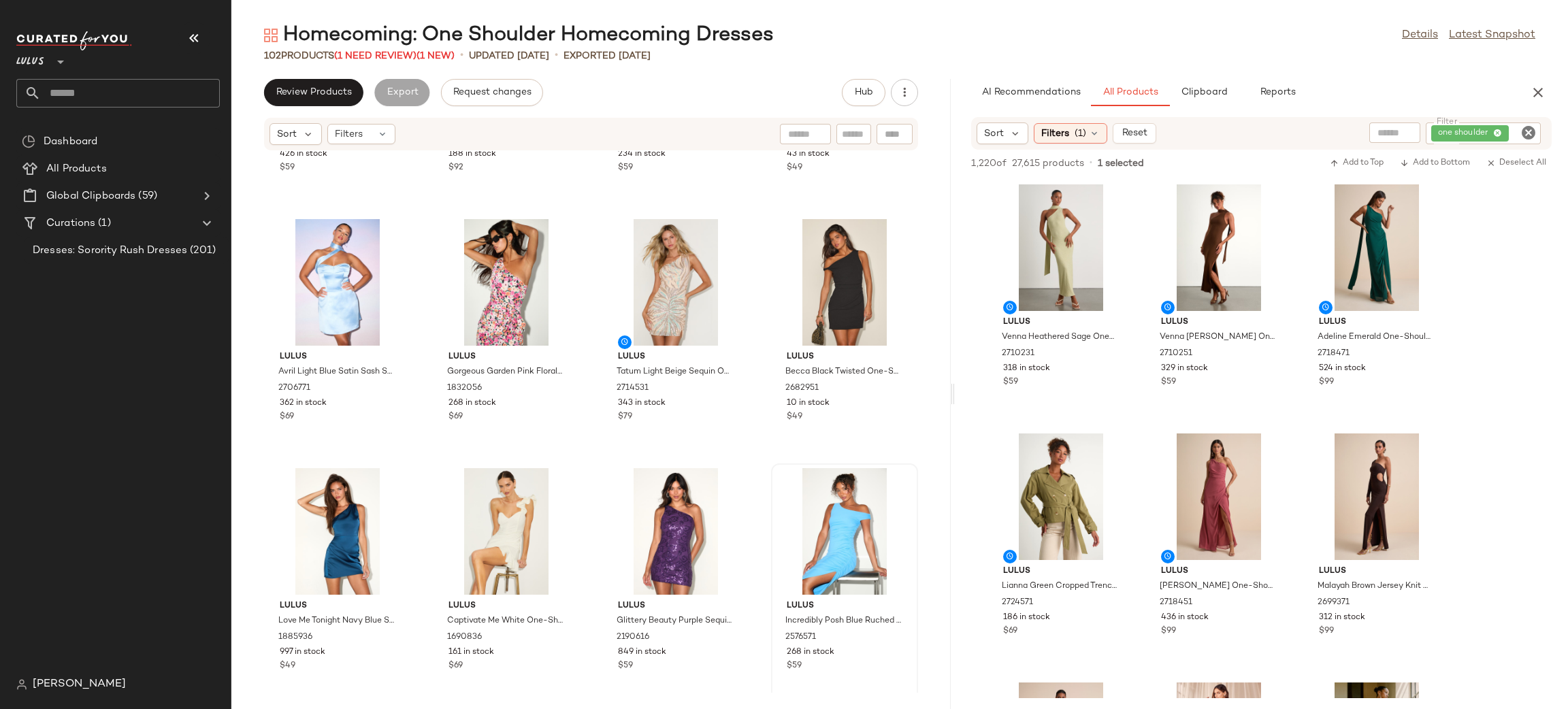
scroll to position [191, 0]
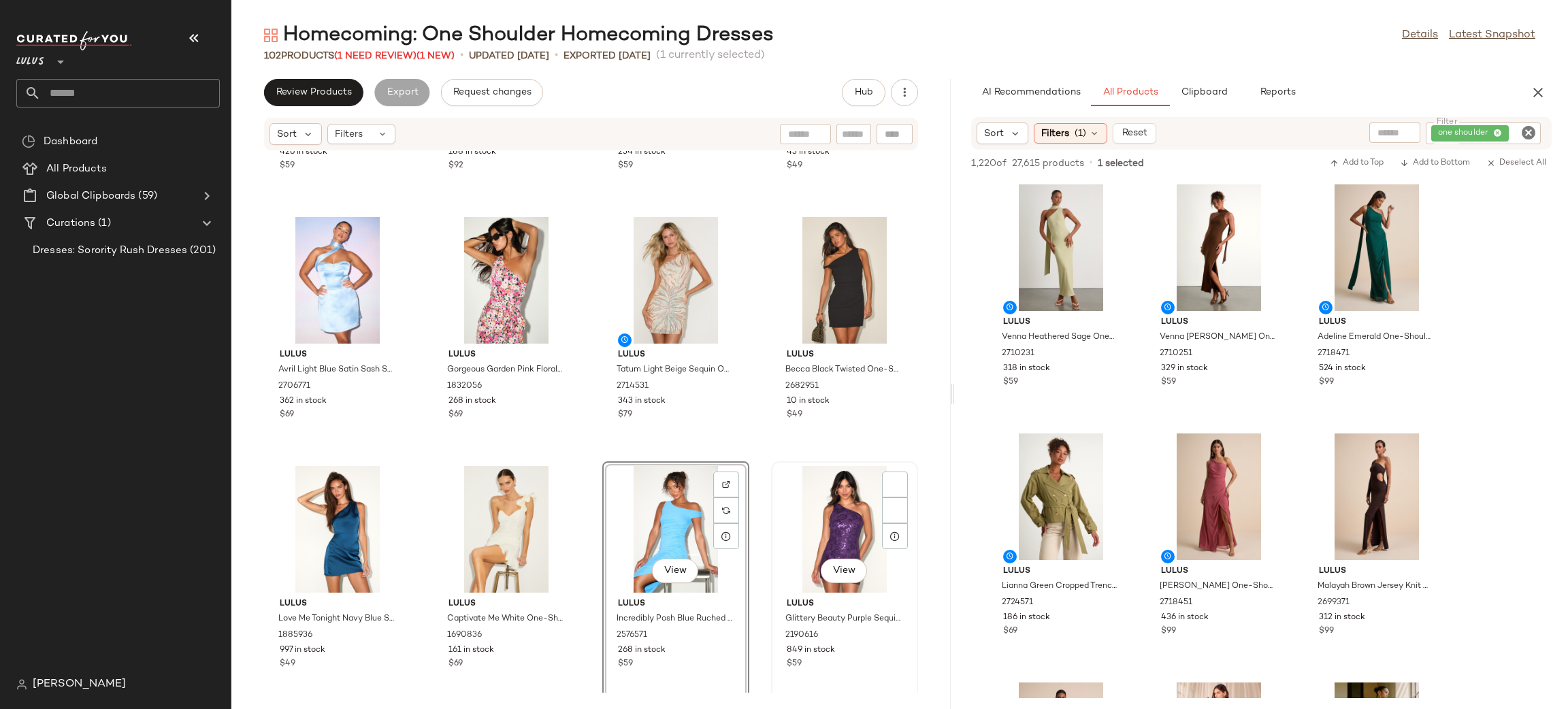
click at [788, 463] on div "View Lulus Glittery Beauty Purple Sequin One-Shoulder Mini Dress 2190616 849 in…" at bounding box center [844, 580] width 144 height 235
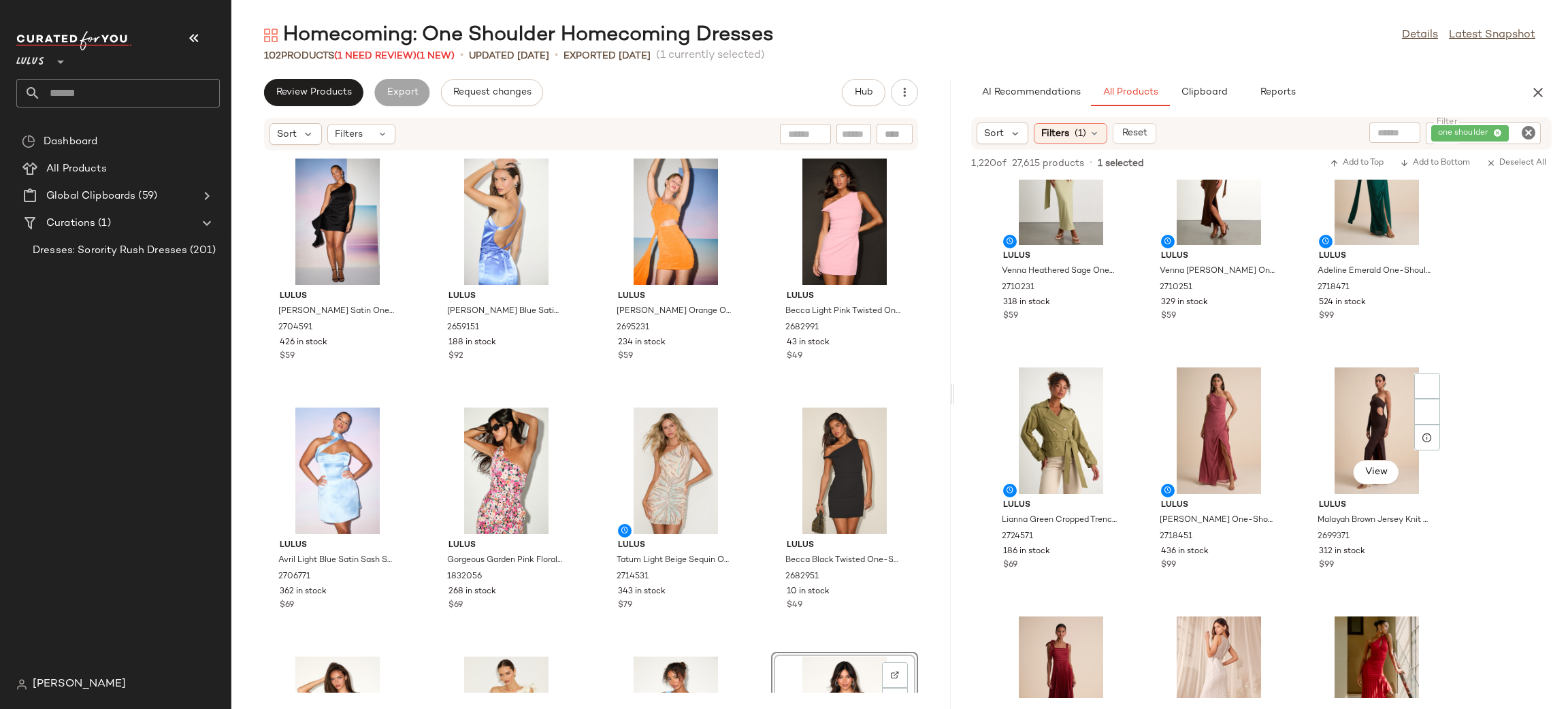
scroll to position [77, 0]
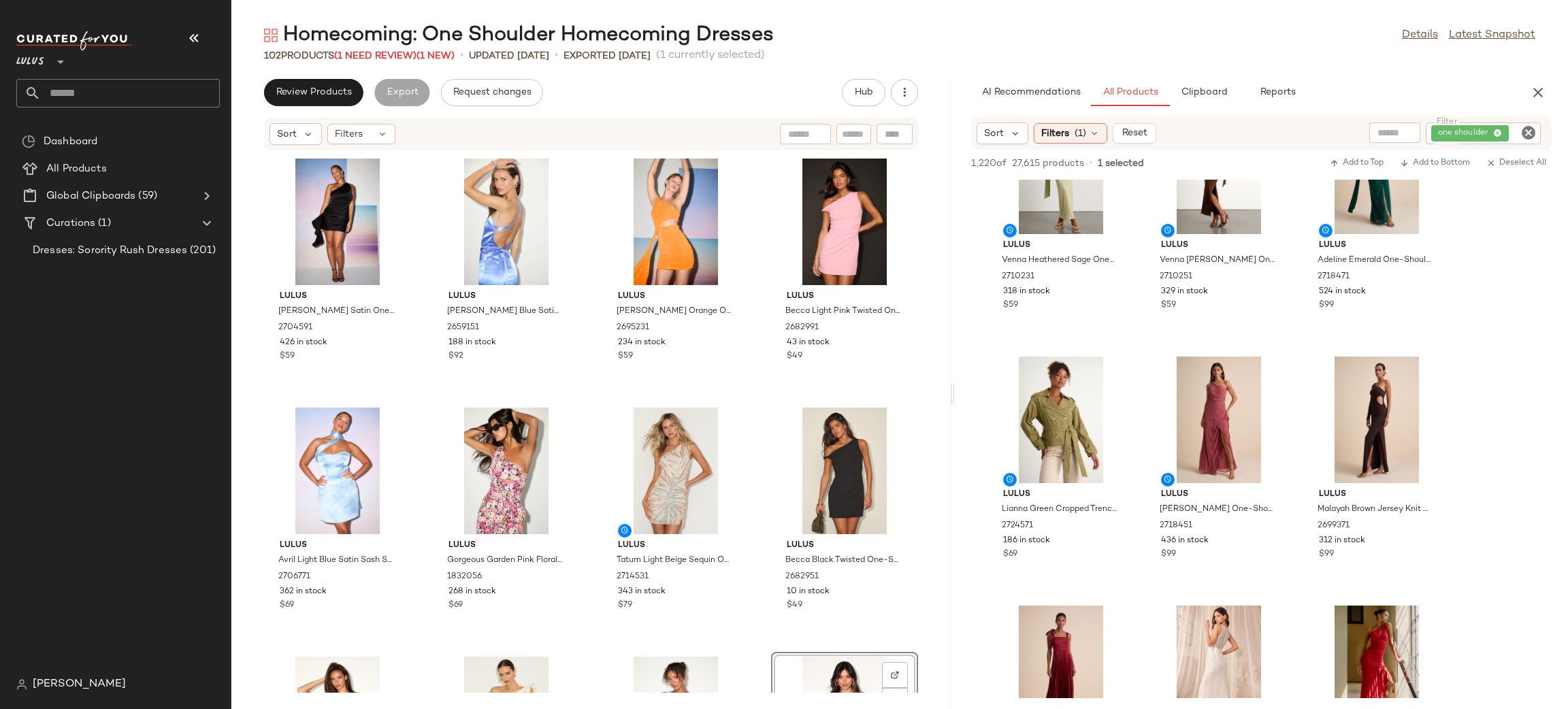
click at [1526, 139] on icon "Clear Filter" at bounding box center [1528, 132] width 16 height 16
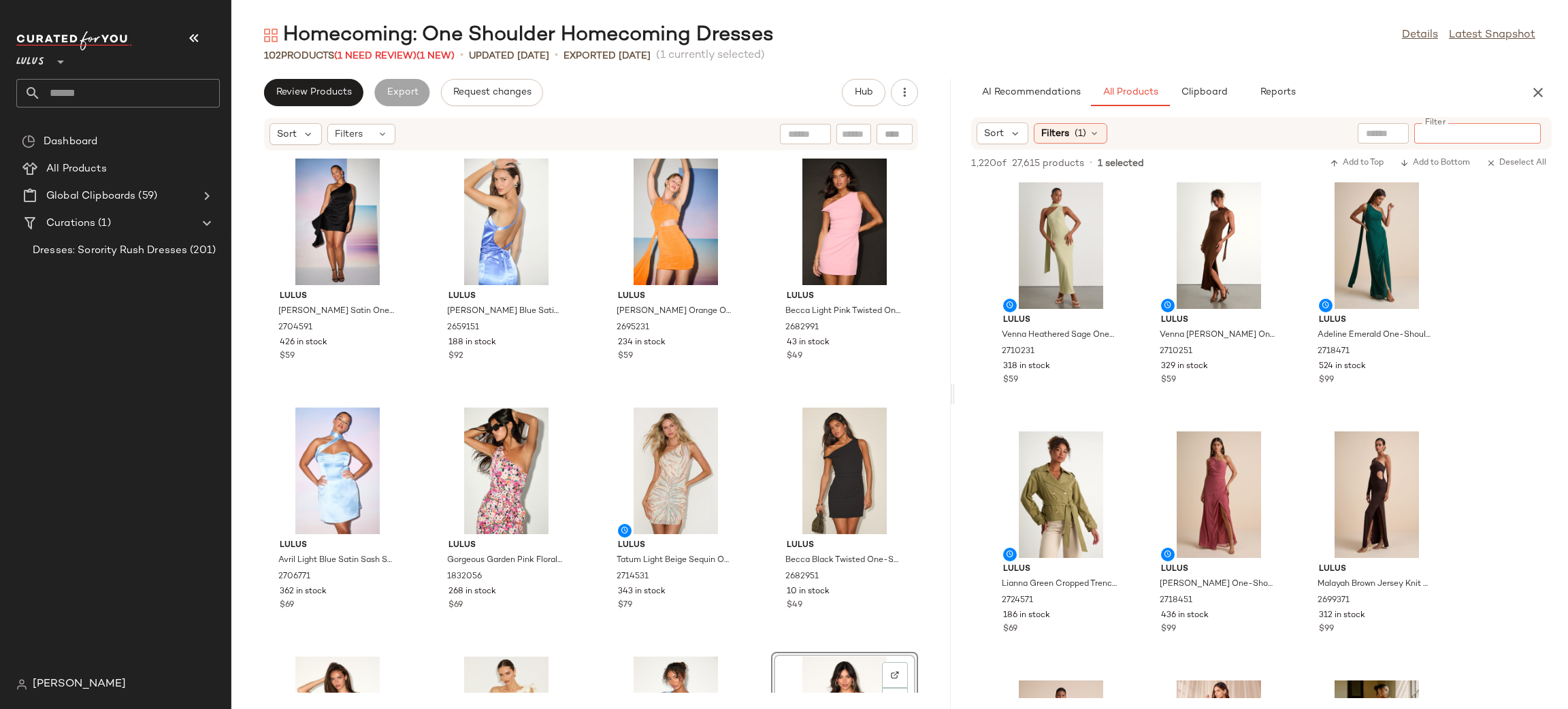
scroll to position [0, 0]
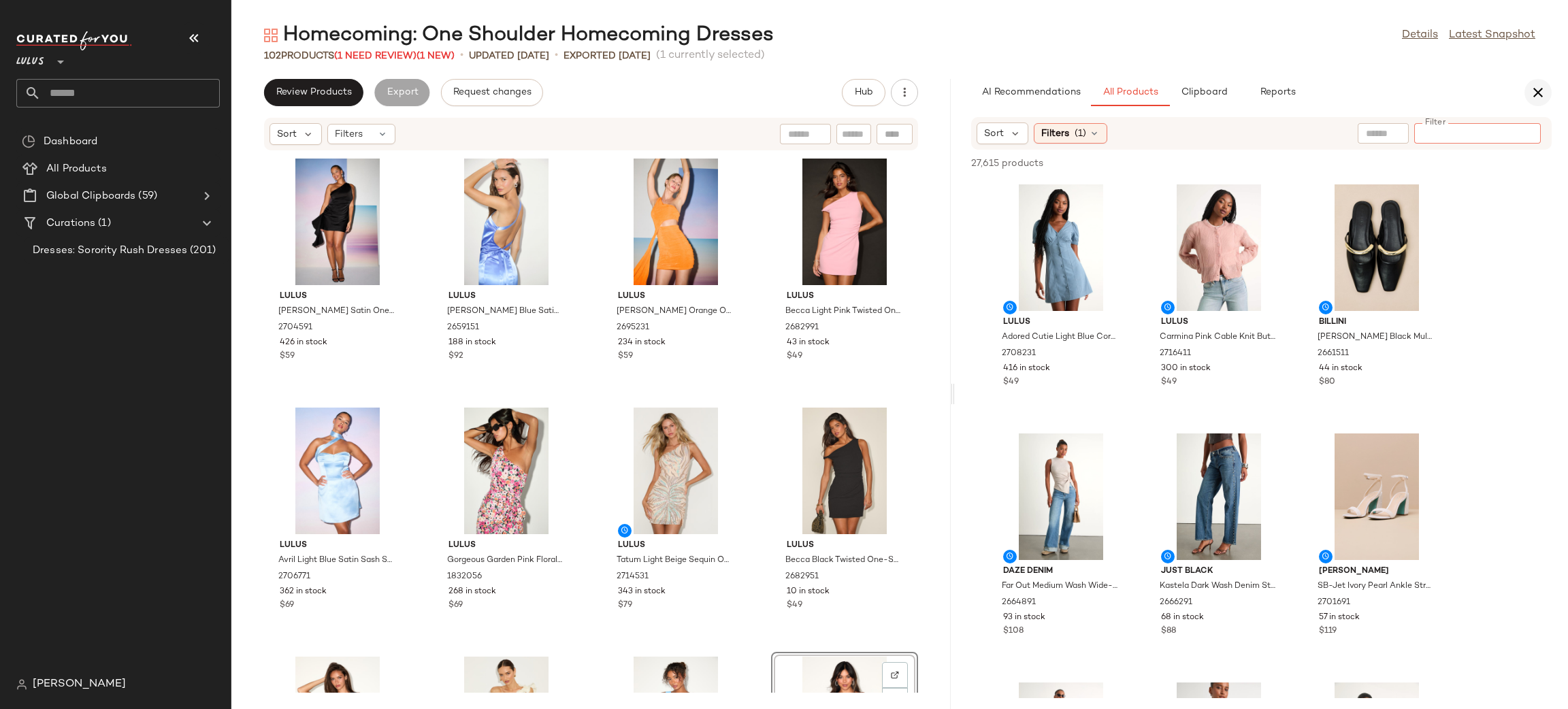
click at [1537, 97] on icon "button" at bounding box center [1538, 92] width 16 height 16
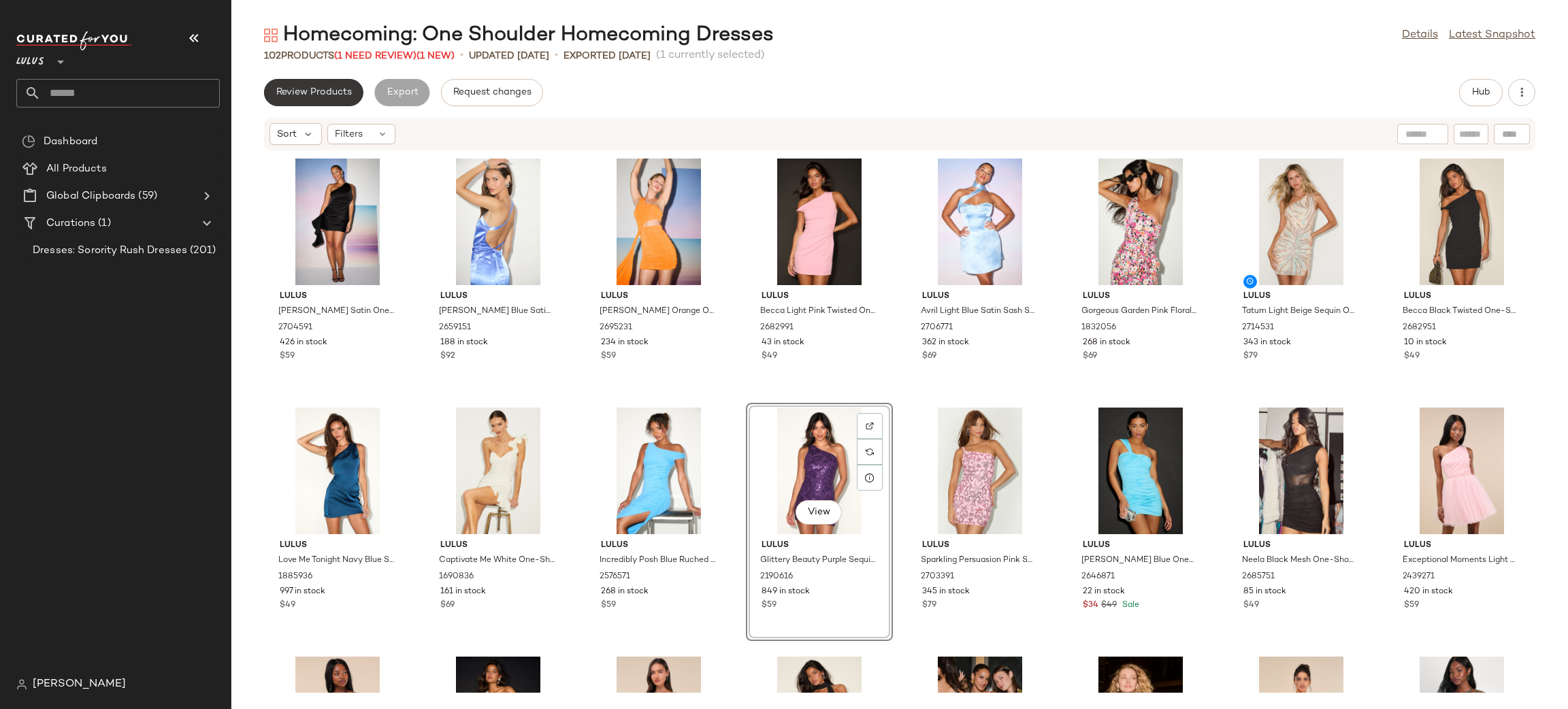
click at [349, 91] on span "Review Products" at bounding box center [314, 93] width 76 height 11
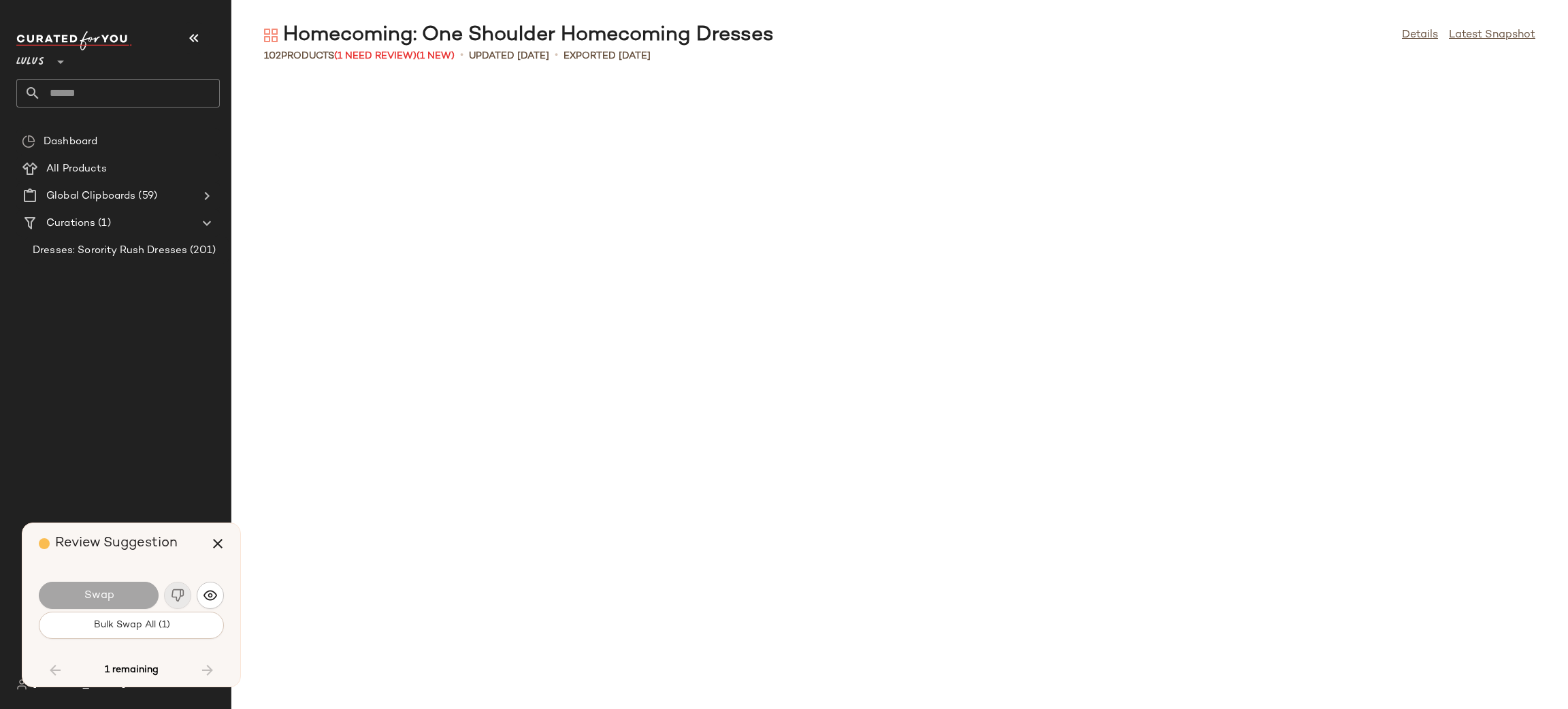
scroll to position [2242, 0]
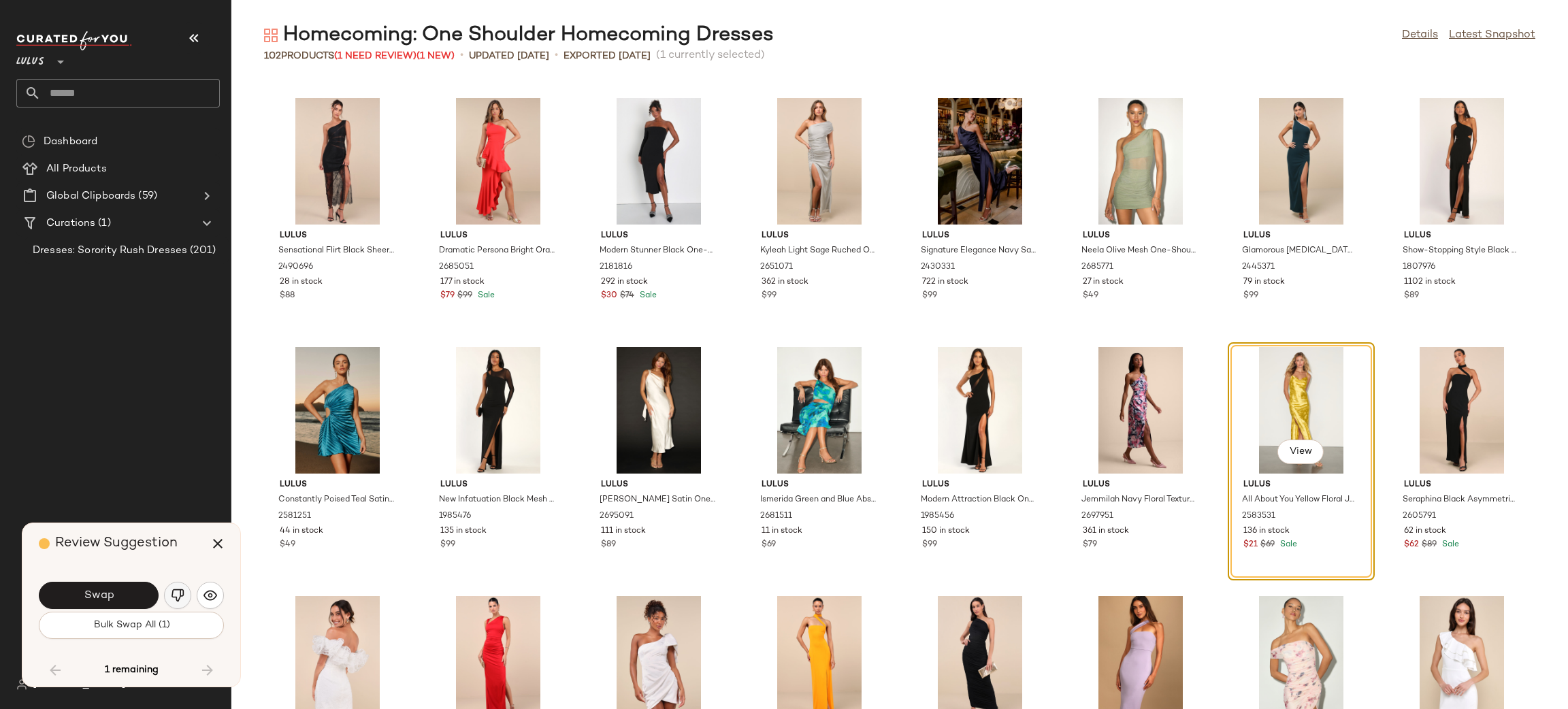
click at [185, 594] on img "button" at bounding box center [177, 595] width 13 height 13
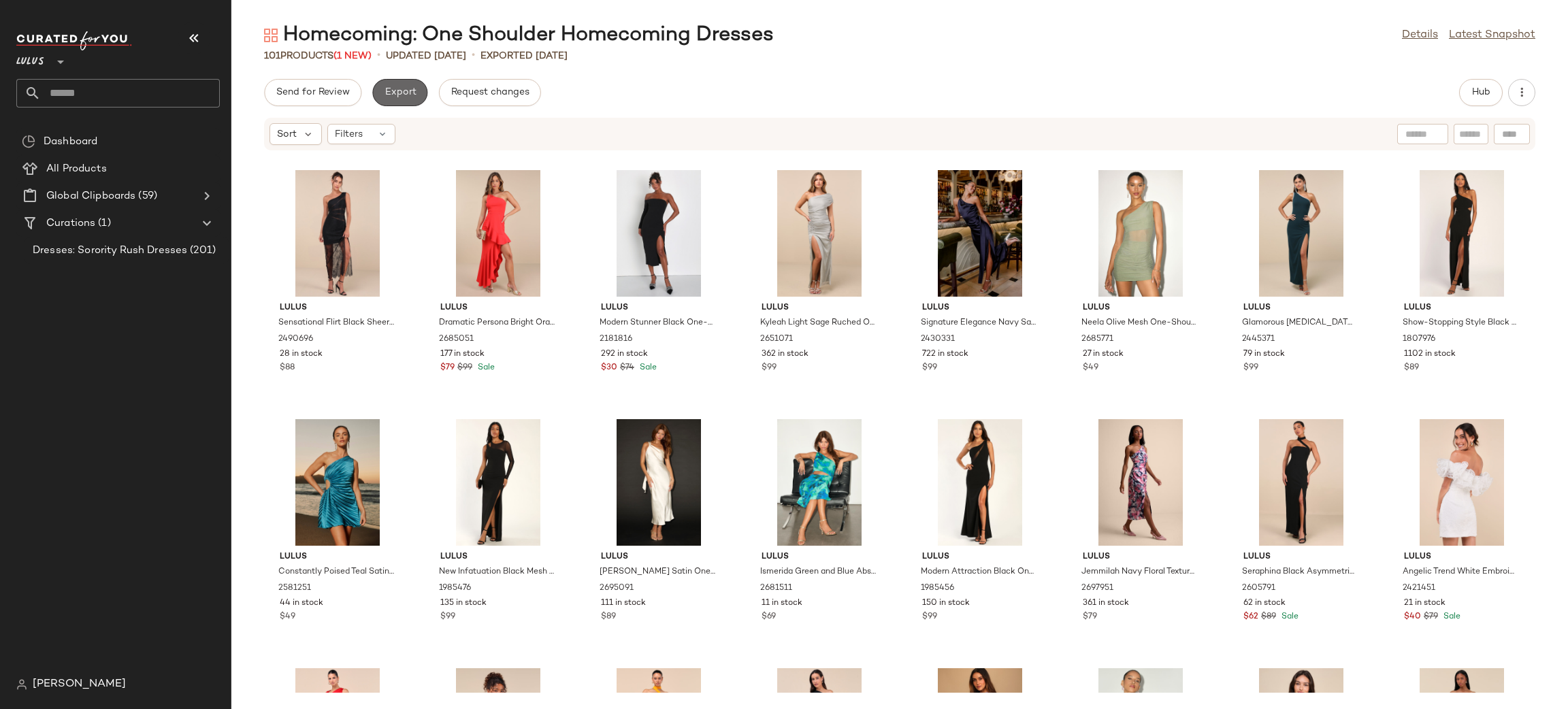
click at [396, 90] on span "Export" at bounding box center [400, 93] width 32 height 11
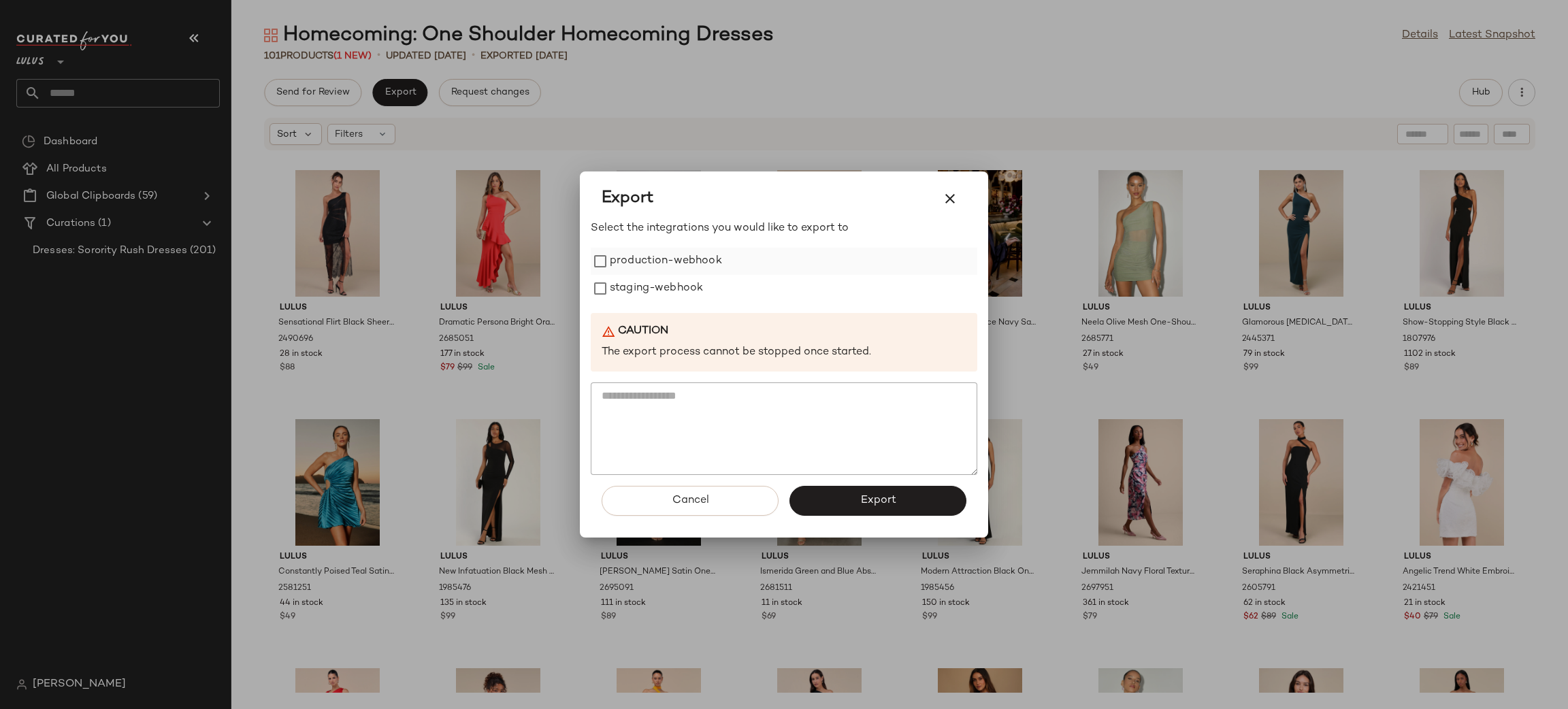
click at [642, 261] on label "production-webhook" at bounding box center [666, 261] width 112 height 27
click at [635, 282] on label "staging-webhook" at bounding box center [657, 288] width 93 height 27
click at [858, 496] on button "Export" at bounding box center [877, 501] width 177 height 30
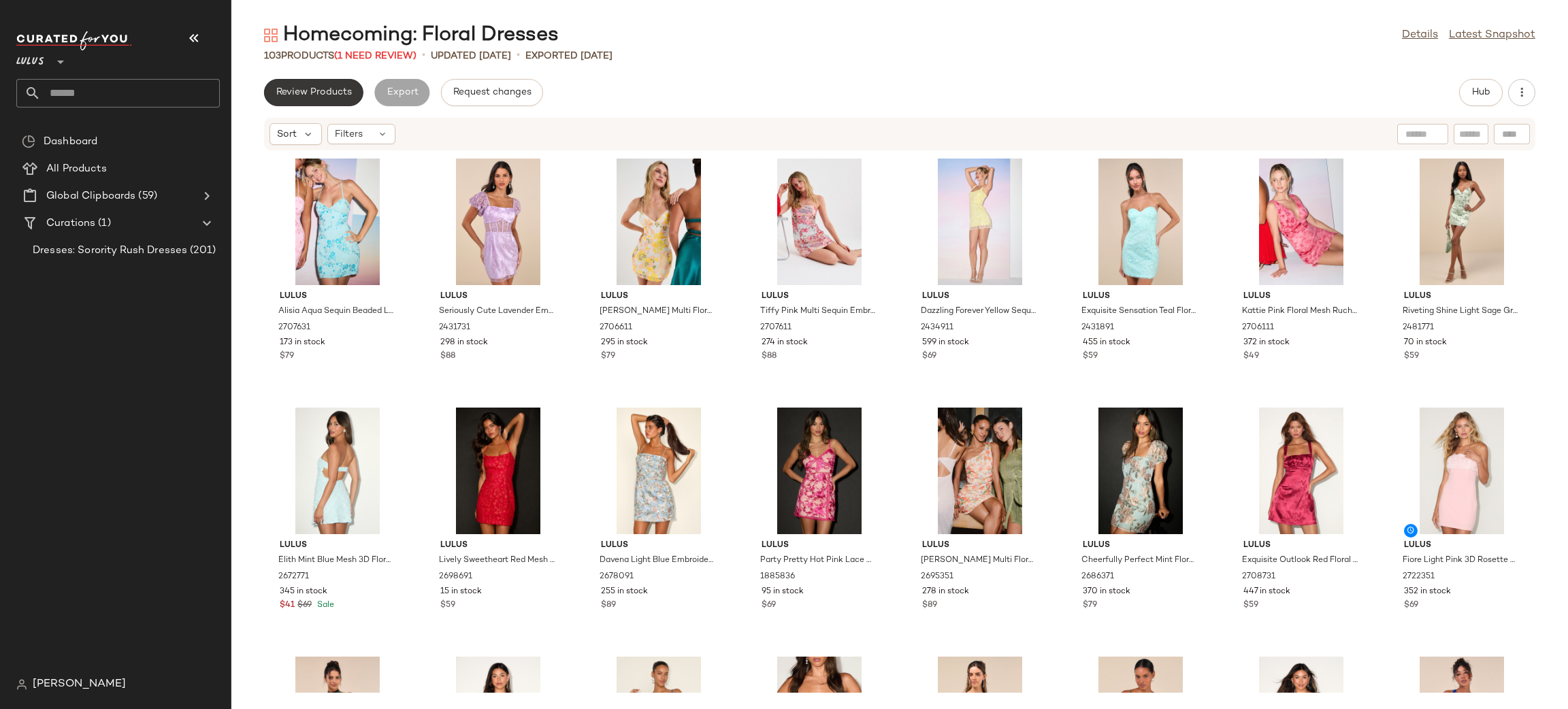
click at [294, 95] on span "Review Products" at bounding box center [314, 93] width 76 height 11
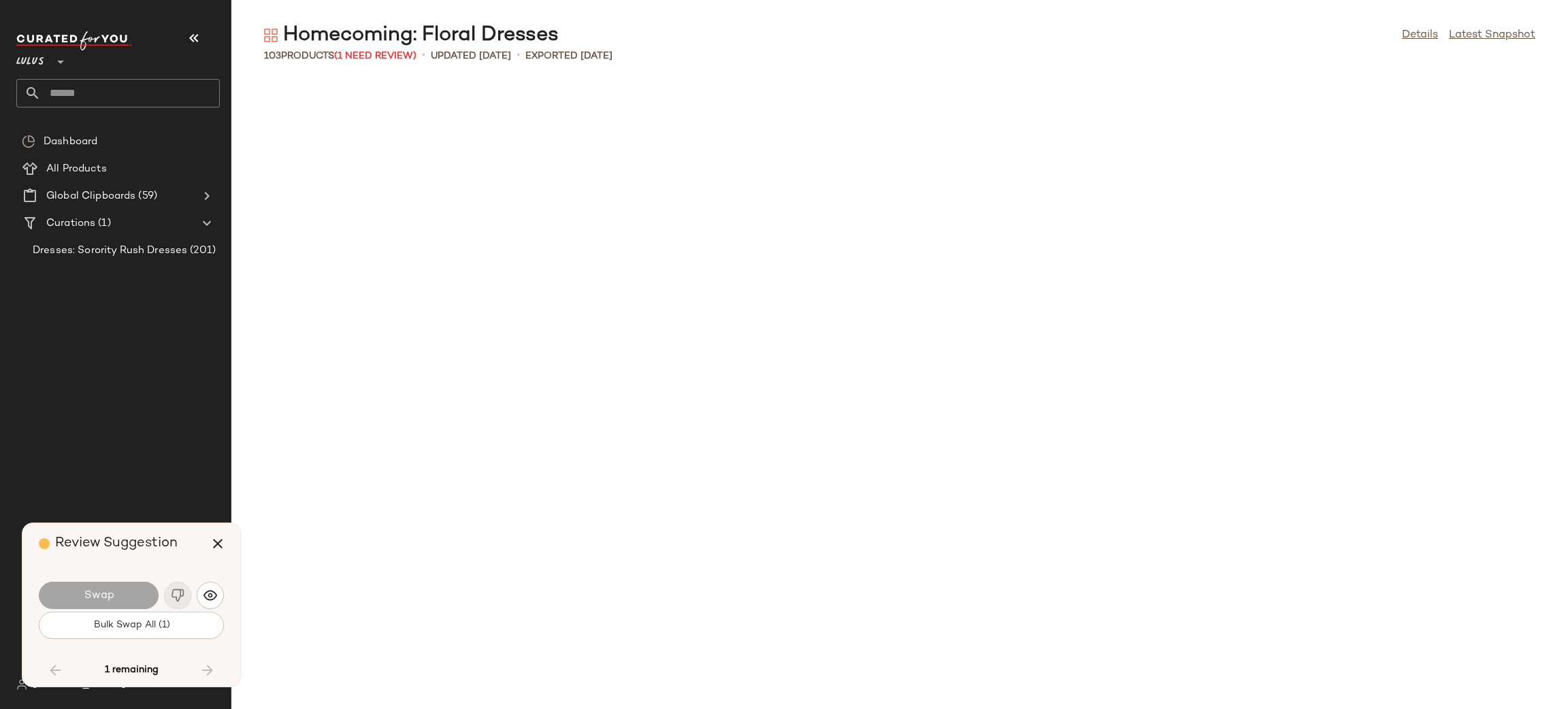
scroll to position [2490, 0]
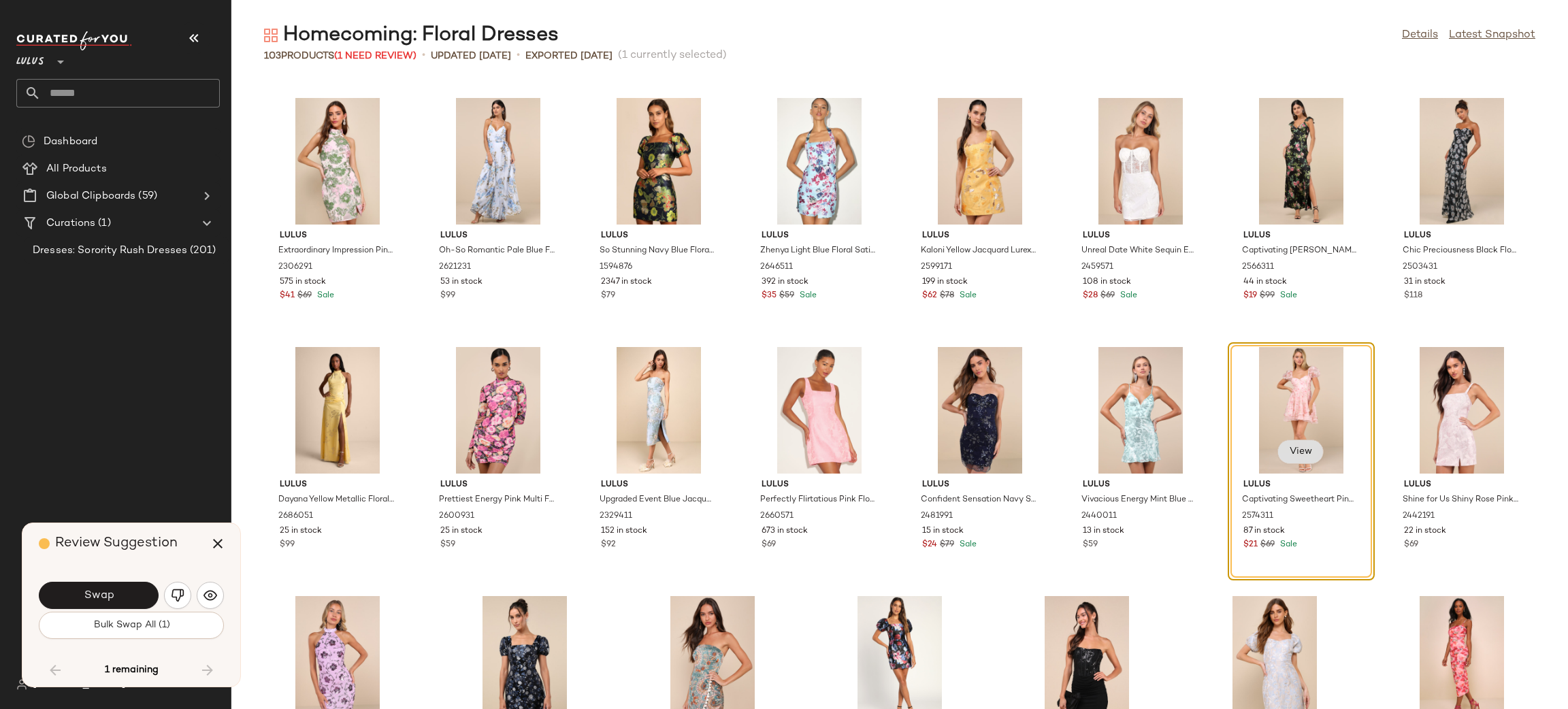
click at [1297, 451] on span "View" at bounding box center [1301, 452] width 23 height 11
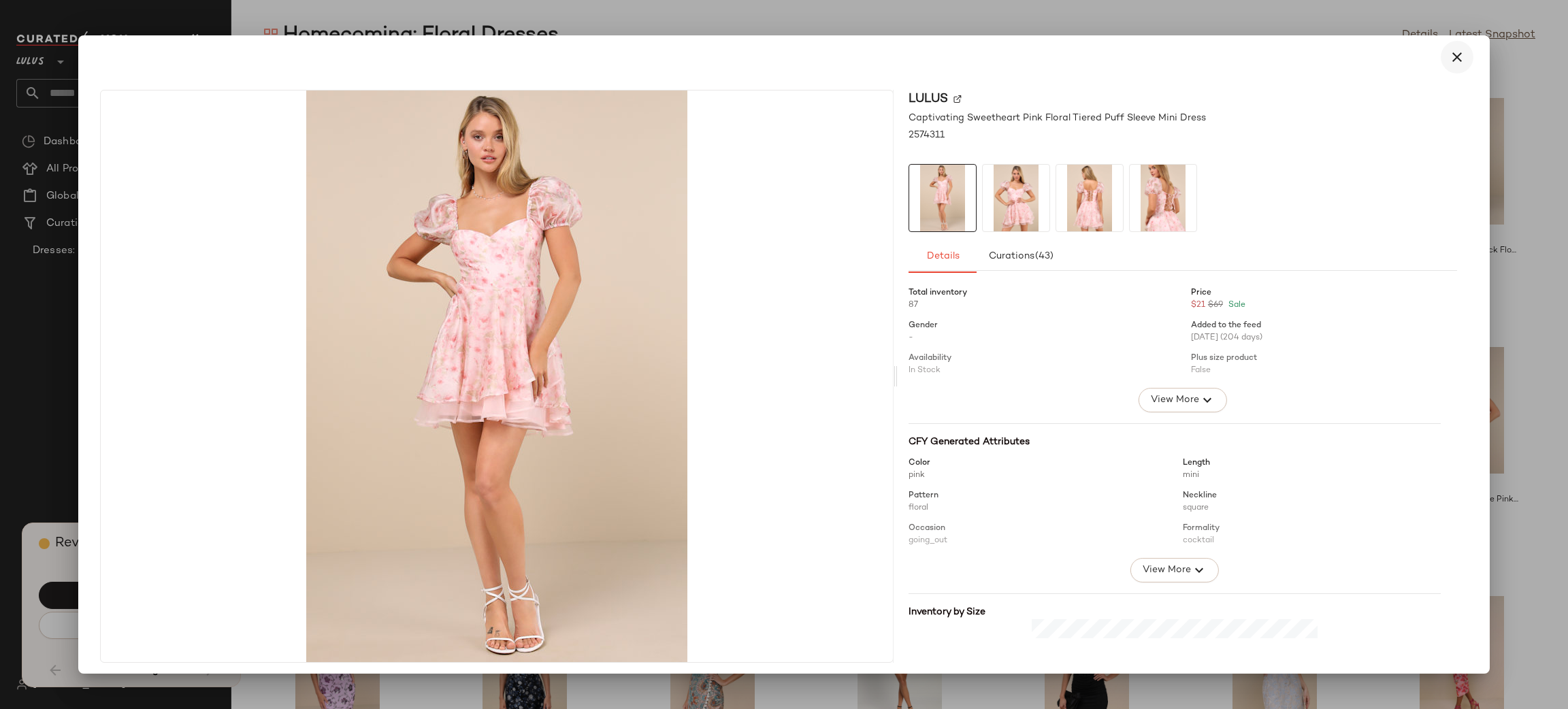
click at [1452, 57] on icon "button" at bounding box center [1457, 57] width 16 height 16
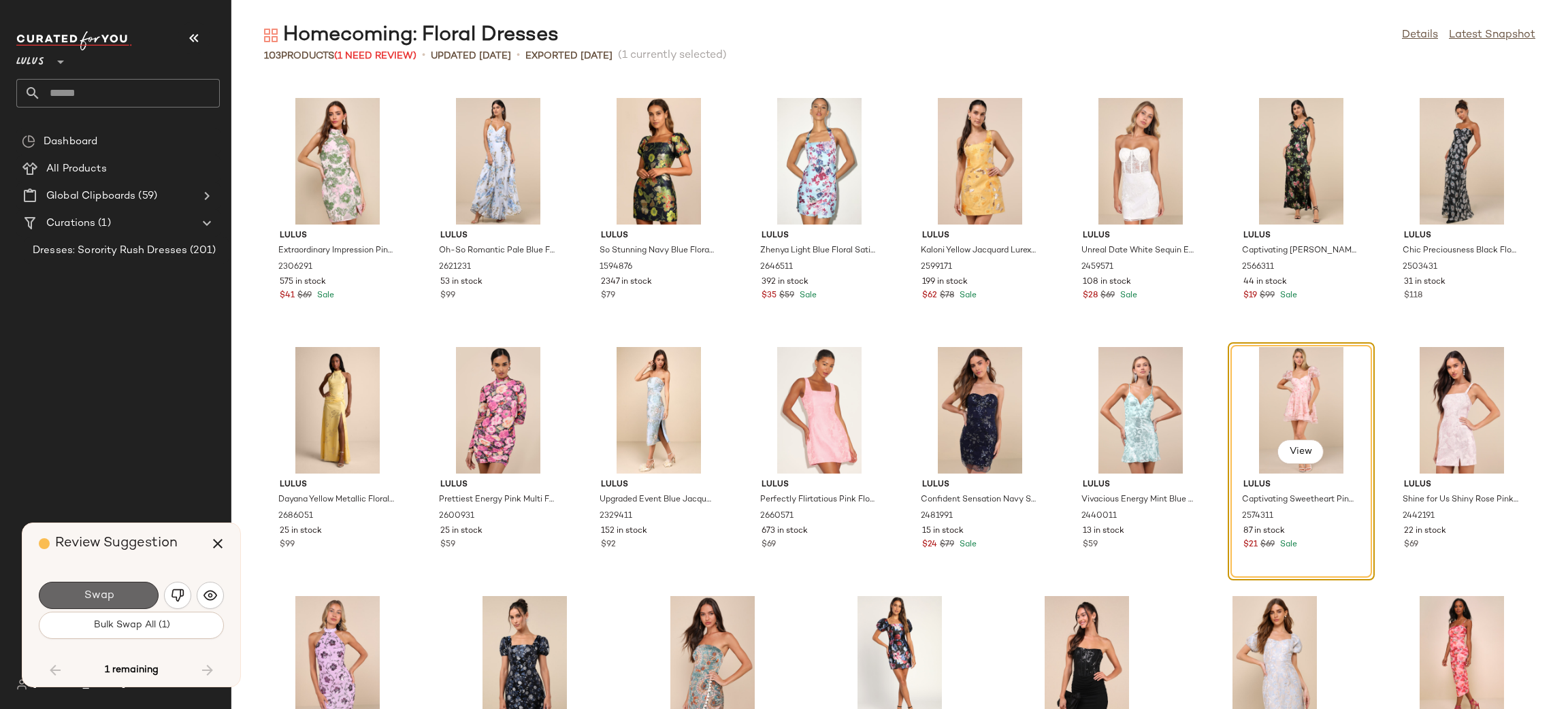
click at [136, 584] on button "Swap" at bounding box center [99, 595] width 120 height 27
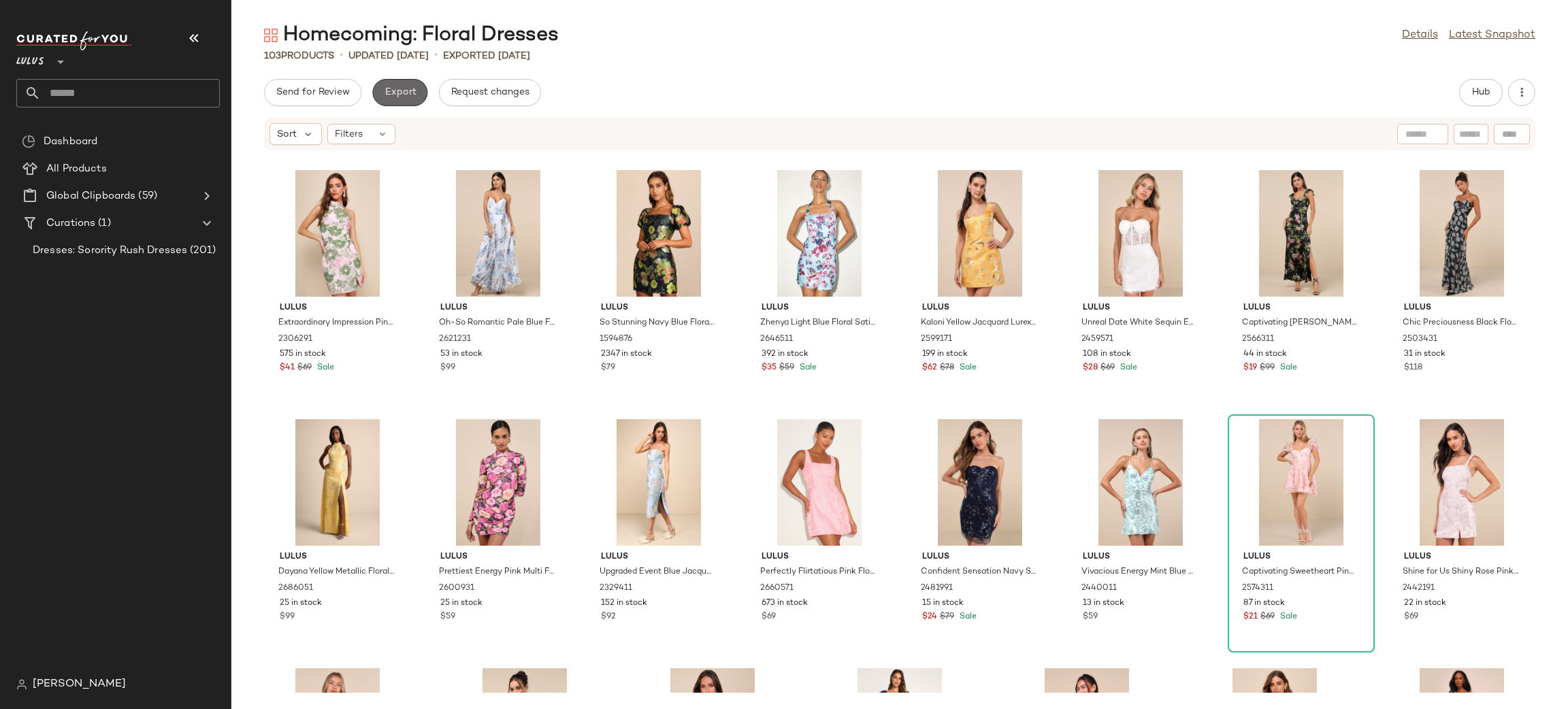
click at [390, 92] on span "Export" at bounding box center [400, 93] width 32 height 11
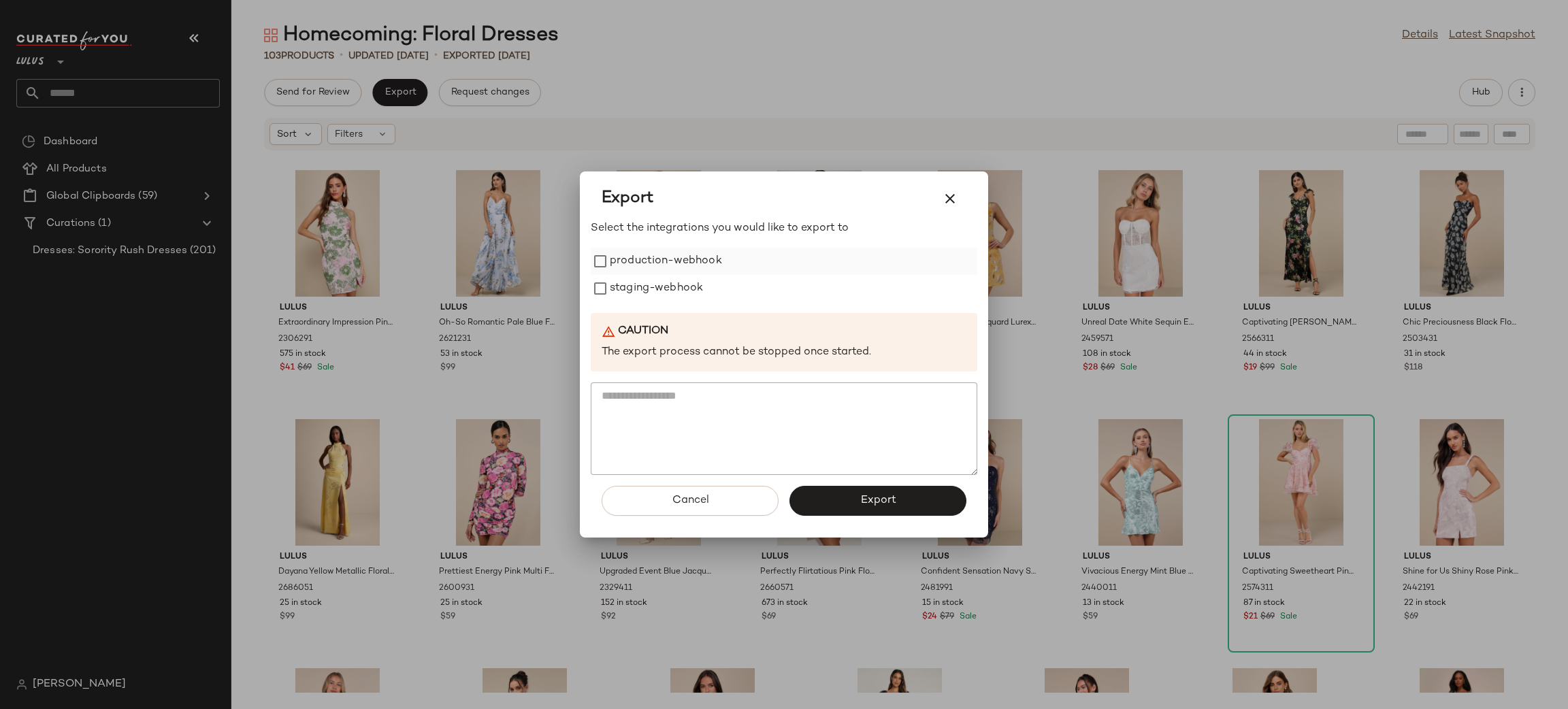
click at [673, 261] on label "production-webhook" at bounding box center [666, 261] width 112 height 27
click at [678, 288] on label "staging-webhook" at bounding box center [657, 288] width 93 height 27
click at [939, 492] on button "Export" at bounding box center [877, 501] width 177 height 30
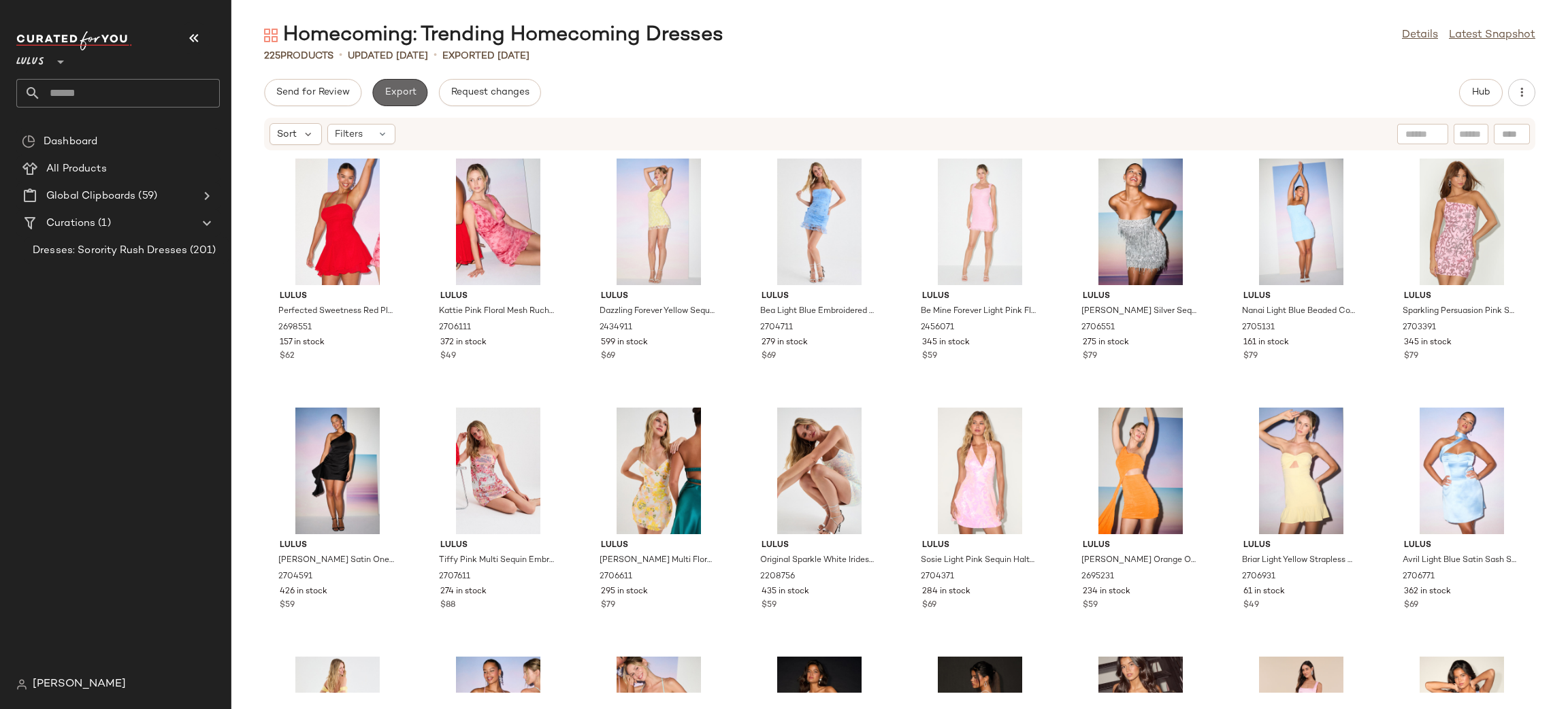
click at [401, 95] on span "Export" at bounding box center [400, 93] width 32 height 11
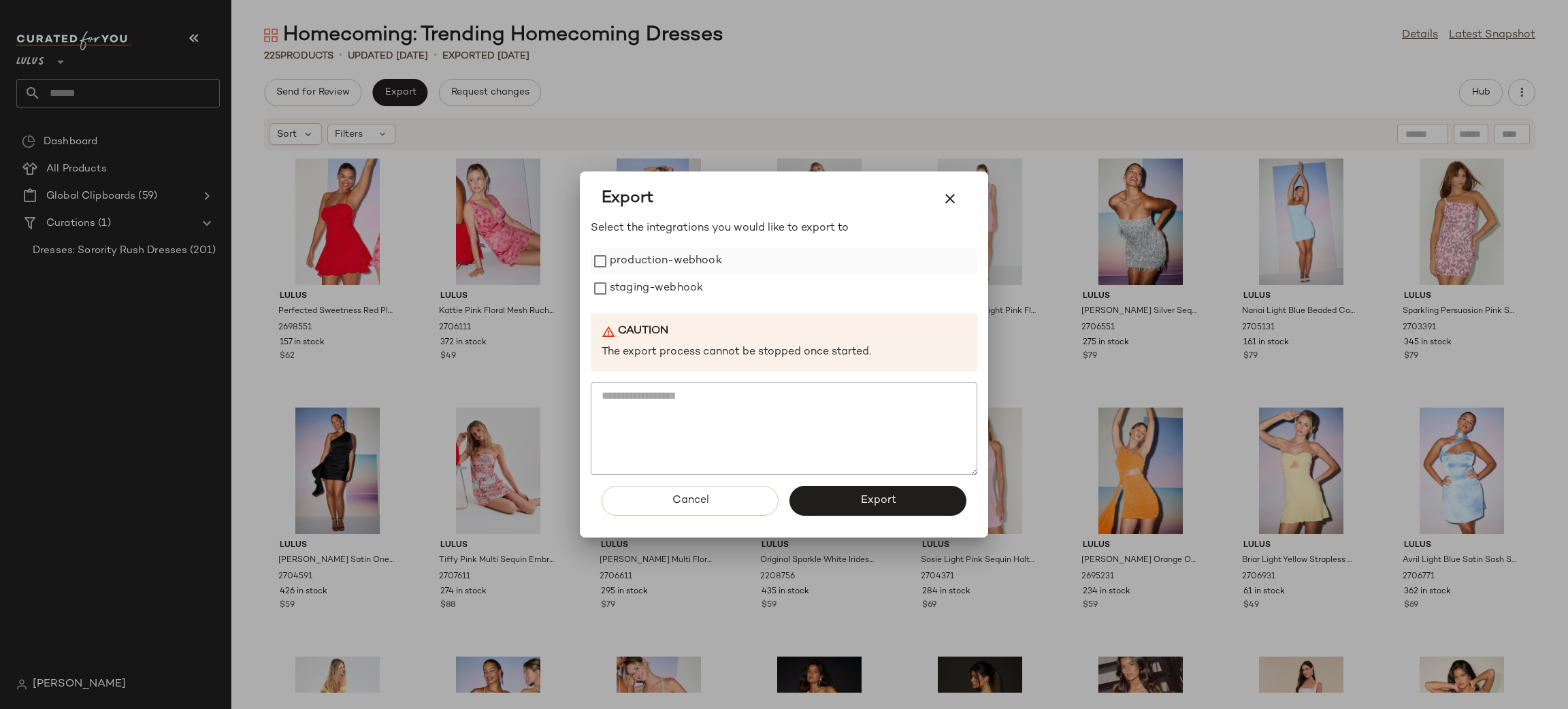
click at [647, 266] on label "production-webhook" at bounding box center [666, 261] width 112 height 27
click at [660, 294] on label "staging-webhook" at bounding box center [657, 288] width 93 height 27
drag, startPoint x: 911, startPoint y: 500, endPoint x: 904, endPoint y: 492, distance: 10.6
click at [911, 499] on button "Export" at bounding box center [877, 501] width 177 height 30
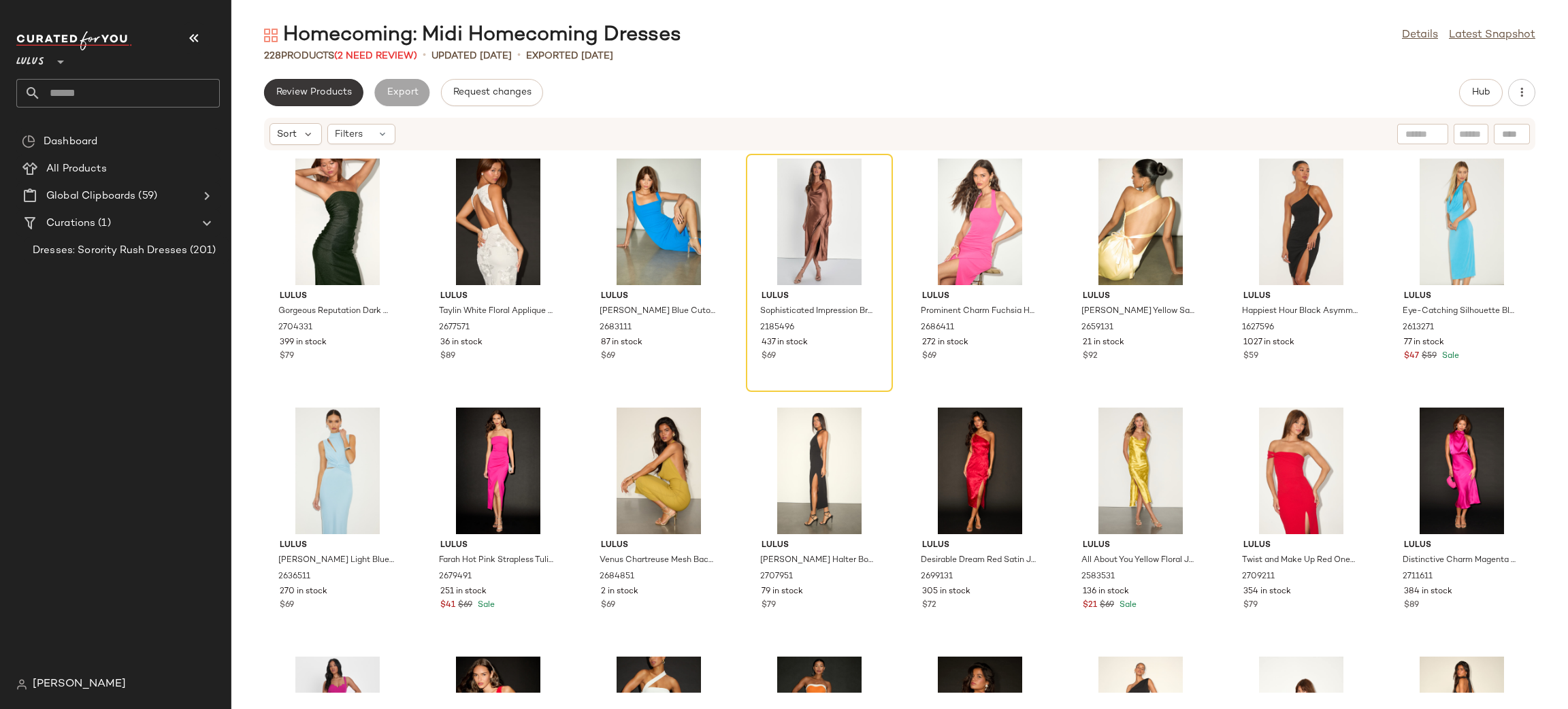
click at [322, 96] on span "Review Products" at bounding box center [314, 93] width 76 height 11
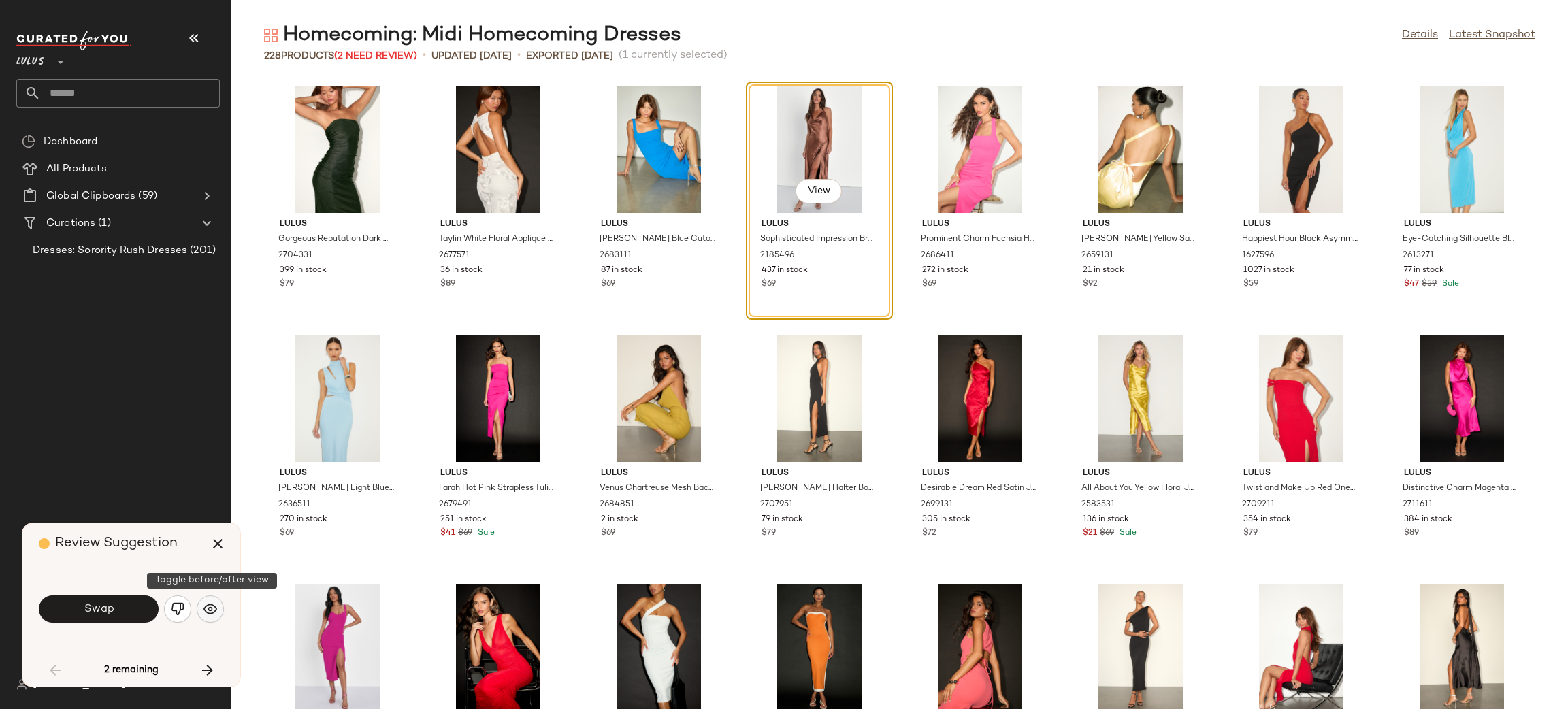
click at [218, 612] on button "button" at bounding box center [210, 608] width 27 height 27
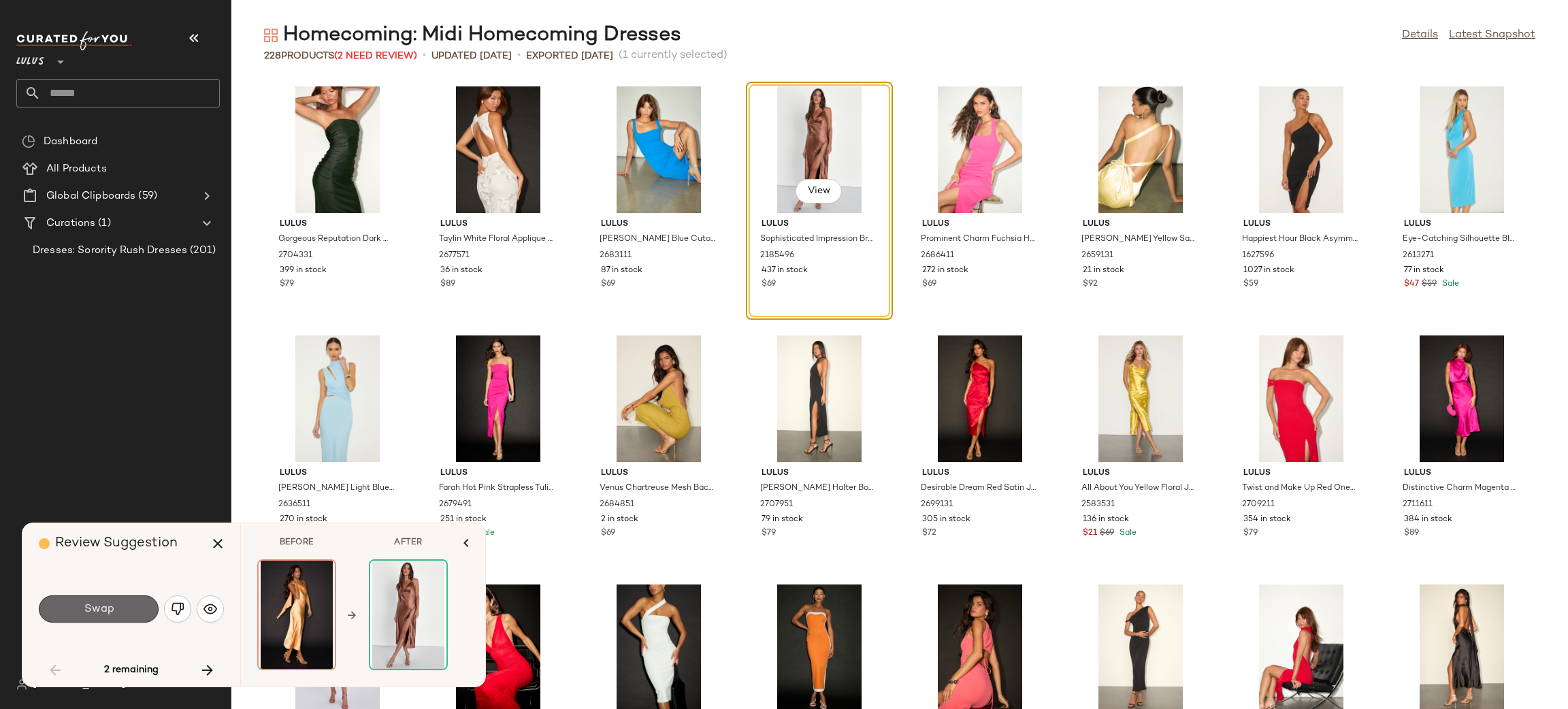
click at [97, 613] on span "Swap" at bounding box center [98, 609] width 30 height 13
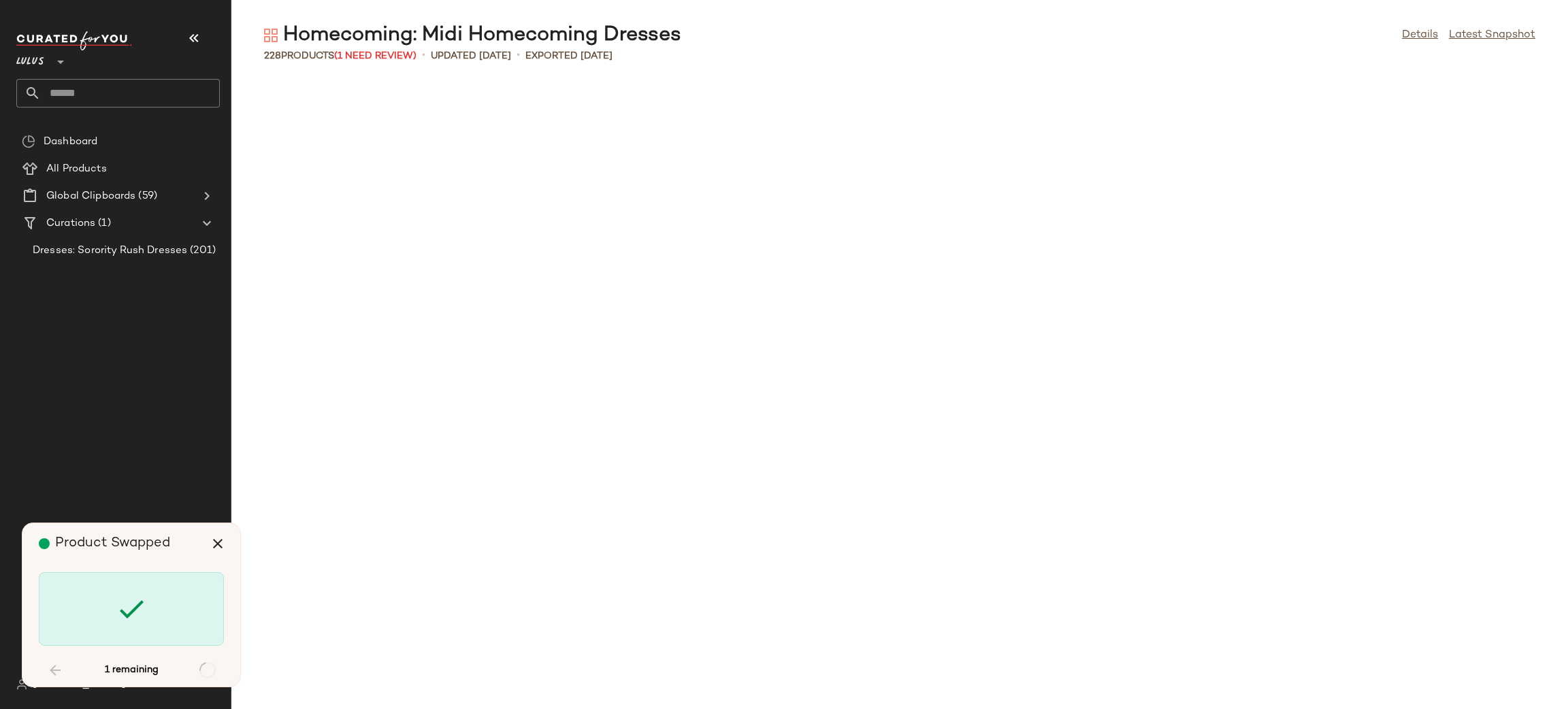
scroll to position [1245, 0]
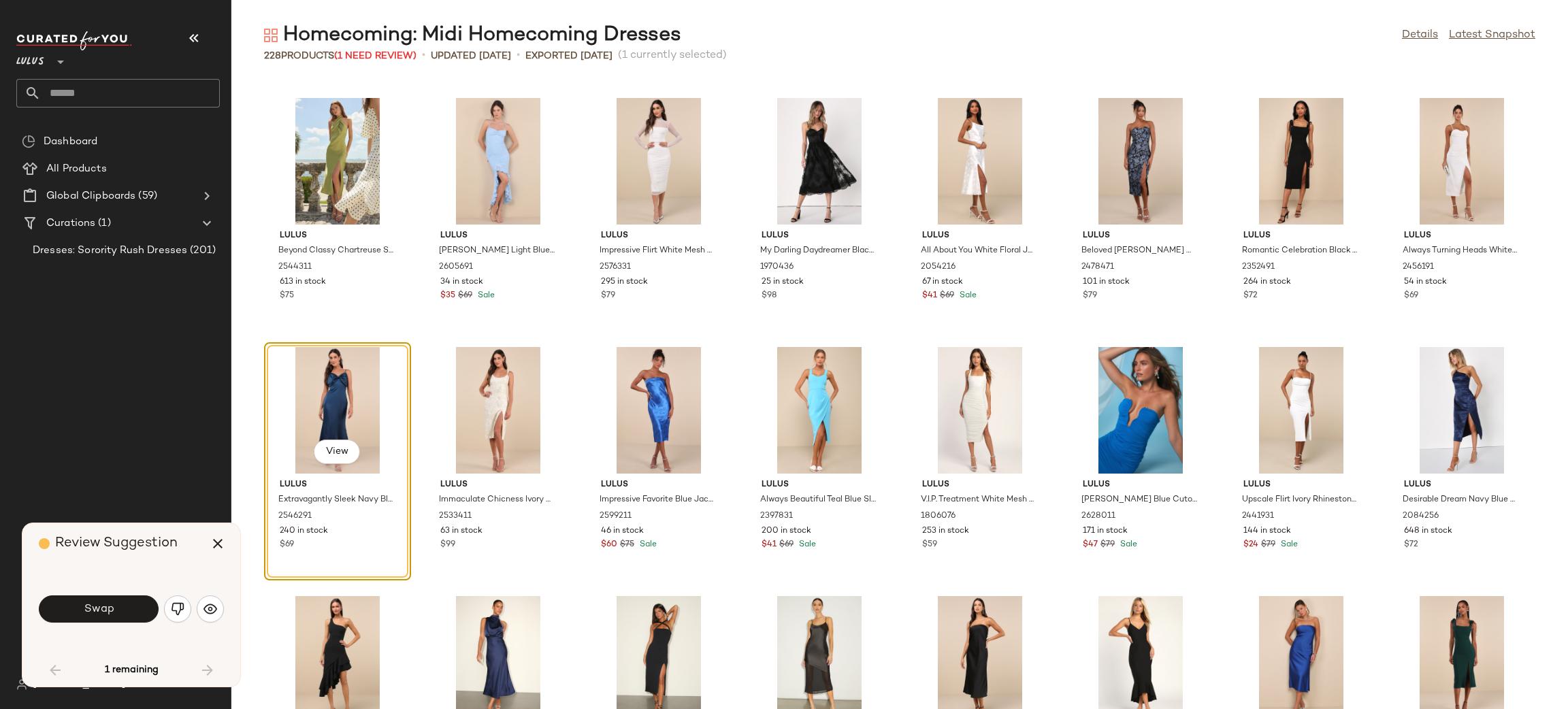
click at [121, 601] on button "Swap" at bounding box center [99, 608] width 120 height 27
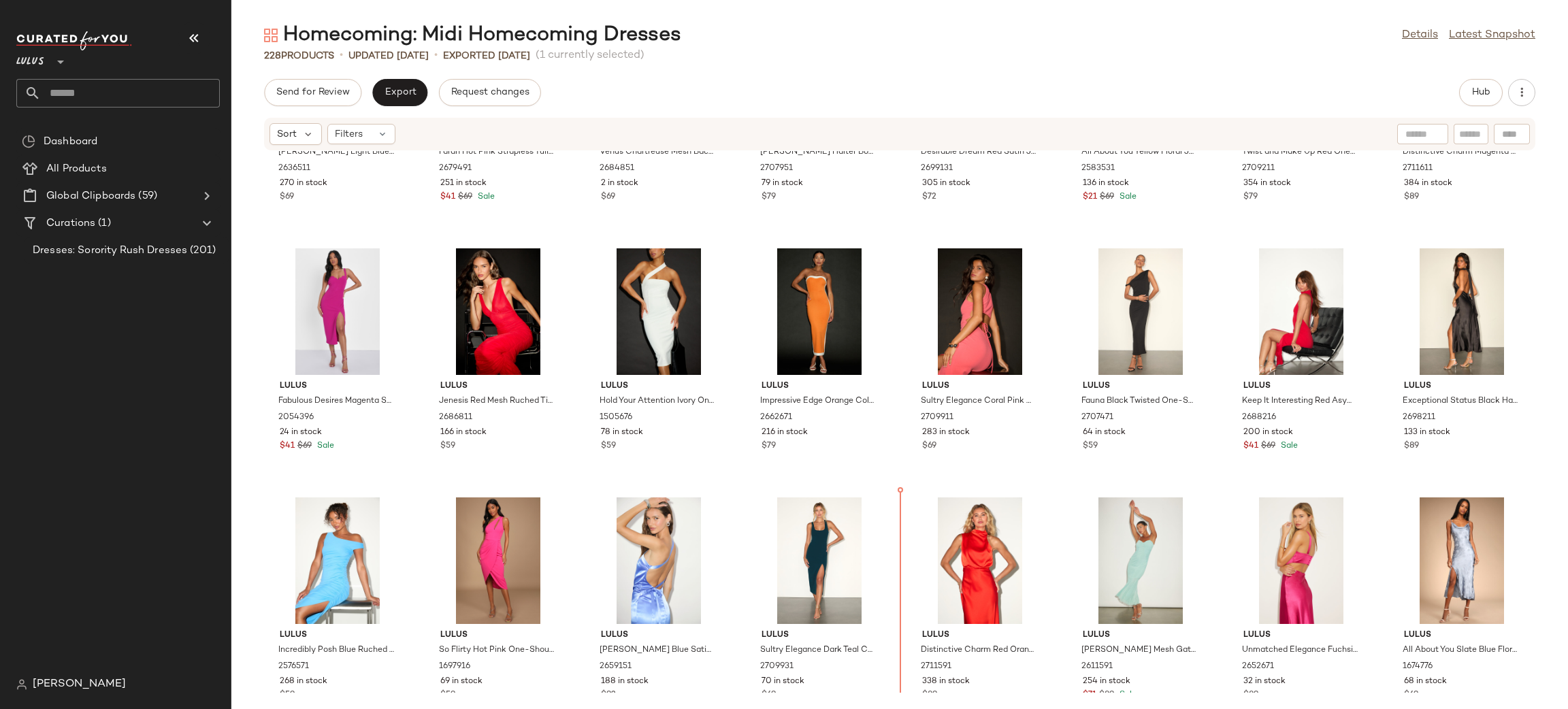
scroll to position [419, 0]
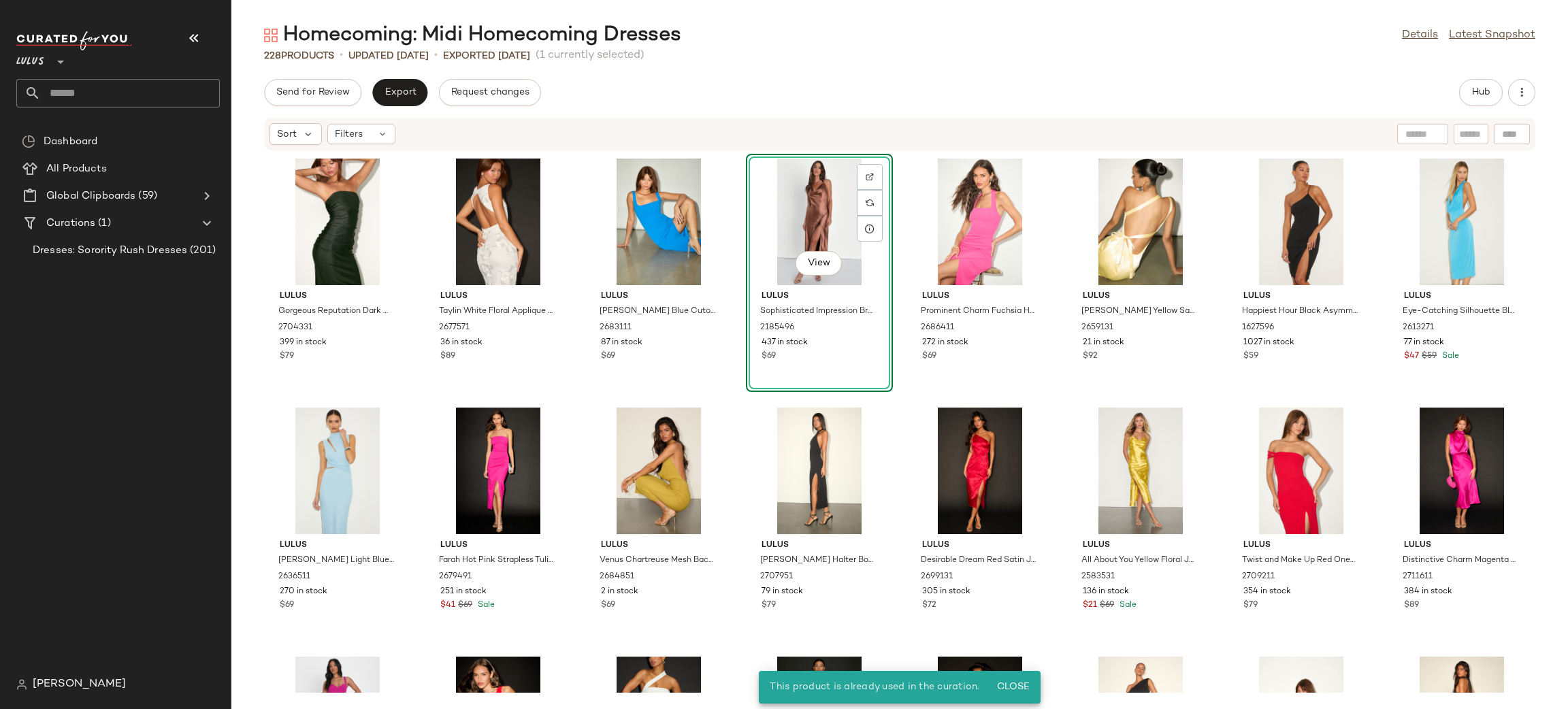
click at [890, 444] on div "Lulus Gorgeous Reputation Dark Green Strapless Ruched Midi Dress 2704331 399 in…" at bounding box center [900, 422] width 1337 height 541
click at [1074, 399] on div "Lulus Gorgeous Reputation Dark Green Strapless Ruched Midi Dress 2704331 399 in…" at bounding box center [900, 422] width 1337 height 541
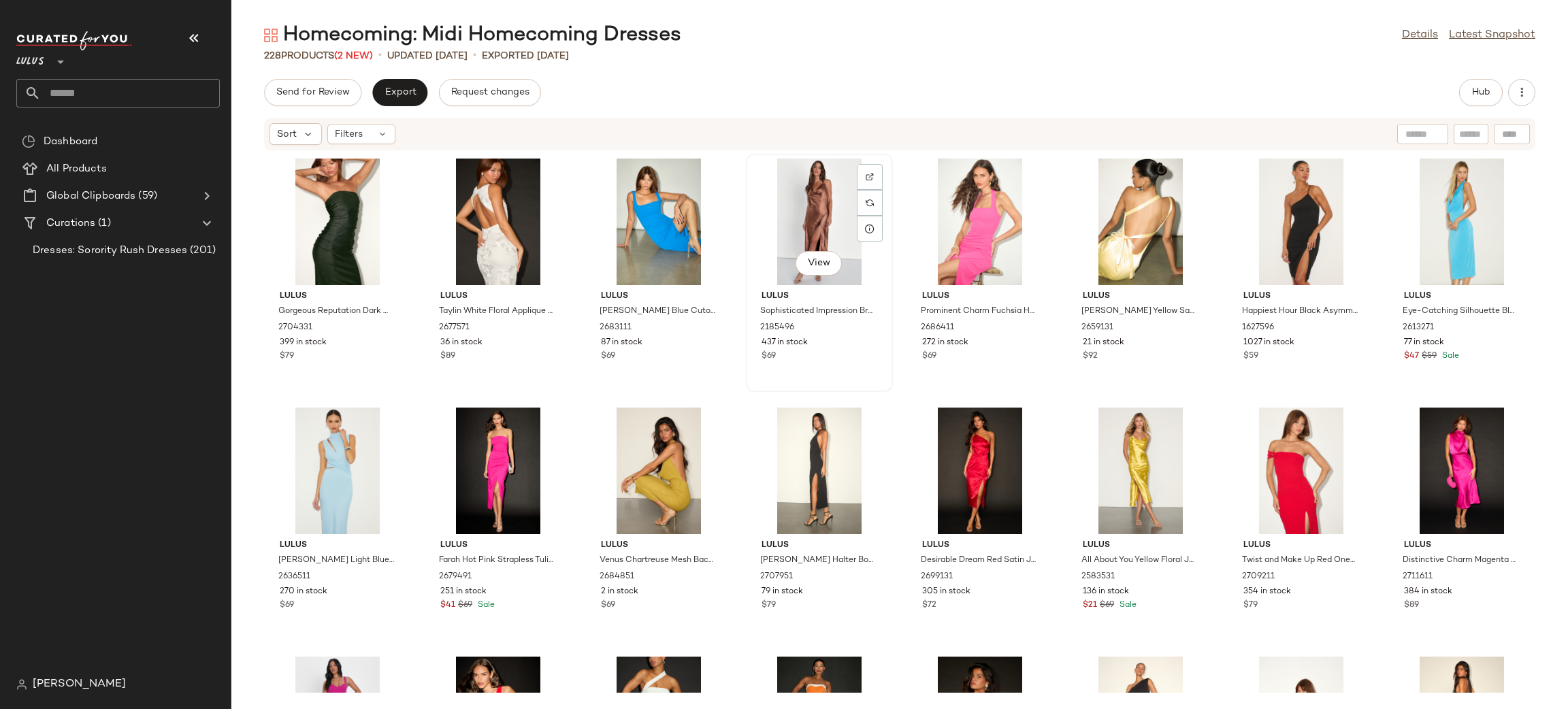
click at [818, 205] on div "View" at bounding box center [819, 222] width 137 height 126
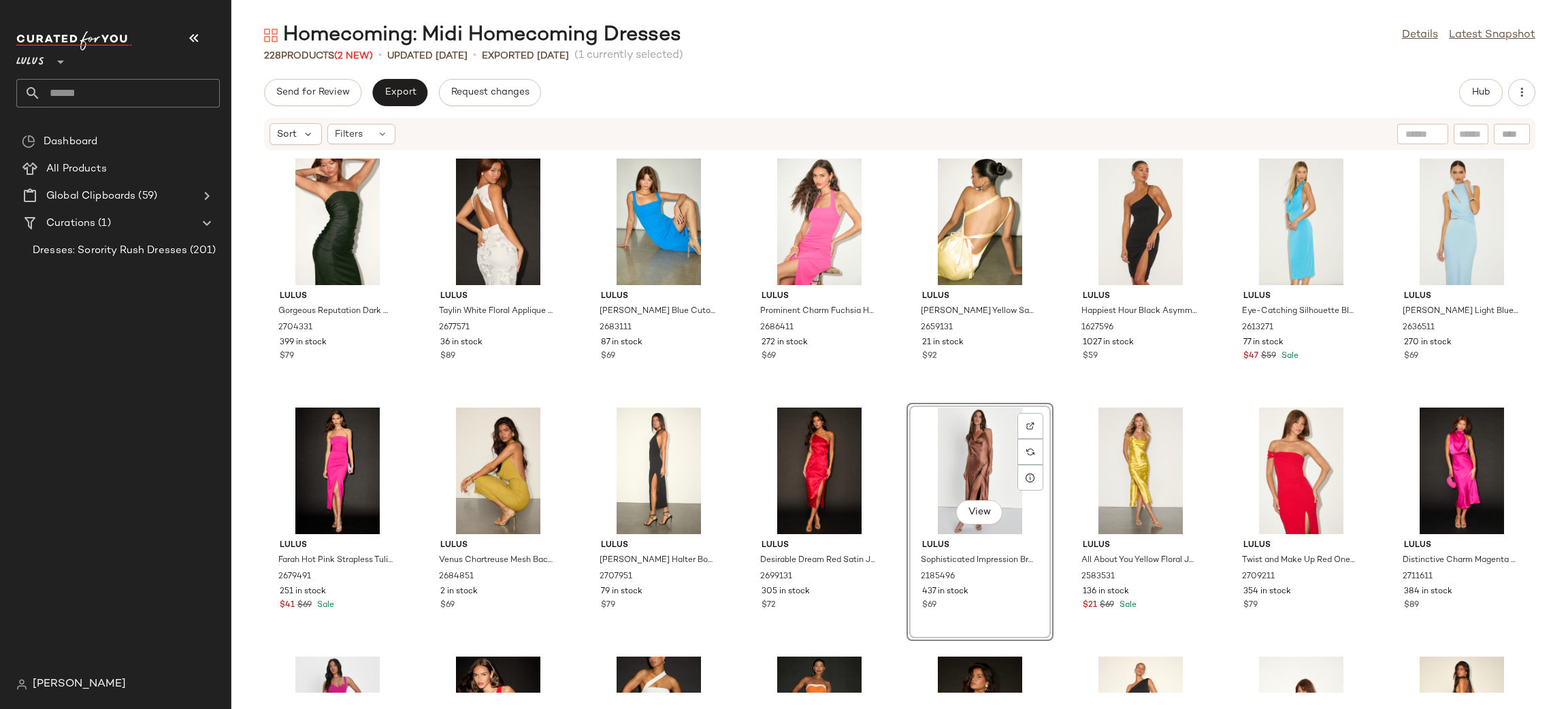
click at [1065, 399] on div "Lulus Gorgeous Reputation Dark Green Strapless Ruched Midi Dress 2704331 399 in…" at bounding box center [900, 422] width 1337 height 541
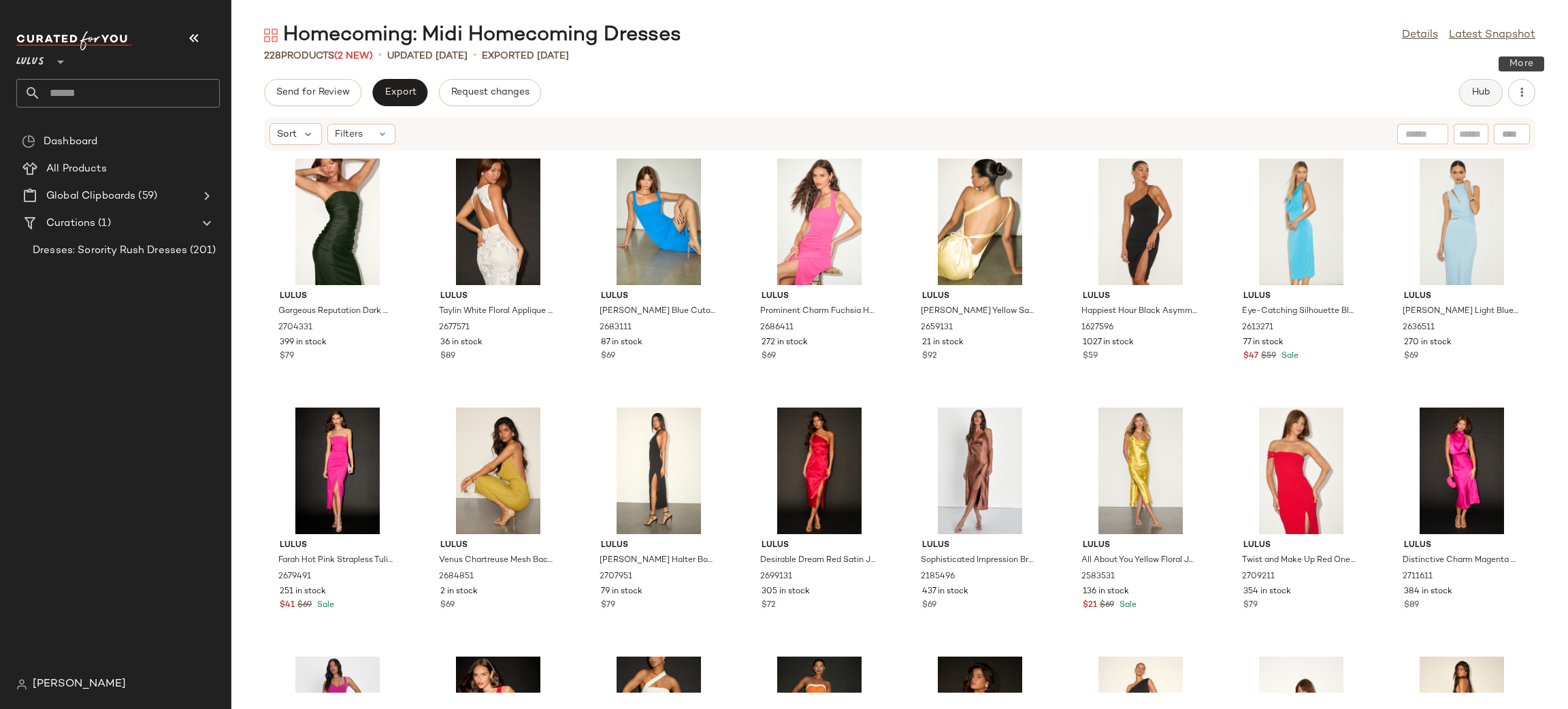
click at [1494, 94] on button "Hub" at bounding box center [1481, 92] width 44 height 27
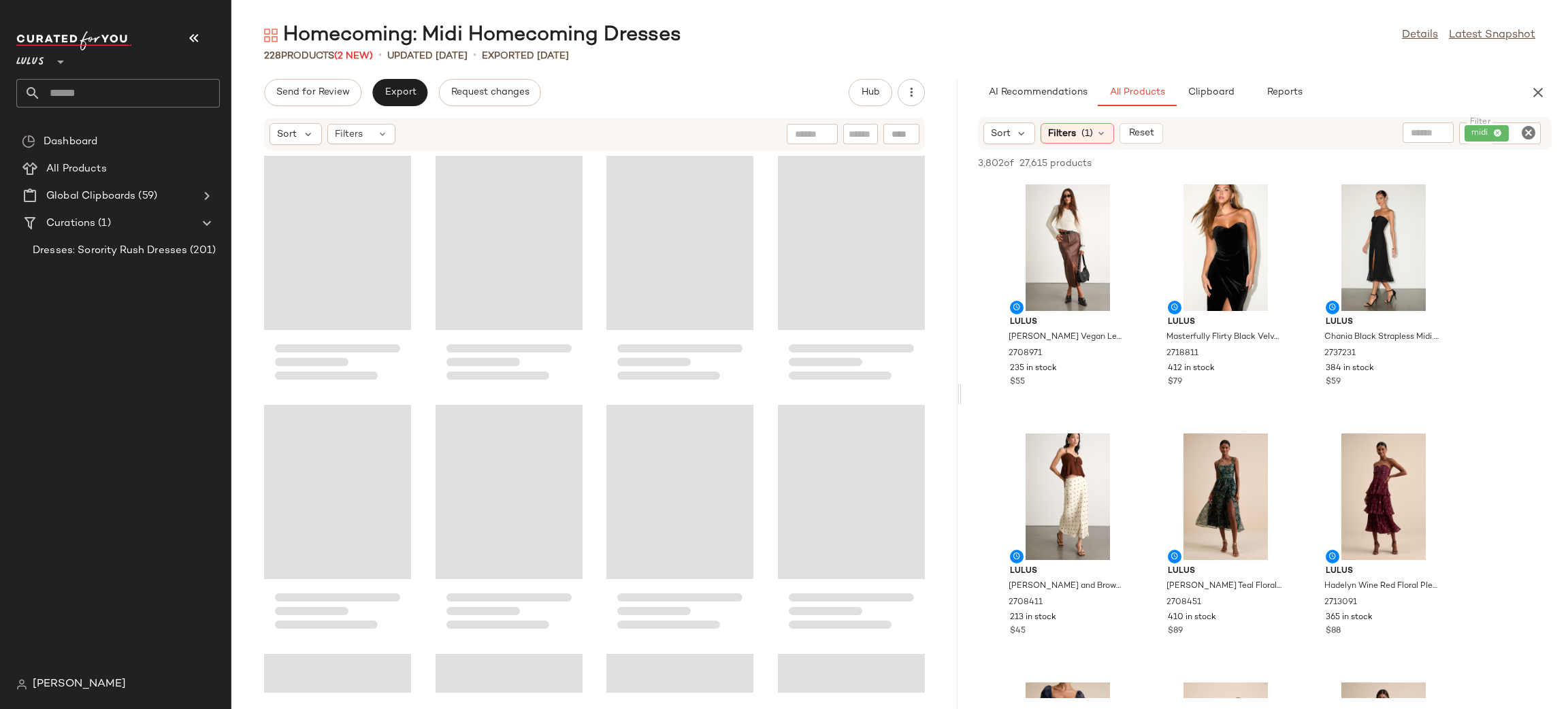
drag, startPoint x: 898, startPoint y: 397, endPoint x: 960, endPoint y: 397, distance: 62.0
click at [960, 397] on div "Homecoming: Midi Homecoming Dresses Details Latest Snapshot 228 Products (2 New…" at bounding box center [900, 365] width 1337 height 687
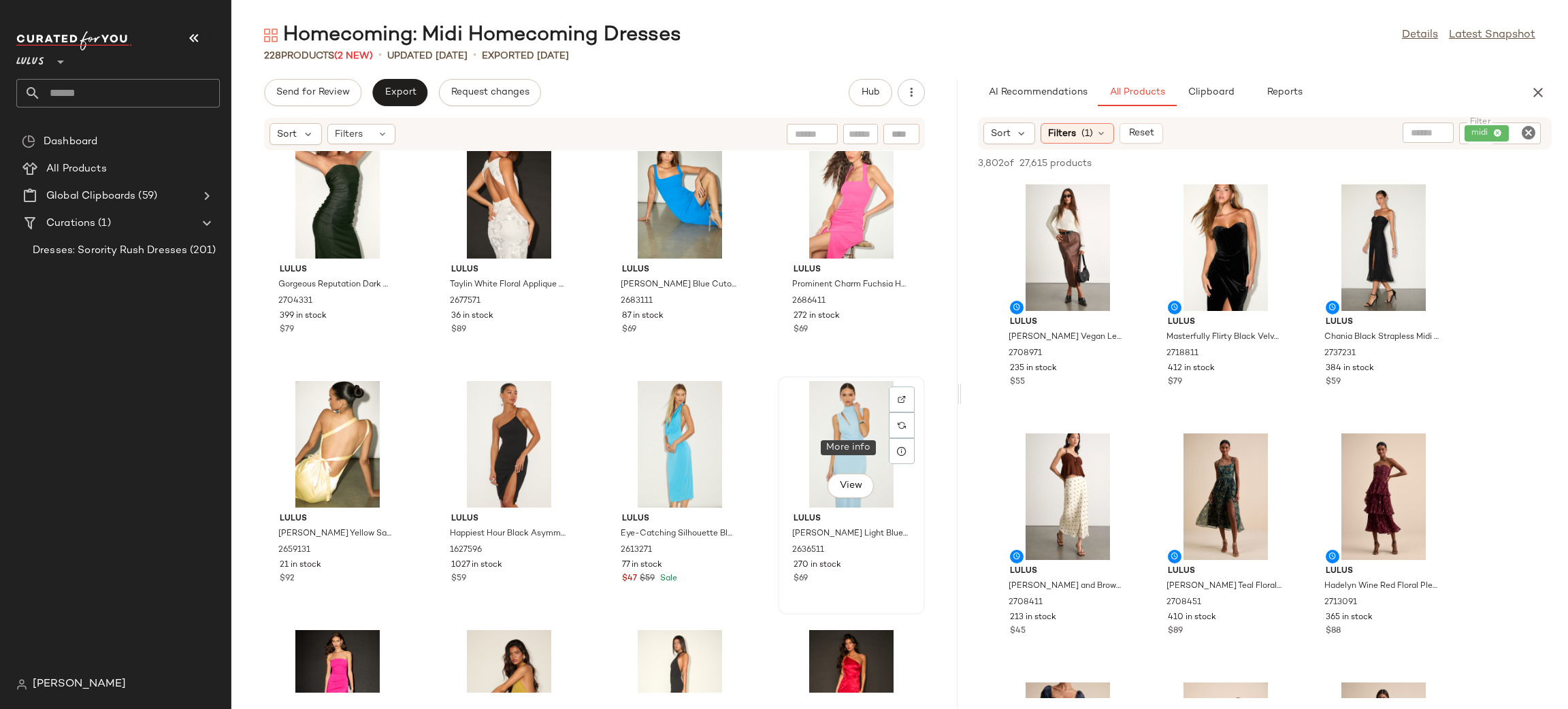
scroll to position [30, 0]
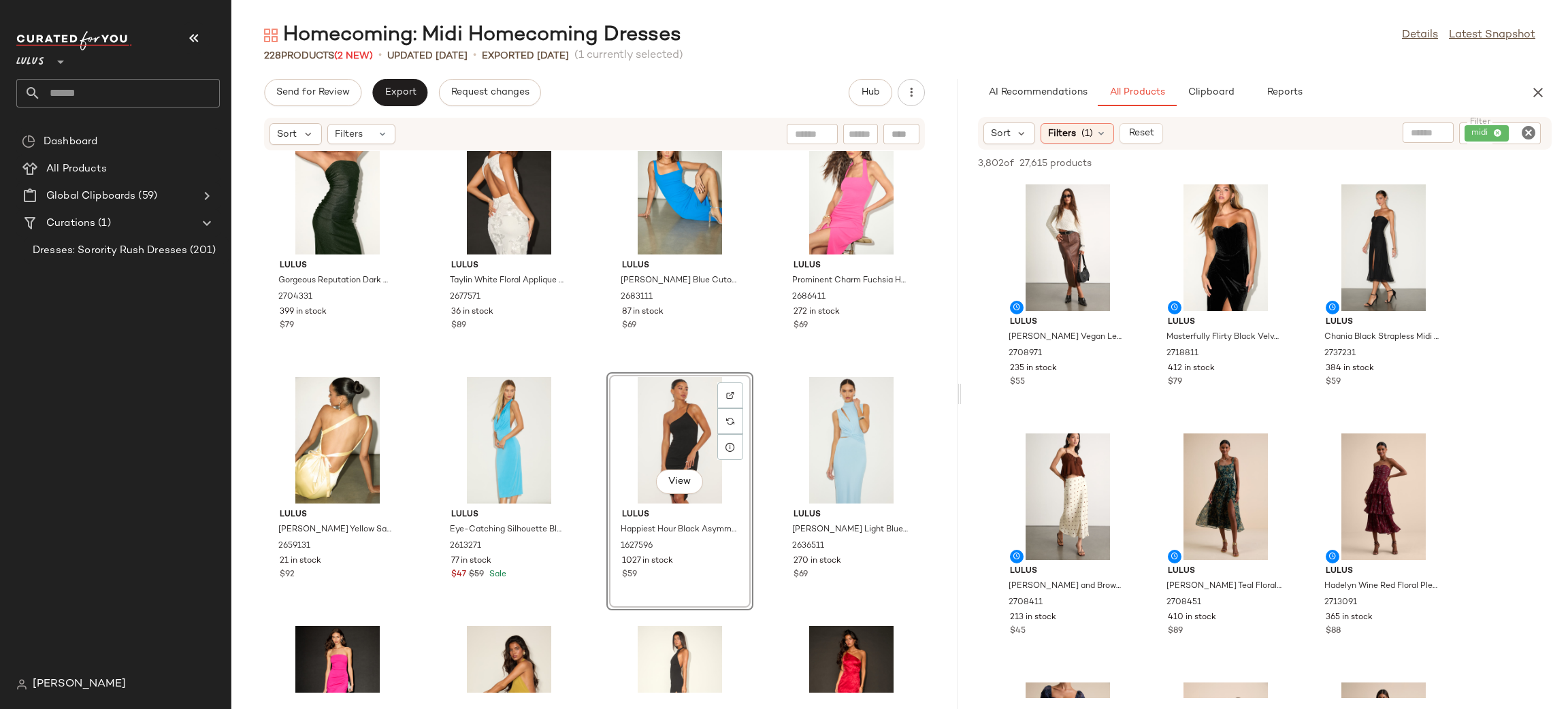
click at [758, 365] on div "Lulus Gorgeous Reputation Dark Green Strapless Ruched Midi Dress 2704331 399 in…" at bounding box center [594, 422] width 726 height 541
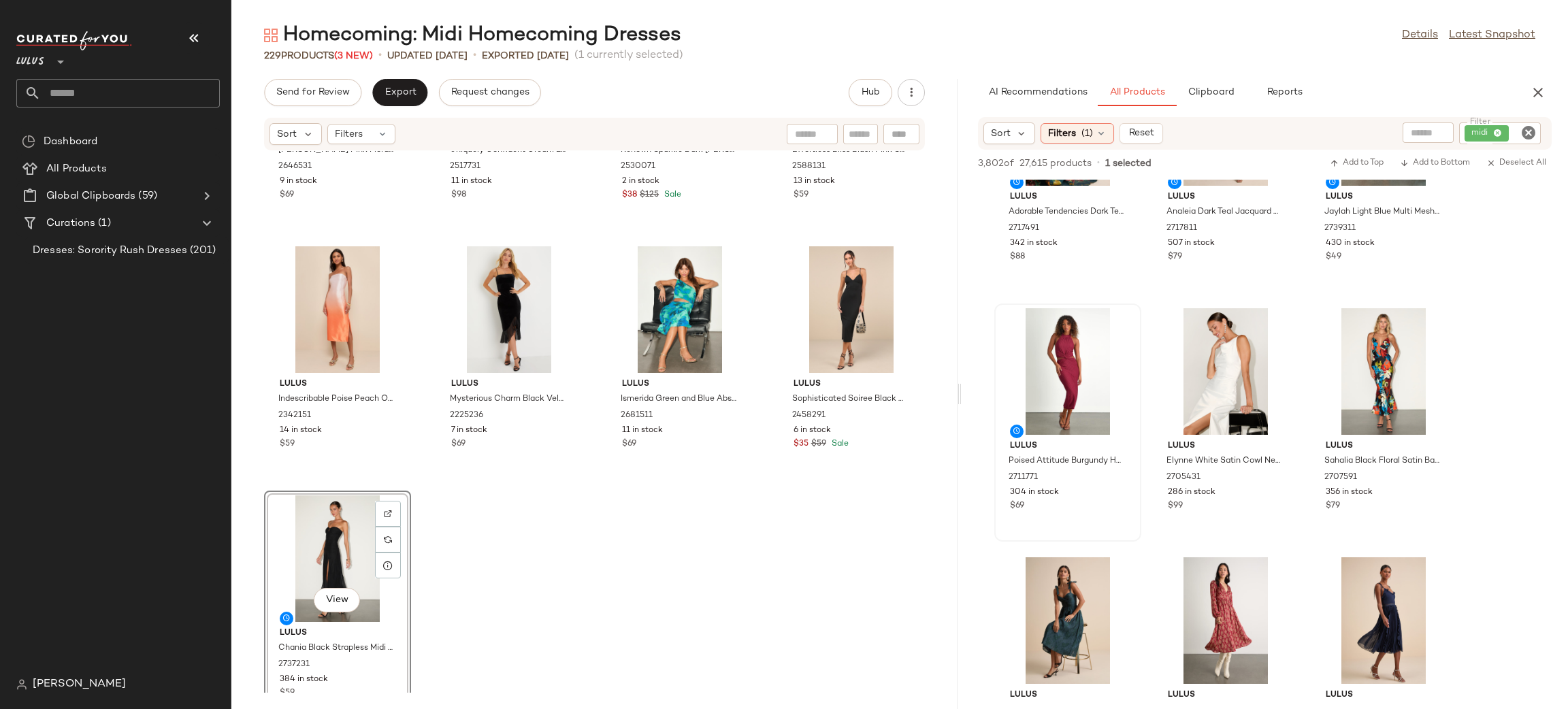
scroll to position [13908, 0]
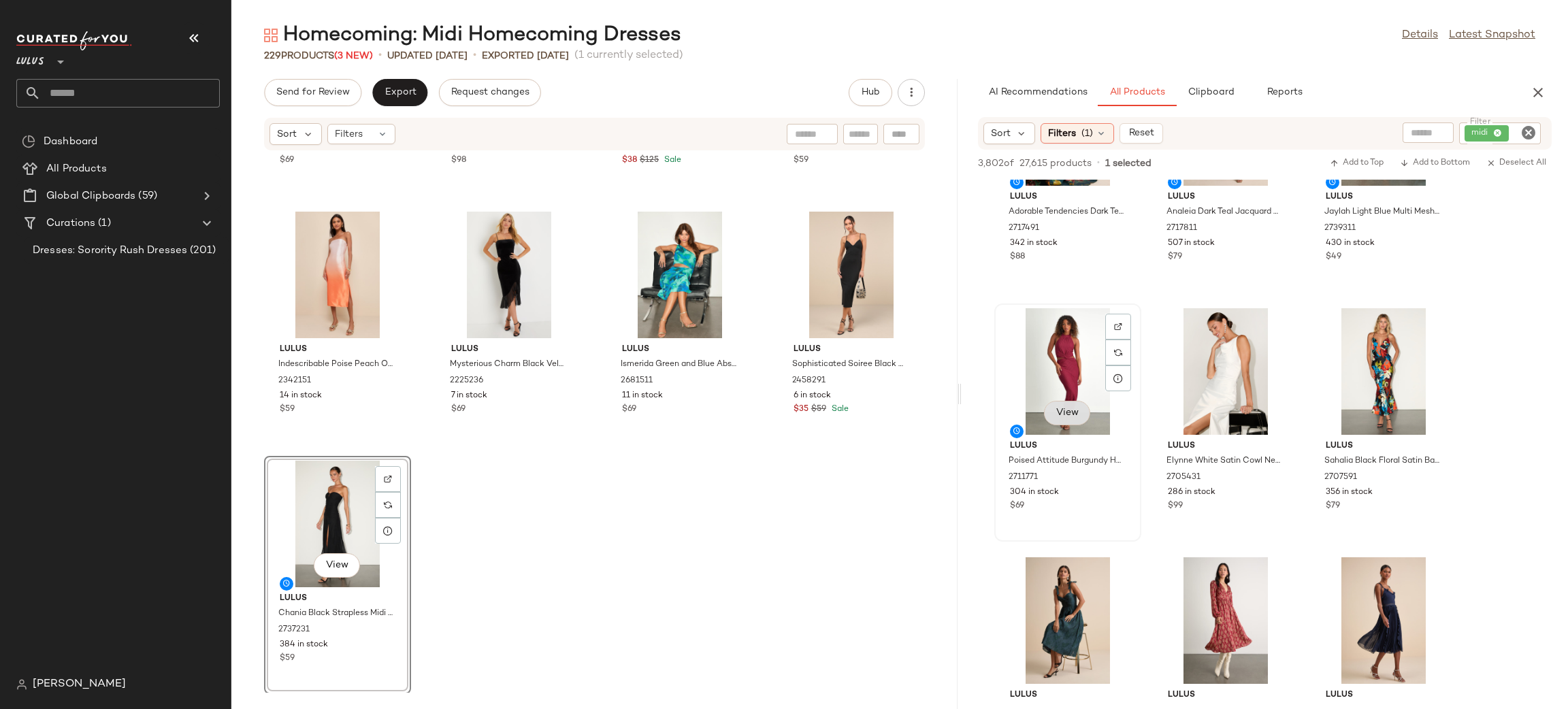
click at [1052, 413] on button "View" at bounding box center [1066, 413] width 46 height 24
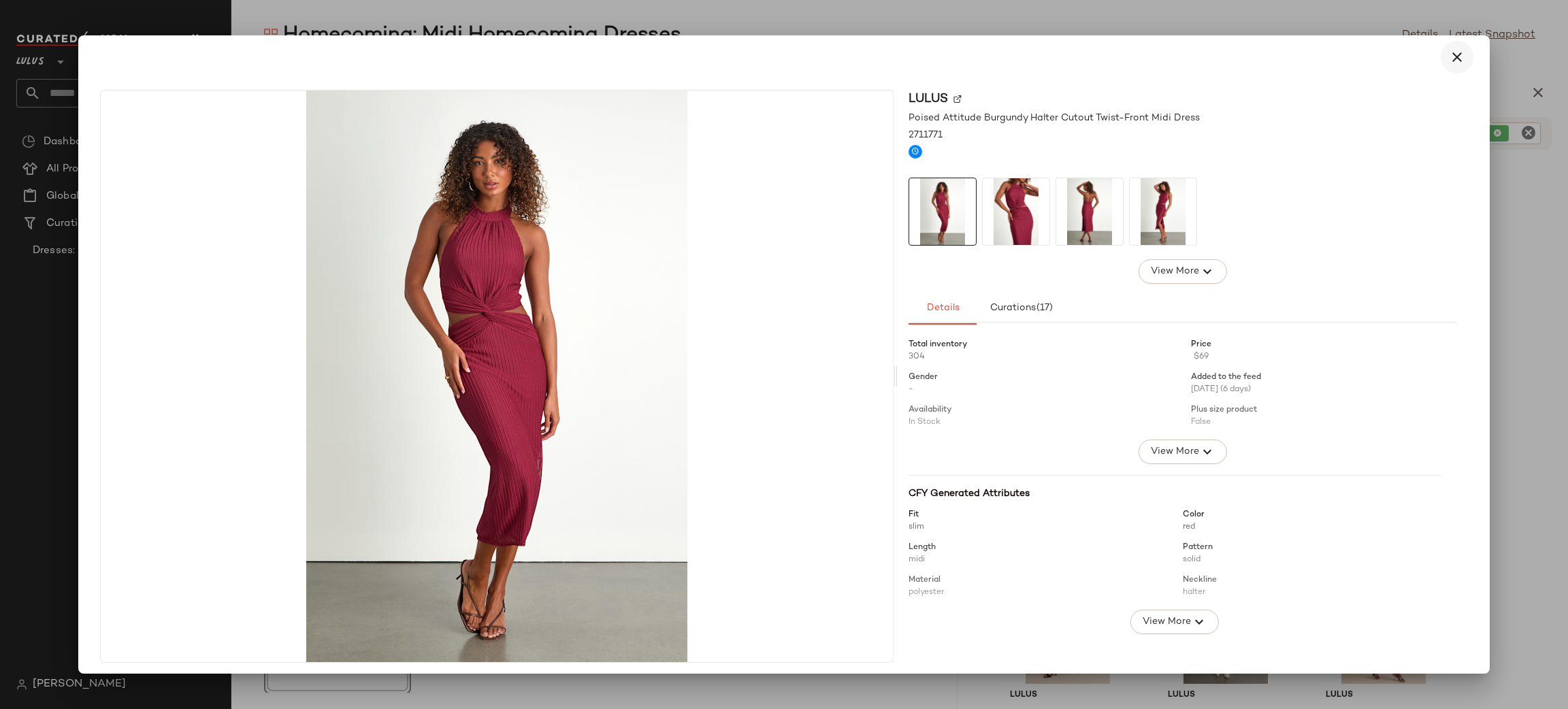
click at [1450, 58] on icon "button" at bounding box center [1457, 57] width 16 height 16
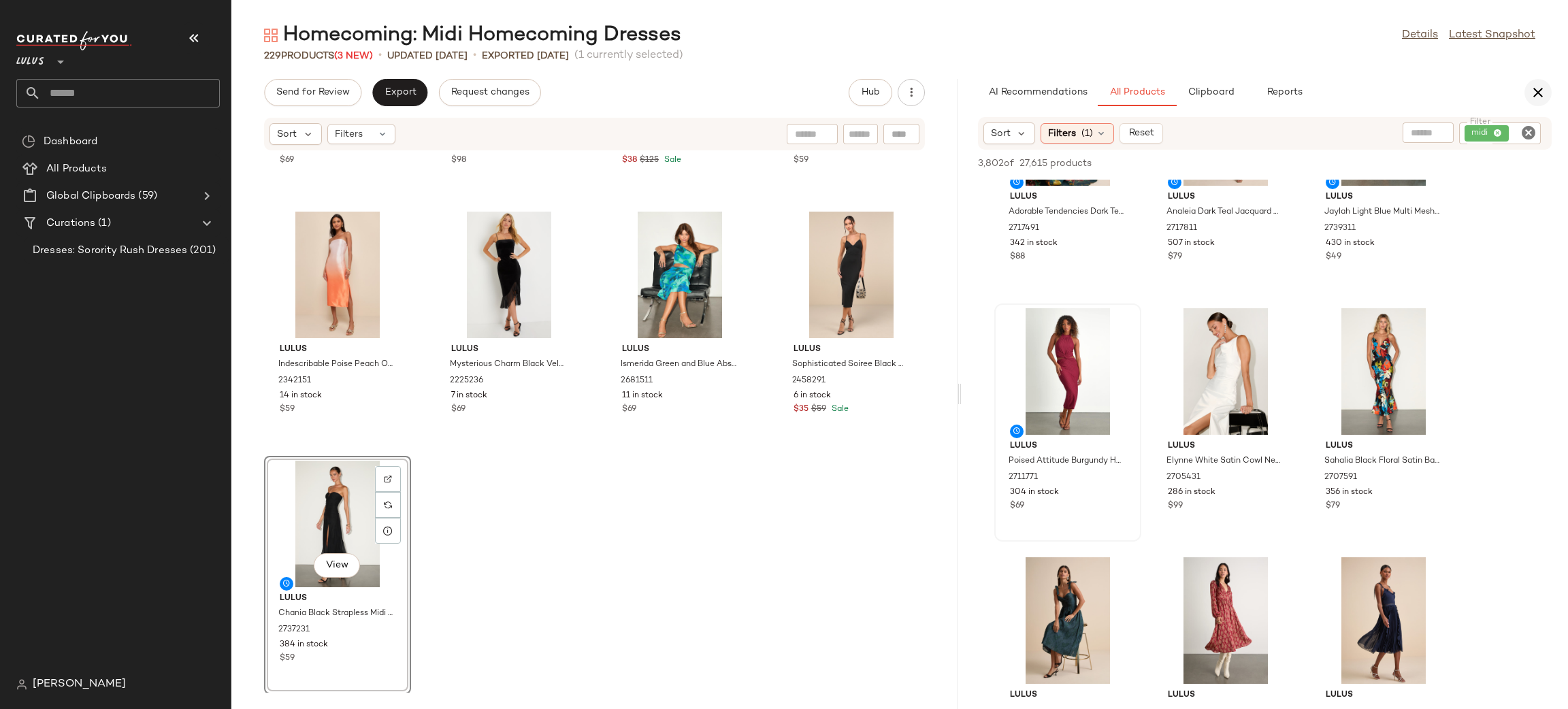
click at [1548, 90] on button "button" at bounding box center [1538, 92] width 27 height 27
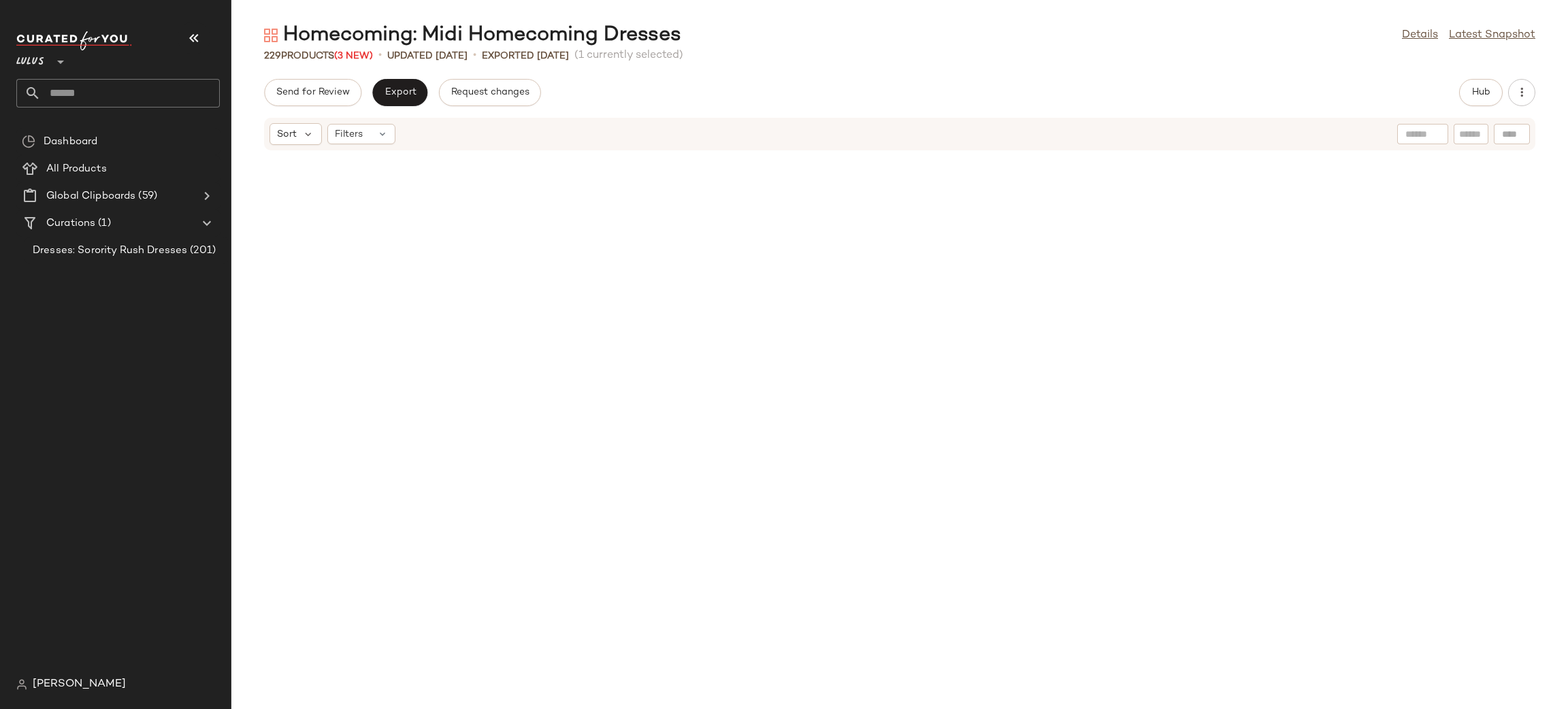
scroll to position [6684, 0]
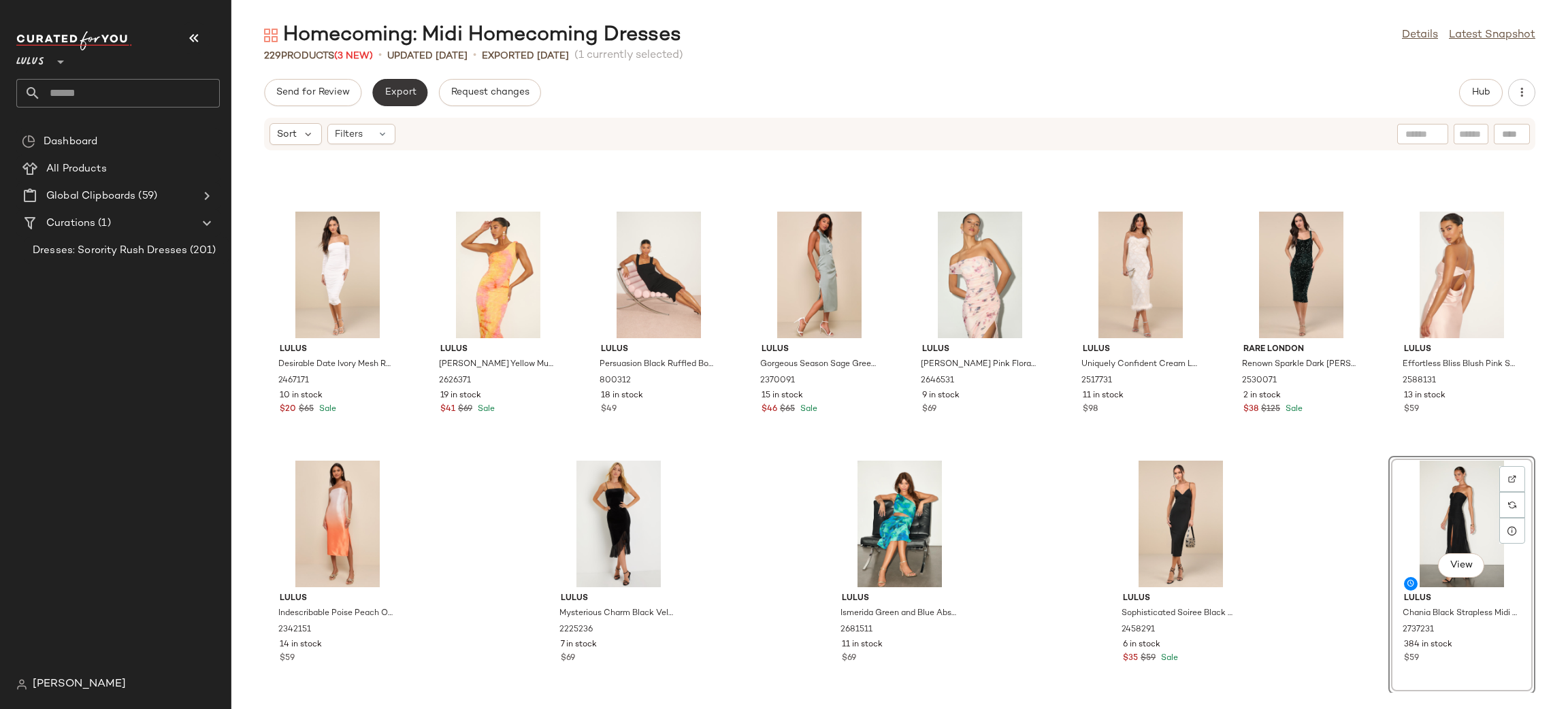
click at [391, 93] on span "Export" at bounding box center [400, 93] width 32 height 11
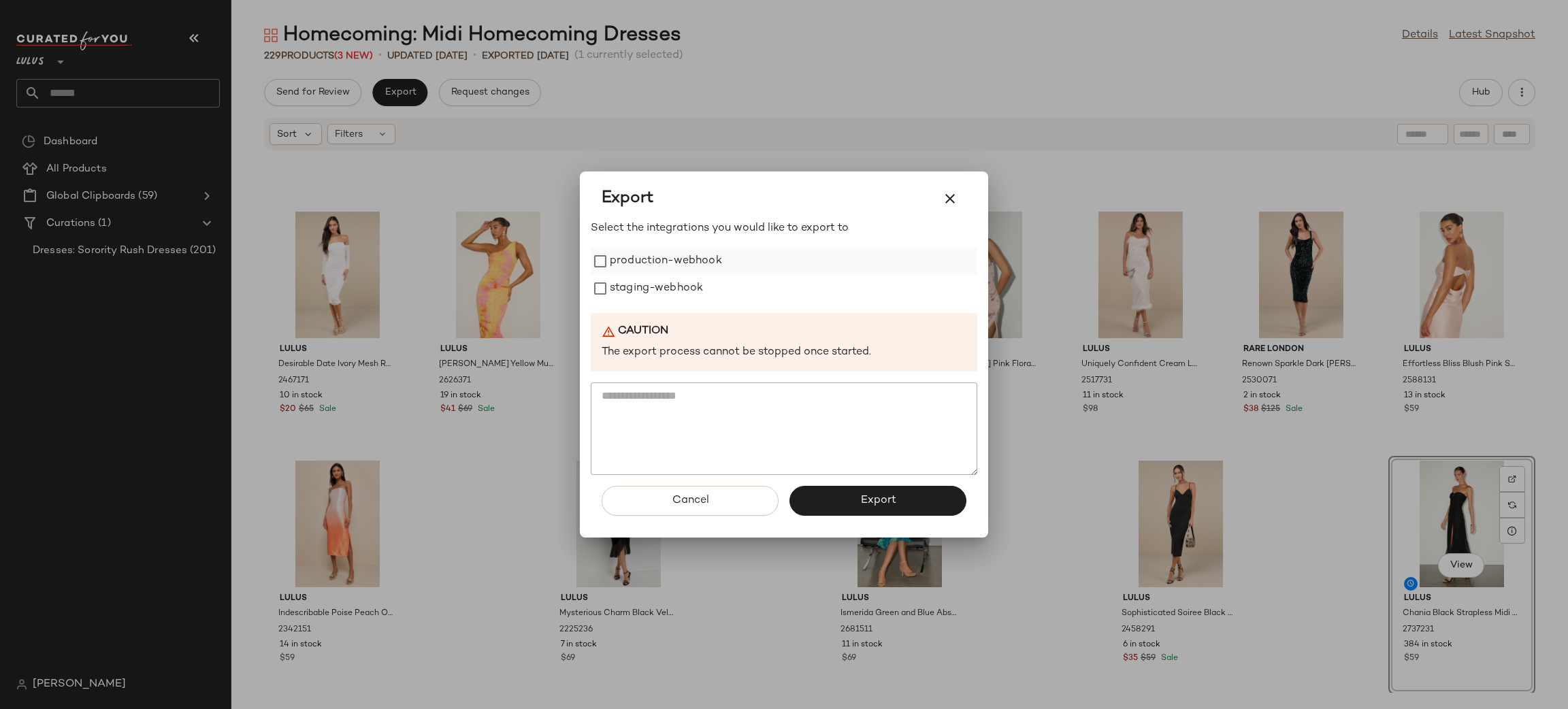
click at [703, 270] on label "production-webhook" at bounding box center [666, 261] width 112 height 27
click at [676, 298] on label "staging-webhook" at bounding box center [657, 288] width 93 height 27
click at [921, 492] on button "Export" at bounding box center [877, 501] width 177 height 30
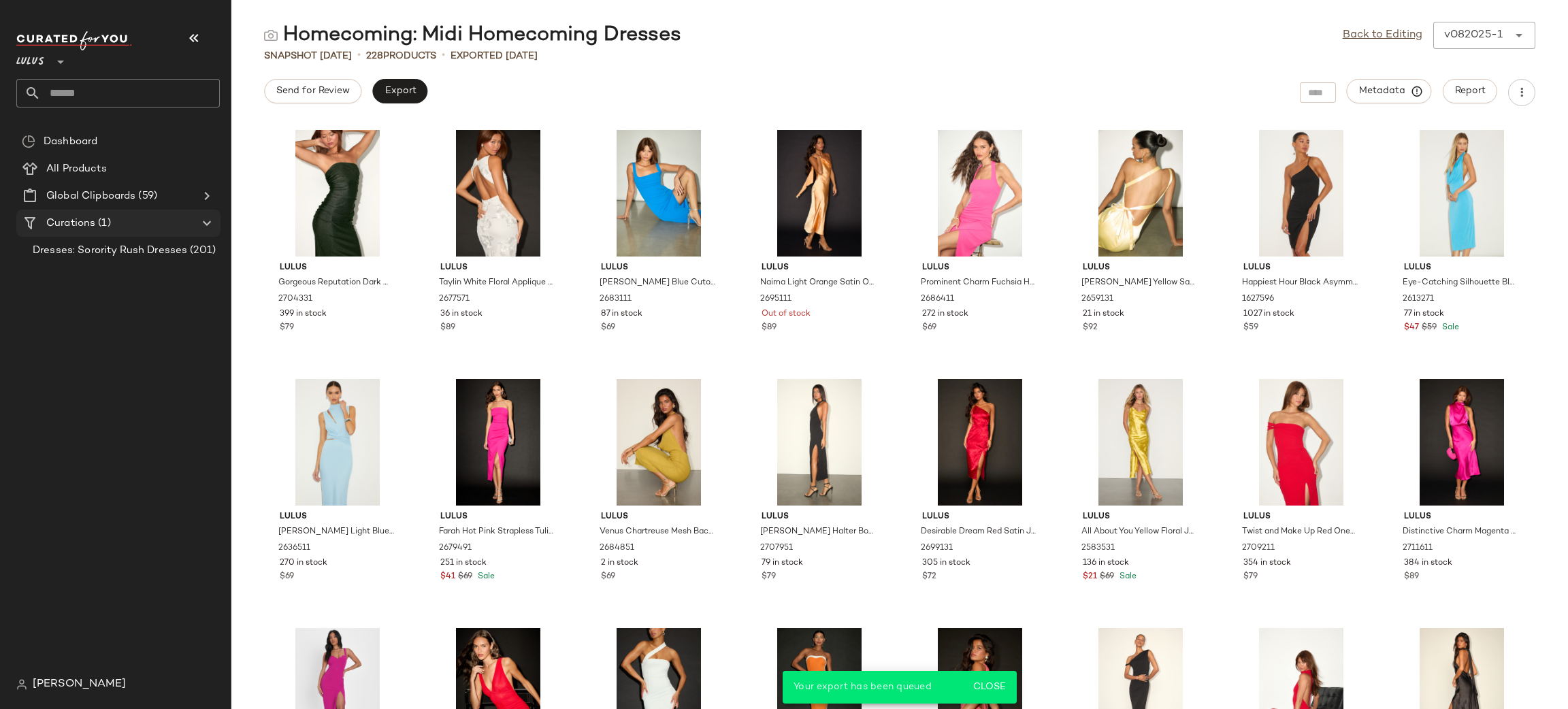
click at [139, 220] on div "Curations (1)" at bounding box center [118, 224] width 153 height 16
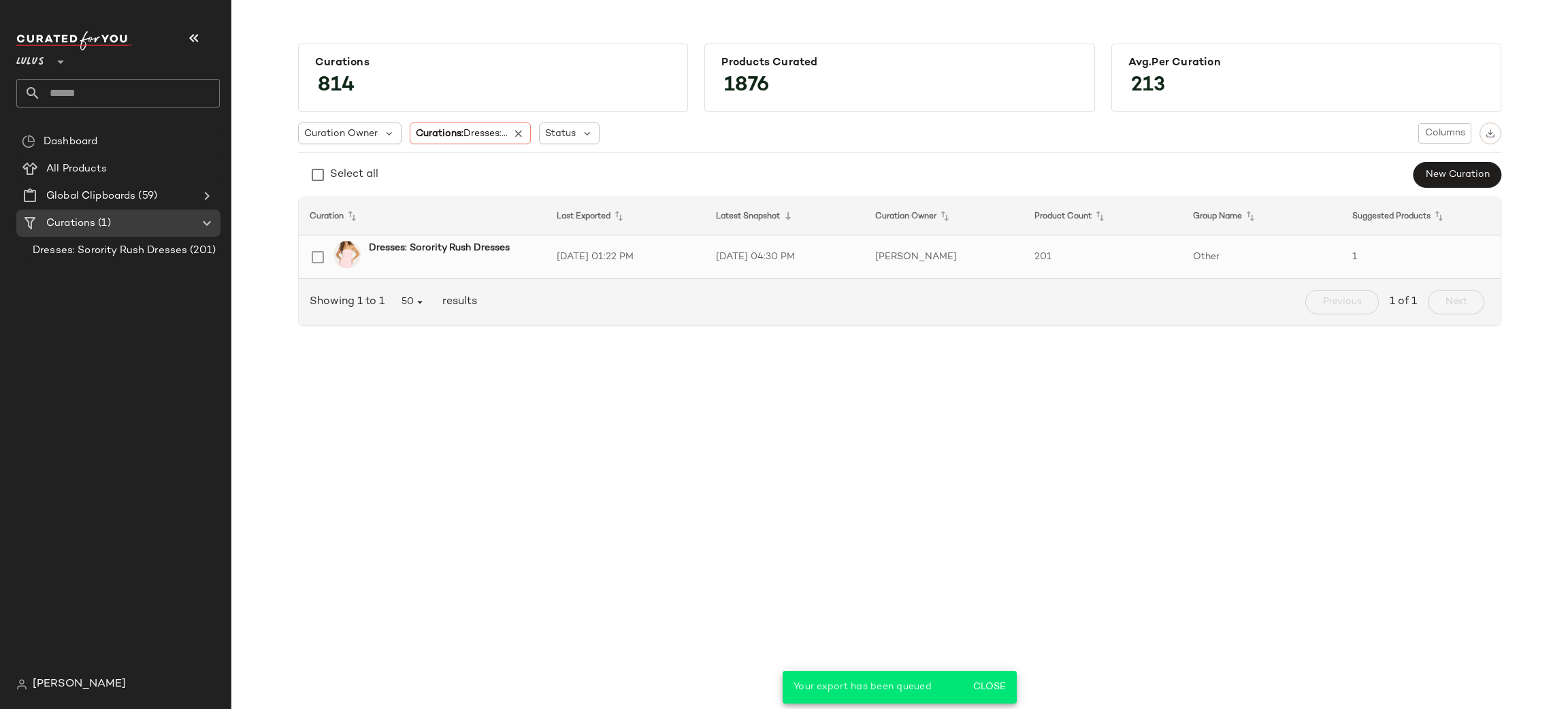
click at [1178, 249] on td "201" at bounding box center [1103, 257] width 159 height 44
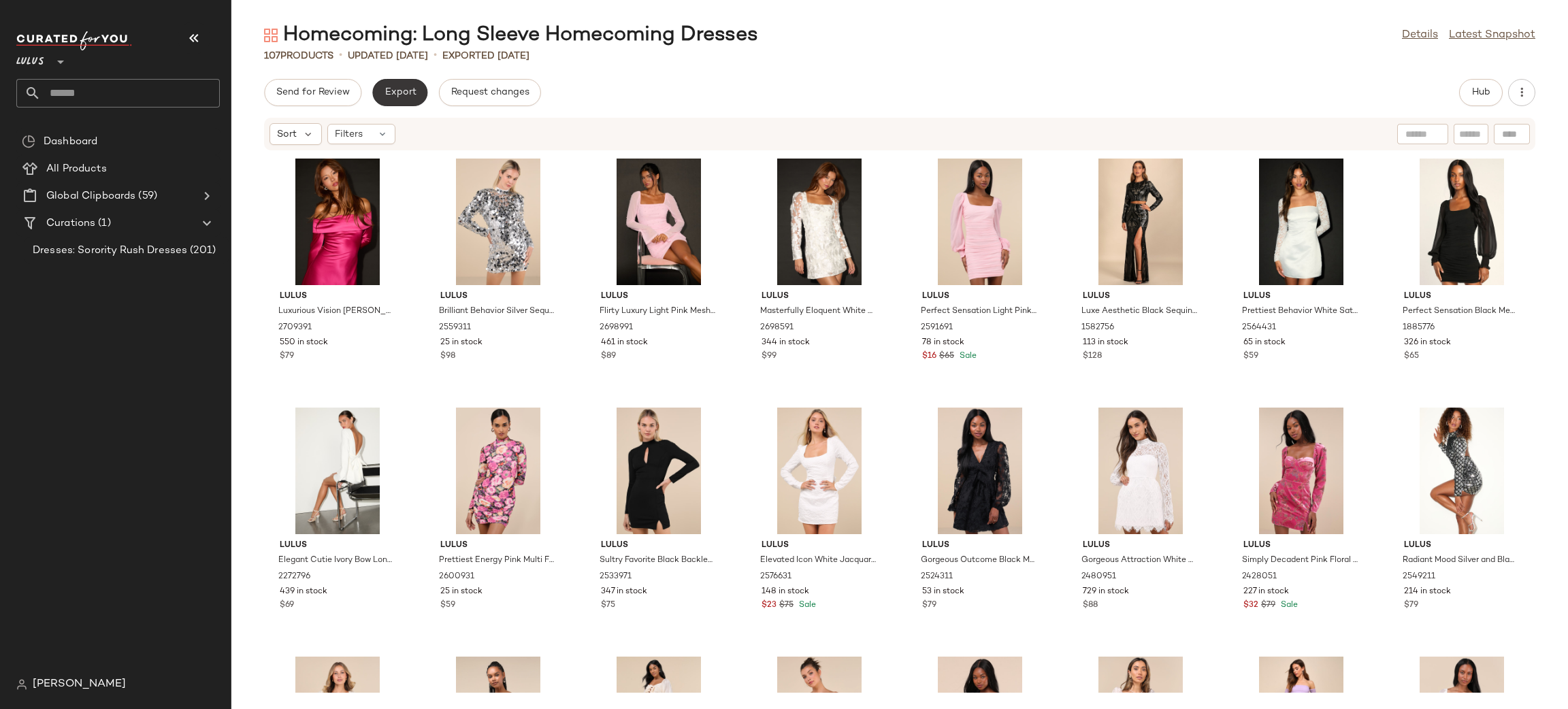
click at [404, 94] on span "Export" at bounding box center [400, 93] width 32 height 11
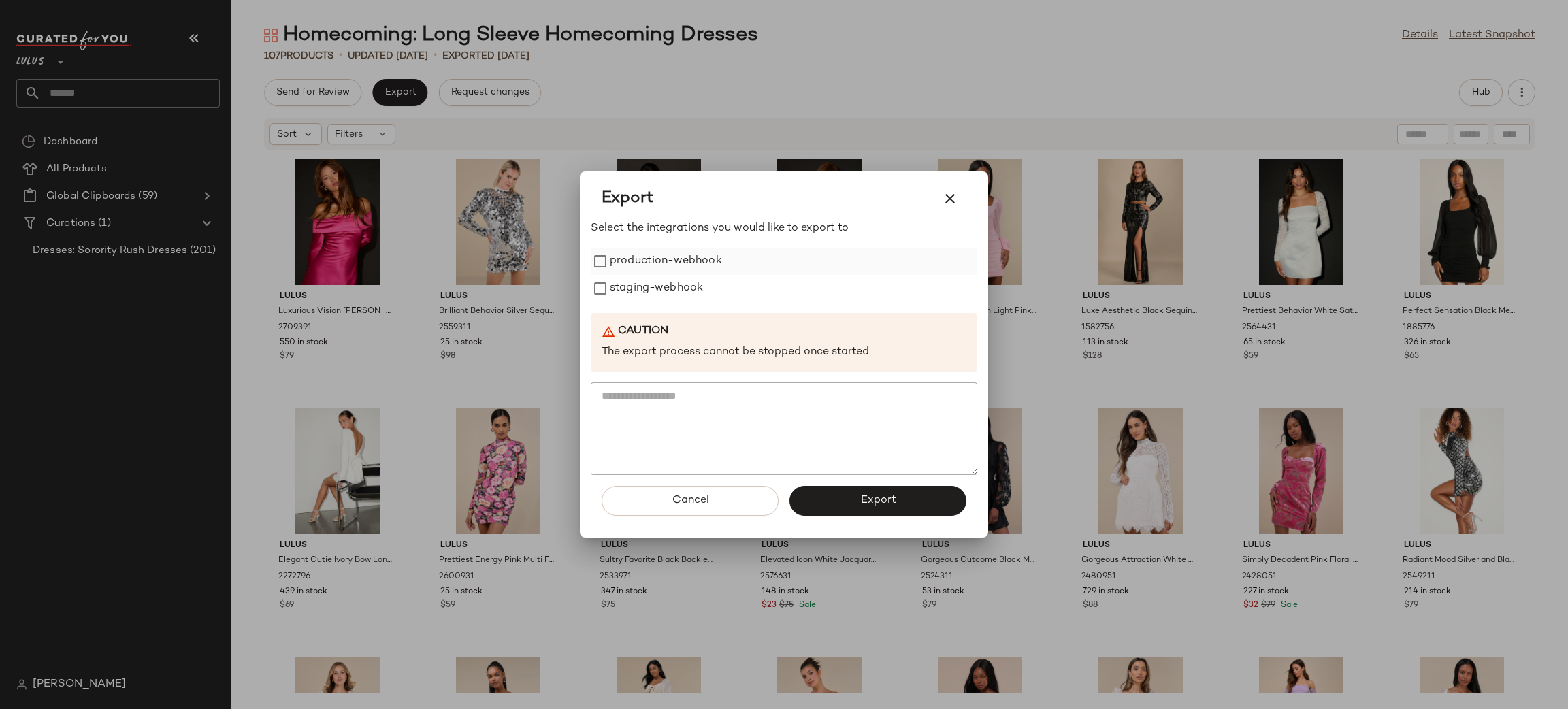
click at [664, 263] on label "production-webhook" at bounding box center [666, 261] width 112 height 27
click at [654, 291] on label "staging-webhook" at bounding box center [657, 288] width 93 height 27
click at [854, 488] on button "Export" at bounding box center [877, 501] width 177 height 30
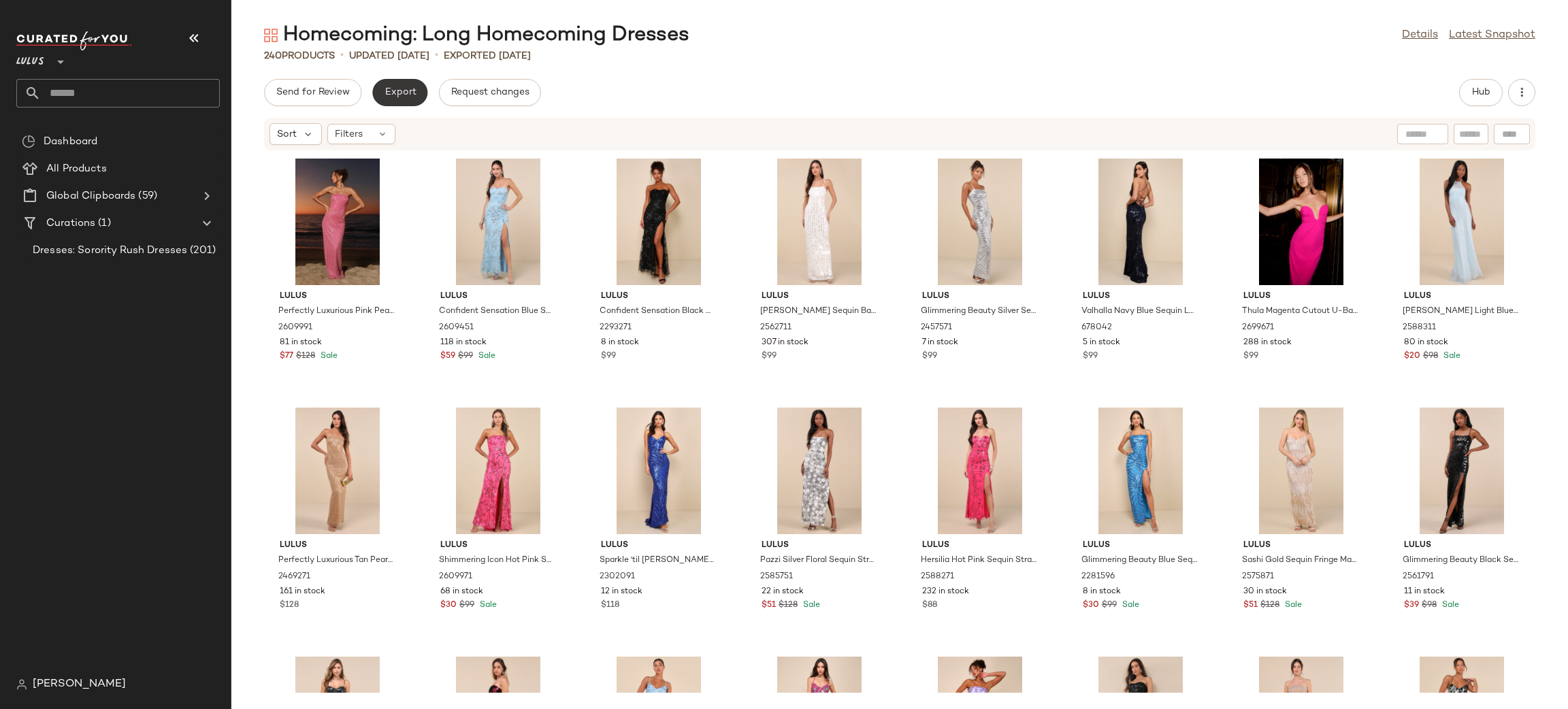
click at [407, 98] on button "Export" at bounding box center [400, 92] width 55 height 27
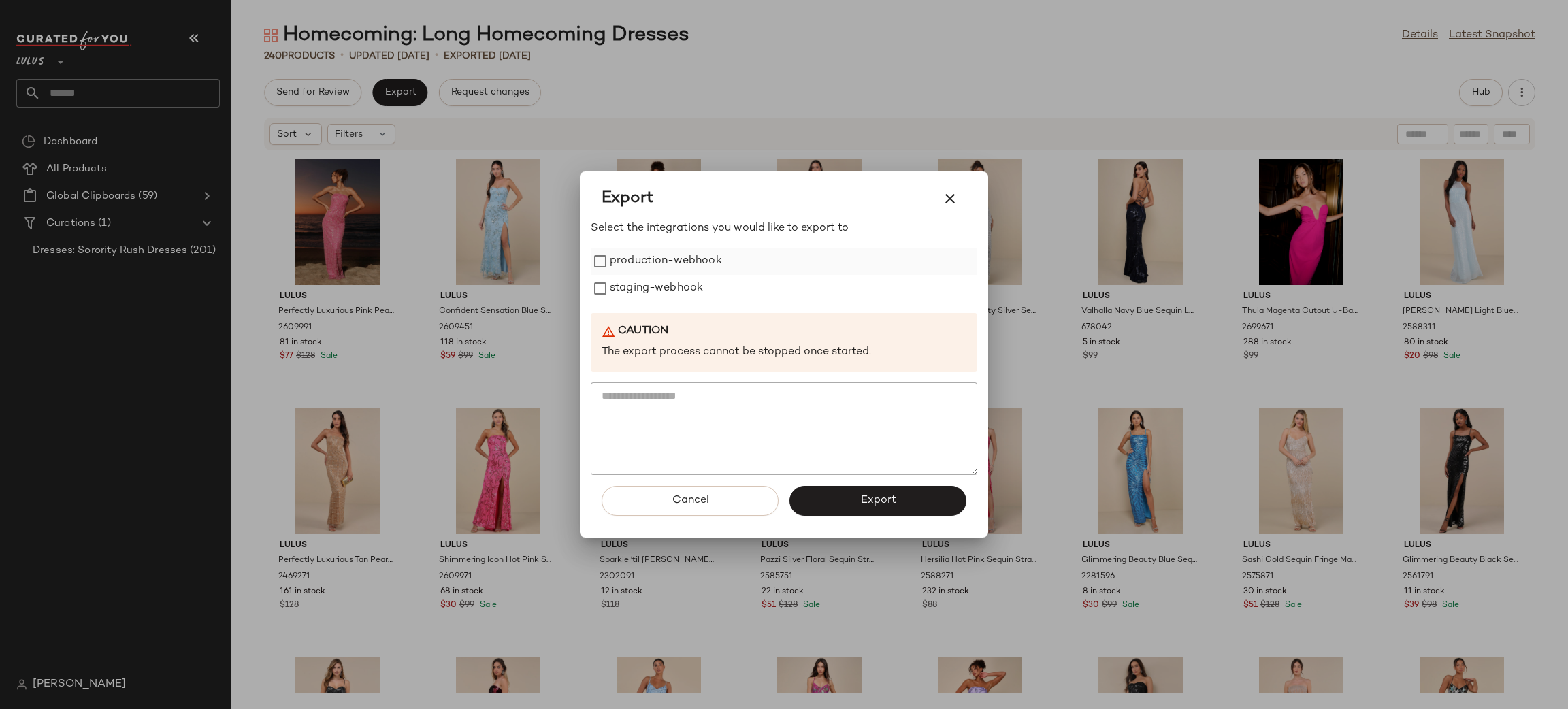
click at [694, 271] on label "production-webhook" at bounding box center [666, 261] width 112 height 27
click at [693, 284] on label "staging-webhook" at bounding box center [657, 288] width 93 height 27
click at [921, 492] on button "Export" at bounding box center [877, 501] width 177 height 30
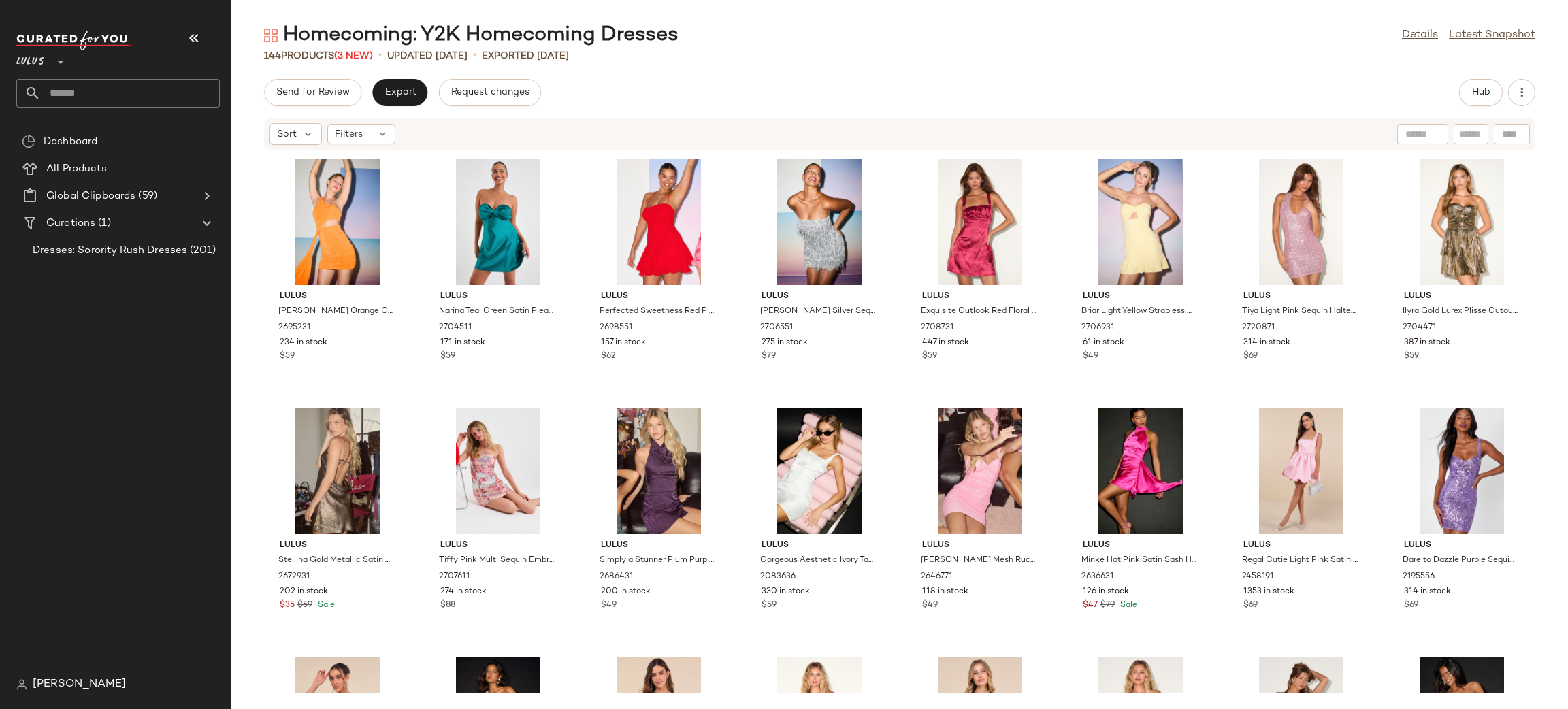
click at [408, 122] on div "Sort Filters" at bounding box center [900, 134] width 1271 height 33
click at [400, 101] on button "Export" at bounding box center [400, 92] width 55 height 27
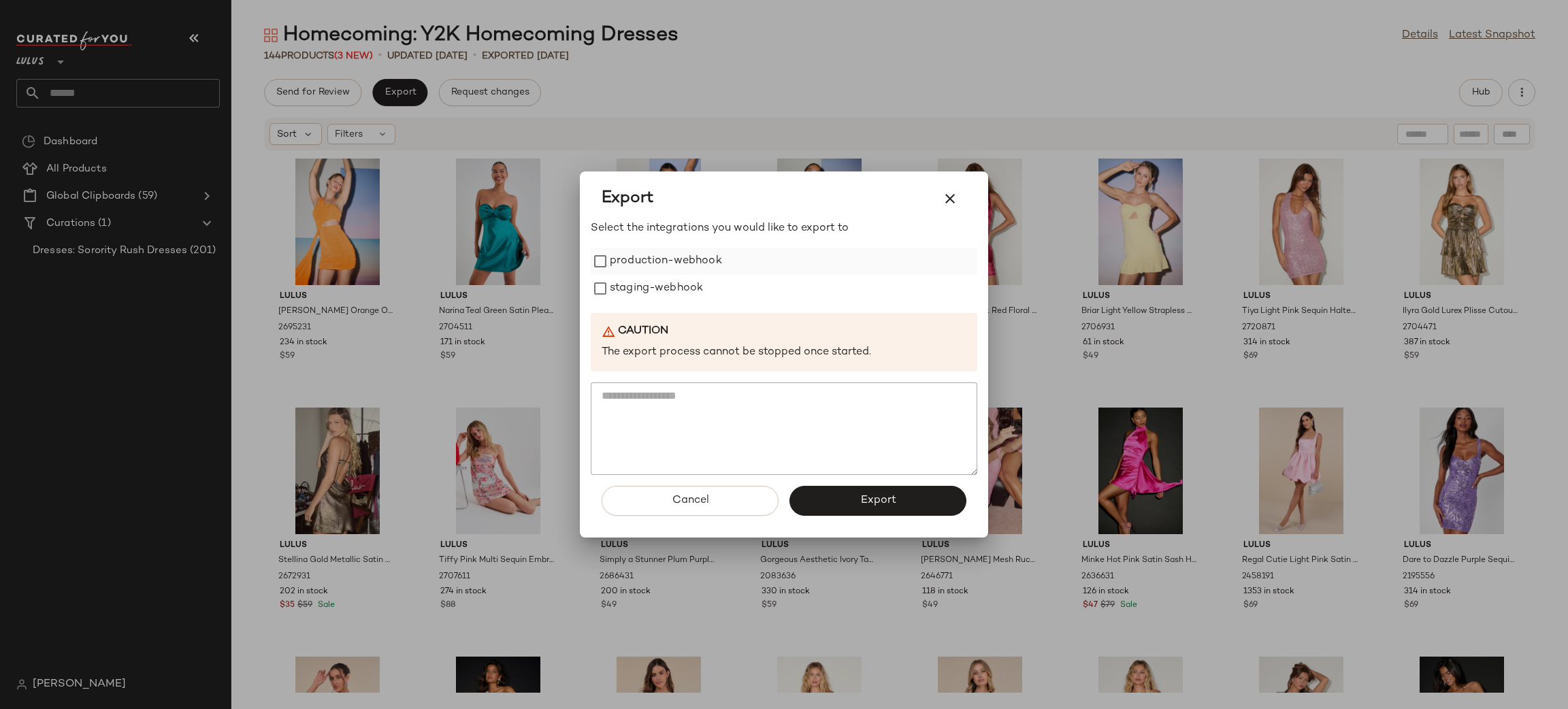
click at [692, 266] on label "production-webhook" at bounding box center [666, 261] width 112 height 27
click at [665, 294] on label "staging-webhook" at bounding box center [657, 288] width 93 height 27
click at [811, 501] on button "Export" at bounding box center [877, 501] width 177 height 30
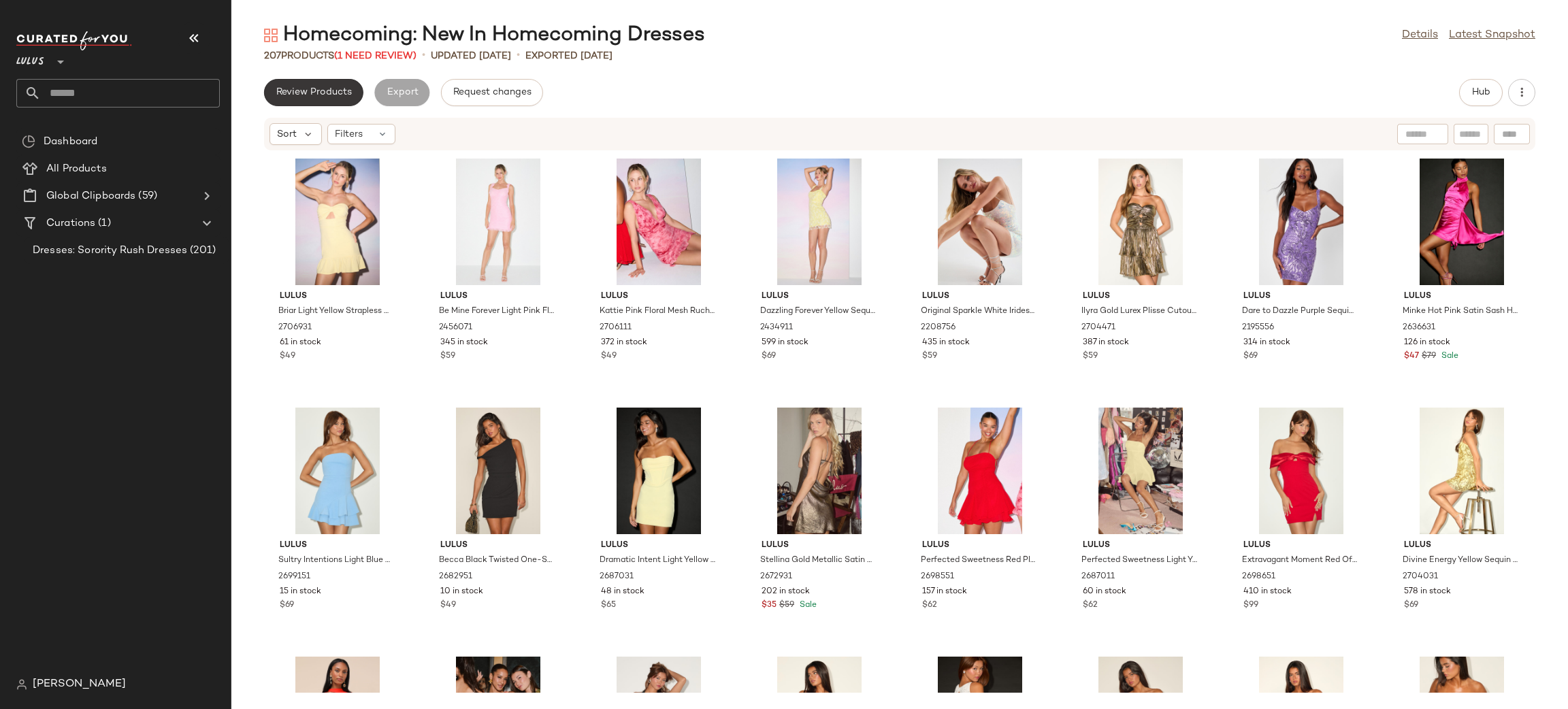
click at [337, 87] on span "Review Products" at bounding box center [314, 93] width 76 height 11
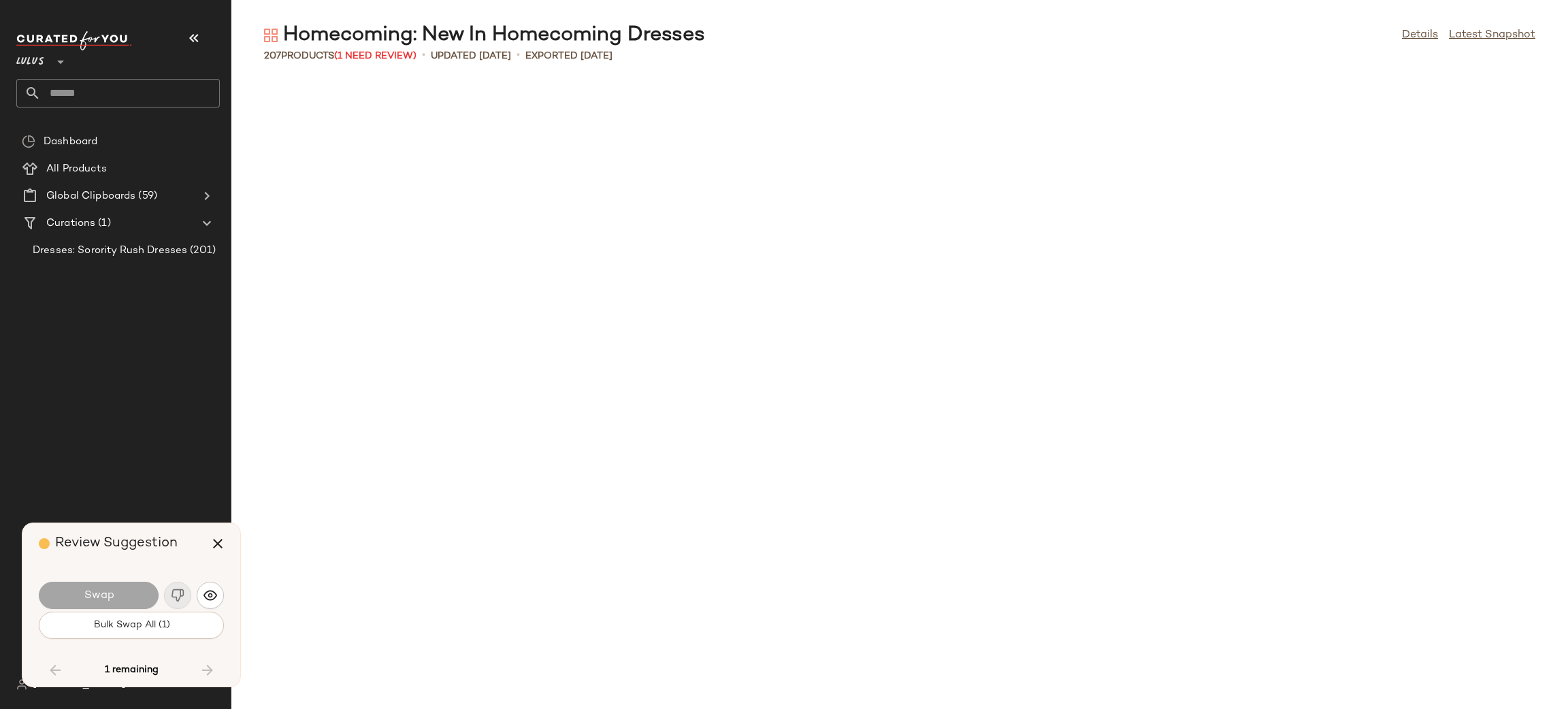
scroll to position [5480, 0]
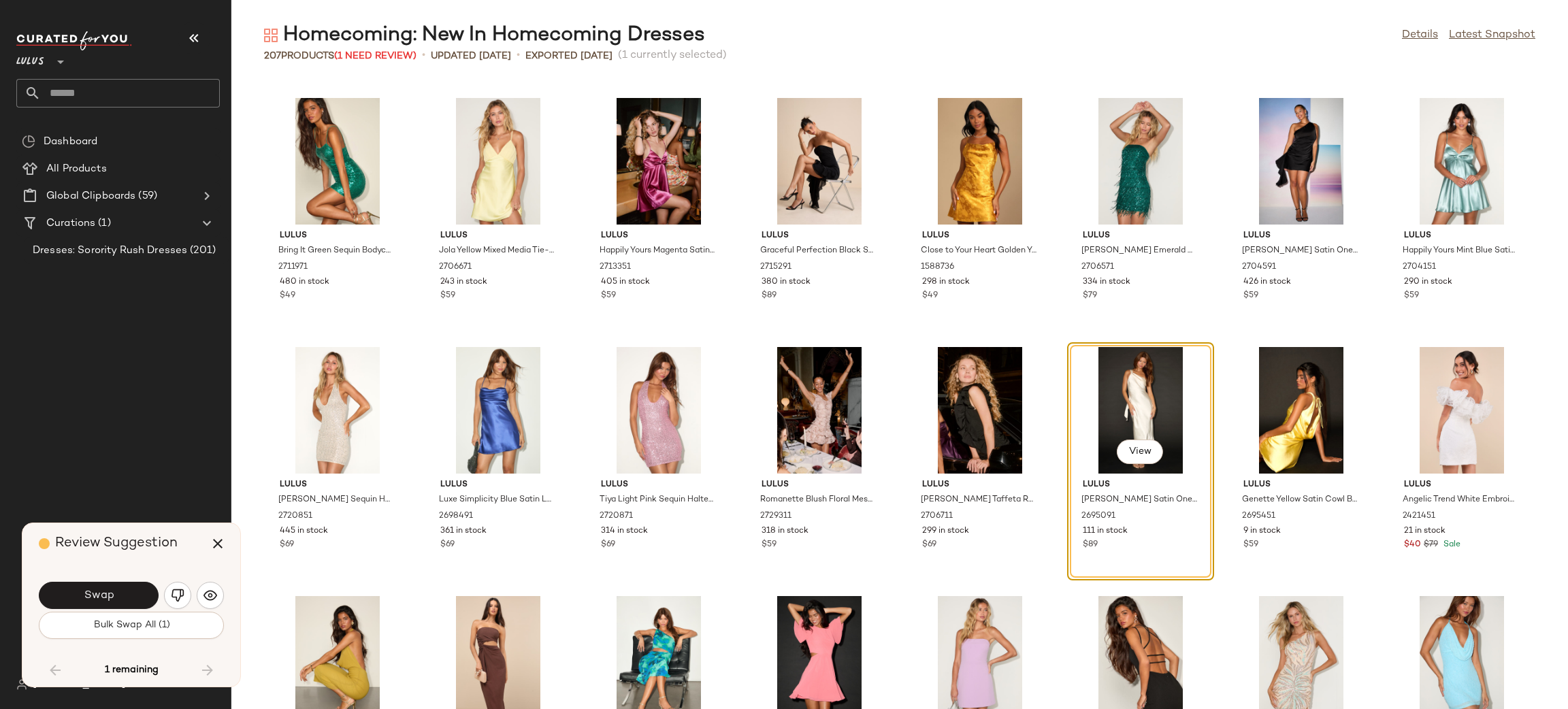
click at [179, 592] on img "button" at bounding box center [177, 595] width 13 height 13
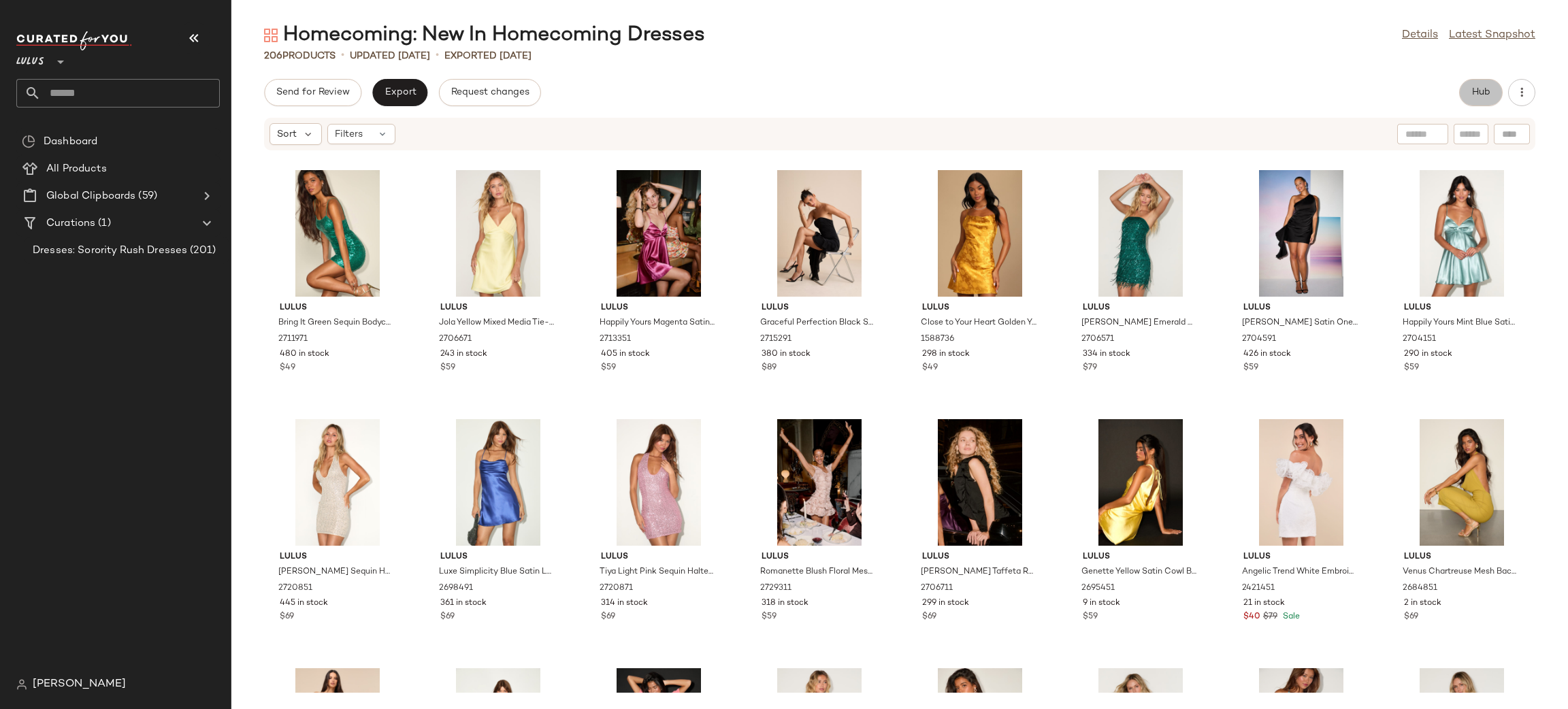
click at [1493, 97] on button "Hub" at bounding box center [1481, 92] width 44 height 27
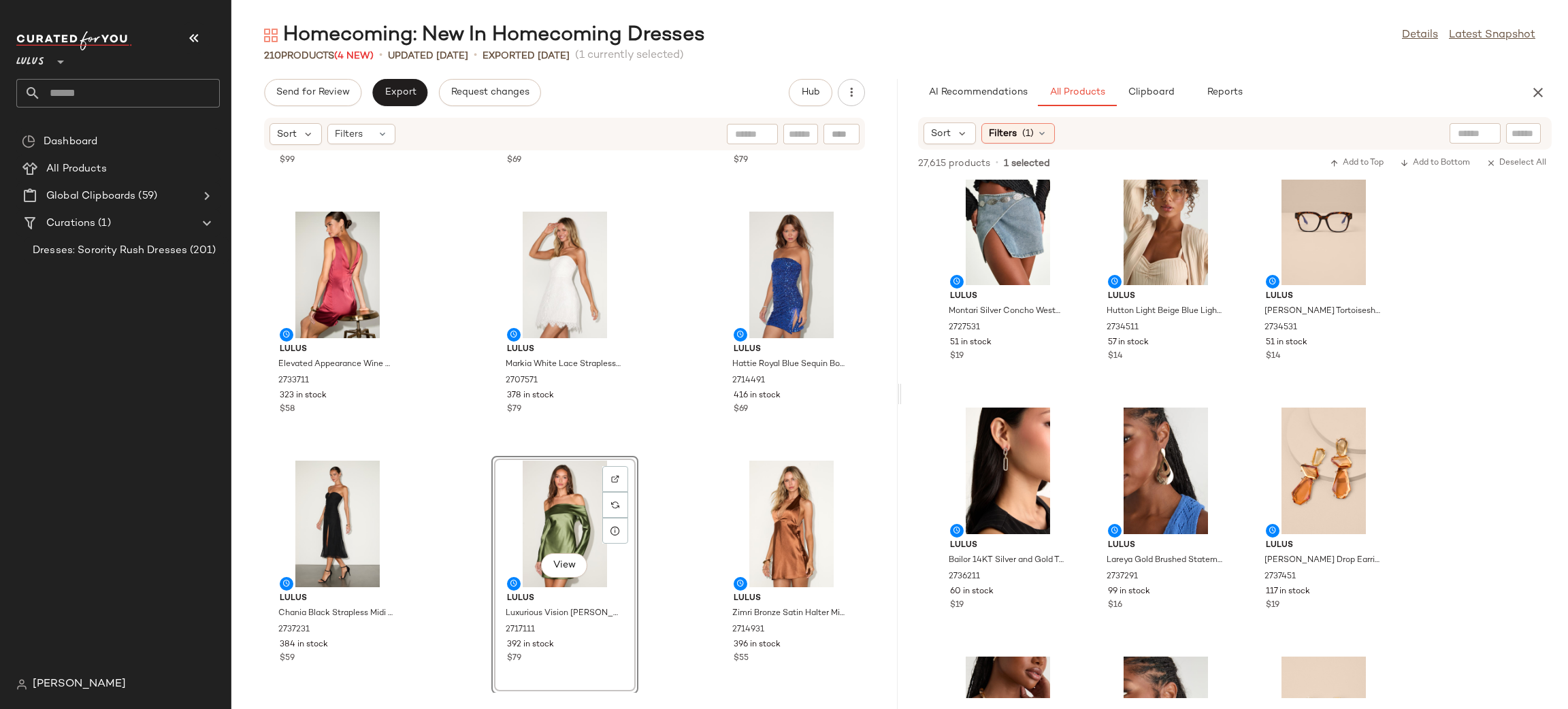
scroll to position [8746, 0]
click at [1533, 89] on icon "button" at bounding box center [1538, 92] width 16 height 16
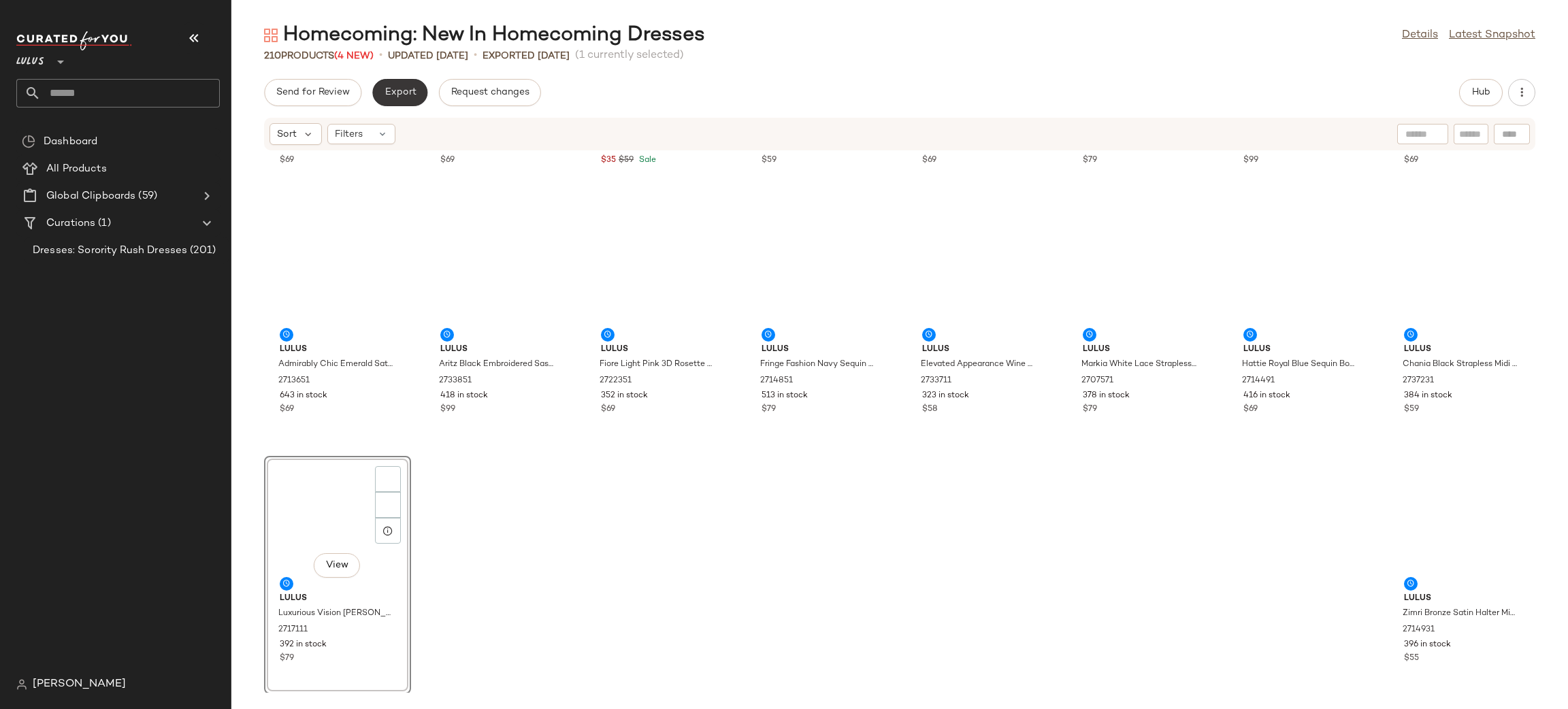
scroll to position [5979, 0]
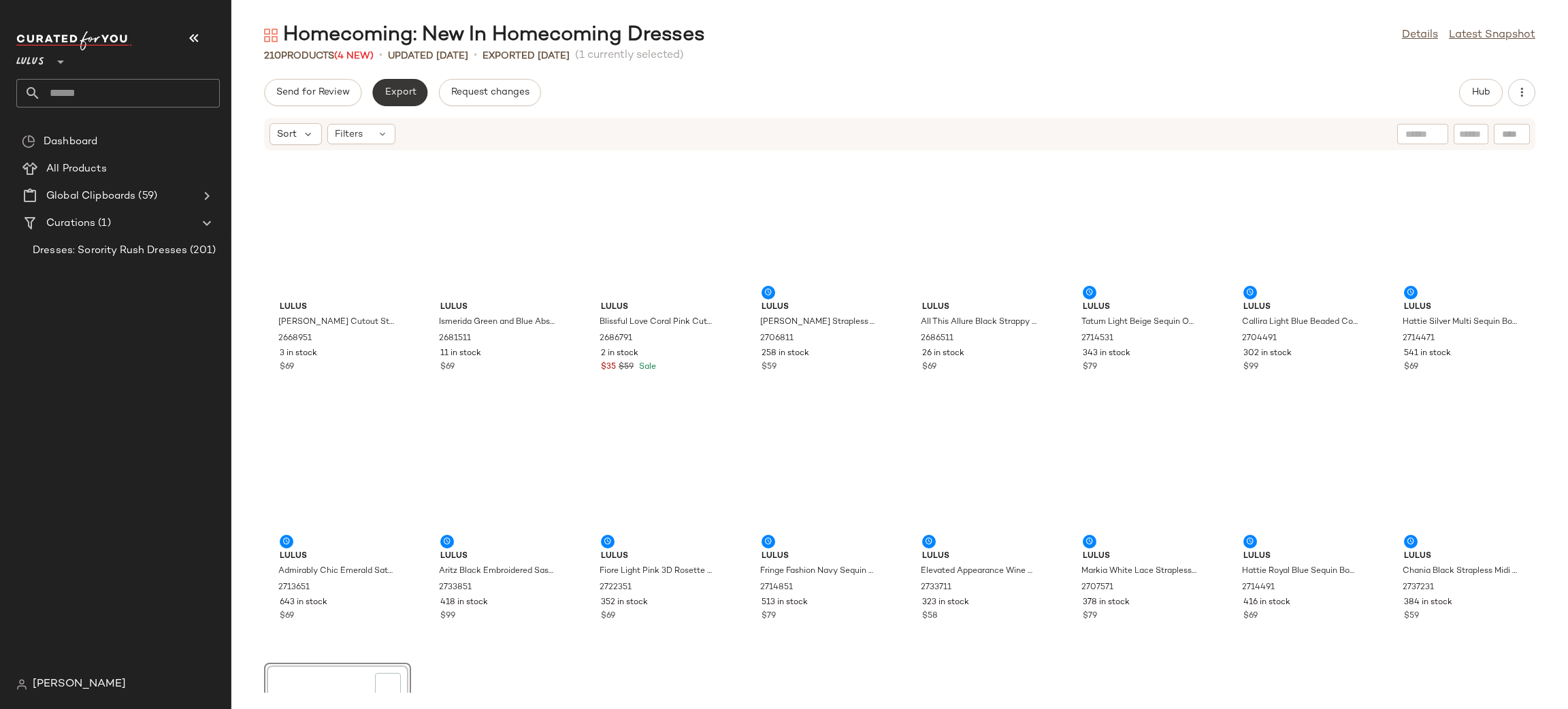
click at [396, 99] on button "Export" at bounding box center [400, 92] width 55 height 27
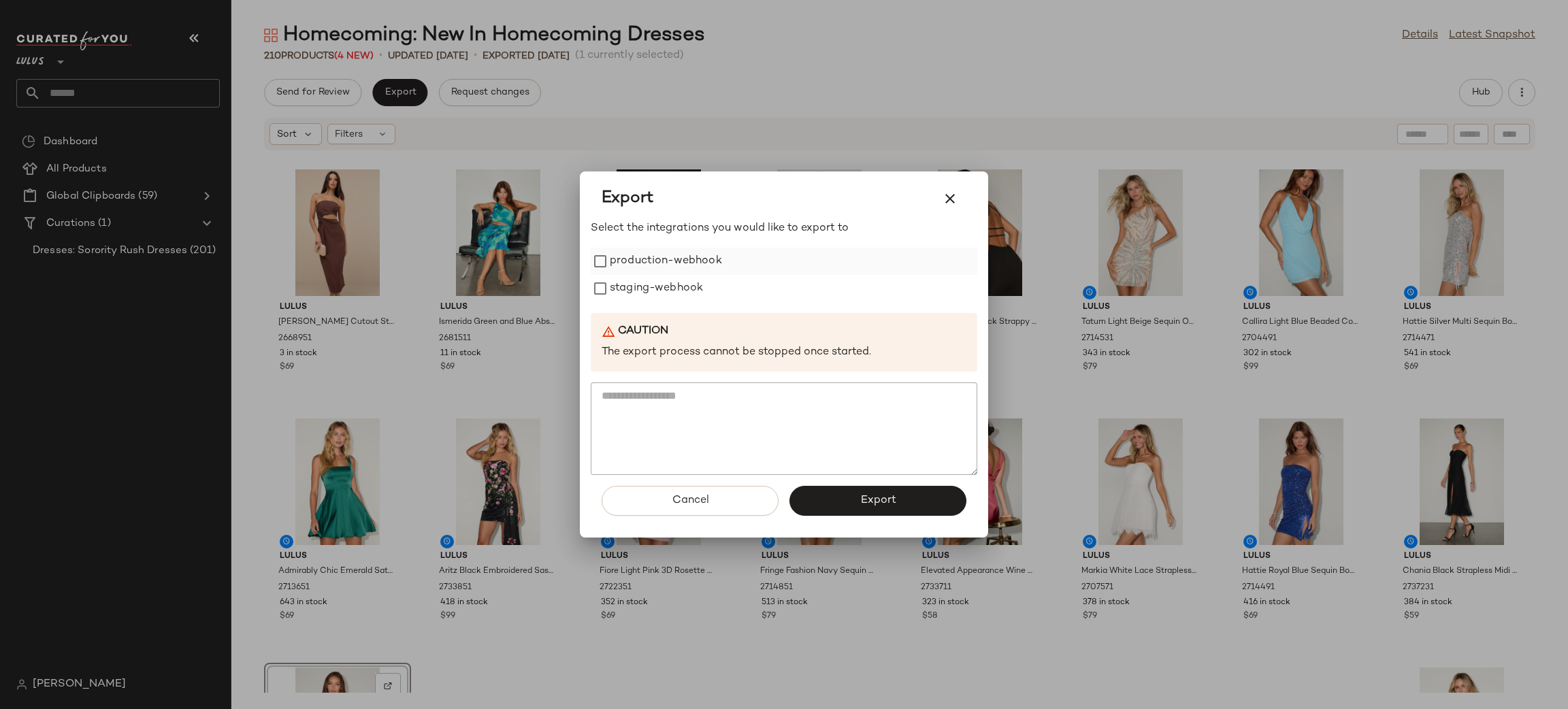
click at [643, 266] on label "production-webhook" at bounding box center [666, 261] width 112 height 27
click at [643, 286] on label "staging-webhook" at bounding box center [657, 288] width 93 height 27
click at [862, 504] on span "Export" at bounding box center [877, 500] width 36 height 13
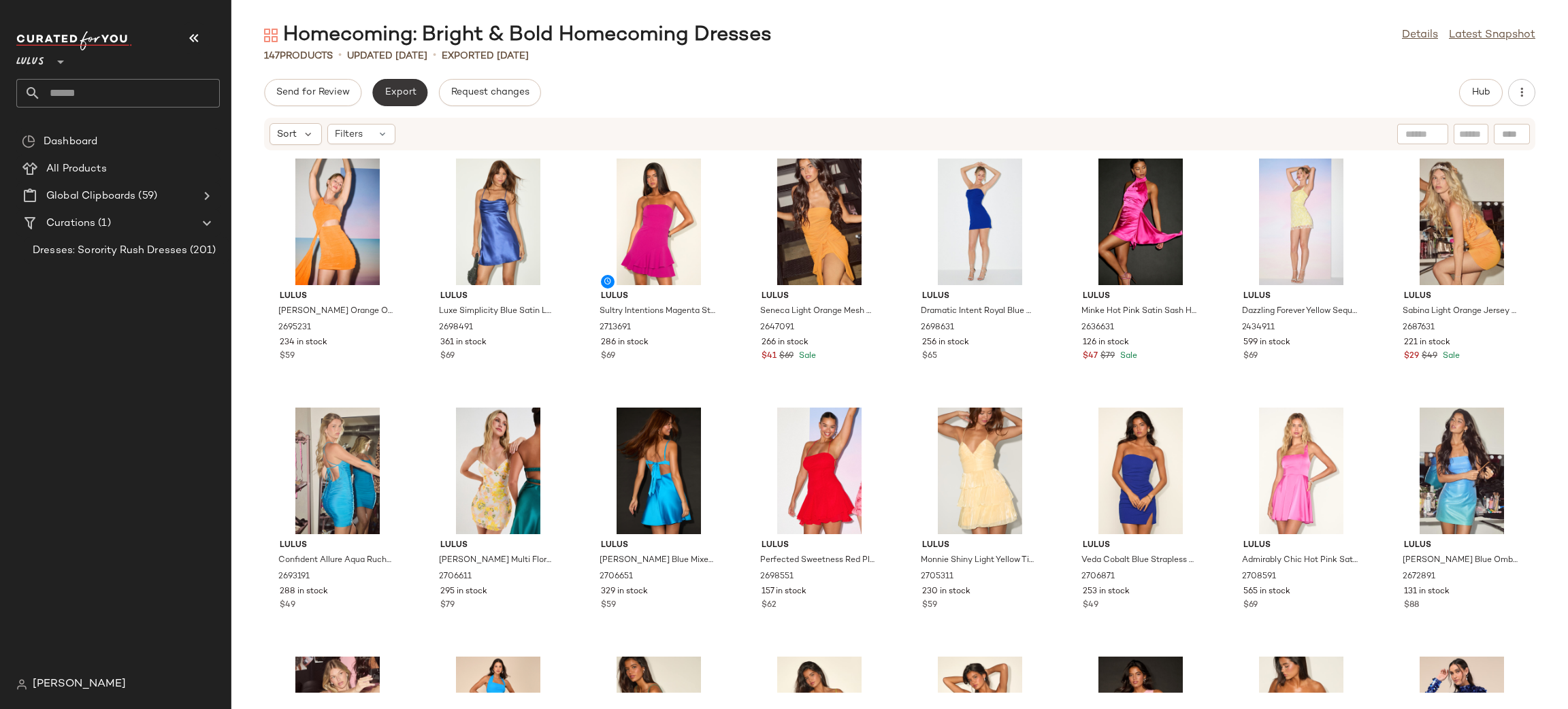
click at [417, 102] on button "Export" at bounding box center [400, 92] width 55 height 27
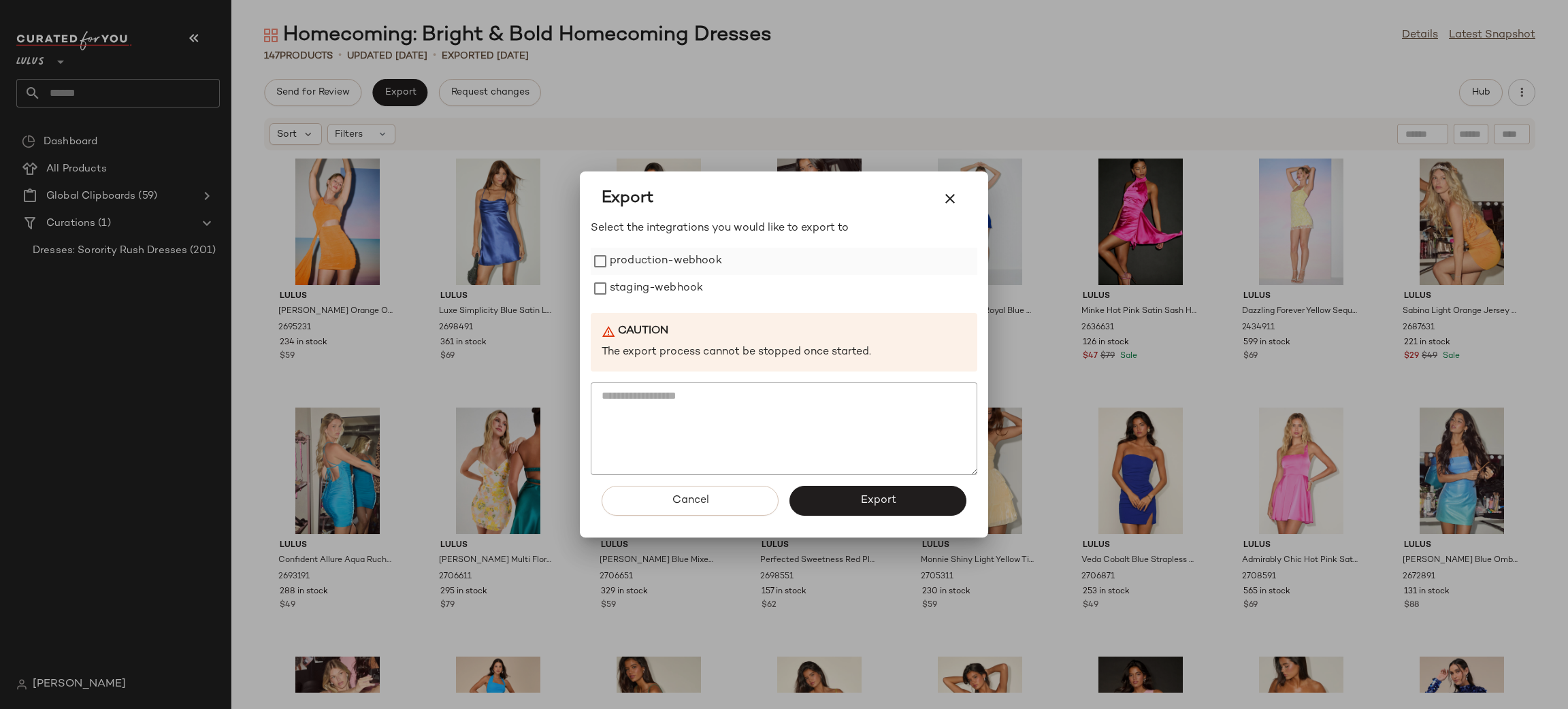
click at [675, 266] on label "production-webhook" at bounding box center [666, 261] width 112 height 27
click at [661, 284] on label "staging-webhook" at bounding box center [657, 288] width 93 height 27
click at [910, 495] on button "Export" at bounding box center [877, 501] width 177 height 30
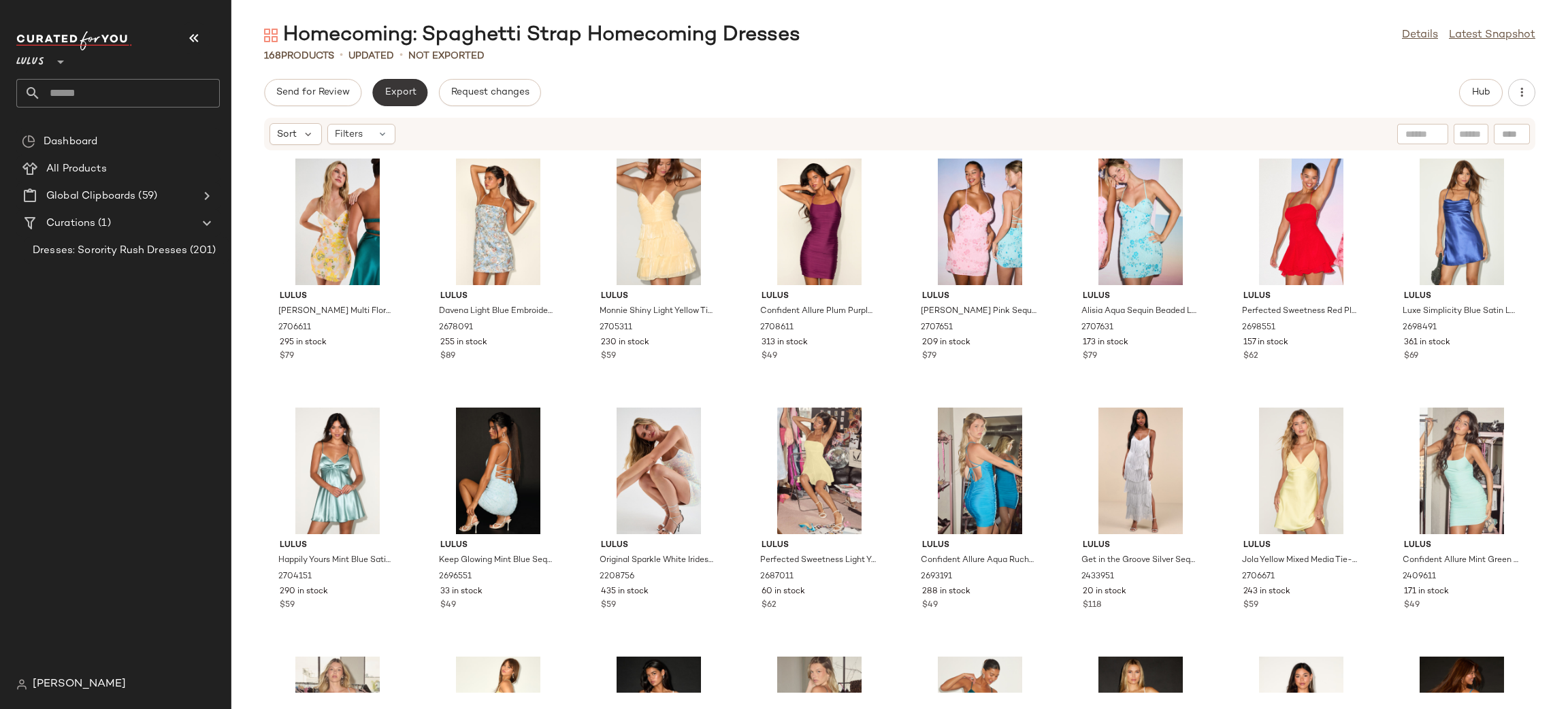
click at [405, 87] on span "Export" at bounding box center [400, 93] width 32 height 11
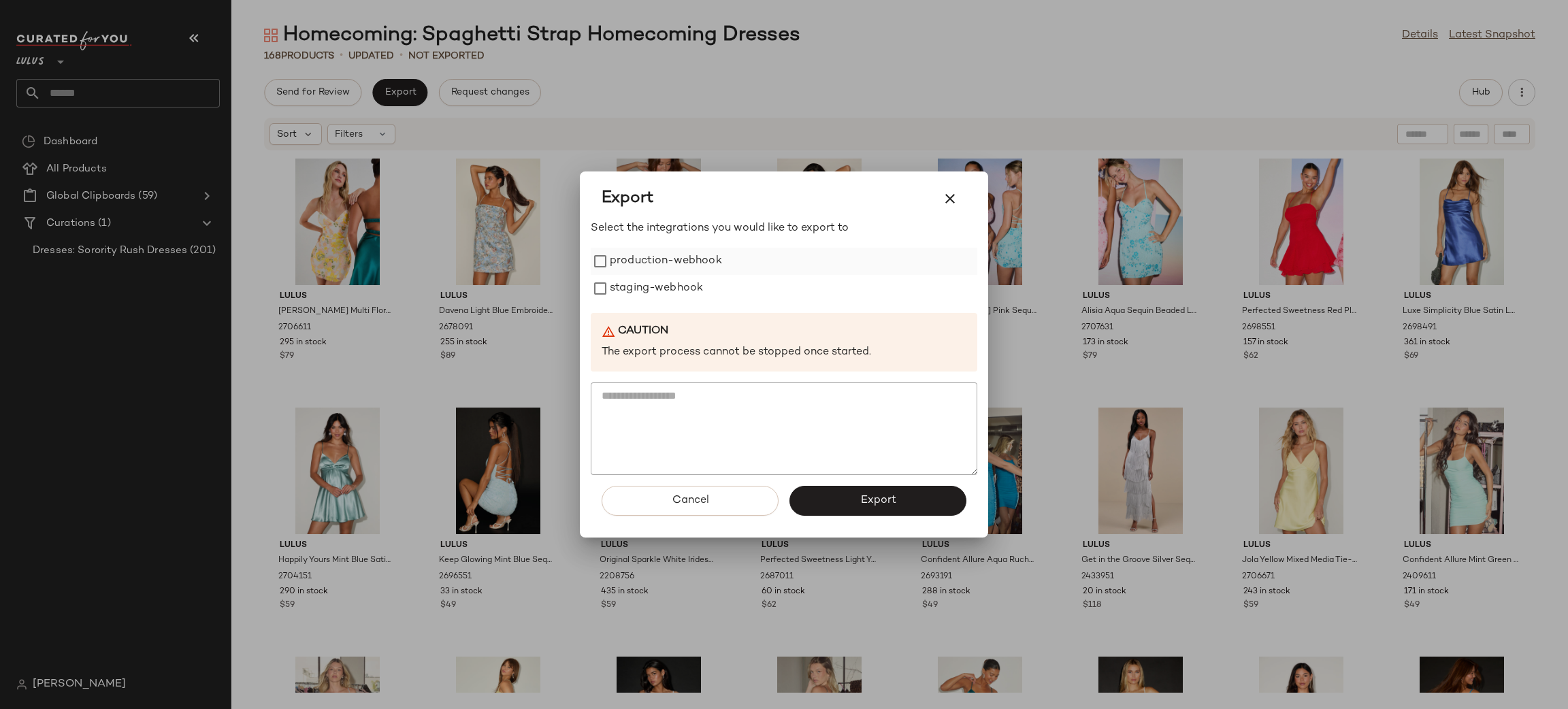
click at [629, 266] on label "production-webhook" at bounding box center [666, 261] width 112 height 27
click at [673, 296] on label "staging-webhook" at bounding box center [657, 288] width 93 height 27
click at [862, 513] on button "Export" at bounding box center [877, 501] width 177 height 30
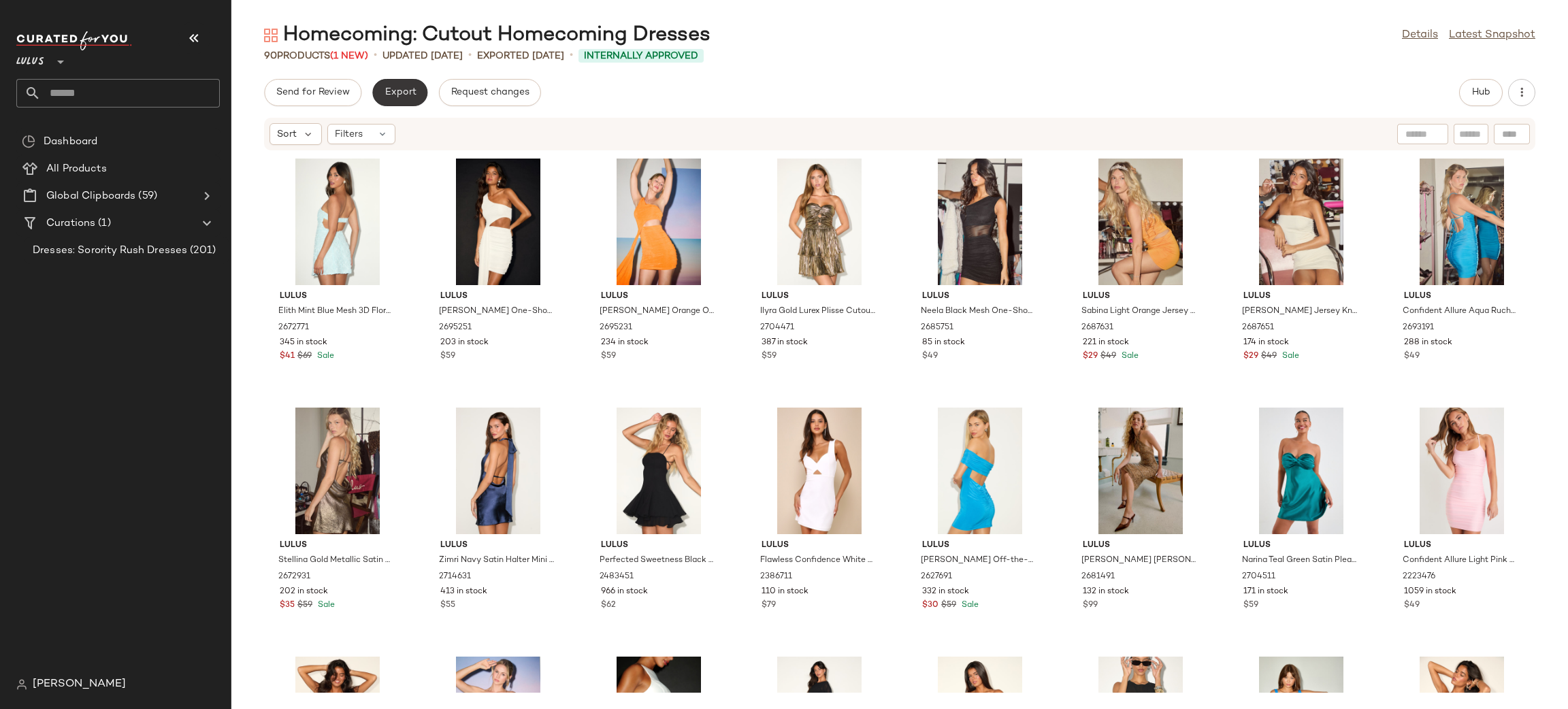
click at [401, 94] on span "Export" at bounding box center [400, 93] width 32 height 11
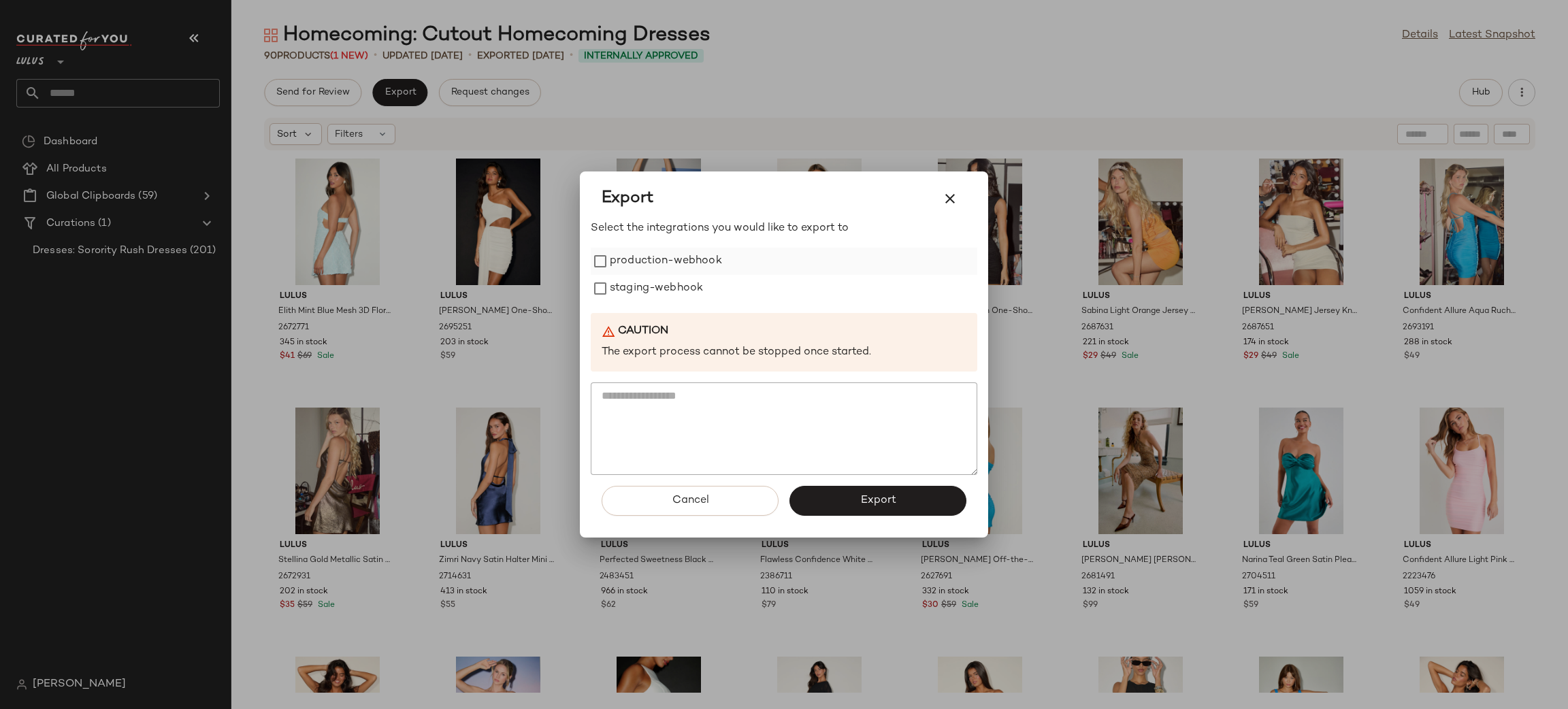
click at [636, 265] on label "production-webhook" at bounding box center [666, 261] width 112 height 27
click at [650, 280] on label "staging-webhook" at bounding box center [657, 288] width 93 height 27
click at [857, 497] on button "Export" at bounding box center [877, 501] width 177 height 30
